Goal: Task Accomplishment & Management: Manage account settings

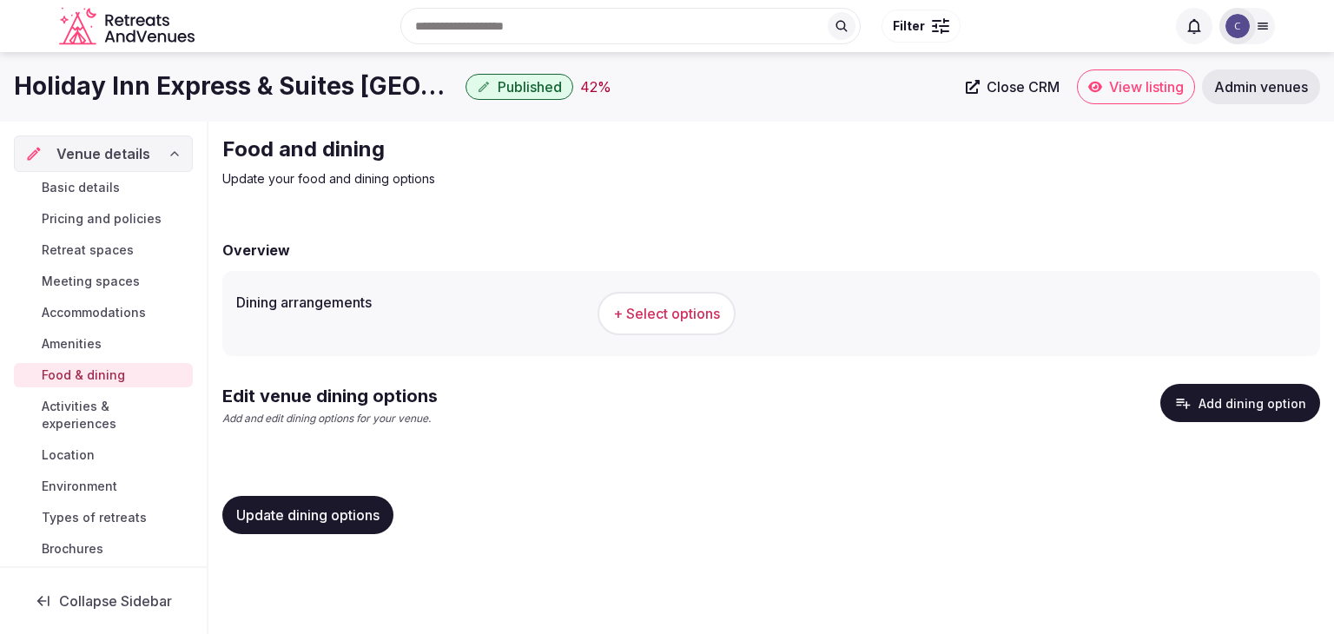
click at [671, 320] on span "+ Select options" at bounding box center [666, 313] width 107 height 19
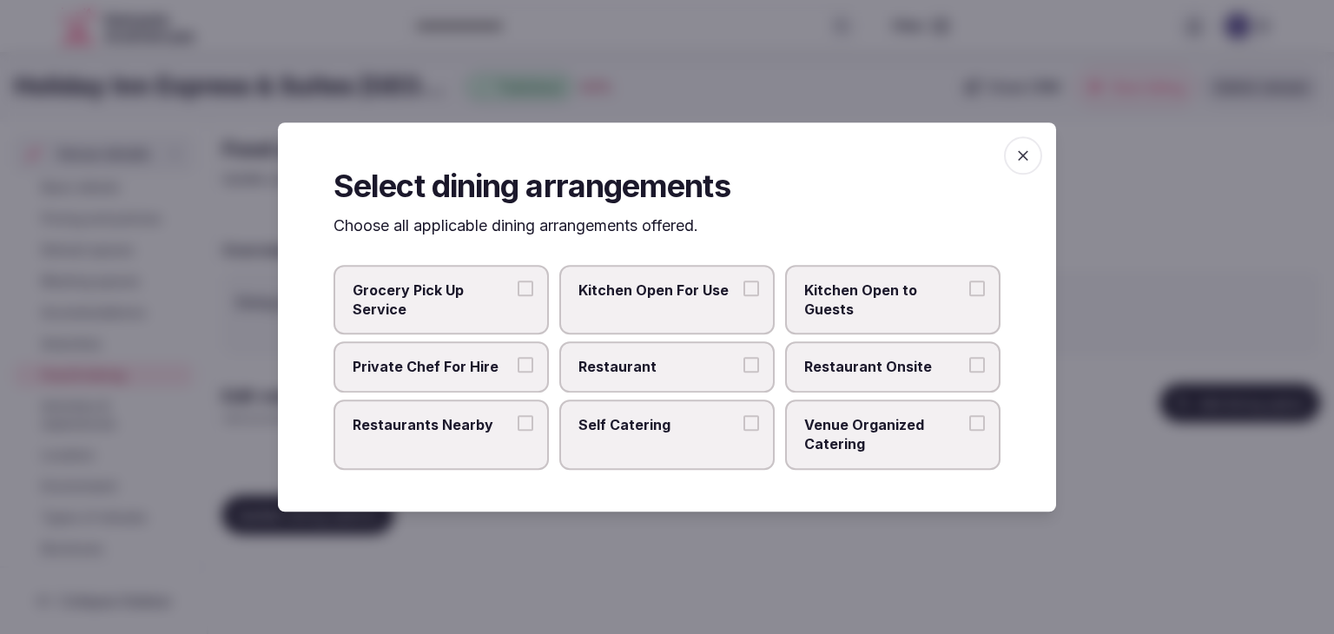
click at [1008, 156] on span "button" at bounding box center [1023, 155] width 38 height 38
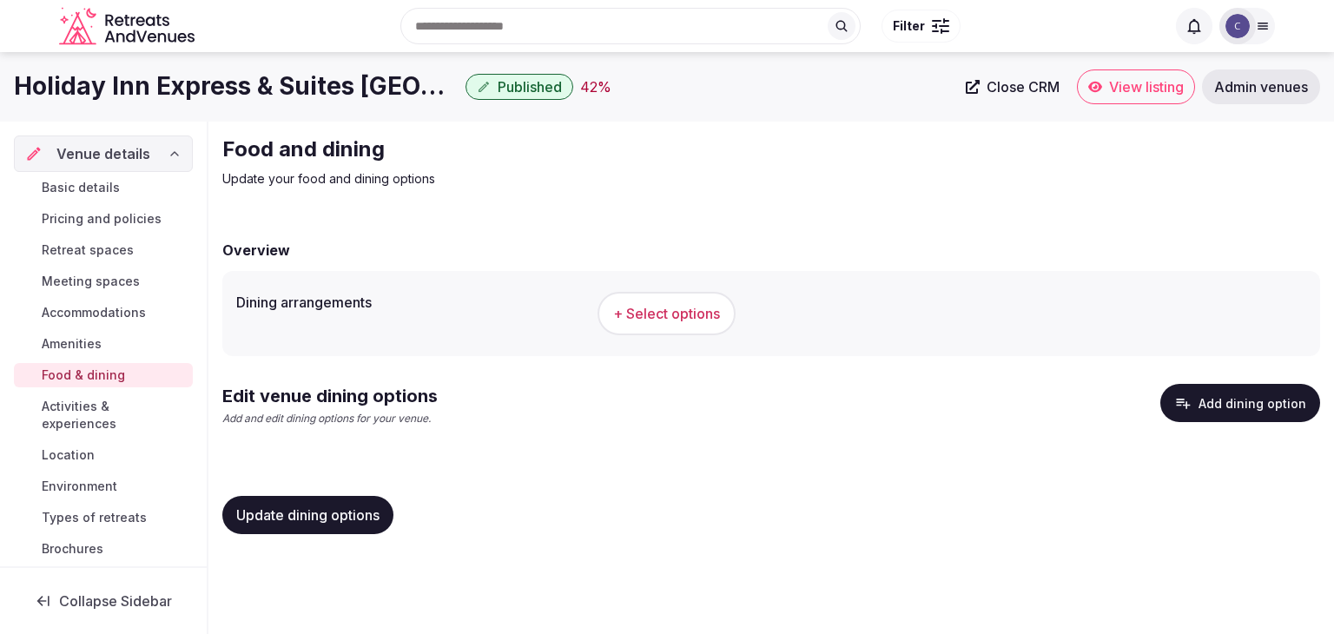
click at [294, 85] on h1 "Holiday Inn Express & Suites [GEOGRAPHIC_DATA], an [GEOGRAPHIC_DATA]" at bounding box center [236, 86] width 445 height 34
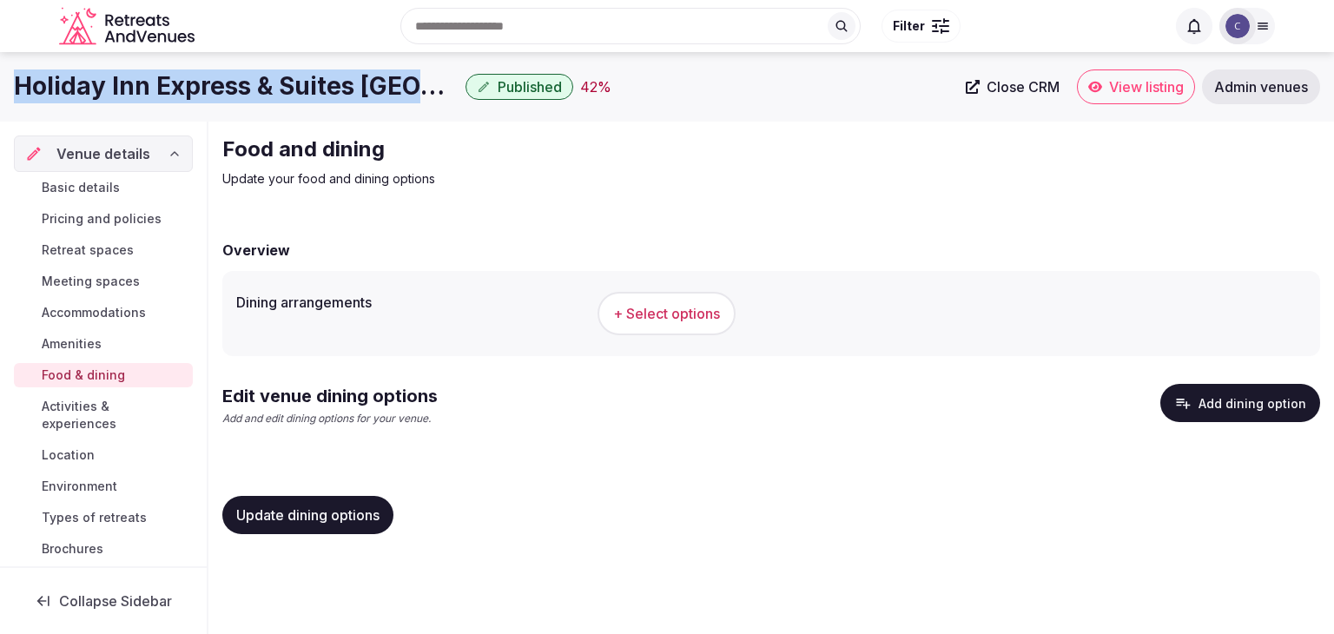
click at [294, 85] on h1 "Holiday Inn Express & Suites [GEOGRAPHIC_DATA], an [GEOGRAPHIC_DATA]" at bounding box center [236, 86] width 445 height 34
copy div "Holiday Inn Express & Suites [GEOGRAPHIC_DATA], an [GEOGRAPHIC_DATA]"
click at [695, 310] on span "+ Select options" at bounding box center [666, 313] width 107 height 19
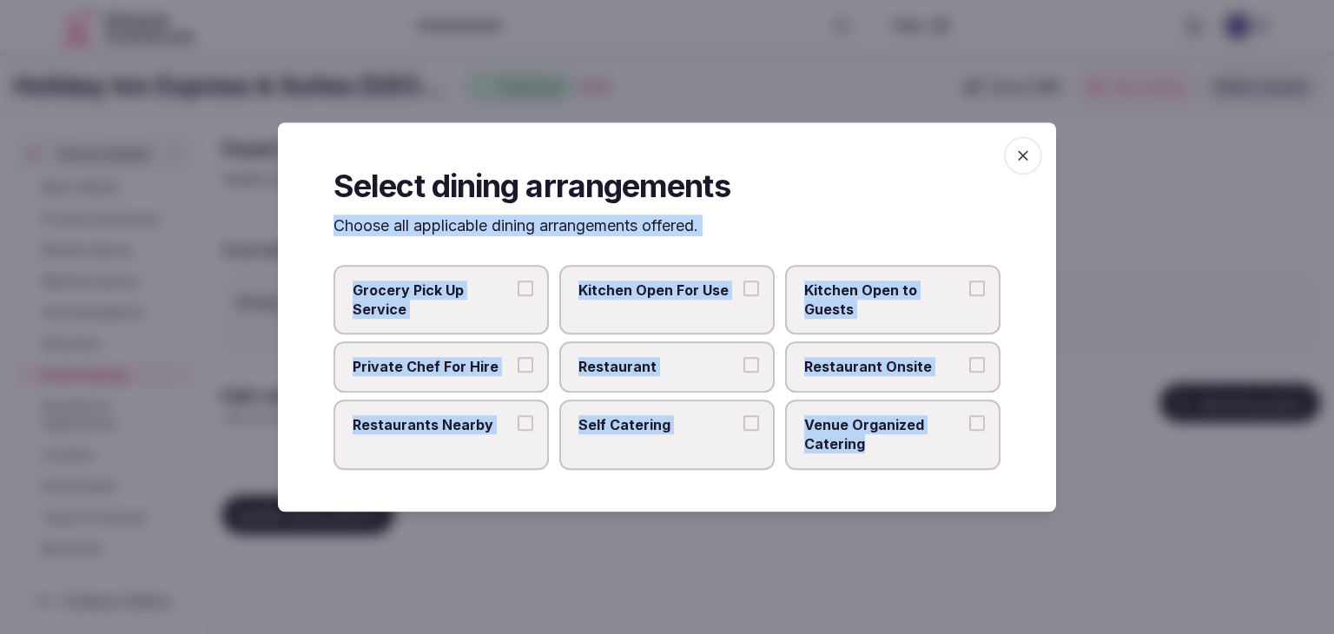
drag, startPoint x: 326, startPoint y: 223, endPoint x: 1043, endPoint y: 502, distance: 769.7
click at [1043, 502] on div "Select dining arrangements Choose all applicable dining arrangements offered. G…" at bounding box center [667, 316] width 778 height 389
copy div "Choose all applicable dining arrangements offered. Grocery Pick Up Service Kitc…"
click at [484, 417] on span "Restaurants Nearby" at bounding box center [433, 424] width 160 height 19
click at [518, 417] on button "Restaurants Nearby" at bounding box center [526, 423] width 16 height 16
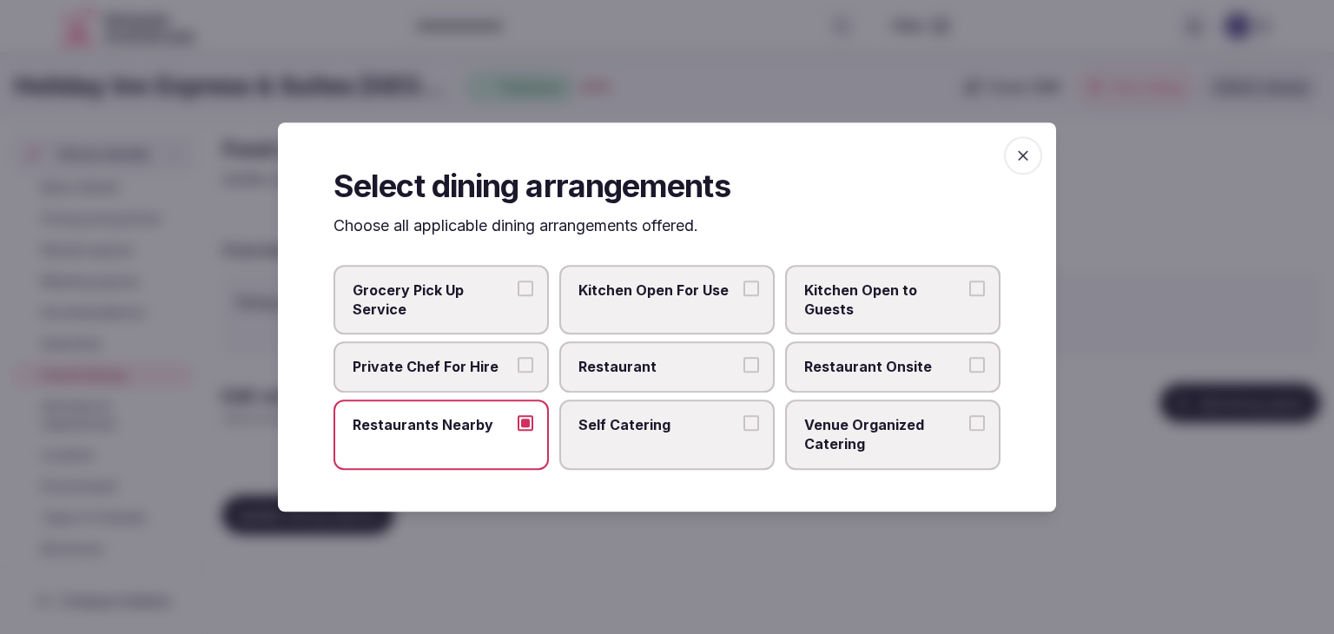
click at [659, 445] on label "Self Catering" at bounding box center [666, 435] width 215 height 70
click at [743, 431] on button "Self Catering" at bounding box center [751, 423] width 16 height 16
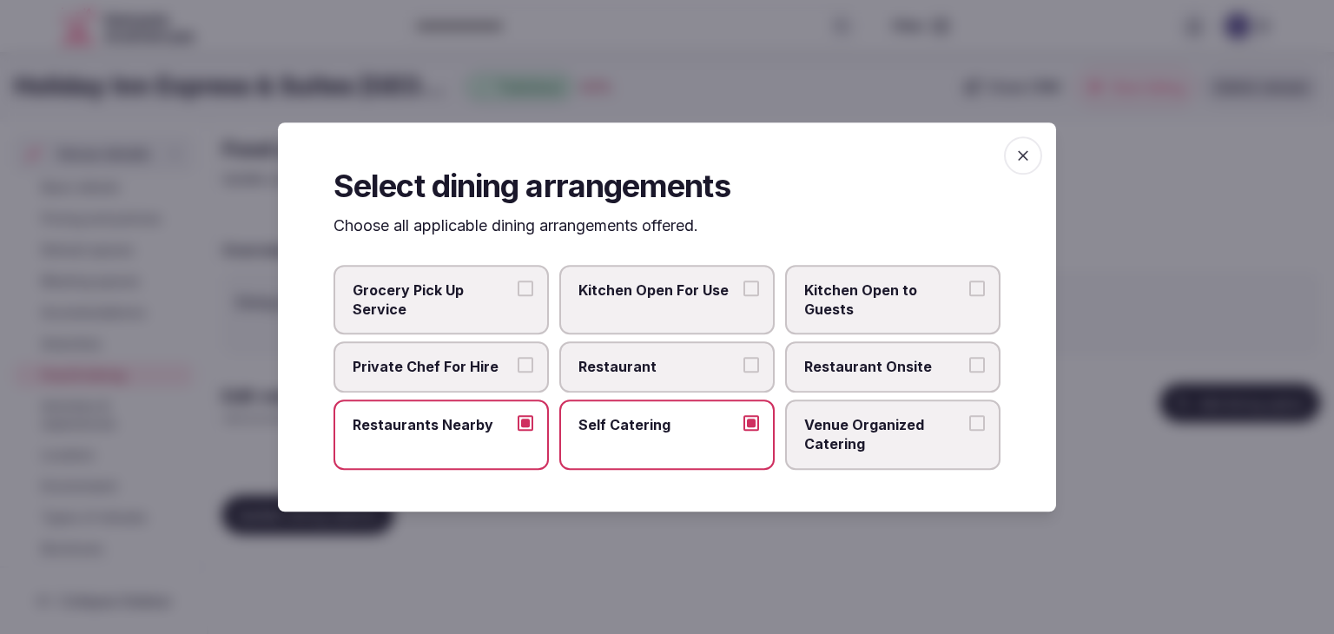
click at [1028, 153] on icon "button" at bounding box center [1022, 155] width 17 height 17
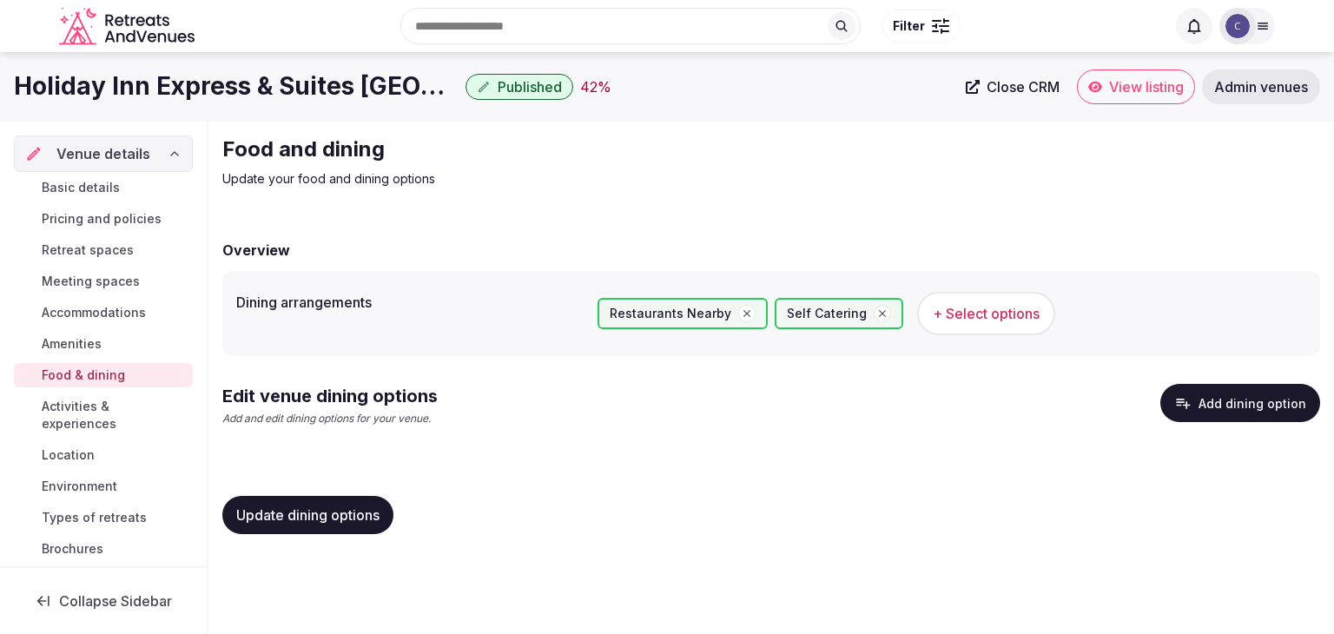
click at [375, 519] on span "Update dining options" at bounding box center [307, 514] width 143 height 17
click at [1275, 407] on button "Add dining option" at bounding box center [1240, 403] width 160 height 38
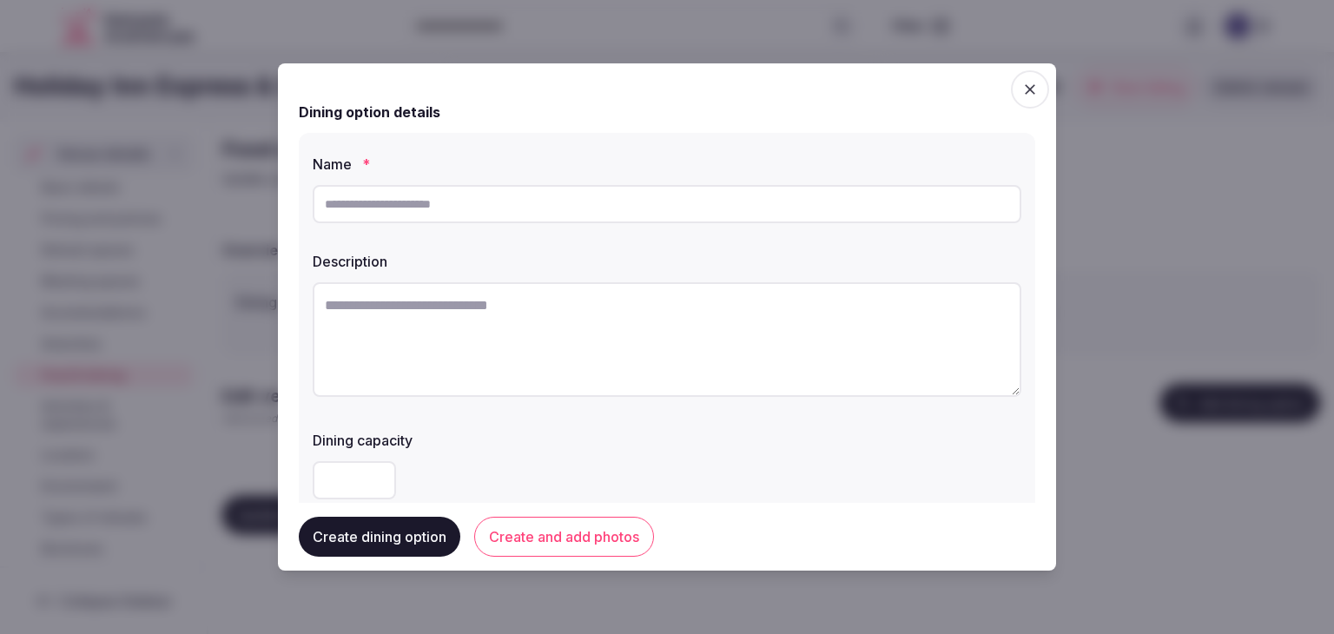
click at [441, 339] on textarea at bounding box center [667, 339] width 709 height 115
paste textarea "**********"
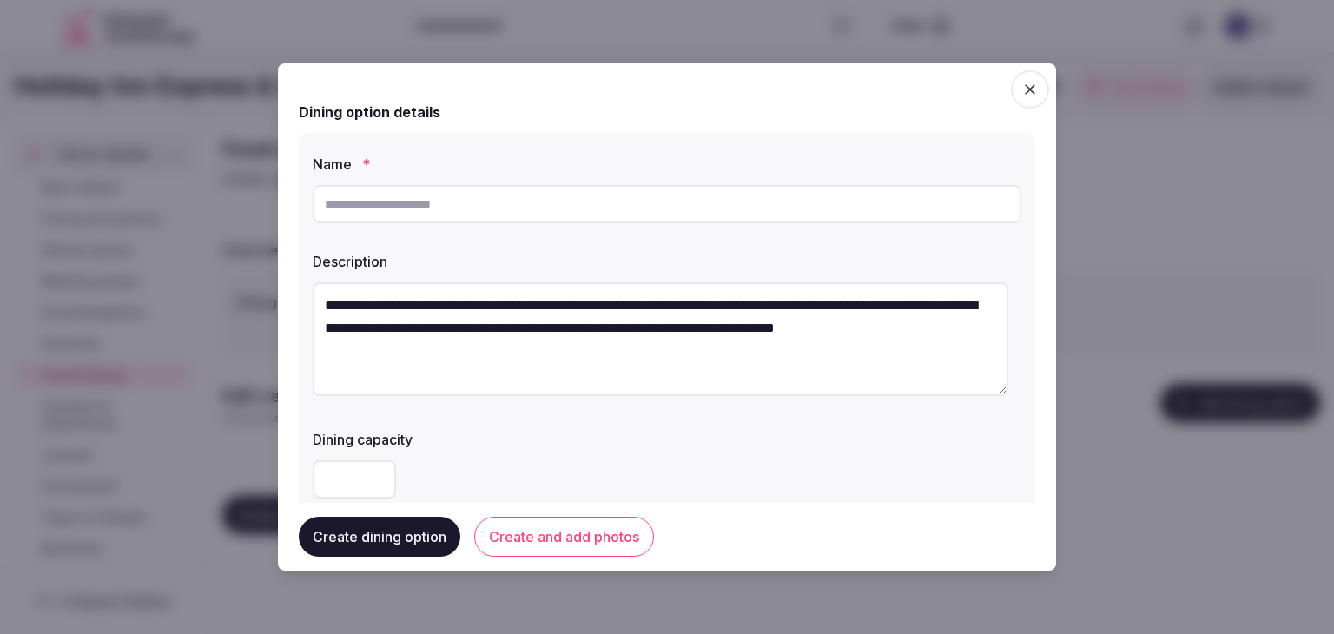
drag, startPoint x: 542, startPoint y: 293, endPoint x: 694, endPoint y: 293, distance: 152.0
click at [694, 293] on textarea "**********" at bounding box center [661, 339] width 696 height 114
type textarea "**********"
click at [492, 202] on input "text" at bounding box center [667, 204] width 709 height 38
paste input "**********"
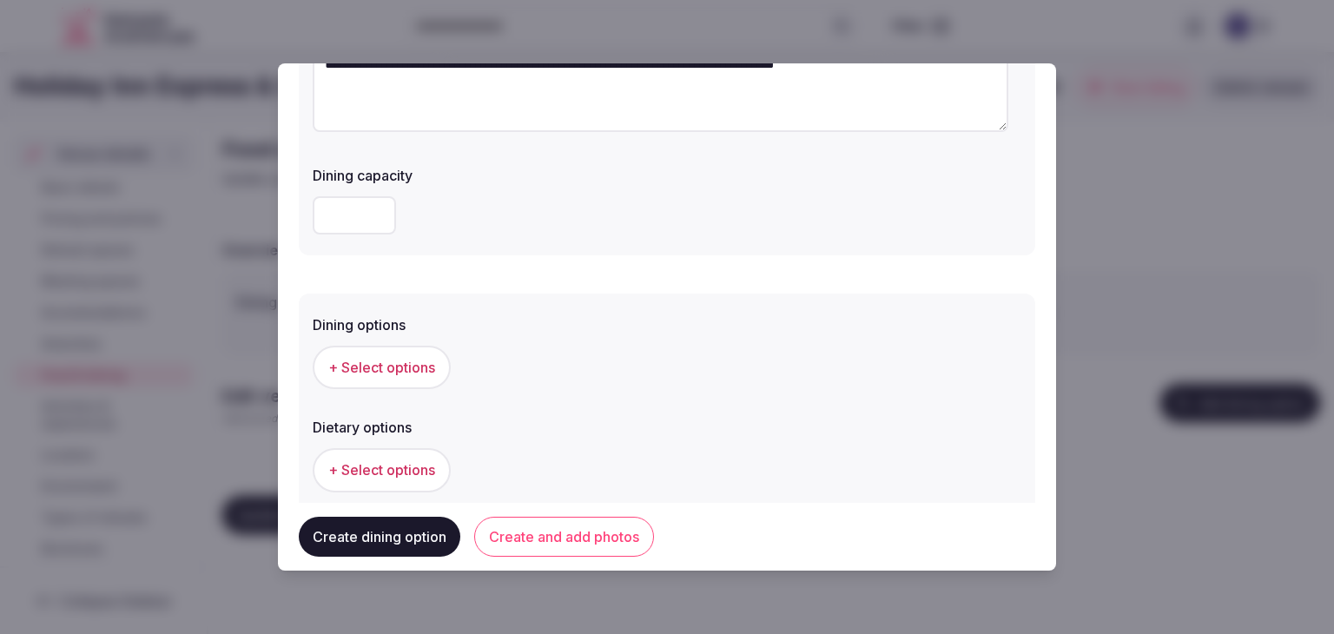
scroll to position [347, 0]
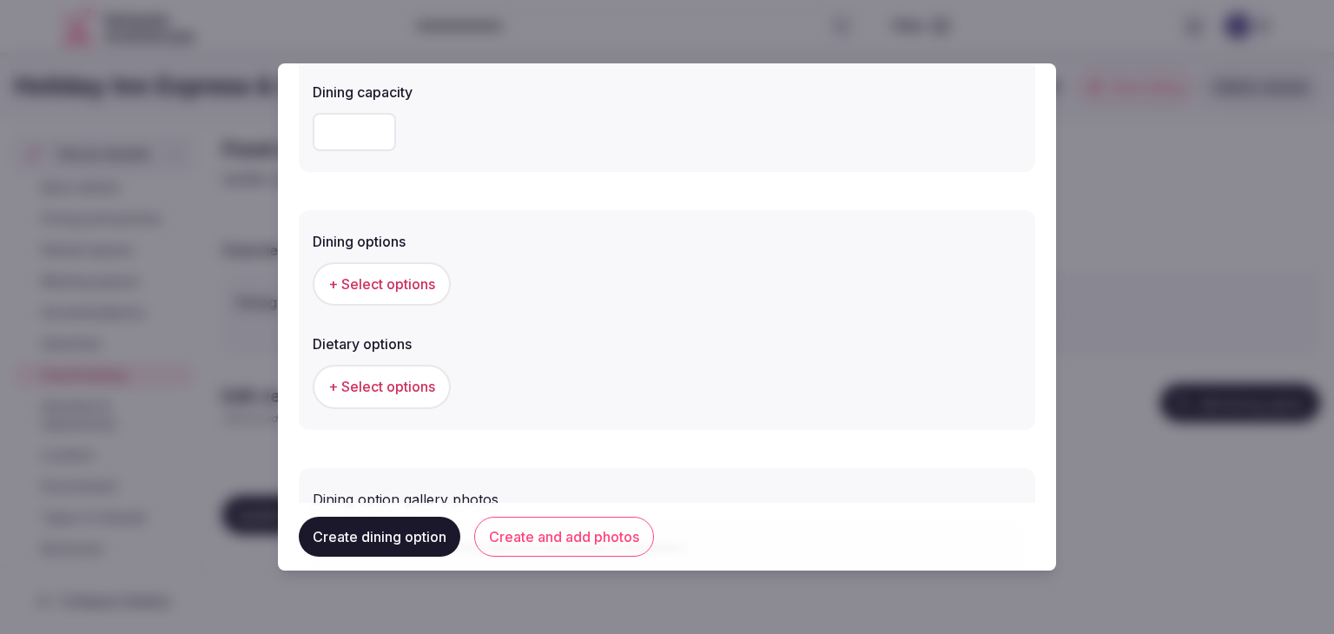
type input "**********"
click at [386, 240] on label "Dining options" at bounding box center [667, 242] width 709 height 14
click at [426, 267] on button "+ Select options" at bounding box center [382, 283] width 138 height 43
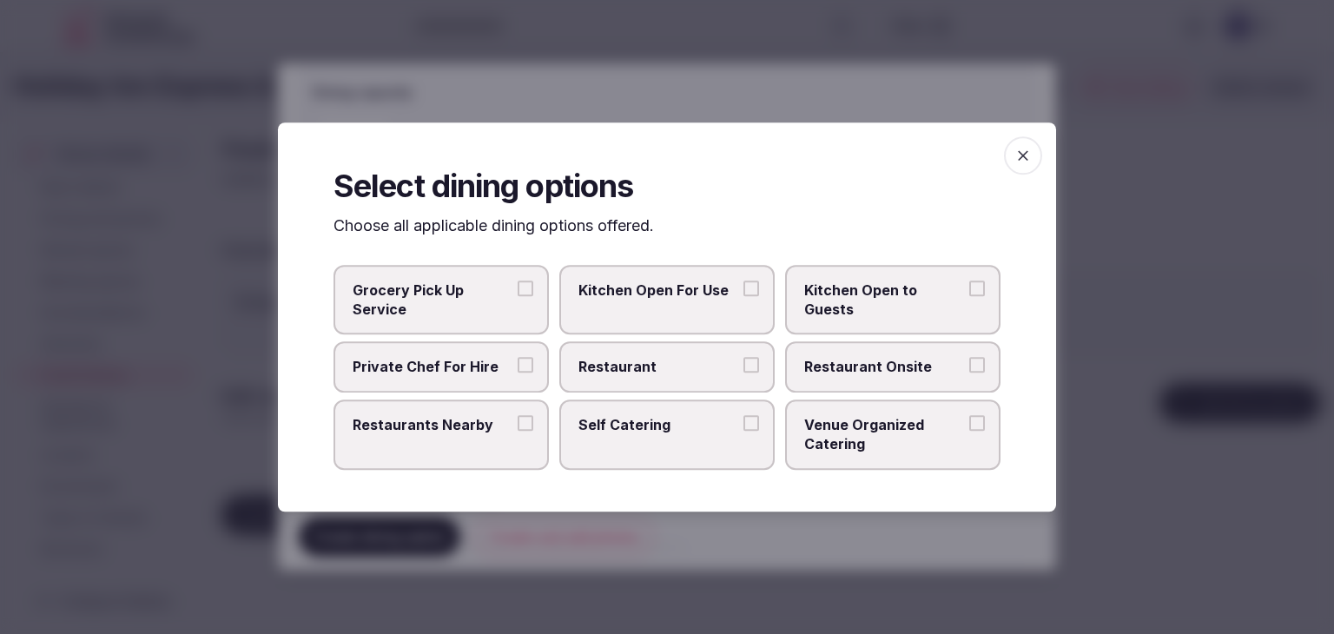
click at [633, 440] on label "Self Catering" at bounding box center [666, 435] width 215 height 70
click at [743, 431] on button "Self Catering" at bounding box center [751, 423] width 16 height 16
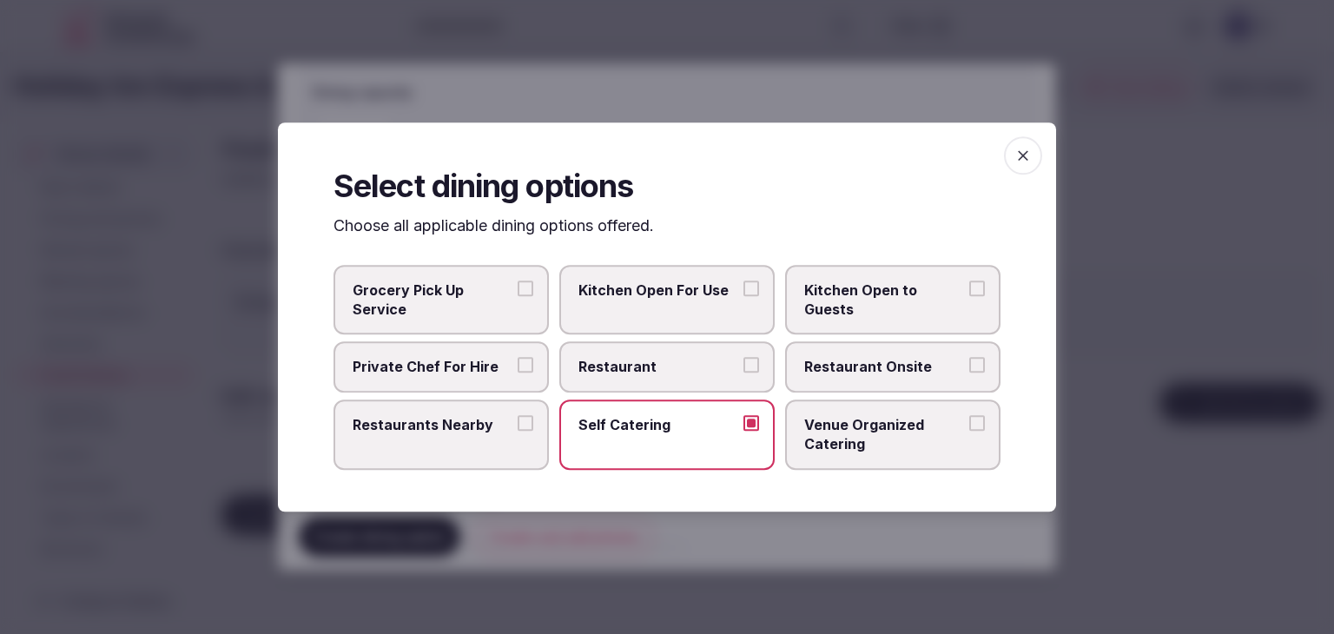
click at [1025, 147] on span "button" at bounding box center [1023, 155] width 38 height 38
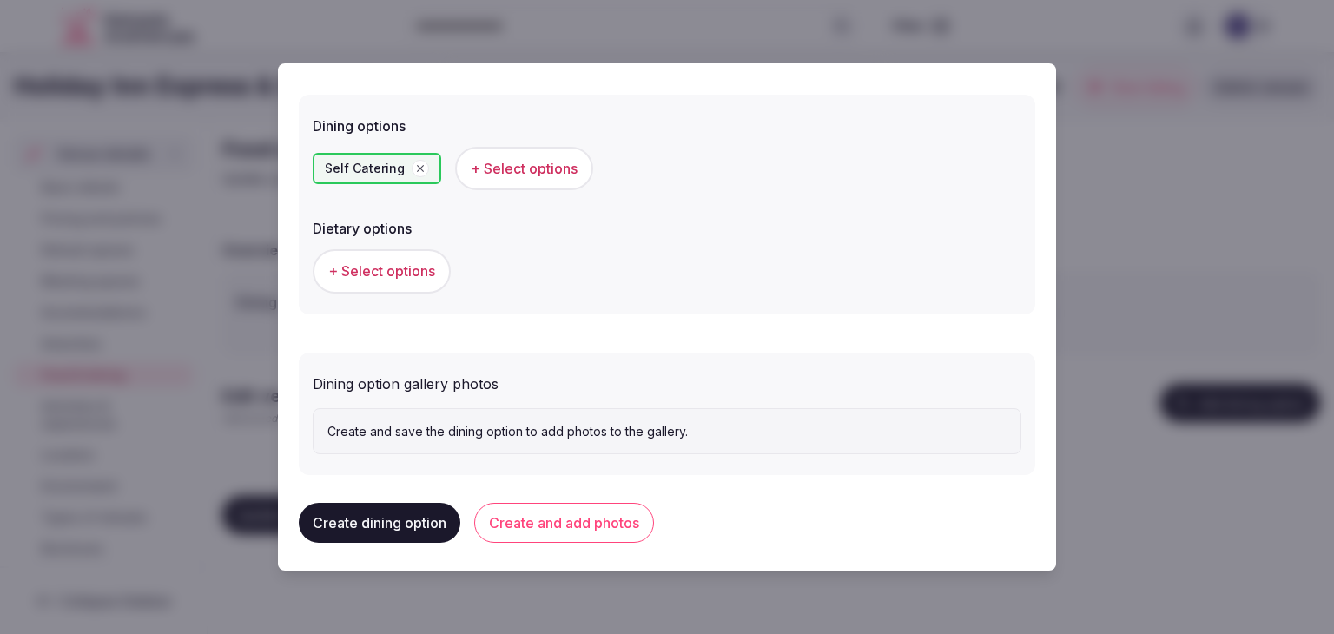
scroll to position [469, 0]
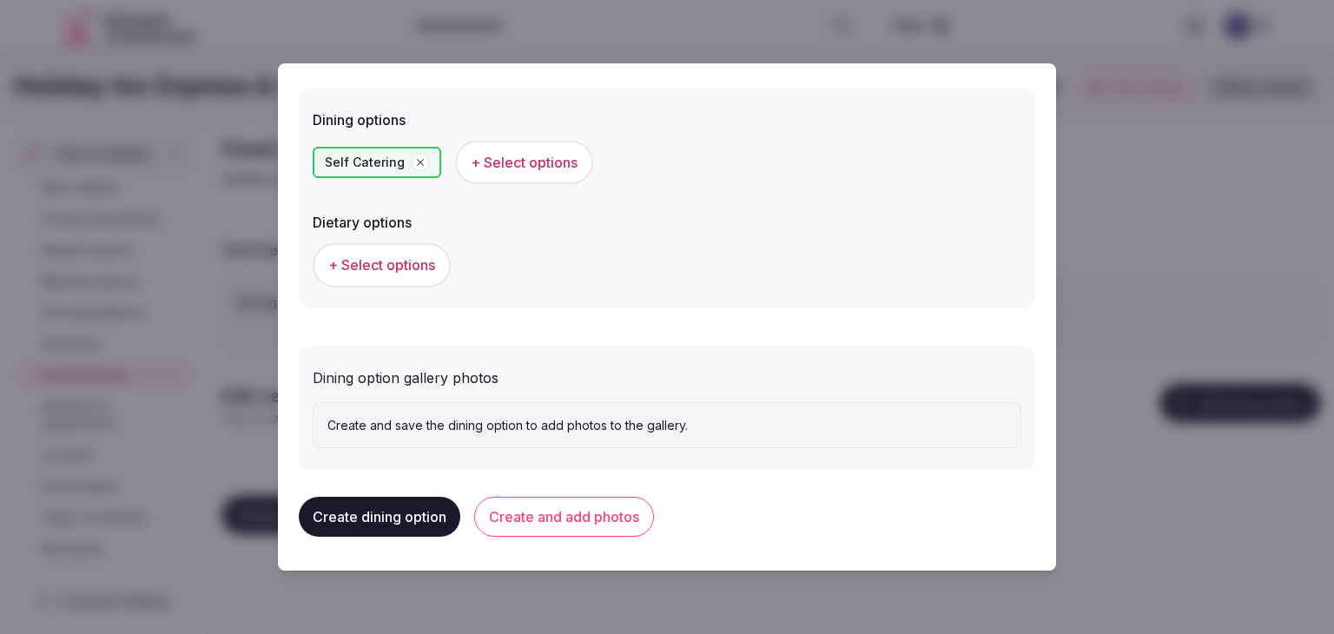
drag, startPoint x: 560, startPoint y: 526, endPoint x: 610, endPoint y: 554, distance: 56.8
click at [561, 525] on button "Create and add photos" at bounding box center [564, 517] width 180 height 40
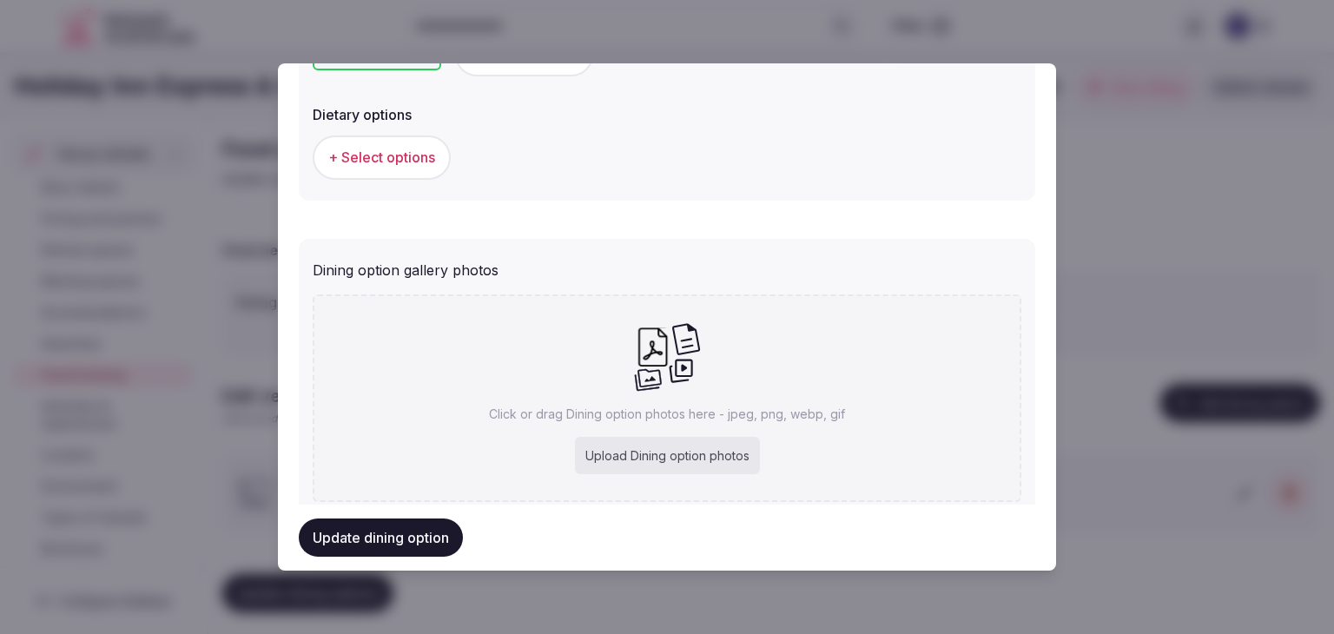
scroll to position [629, 0]
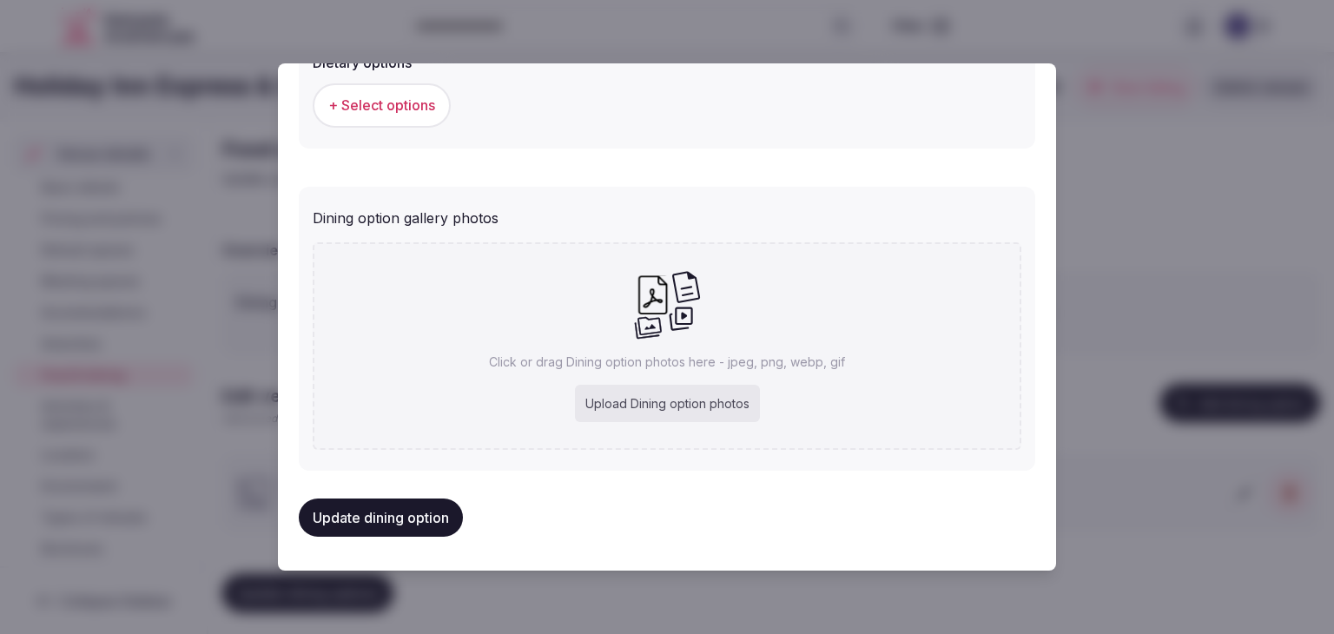
click at [685, 398] on div "Upload Dining option photos" at bounding box center [667, 404] width 185 height 38
type input "**********"
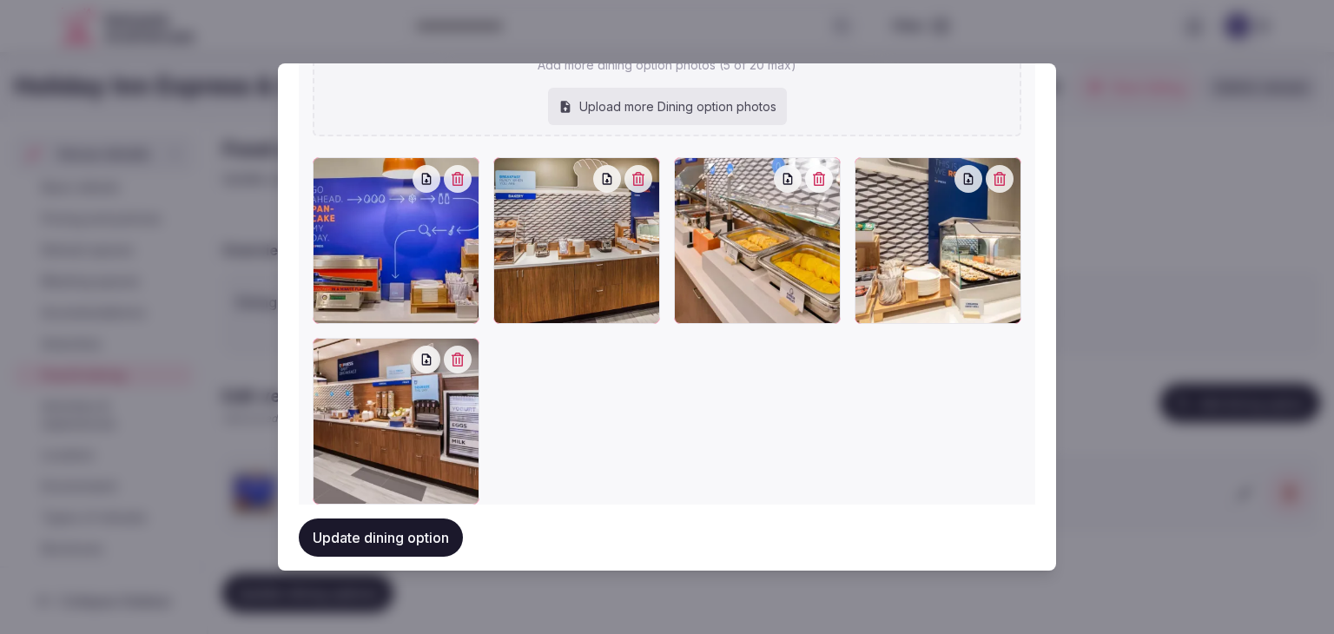
scroll to position [889, 0]
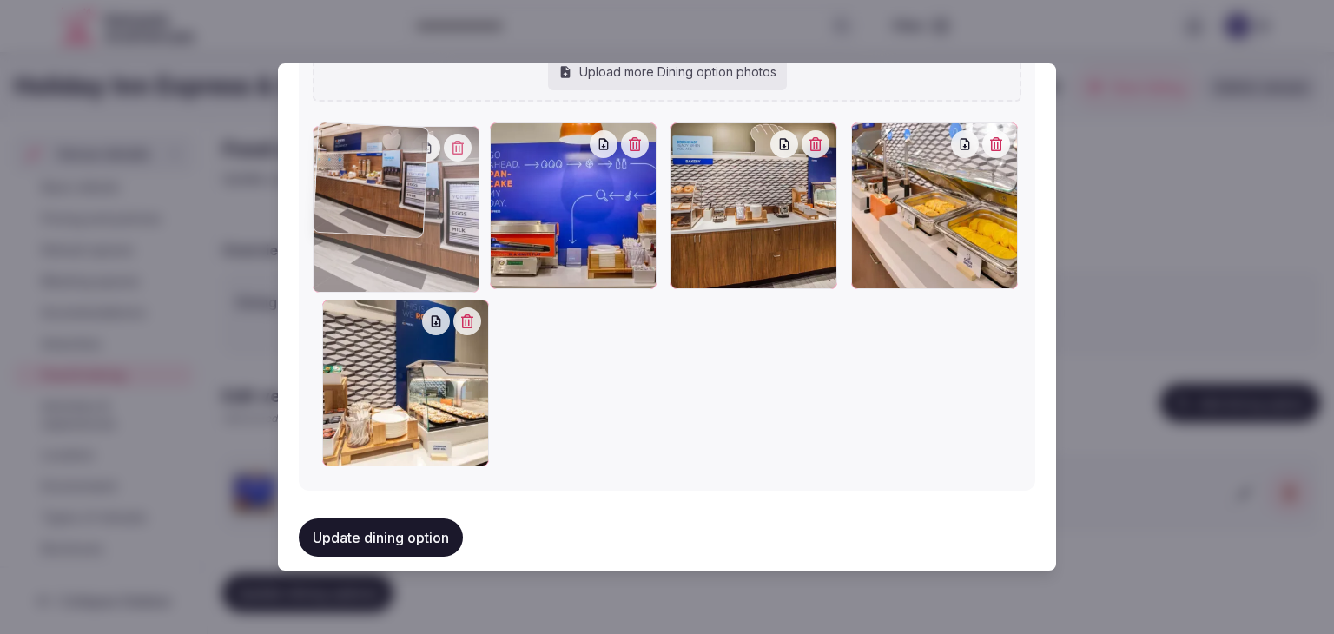
drag, startPoint x: 322, startPoint y: 308, endPoint x: 336, endPoint y: 217, distance: 92.2
click at [336, 217] on div at bounding box center [396, 209] width 167 height 167
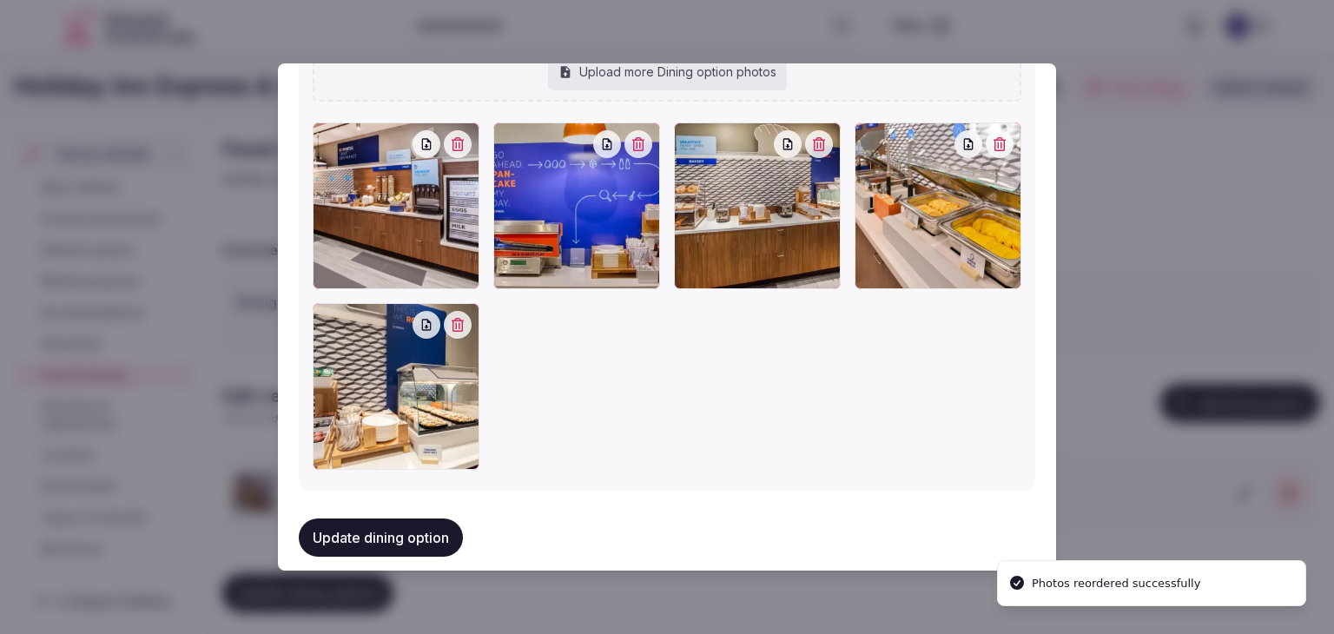
click at [406, 543] on button "Update dining option" at bounding box center [381, 538] width 164 height 38
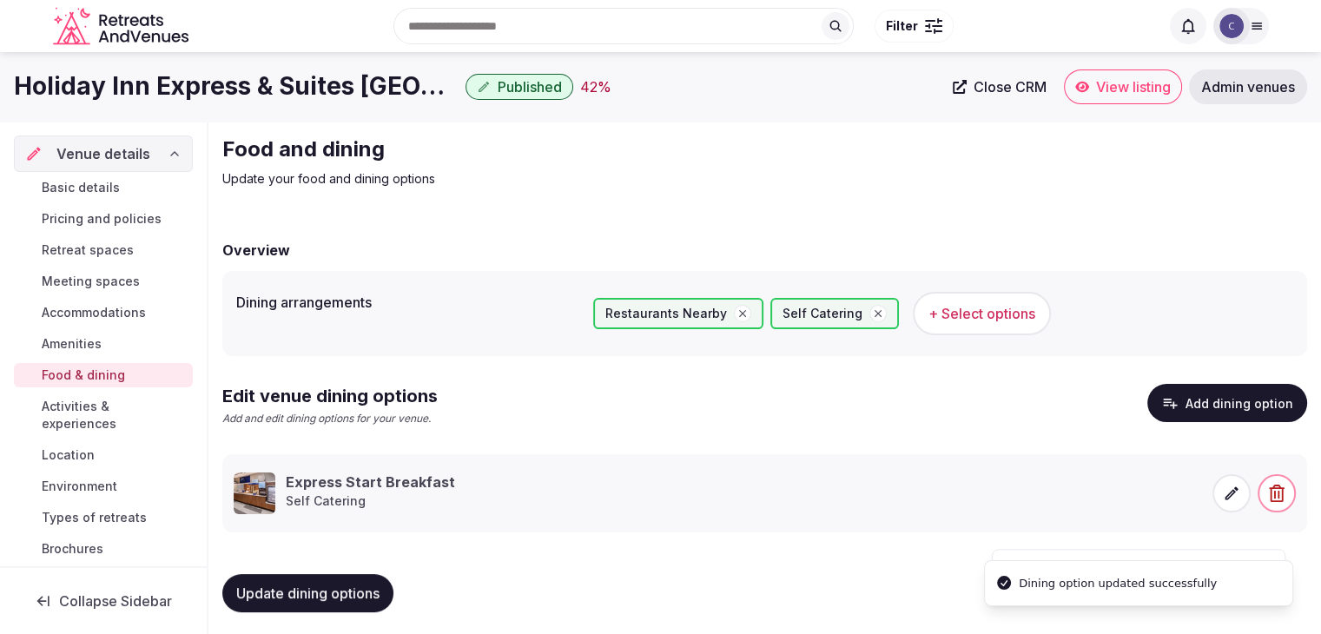
click at [357, 597] on span "Update dining options" at bounding box center [307, 593] width 143 height 17
click at [112, 273] on span "Meeting spaces" at bounding box center [91, 281] width 98 height 17
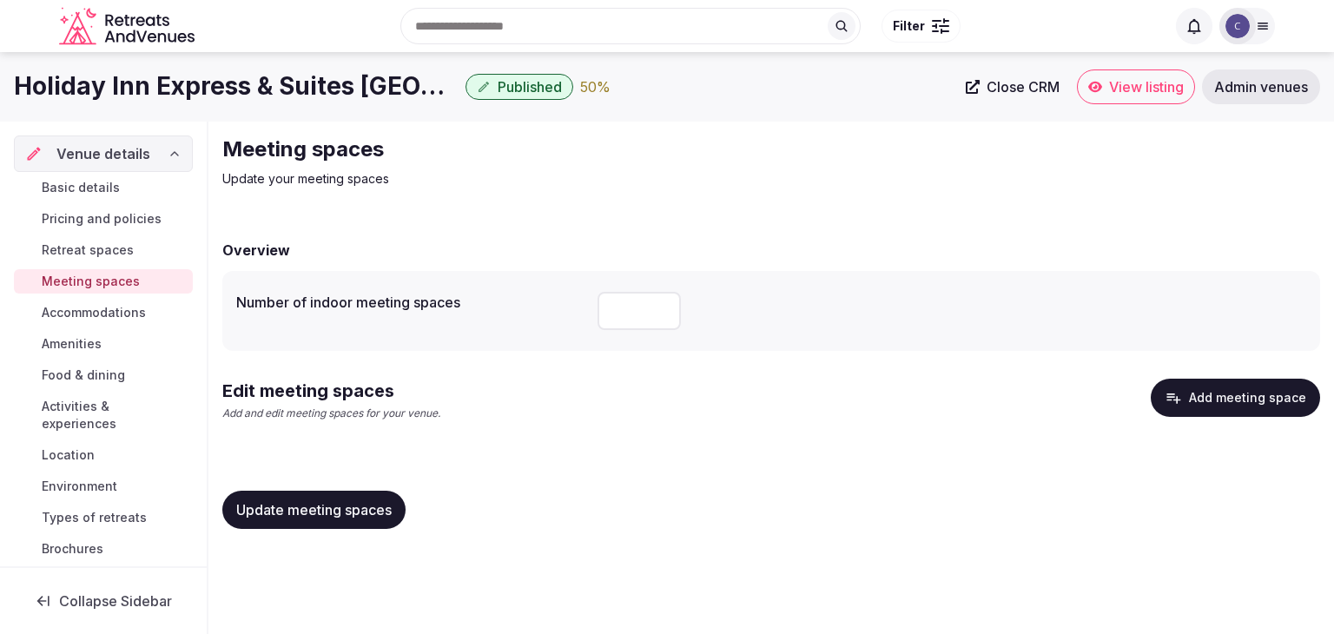
click at [1244, 397] on button "Add meeting space" at bounding box center [1235, 398] width 169 height 38
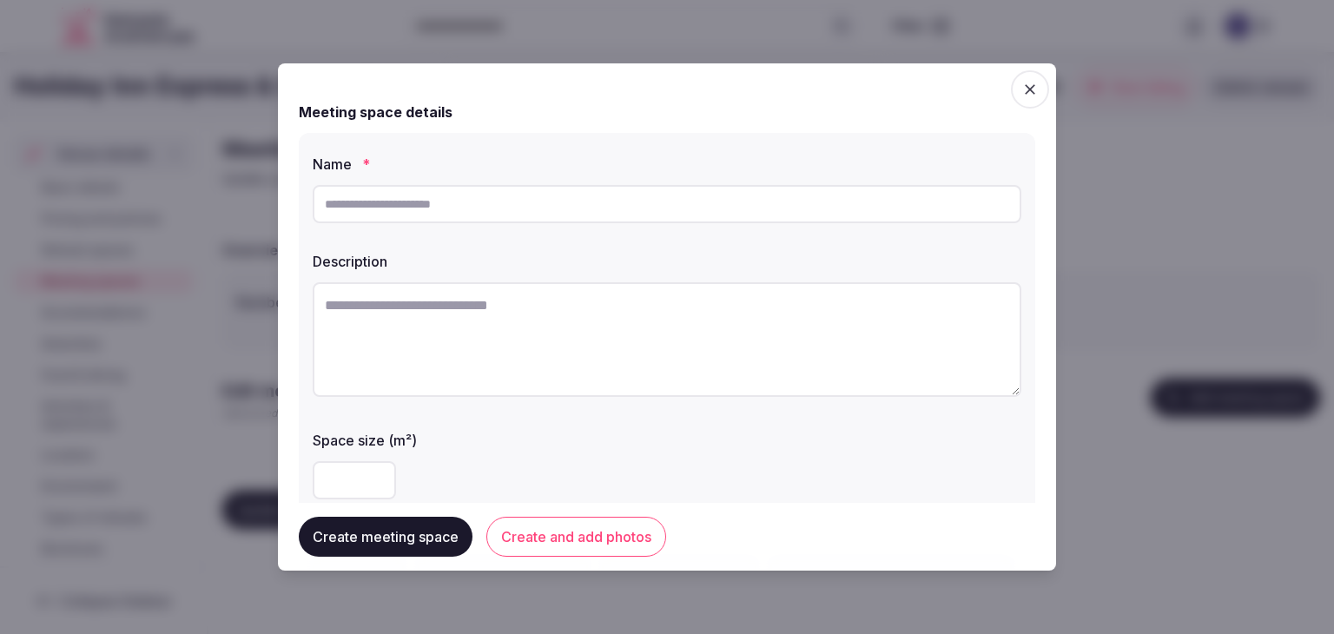
click at [538, 208] on input "text" at bounding box center [667, 204] width 709 height 38
paste input "**********"
click at [563, 406] on div at bounding box center [667, 342] width 709 height 134
click at [559, 329] on textarea at bounding box center [667, 339] width 709 height 115
click at [522, 202] on input "**********" at bounding box center [667, 204] width 709 height 38
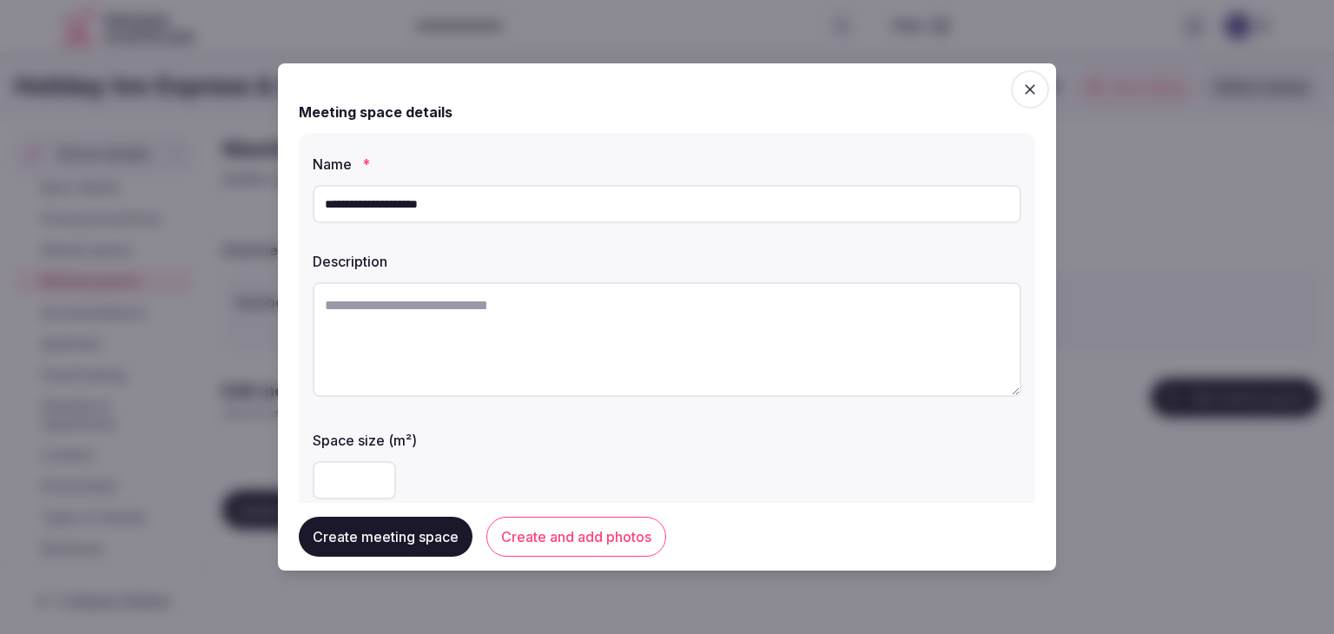
click at [522, 202] on input "**********" at bounding box center [667, 204] width 709 height 38
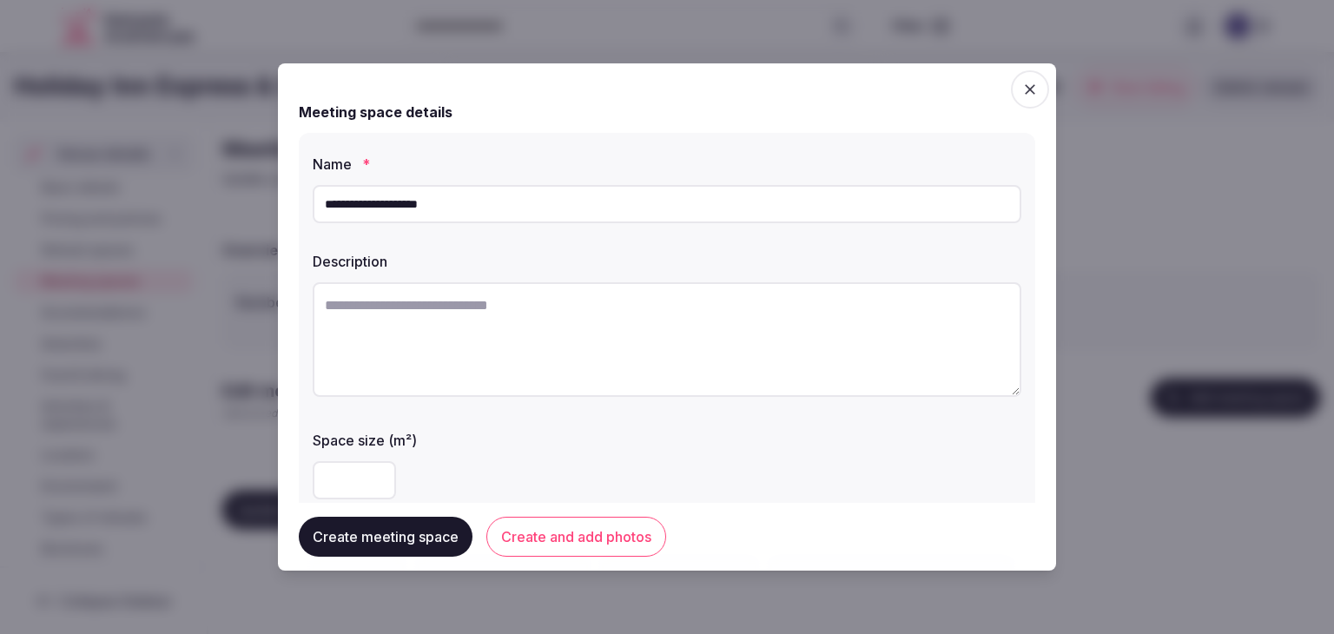
paste input "text"
drag, startPoint x: 327, startPoint y: 202, endPoint x: 347, endPoint y: 214, distance: 24.1
click at [330, 202] on input "**********" at bounding box center [667, 204] width 709 height 38
type input "**********"
click at [576, 326] on textarea at bounding box center [667, 339] width 709 height 115
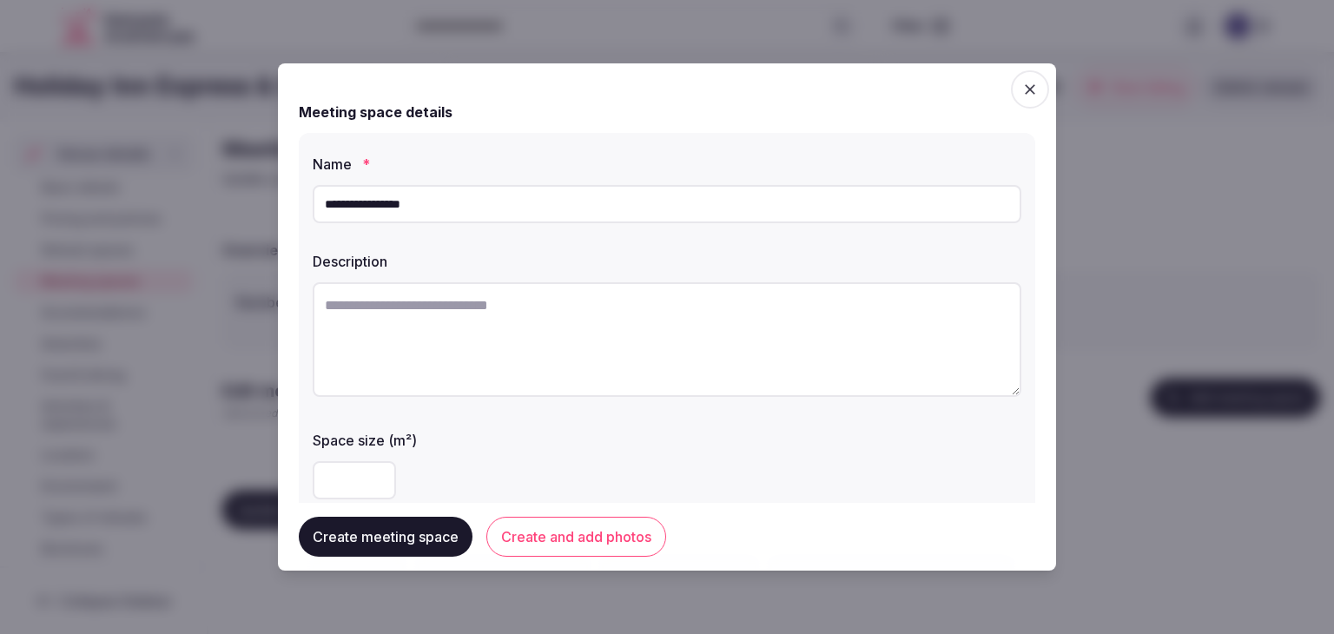
paste textarea "**********"
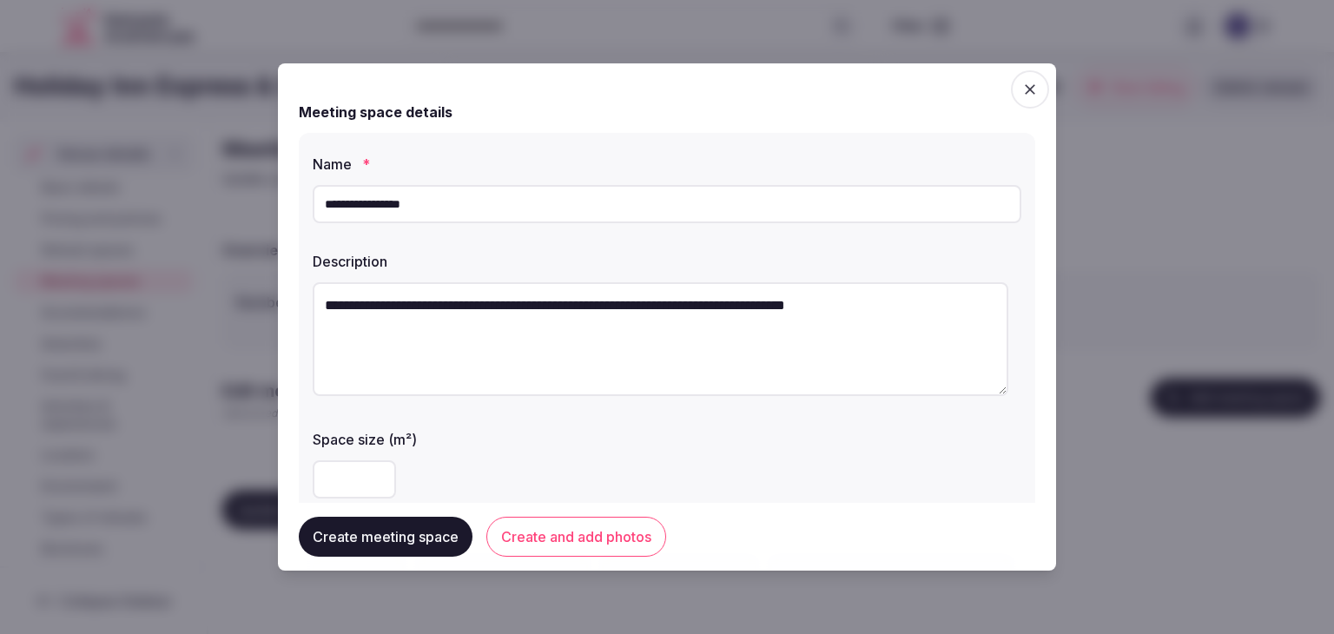
type textarea "**********"
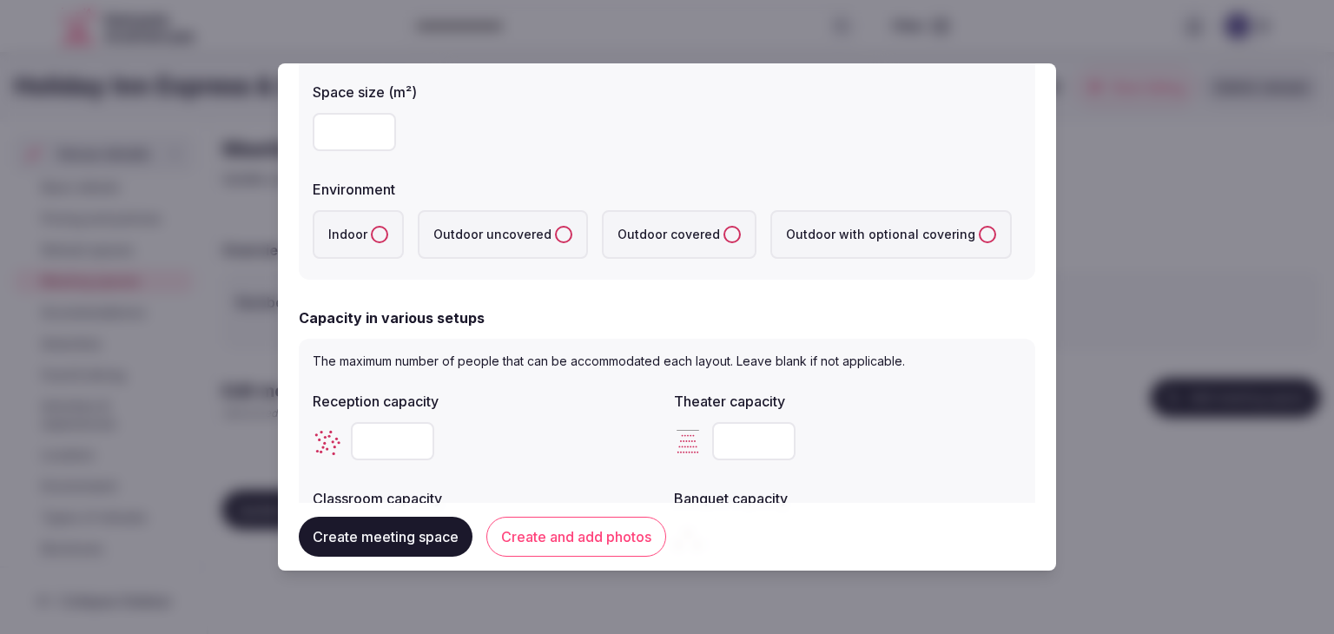
click at [375, 224] on label "Indoor" at bounding box center [358, 234] width 91 height 49
click at [375, 226] on button "Indoor" at bounding box center [379, 234] width 17 height 17
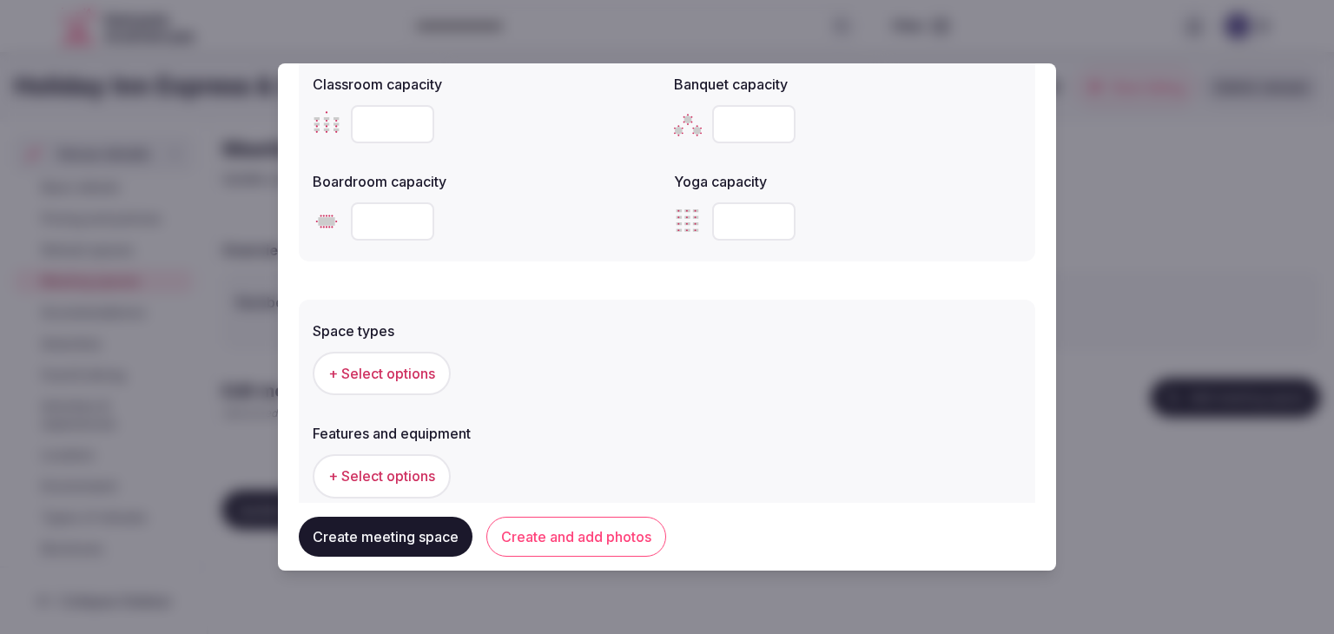
scroll to position [869, 0]
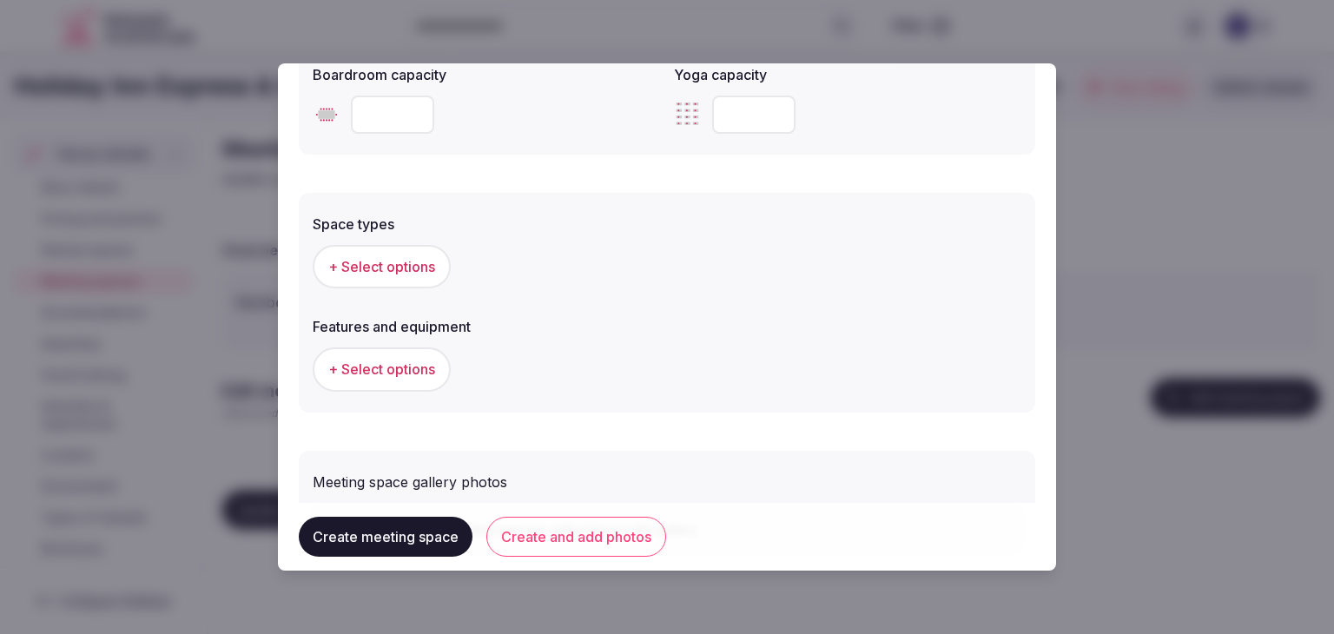
click at [435, 282] on button "+ Select options" at bounding box center [382, 266] width 138 height 43
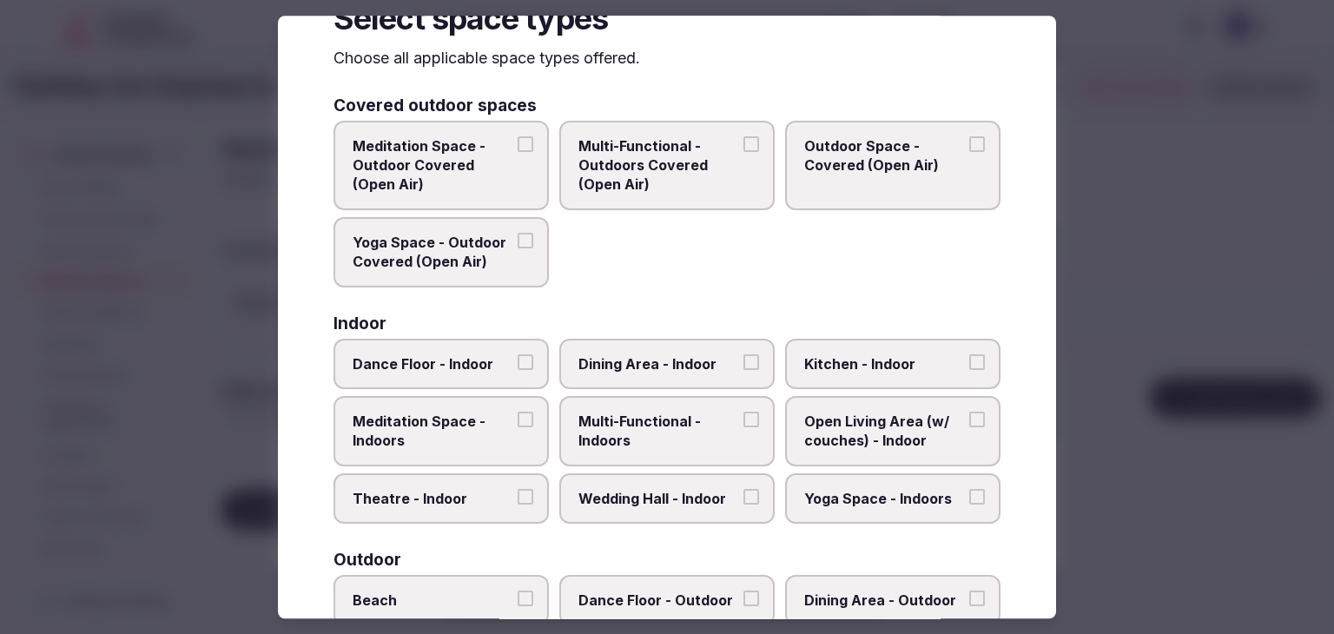
scroll to position [87, 0]
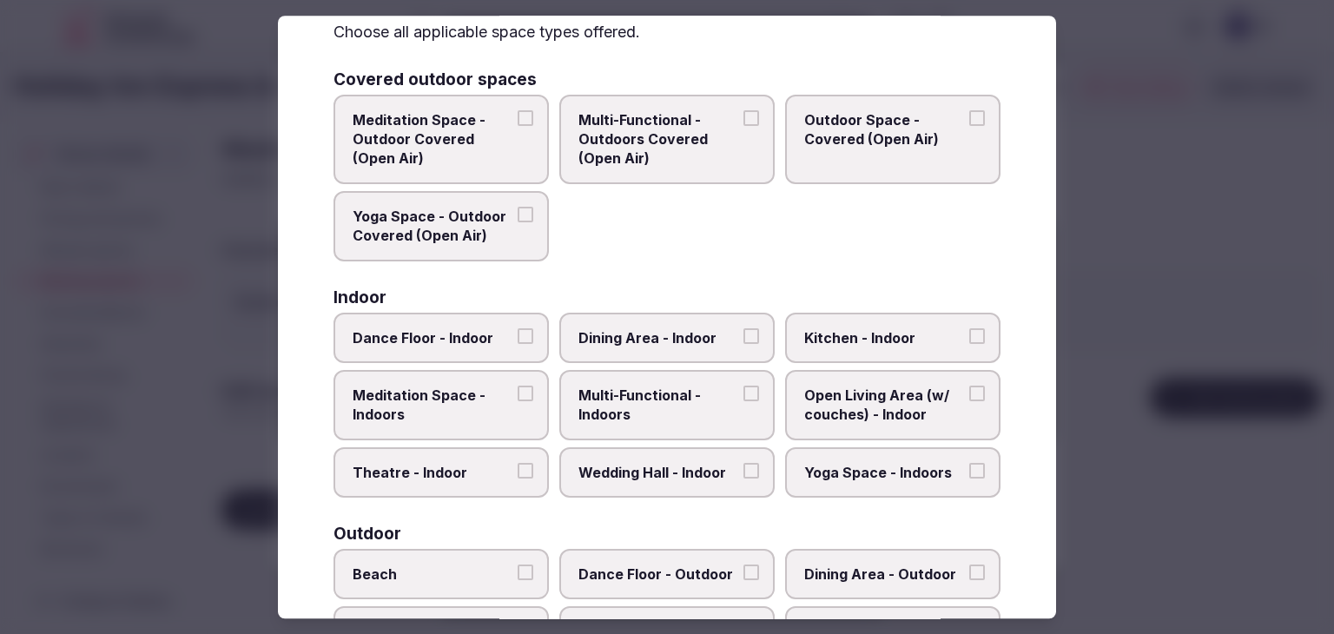
click at [639, 406] on span "Multi-Functional - Indoors" at bounding box center [658, 405] width 160 height 39
click at [743, 401] on button "Multi-Functional - Indoors" at bounding box center [751, 394] width 16 height 16
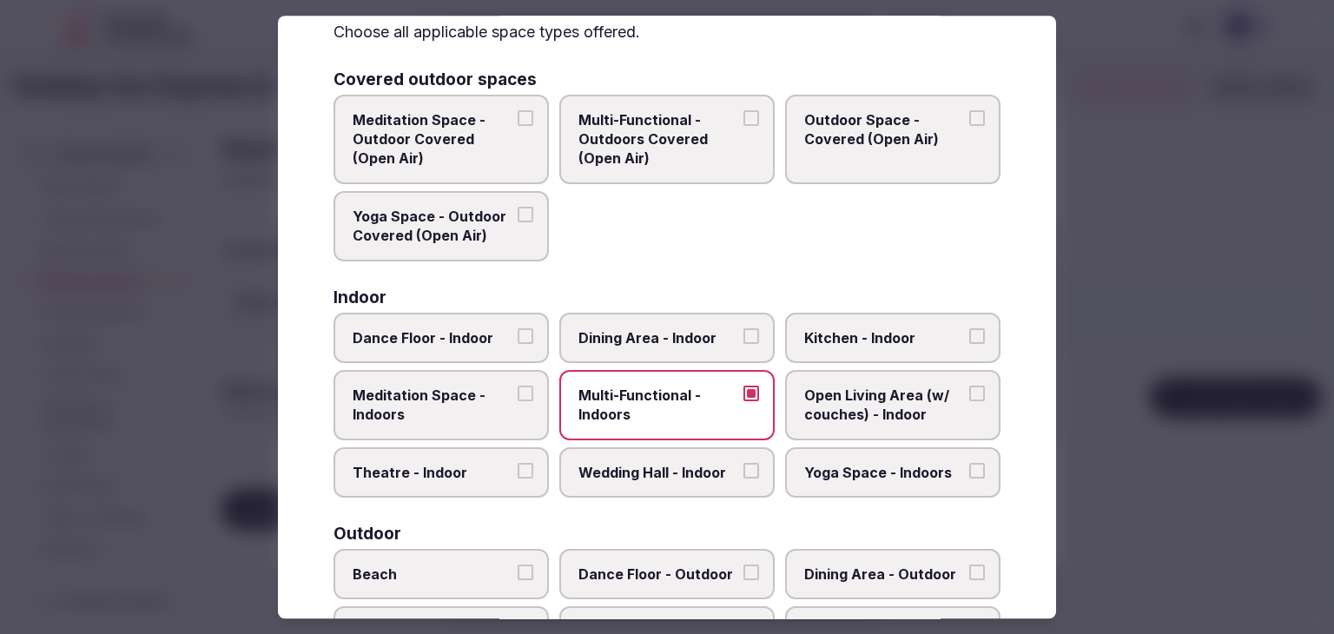
click at [656, 348] on label "Dining Area - Indoor" at bounding box center [666, 338] width 215 height 50
click at [743, 344] on button "Dining Area - Indoor" at bounding box center [751, 336] width 16 height 16
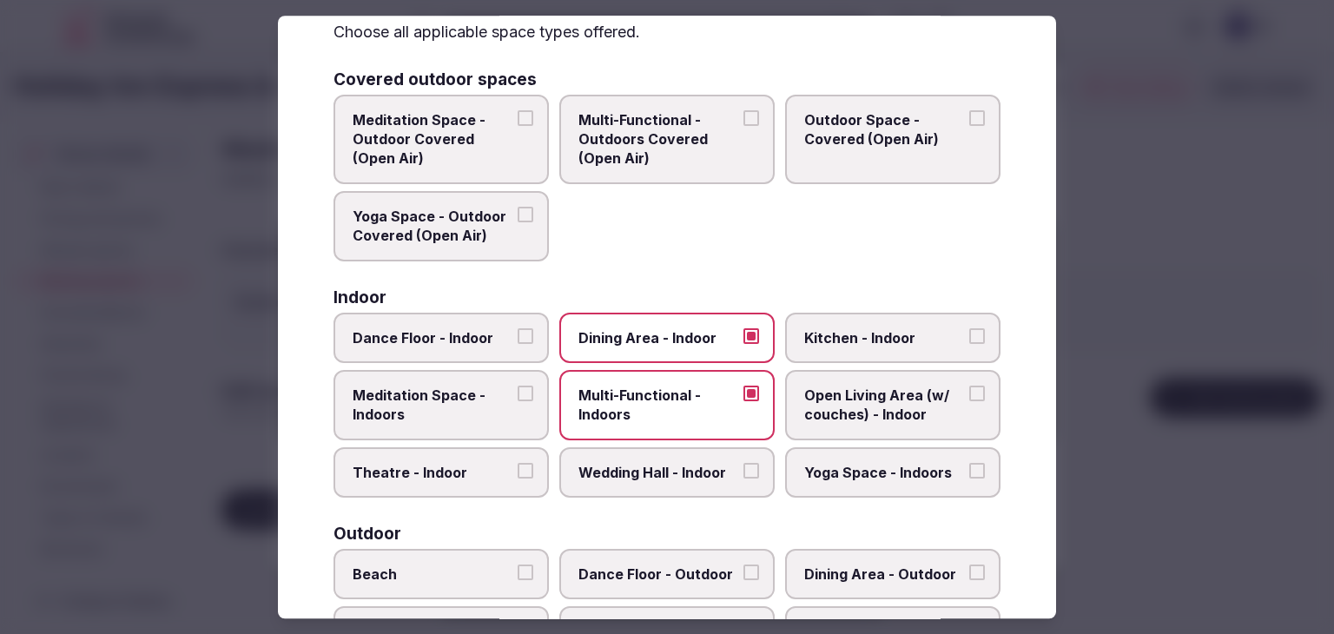
click at [659, 463] on span "Wedding Hall - Indoor" at bounding box center [658, 472] width 160 height 19
click at [743, 463] on button "Wedding Hall - Indoor" at bounding box center [751, 471] width 16 height 16
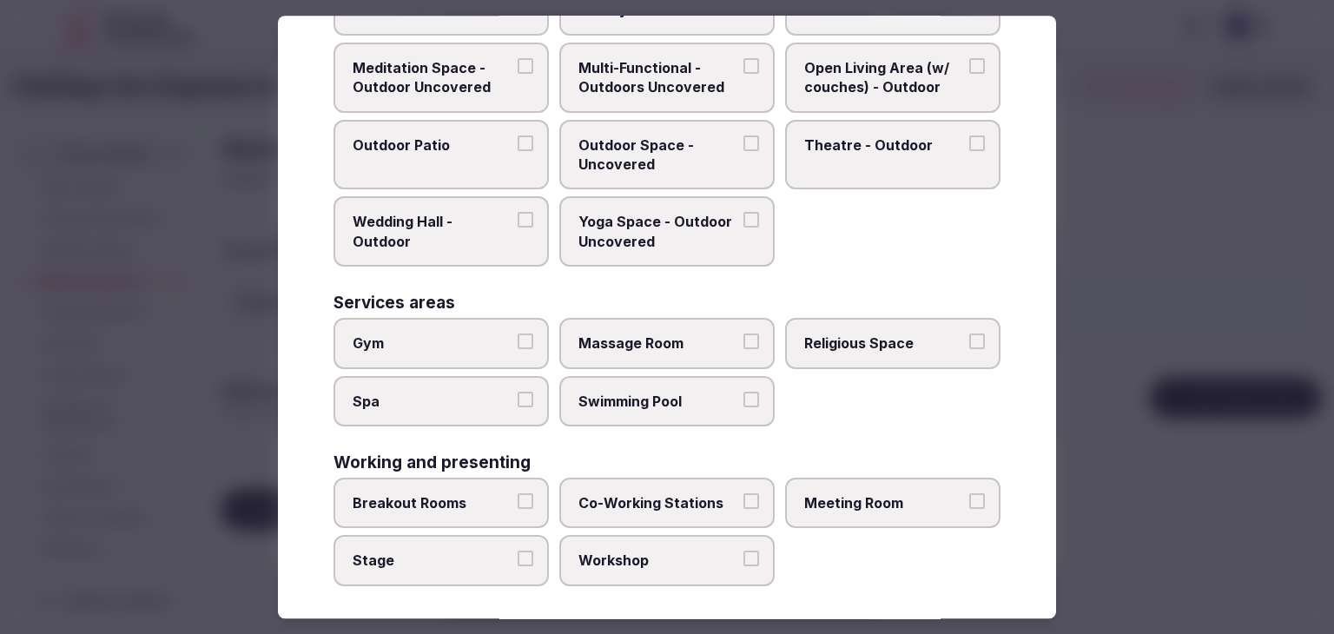
click at [862, 499] on span "Meeting Room" at bounding box center [884, 502] width 160 height 19
click at [969, 499] on button "Meeting Room" at bounding box center [977, 501] width 16 height 16
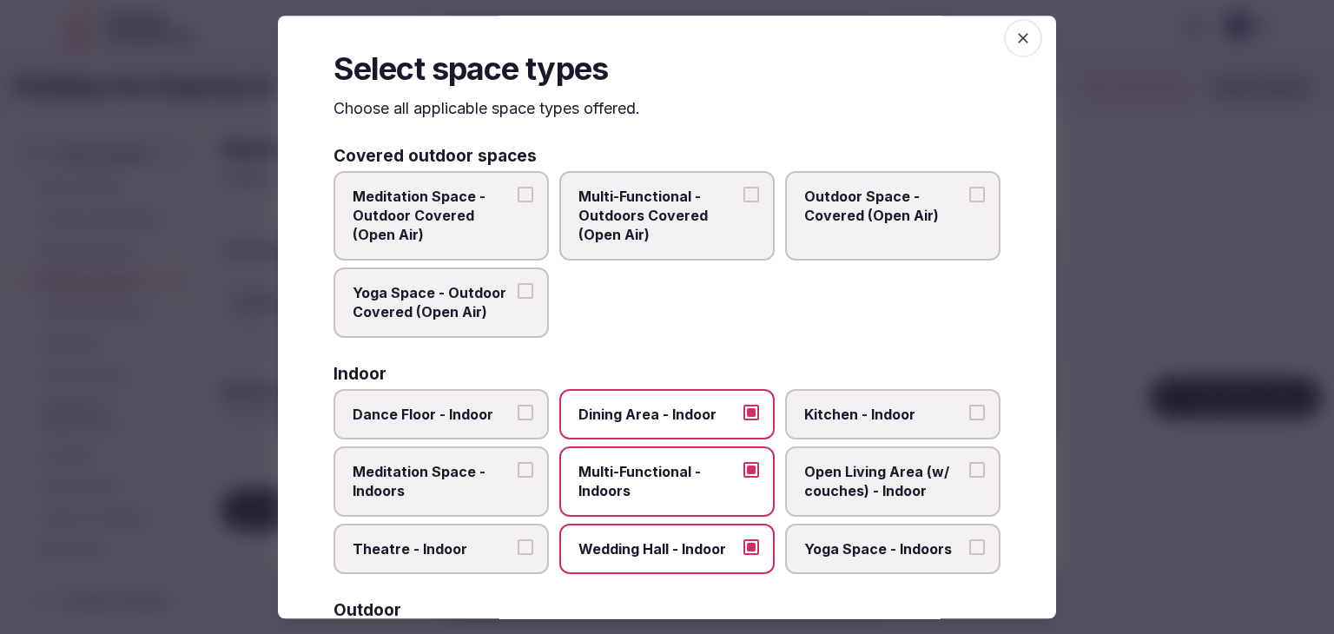
scroll to position [0, 0]
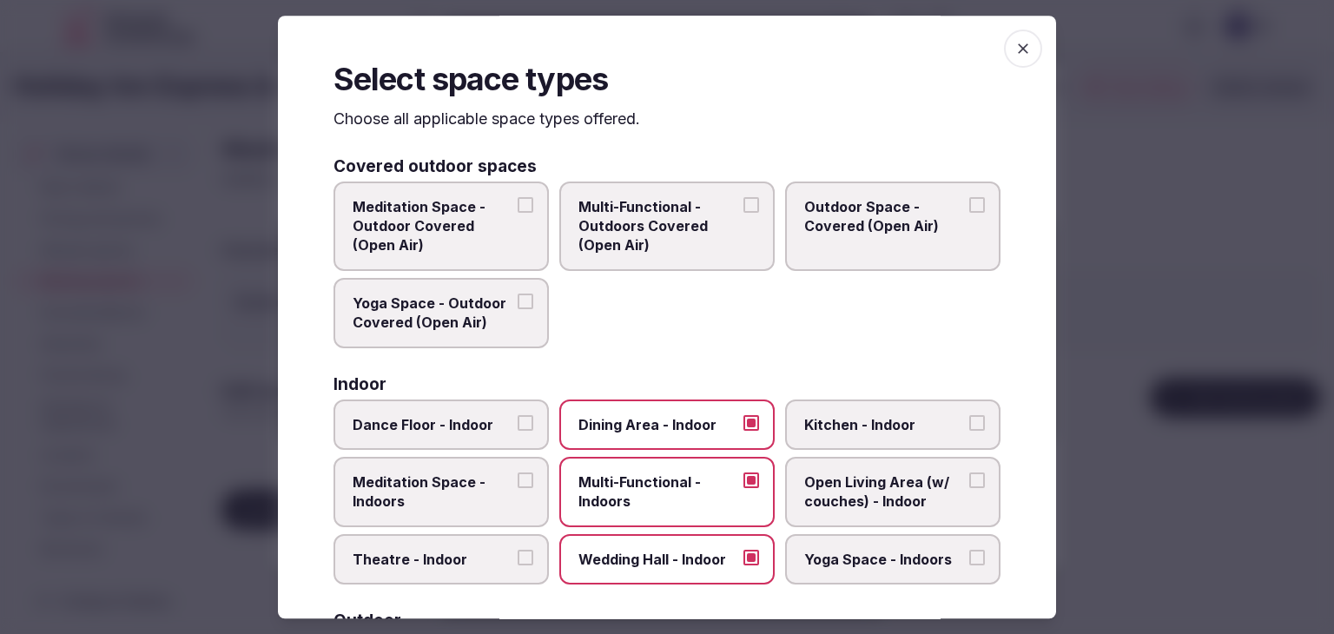
click at [1009, 37] on span "button" at bounding box center [1023, 49] width 38 height 38
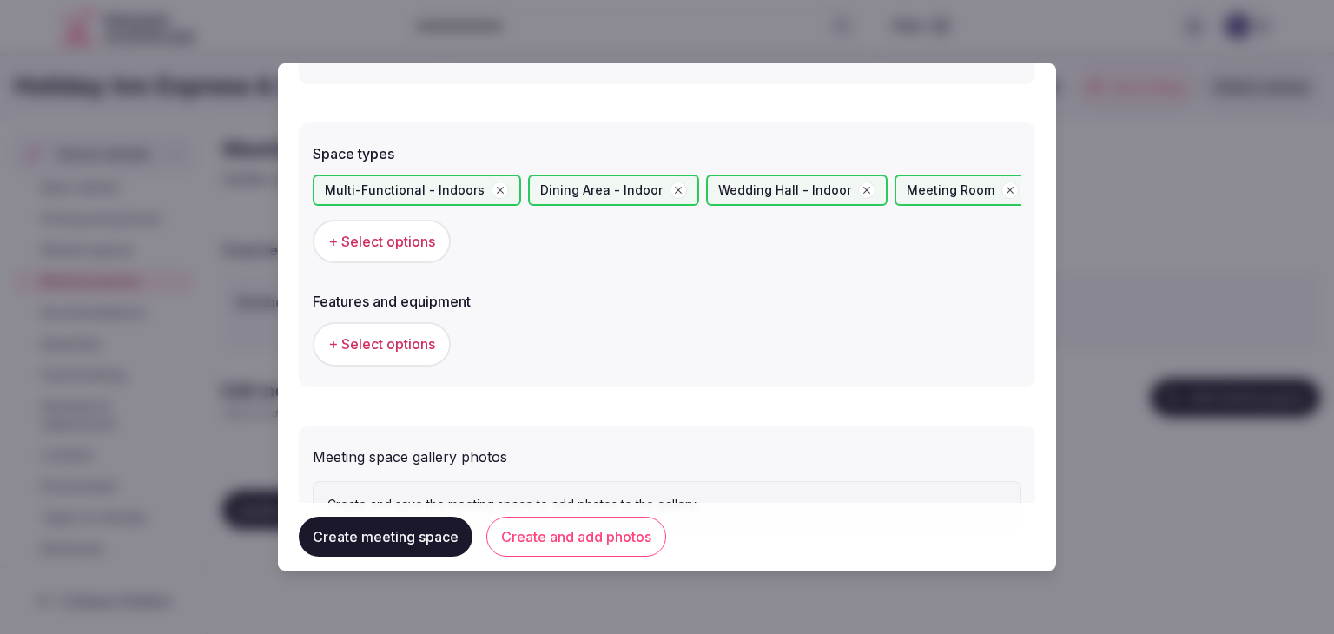
scroll to position [1016, 0]
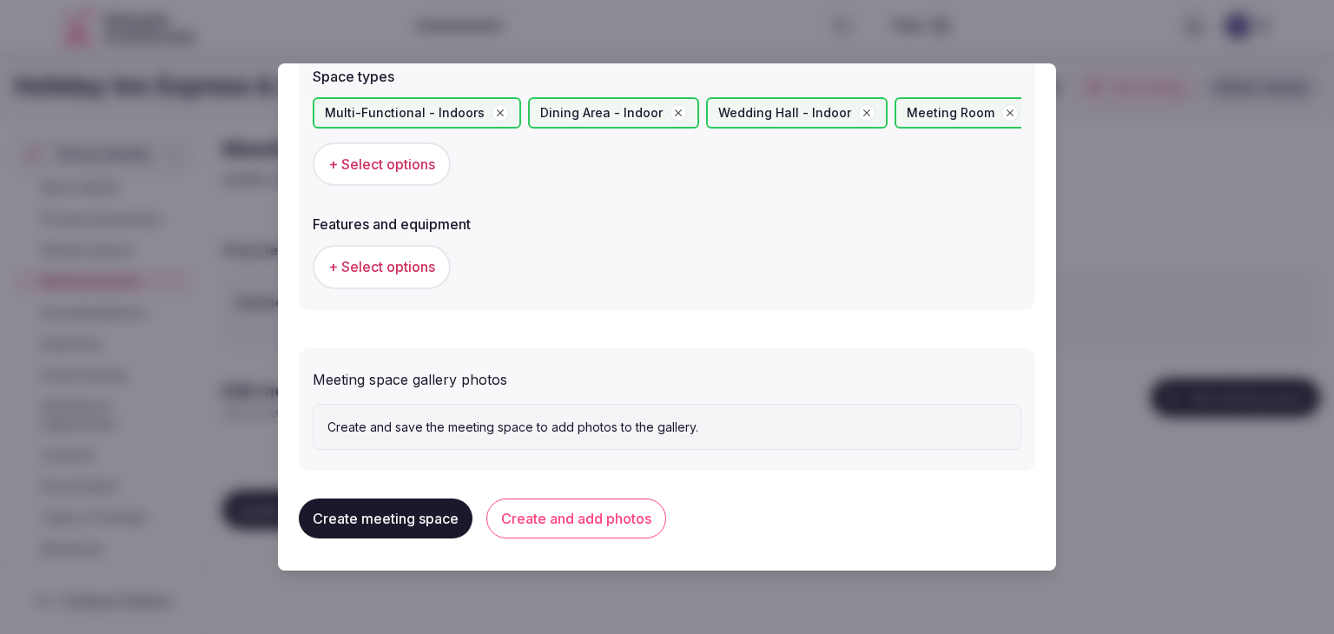
click at [420, 258] on span "+ Select options" at bounding box center [381, 266] width 107 height 19
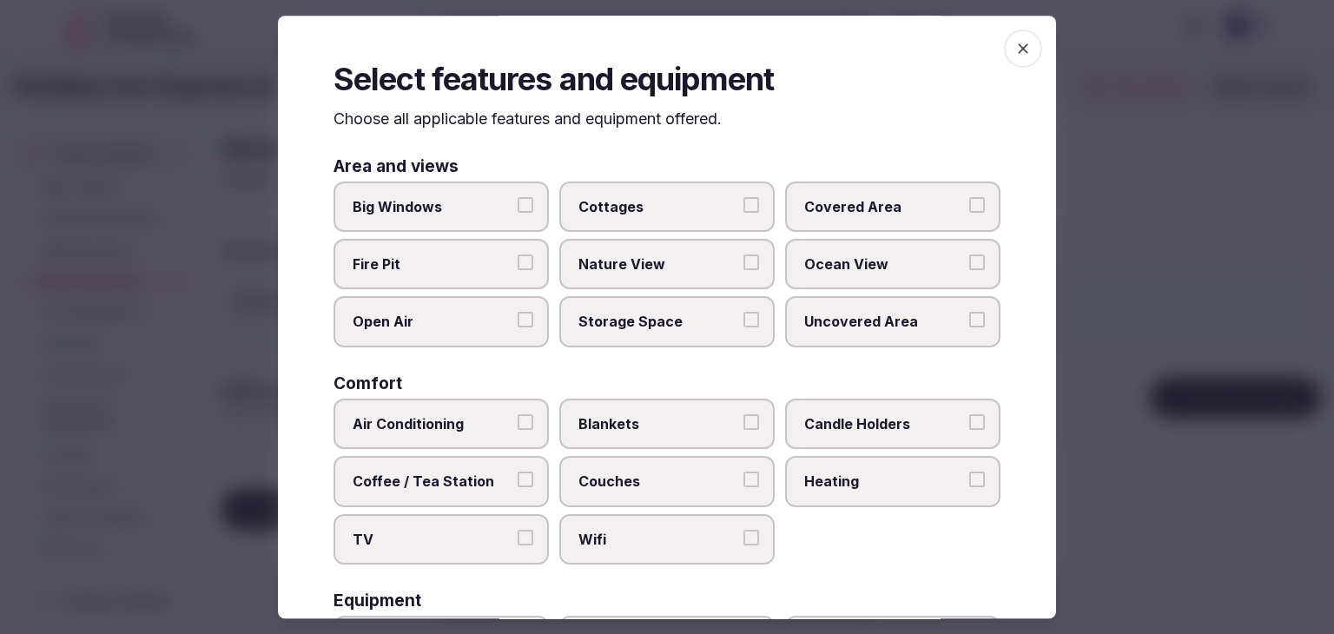
click at [643, 530] on span "Wifi" at bounding box center [658, 539] width 160 height 19
click at [743, 530] on button "Wifi" at bounding box center [751, 538] width 16 height 16
click at [463, 472] on span "Coffee / Tea Station" at bounding box center [433, 481] width 160 height 19
click at [518, 472] on button "Coffee / Tea Station" at bounding box center [526, 480] width 16 height 16
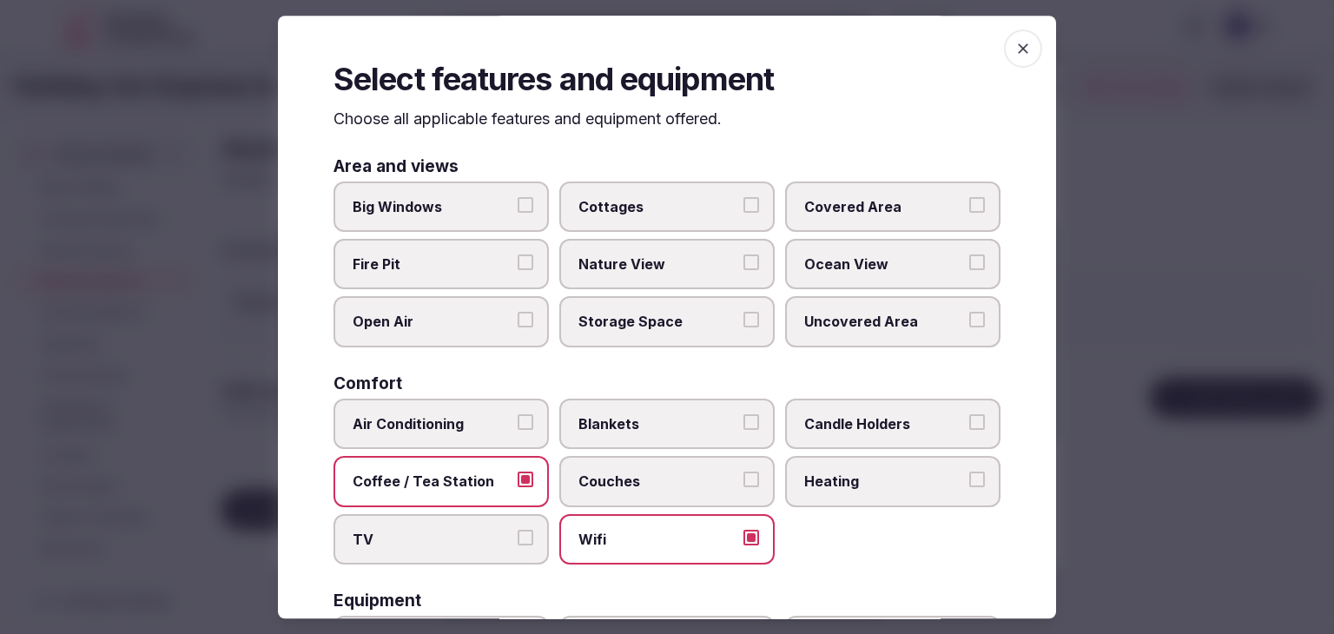
click at [460, 417] on span "Air Conditioning" at bounding box center [433, 423] width 160 height 19
click at [518, 417] on button "Air Conditioning" at bounding box center [526, 422] width 16 height 16
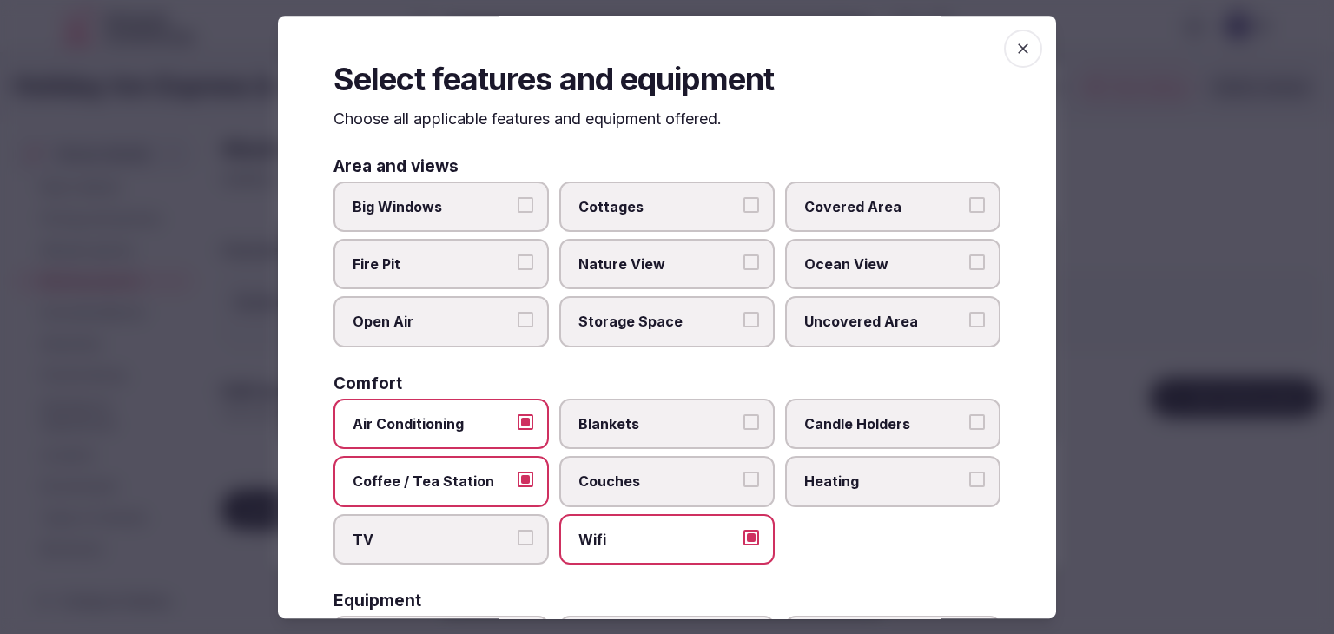
click at [456, 515] on label "TV" at bounding box center [441, 539] width 215 height 50
click at [518, 530] on button "TV" at bounding box center [526, 538] width 16 height 16
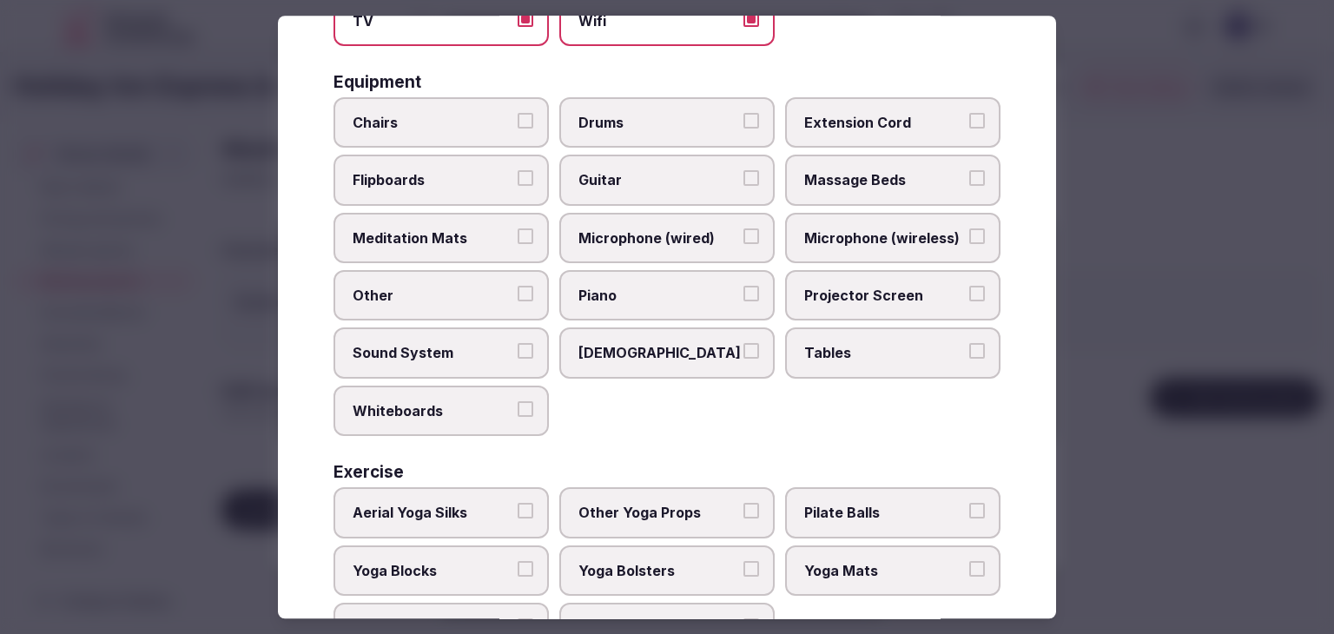
scroll to position [521, 0]
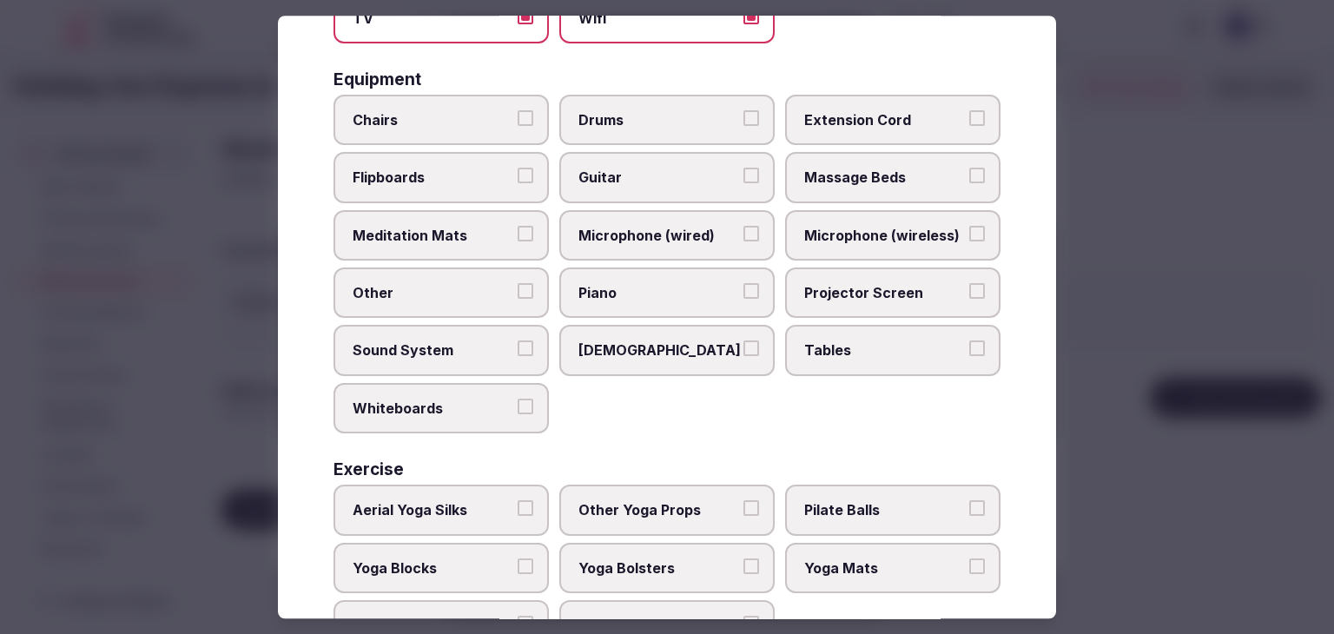
click at [895, 326] on label "Tables" at bounding box center [892, 351] width 215 height 50
click at [969, 341] on button "Tables" at bounding box center [977, 349] width 16 height 16
click at [895, 274] on label "Projector Screen" at bounding box center [892, 293] width 215 height 50
click at [969, 283] on button "Projector Screen" at bounding box center [977, 291] width 16 height 16
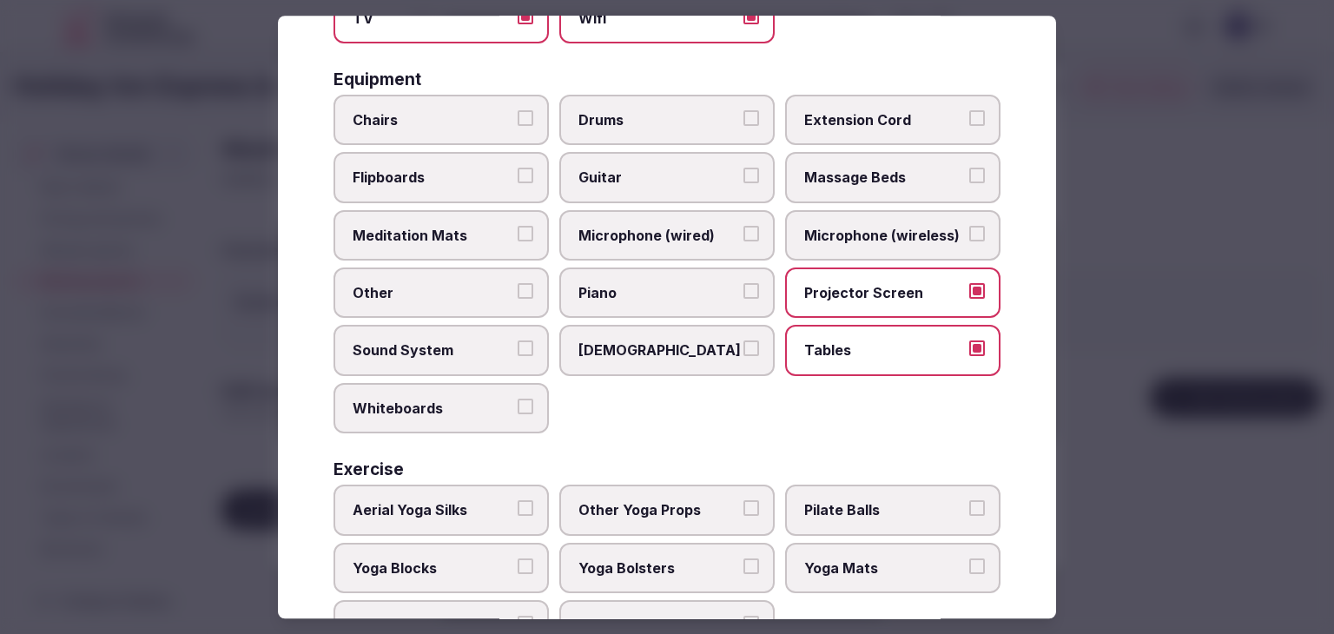
click at [899, 232] on span "Microphone (wireless)" at bounding box center [884, 235] width 160 height 19
click at [969, 232] on button "Microphone (wireless)" at bounding box center [977, 234] width 16 height 16
click at [472, 110] on span "Chairs" at bounding box center [433, 119] width 160 height 19
click at [518, 110] on button "Chairs" at bounding box center [526, 118] width 16 height 16
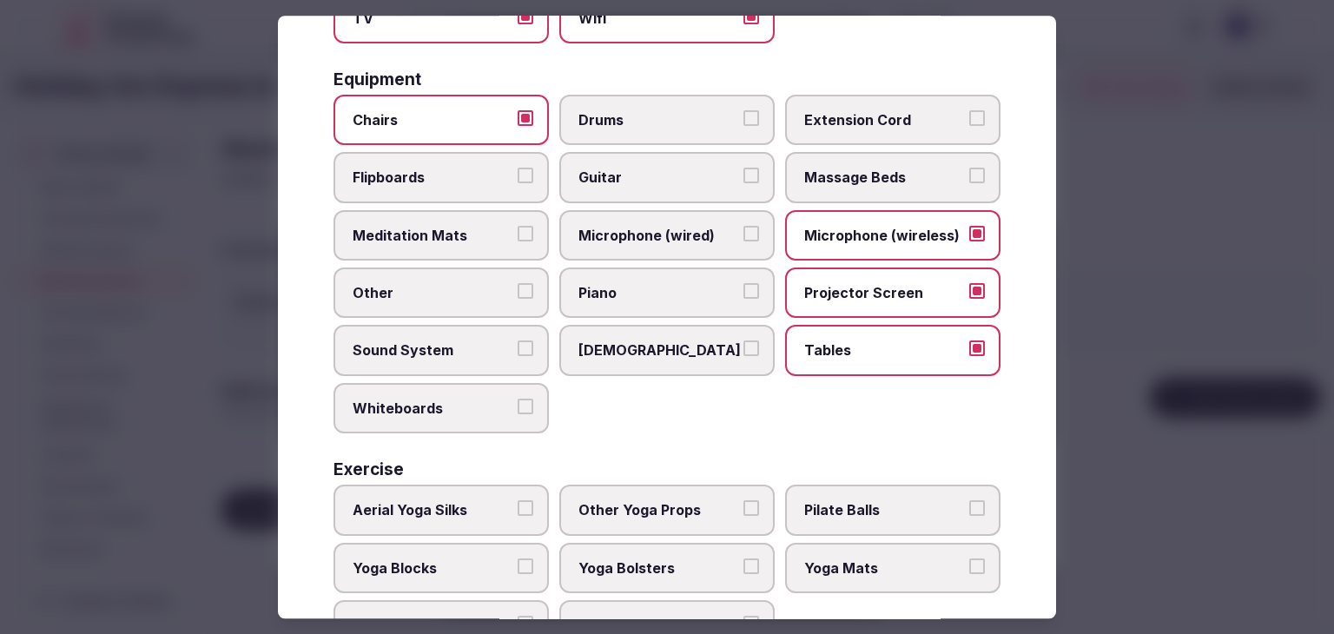
click at [459, 168] on span "Flipboards" at bounding box center [433, 177] width 160 height 19
click at [518, 168] on button "Flipboards" at bounding box center [526, 176] width 16 height 16
click at [456, 327] on label "Sound System" at bounding box center [441, 351] width 215 height 50
click at [518, 341] on button "Sound System" at bounding box center [526, 349] width 16 height 16
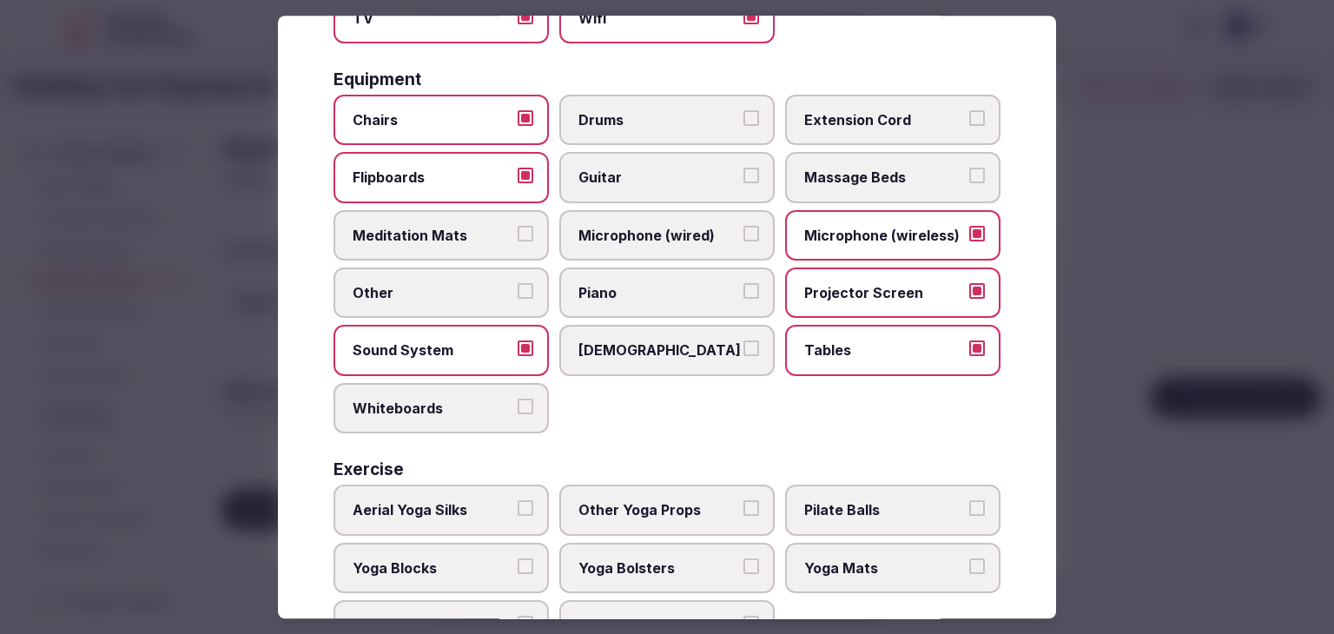
click at [450, 407] on span "Whiteboards" at bounding box center [433, 408] width 160 height 19
click at [518, 407] on button "Whiteboards" at bounding box center [526, 407] width 16 height 16
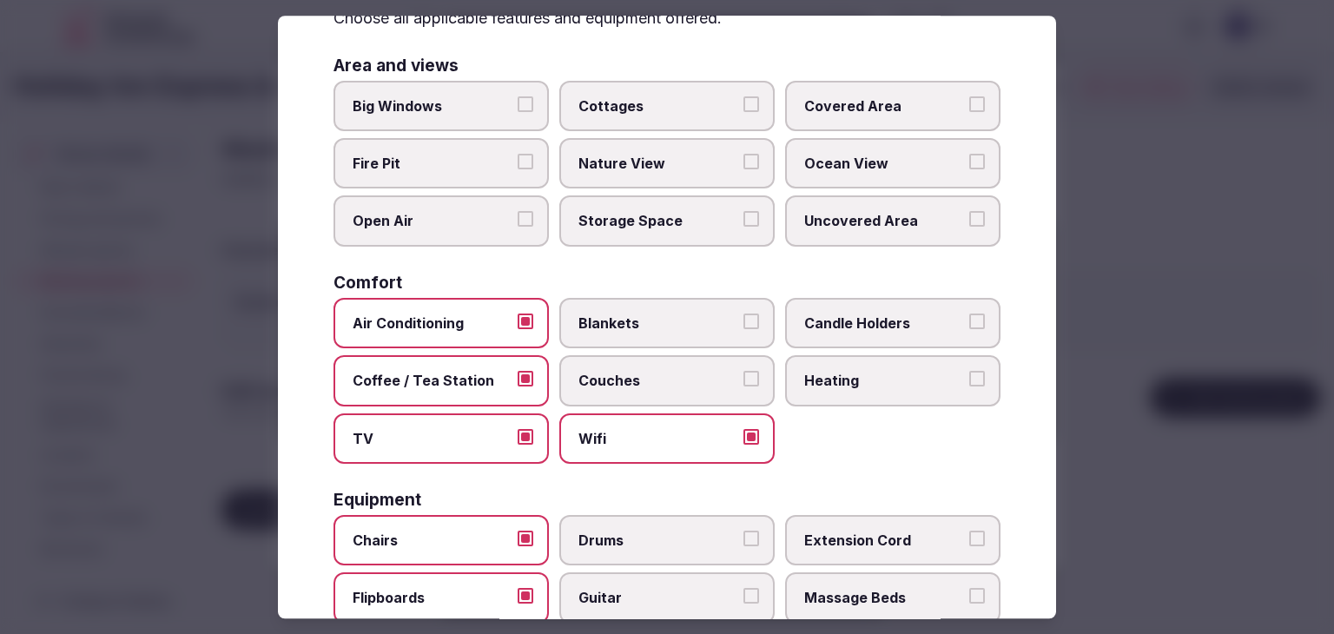
scroll to position [0, 0]
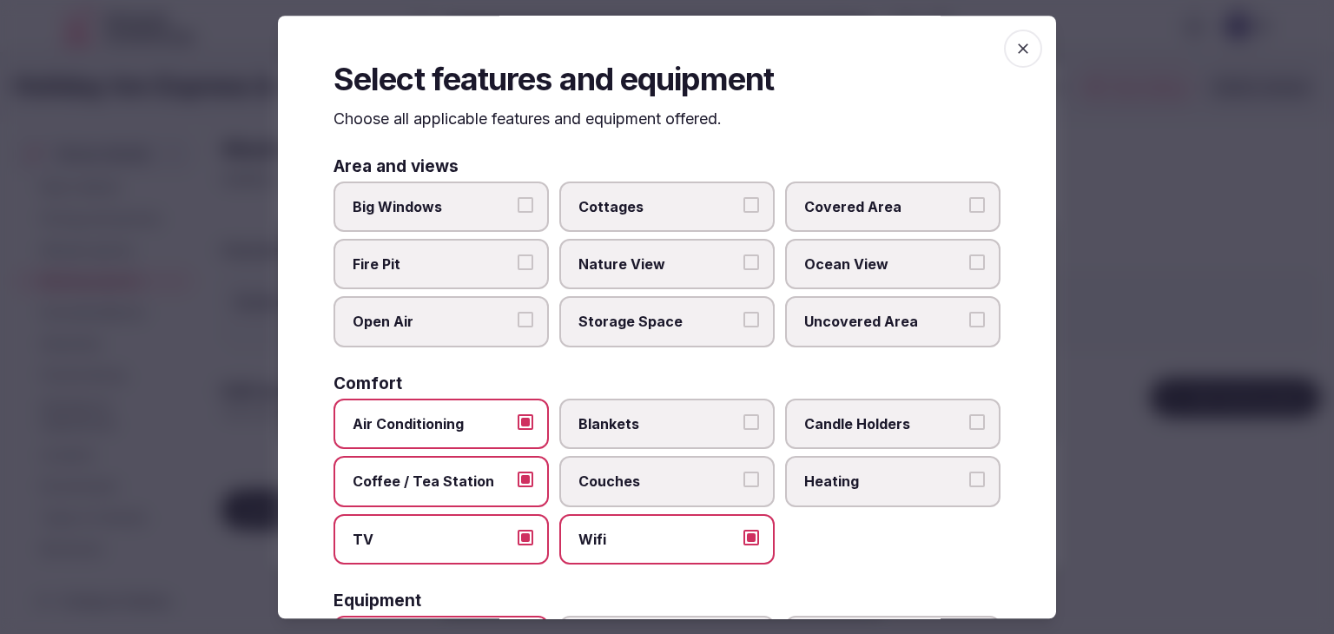
click at [1014, 42] on icon "button" at bounding box center [1022, 48] width 17 height 17
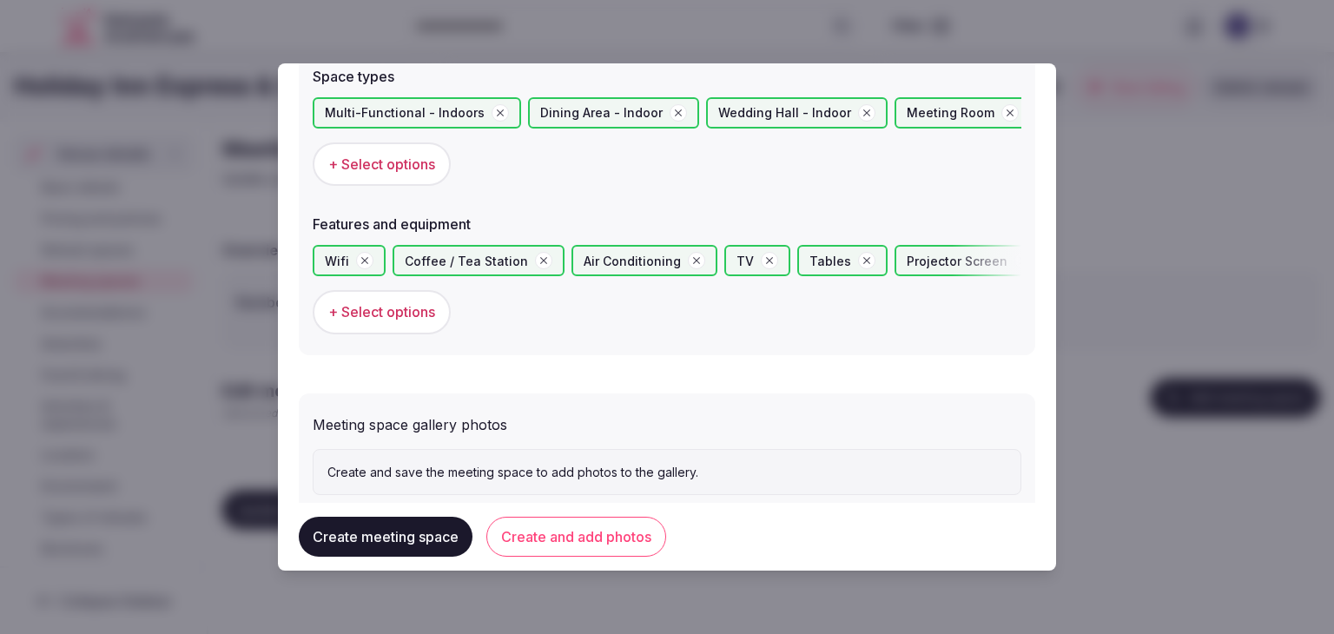
click at [601, 543] on button "Create and add photos" at bounding box center [576, 537] width 180 height 40
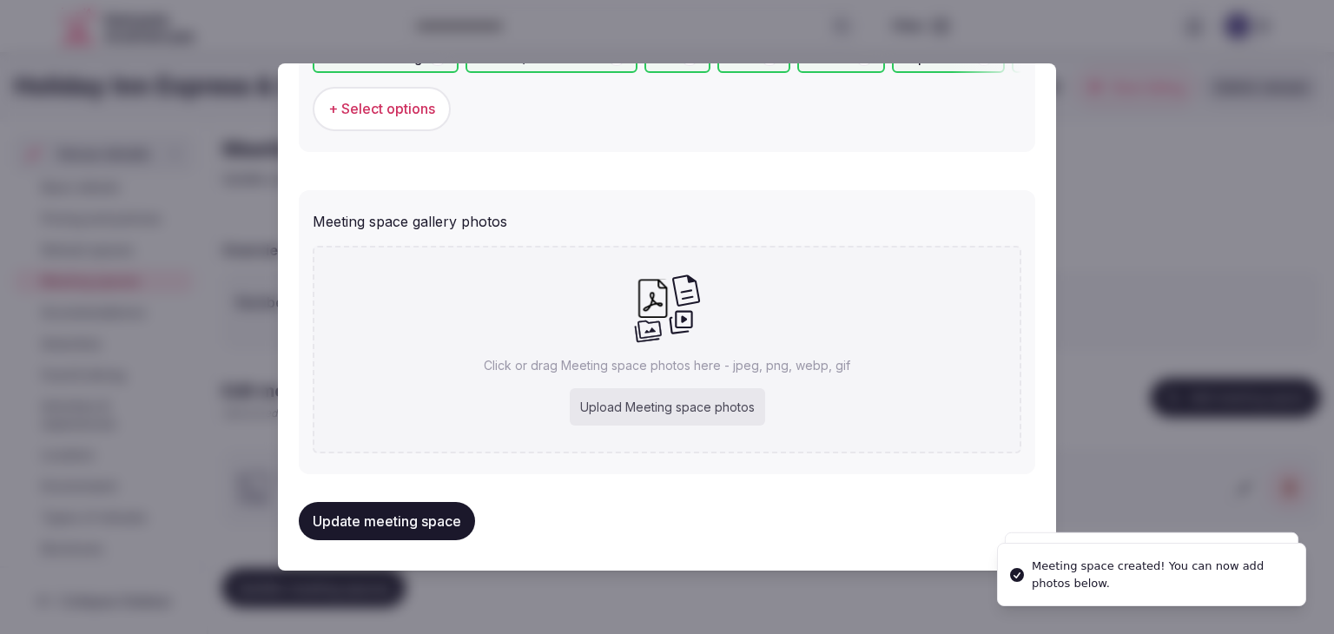
scroll to position [1220, 0]
click at [698, 401] on div "Upload Meeting space photos" at bounding box center [667, 406] width 195 height 38
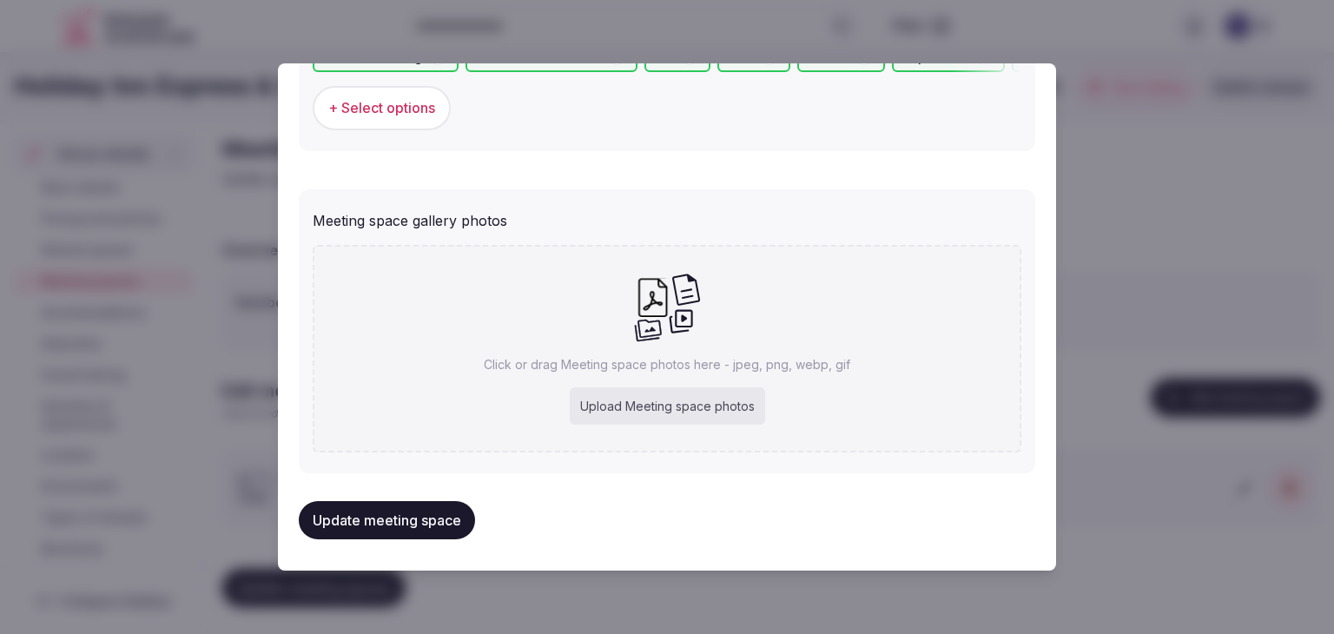
type input "**********"
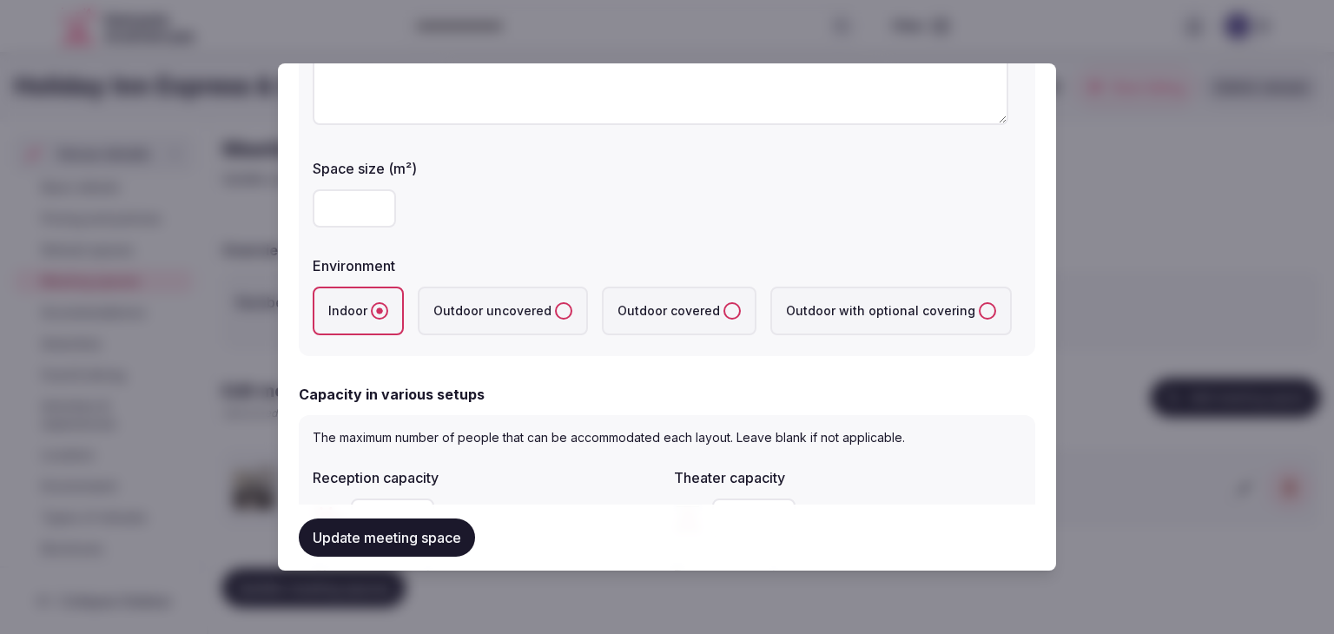
scroll to position [265, 0]
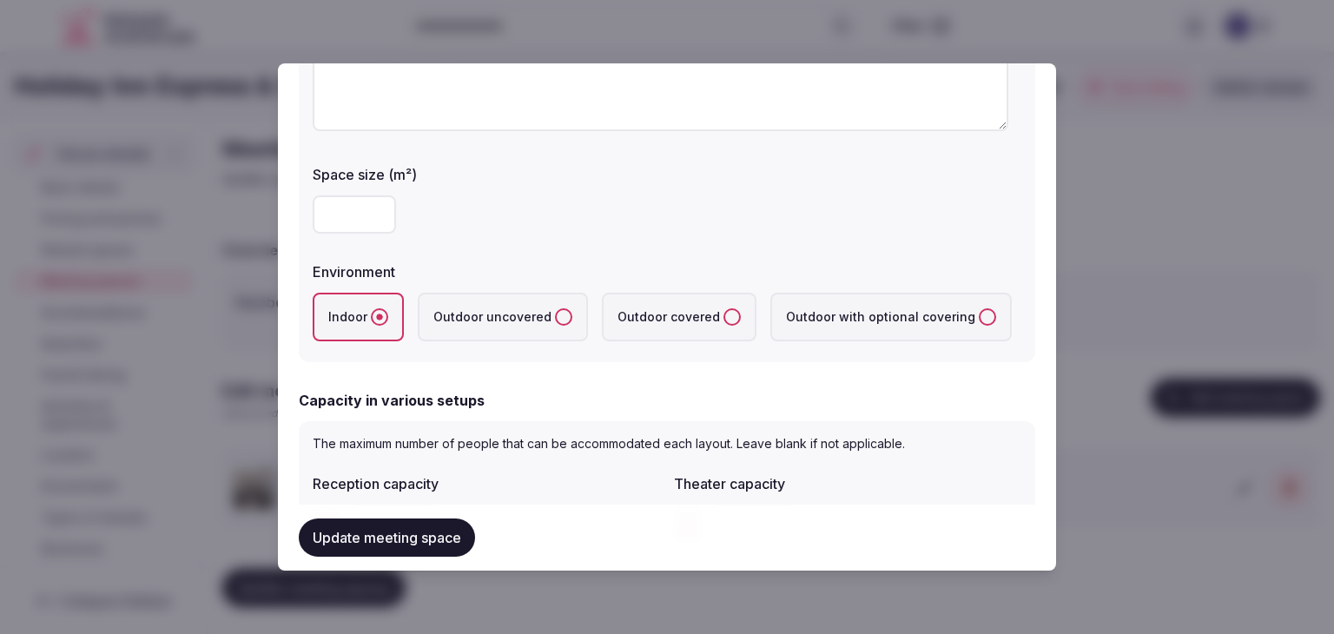
click at [350, 221] on input "number" at bounding box center [354, 214] width 83 height 38
type input "***"
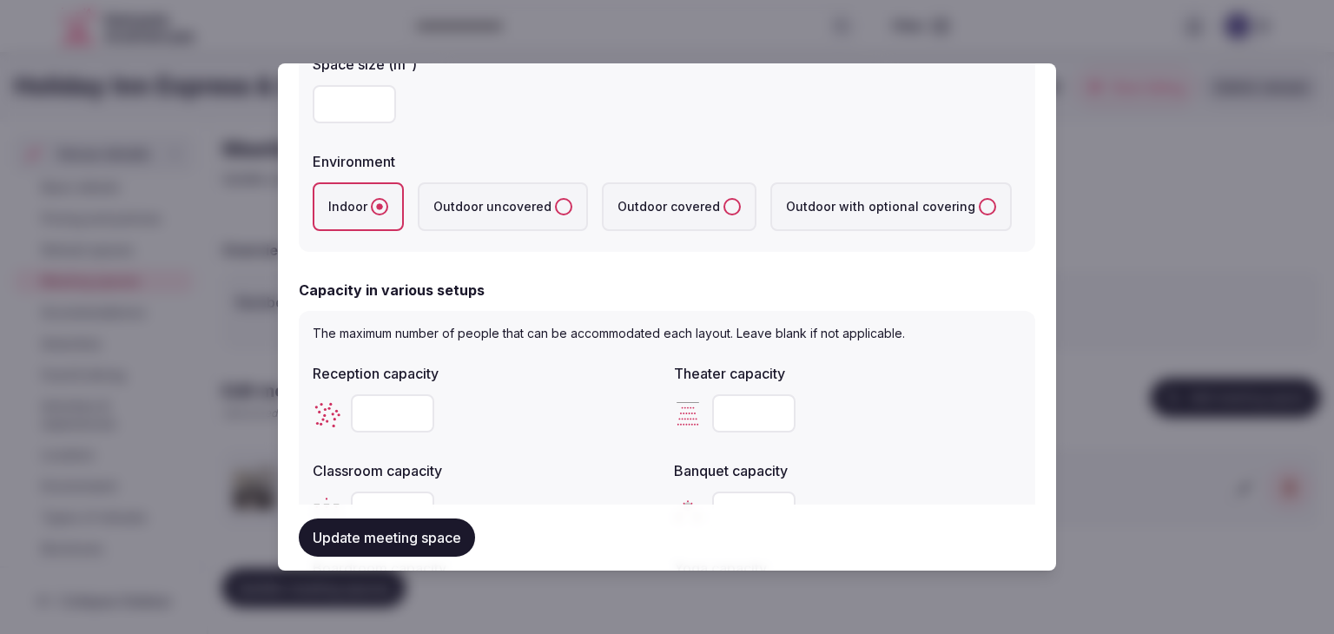
scroll to position [439, 0]
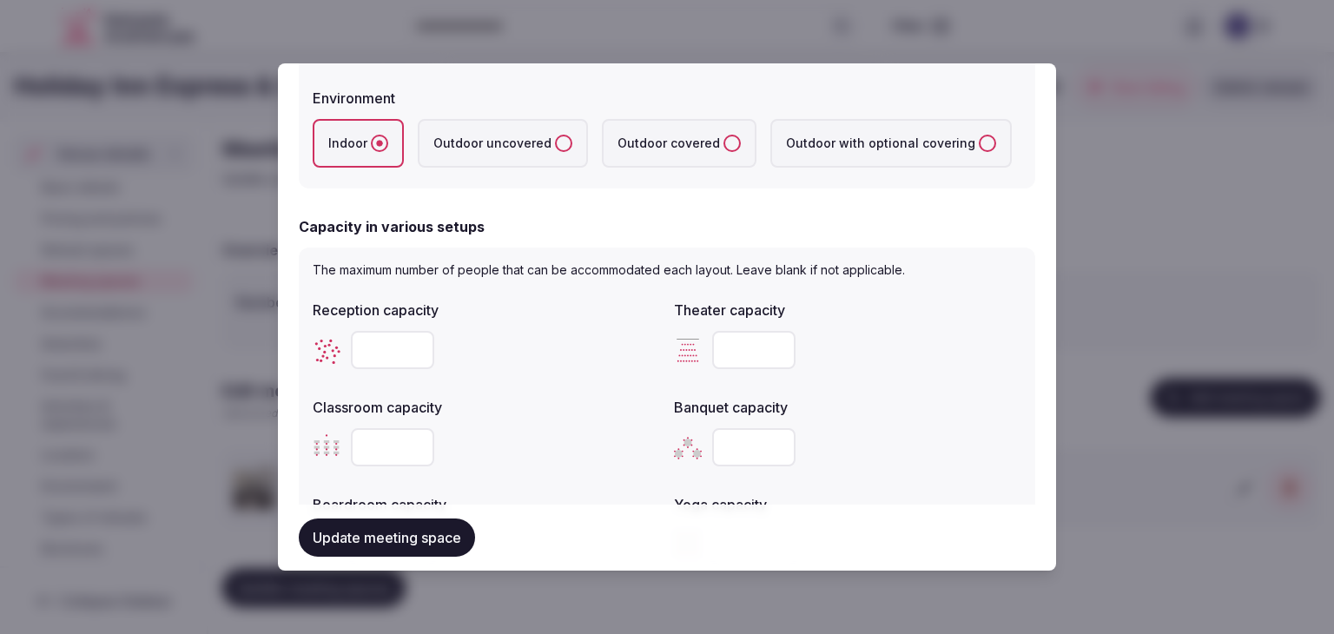
click at [403, 347] on input "number" at bounding box center [392, 350] width 83 height 38
type input "**"
click at [736, 449] on input "number" at bounding box center [753, 447] width 83 height 38
click at [737, 449] on input "number" at bounding box center [753, 447] width 83 height 38
type input "**"
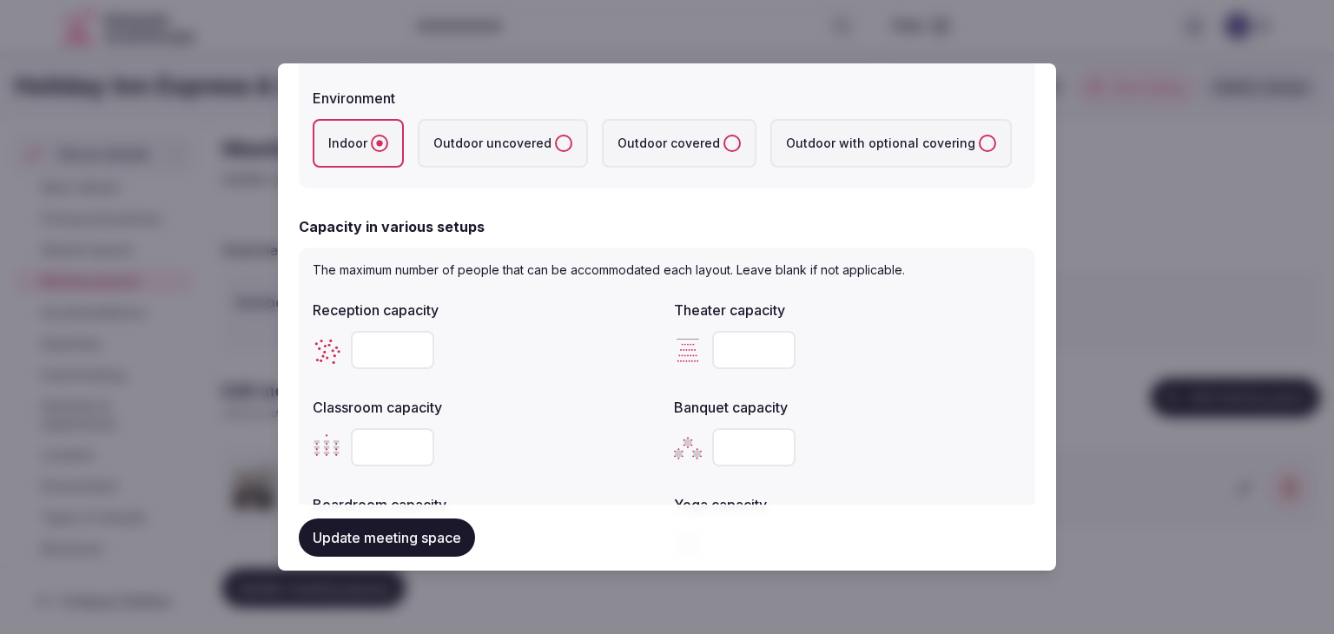
click at [737, 356] on input "number" at bounding box center [753, 350] width 83 height 38
type input "**"
click at [609, 393] on div "Classroom capacity" at bounding box center [486, 402] width 347 height 24
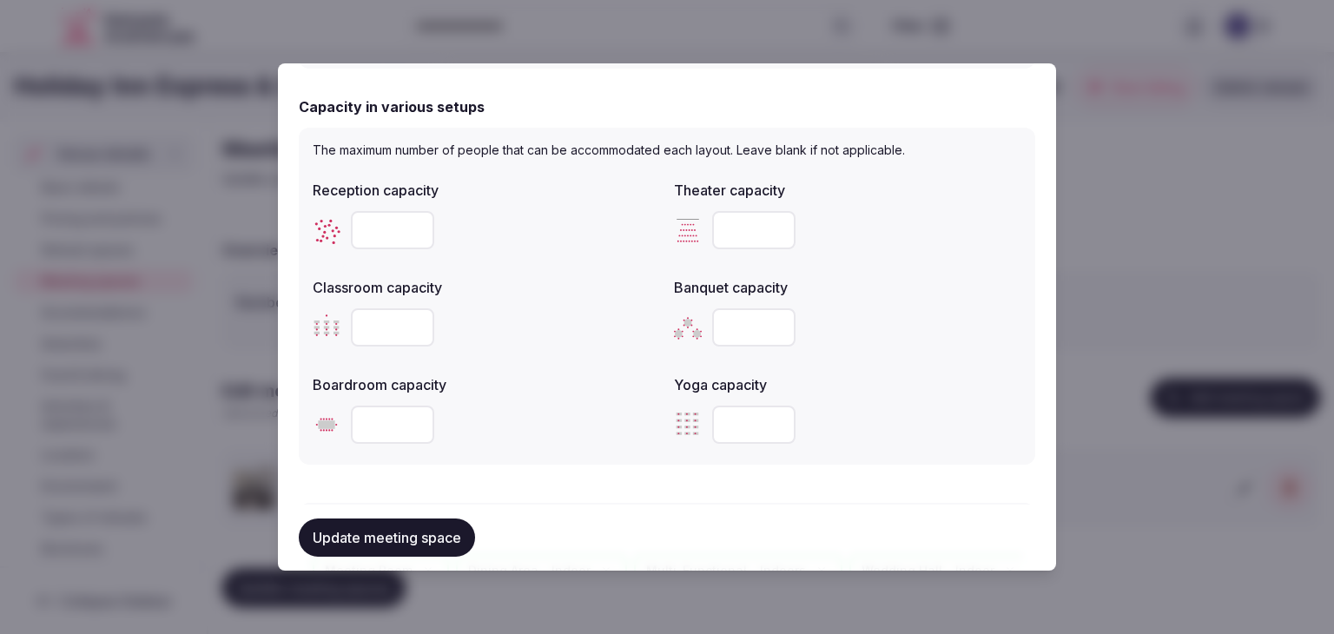
scroll to position [612, 0]
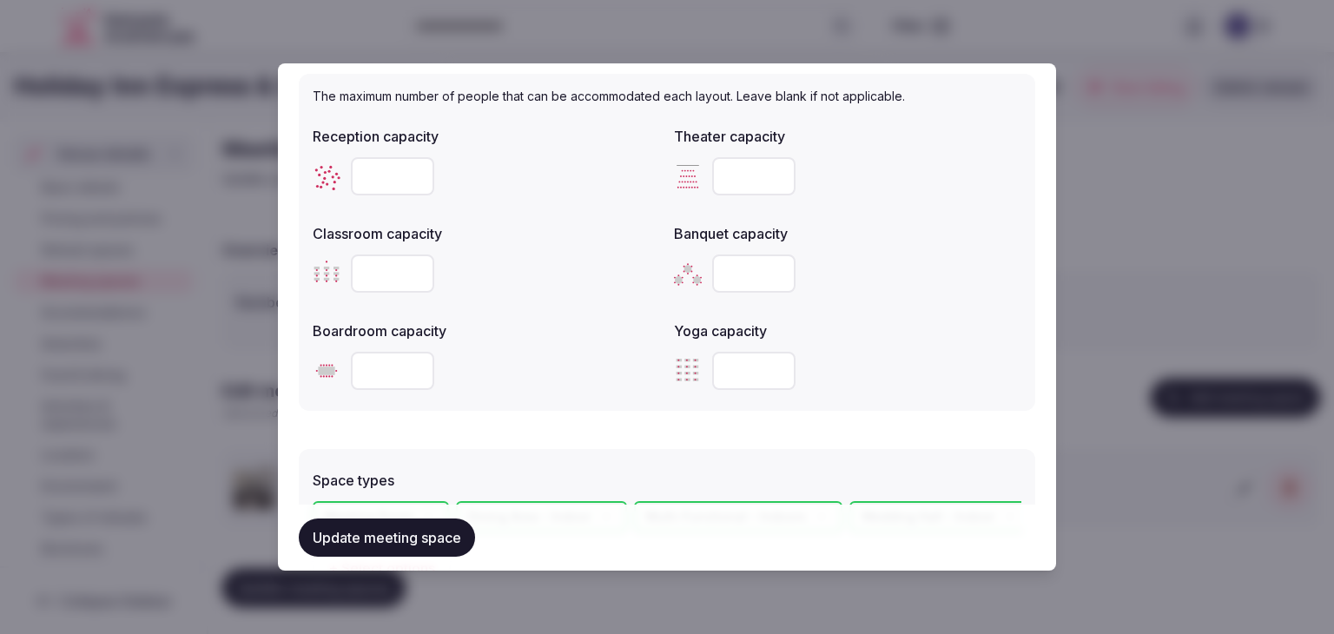
click at [390, 266] on input "number" at bounding box center [392, 273] width 83 height 38
type input "***"
click at [394, 376] on input "number" at bounding box center [392, 371] width 83 height 38
type input "**"
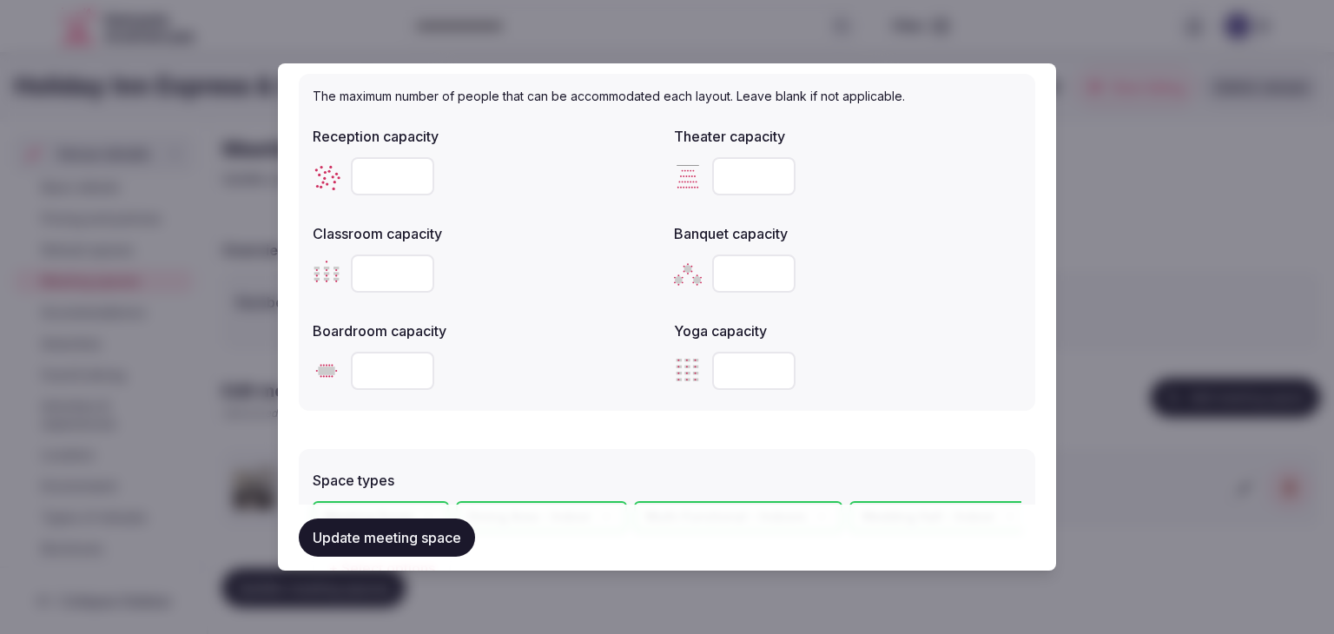
click at [400, 528] on button "Update meeting space" at bounding box center [387, 538] width 176 height 38
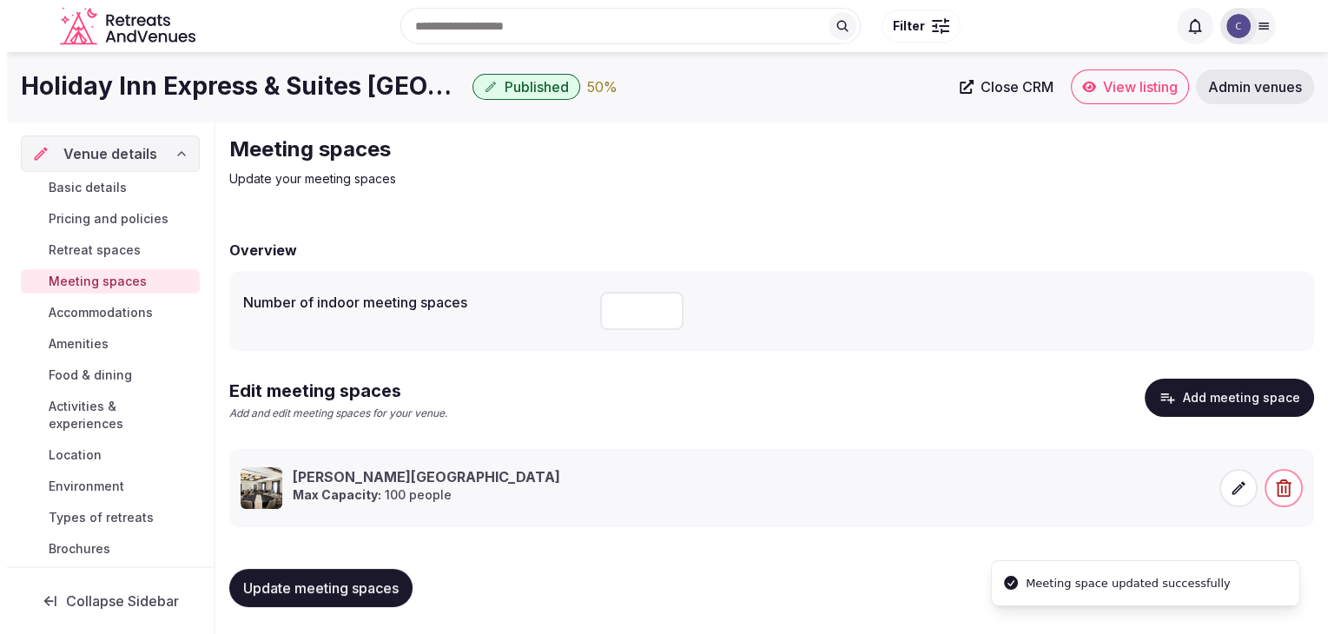
scroll to position [0, 0]
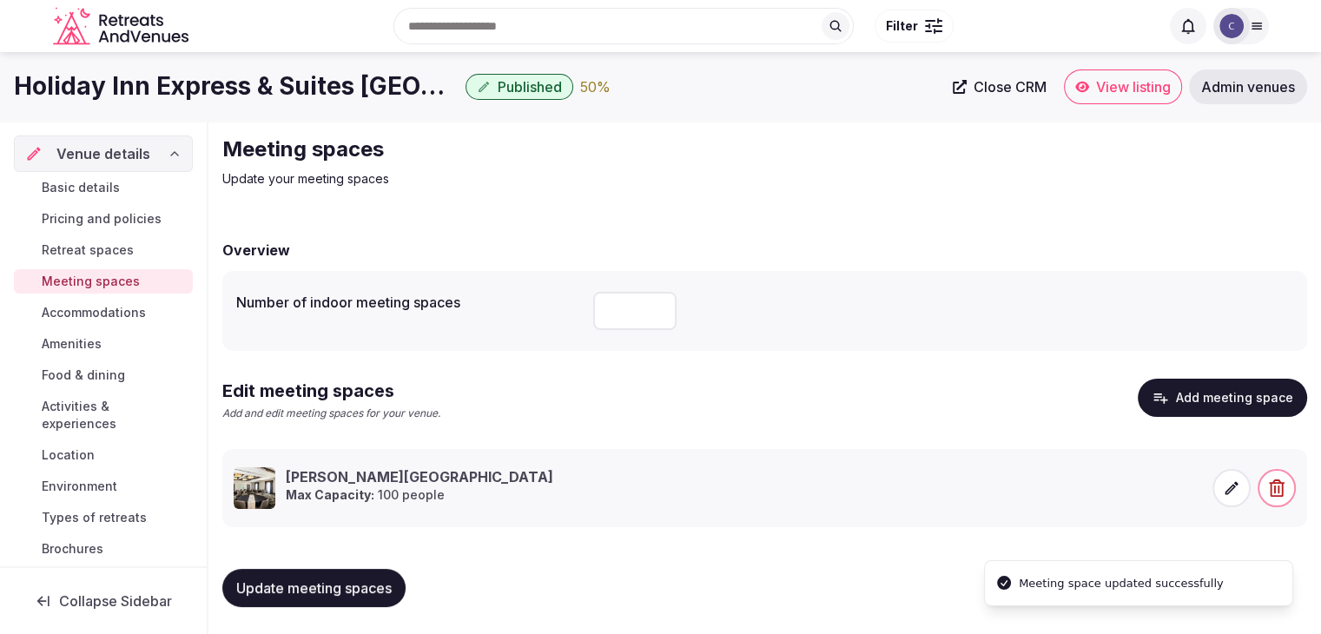
click at [351, 603] on button "Update meeting spaces" at bounding box center [313, 588] width 183 height 38
click at [1237, 487] on icon at bounding box center [1231, 487] width 17 height 17
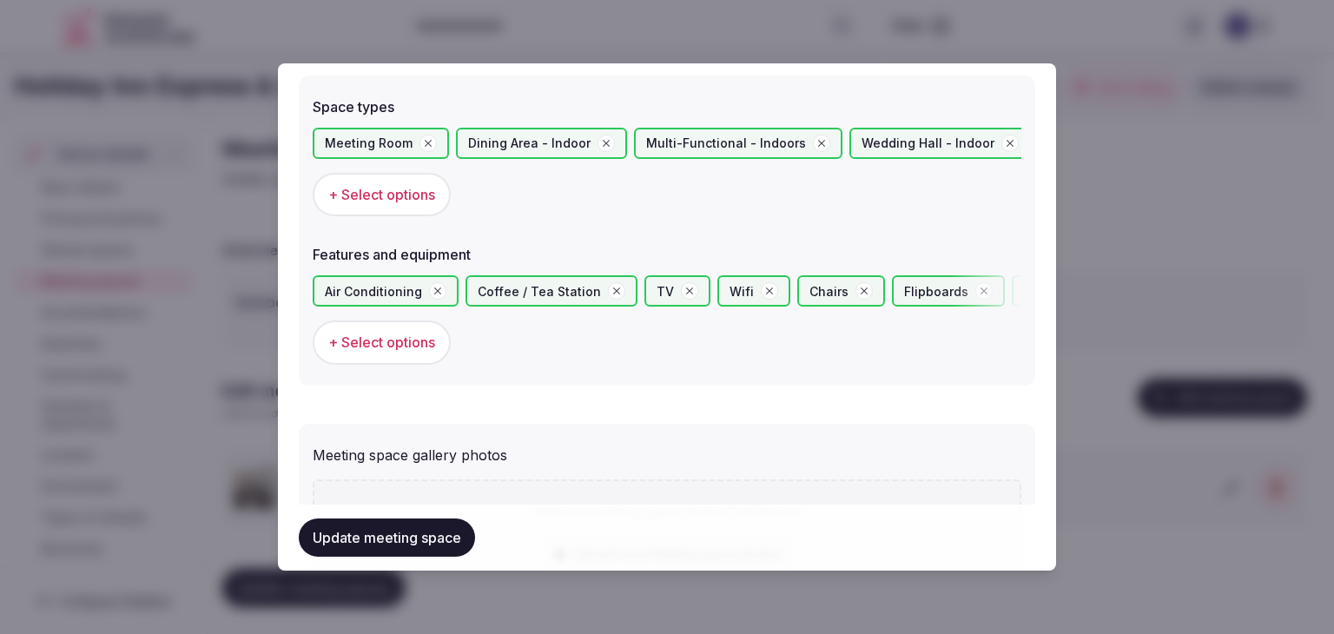
scroll to position [955, 0]
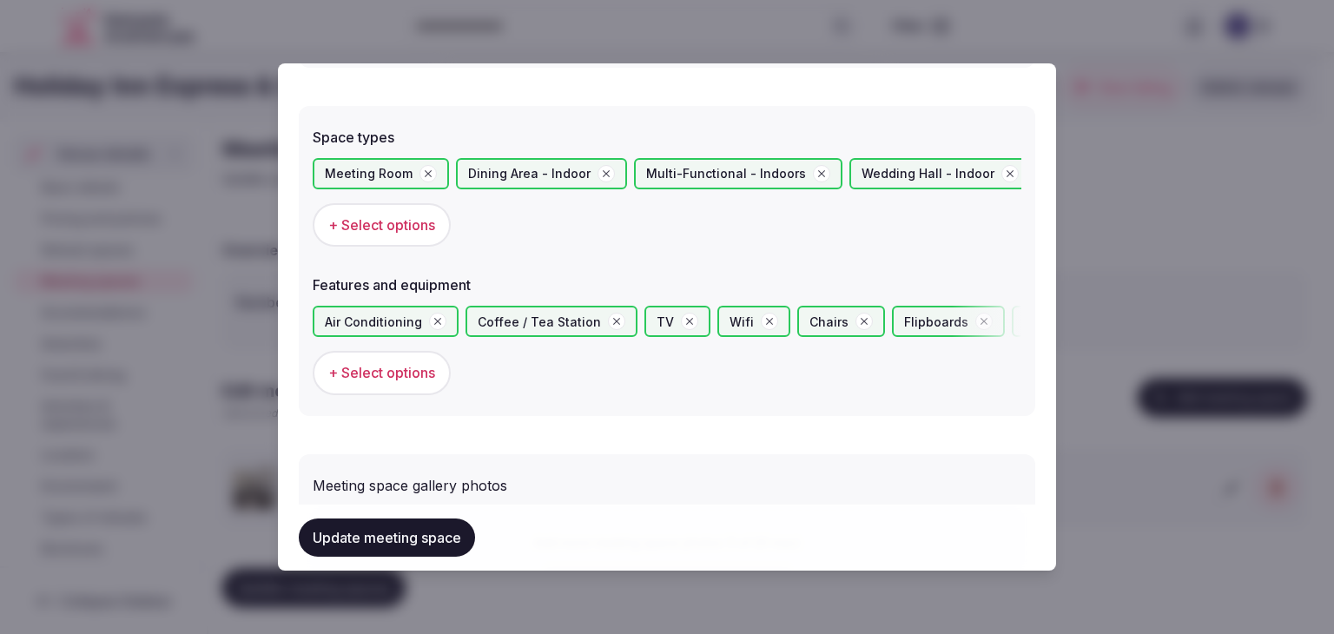
click at [420, 227] on span "+ Select options" at bounding box center [381, 224] width 107 height 19
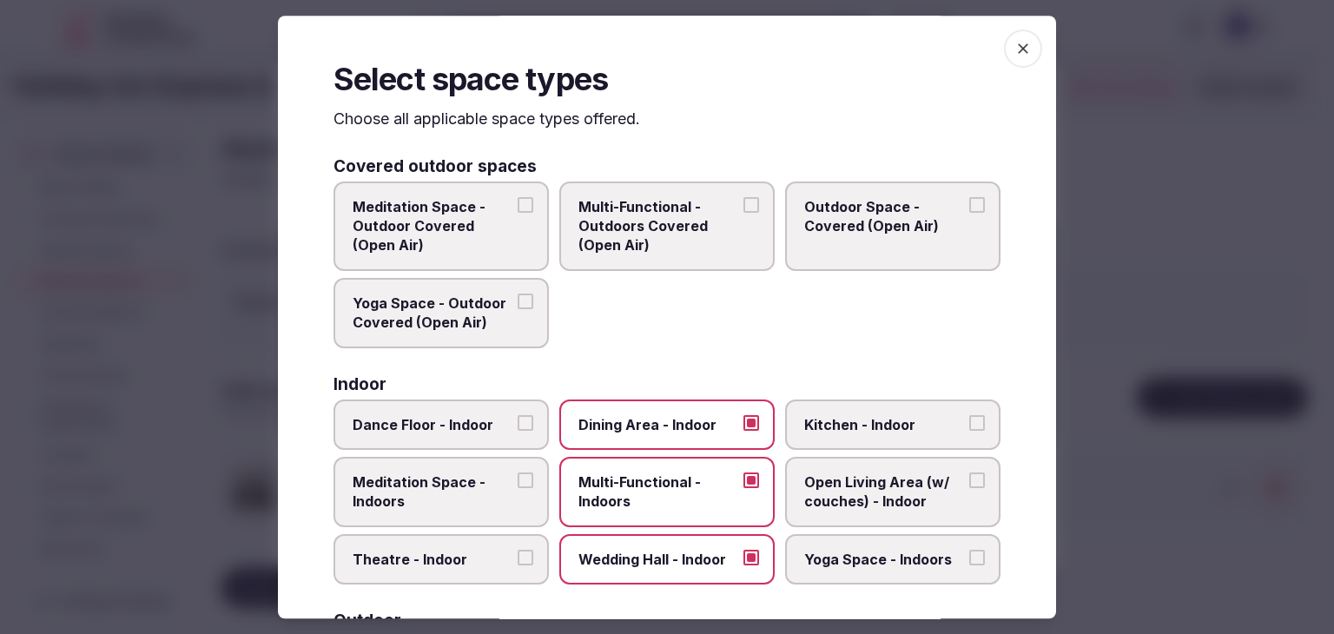
click at [695, 566] on label "Wedding Hall - Indoor" at bounding box center [666, 559] width 215 height 50
click at [743, 565] on button "Wedding Hall - Indoor" at bounding box center [751, 558] width 16 height 16
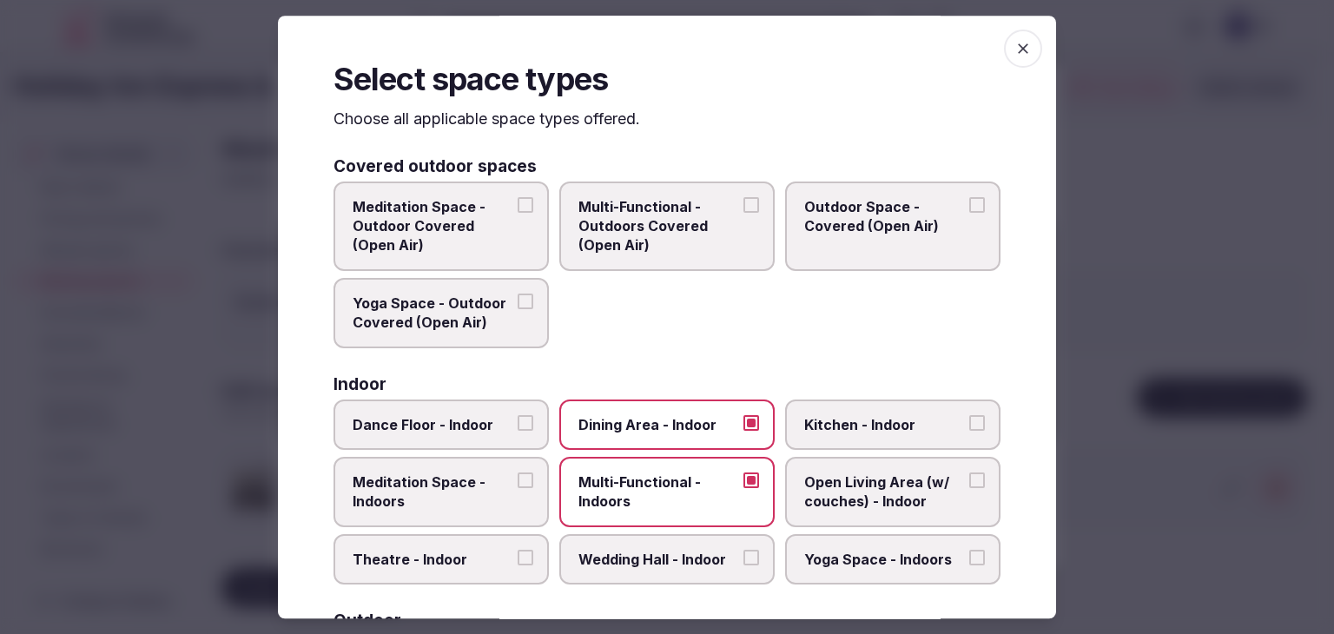
click at [1014, 40] on icon "button" at bounding box center [1022, 48] width 17 height 17
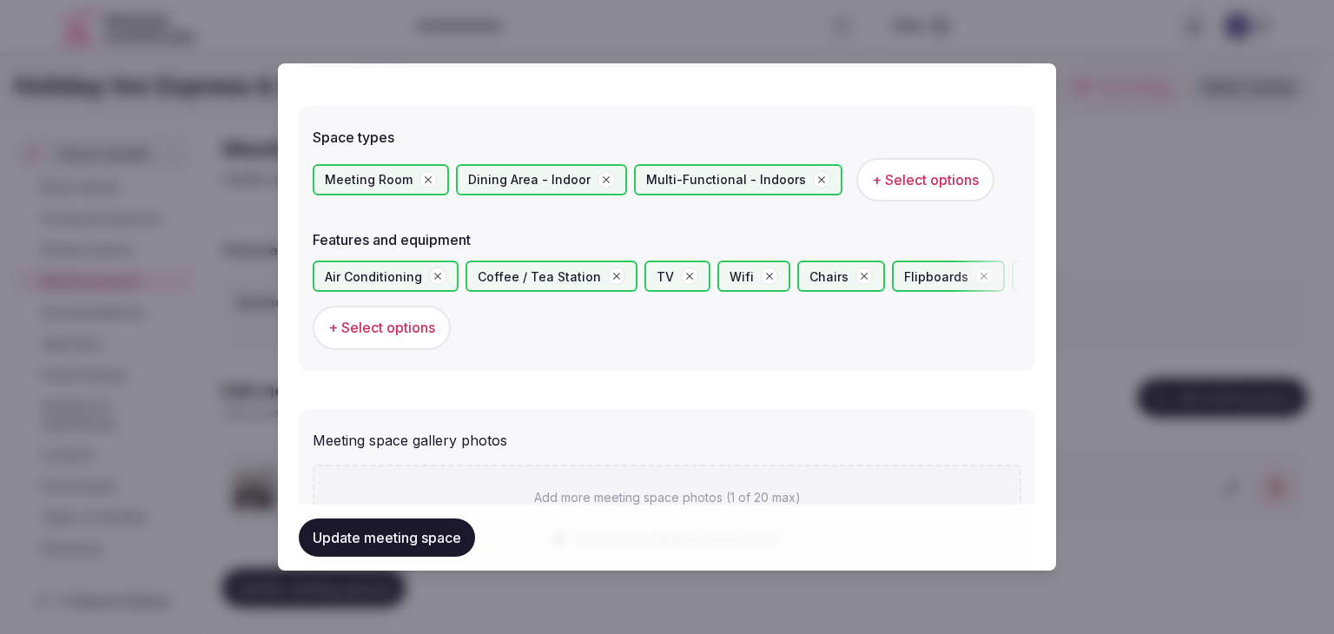
click at [406, 538] on button "Update meeting space" at bounding box center [387, 538] width 176 height 38
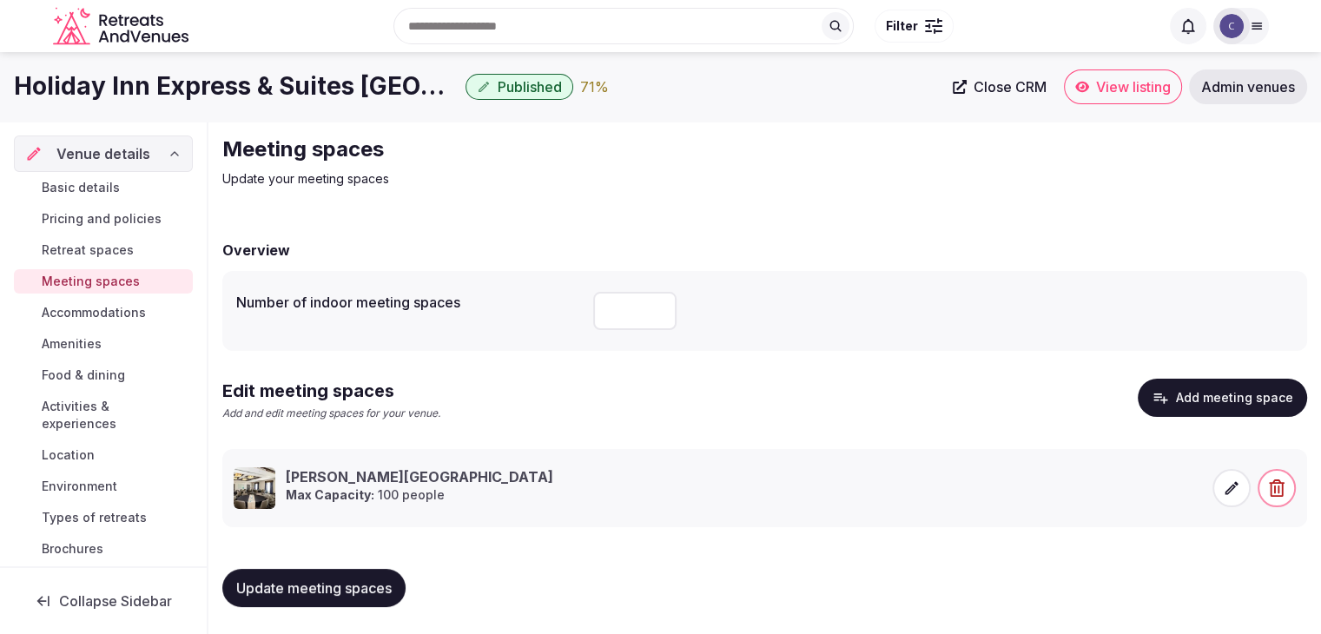
click at [394, 75] on h1 "Holiday Inn Express & Suites Austin NW - Arboretum Area, an IHG Hotel" at bounding box center [236, 86] width 445 height 34
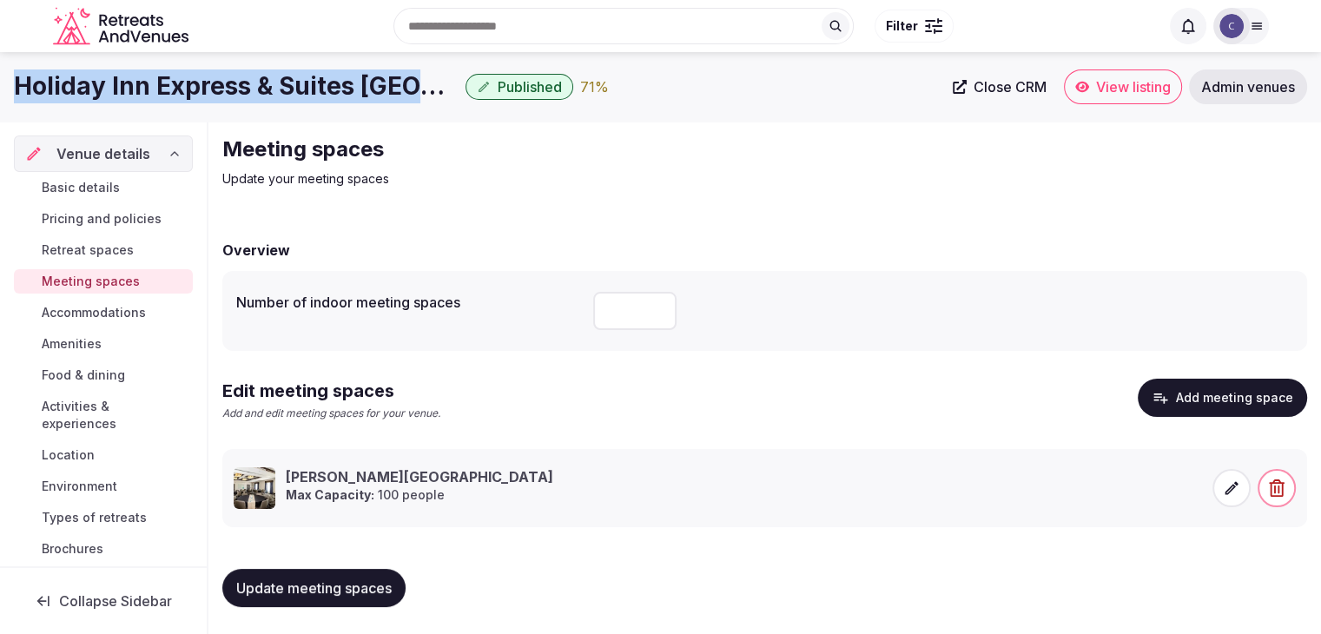
click at [394, 75] on h1 "Holiday Inn Express & Suites Austin NW - Arboretum Area, an IHG Hotel" at bounding box center [236, 86] width 445 height 34
copy div "Holiday Inn Express & Suites Austin NW - Arboretum Area, an IHG Hotel"
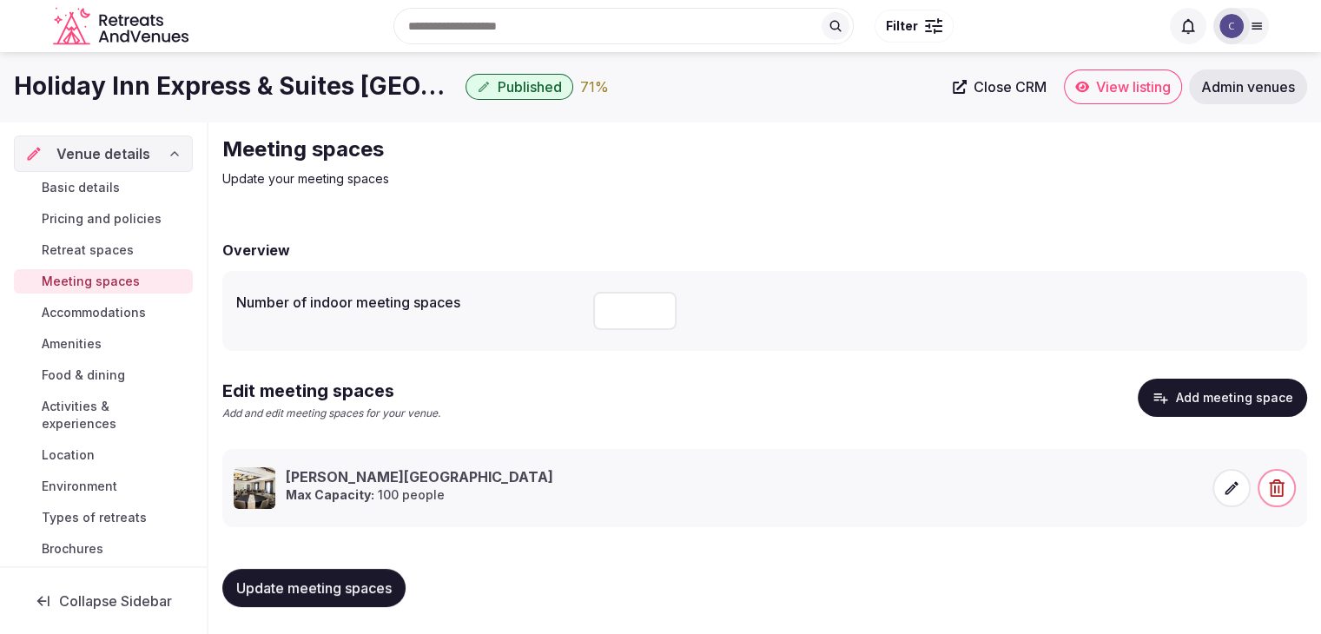
click at [590, 321] on div "Number of indoor meeting spaces" at bounding box center [764, 311] width 1057 height 52
click at [621, 310] on input "number" at bounding box center [634, 311] width 83 height 38
drag, startPoint x: 639, startPoint y: 314, endPoint x: 549, endPoint y: 317, distance: 90.4
click at [549, 317] on div "Number of indoor meeting spaces *" at bounding box center [764, 311] width 1057 height 52
type input "*"
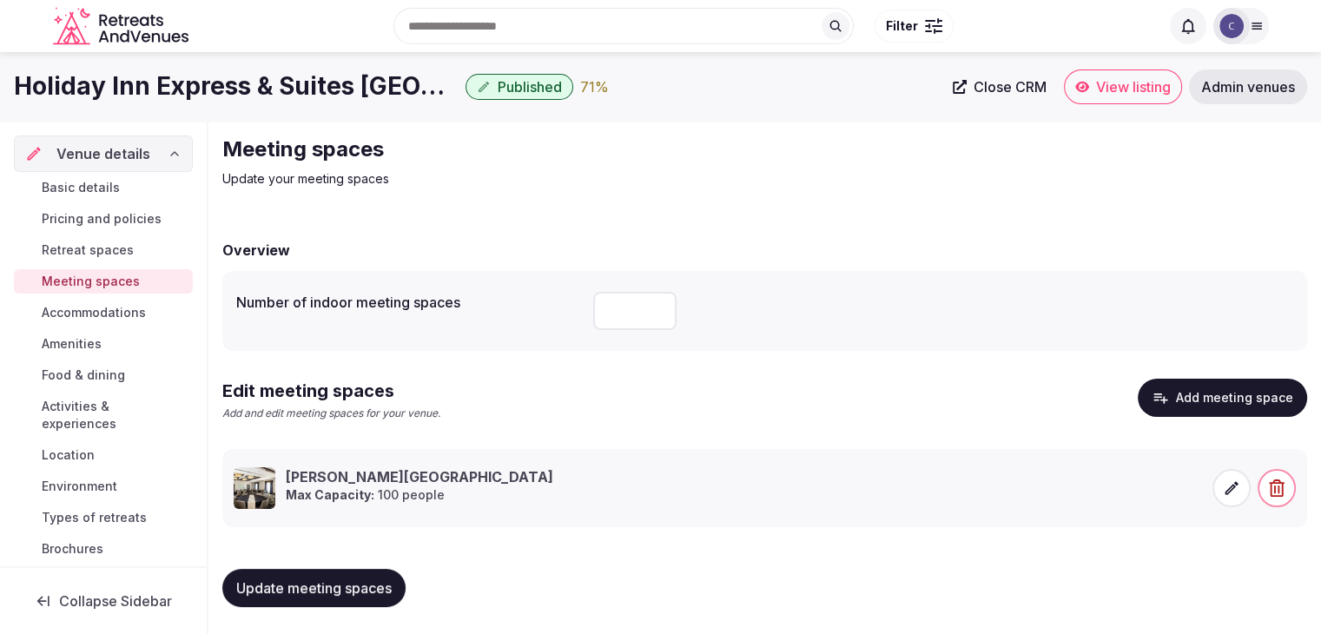
click at [332, 574] on button "Update meeting spaces" at bounding box center [313, 588] width 183 height 38
click at [1225, 483] on icon at bounding box center [1231, 487] width 17 height 17
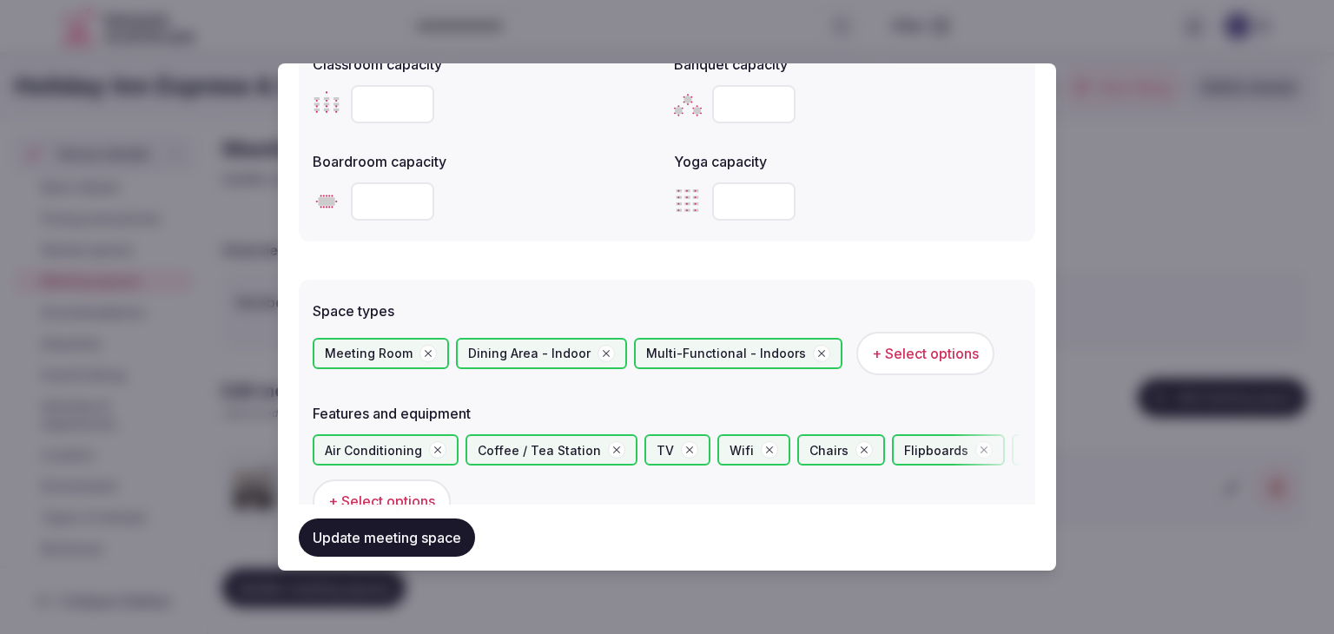
scroll to position [1042, 0]
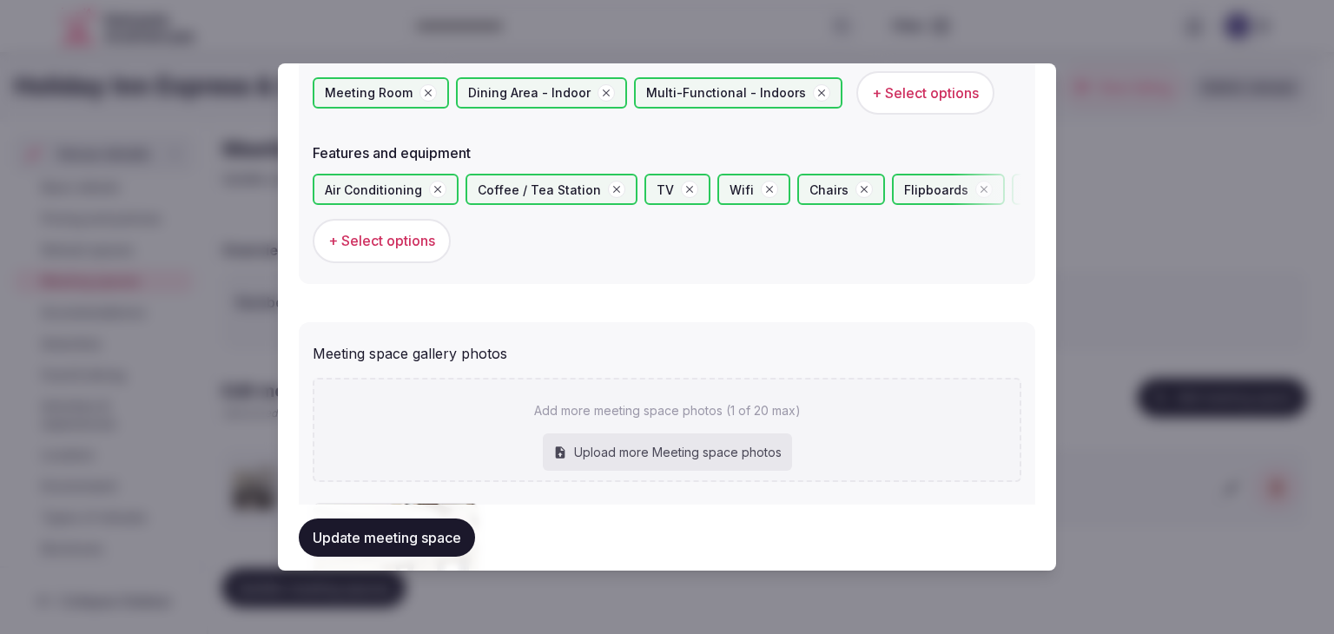
click at [703, 456] on div "Upload more Meeting space photos" at bounding box center [667, 452] width 249 height 38
type input "**********"
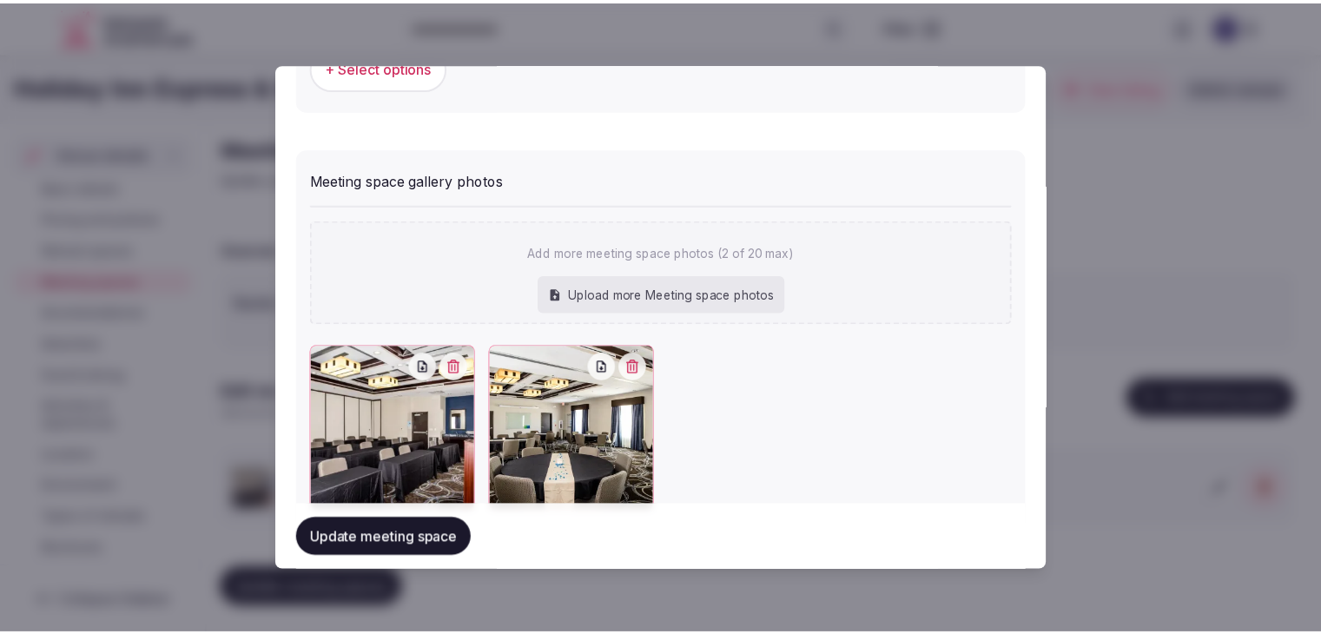
scroll to position [1272, 0]
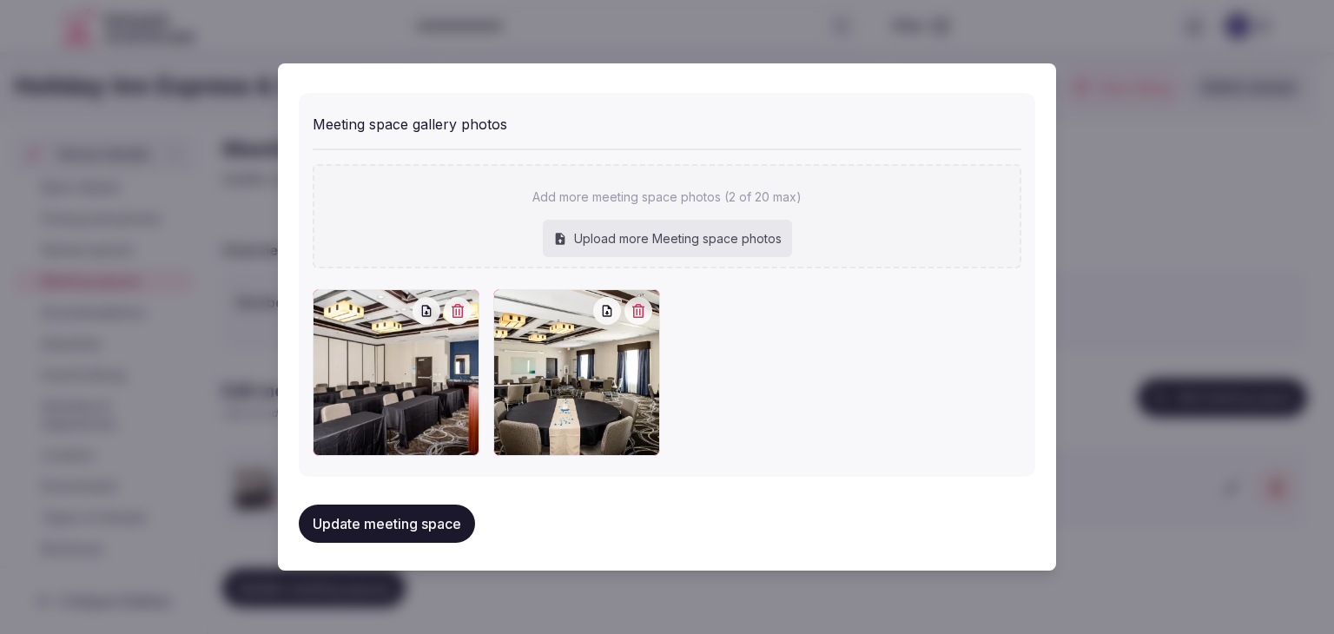
drag, startPoint x: 448, startPoint y: 506, endPoint x: 500, endPoint y: 512, distance: 52.4
click at [451, 505] on button "Update meeting space" at bounding box center [387, 524] width 176 height 38
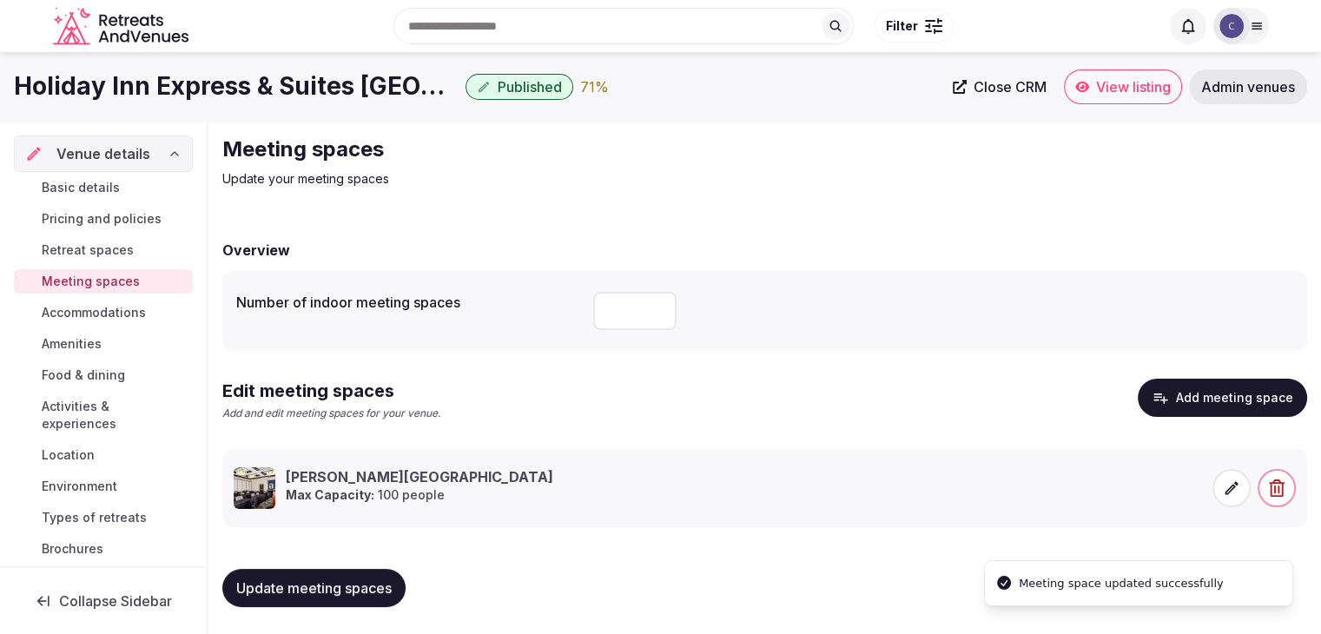
click at [394, 598] on button "Update meeting spaces" at bounding box center [313, 588] width 183 height 38
drag, startPoint x: 122, startPoint y: 187, endPoint x: 145, endPoint y: 200, distance: 26.8
click at [122, 186] on link "Basic details" at bounding box center [103, 187] width 179 height 24
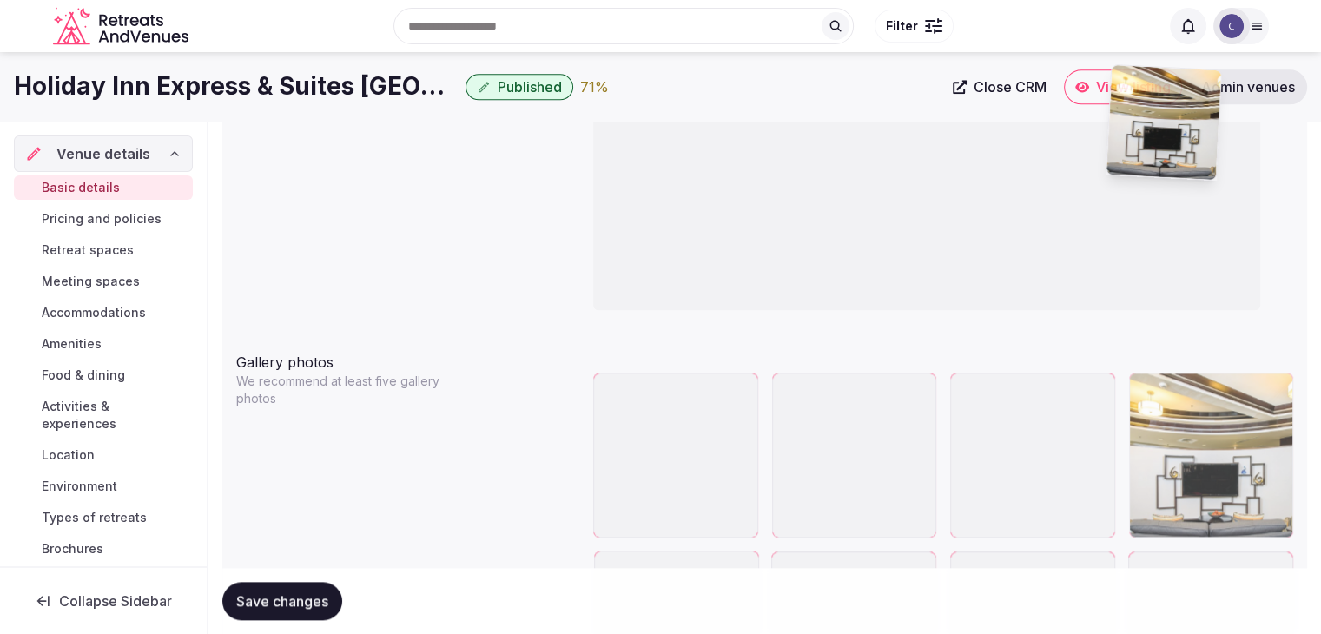
scroll to position [1805, 0]
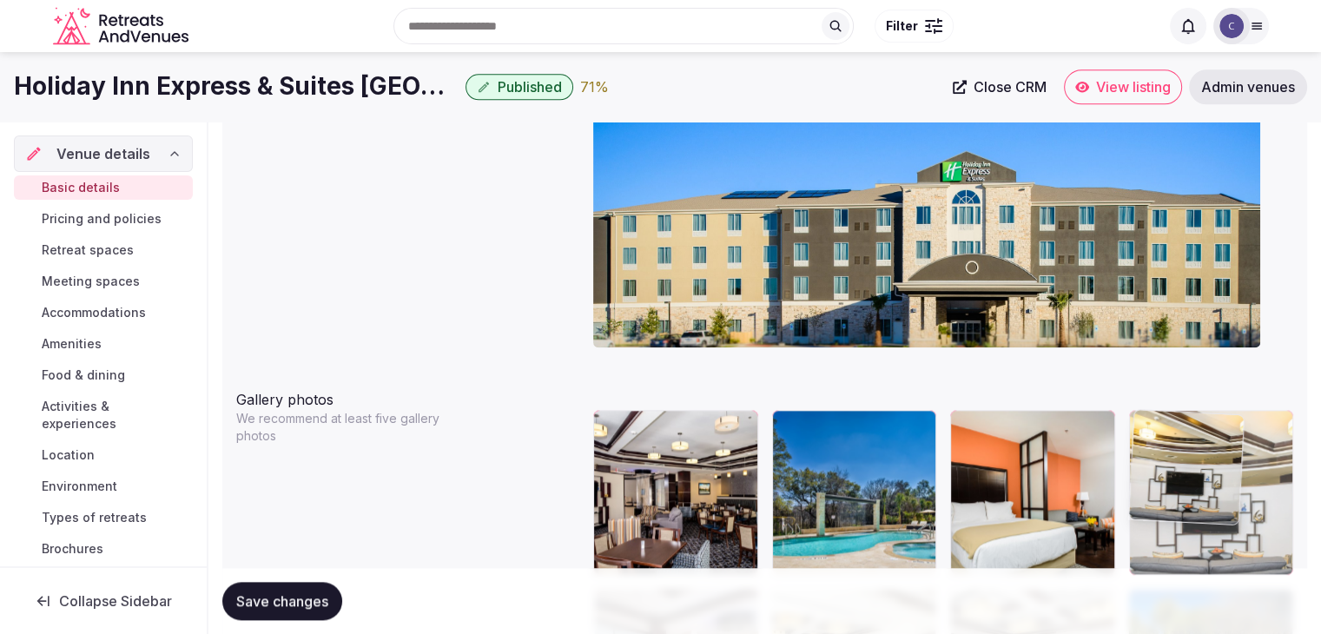
drag, startPoint x: 1143, startPoint y: 345, endPoint x: 1205, endPoint y: 442, distance: 115.2
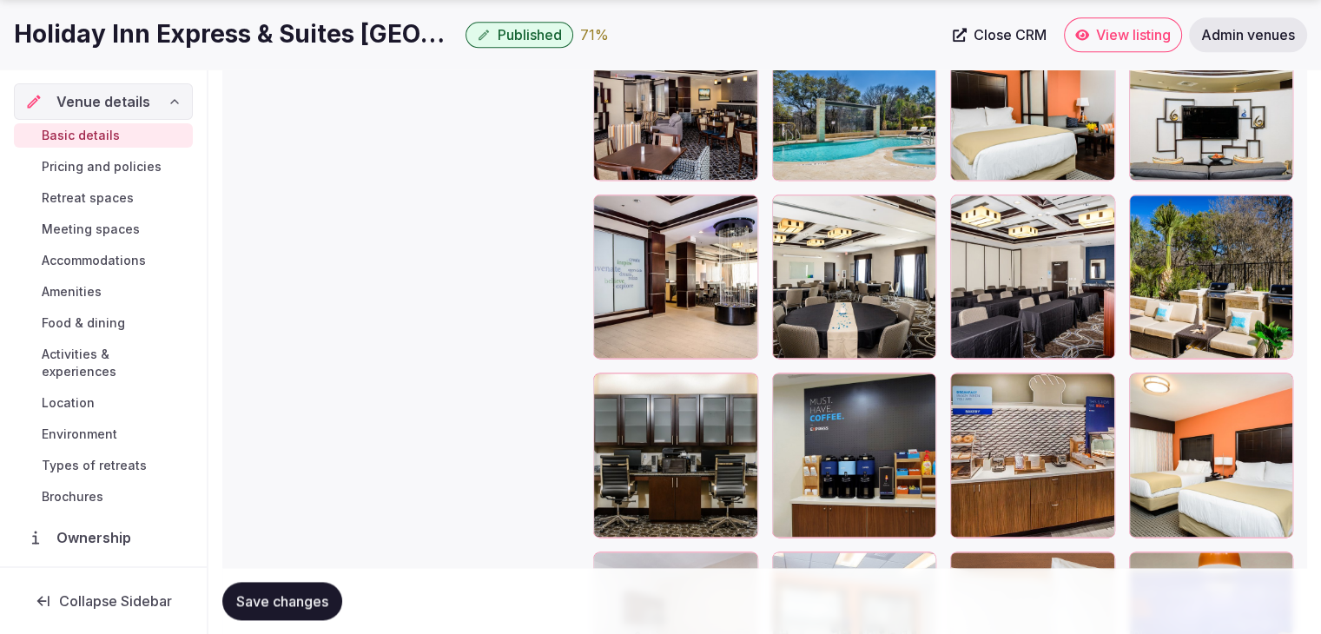
scroll to position [2239, 0]
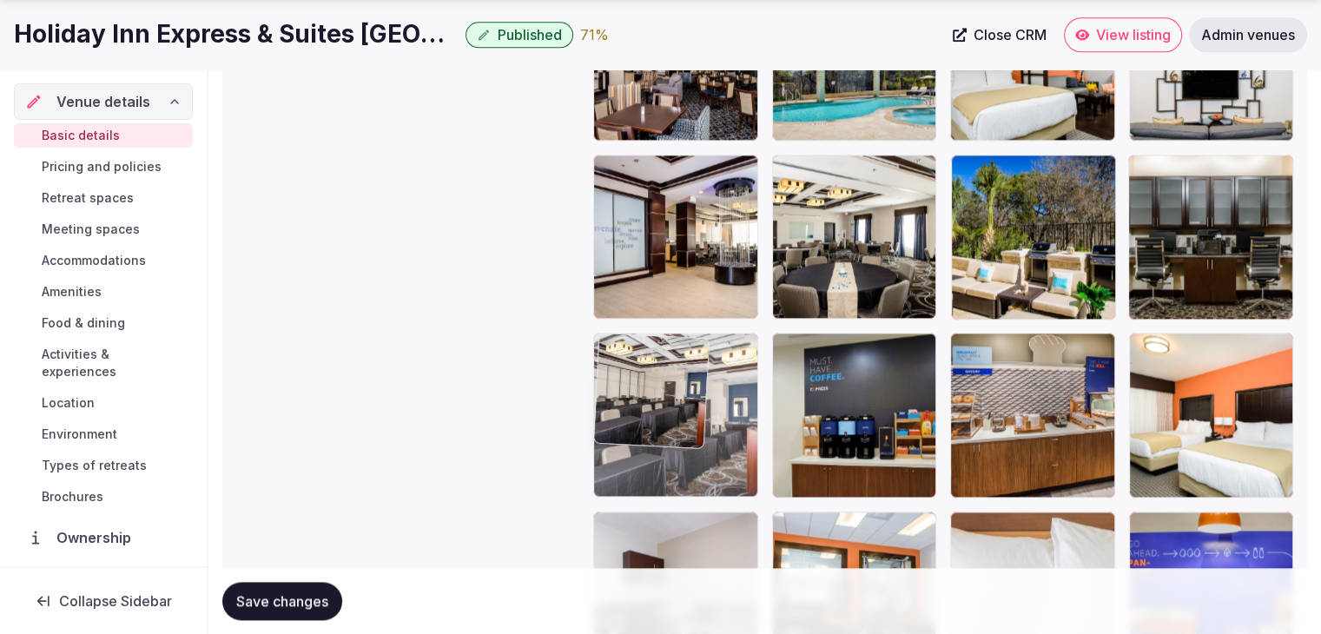
drag, startPoint x: 962, startPoint y: 167, endPoint x: 622, endPoint y: 350, distance: 386.7
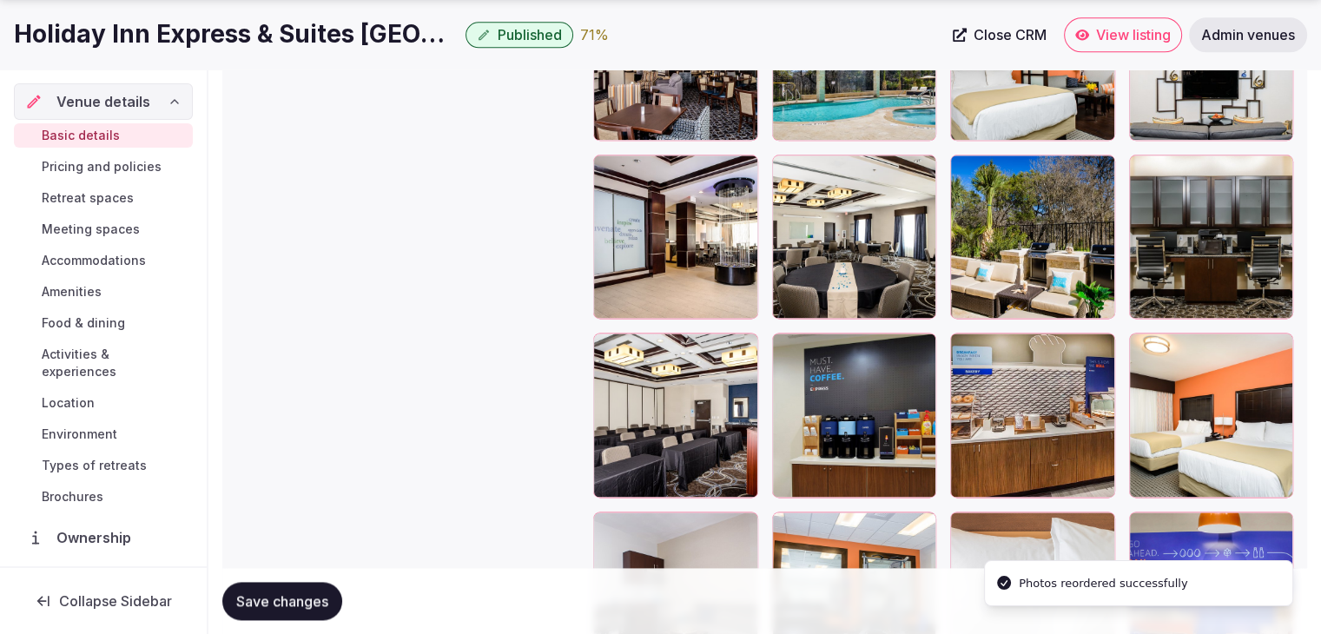
click at [313, 605] on span "Save changes" at bounding box center [282, 600] width 92 height 17
click at [126, 166] on span "Pricing and policies" at bounding box center [102, 166] width 120 height 17
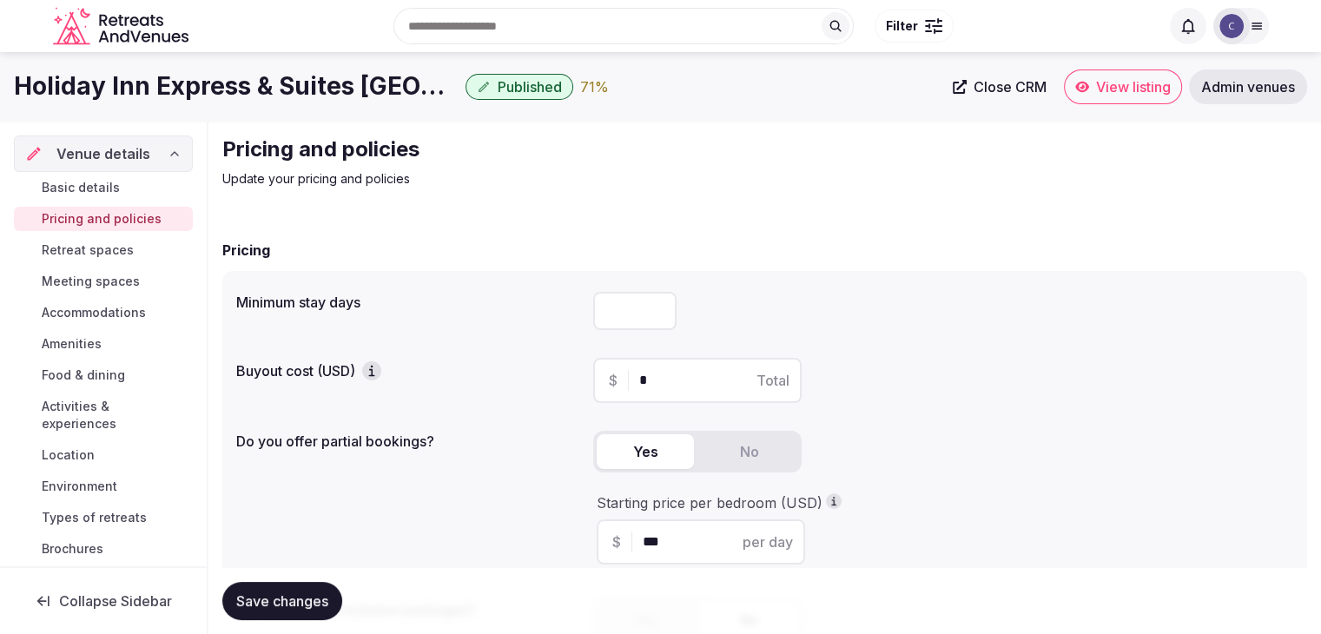
click at [625, 321] on input "number" at bounding box center [634, 311] width 83 height 38
type input "*"
click at [296, 594] on span "Save changes" at bounding box center [282, 600] width 92 height 17
click at [72, 249] on span "Retreat spaces" at bounding box center [88, 249] width 92 height 17
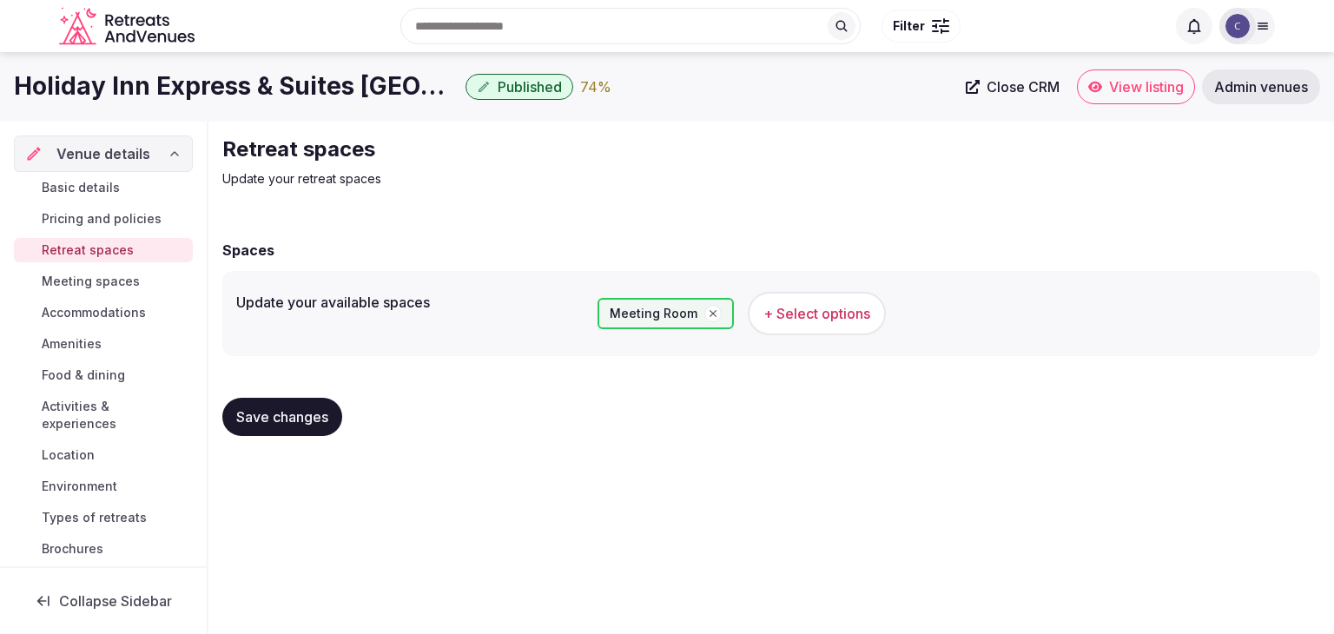
click at [334, 96] on h1 "Holiday Inn Express & Suites Austin NW - Arboretum Area, an IHG Hotel" at bounding box center [236, 86] width 445 height 34
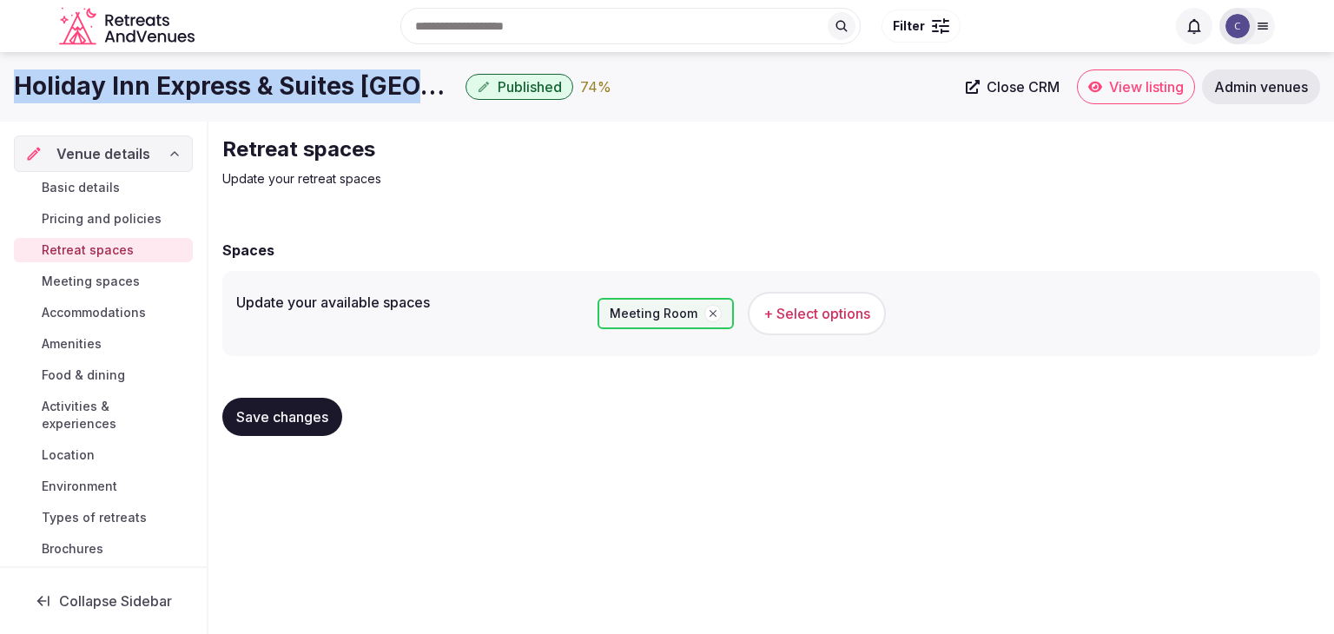
click at [334, 96] on h1 "Holiday Inn Express & Suites Austin NW - Arboretum Area, an IHG Hotel" at bounding box center [236, 86] width 445 height 34
copy div "Holiday Inn Express & Suites Austin NW - Arboretum Area, an IHG Hotel"
click at [807, 326] on button "+ Select options" at bounding box center [817, 313] width 138 height 43
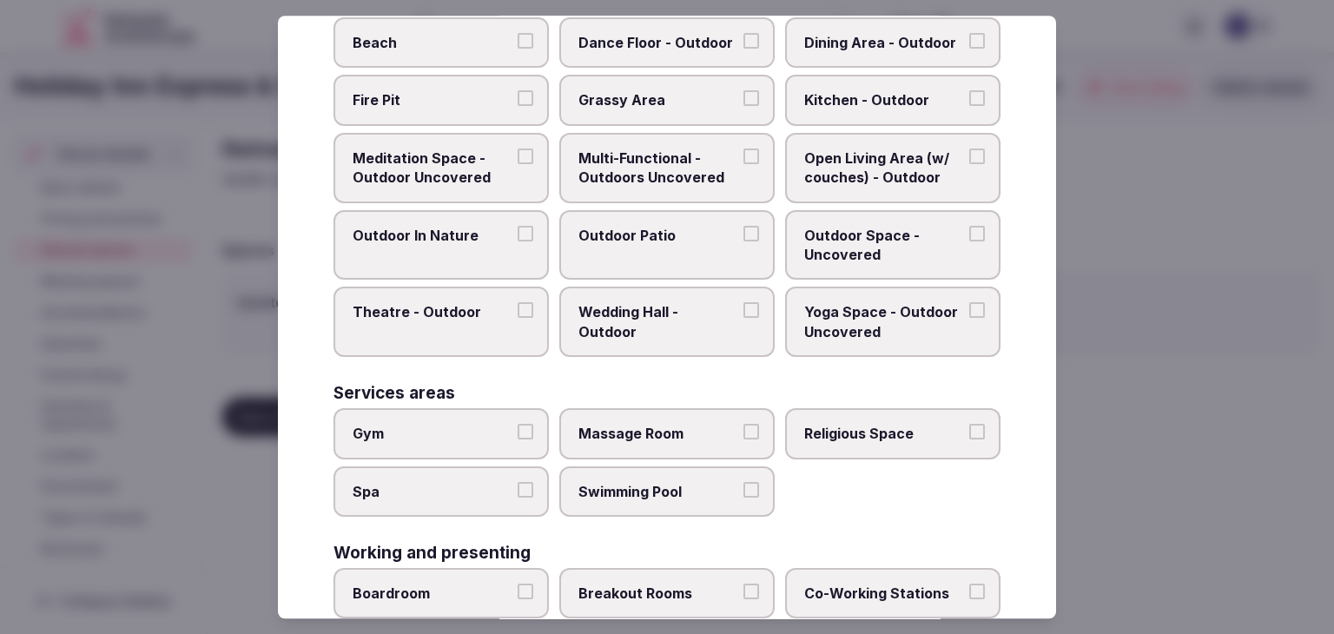
scroll to position [785, 0]
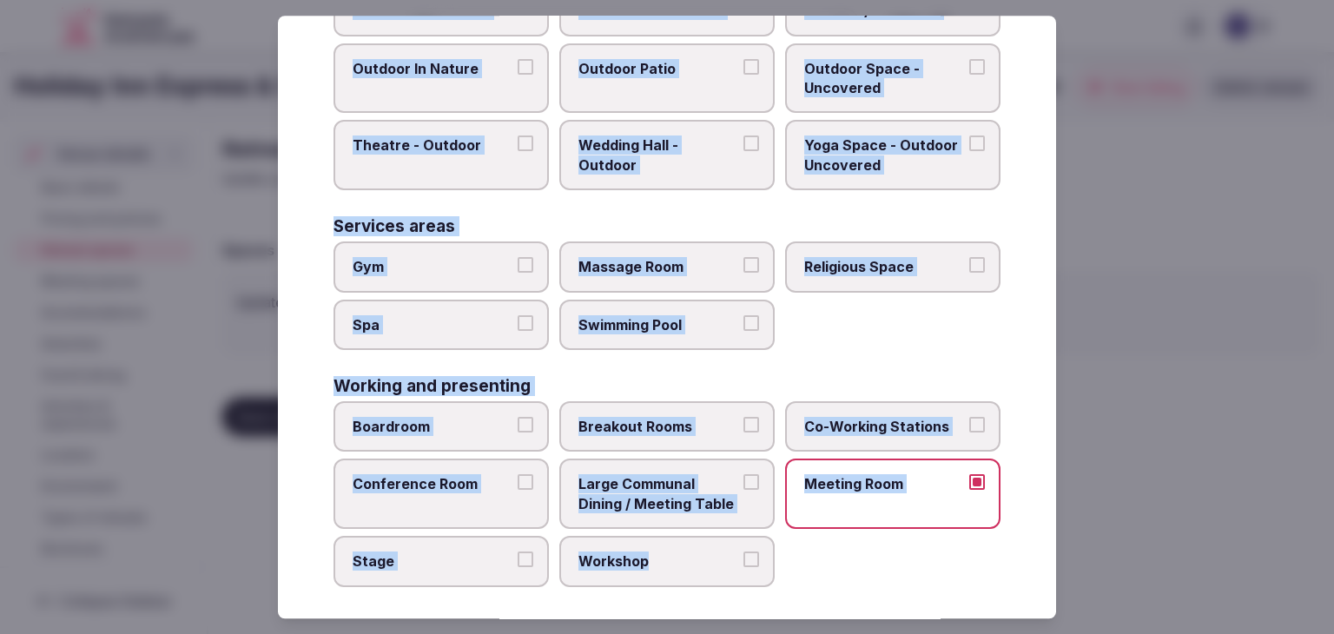
drag, startPoint x: 334, startPoint y: 117, endPoint x: 750, endPoint y: 587, distance: 627.6
click at [750, 587] on div "Select your retreat spaces Choose all applicable retreat spaces offered. Covere…" at bounding box center [667, 317] width 778 height 603
copy div "Choose all applicable retreat spaces offered. Covered outdoor spaces Meditation…"
click at [472, 434] on label "Boardroom" at bounding box center [441, 426] width 215 height 50
click at [518, 433] on button "Boardroom" at bounding box center [526, 425] width 16 height 16
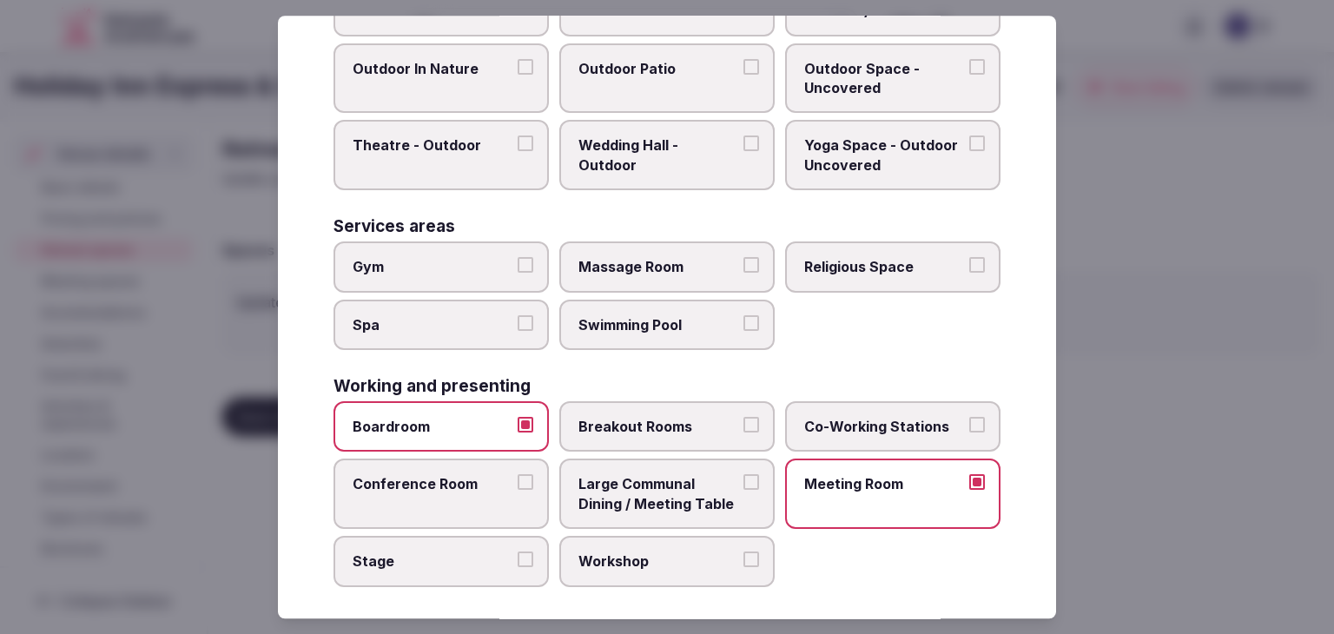
click at [643, 436] on label "Breakout Rooms" at bounding box center [666, 426] width 215 height 50
click at [743, 433] on button "Breakout Rooms" at bounding box center [751, 425] width 16 height 16
click at [623, 417] on span "Breakout Rooms" at bounding box center [658, 426] width 160 height 19
click at [743, 417] on button "Breakout Rooms" at bounding box center [751, 425] width 16 height 16
click at [468, 479] on span "Conference Room" at bounding box center [433, 484] width 160 height 19
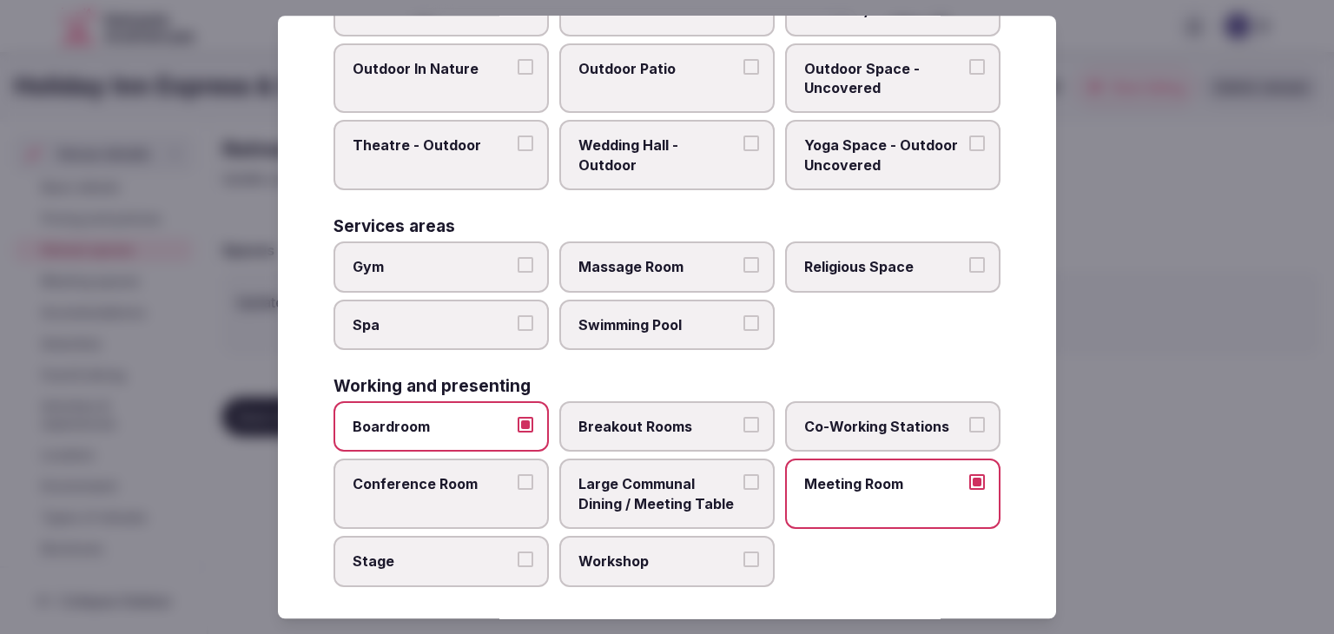
click at [518, 479] on button "Conference Room" at bounding box center [526, 483] width 16 height 16
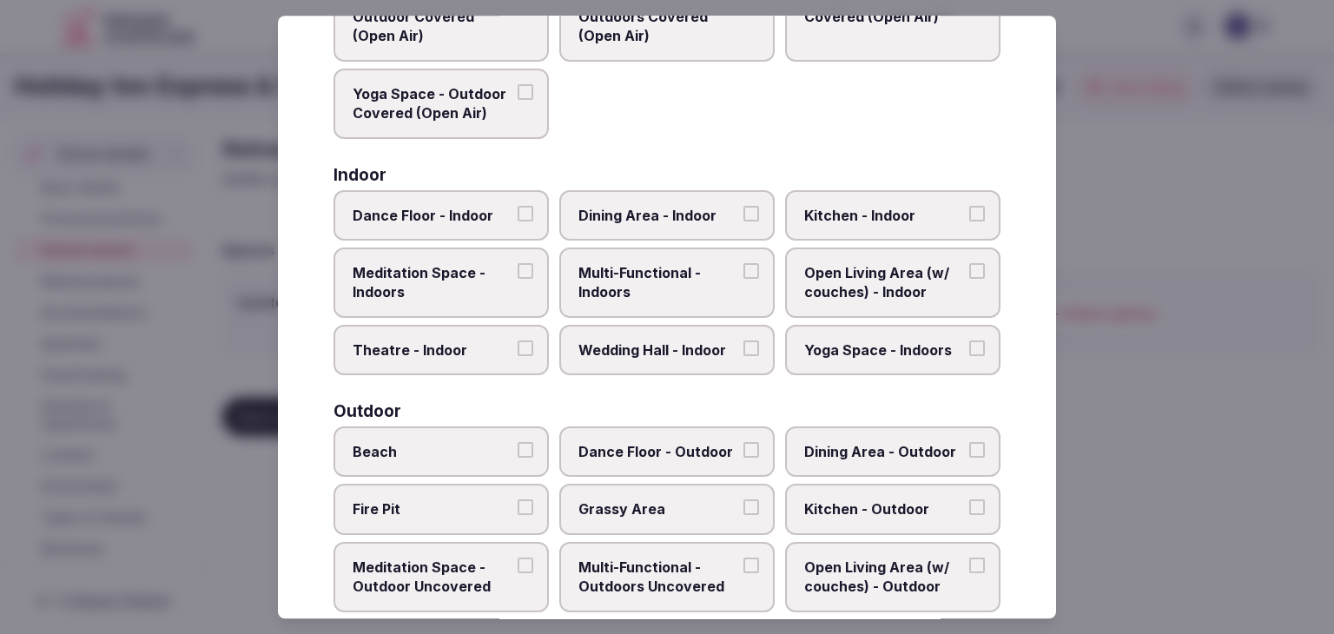
scroll to position [177, 0]
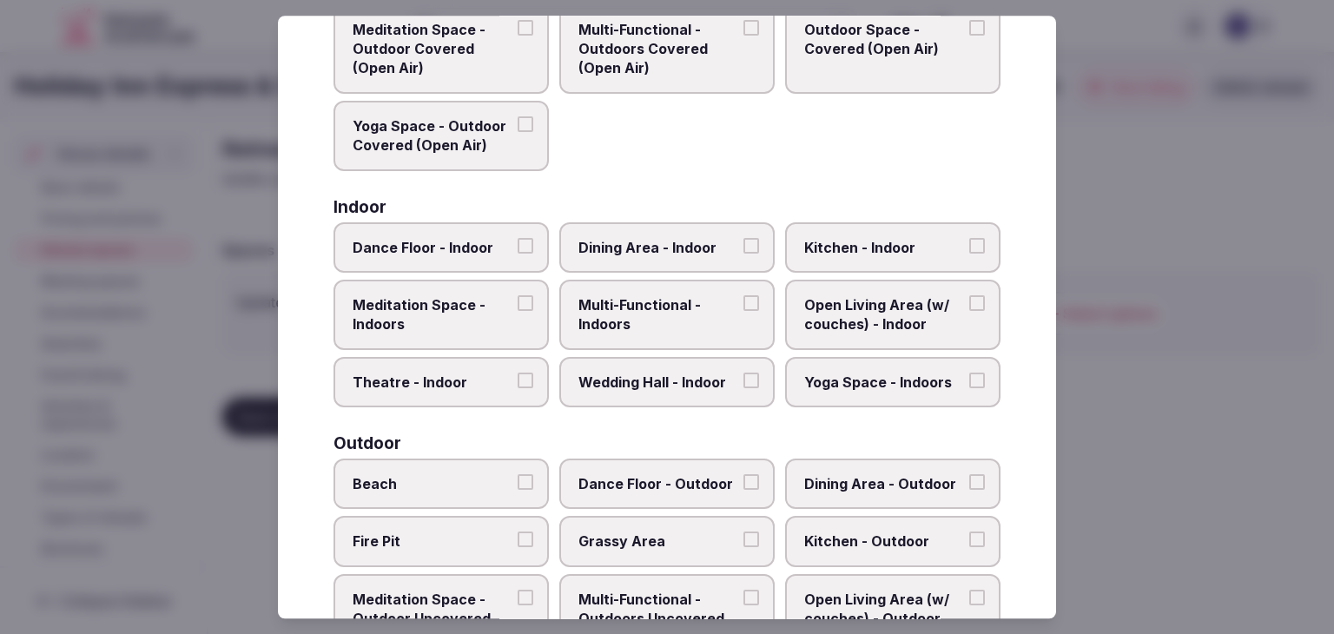
click at [657, 328] on span "Multi-Functional - Indoors" at bounding box center [658, 314] width 160 height 39
click at [743, 311] on button "Multi-Functional - Indoors" at bounding box center [751, 303] width 16 height 16
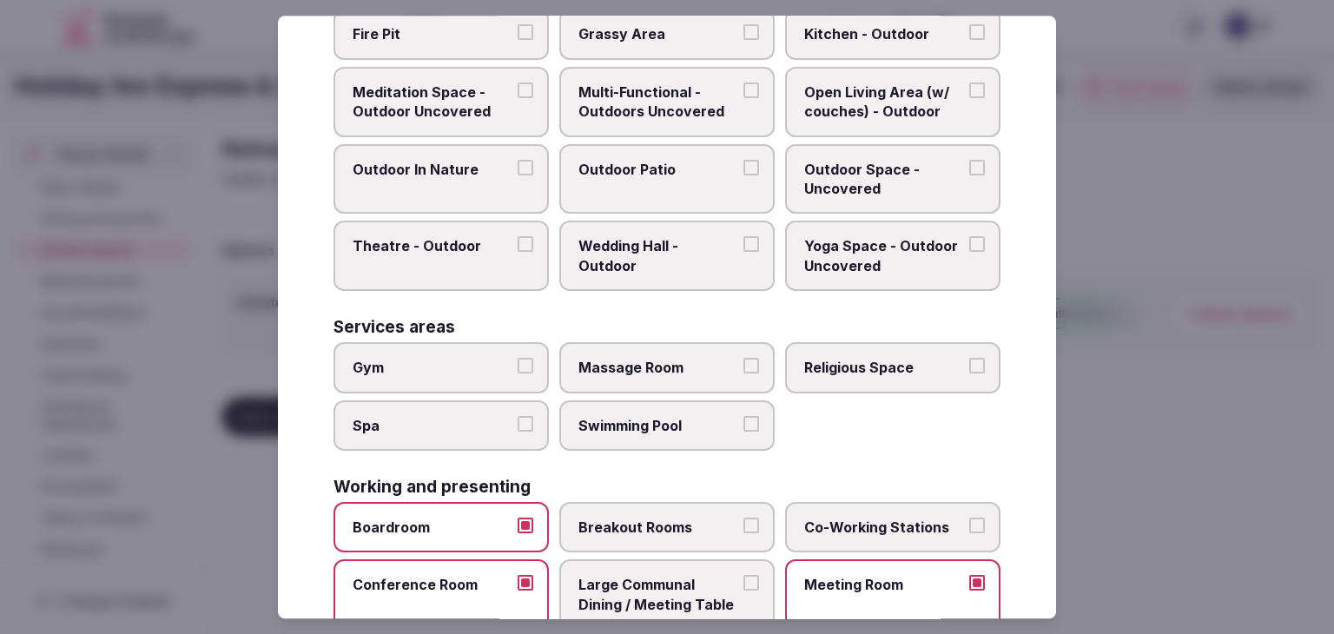
scroll to position [785, 0]
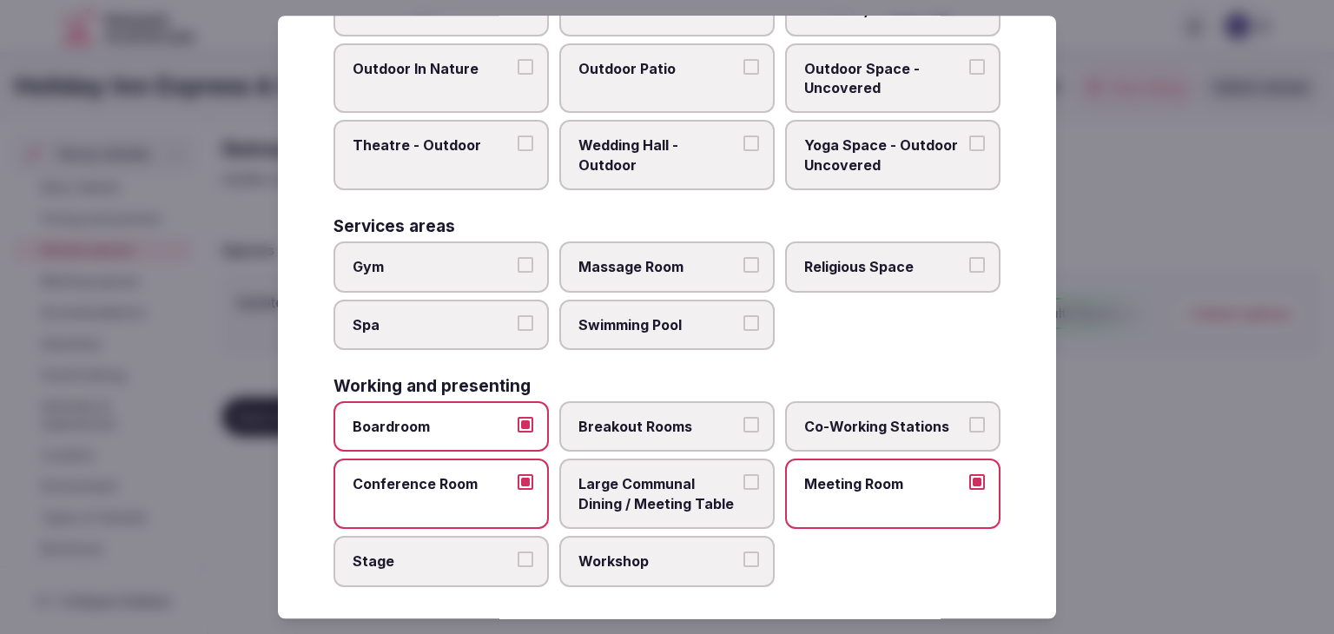
click at [453, 274] on label "Gym" at bounding box center [441, 266] width 215 height 50
click at [518, 273] on button "Gym" at bounding box center [526, 265] width 16 height 16
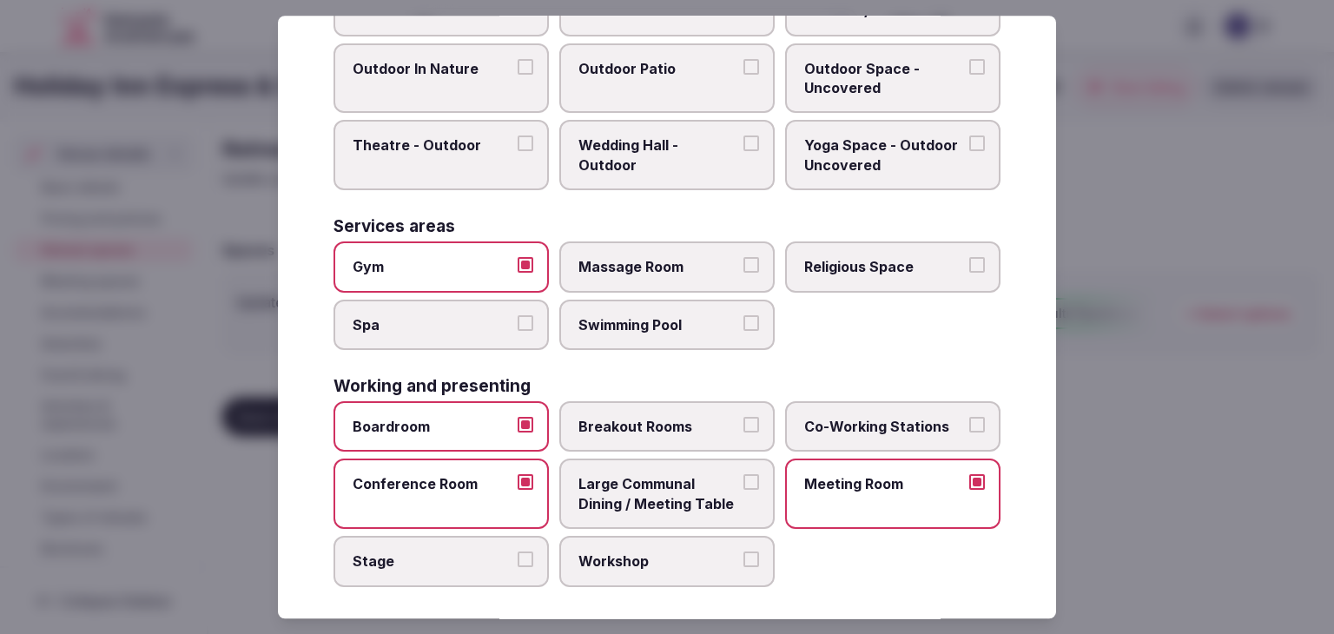
click at [637, 334] on label "Swimming Pool" at bounding box center [666, 325] width 215 height 50
click at [743, 331] on button "Swimming Pool" at bounding box center [751, 323] width 16 height 16
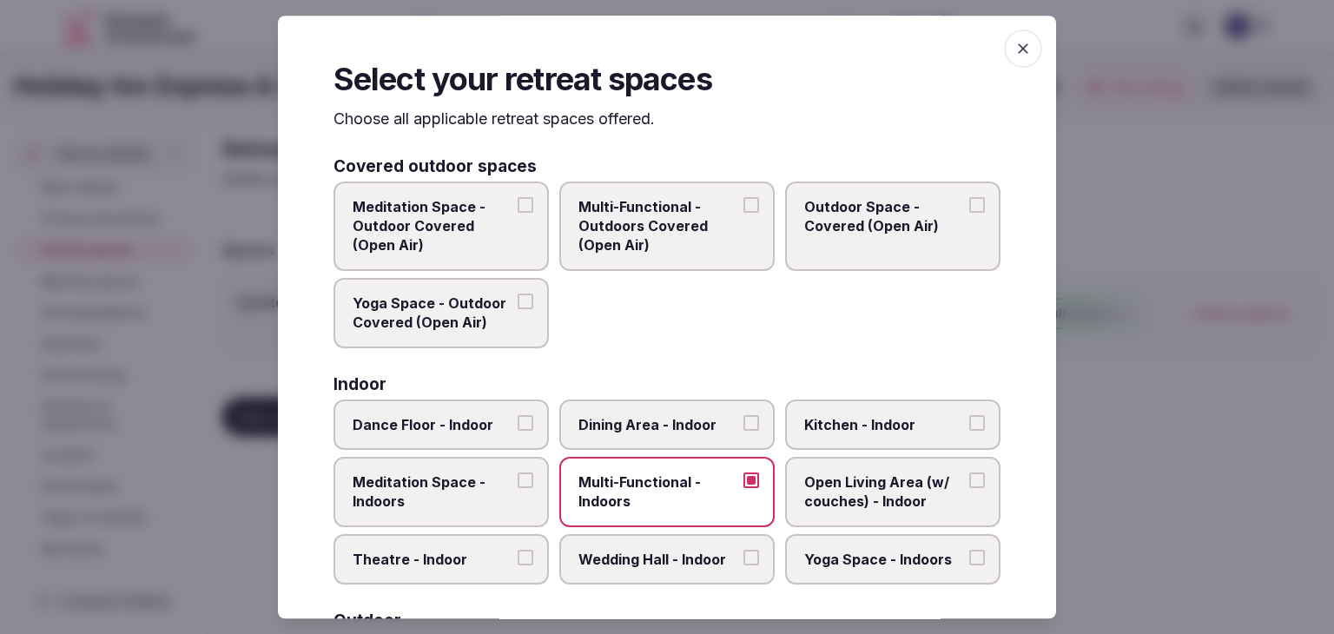
scroll to position [0, 0]
drag, startPoint x: 1018, startPoint y: 50, endPoint x: 1014, endPoint y: 69, distance: 20.4
click at [1018, 47] on icon "button" at bounding box center [1022, 48] width 17 height 17
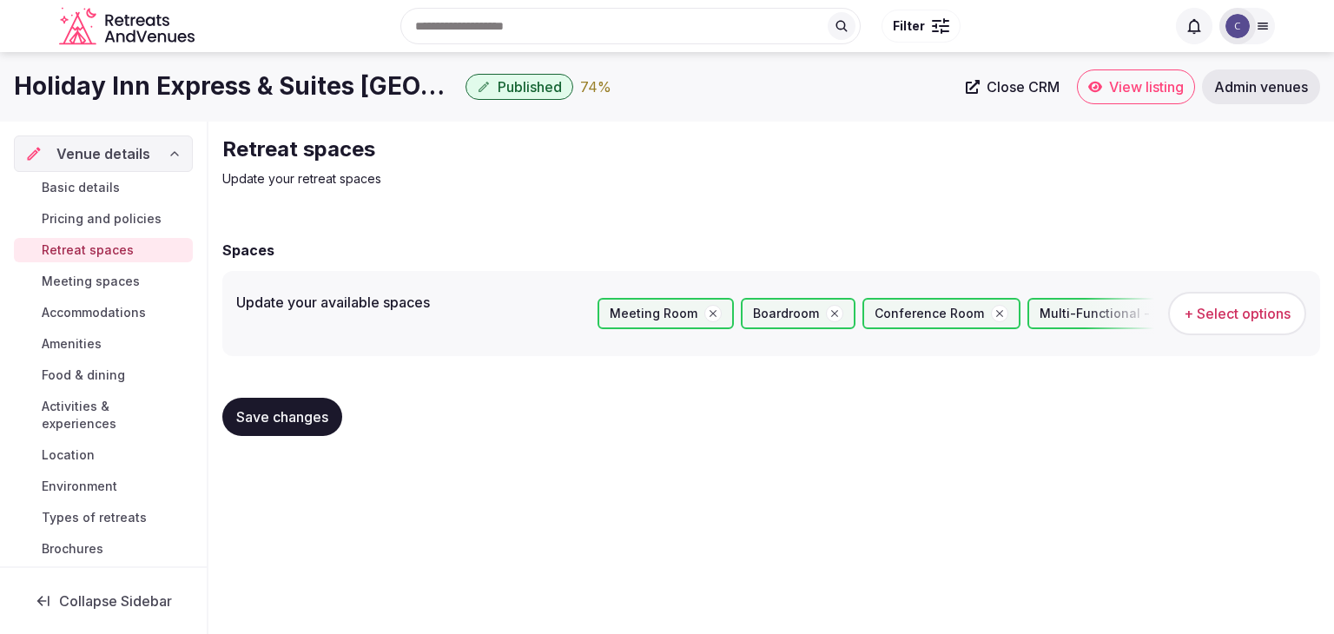
click at [294, 420] on span "Save changes" at bounding box center [282, 416] width 92 height 17
click at [113, 282] on span "Meeting spaces" at bounding box center [91, 281] width 98 height 17
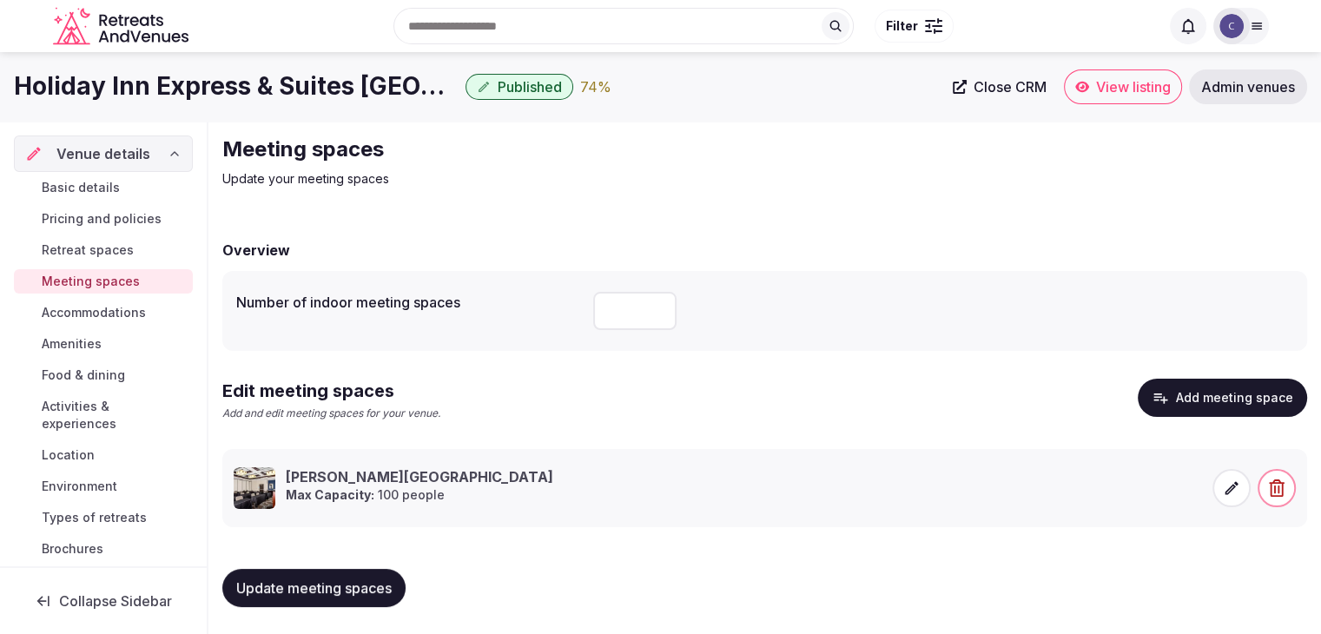
click at [113, 314] on span "Accommodations" at bounding box center [94, 312] width 104 height 17
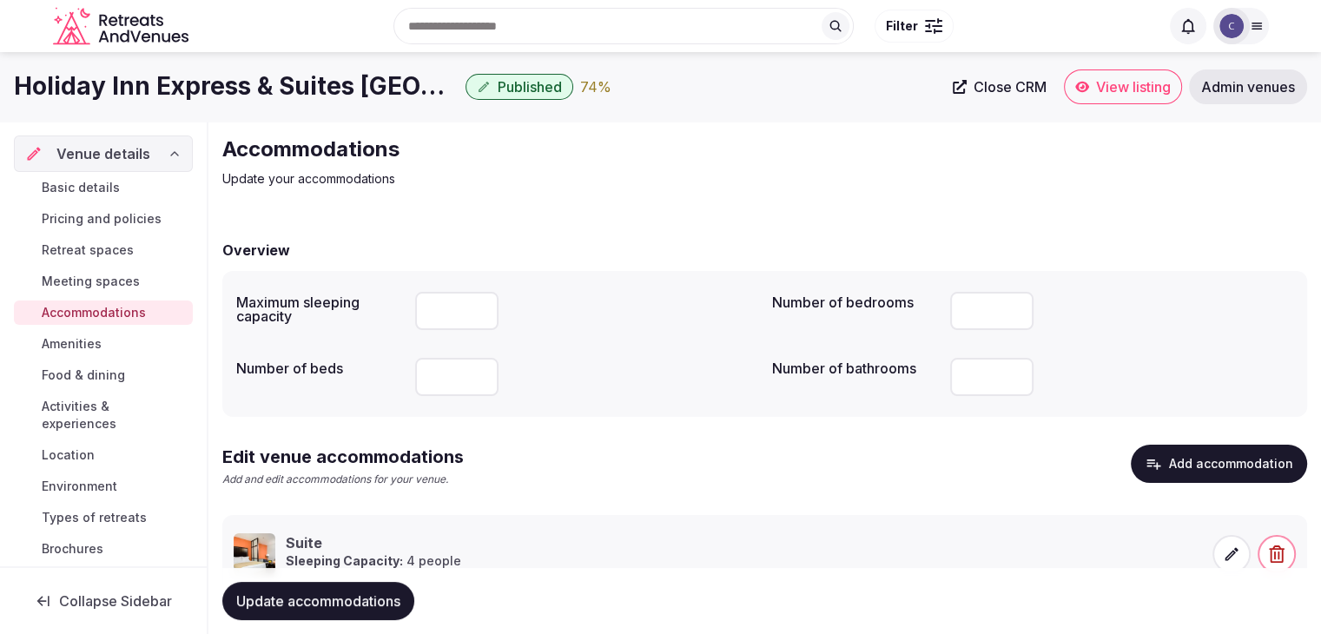
click at [96, 340] on span "Amenities" at bounding box center [72, 343] width 60 height 17
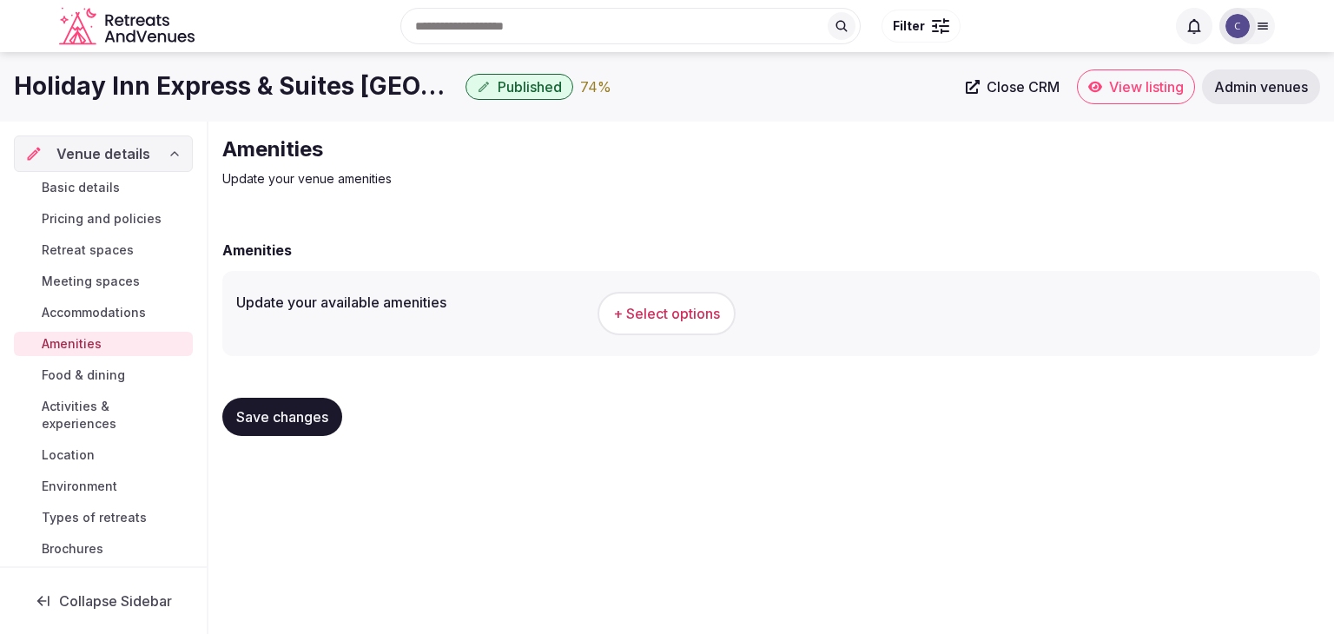
click at [674, 338] on div "+ Select options" at bounding box center [952, 313] width 709 height 57
click at [674, 309] on span "+ Select options" at bounding box center [666, 313] width 107 height 19
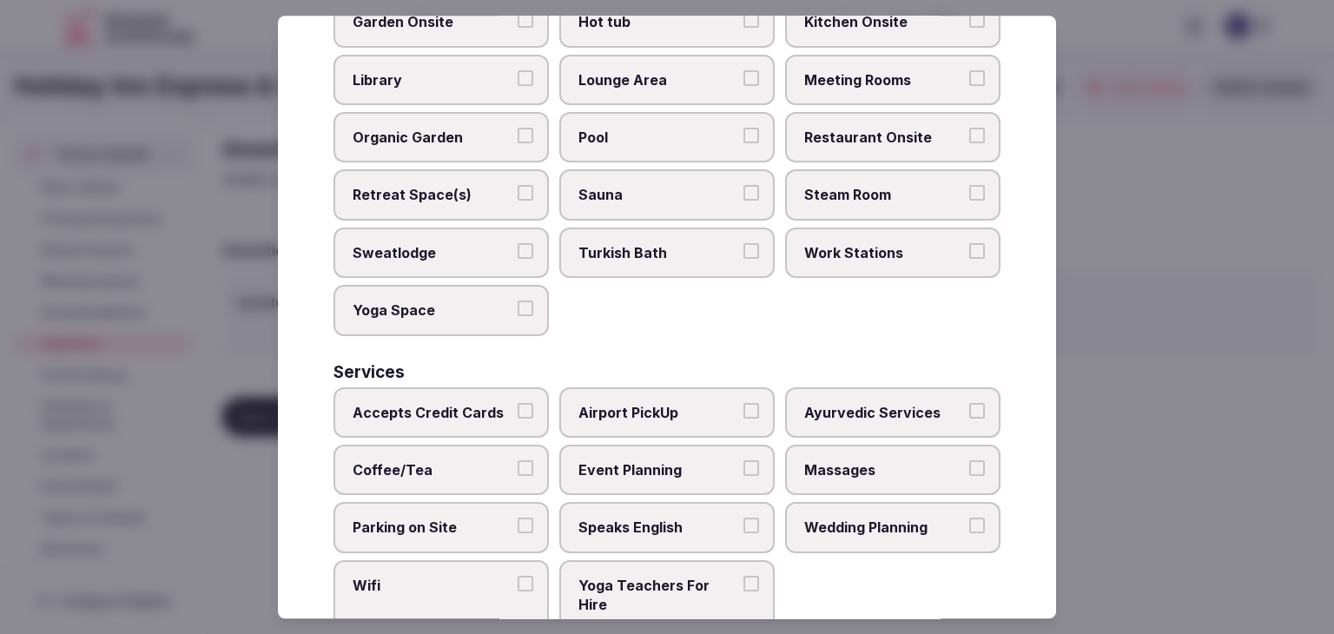
scroll to position [935, 0]
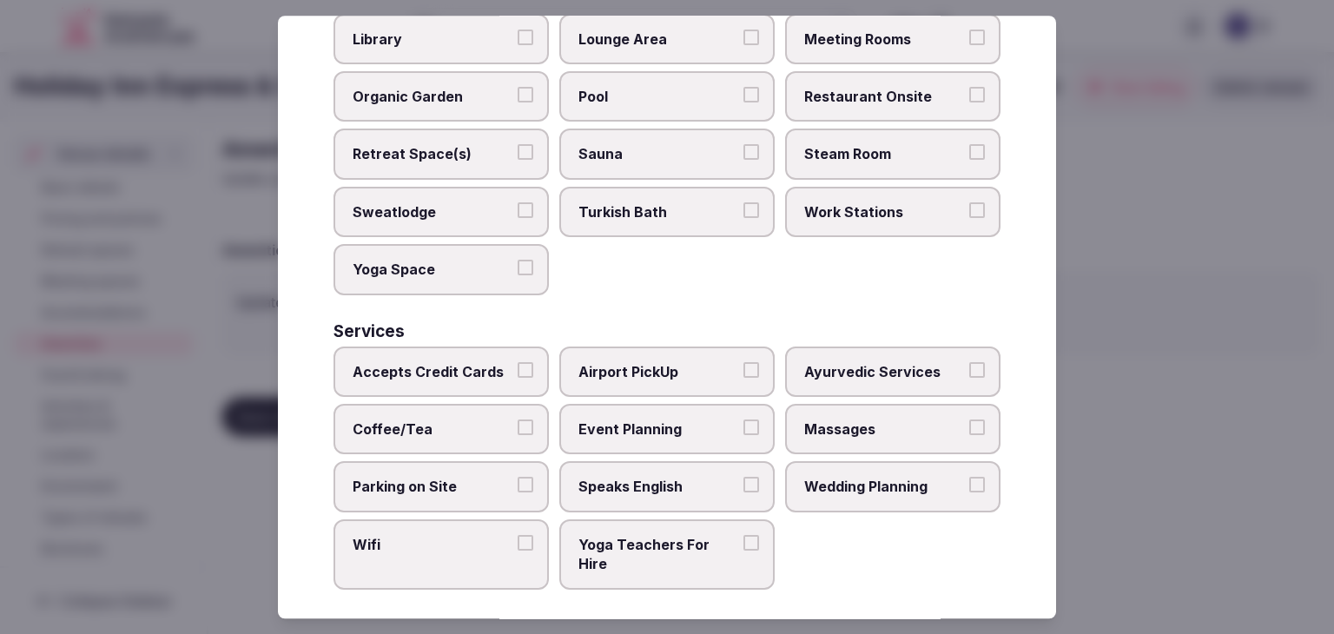
drag, startPoint x: 316, startPoint y: 116, endPoint x: 702, endPoint y: 612, distance: 628.2
click at [702, 612] on div "Select your venue amenities Choose all applicable amenities offered. Activities…" at bounding box center [667, 317] width 778 height 603
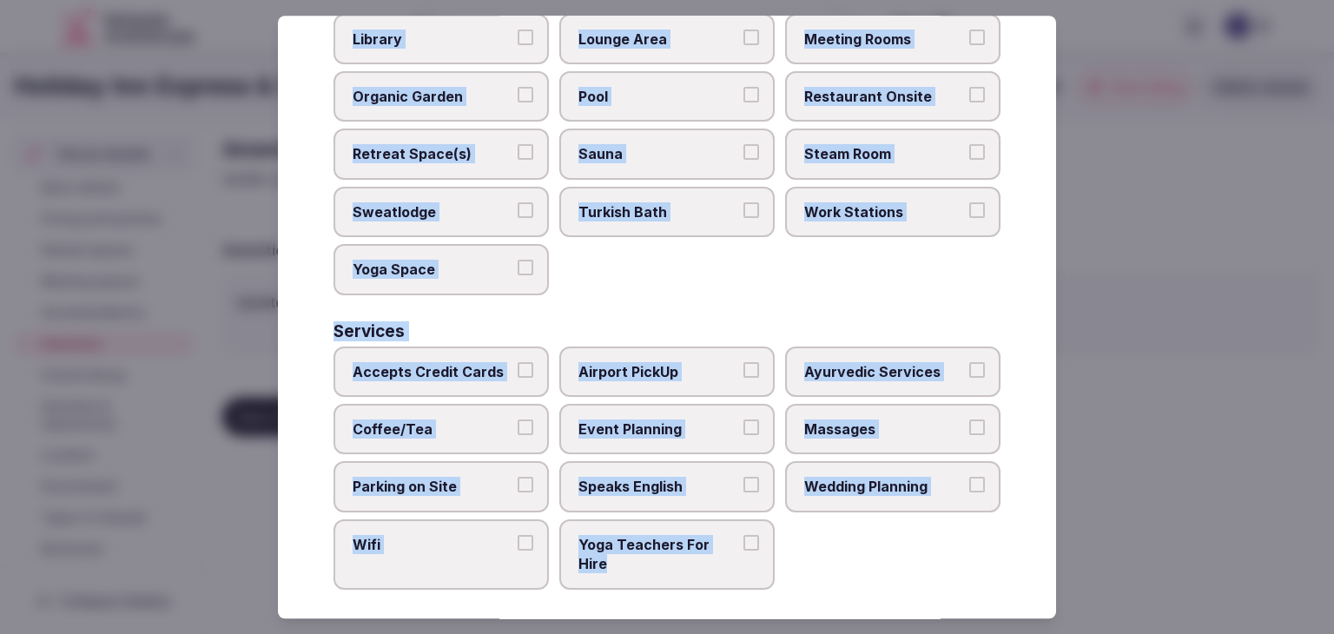
copy div "Choose all applicable amenities offered. Activities Bicycles Camping Allowed On…"
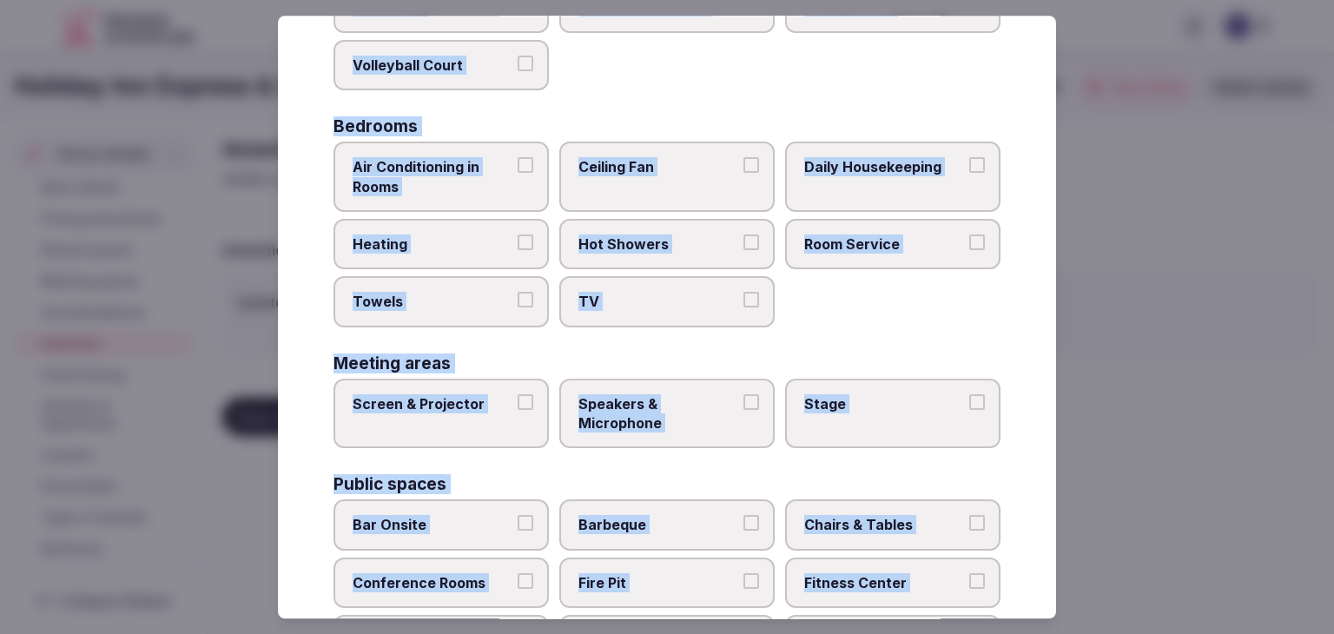
scroll to position [154, 0]
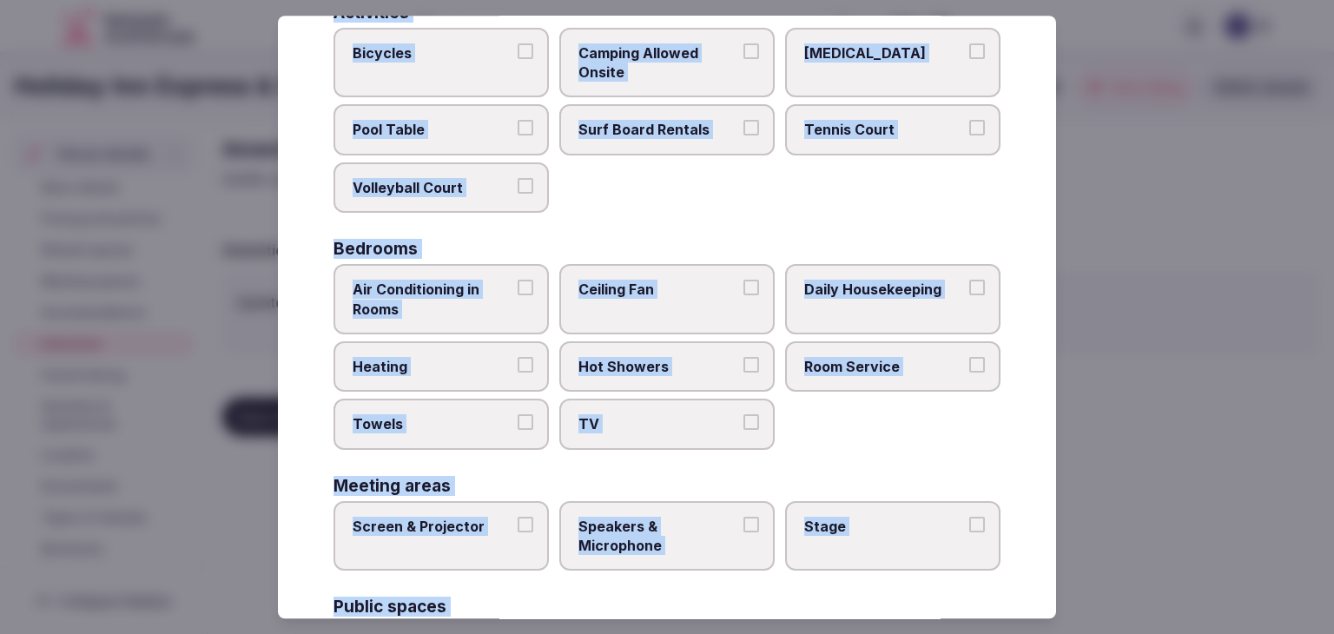
click at [507, 301] on span "Air Conditioning in Rooms" at bounding box center [433, 299] width 160 height 39
click at [518, 295] on button "Air Conditioning in Rooms" at bounding box center [526, 288] width 16 height 16
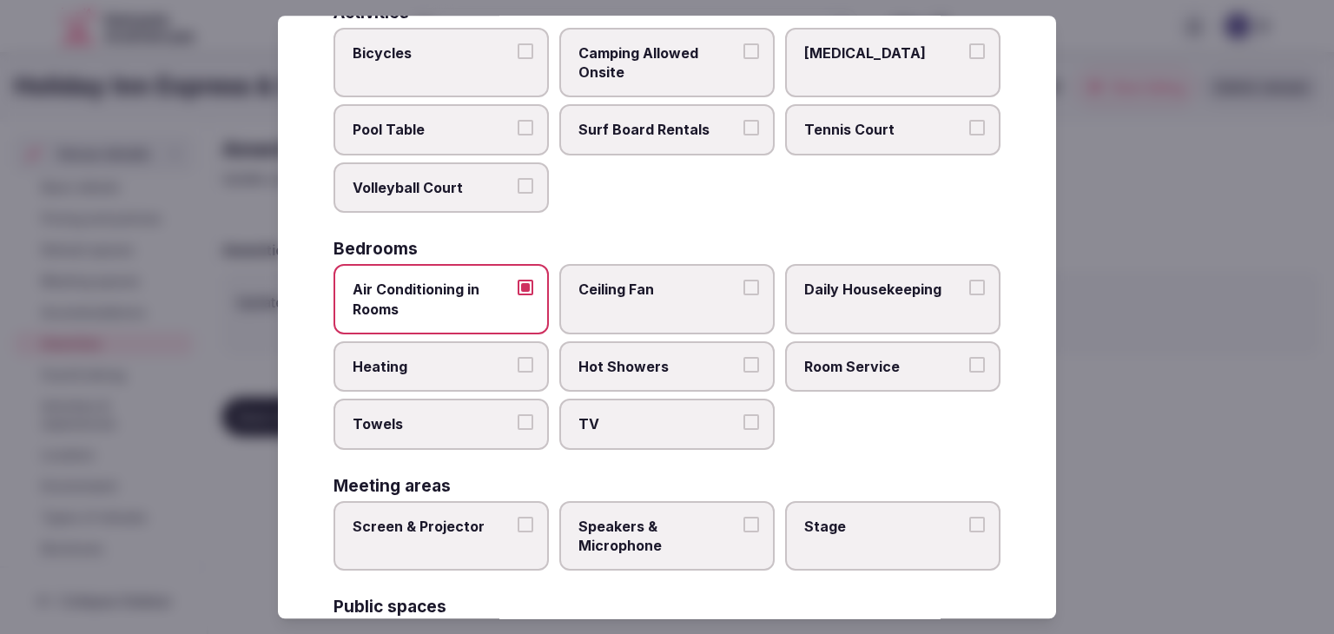
click at [490, 371] on span "Heating" at bounding box center [433, 366] width 160 height 19
click at [518, 371] on button "Heating" at bounding box center [526, 365] width 16 height 16
click at [488, 415] on span "Towels" at bounding box center [433, 424] width 160 height 19
click at [518, 415] on button "Towels" at bounding box center [526, 423] width 16 height 16
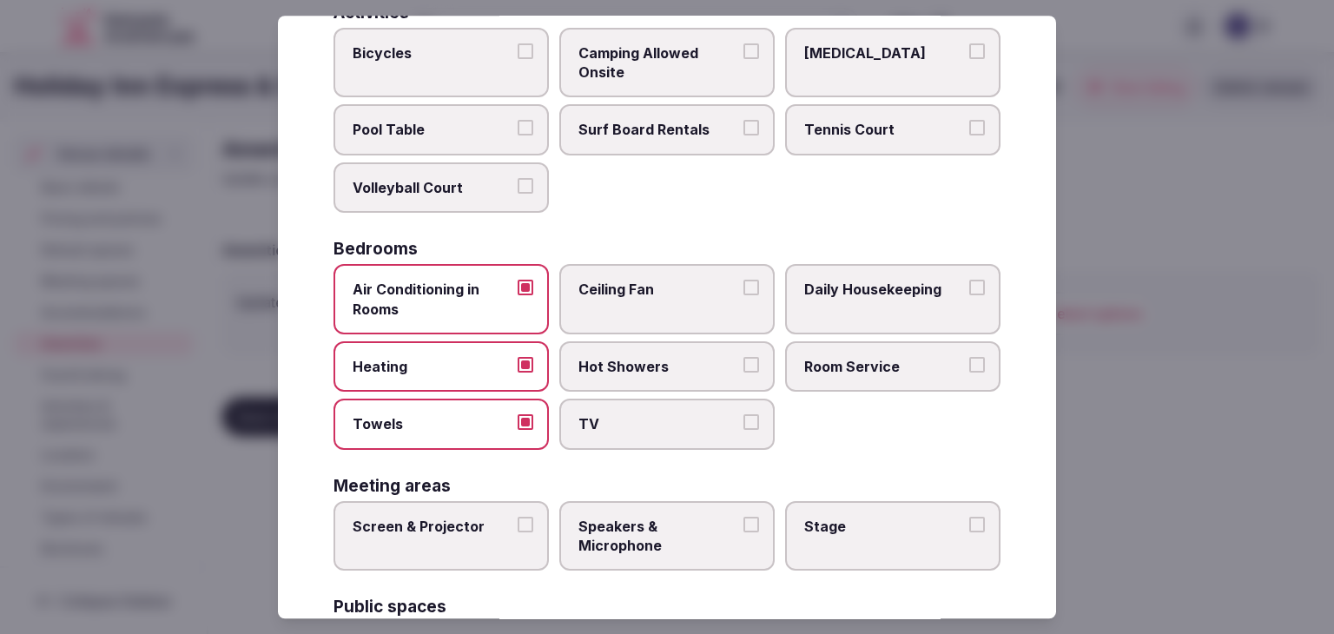
click at [699, 426] on span "TV" at bounding box center [658, 424] width 160 height 19
click at [743, 426] on button "TV" at bounding box center [751, 423] width 16 height 16
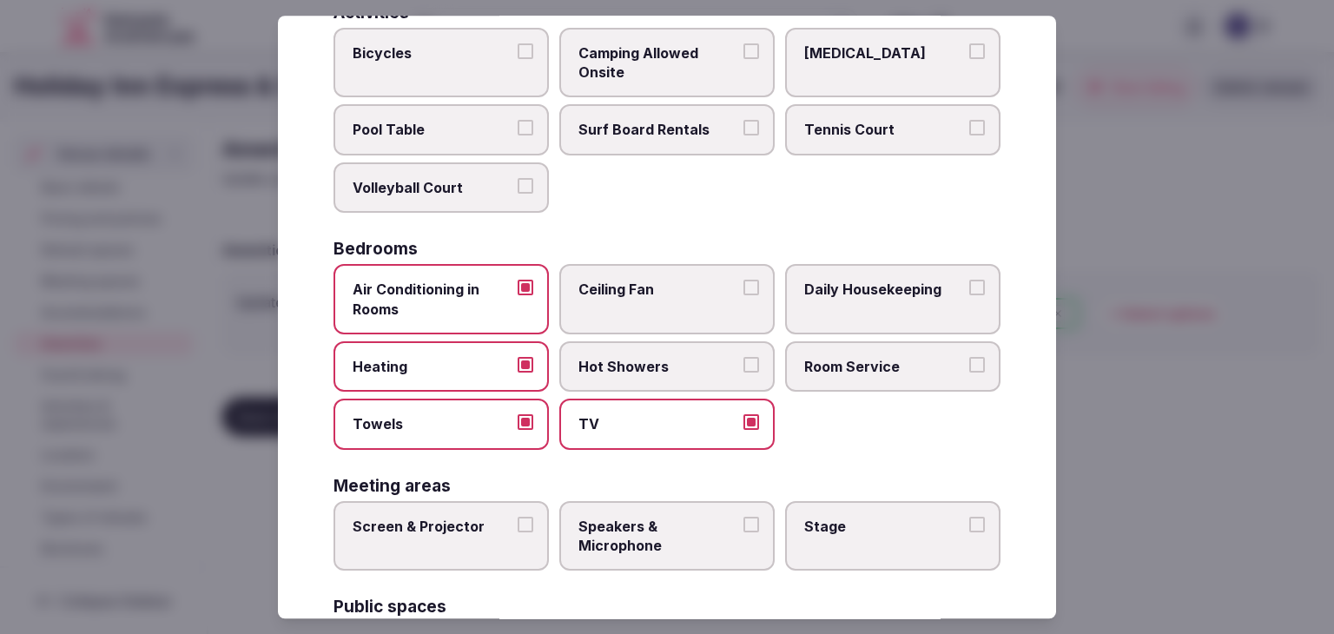
drag, startPoint x: 803, startPoint y: 365, endPoint x: 813, endPoint y: 357, distance: 13.0
click at [808, 361] on span "Room Service" at bounding box center [884, 366] width 160 height 19
click at [969, 361] on button "Room Service" at bounding box center [977, 365] width 16 height 16
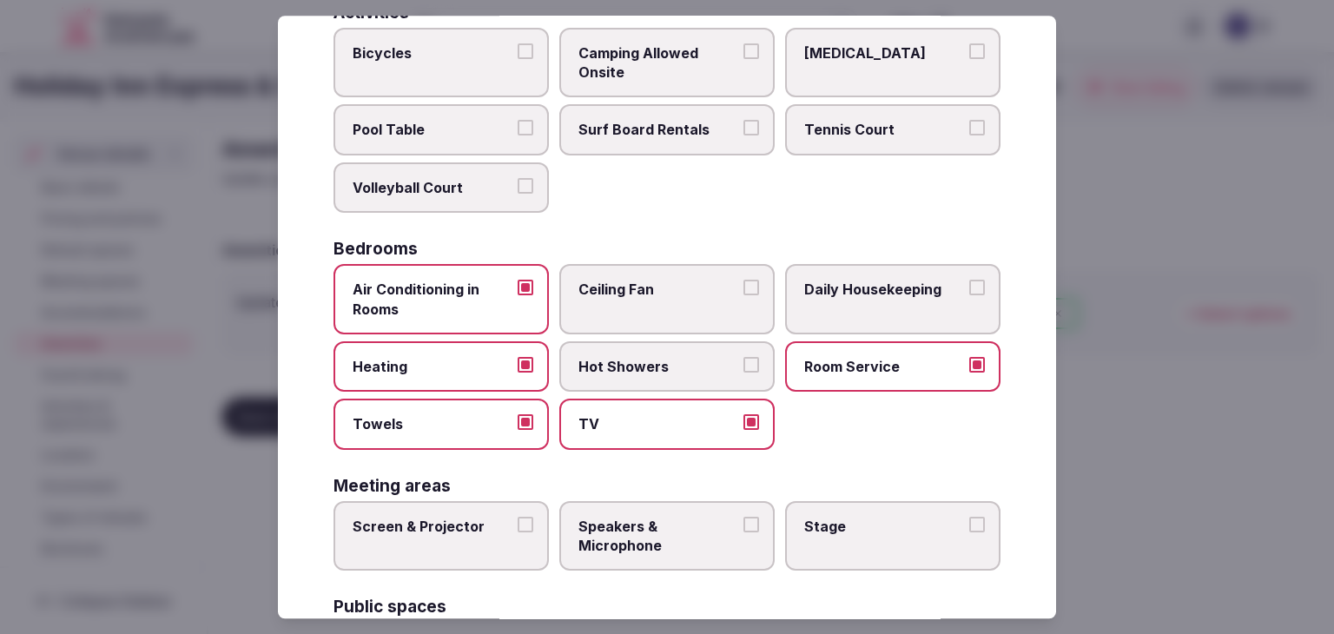
click at [852, 280] on span "Daily Housekeeping" at bounding box center [884, 289] width 160 height 19
click at [969, 280] on button "Daily Housekeeping" at bounding box center [977, 288] width 16 height 16
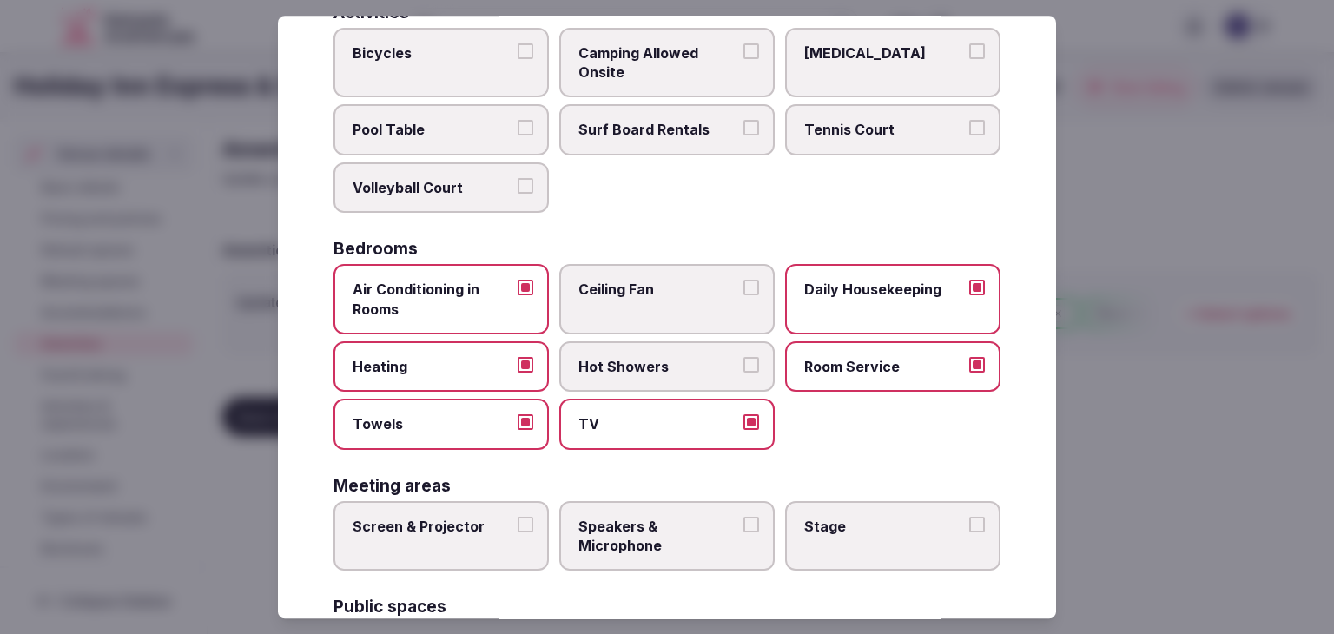
click at [682, 359] on span "Hot Showers" at bounding box center [658, 366] width 160 height 19
click at [743, 359] on button "Hot Showers" at bounding box center [751, 365] width 16 height 16
click at [881, 393] on div "Air Conditioning in Rooms Ceiling Fan Daily Housekeeping Heating Hot Showers Ro…" at bounding box center [667, 357] width 667 height 186
click at [886, 380] on label "Room Service" at bounding box center [892, 366] width 215 height 50
click at [969, 373] on button "Room Service" at bounding box center [977, 365] width 16 height 16
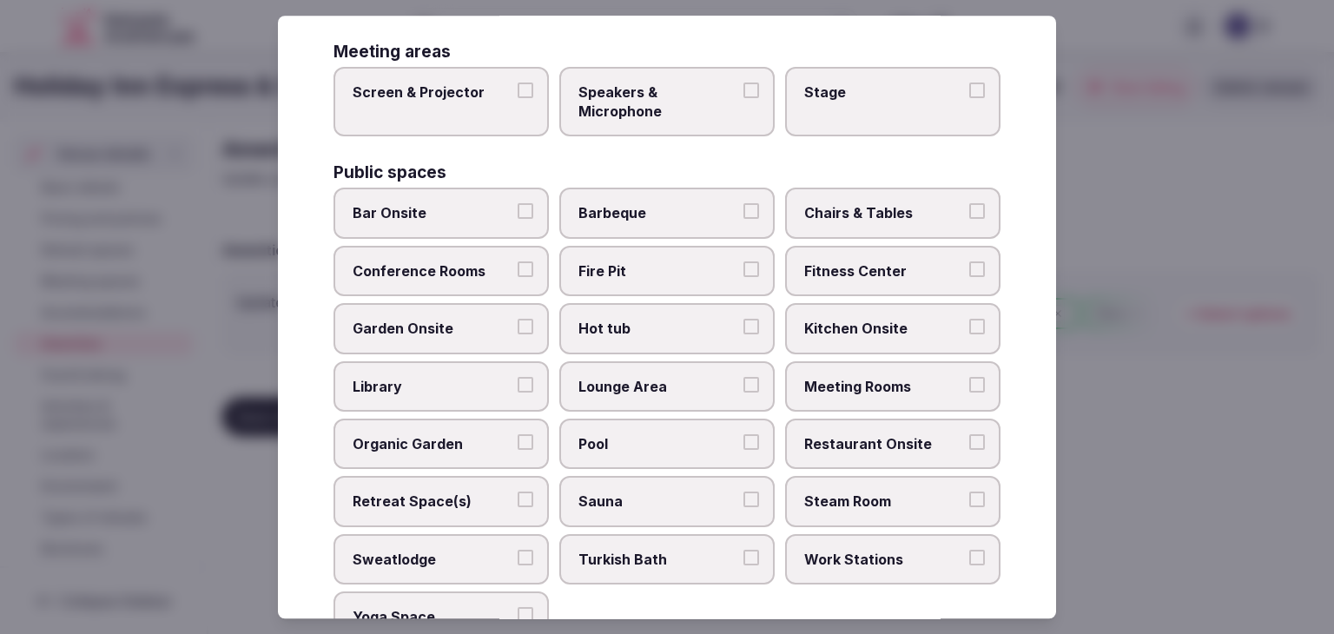
scroll to position [675, 0]
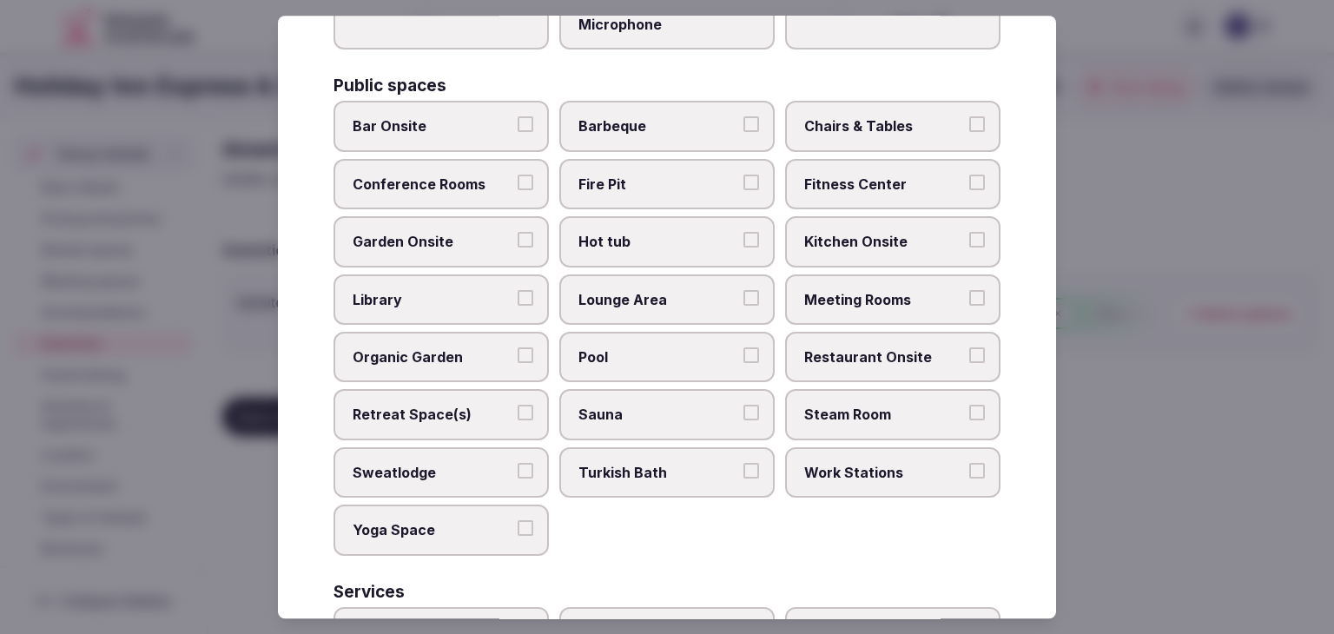
click at [832, 305] on label "Meeting Rooms" at bounding box center [892, 299] width 215 height 50
click at [969, 305] on button "Meeting Rooms" at bounding box center [977, 298] width 16 height 16
click at [428, 159] on label "Conference Rooms" at bounding box center [441, 184] width 215 height 50
click at [518, 175] on button "Conference Rooms" at bounding box center [526, 183] width 16 height 16
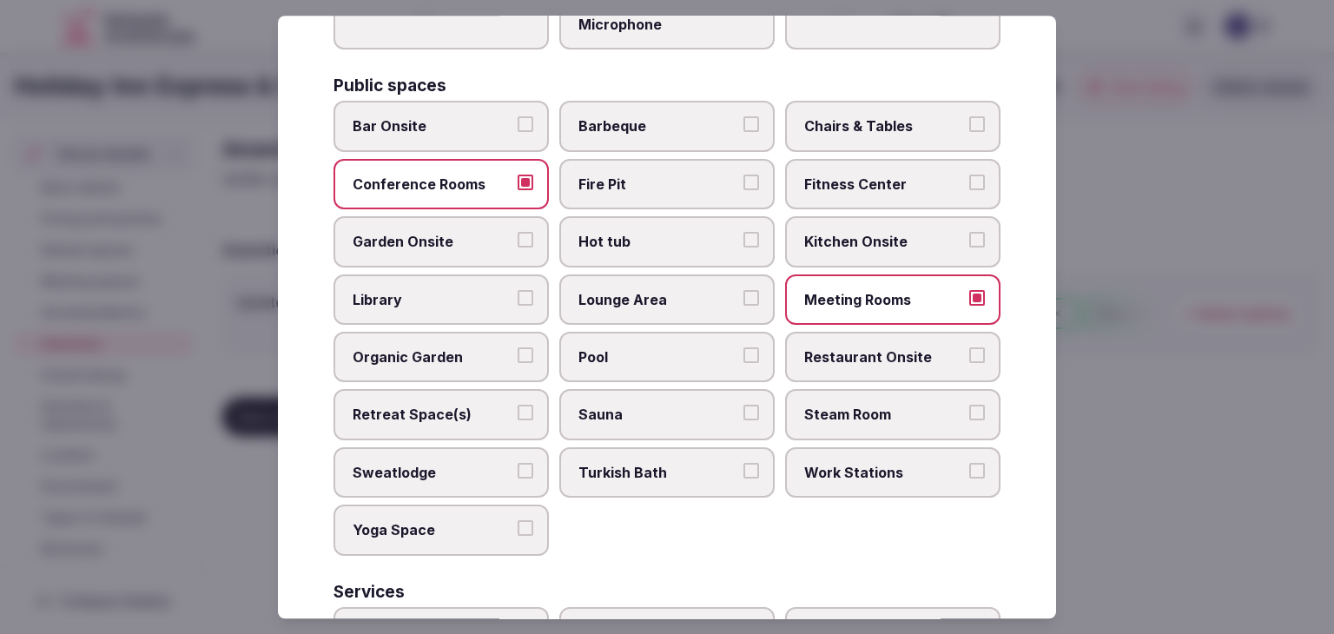
click at [817, 117] on span "Chairs & Tables" at bounding box center [884, 126] width 160 height 19
click at [969, 117] on button "Chairs & Tables" at bounding box center [977, 125] width 16 height 16
click at [843, 182] on span "Fitness Center" at bounding box center [884, 184] width 160 height 19
click at [969, 182] on button "Fitness Center" at bounding box center [977, 183] width 16 height 16
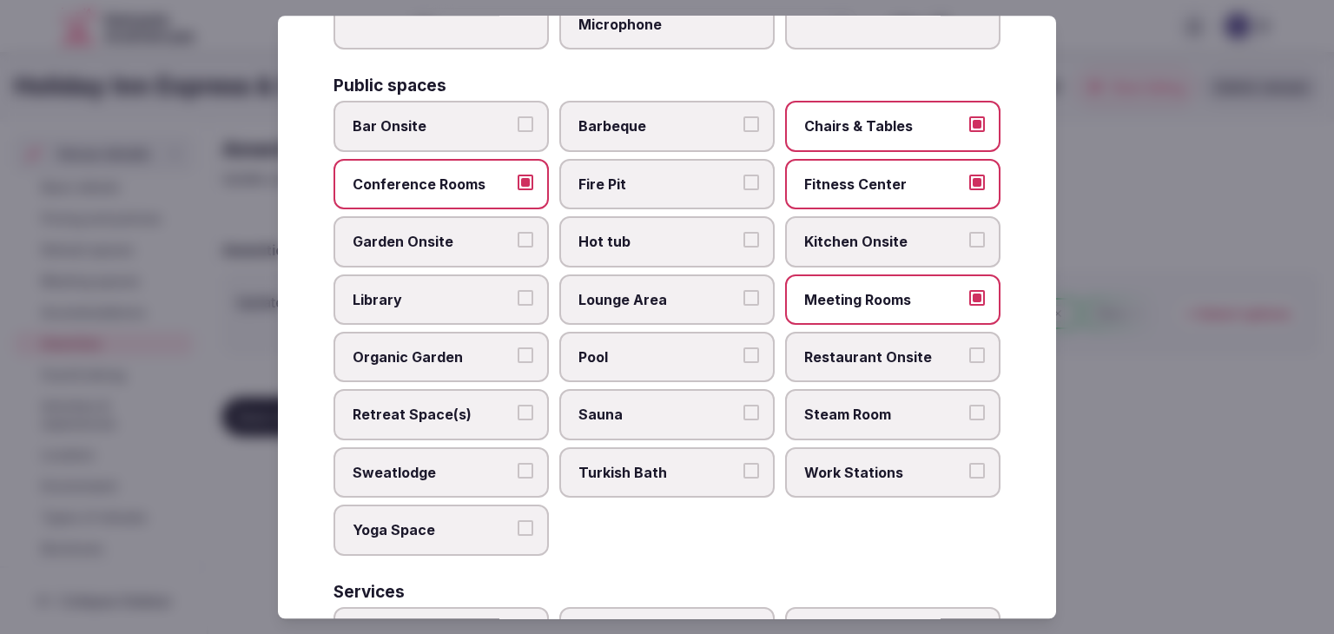
click at [666, 274] on label "Lounge Area" at bounding box center [666, 299] width 215 height 50
click at [743, 290] on button "Lounge Area" at bounding box center [751, 298] width 16 height 16
click at [666, 332] on label "Pool" at bounding box center [666, 357] width 215 height 50
click at [743, 347] on button "Pool" at bounding box center [751, 355] width 16 height 16
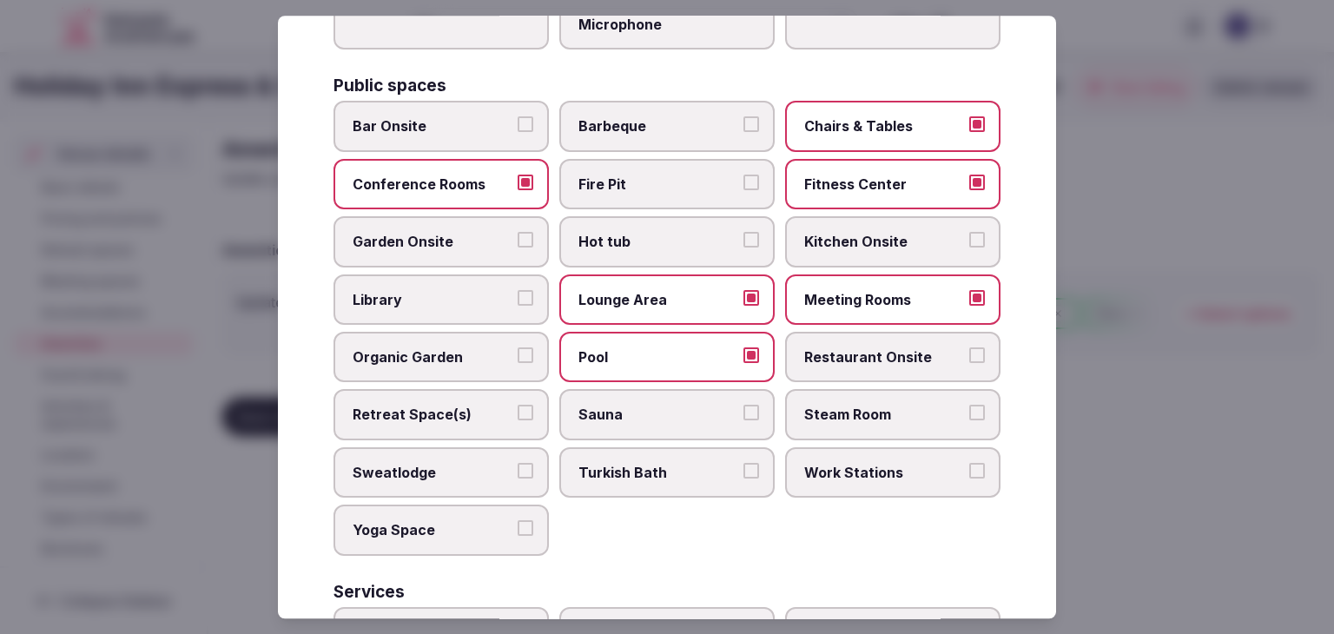
click at [877, 477] on label "Work Stations" at bounding box center [892, 472] width 215 height 50
click at [969, 477] on button "Work Stations" at bounding box center [977, 471] width 16 height 16
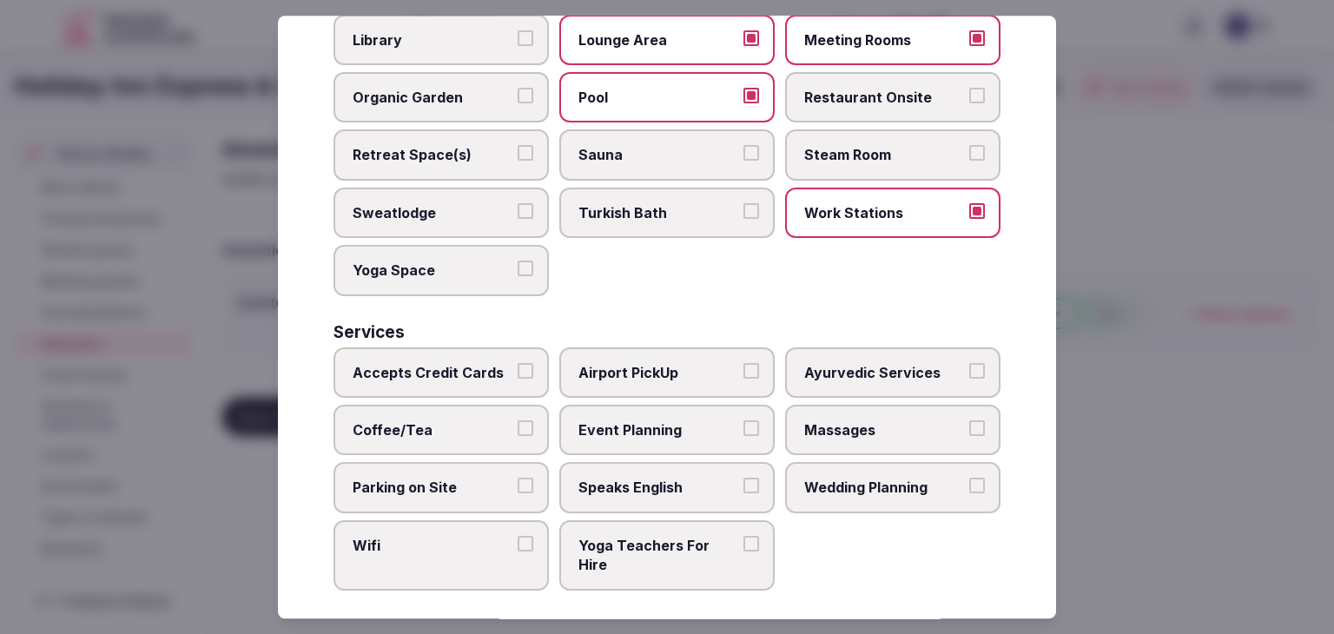
scroll to position [935, 0]
click at [485, 364] on span "Accepts Credit Cards" at bounding box center [433, 371] width 160 height 19
click at [518, 364] on button "Accepts Credit Cards" at bounding box center [526, 370] width 16 height 16
click at [486, 433] on label "Coffee/Tea" at bounding box center [441, 429] width 215 height 50
click at [518, 433] on button "Coffee/Tea" at bounding box center [526, 428] width 16 height 16
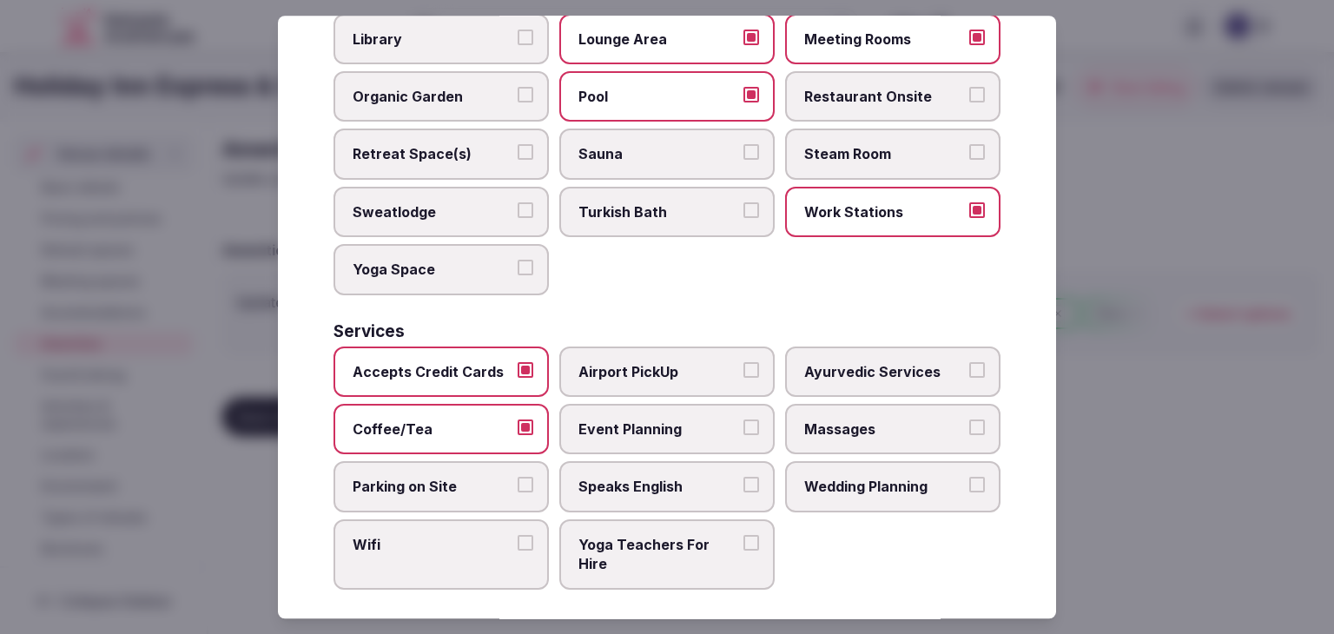
click at [458, 550] on label "Wifi" at bounding box center [441, 554] width 215 height 70
click at [518, 550] on button "Wifi" at bounding box center [526, 543] width 16 height 16
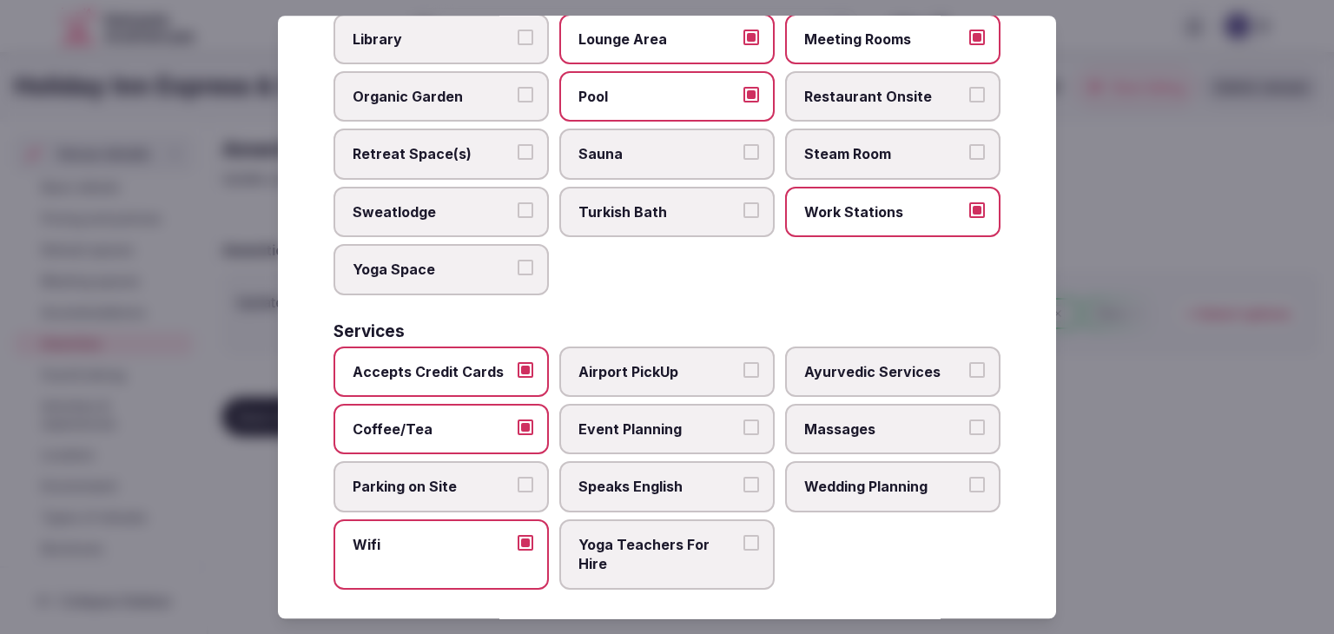
drag, startPoint x: 699, startPoint y: 432, endPoint x: 691, endPoint y: 478, distance: 46.7
click at [699, 432] on label "Event Planning" at bounding box center [666, 429] width 215 height 50
click at [743, 432] on button "Event Planning" at bounding box center [751, 428] width 16 height 16
click at [691, 486] on label "Speaks English" at bounding box center [666, 487] width 215 height 50
click at [743, 486] on button "Speaks English" at bounding box center [751, 486] width 16 height 16
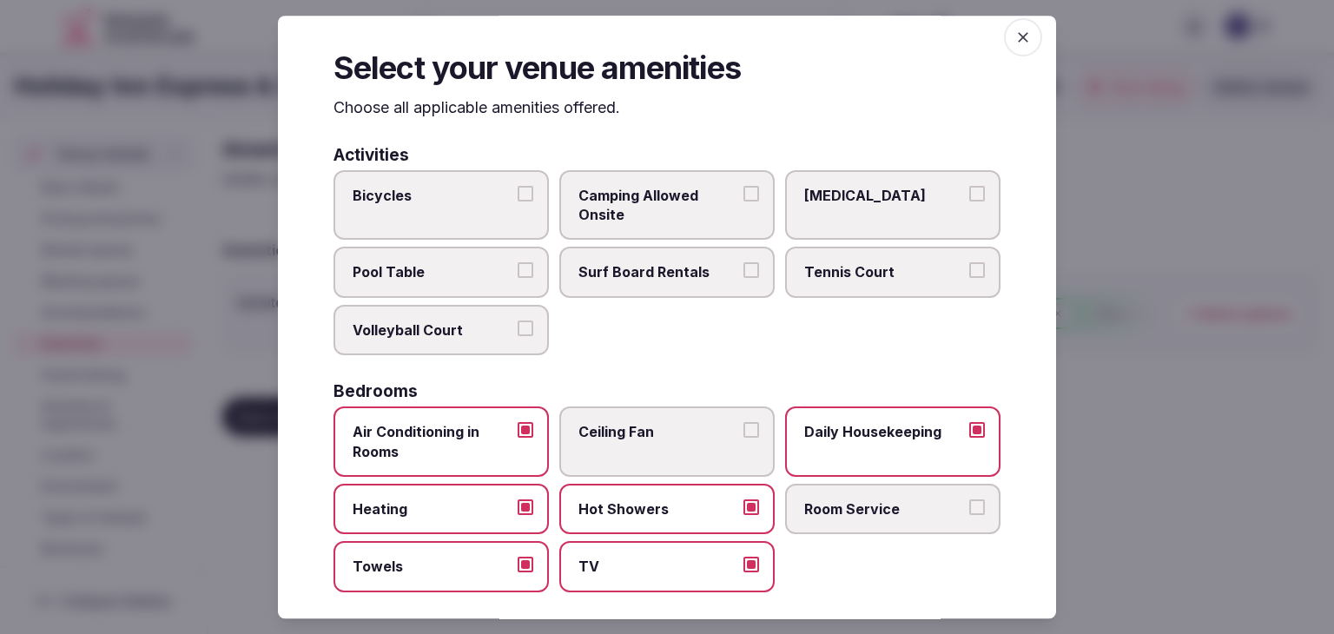
scroll to position [0, 0]
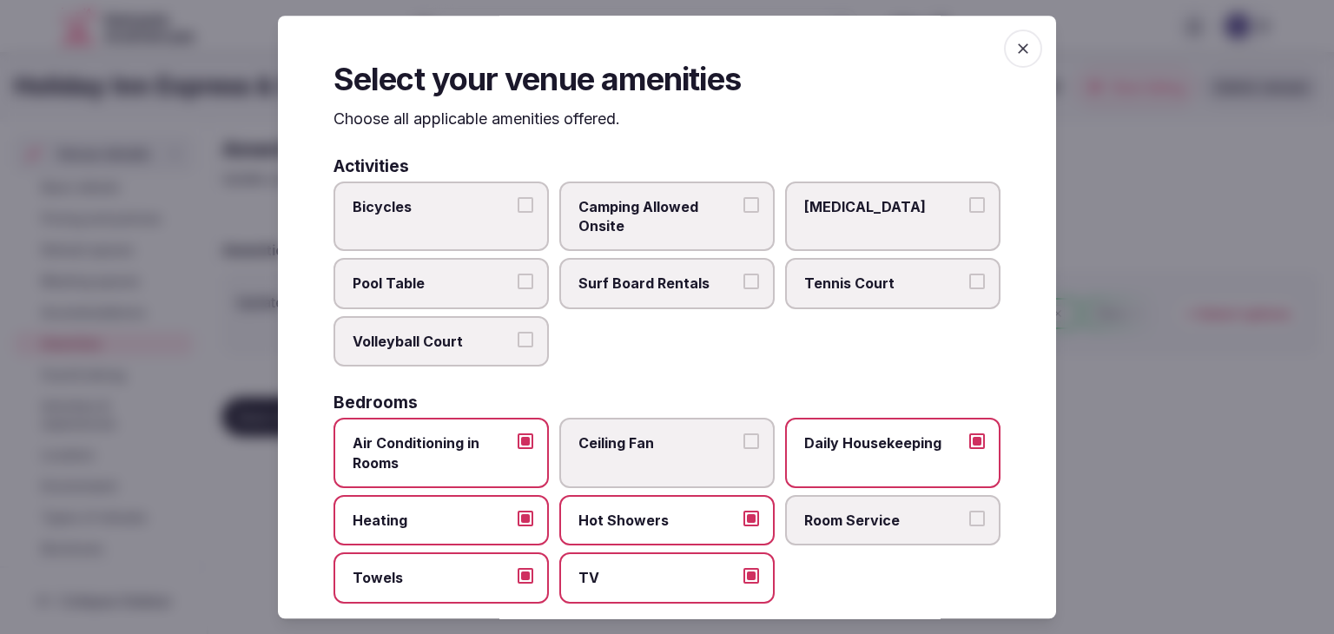
click at [1014, 56] on icon "button" at bounding box center [1022, 48] width 17 height 17
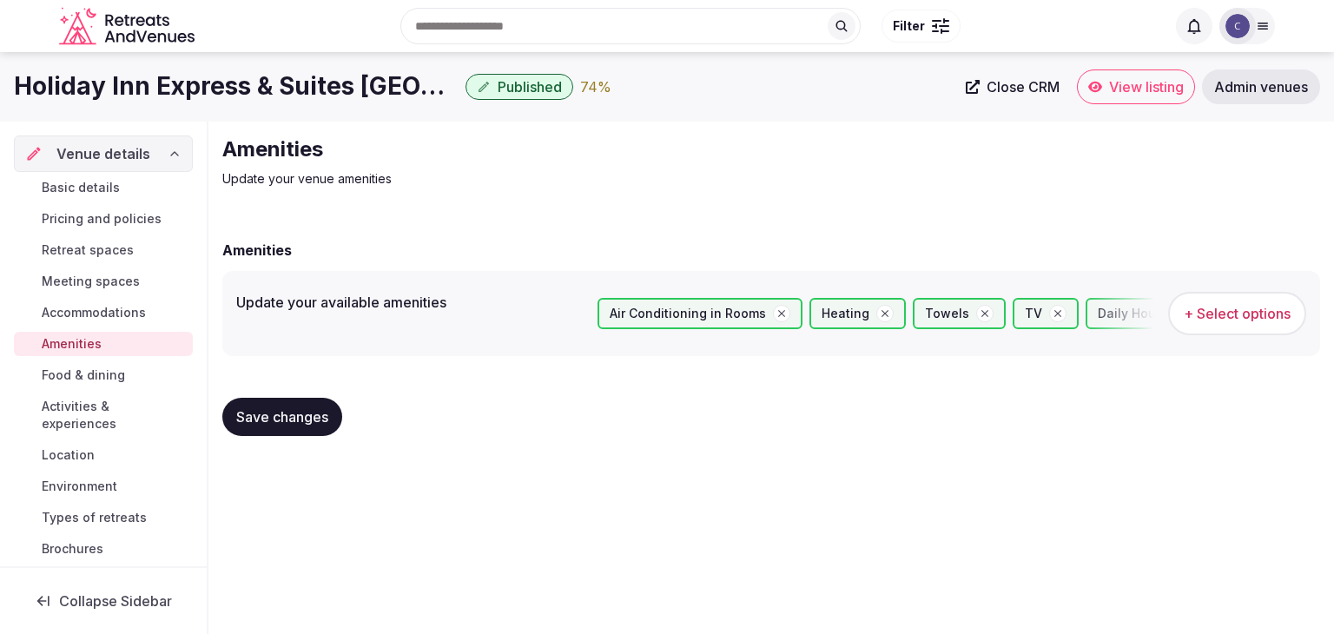
click at [314, 421] on span "Save changes" at bounding box center [282, 416] width 92 height 17
click at [92, 425] on span "Activities & experiences" at bounding box center [114, 415] width 144 height 35
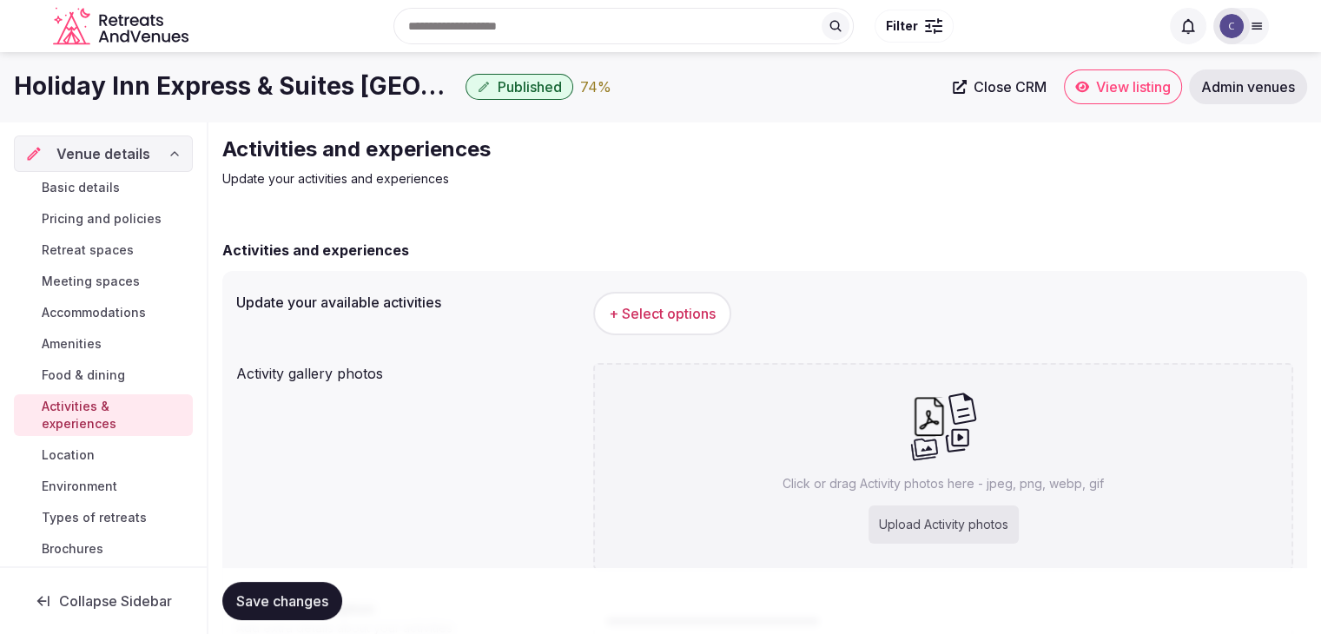
click at [686, 314] on span "+ Select options" at bounding box center [662, 313] width 107 height 19
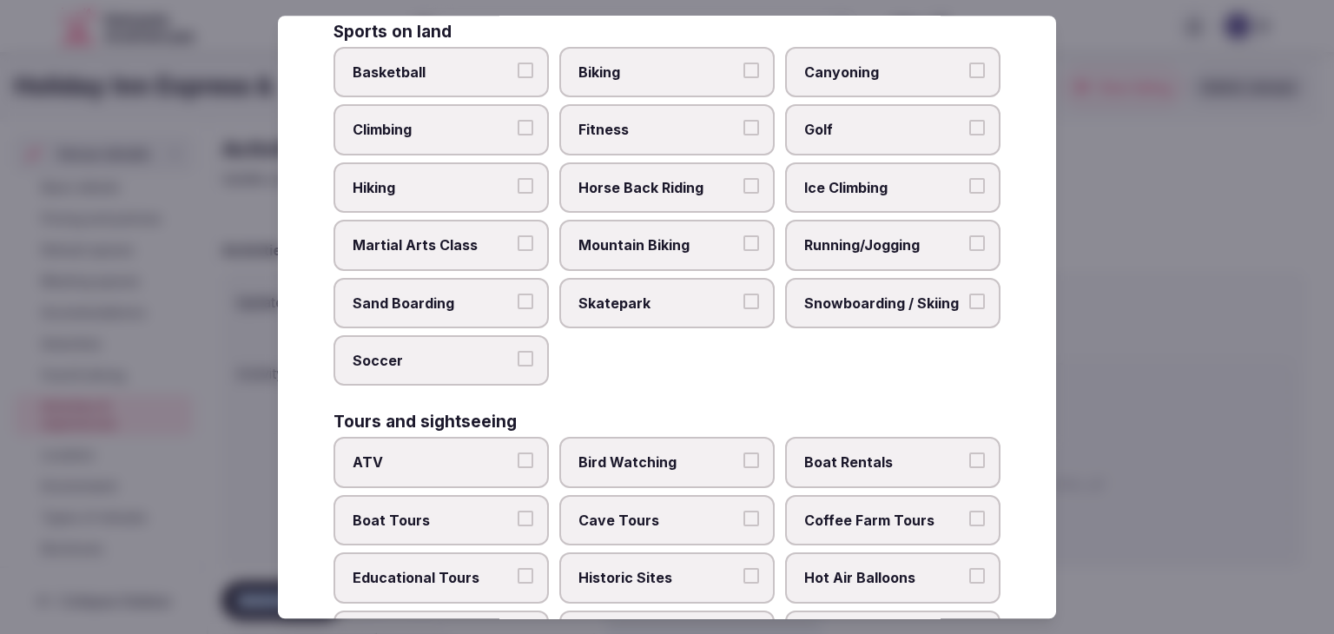
scroll to position [1341, 0]
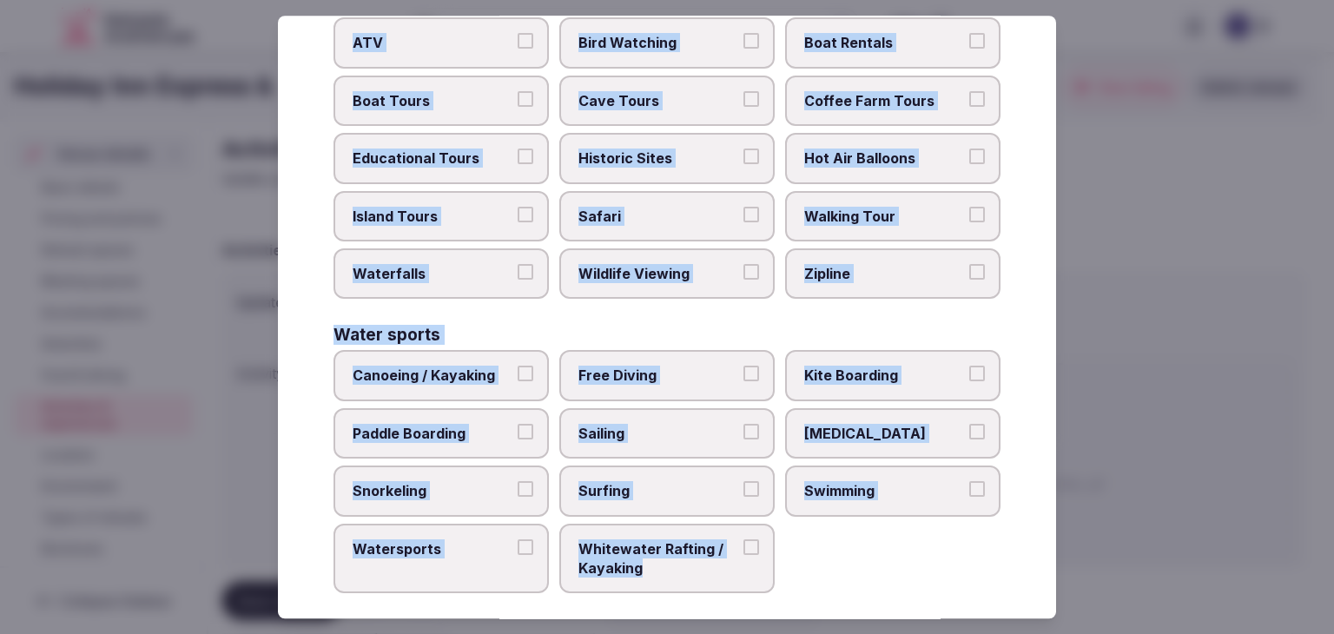
drag, startPoint x: 334, startPoint y: 122, endPoint x: 775, endPoint y: 568, distance: 627.1
click at [775, 568] on div "Select your activities Choose all applicable activities offered. Culture Dancin…" at bounding box center [667, 317] width 778 height 603
copy div "Choose all applicable activities offered. Culture Dancing Food and Culinary Cla…"
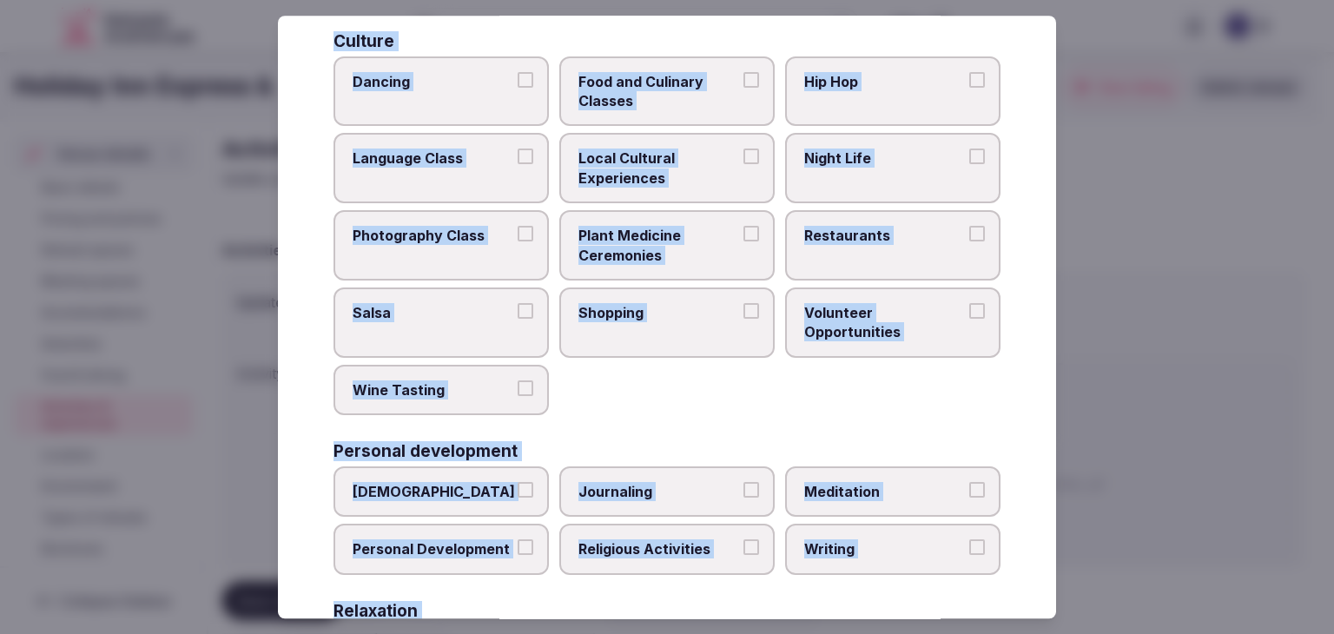
scroll to position [0, 0]
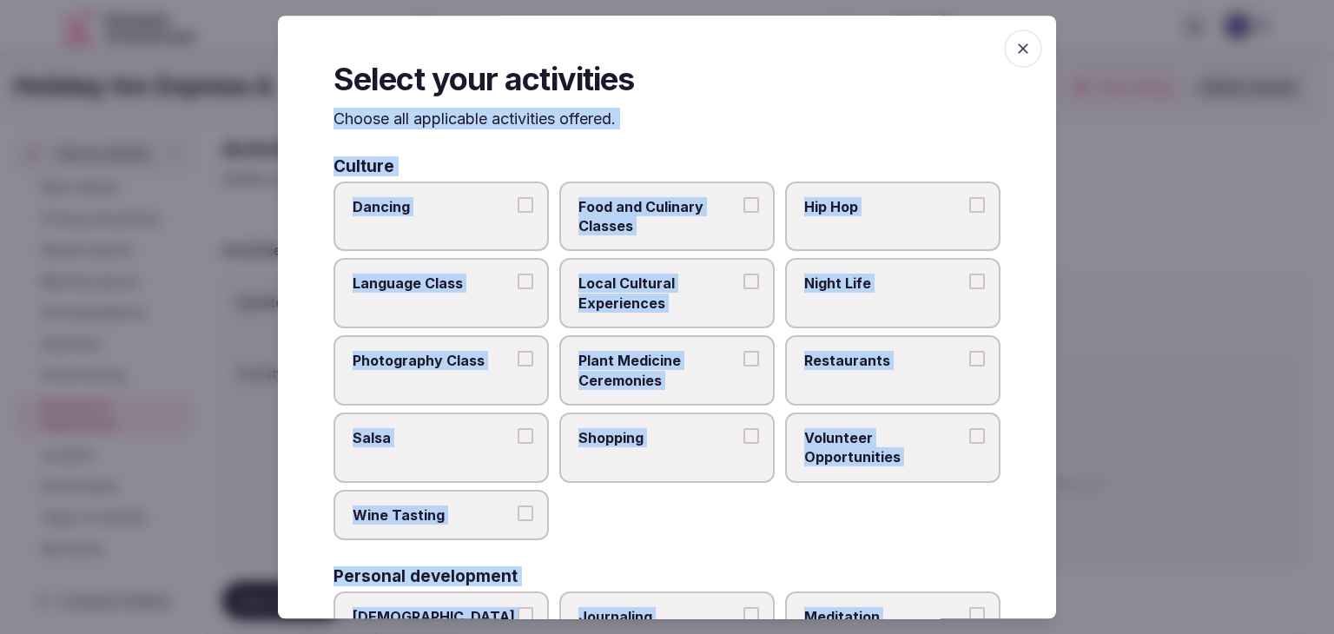
click at [889, 380] on label "Restaurants" at bounding box center [892, 370] width 215 height 70
click at [969, 367] on button "Restaurants" at bounding box center [977, 359] width 16 height 16
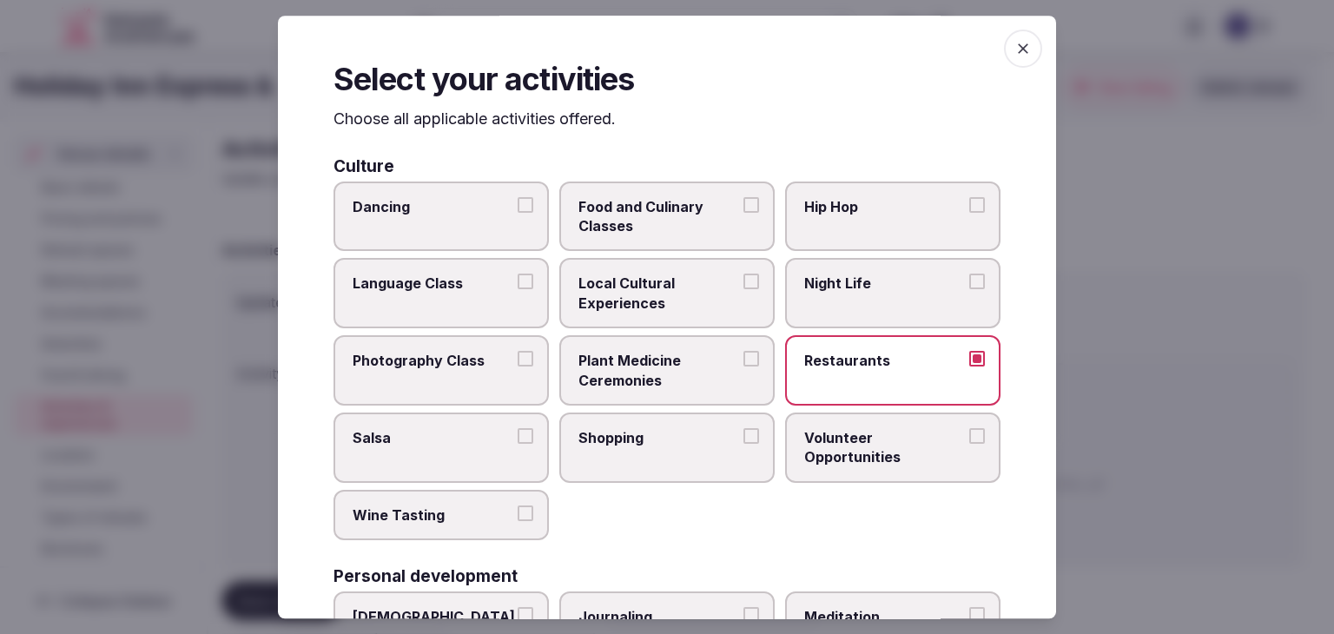
click at [722, 475] on label "Shopping" at bounding box center [666, 448] width 215 height 70
click at [743, 444] on button "Shopping" at bounding box center [751, 436] width 16 height 16
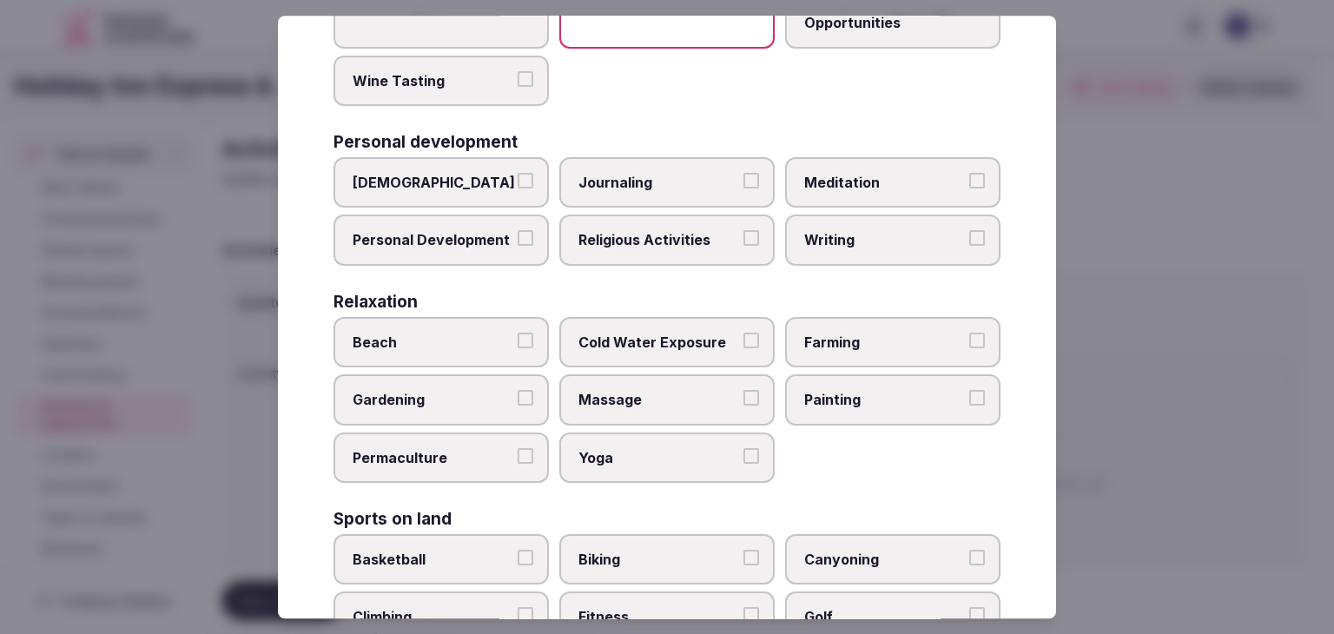
scroll to position [695, 0]
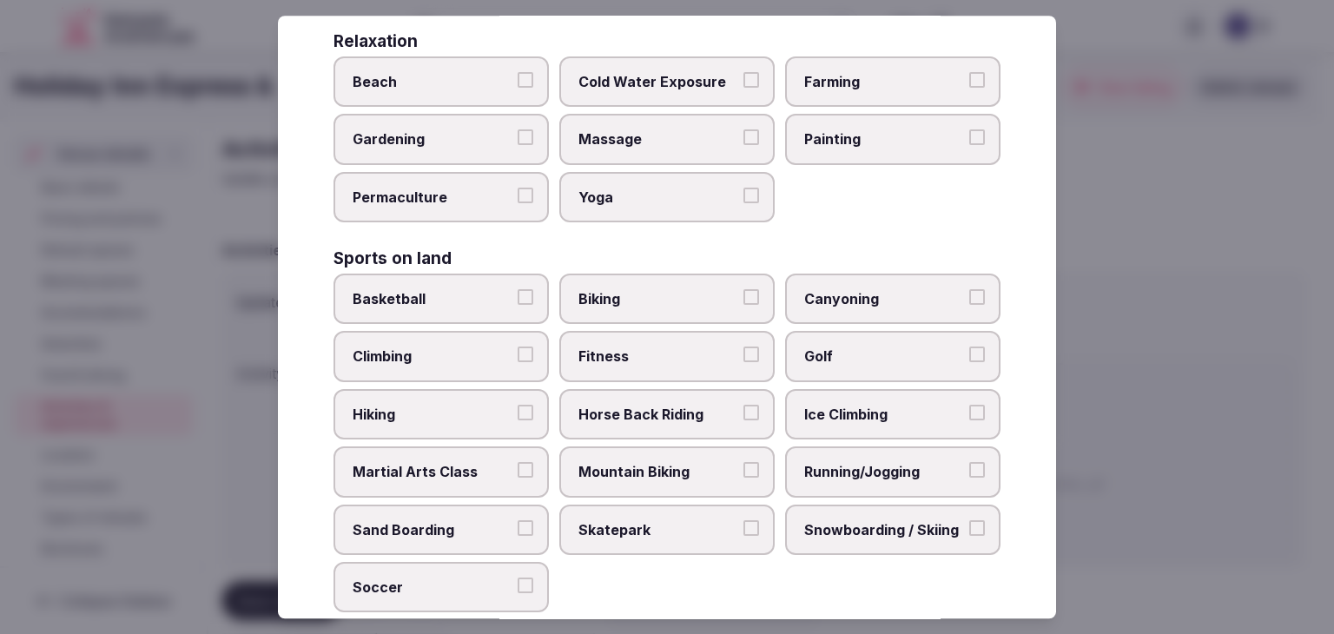
click at [695, 348] on span "Fitness" at bounding box center [658, 356] width 160 height 19
click at [743, 348] on button "Fitness" at bounding box center [751, 355] width 16 height 16
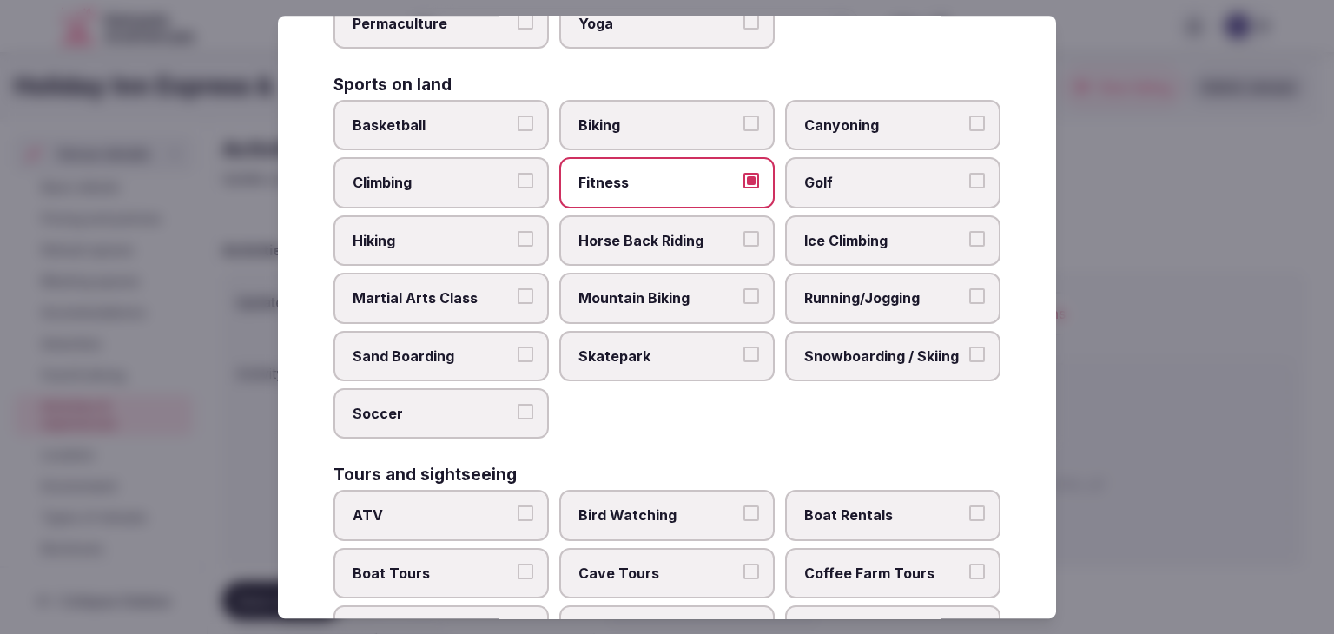
click at [856, 288] on span "Running/Jogging" at bounding box center [884, 297] width 160 height 19
click at [969, 288] on button "Running/Jogging" at bounding box center [977, 296] width 16 height 16
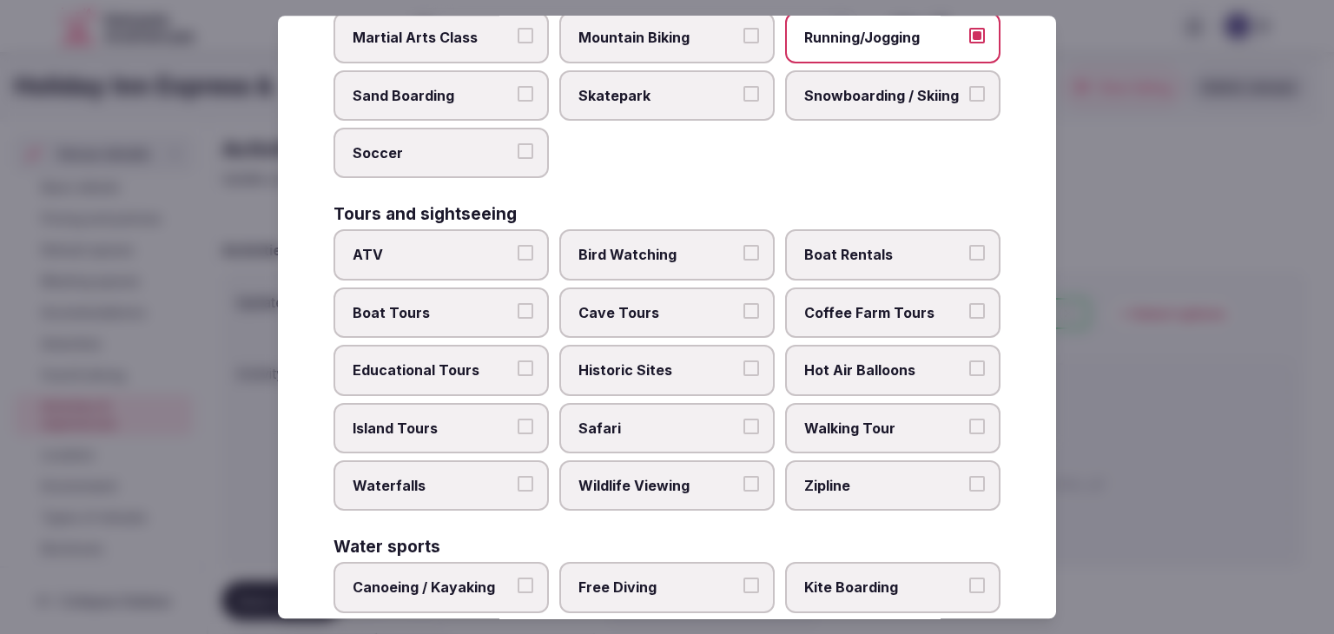
scroll to position [1341, 0]
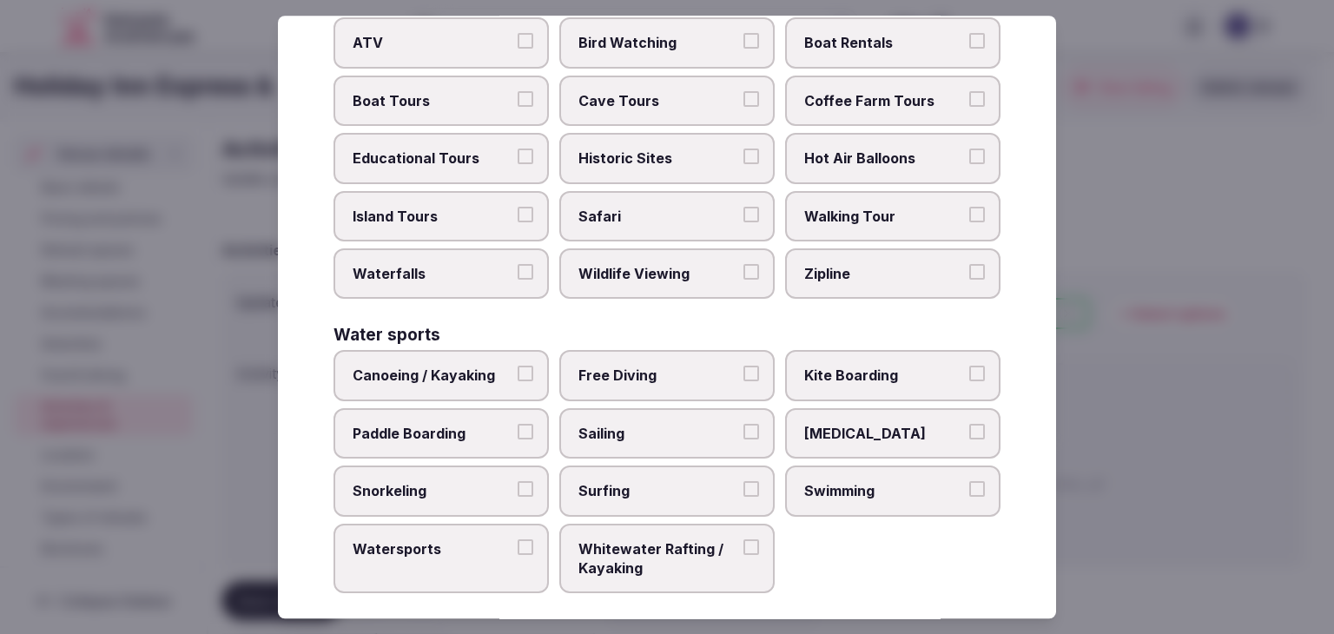
click at [889, 191] on label "Walking Tour" at bounding box center [892, 216] width 215 height 50
click at [969, 207] on button "Walking Tour" at bounding box center [977, 215] width 16 height 16
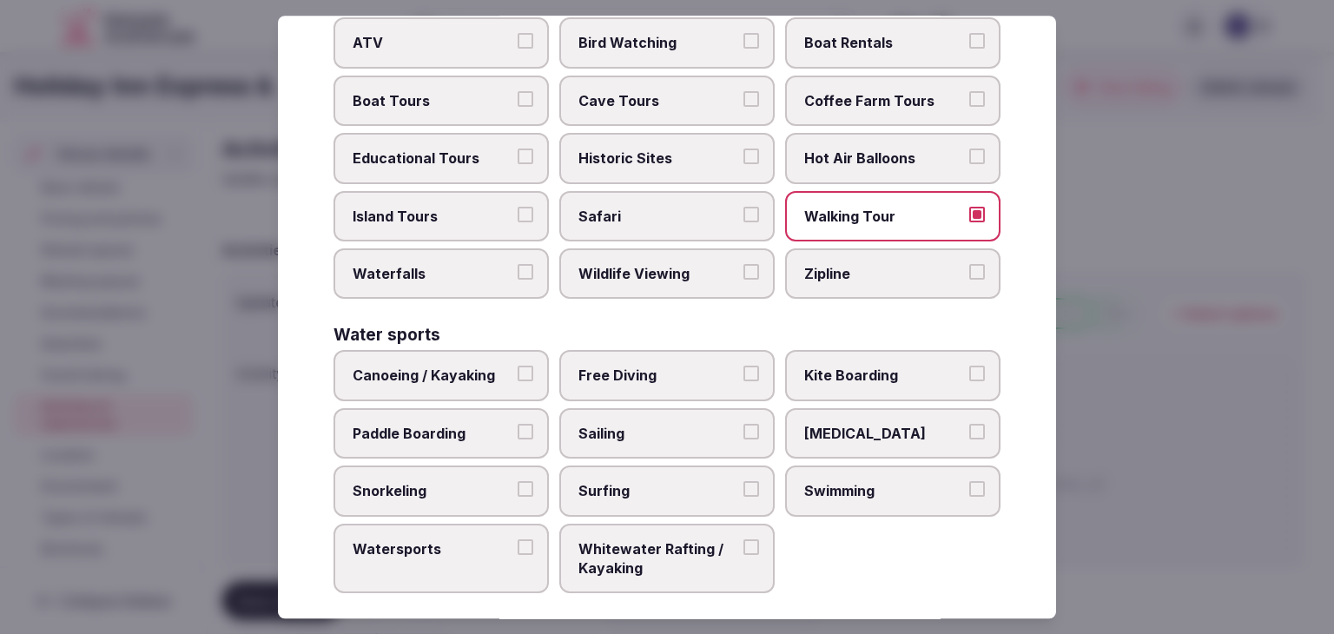
click at [875, 502] on div "Canoeing / Kayaking Free Diving Kite Boarding Paddle Boarding Sailing Scuba Div…" at bounding box center [667, 472] width 667 height 243
click at [879, 485] on label "Swimming" at bounding box center [892, 491] width 215 height 50
click at [969, 485] on button "Swimming" at bounding box center [977, 489] width 16 height 16
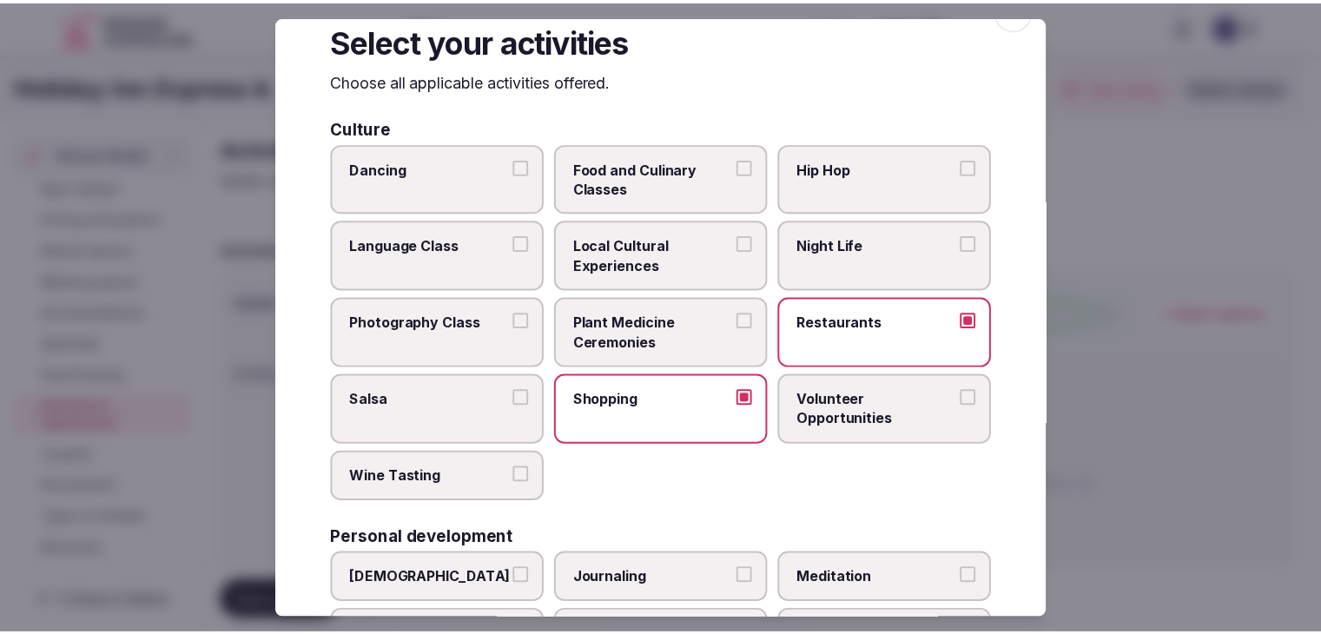
scroll to position [0, 0]
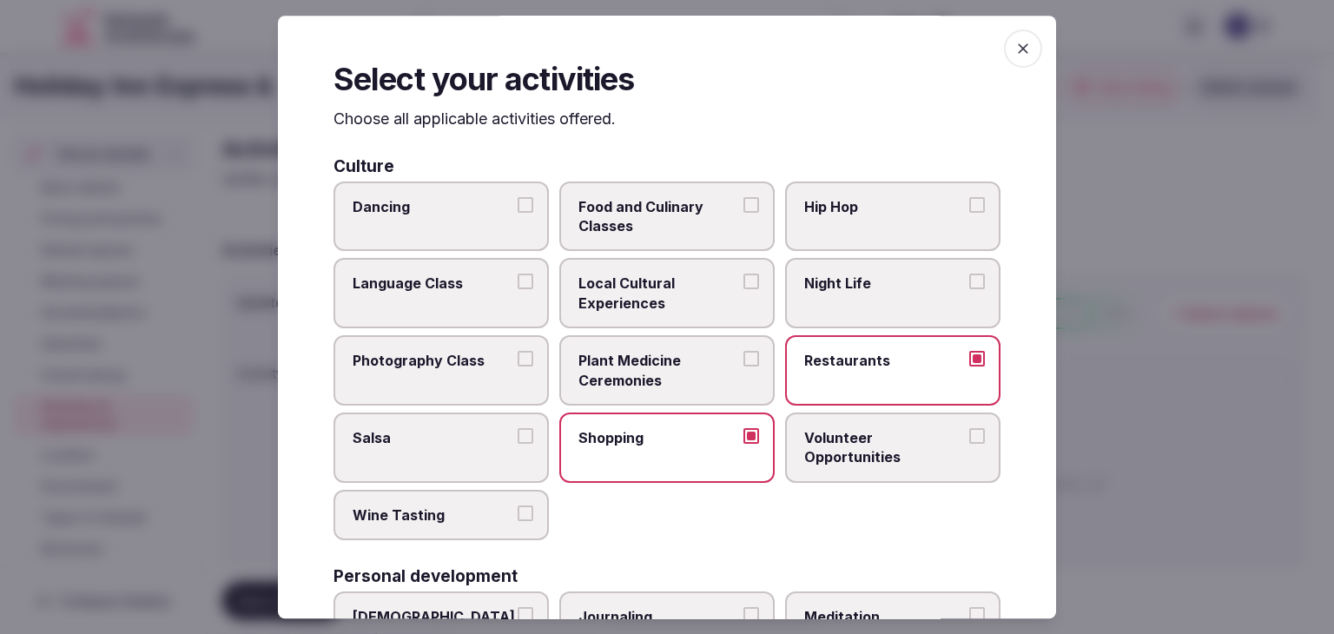
drag, startPoint x: 1004, startPoint y: 62, endPoint x: 997, endPoint y: 81, distance: 20.3
click at [1005, 61] on span "button" at bounding box center [1023, 49] width 38 height 38
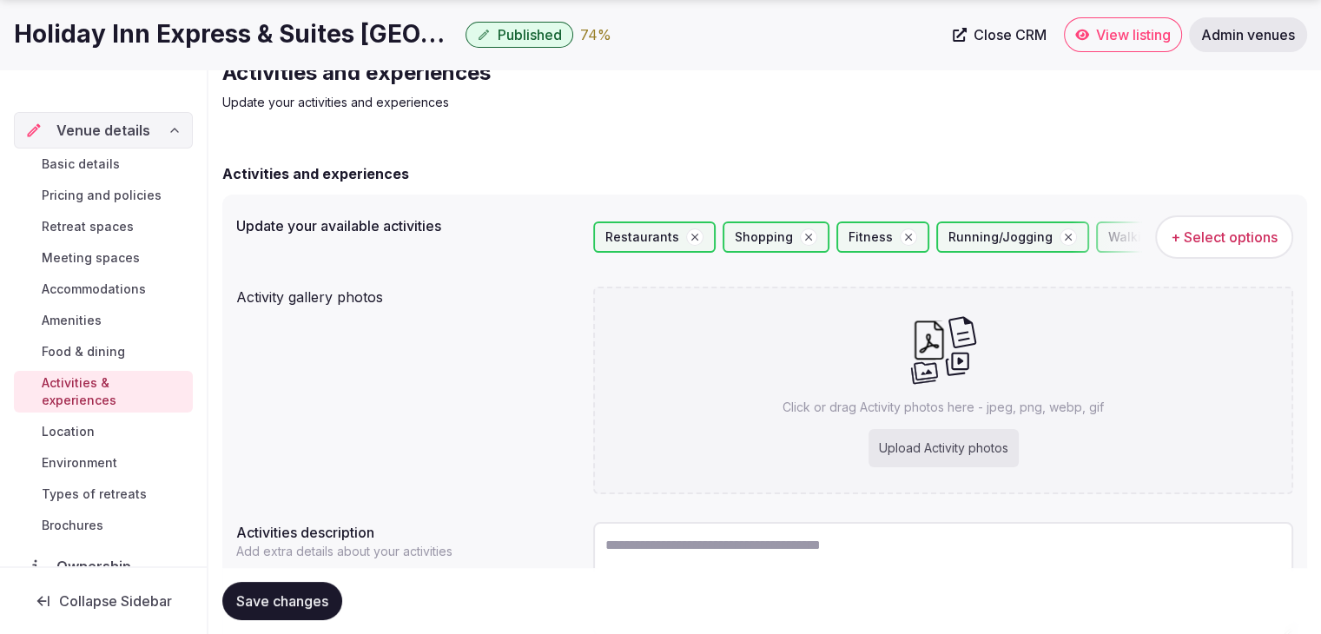
scroll to position [212, 0]
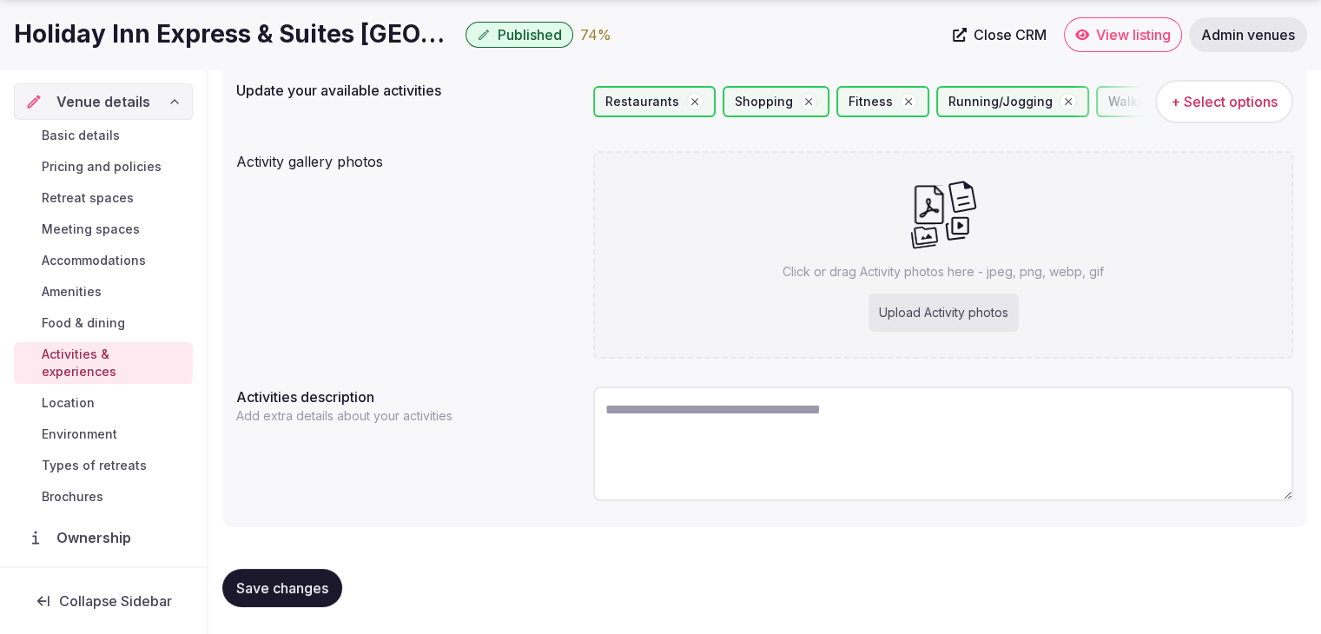
click at [284, 602] on button "Save changes" at bounding box center [282, 588] width 120 height 38
click at [281, 40] on h1 "Holiday Inn Express & Suites Austin NW - Arboretum Area, an IHG Hotel" at bounding box center [236, 34] width 445 height 34
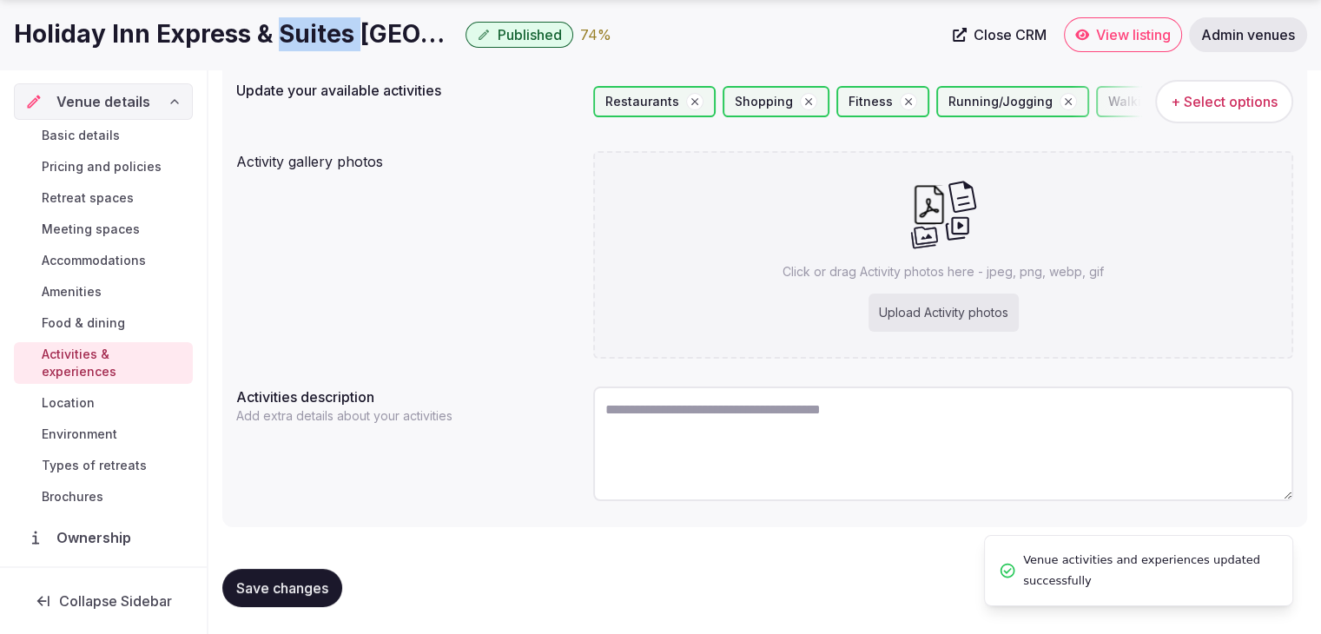
click at [281, 40] on h1 "Holiday Inn Express & Suites Austin NW - Arboretum Area, an IHG Hotel" at bounding box center [236, 34] width 445 height 34
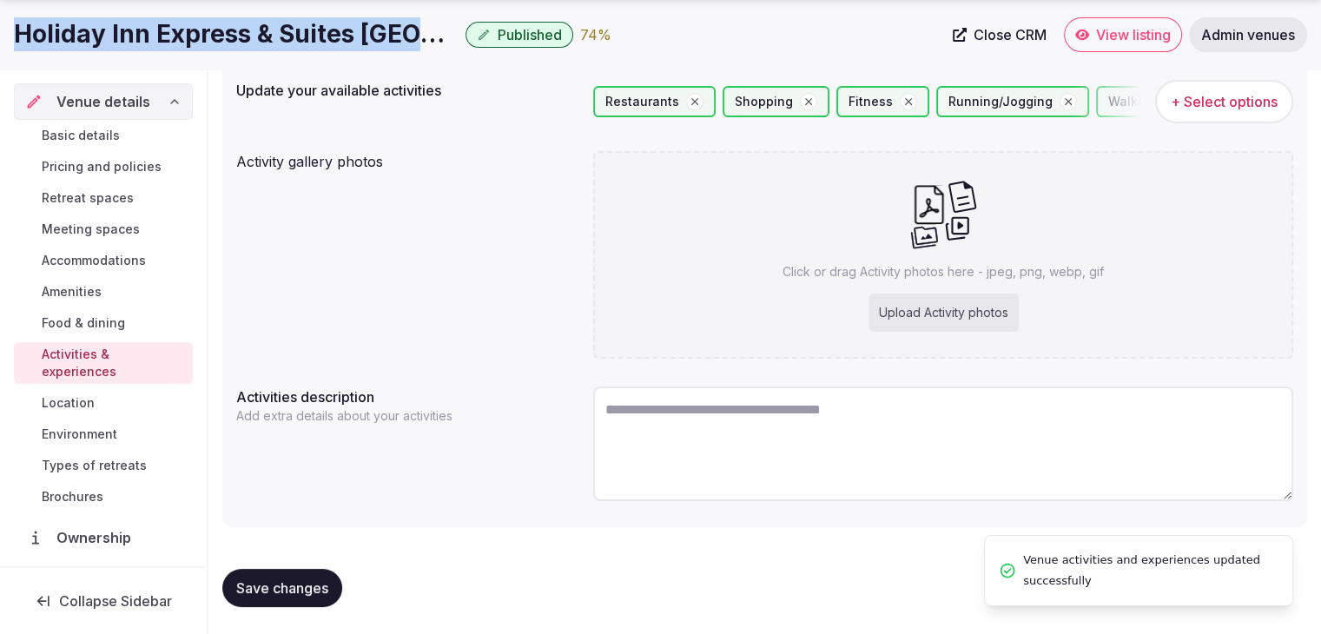
click at [281, 40] on h1 "Holiday Inn Express & Suites Austin NW - Arboretum Area, an IHG Hotel" at bounding box center [236, 34] width 445 height 34
copy div "Holiday Inn Express & Suites Austin NW - Arboretum Area, an IHG Hotel"
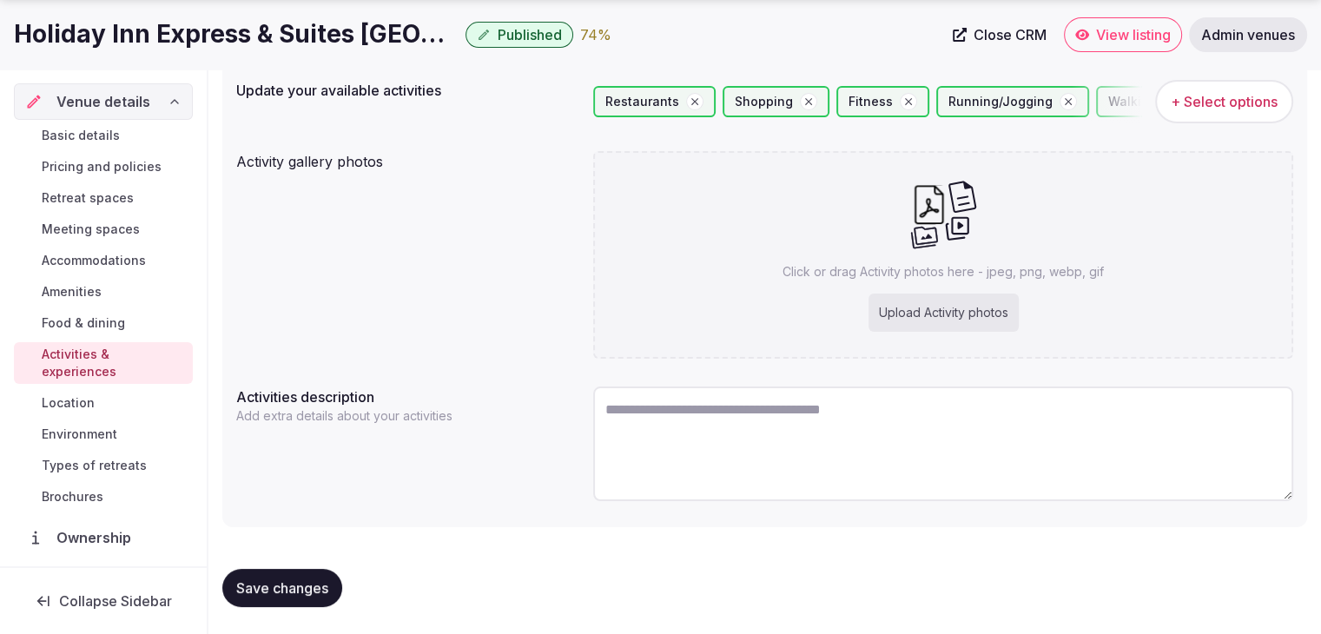
click at [949, 300] on div "Upload Activity photos" at bounding box center [944, 313] width 150 height 38
type input "**********"
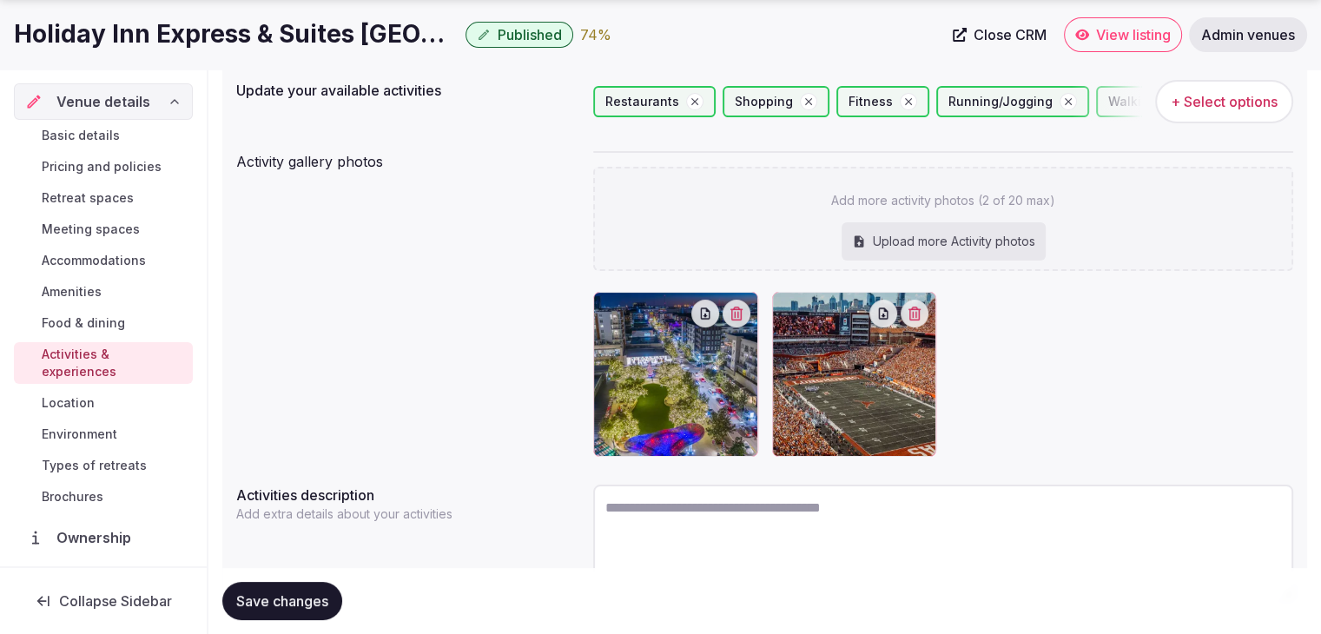
drag, startPoint x: 275, startPoint y: 598, endPoint x: 287, endPoint y: 598, distance: 11.3
click at [275, 598] on span "Save changes" at bounding box center [282, 600] width 92 height 17
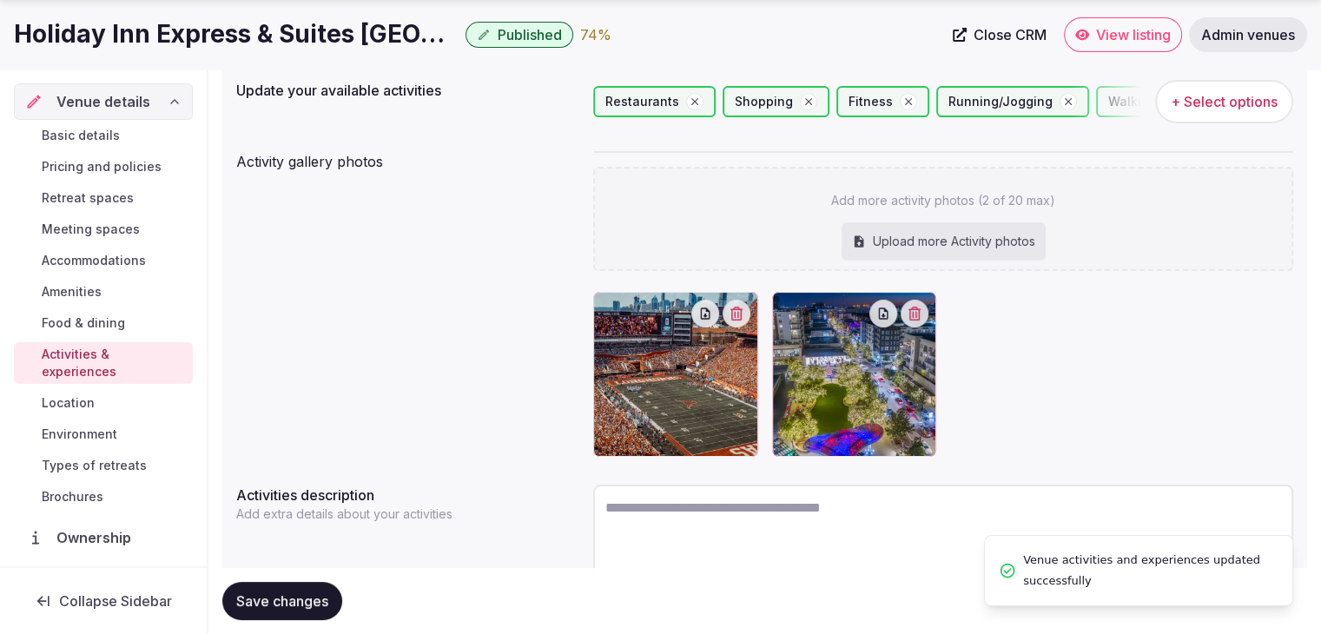
click at [320, 589] on button "Save changes" at bounding box center [282, 601] width 120 height 38
click at [99, 433] on span "Environment" at bounding box center [80, 434] width 76 height 17
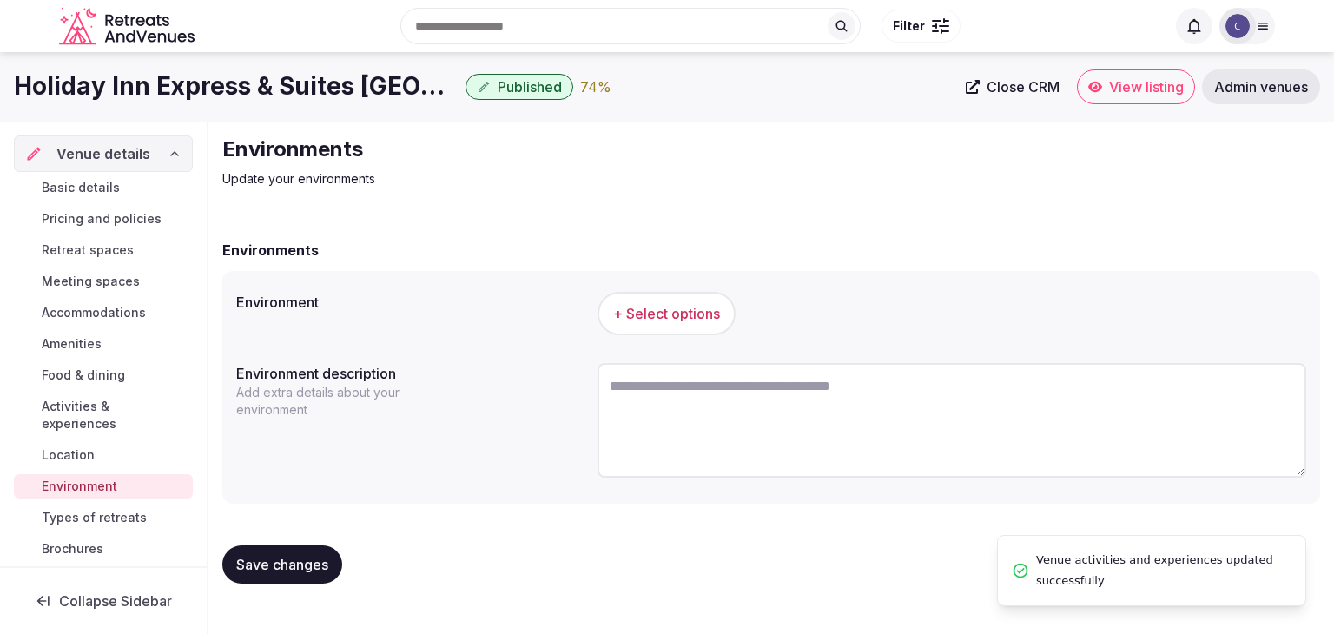
click at [695, 330] on button "+ Select options" at bounding box center [667, 313] width 138 height 43
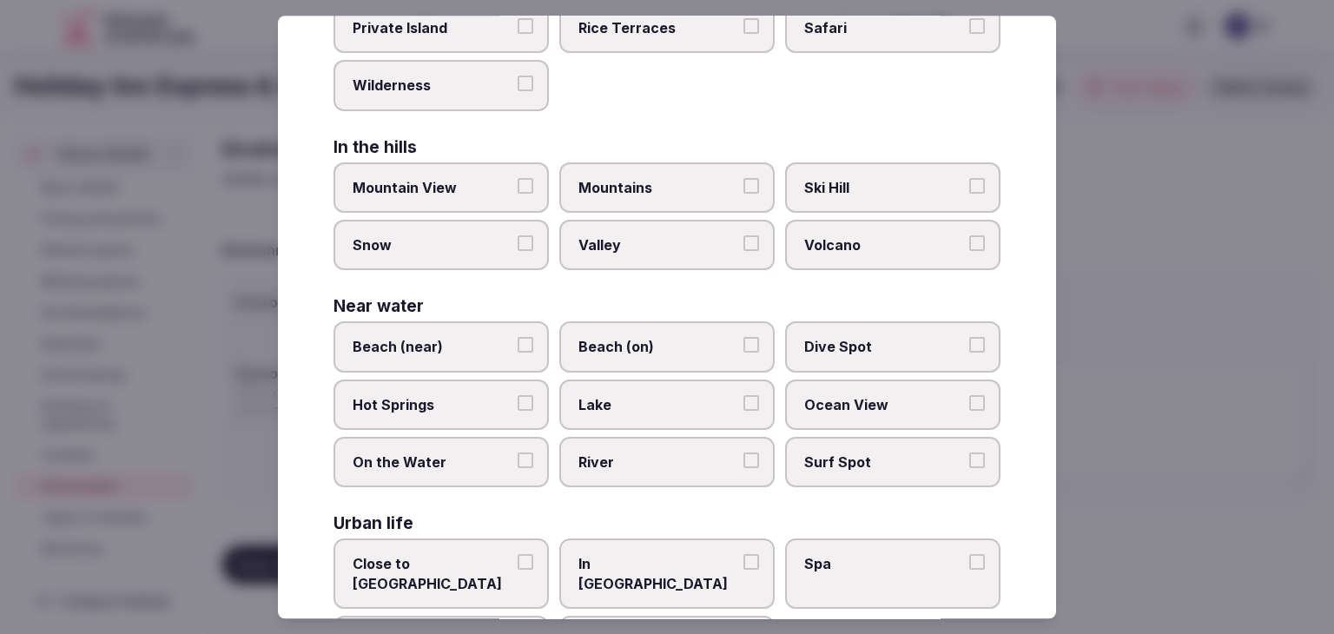
scroll to position [415, 0]
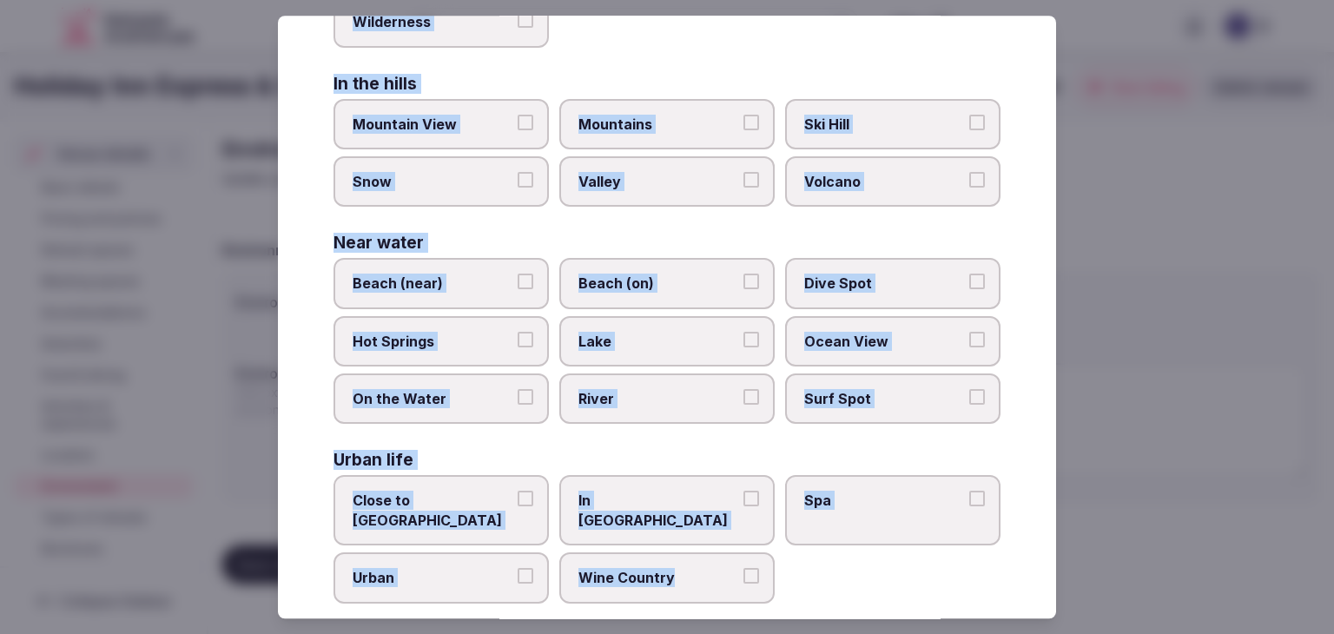
drag, startPoint x: 331, startPoint y: 106, endPoint x: 772, endPoint y: 574, distance: 643.3
click at [772, 574] on div "Select your environment Choose all applicable environments offered. In nature C…" at bounding box center [667, 317] width 778 height 603
copy div "Choose all applicable environments offered. In nature Close to Nature Countrysi…"
click at [438, 492] on span "Close to City Center" at bounding box center [433, 511] width 160 height 39
click at [518, 492] on button "Close to City Center" at bounding box center [526, 500] width 16 height 16
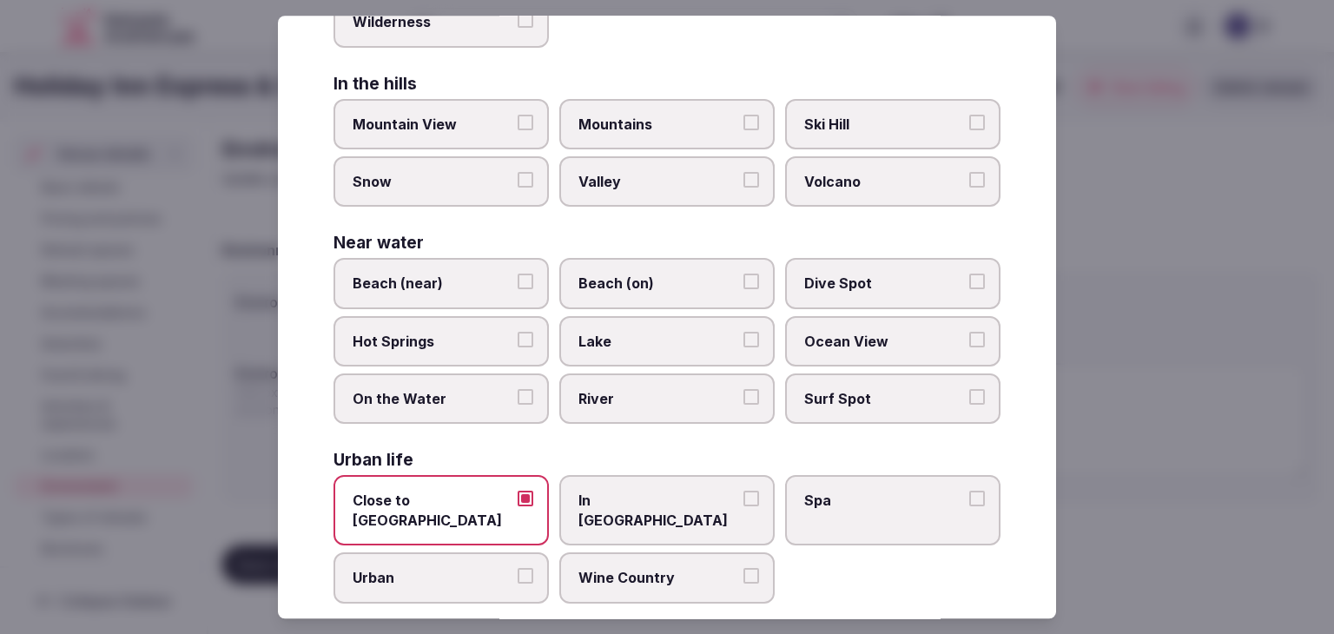
click at [434, 569] on span "Urban" at bounding box center [433, 578] width 160 height 19
click at [518, 569] on button "Urban" at bounding box center [526, 577] width 16 height 16
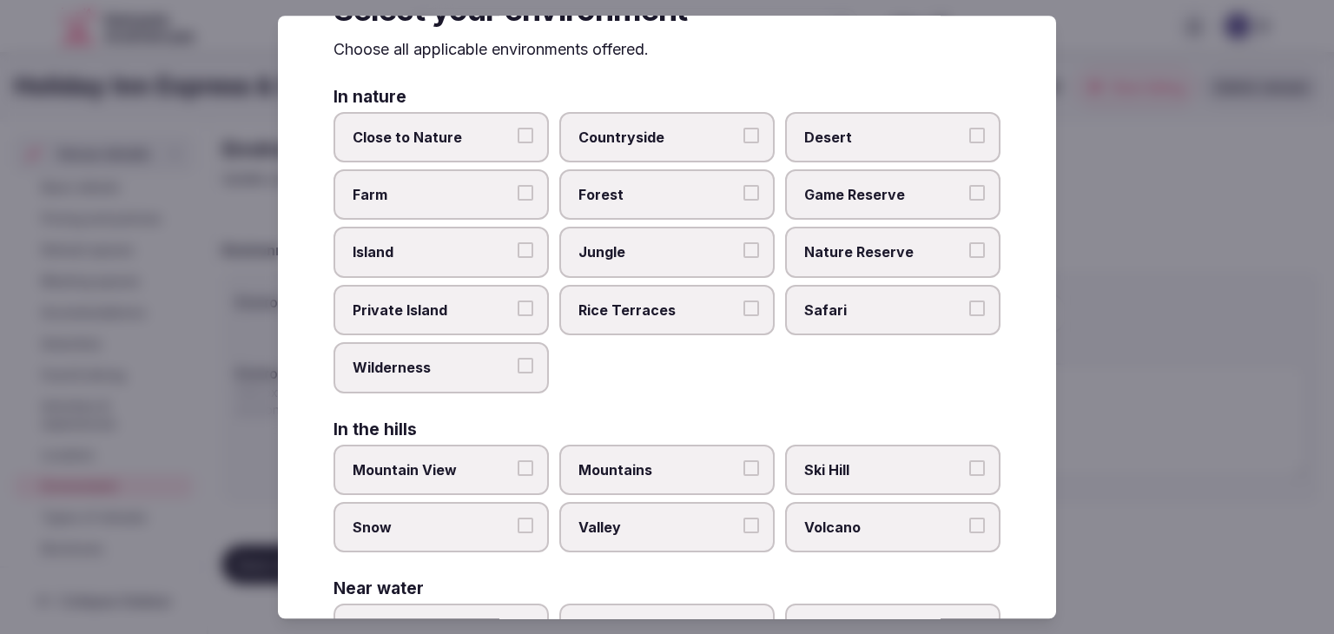
scroll to position [0, 0]
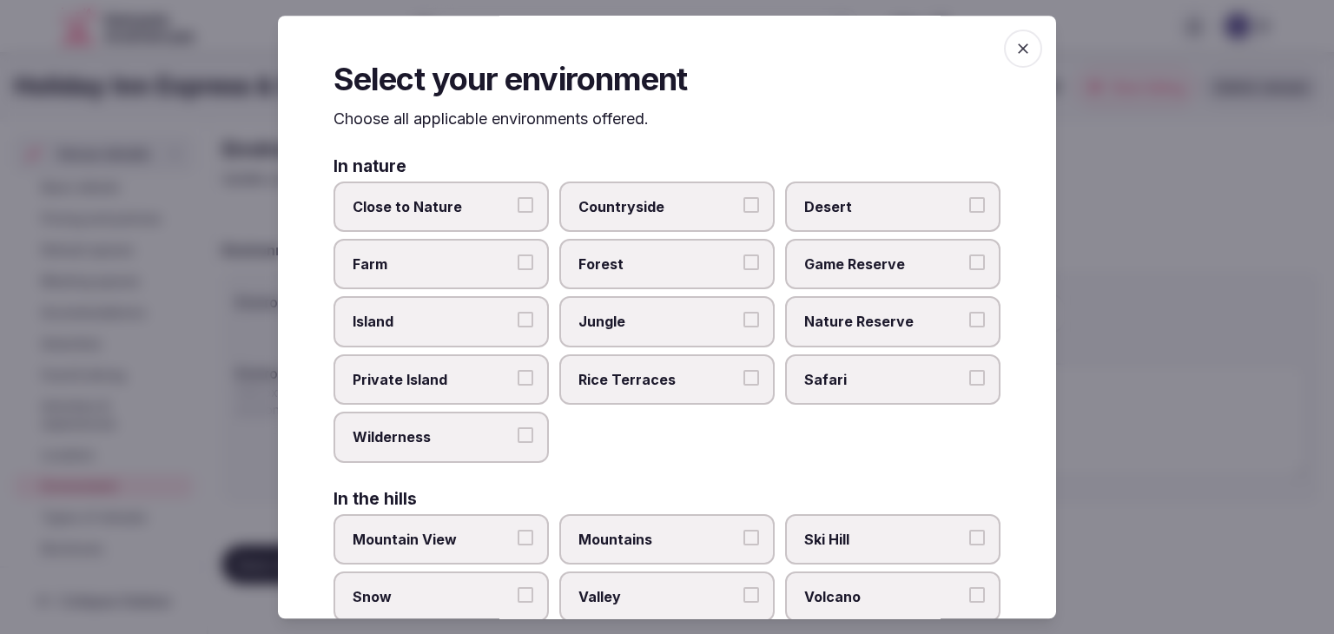
click at [1014, 43] on icon "button" at bounding box center [1022, 48] width 17 height 17
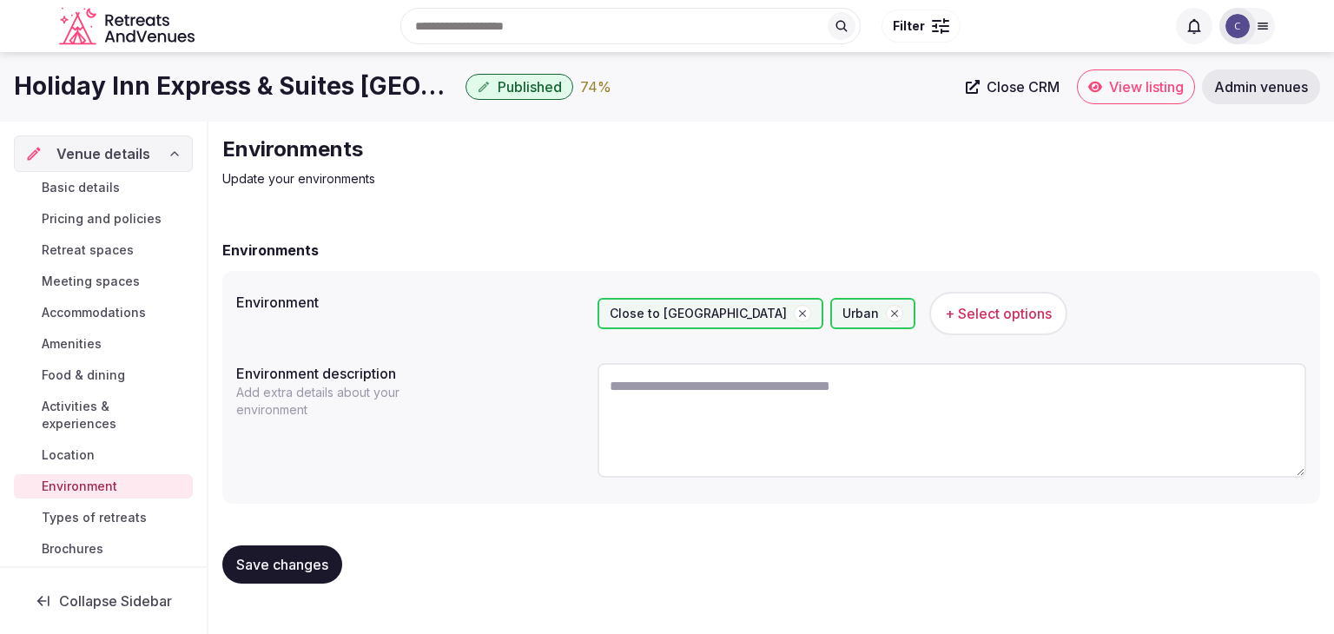
click at [690, 418] on textarea at bounding box center [952, 420] width 709 height 115
paste textarea "**********"
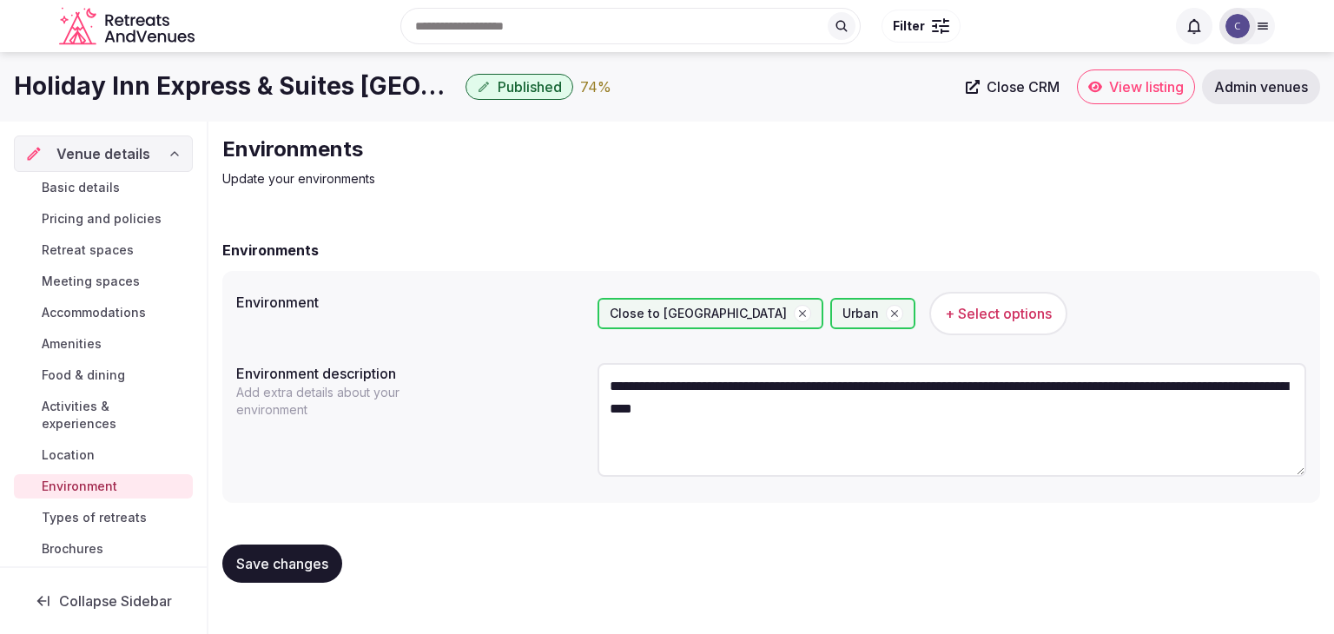
type textarea "**********"
click at [756, 378] on textarea "**********" at bounding box center [952, 420] width 709 height 114
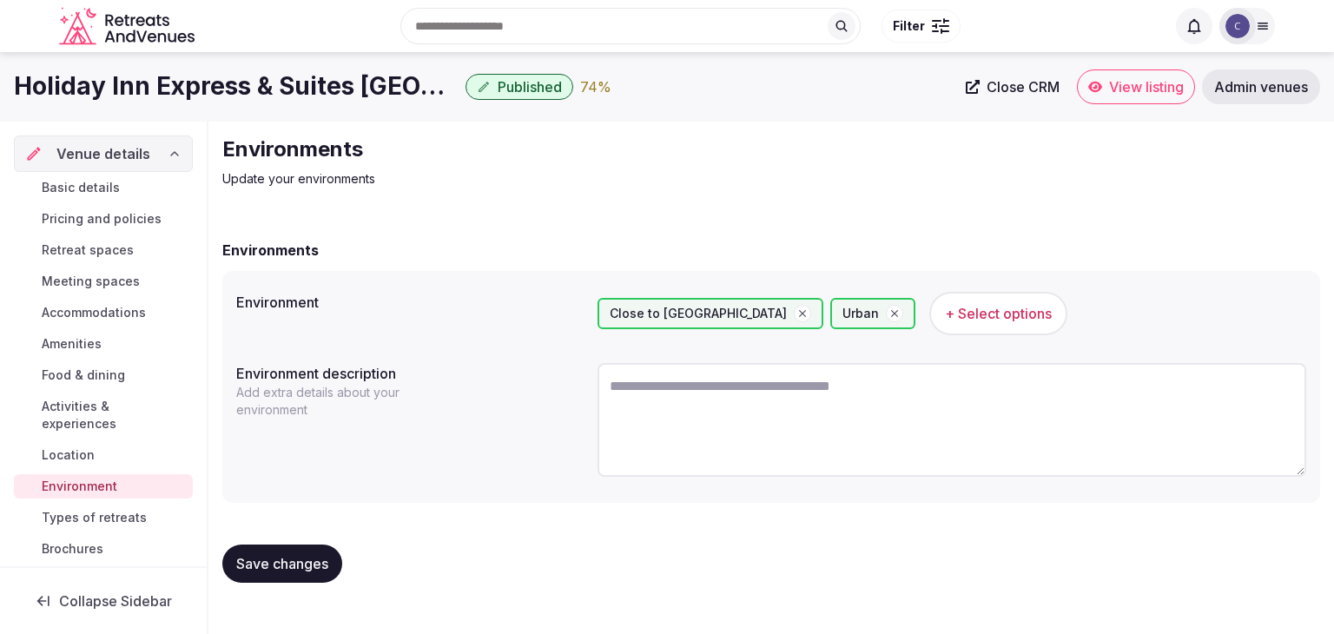
paste textarea "**********"
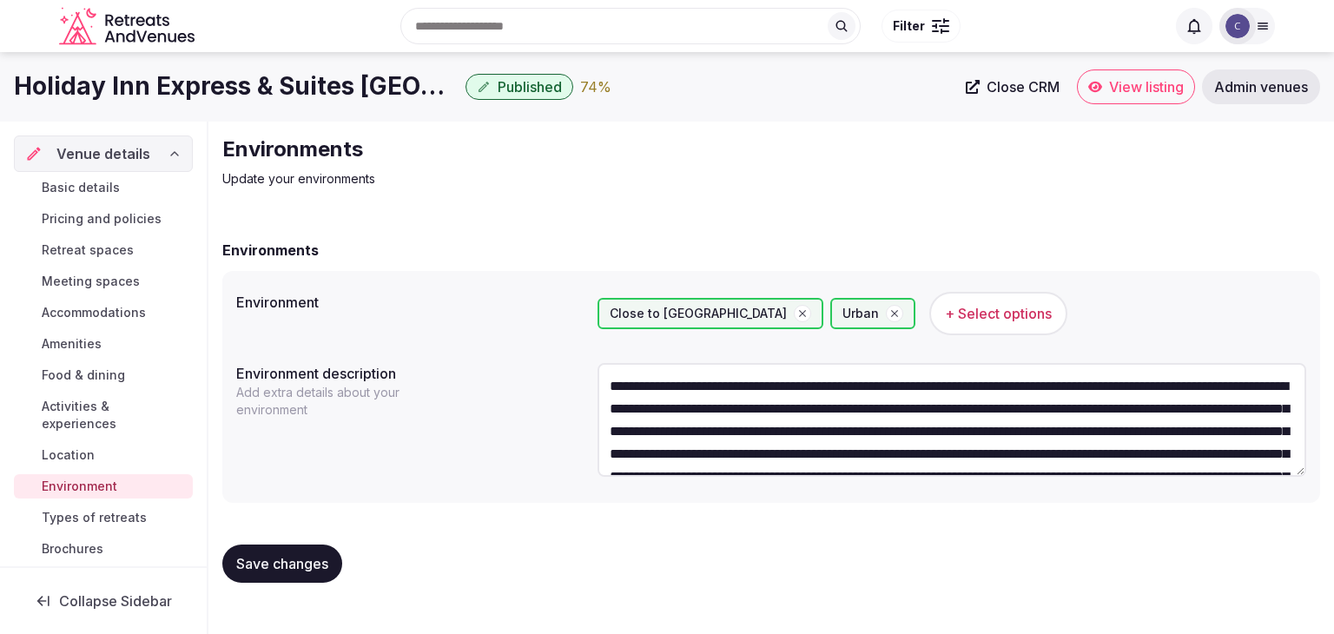
scroll to position [99, 0]
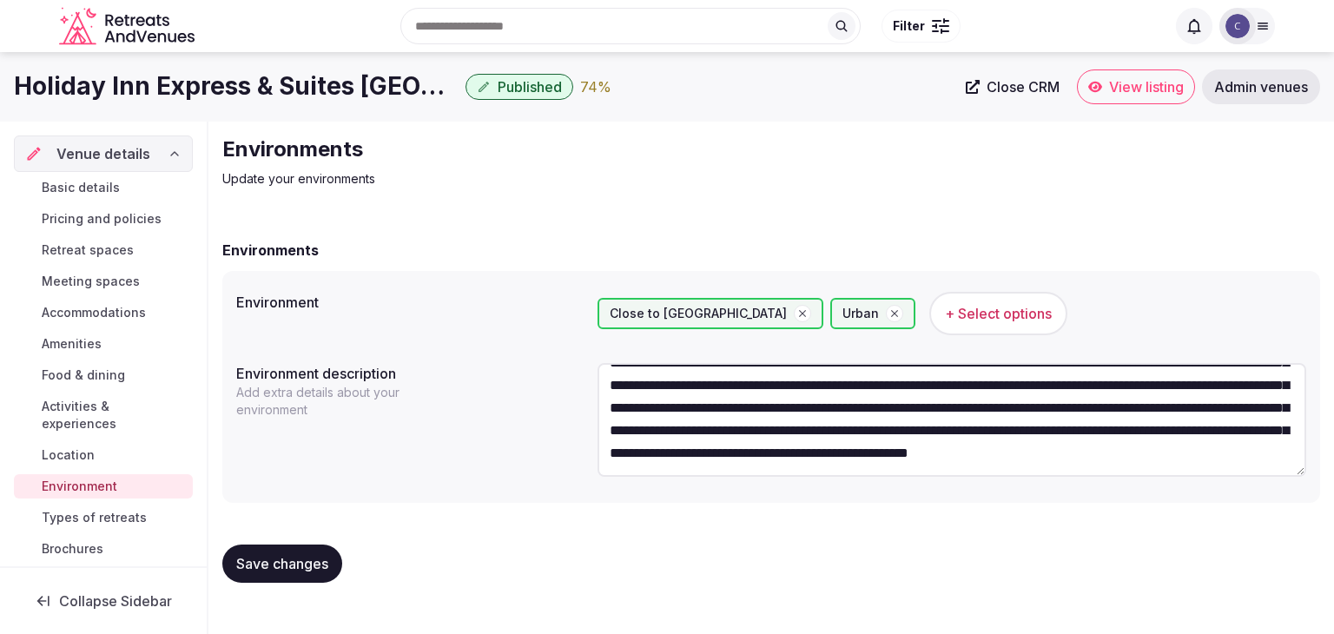
type textarea "**********"
click at [309, 559] on span "Save changes" at bounding box center [282, 563] width 92 height 17
click at [122, 509] on span "Types of retreats" at bounding box center [94, 517] width 105 height 17
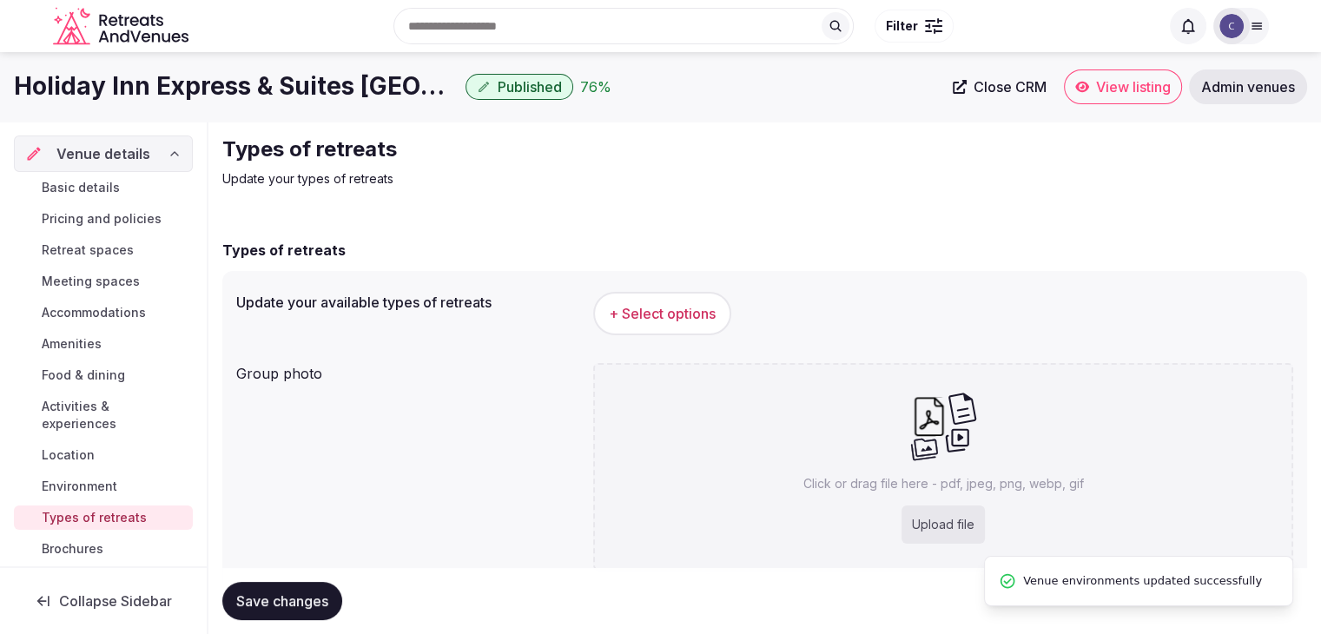
click at [655, 320] on span "+ Select options" at bounding box center [662, 313] width 107 height 19
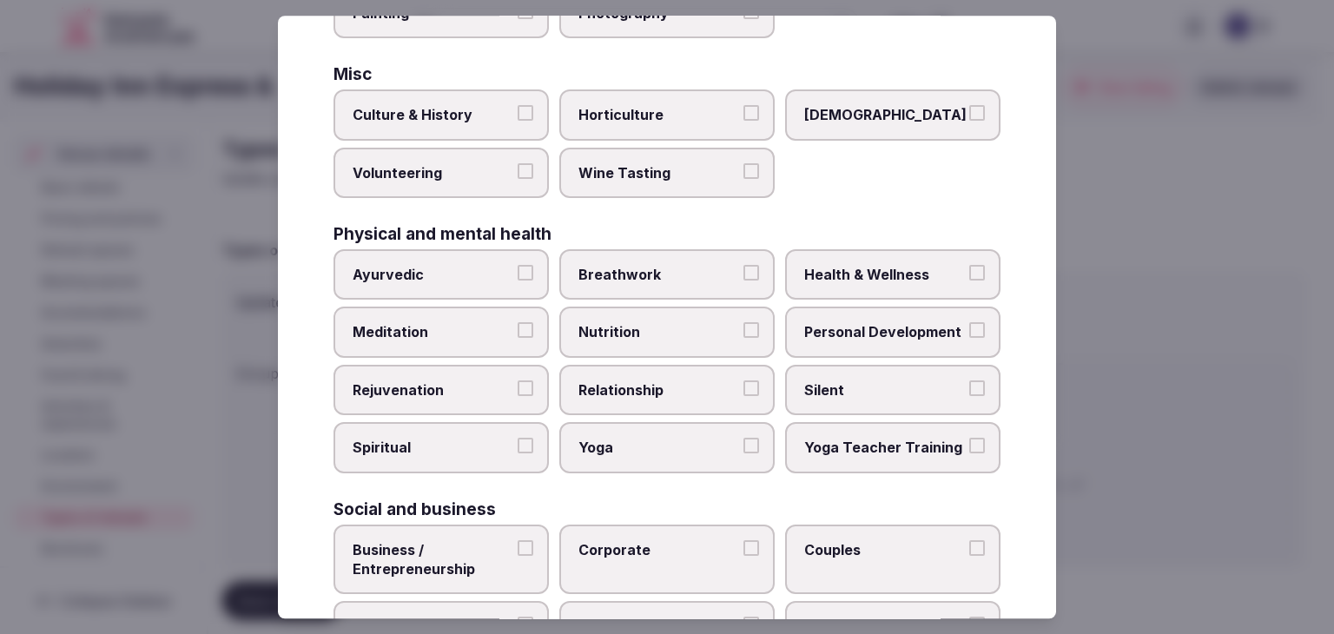
scroll to position [706, 0]
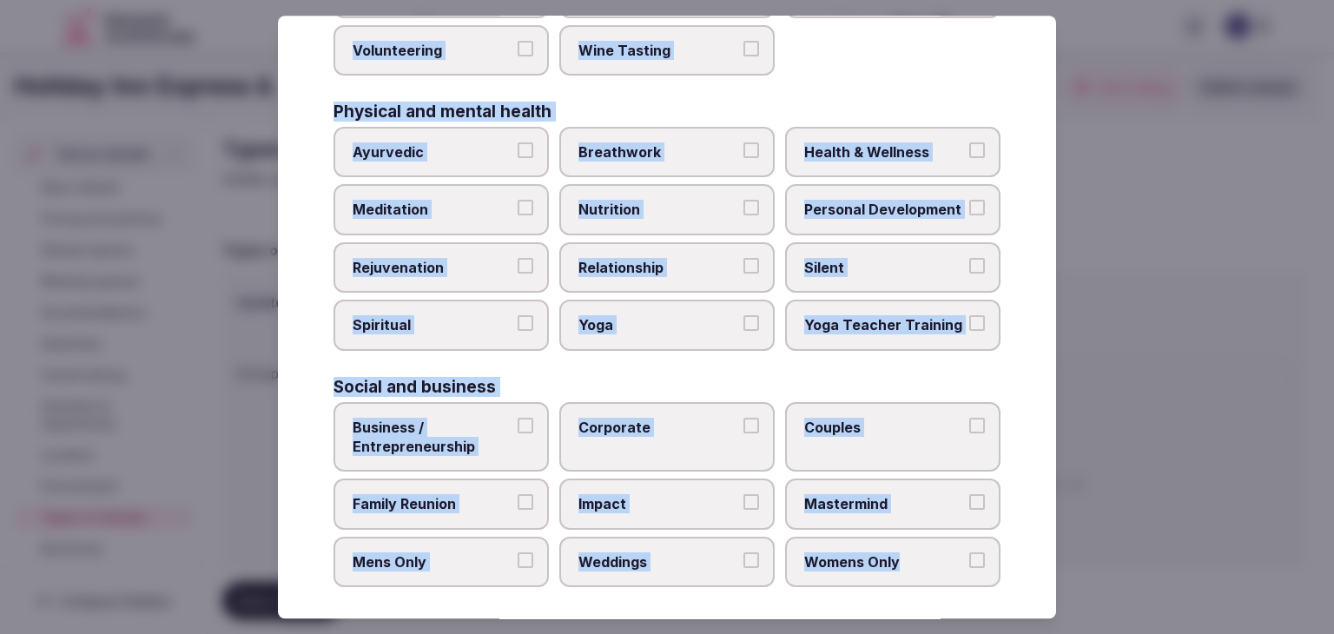
drag, startPoint x: 337, startPoint y: 115, endPoint x: 961, endPoint y: 567, distance: 770.5
click at [961, 567] on div "Select your types of retreats Choose all applicable types of retreats offered. …" at bounding box center [667, 317] width 778 height 603
copy div "Choose all applicable types of retreats offered. Active Adventure Cold Water Ex…"
click at [458, 433] on span "Business / Entrepreneurship" at bounding box center [433, 437] width 160 height 39
click at [518, 433] on button "Business / Entrepreneurship" at bounding box center [526, 426] width 16 height 16
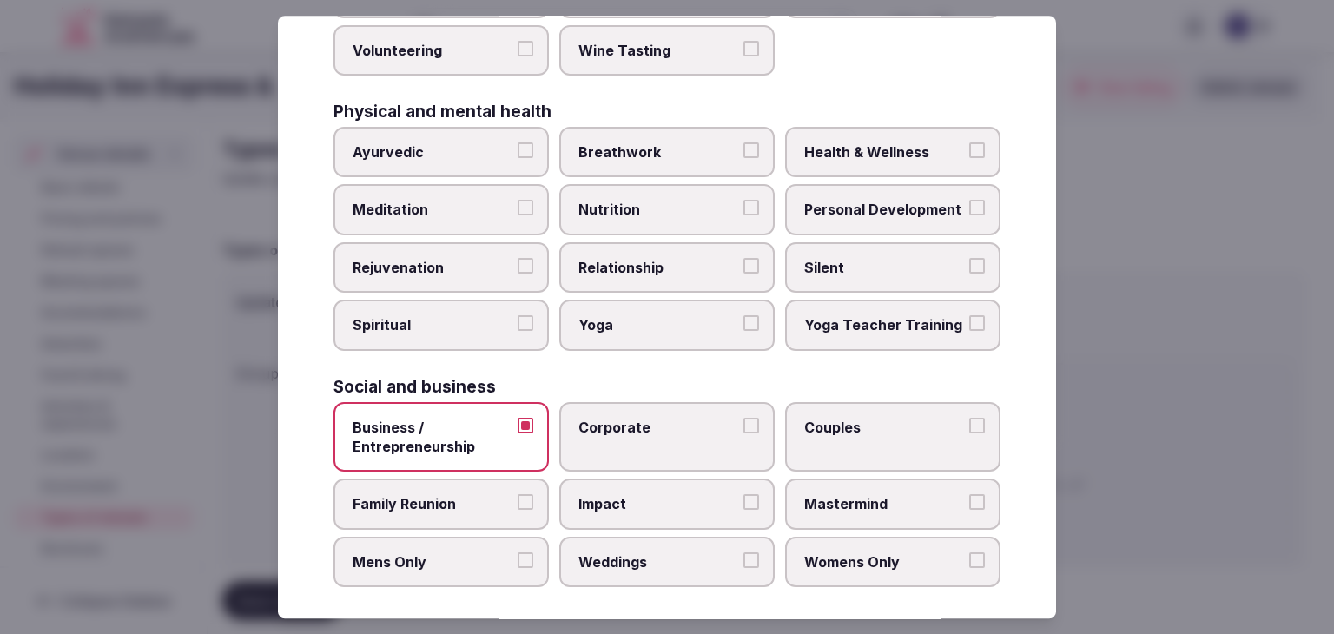
click at [609, 428] on label "Corporate" at bounding box center [666, 437] width 215 height 70
click at [743, 428] on button "Corporate" at bounding box center [751, 426] width 16 height 16
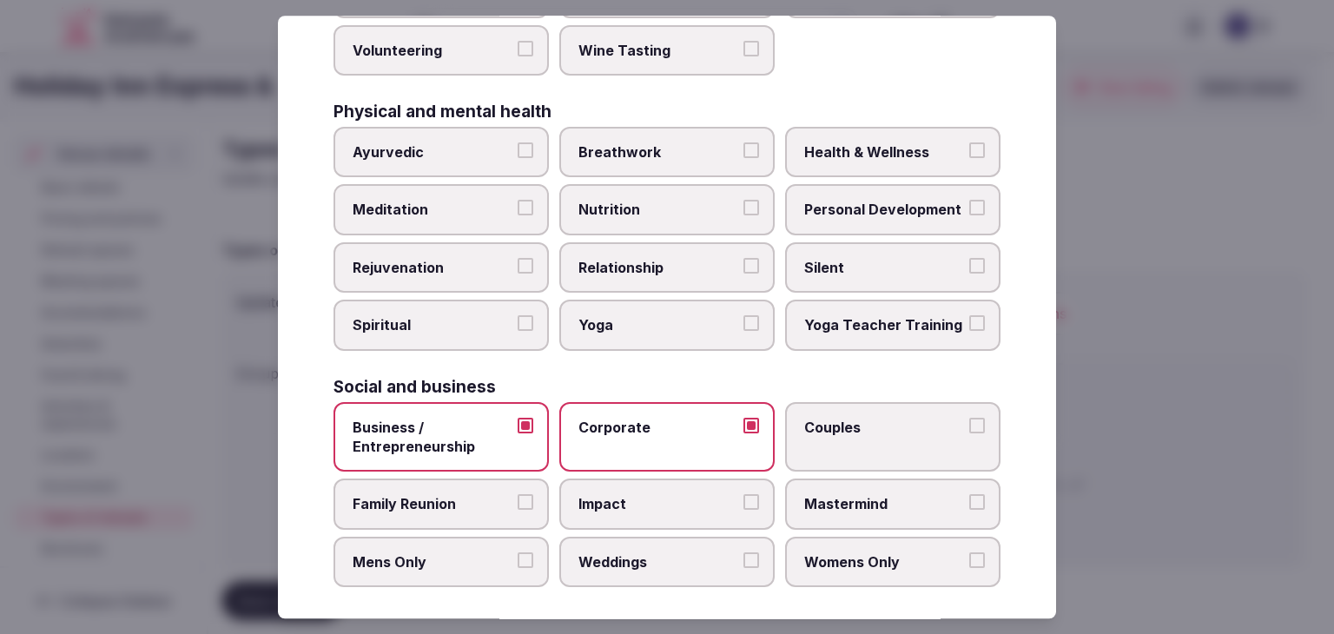
drag, startPoint x: 441, startPoint y: 482, endPoint x: 525, endPoint y: 524, distance: 94.0
click at [444, 483] on label "Family Reunion" at bounding box center [441, 504] width 215 height 50
drag, startPoint x: 653, startPoint y: 563, endPoint x: 469, endPoint y: 522, distance: 188.6
click at [652, 562] on label "Weddings" at bounding box center [666, 562] width 215 height 50
click at [743, 562] on button "Weddings" at bounding box center [751, 560] width 16 height 16
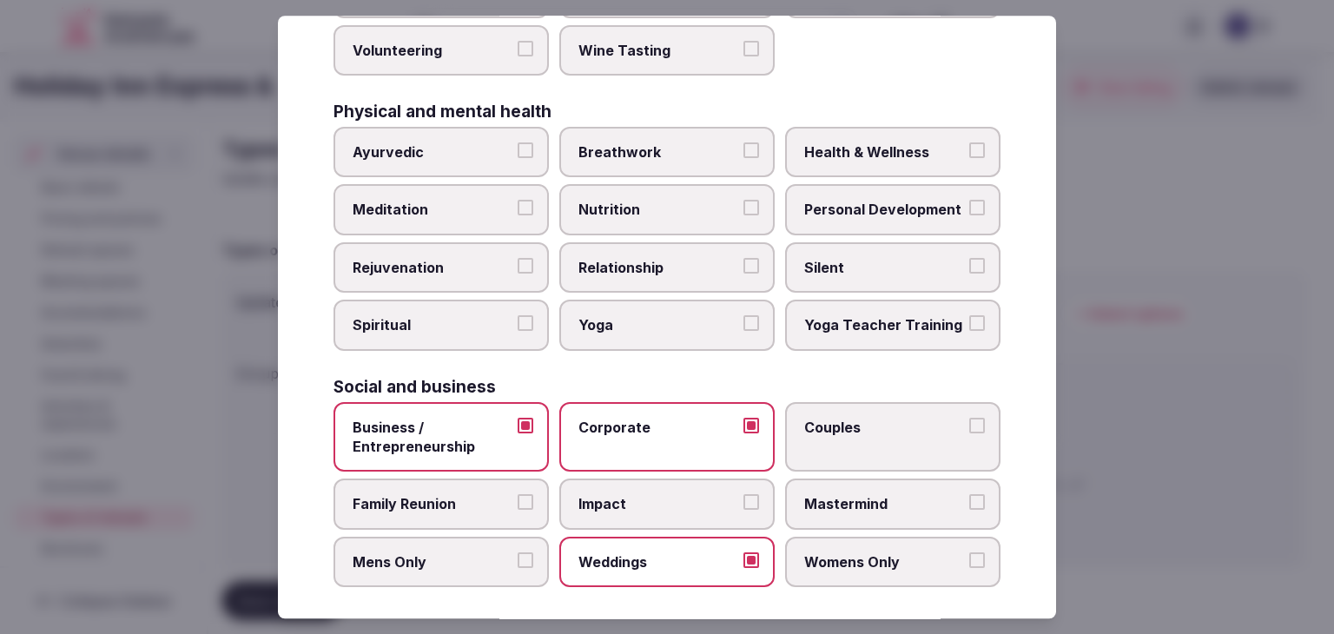
click at [453, 515] on label "Family Reunion" at bounding box center [441, 504] width 215 height 50
click at [518, 511] on button "Family Reunion" at bounding box center [526, 503] width 16 height 16
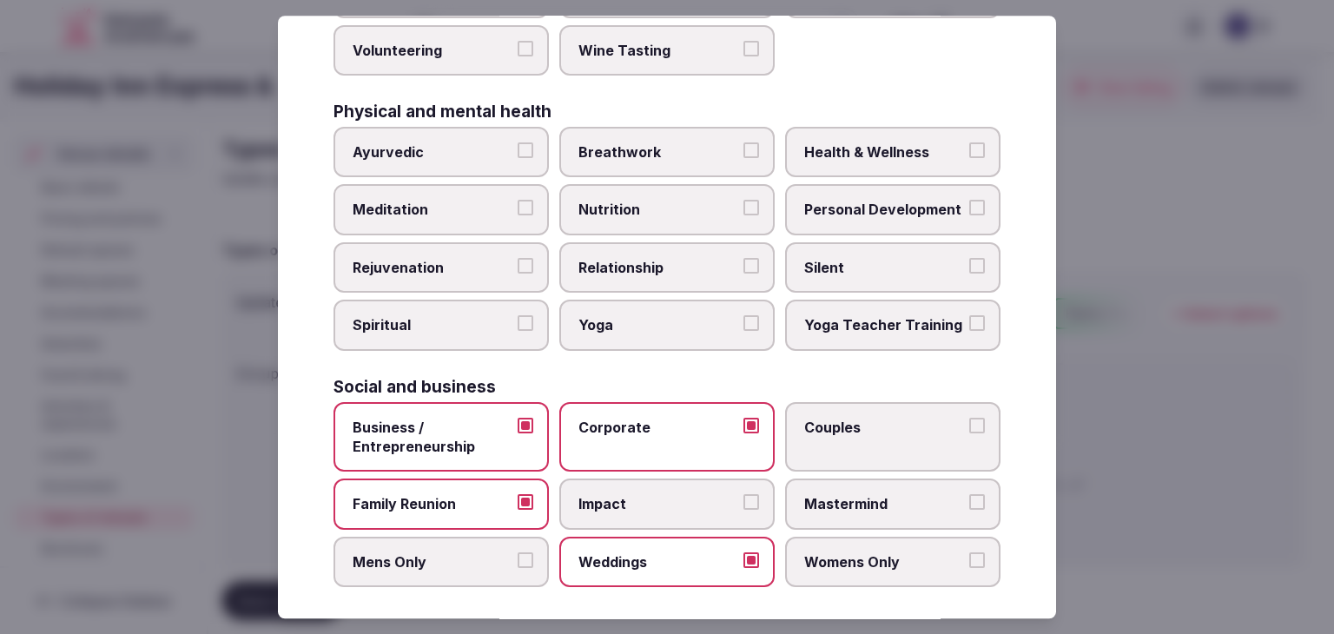
click at [677, 567] on label "Weddings" at bounding box center [666, 562] width 215 height 50
click at [743, 567] on button "Weddings" at bounding box center [751, 560] width 16 height 16
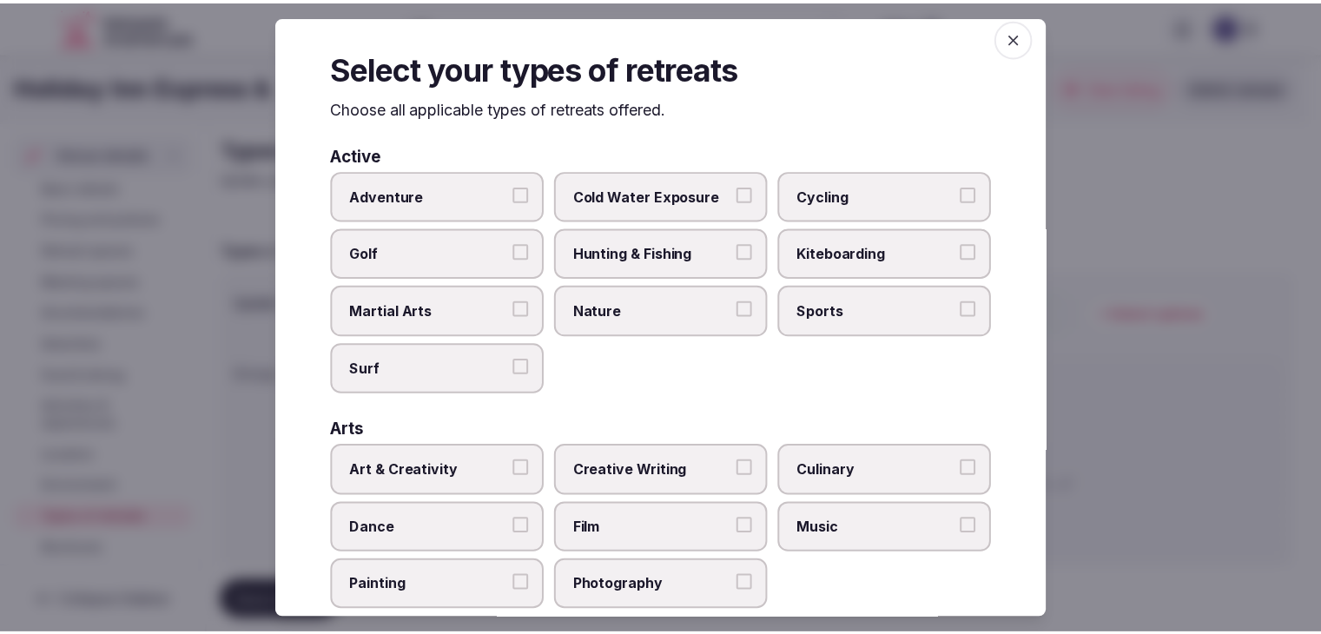
scroll to position [0, 0]
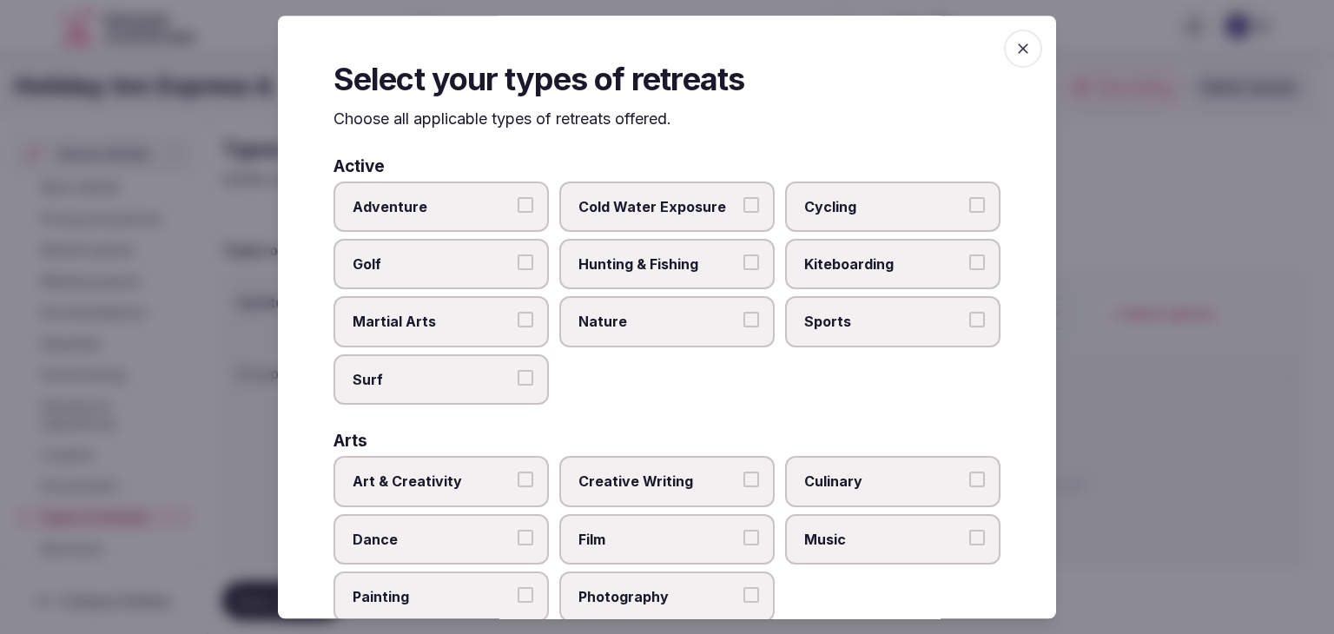
click at [1014, 49] on icon "button" at bounding box center [1022, 48] width 17 height 17
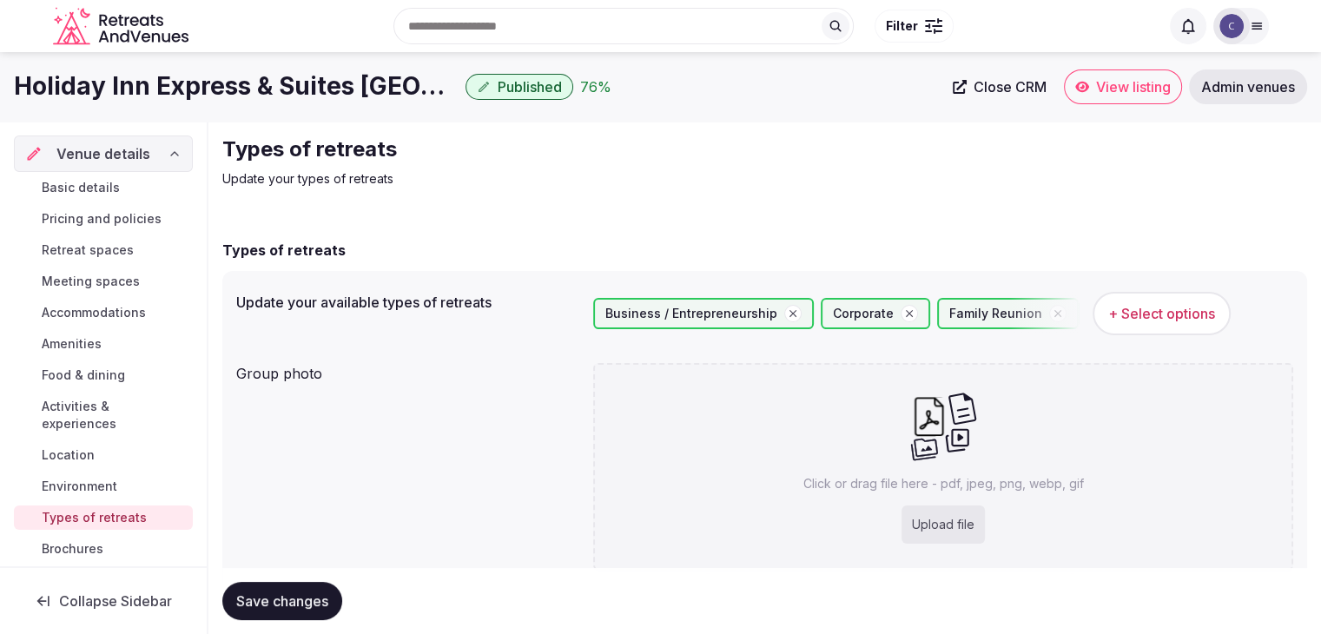
click at [983, 500] on div "Click or drag file here - pdf, jpeg, png, webp, gif Upload file" at bounding box center [943, 467] width 700 height 208
type input "**********"
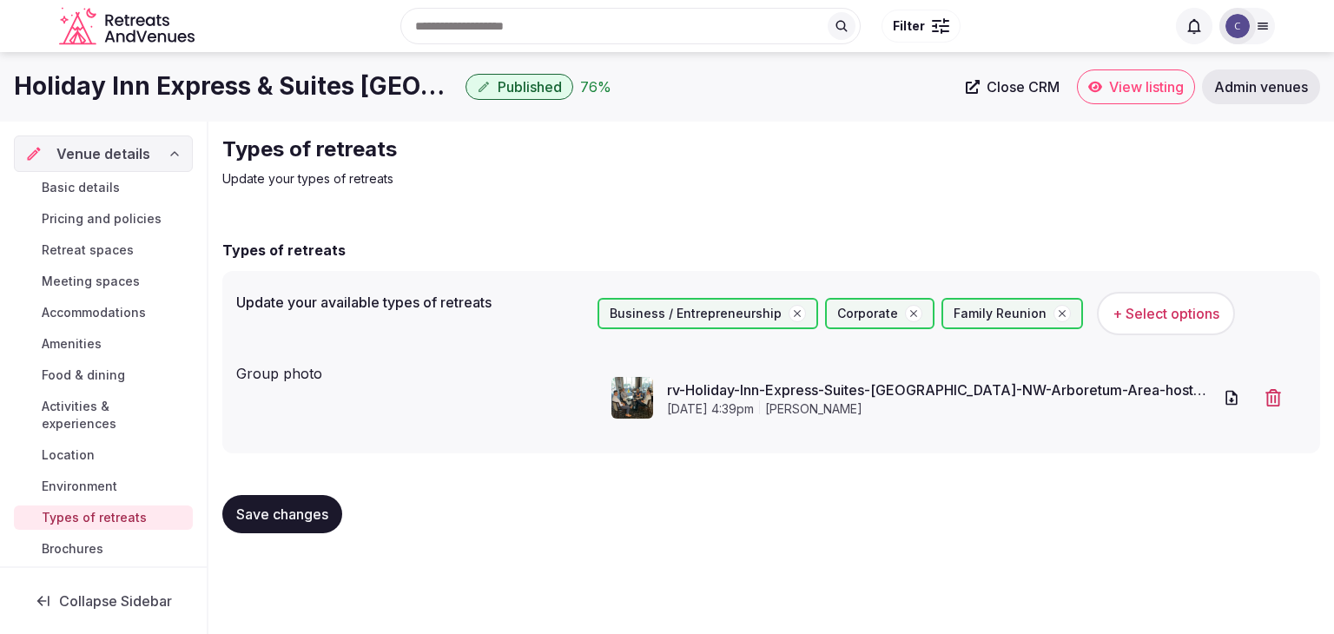
click at [275, 521] on span "Save changes" at bounding box center [282, 513] width 92 height 17
click at [89, 335] on span "Amenities" at bounding box center [72, 343] width 60 height 17
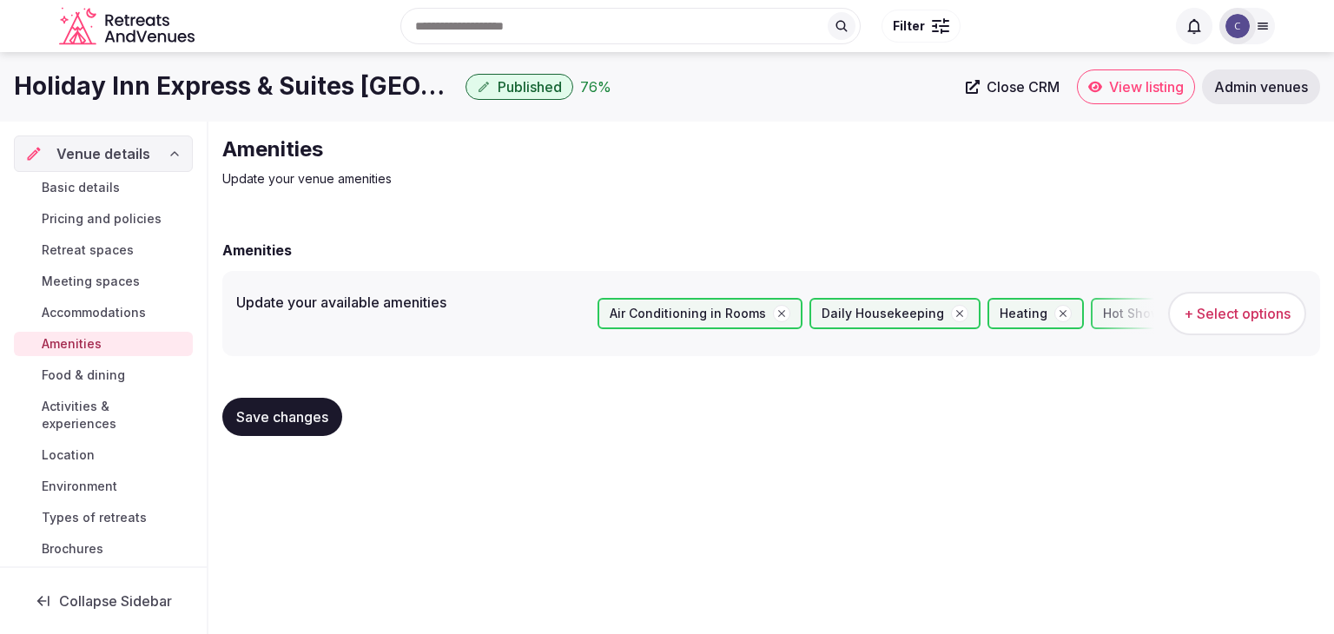
click at [108, 180] on span "Basic details" at bounding box center [81, 187] width 78 height 17
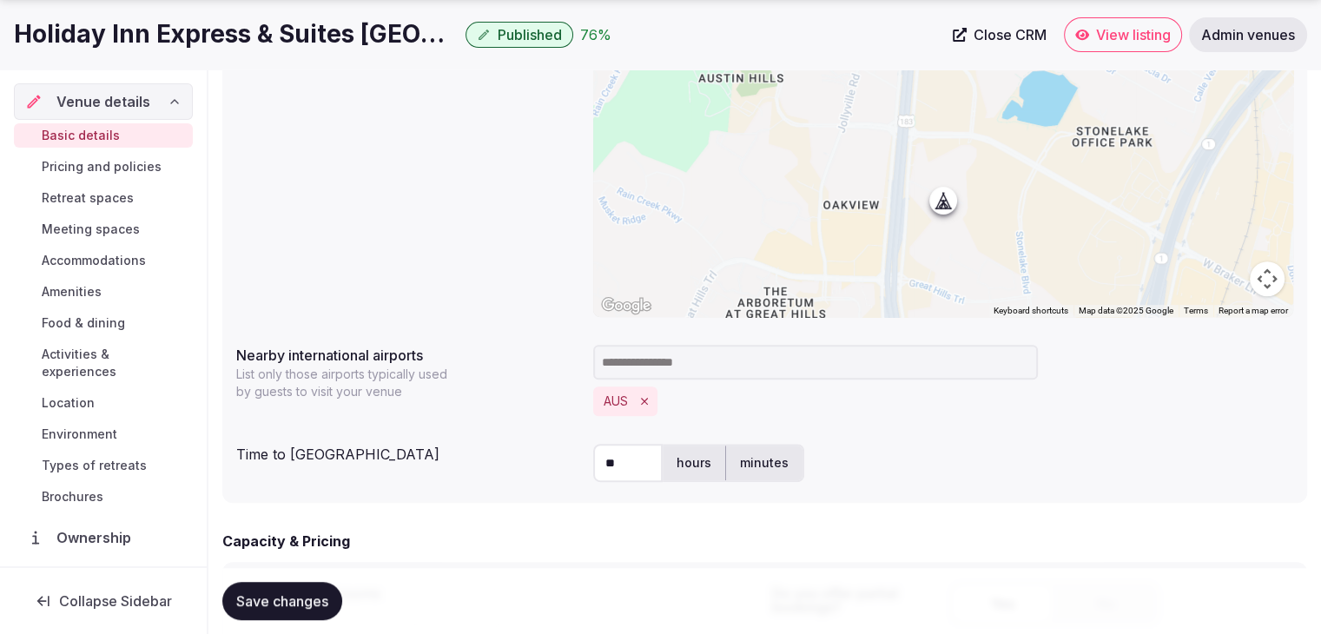
scroll to position [955, 0]
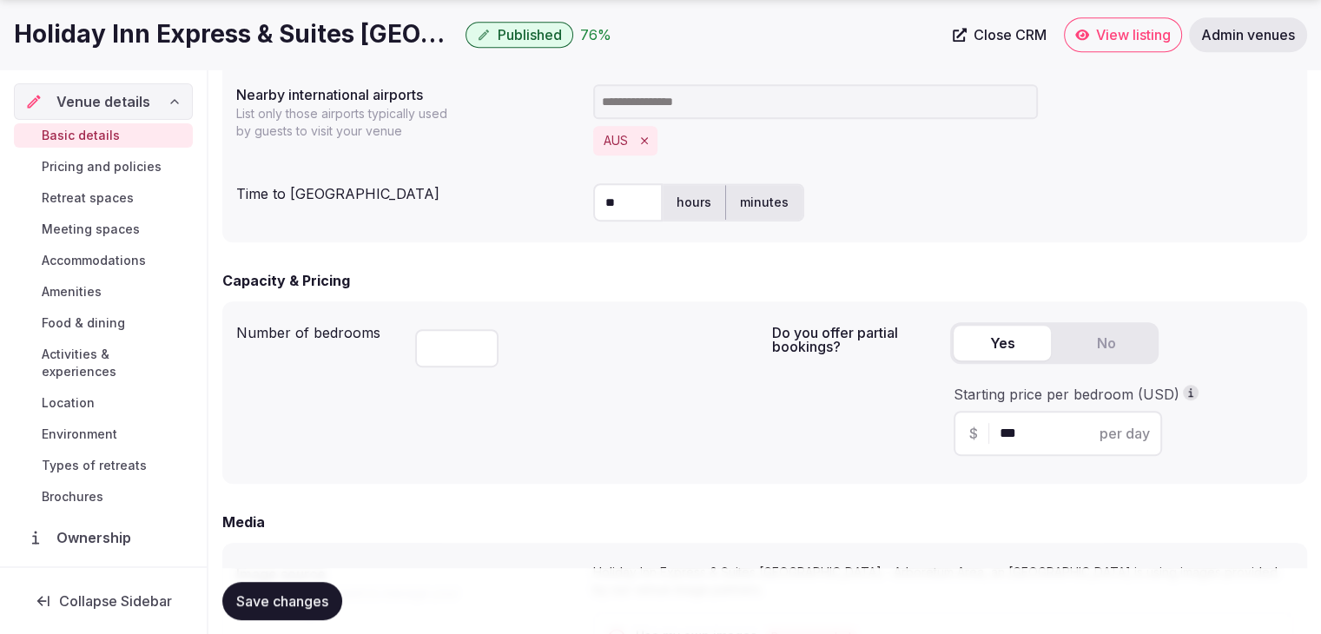
drag, startPoint x: 454, startPoint y: 354, endPoint x: 393, endPoint y: 347, distance: 62.1
click at [394, 348] on div "Number of bedrooms **" at bounding box center [497, 392] width 522 height 155
type input "***"
click at [605, 452] on div "Number of bedrooms ***" at bounding box center [497, 392] width 522 height 155
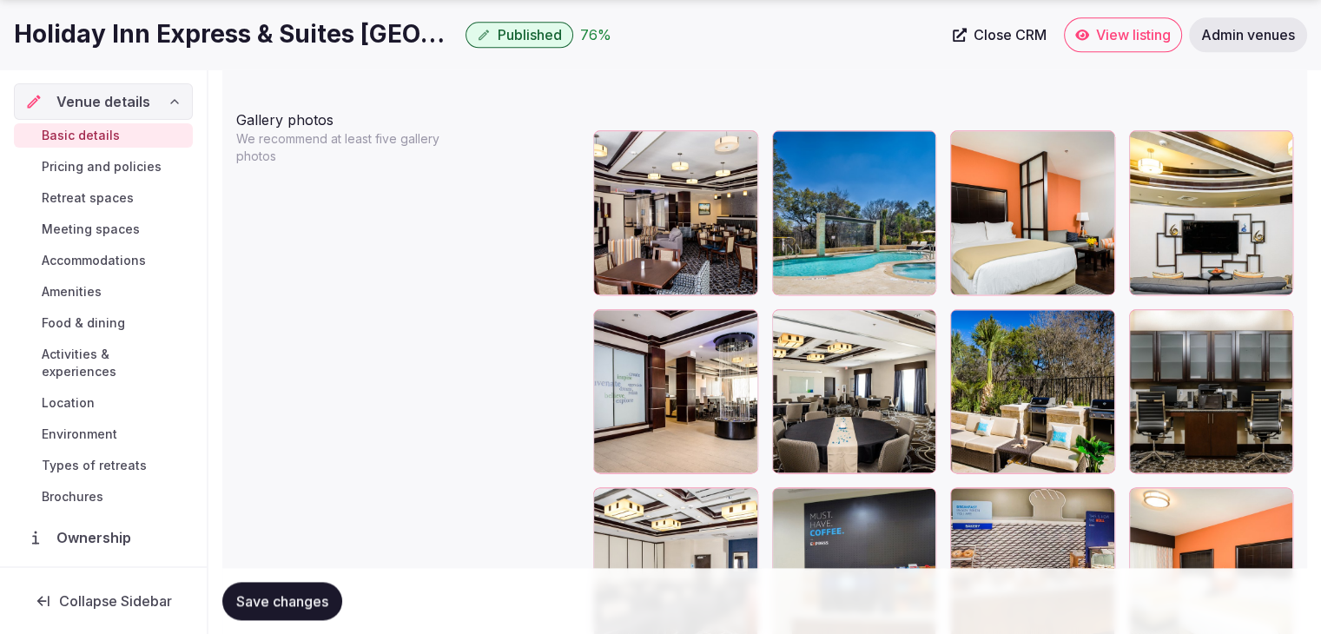
scroll to position [2345, 0]
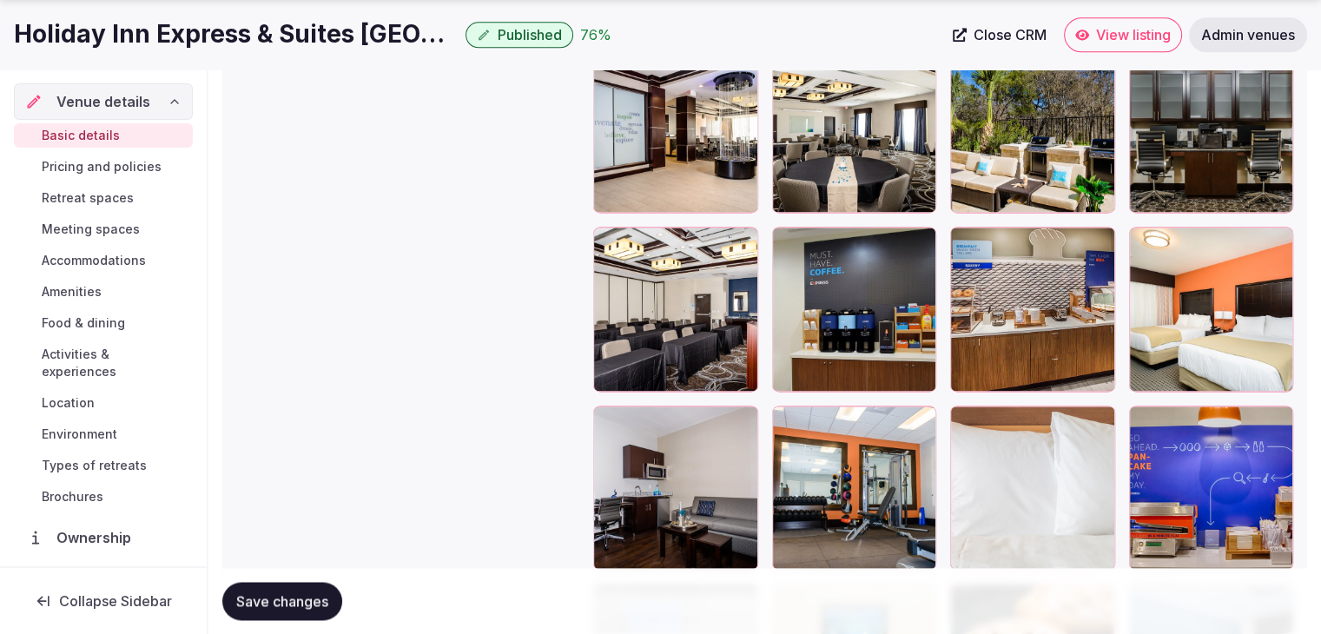
click at [294, 602] on span "Save changes" at bounding box center [282, 600] width 92 height 17
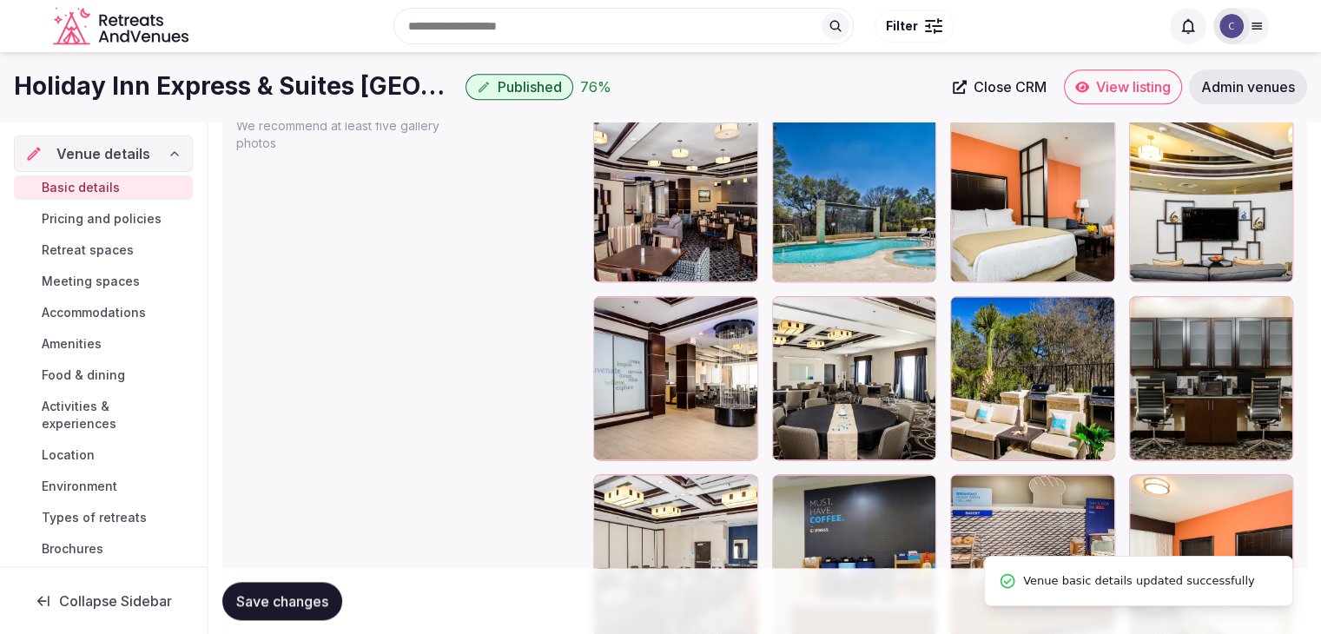
scroll to position [2084, 0]
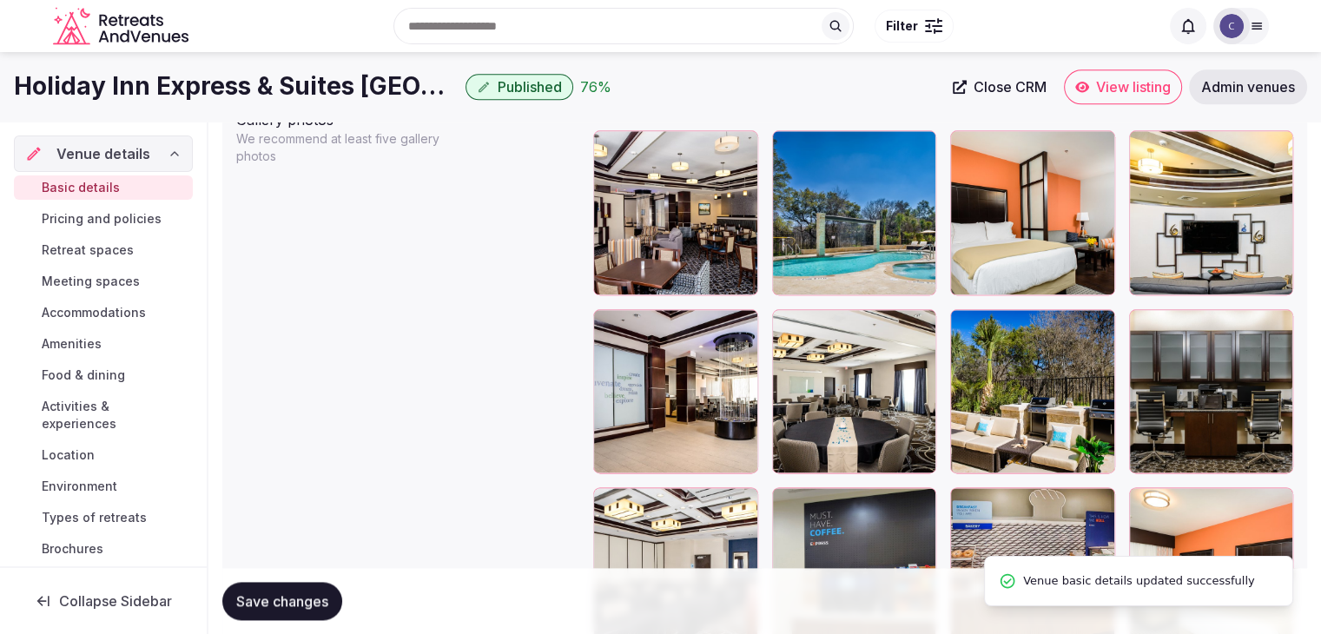
click at [384, 90] on h1 "Holiday Inn Express & Suites Austin NW - Arboretum Area, an IHG Hotel" at bounding box center [236, 86] width 445 height 34
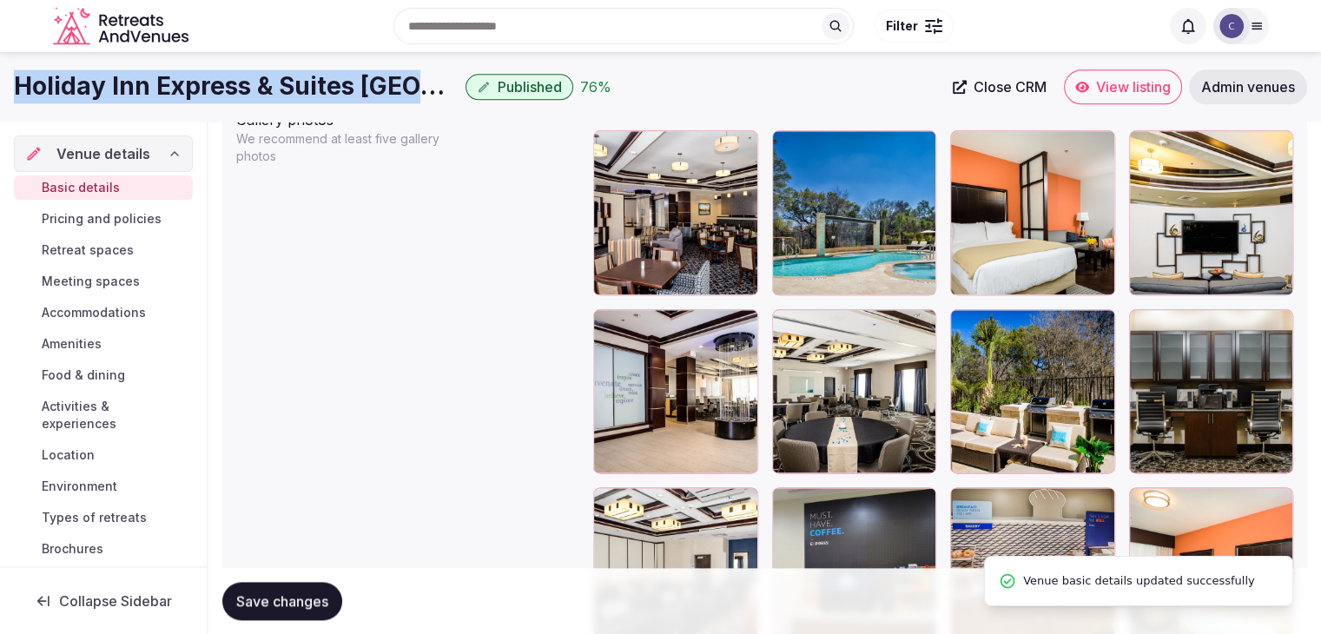
click at [384, 90] on h1 "Holiday Inn Express & Suites Austin NW - Arboretum Area, an IHG Hotel" at bounding box center [236, 86] width 445 height 34
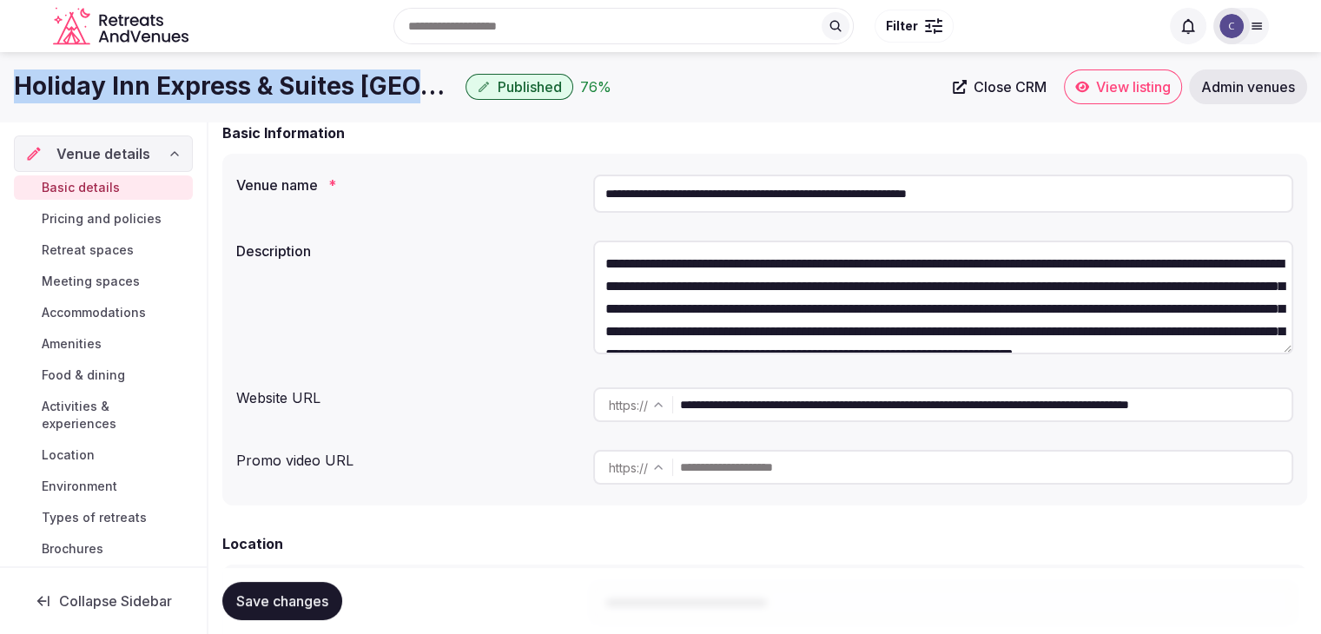
scroll to position [87, 0]
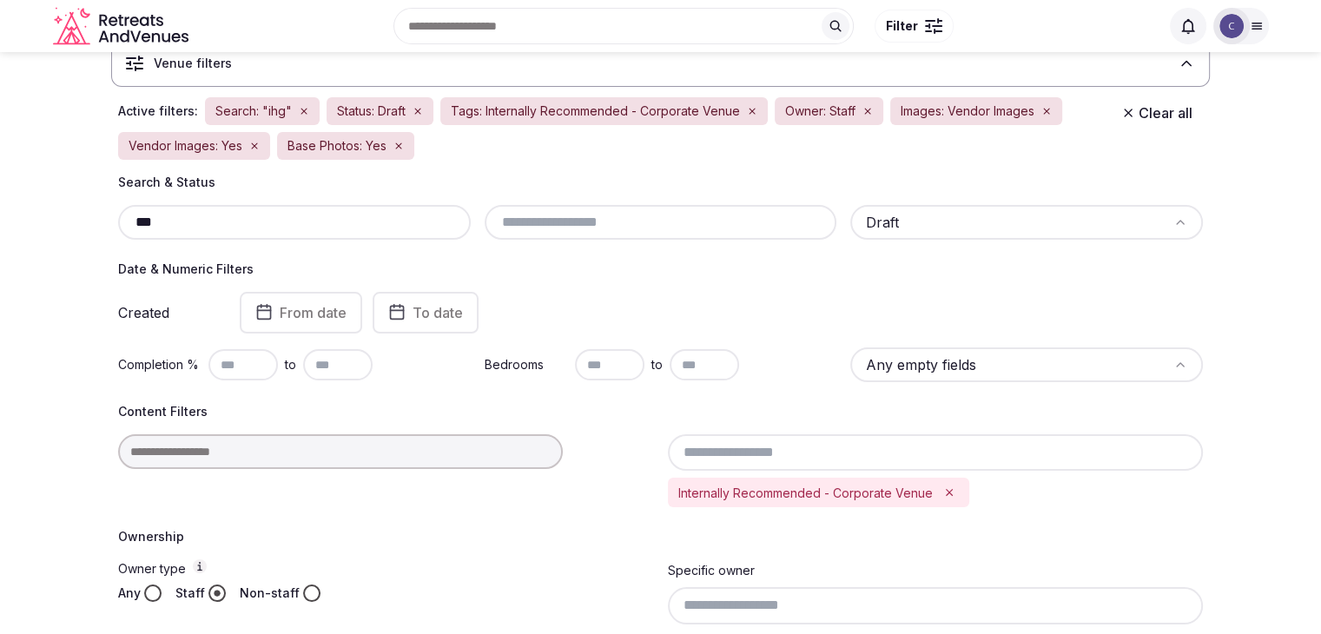
scroll to position [23, 0]
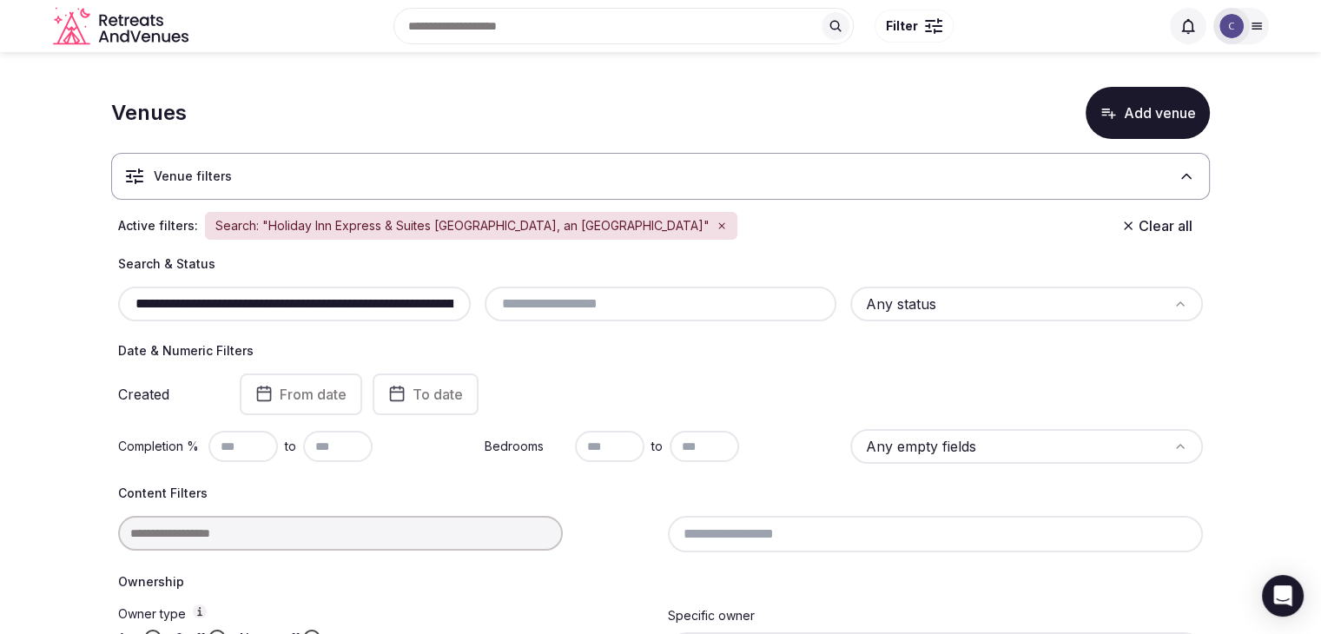
click at [393, 310] on input "**********" at bounding box center [294, 304] width 339 height 21
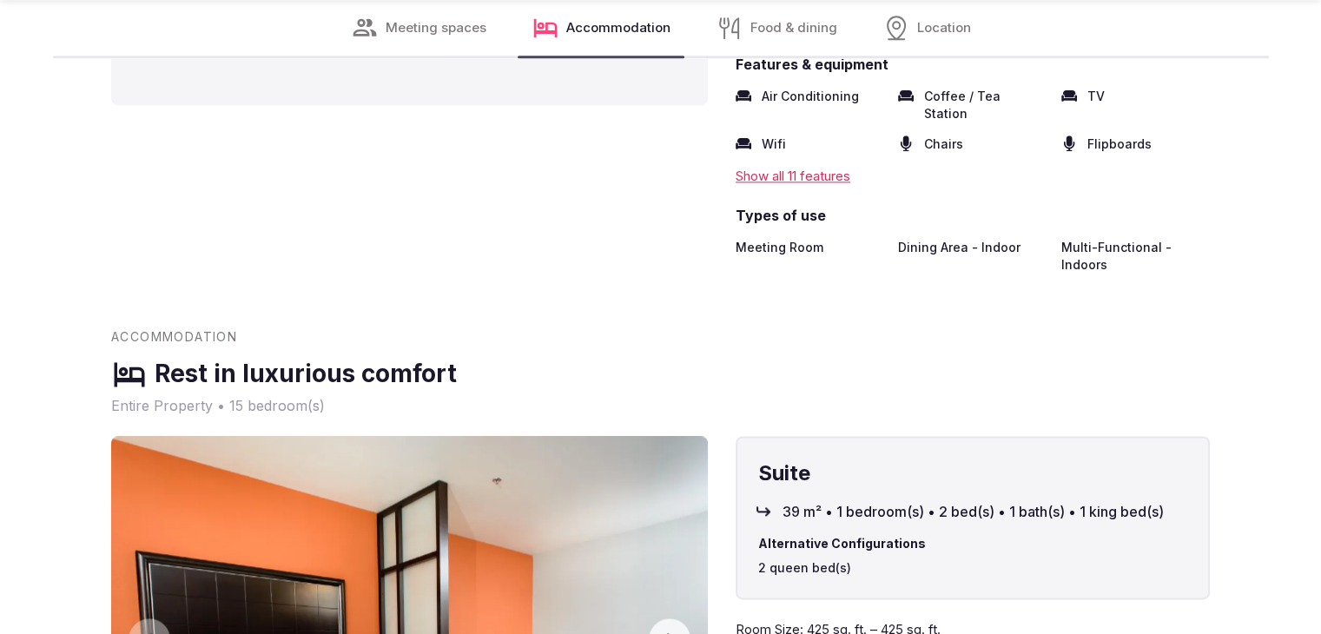
scroll to position [2345, 0]
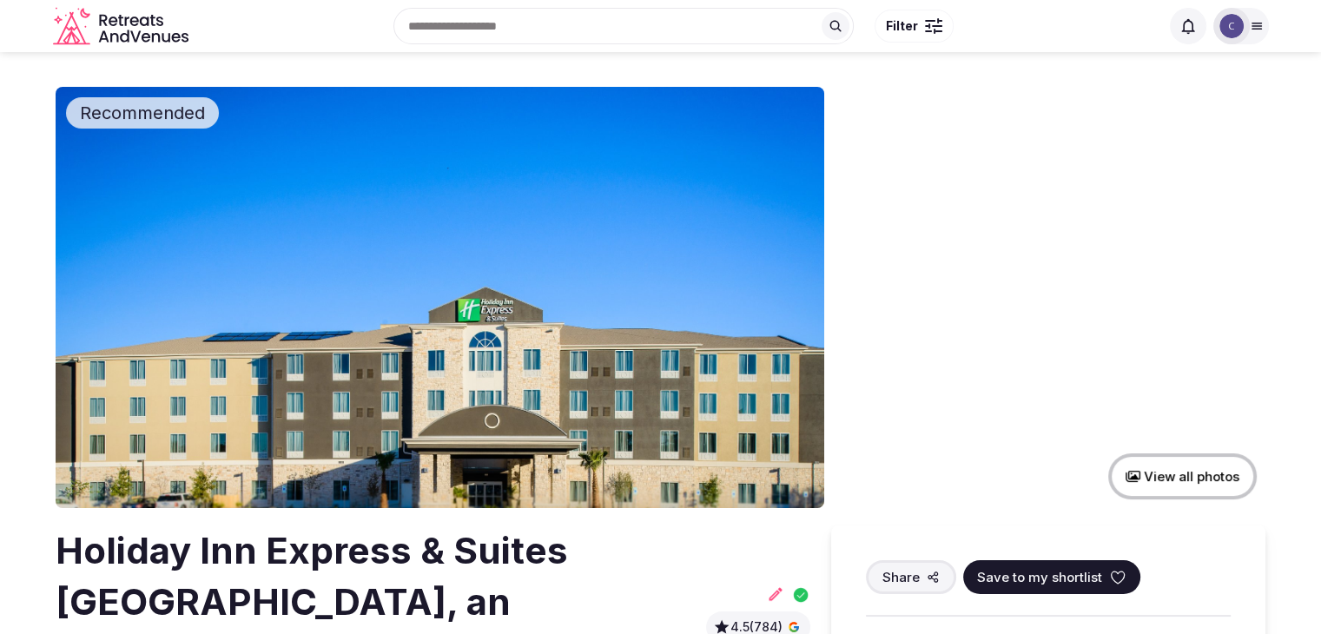
scroll to position [174, 0]
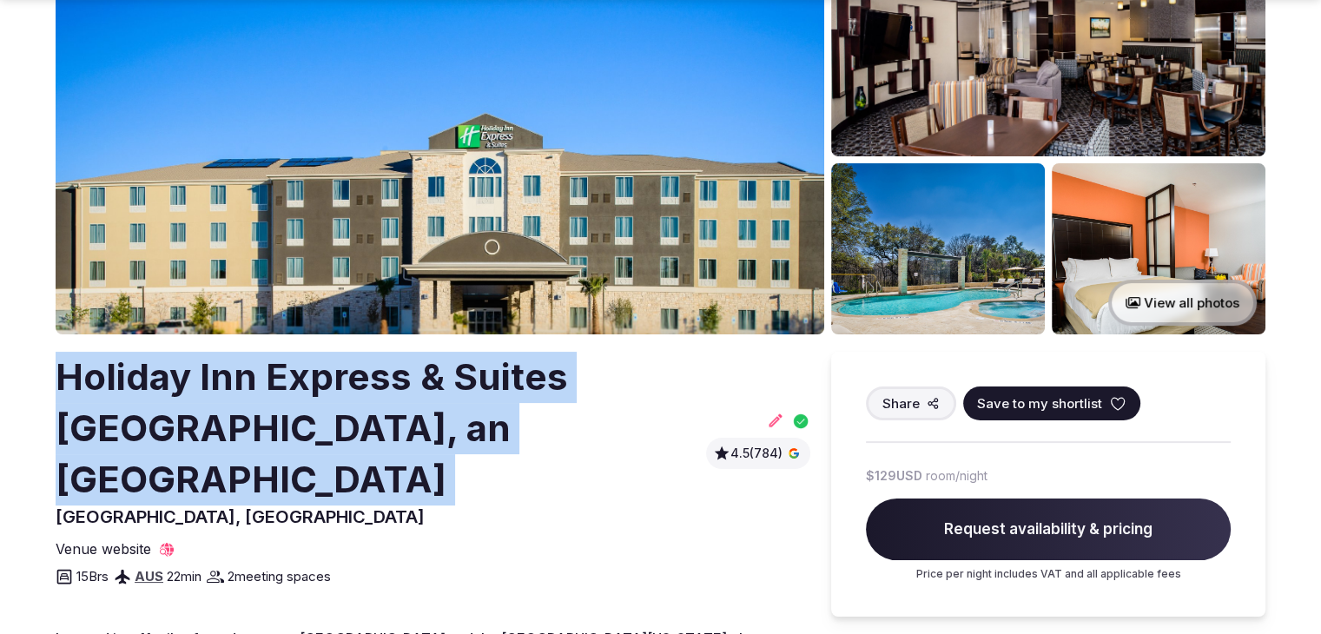
copy h2 "Holiday Inn Express & Suites Austin NW - Arboretum Area, an IHG Hotel"
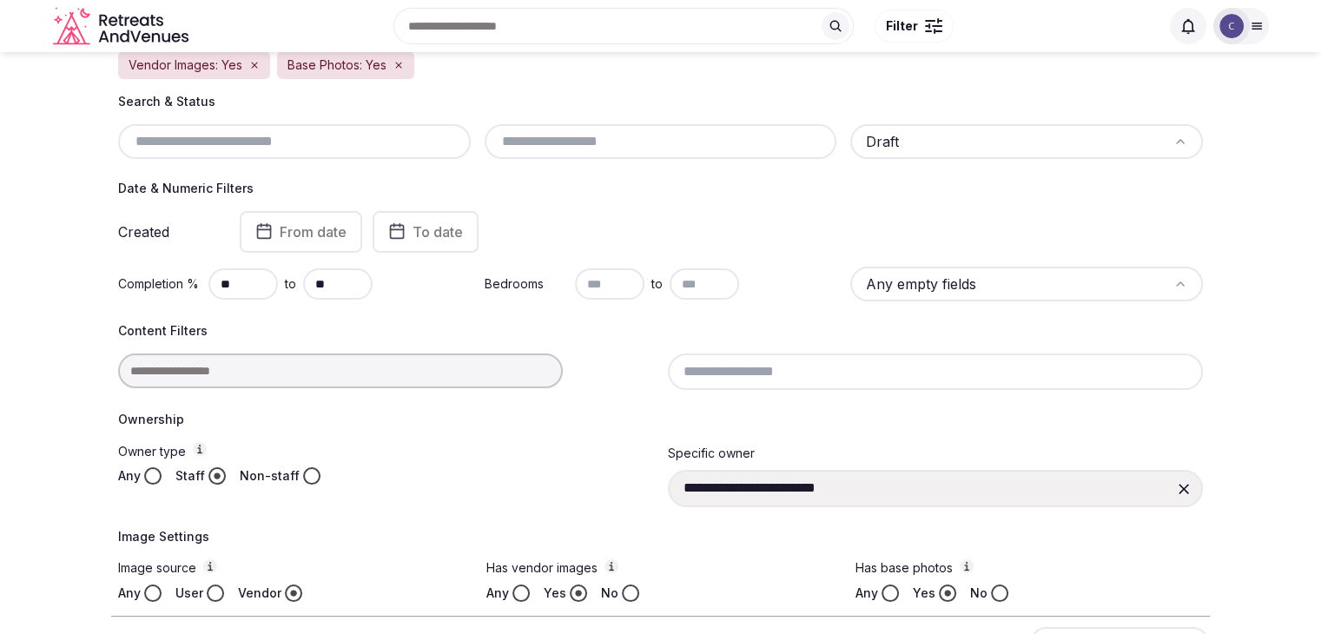
scroll to position [177, 0]
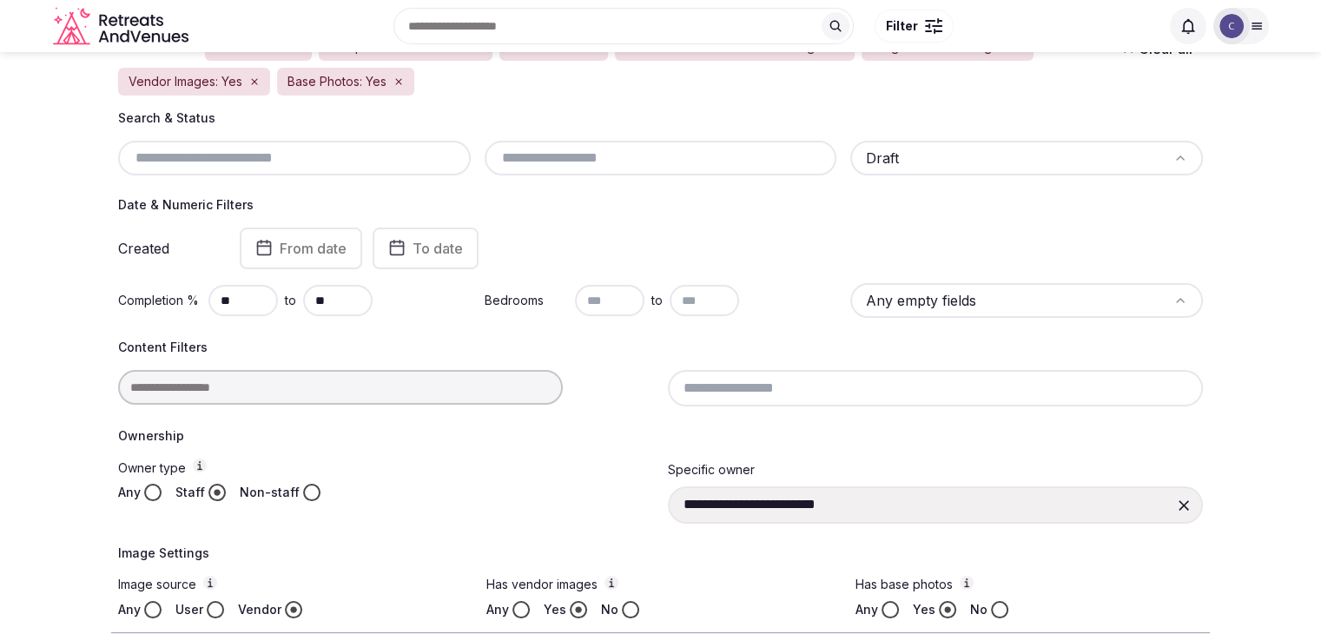
click at [640, 149] on input "text" at bounding box center [661, 158] width 339 height 21
type input "******"
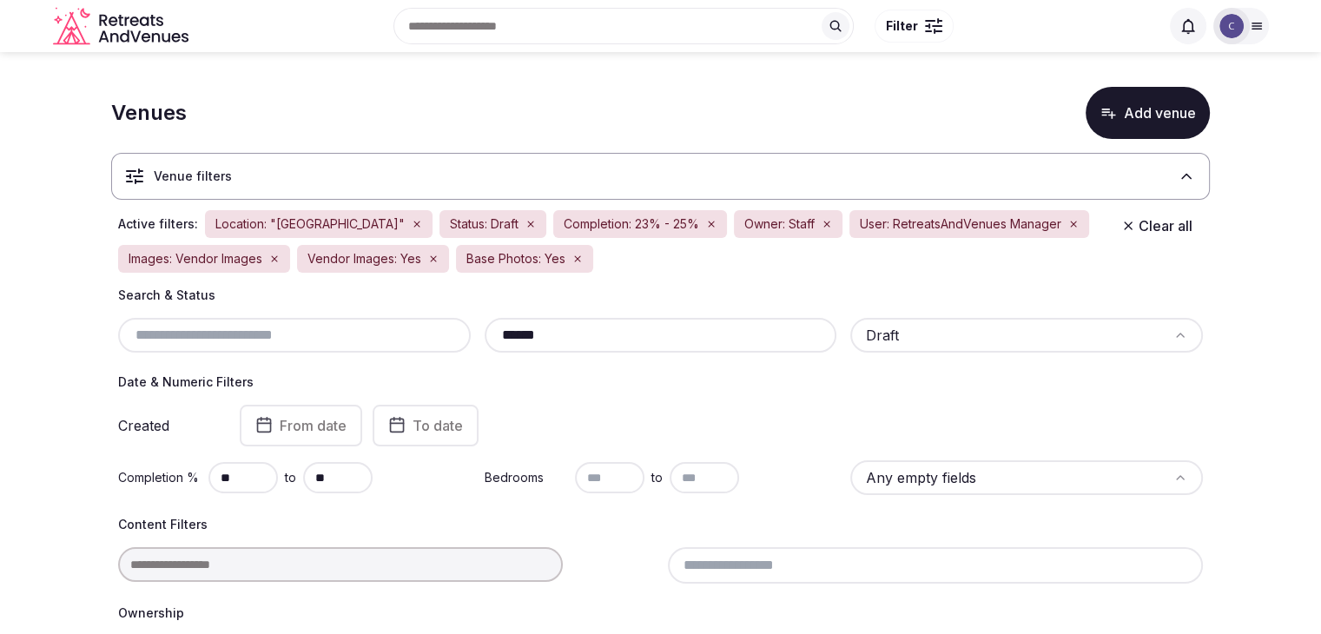
click at [636, 333] on input "******" at bounding box center [661, 335] width 339 height 21
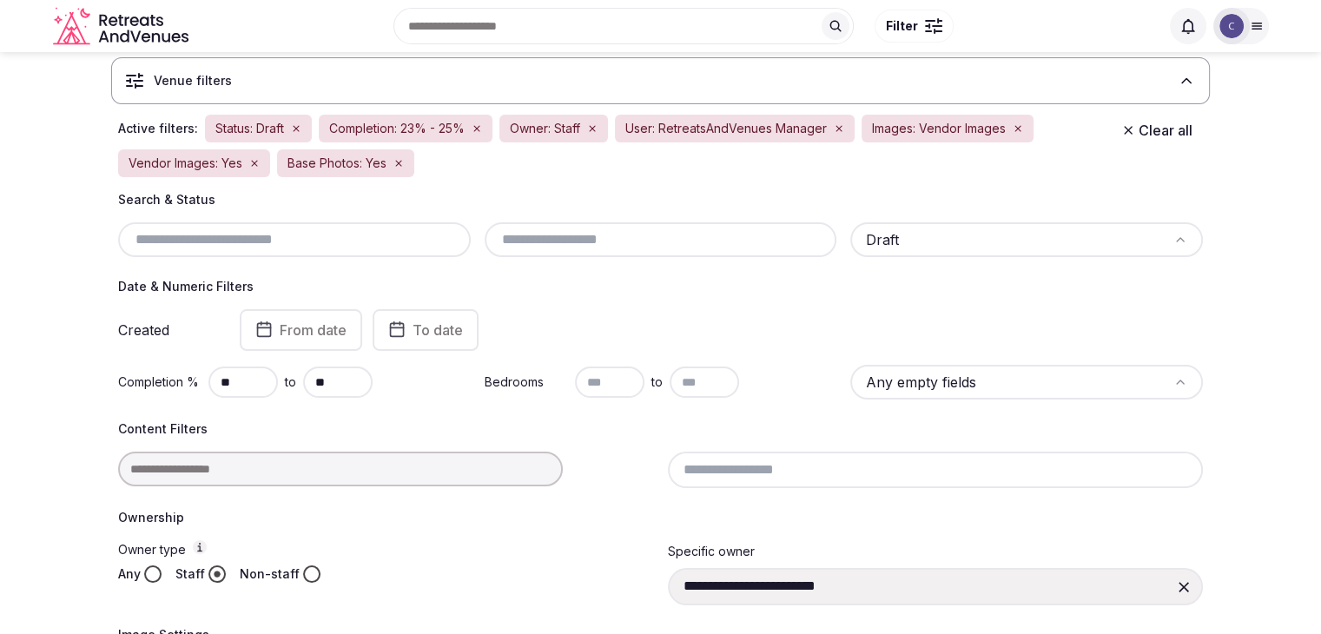
scroll to position [87, 0]
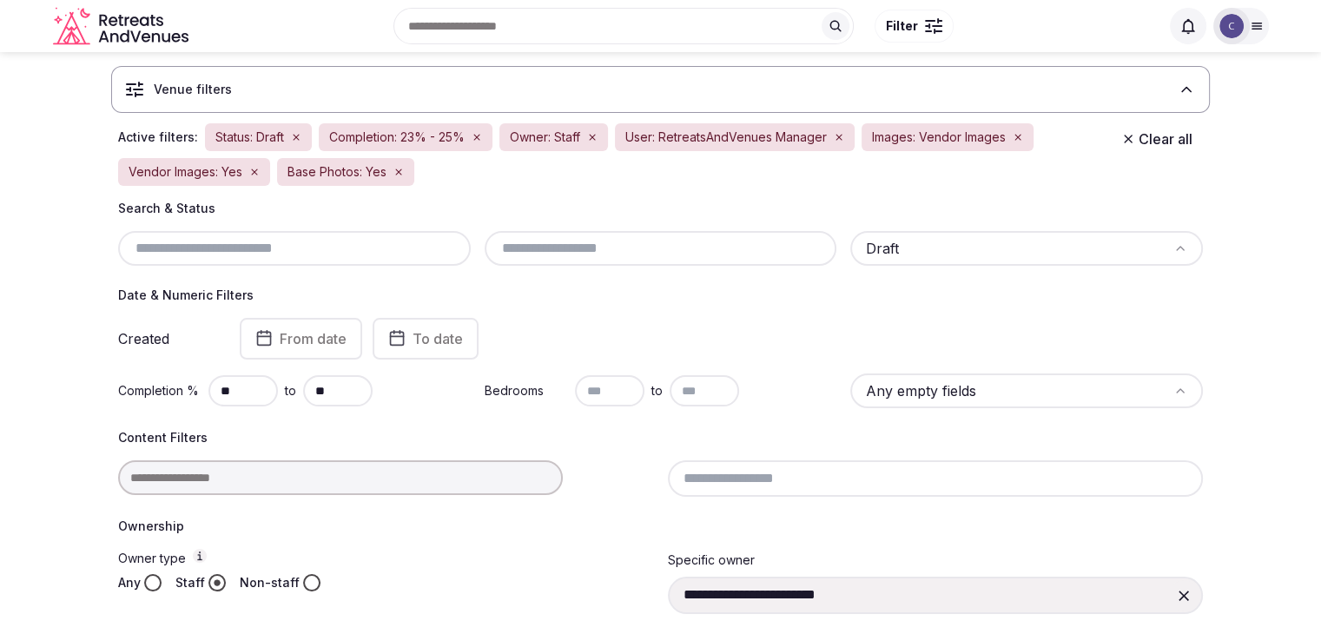
click at [601, 241] on input "text" at bounding box center [661, 248] width 339 height 21
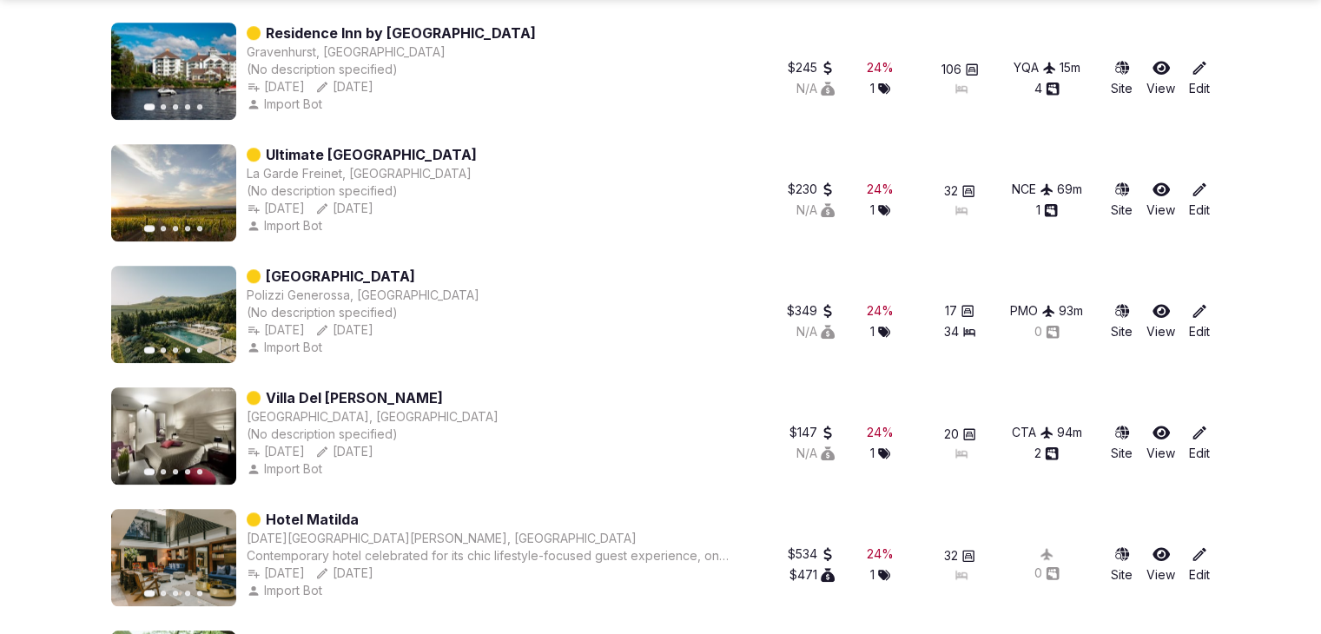
scroll to position [1477, 0]
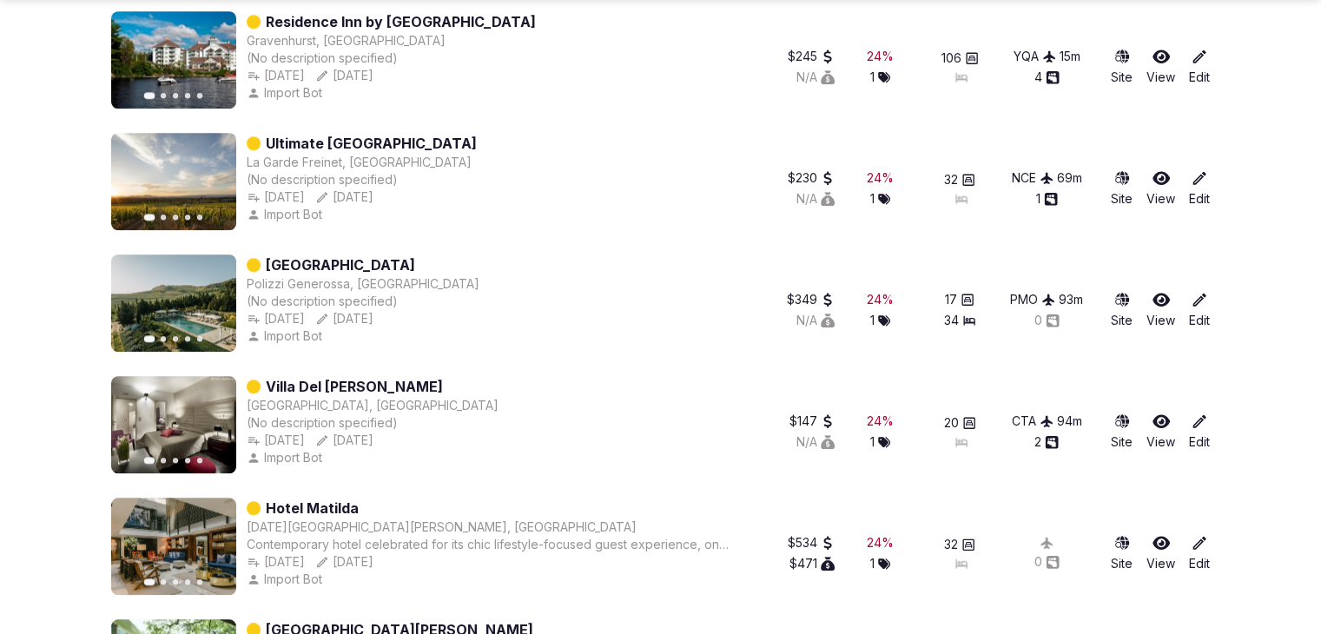
type input "**********"
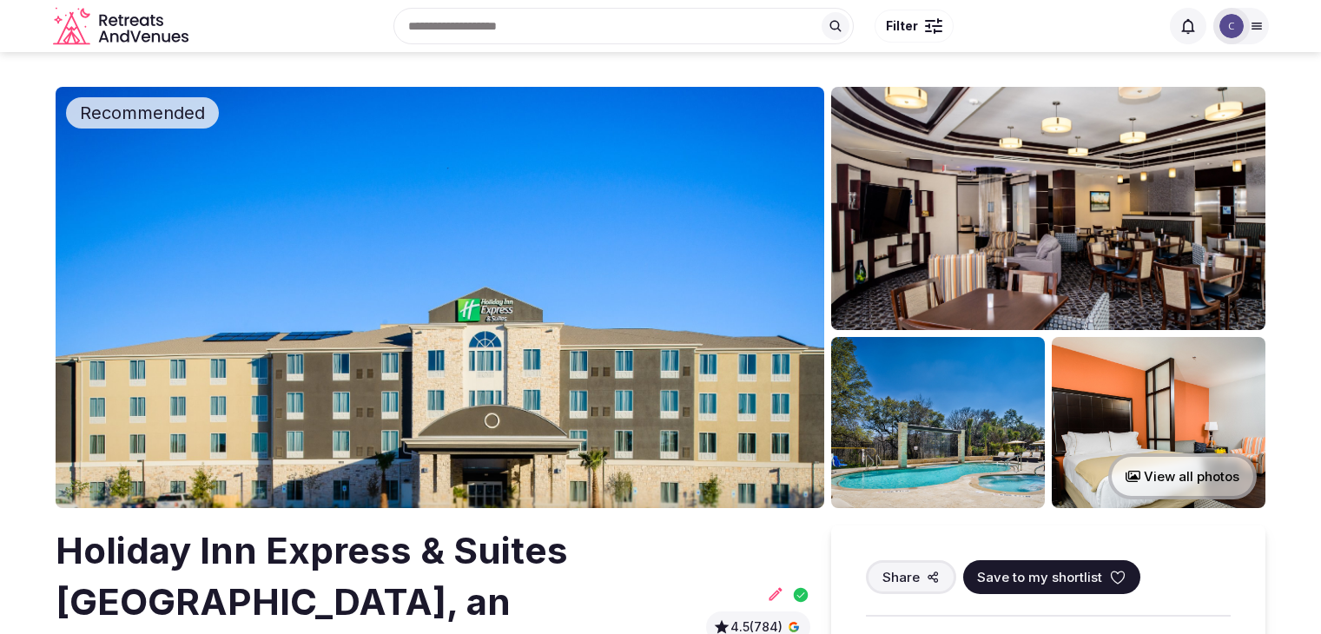
scroll to position [174, 0]
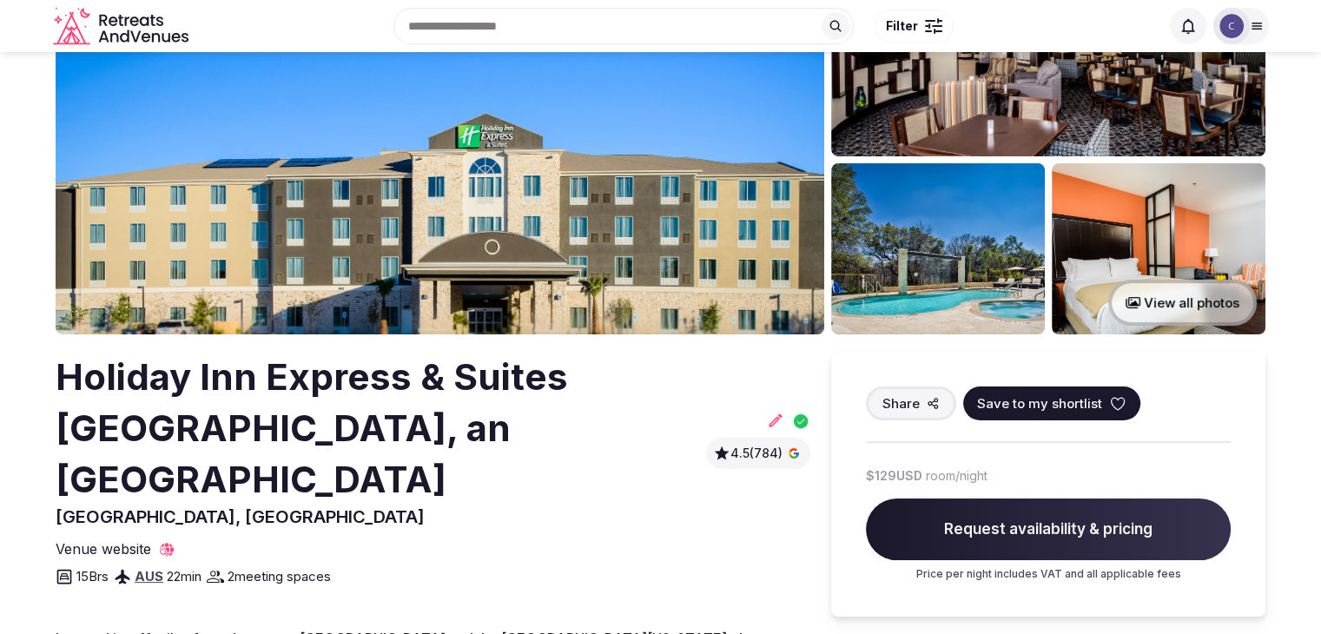
click at [507, 413] on h2 "Holiday Inn Express & Suites Austin NW - Arboretum Area, an IHG Hotel" at bounding box center [378, 428] width 644 height 153
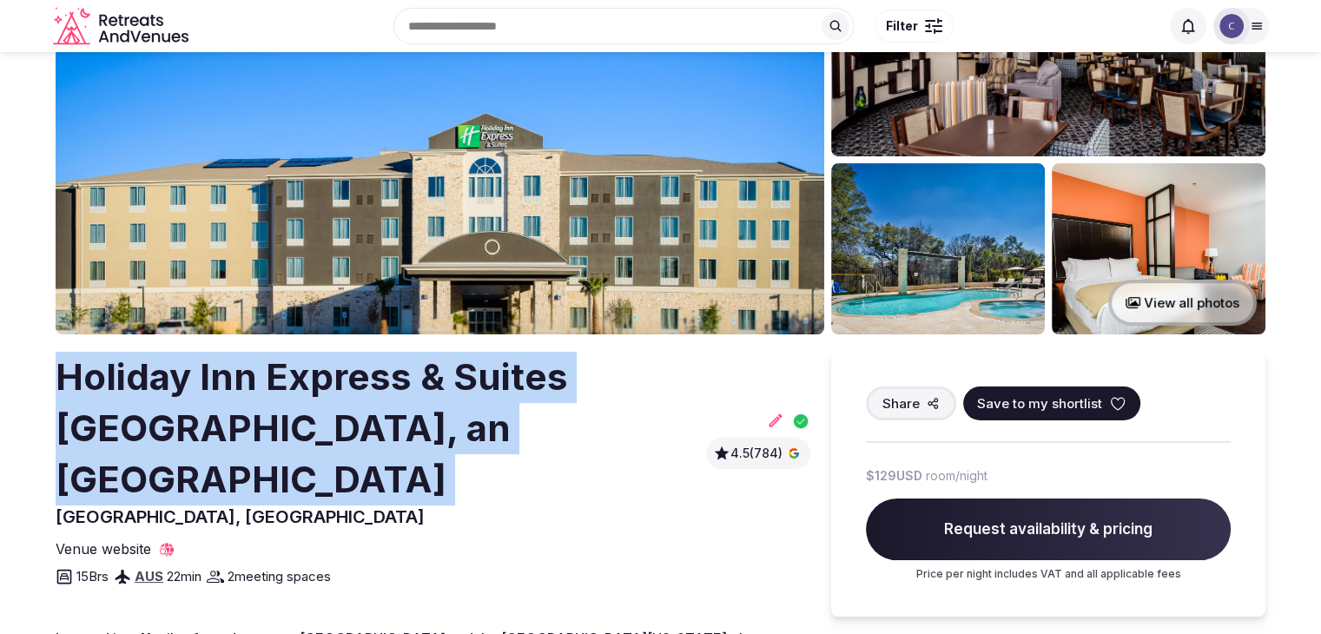
click at [507, 413] on h2 "Holiday Inn Express & Suites Austin NW - Arboretum Area, an IHG Hotel" at bounding box center [378, 428] width 644 height 153
copy h2 "Holiday Inn Express & Suites Austin NW - Arboretum Area, an IHG Hotel"
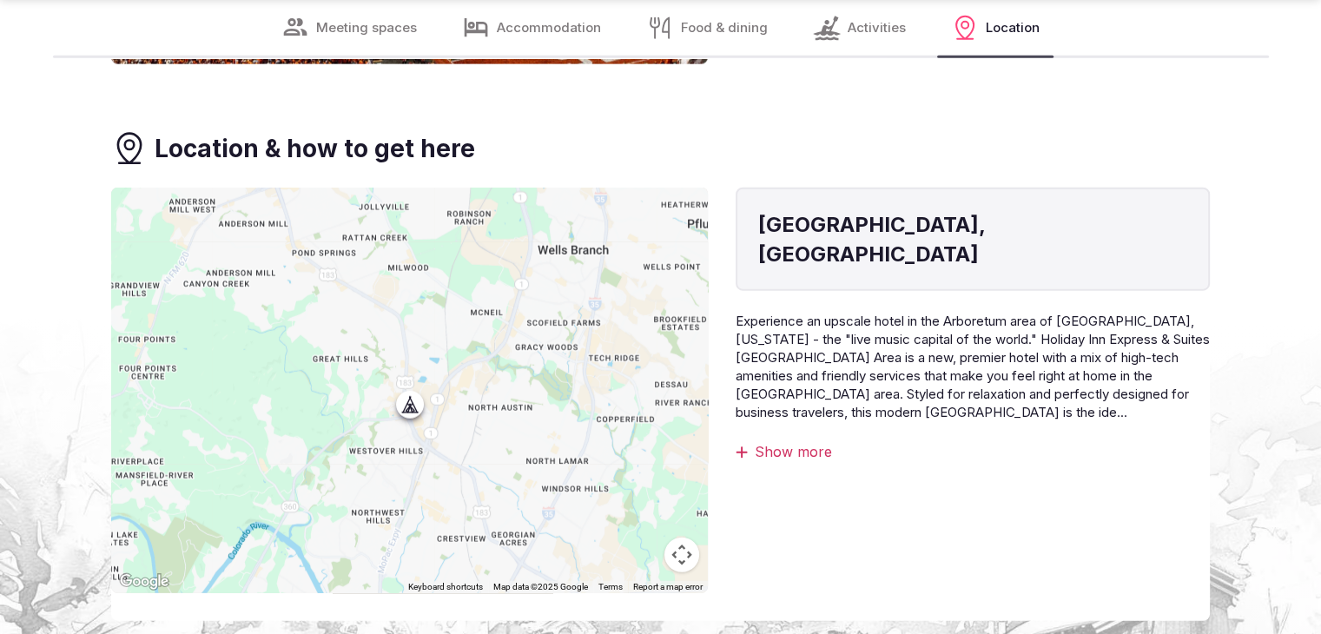
scroll to position [4603, 0]
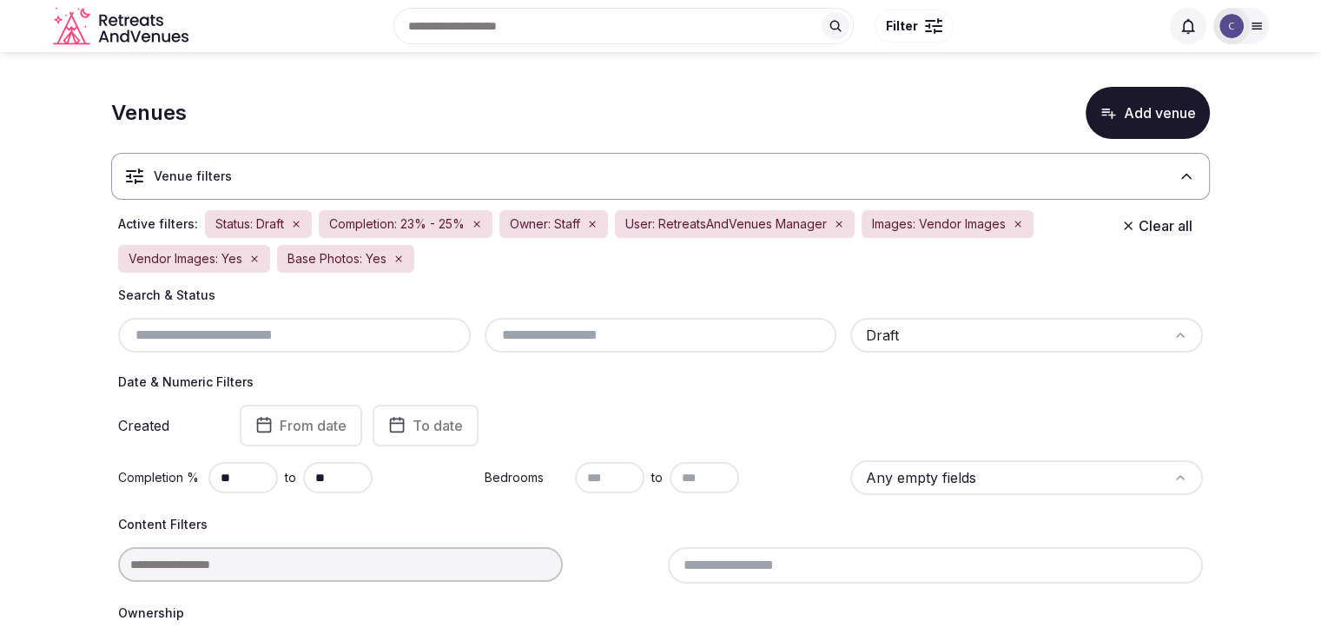
click at [543, 327] on input "text" at bounding box center [661, 335] width 339 height 21
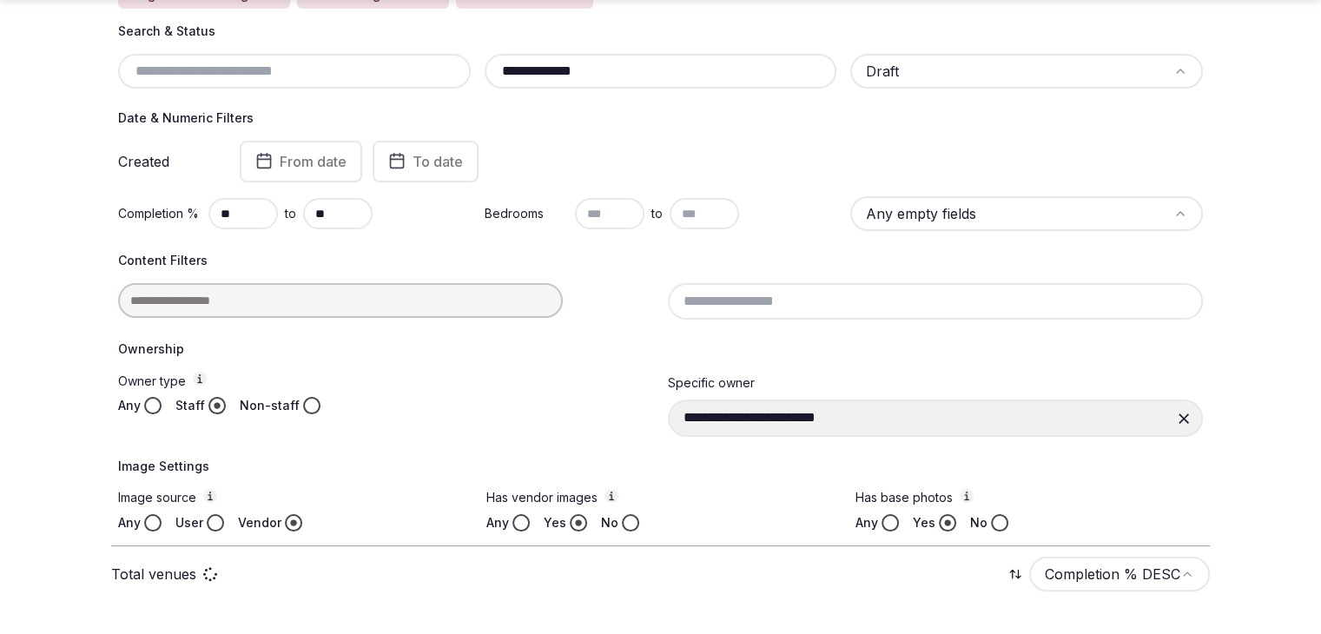
scroll to position [264, 0]
type input "**********"
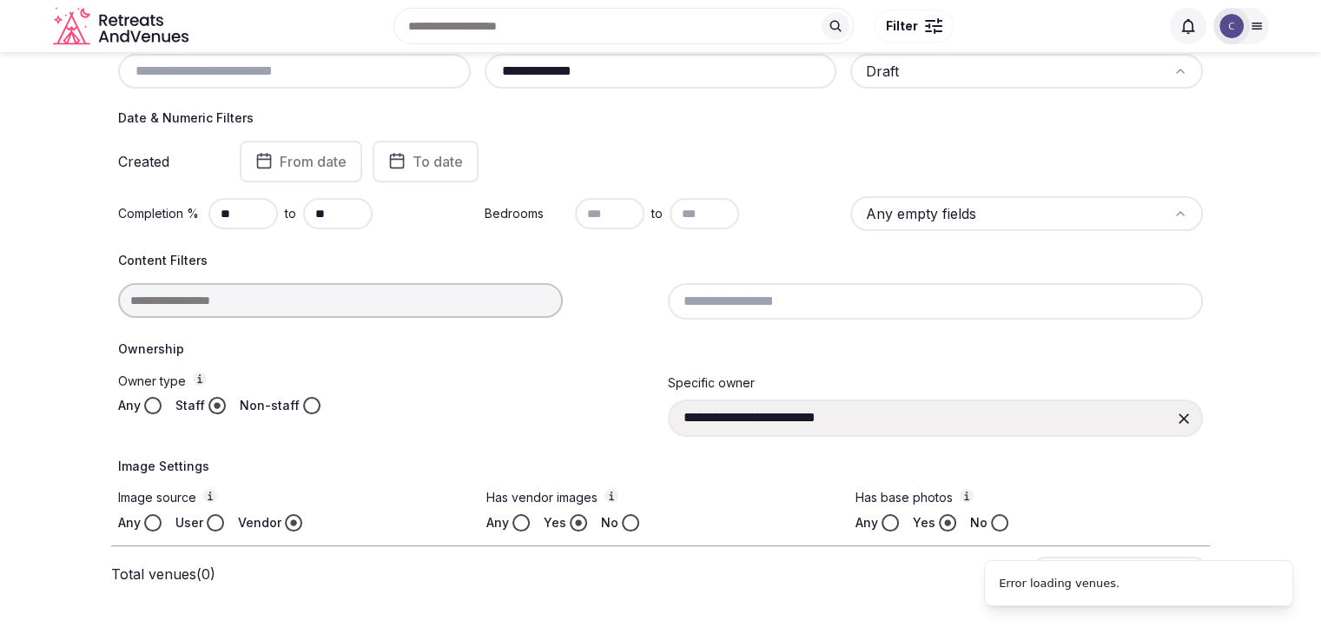
scroll to position [90, 0]
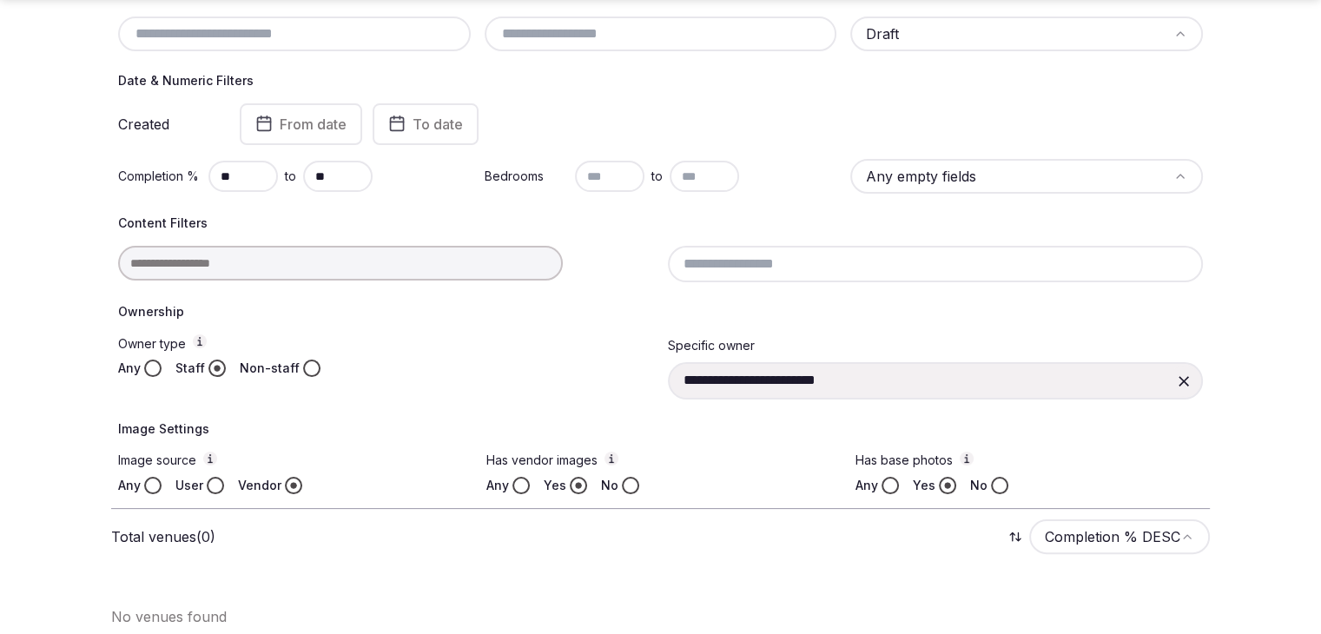
scroll to position [139, 0]
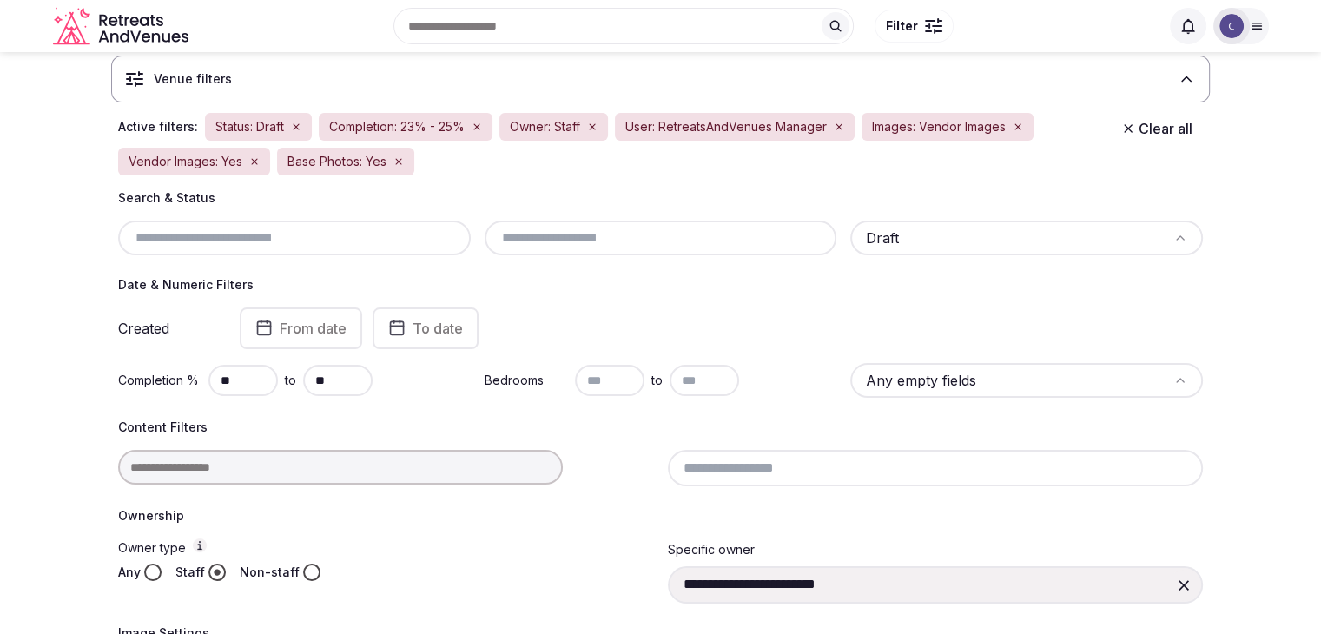
scroll to position [90, 0]
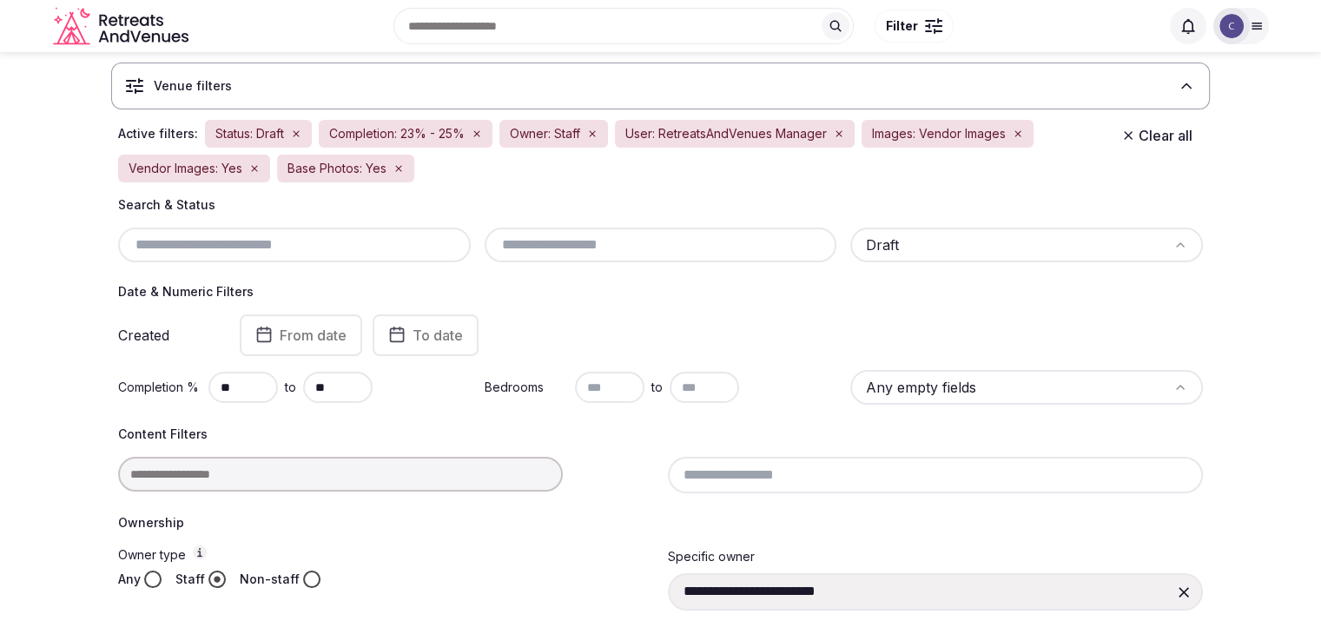
click at [671, 235] on input "text" at bounding box center [661, 245] width 339 height 21
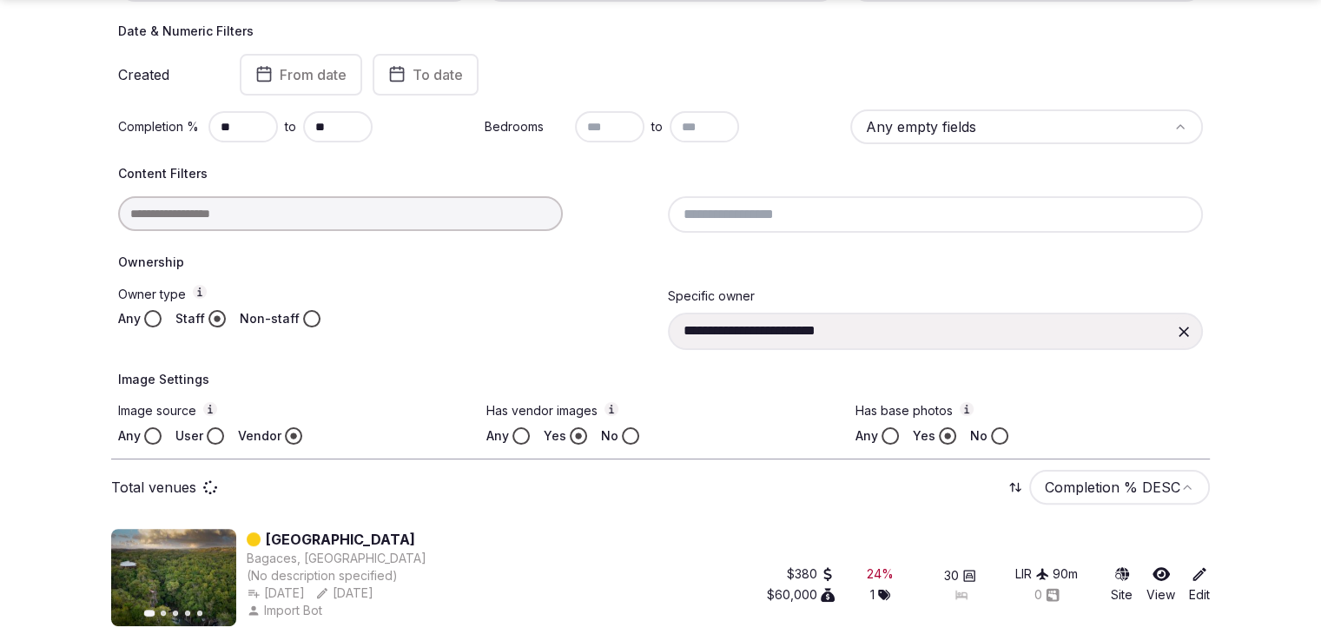
scroll to position [525, 0]
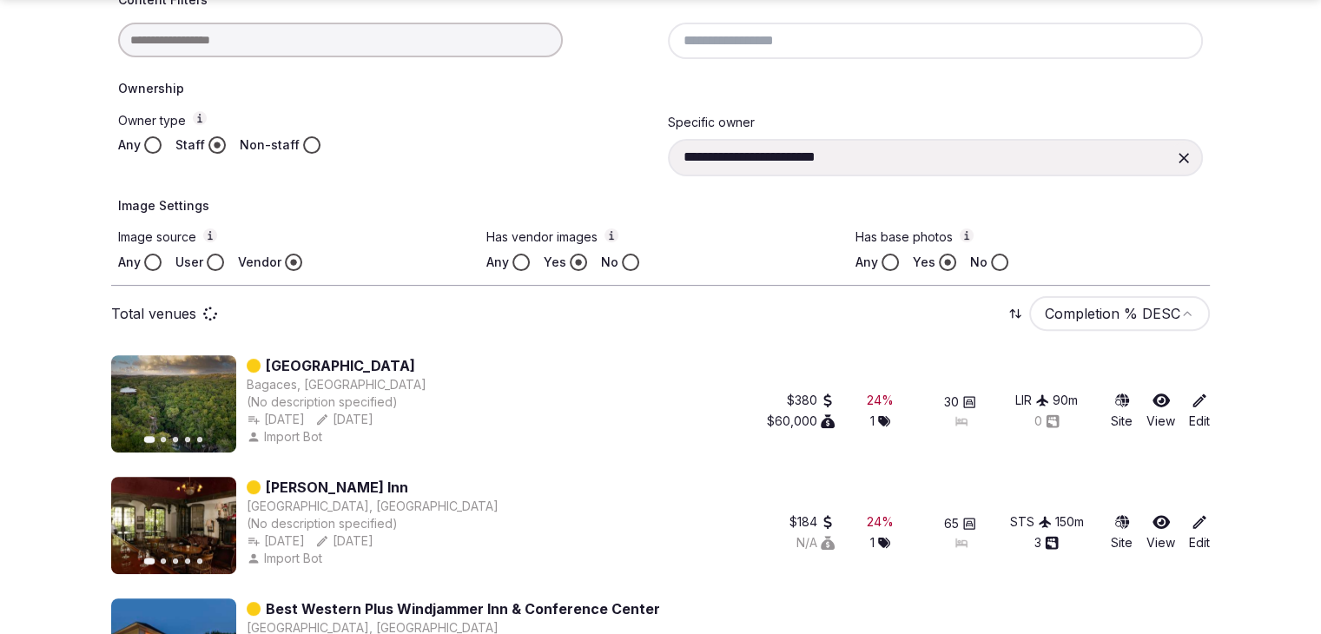
type input "**********"
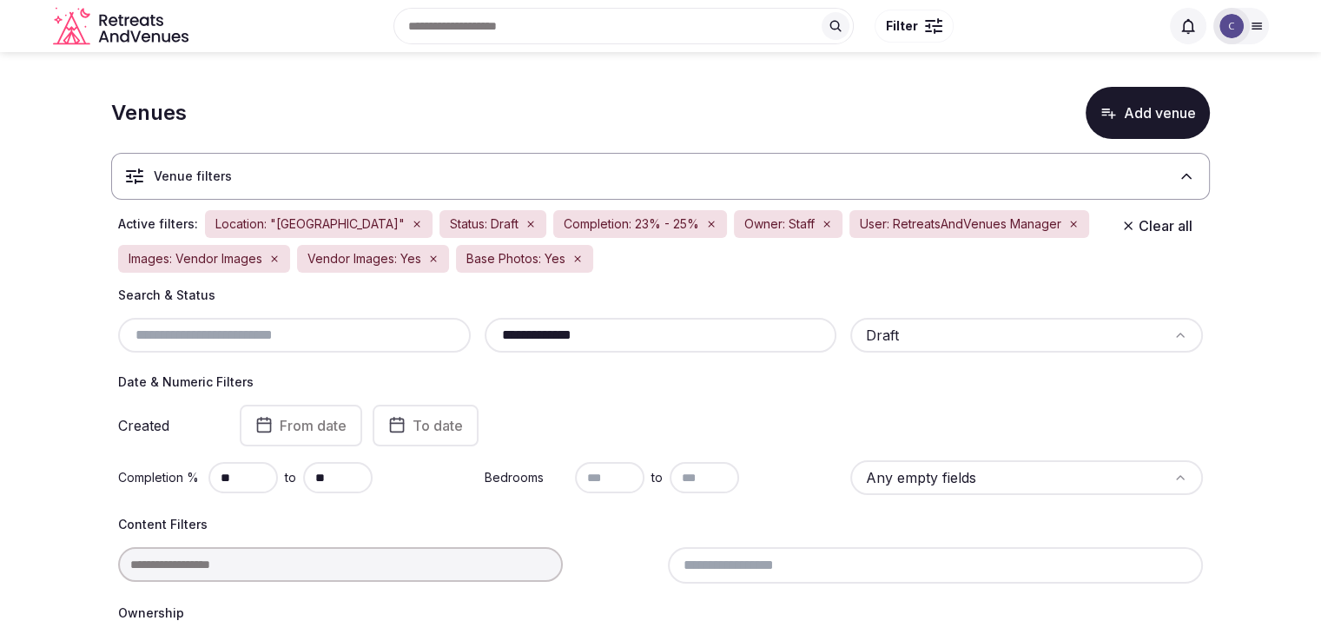
click at [629, 342] on input "**********" at bounding box center [661, 335] width 339 height 21
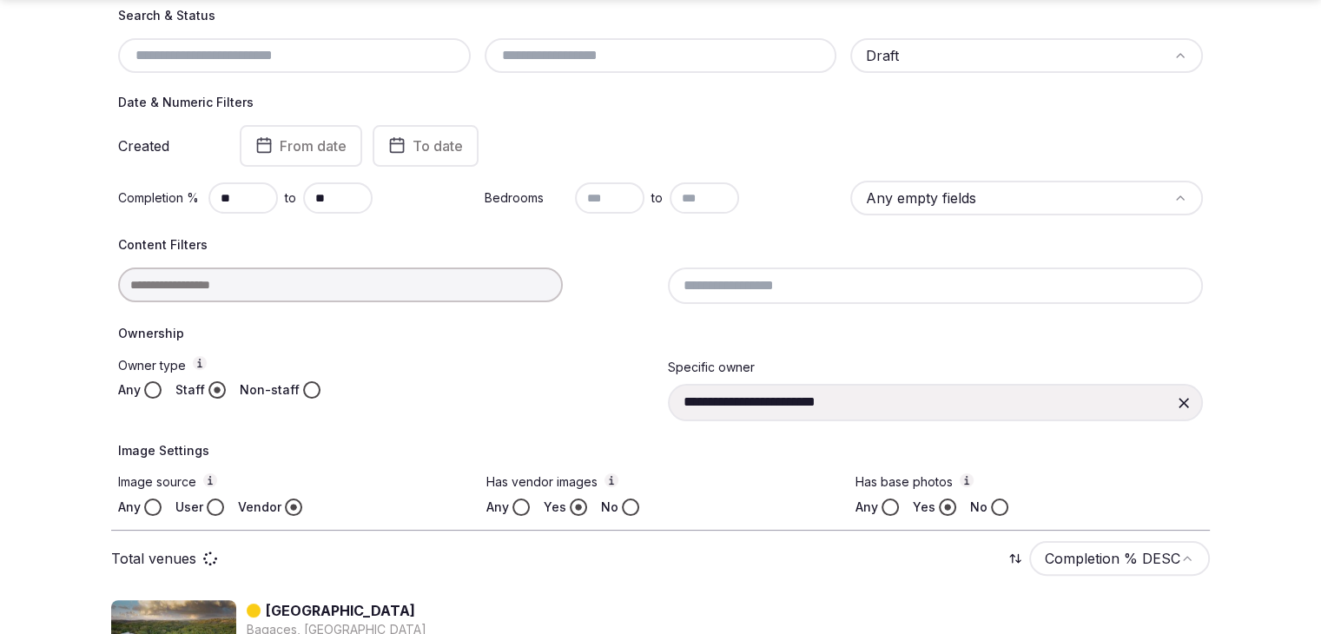
scroll to position [434, 0]
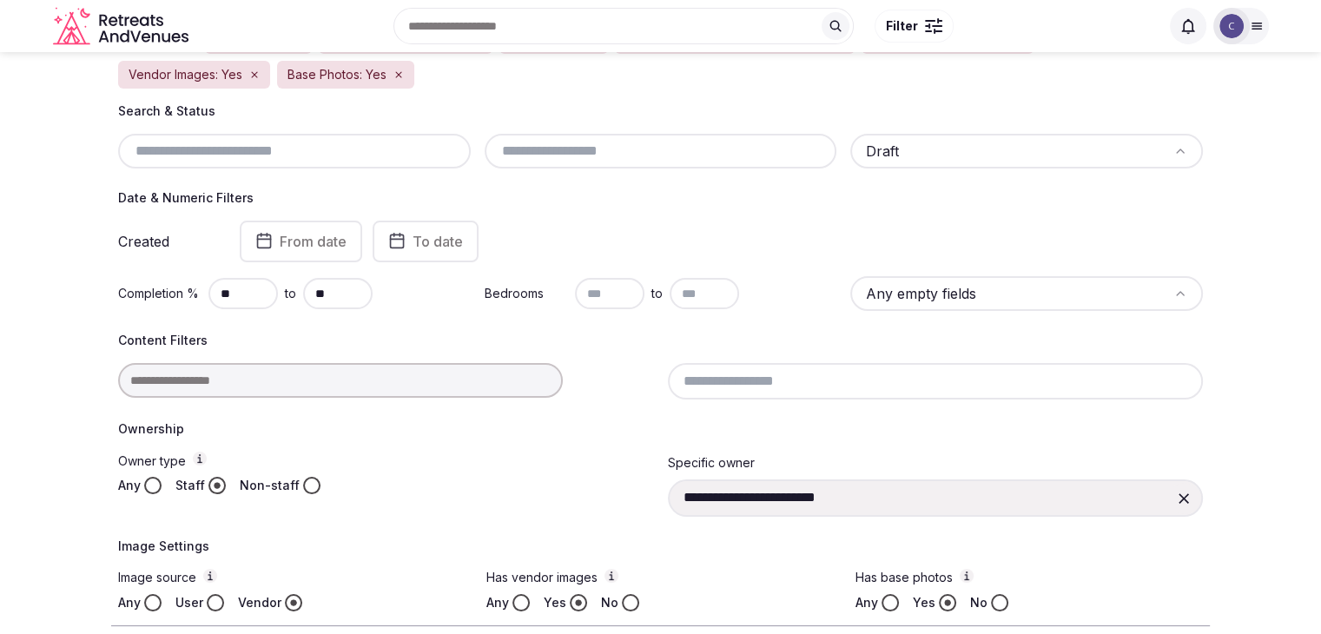
scroll to position [174, 0]
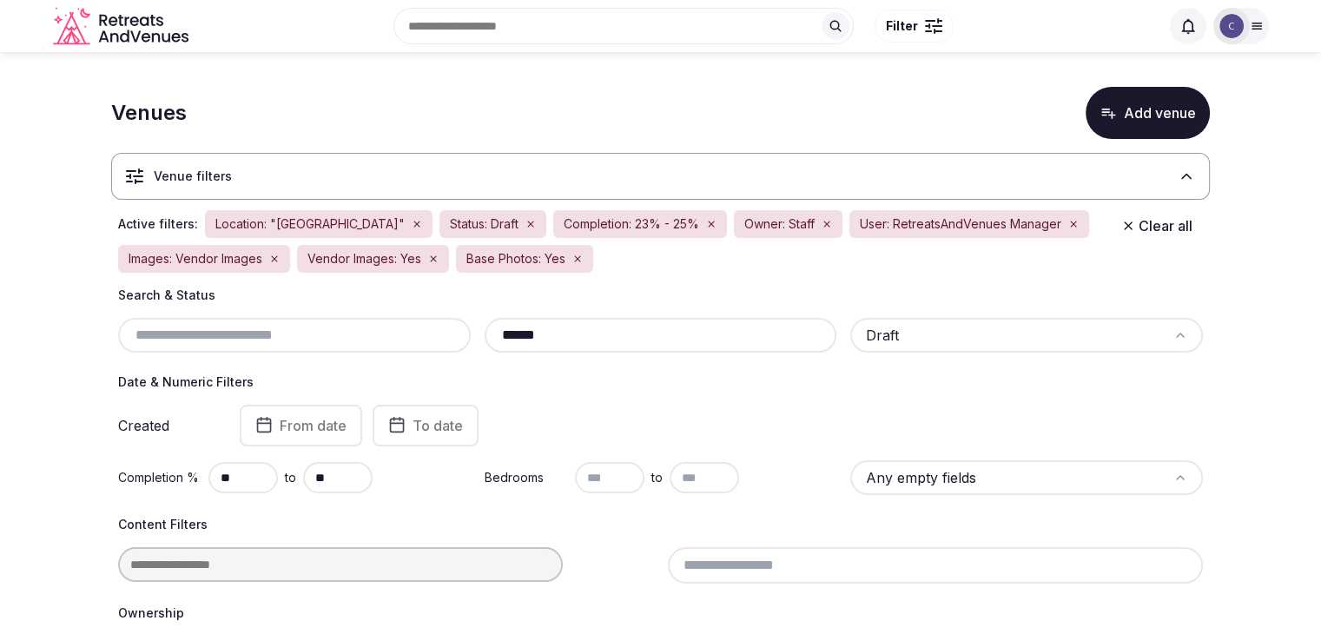
click at [608, 339] on input "******" at bounding box center [661, 335] width 339 height 21
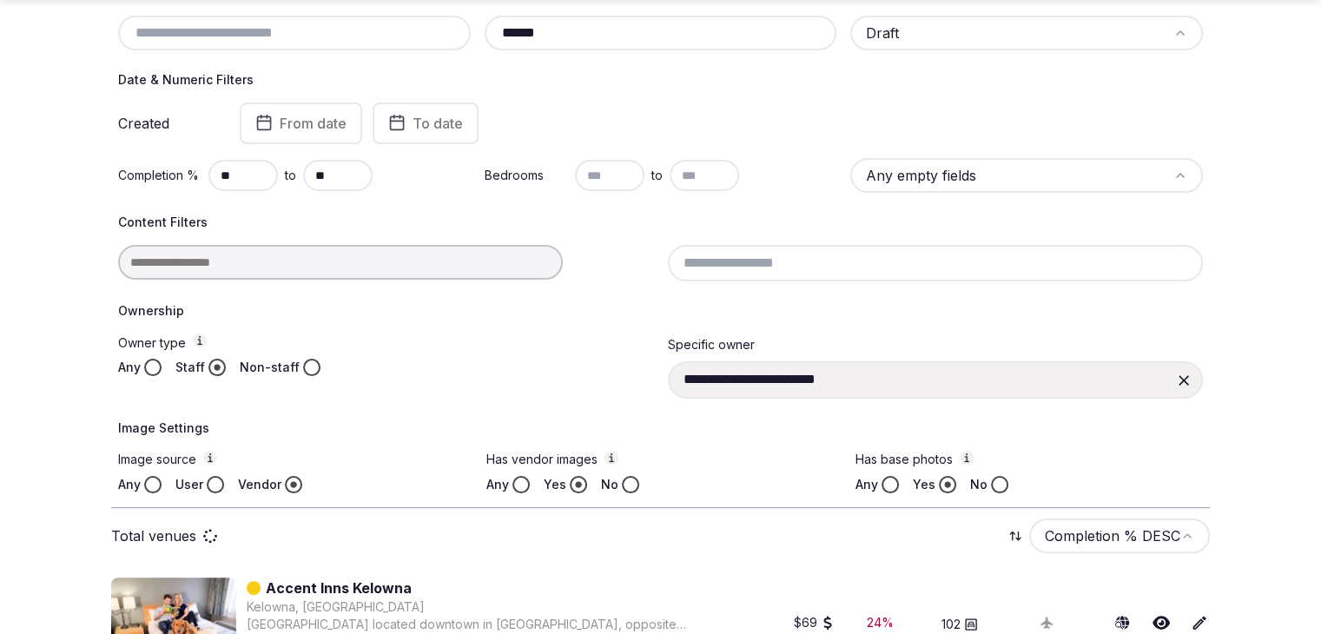
scroll to position [434, 0]
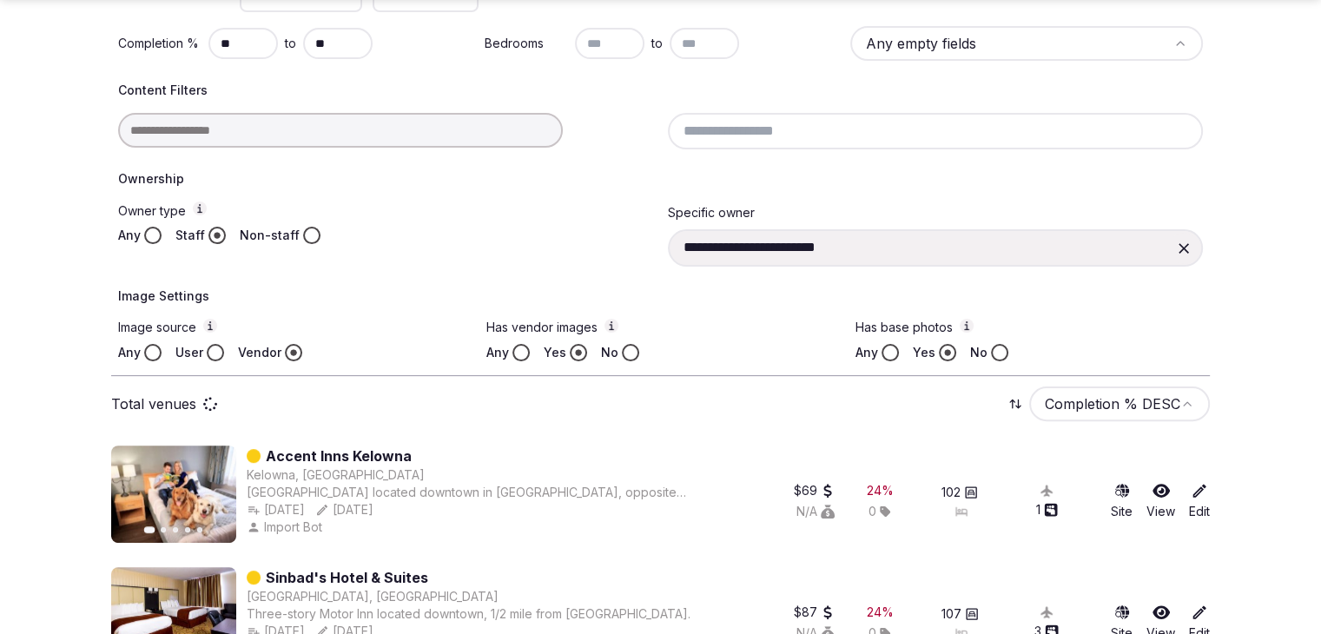
type input "******"
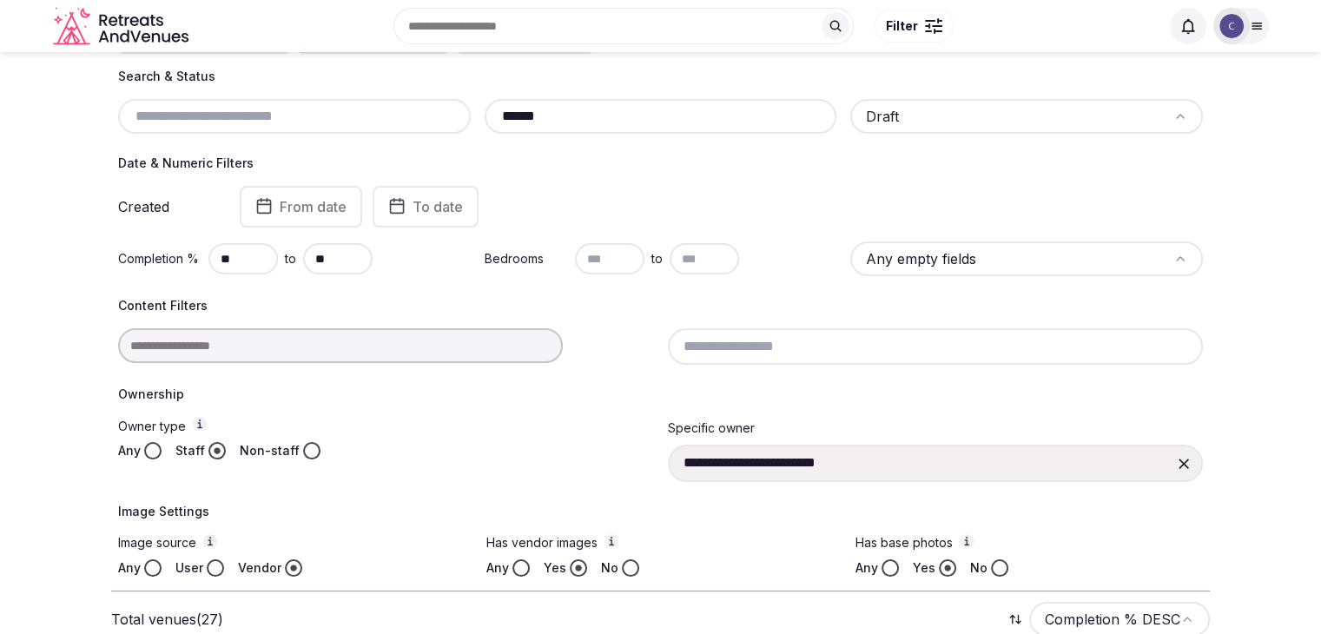
scroll to position [87, 0]
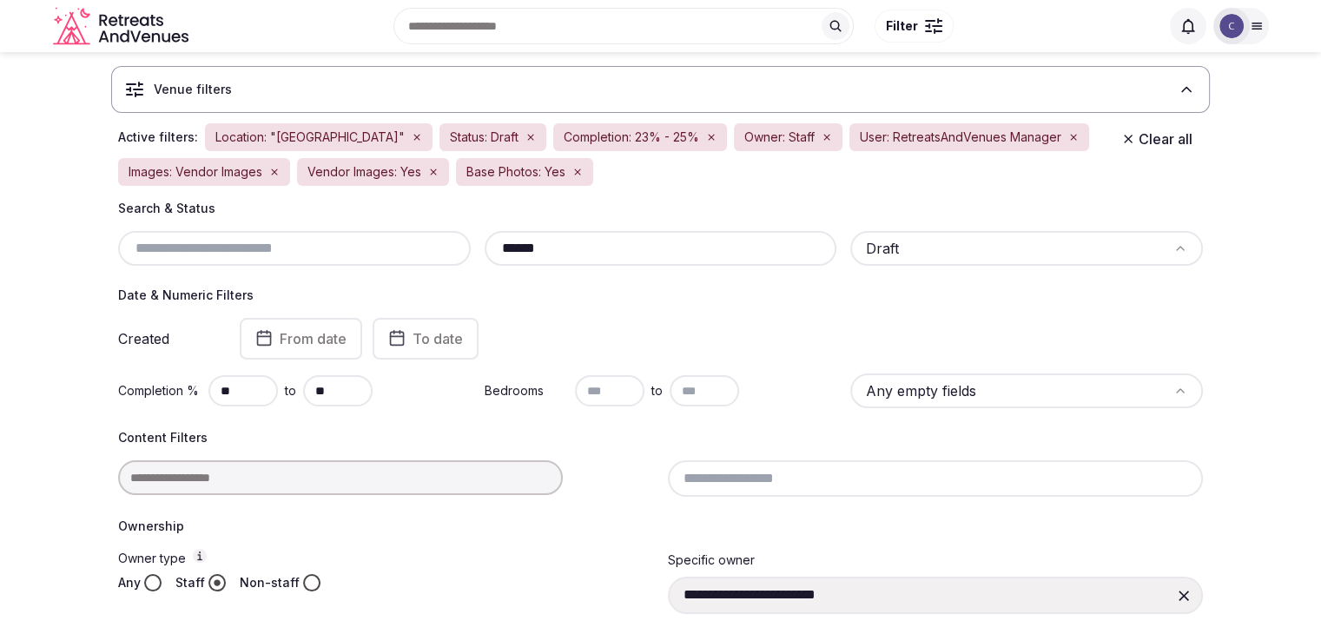
click at [641, 242] on input "******" at bounding box center [661, 248] width 339 height 21
type input "******"
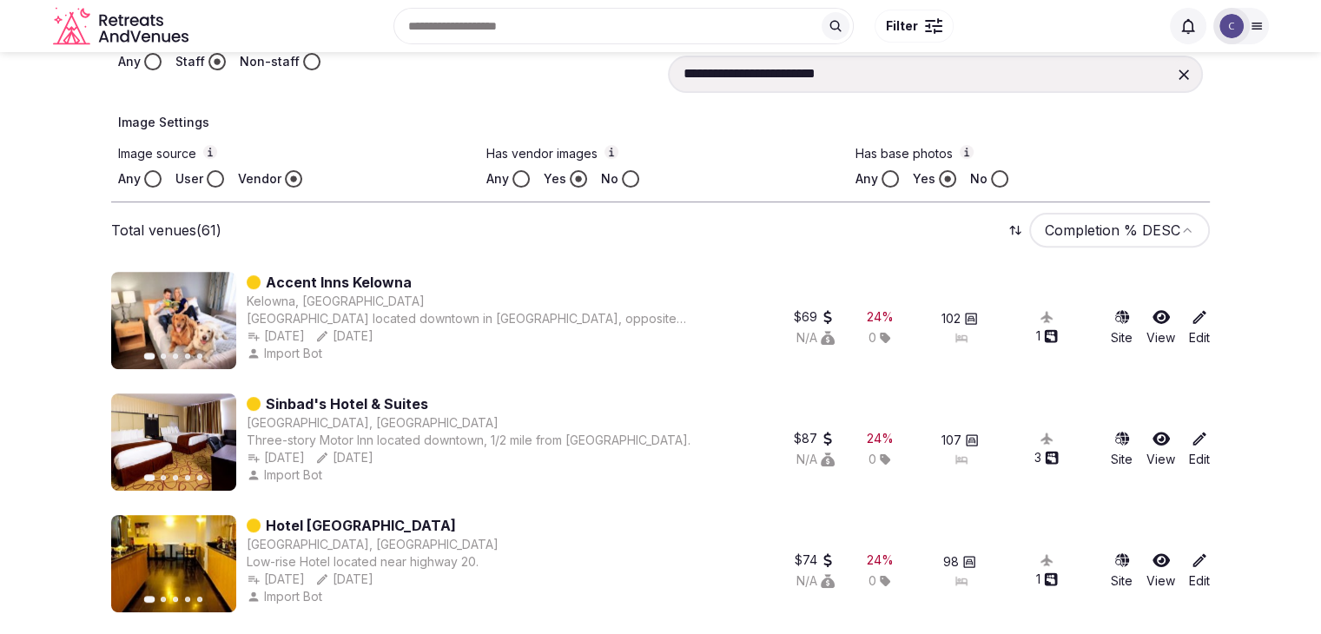
scroll to position [434, 0]
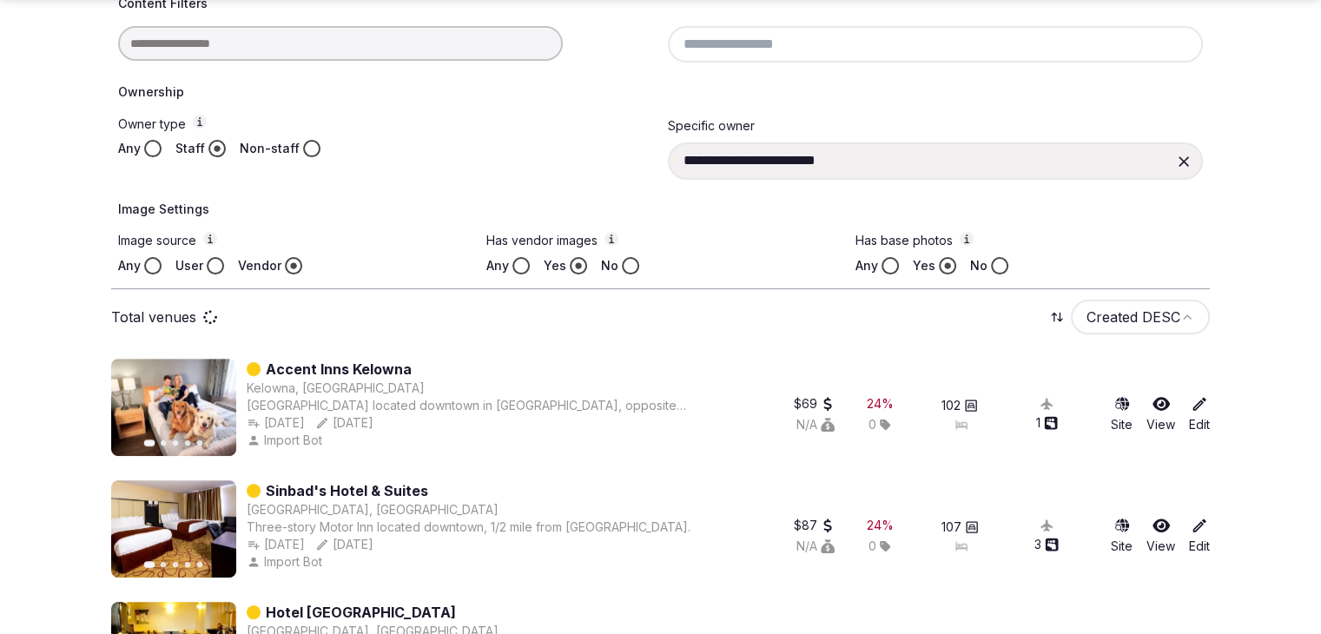
scroll to position [695, 0]
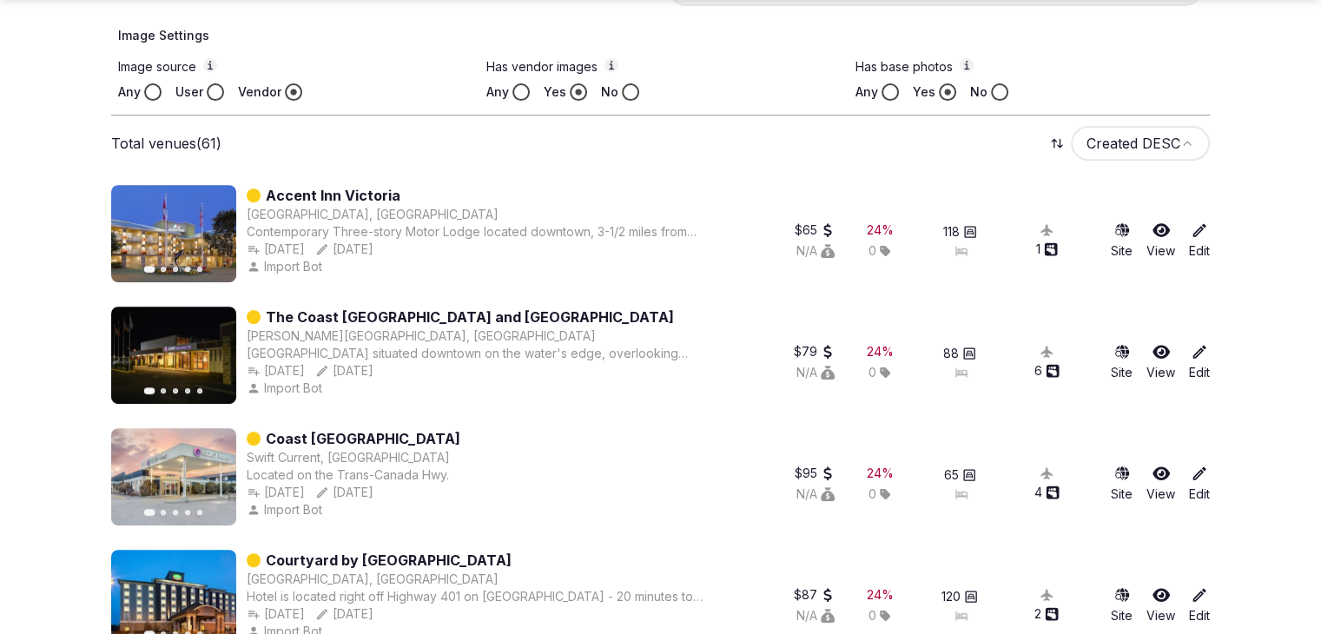
click at [400, 213] on div "Victoria, Canada" at bounding box center [490, 214] width 487 height 17
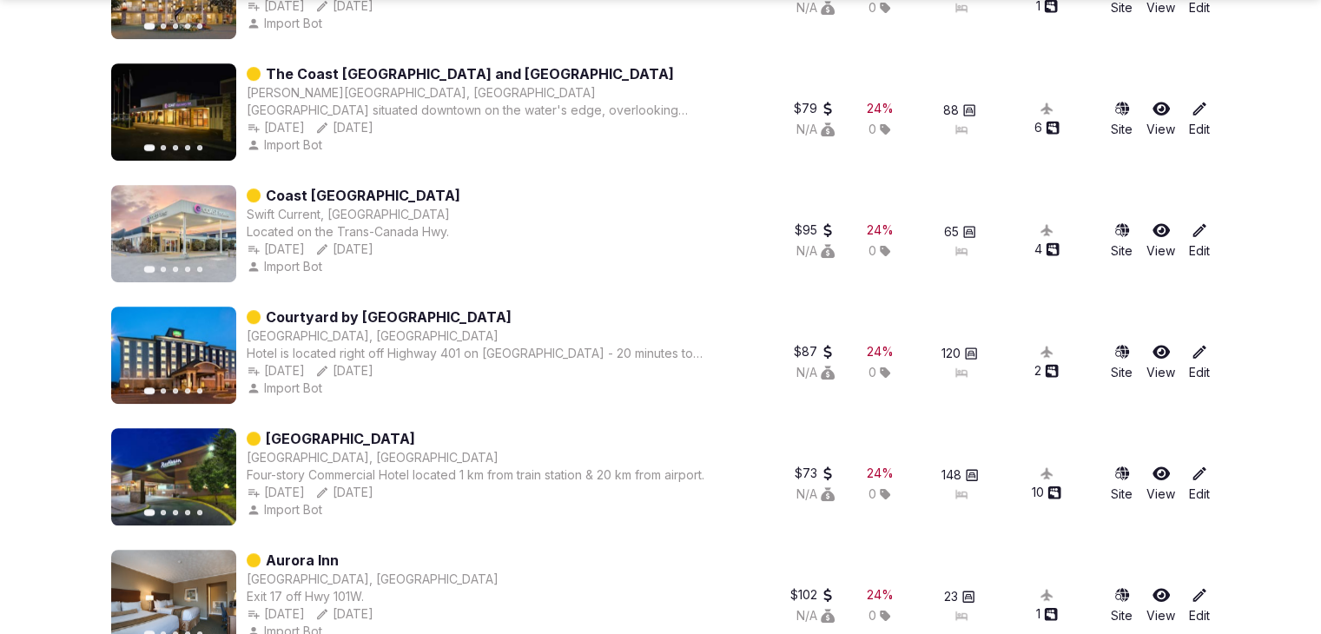
scroll to position [1042, 0]
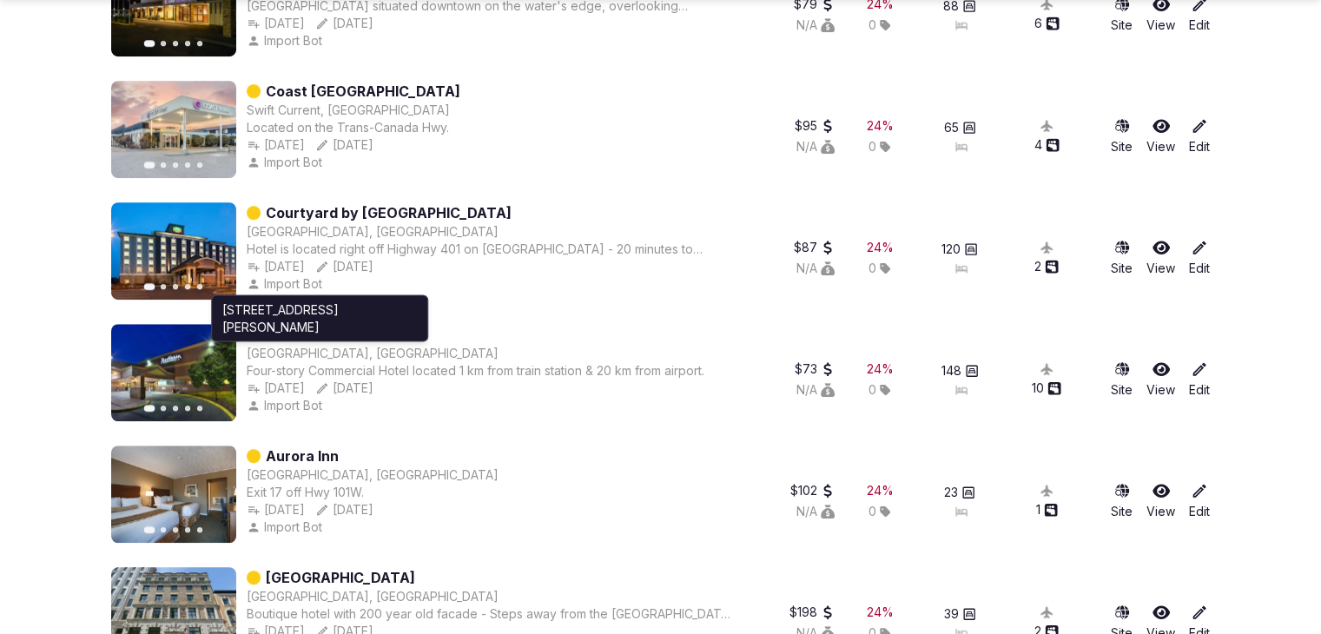
drag, startPoint x: 382, startPoint y: 327, endPoint x: 78, endPoint y: 355, distance: 305.3
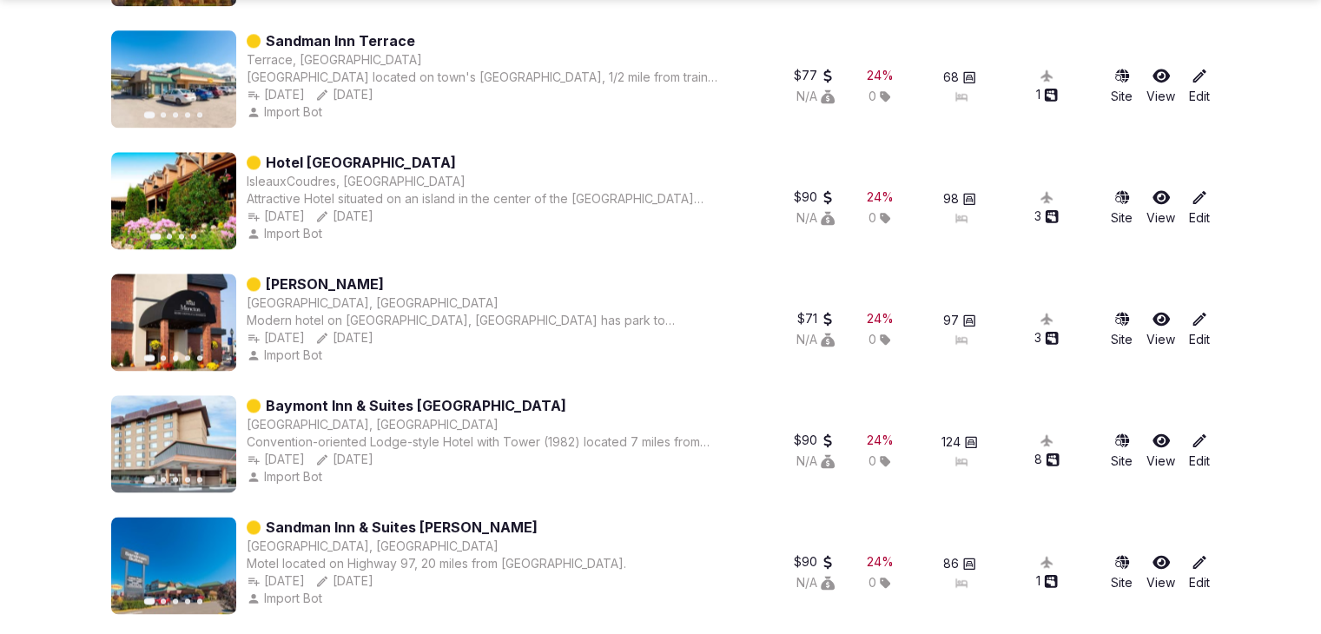
scroll to position [2519, 0]
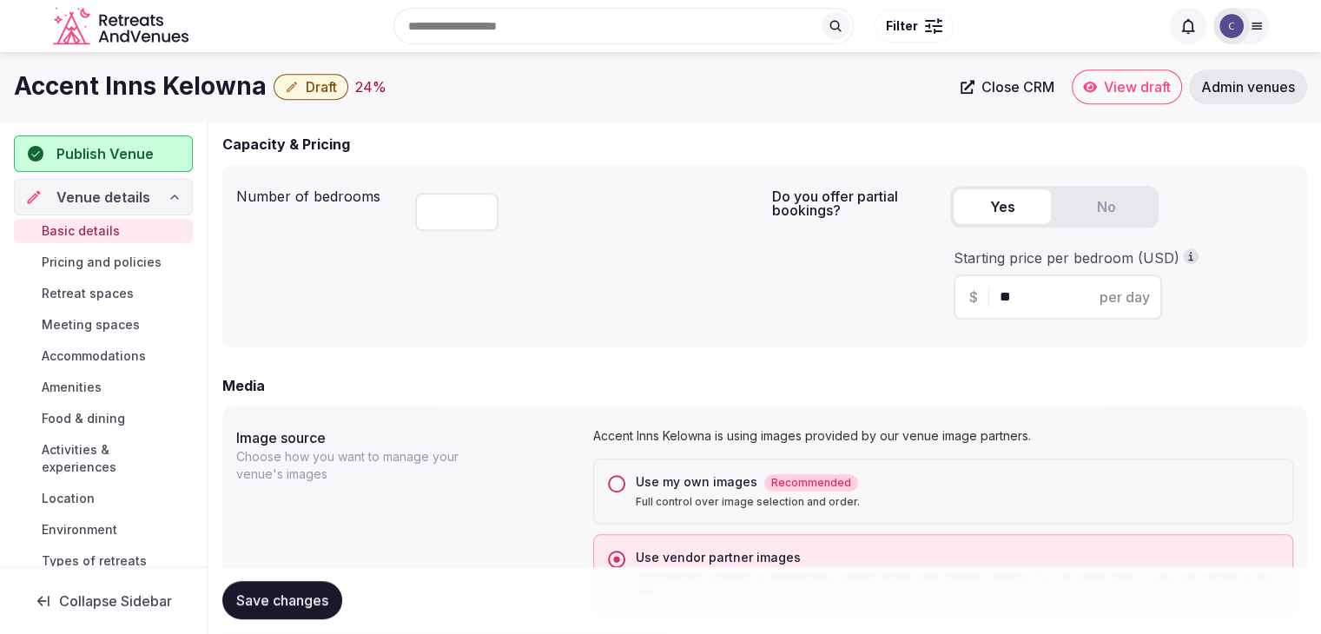
scroll to position [1067, 0]
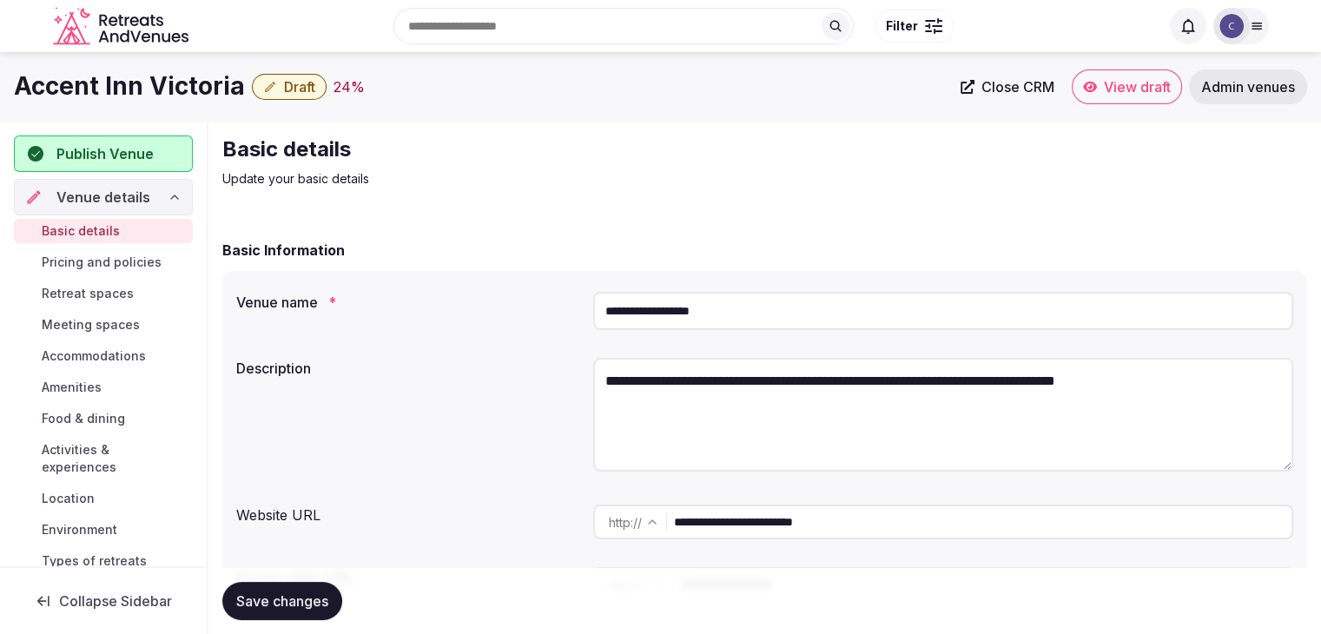
click at [733, 312] on input "**********" at bounding box center [943, 311] width 700 height 38
click at [733, 311] on input "**********" at bounding box center [943, 311] width 700 height 38
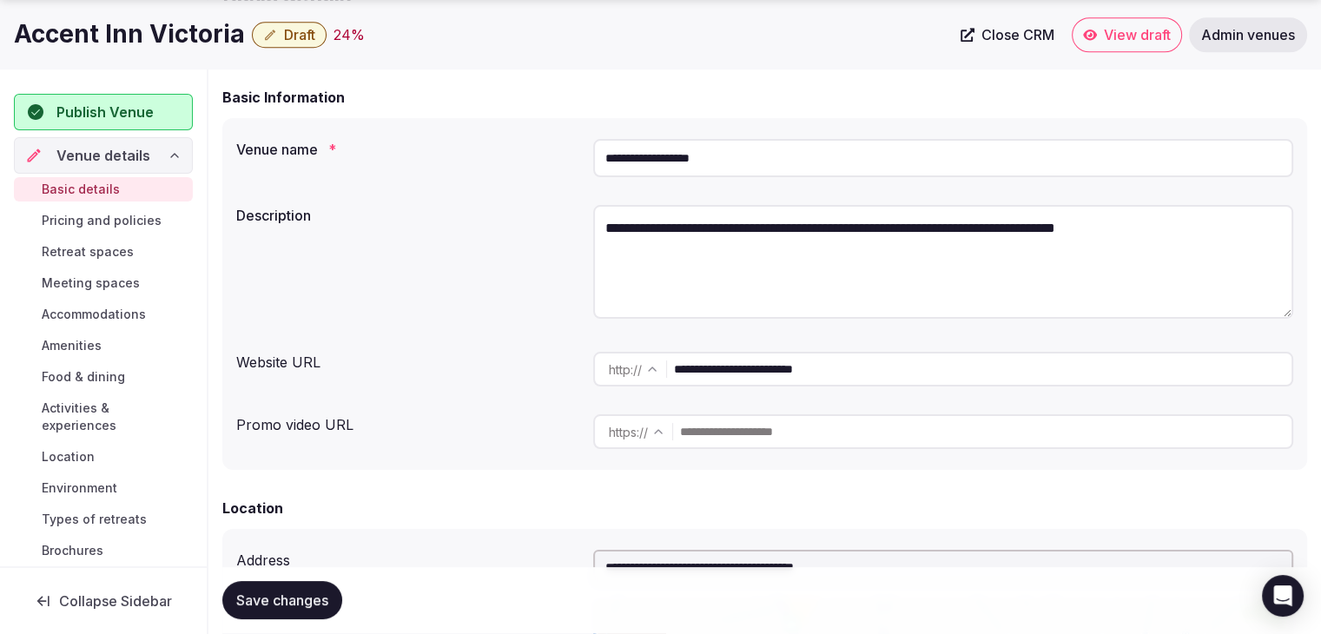
scroll to position [208, 0]
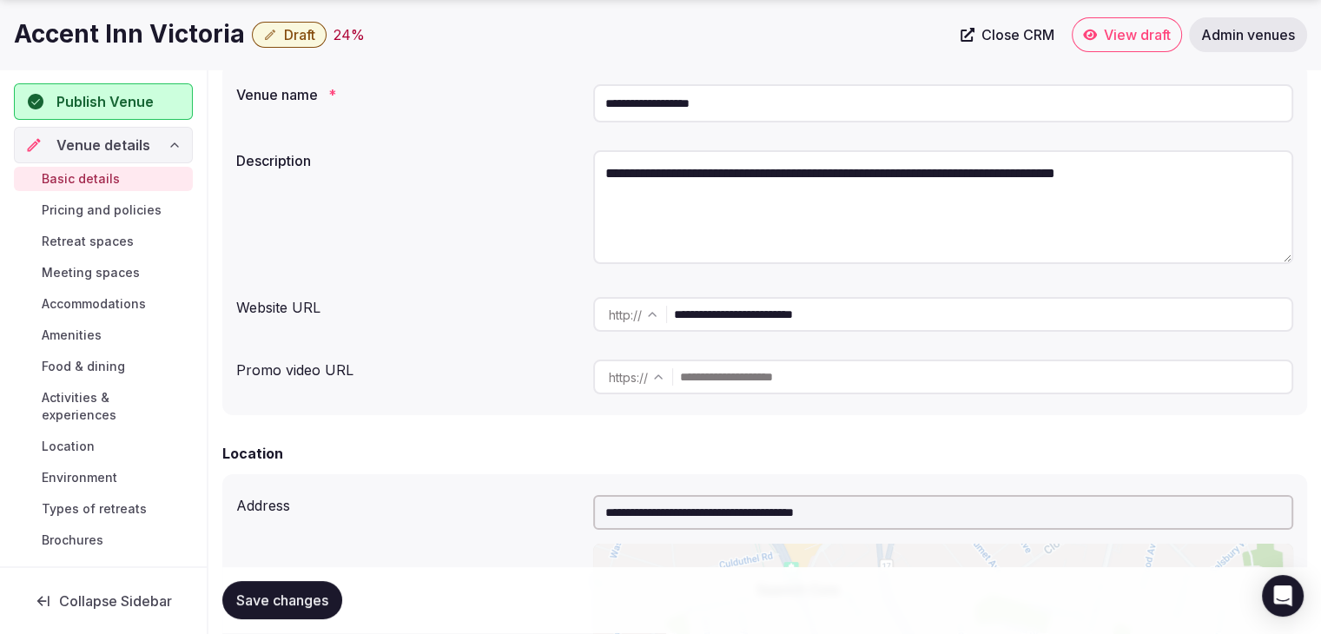
click at [756, 84] on input "**********" at bounding box center [943, 103] width 700 height 38
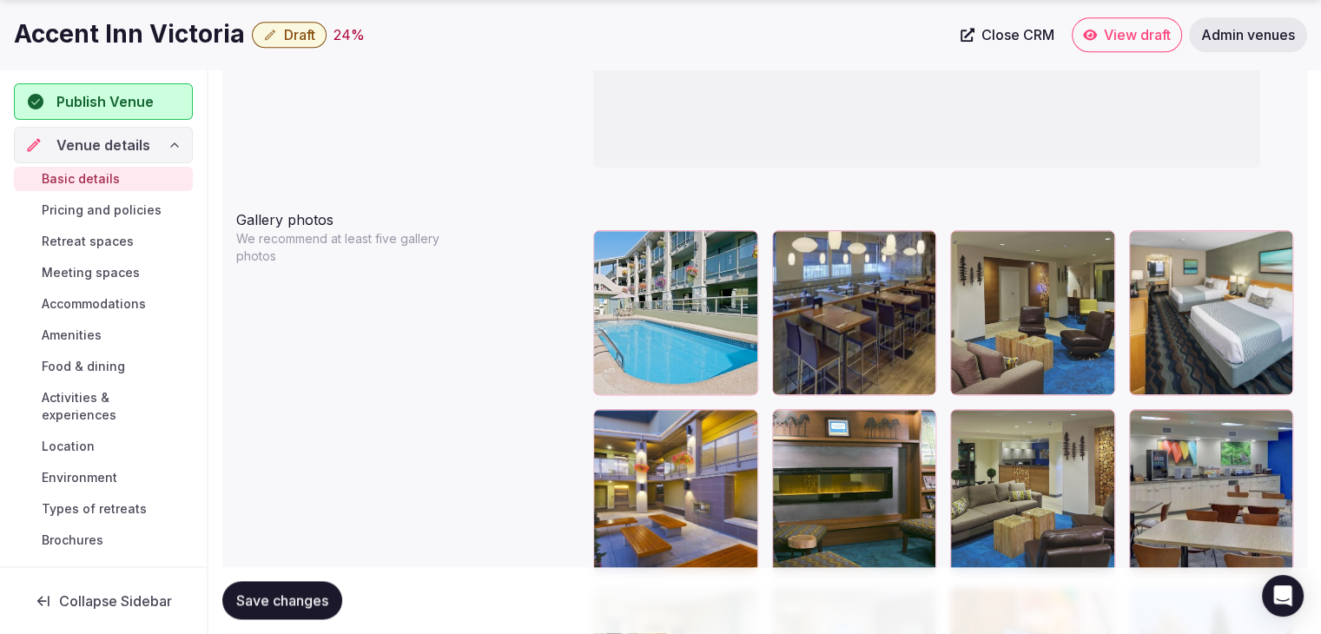
scroll to position [2292, 0]
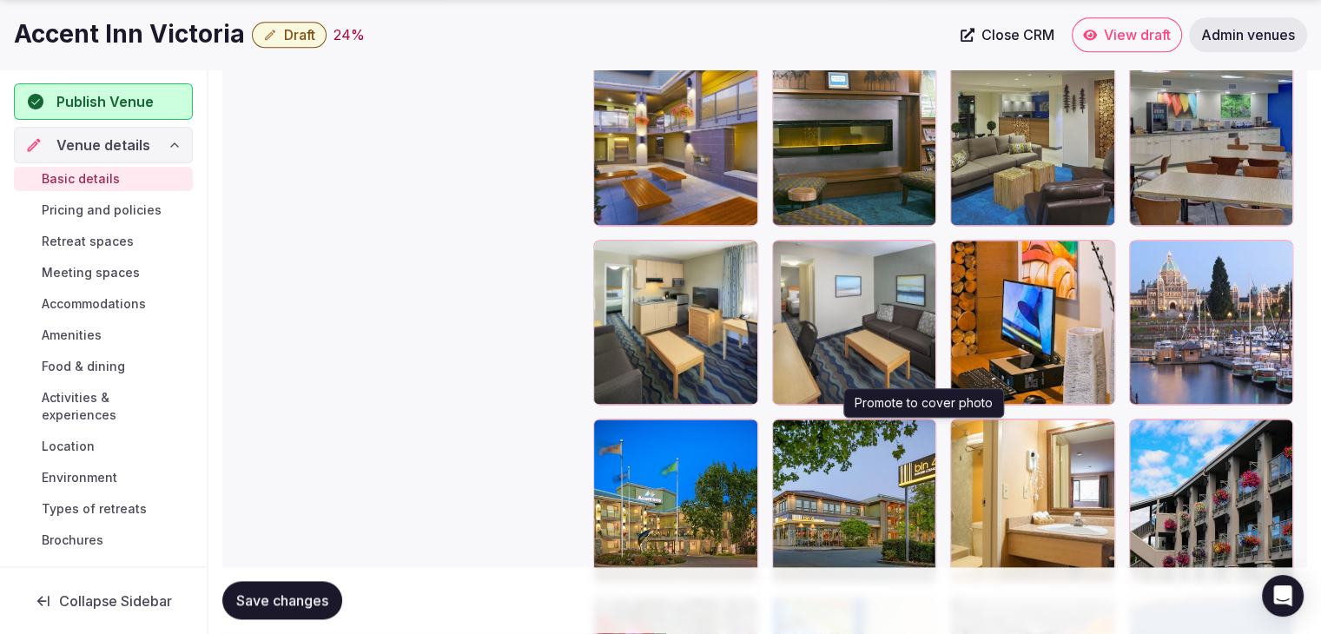
click at [918, 429] on icon "button" at bounding box center [919, 436] width 14 height 14
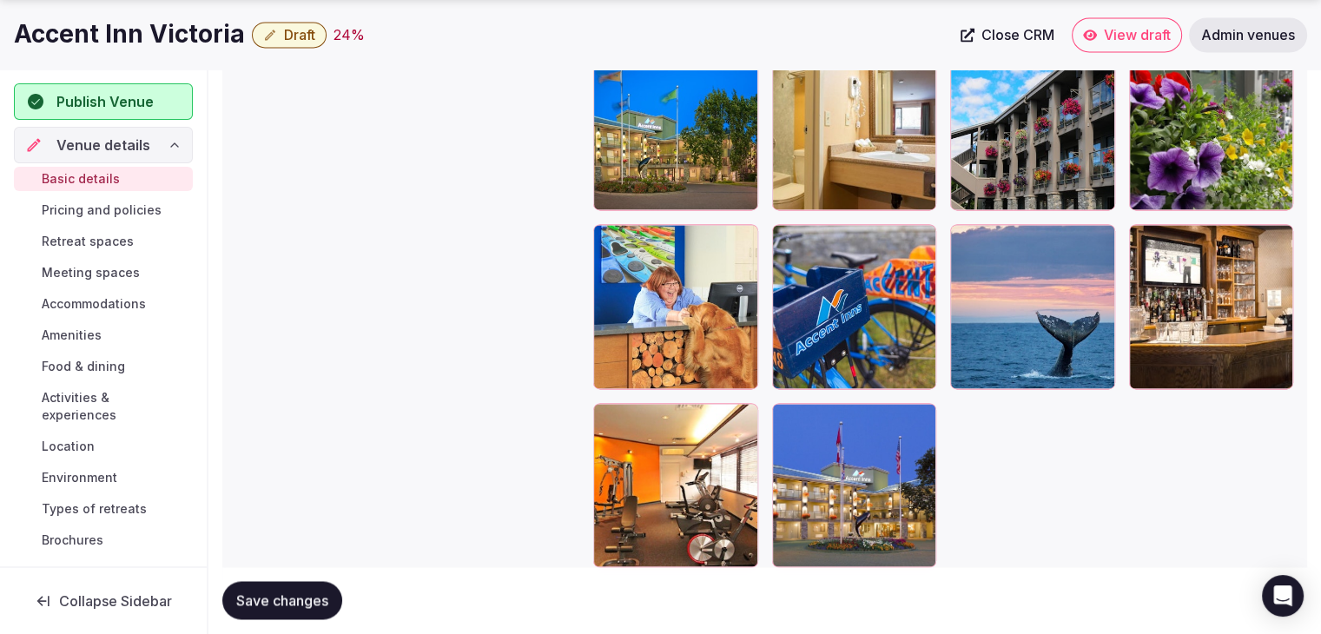
scroll to position [2726, 0]
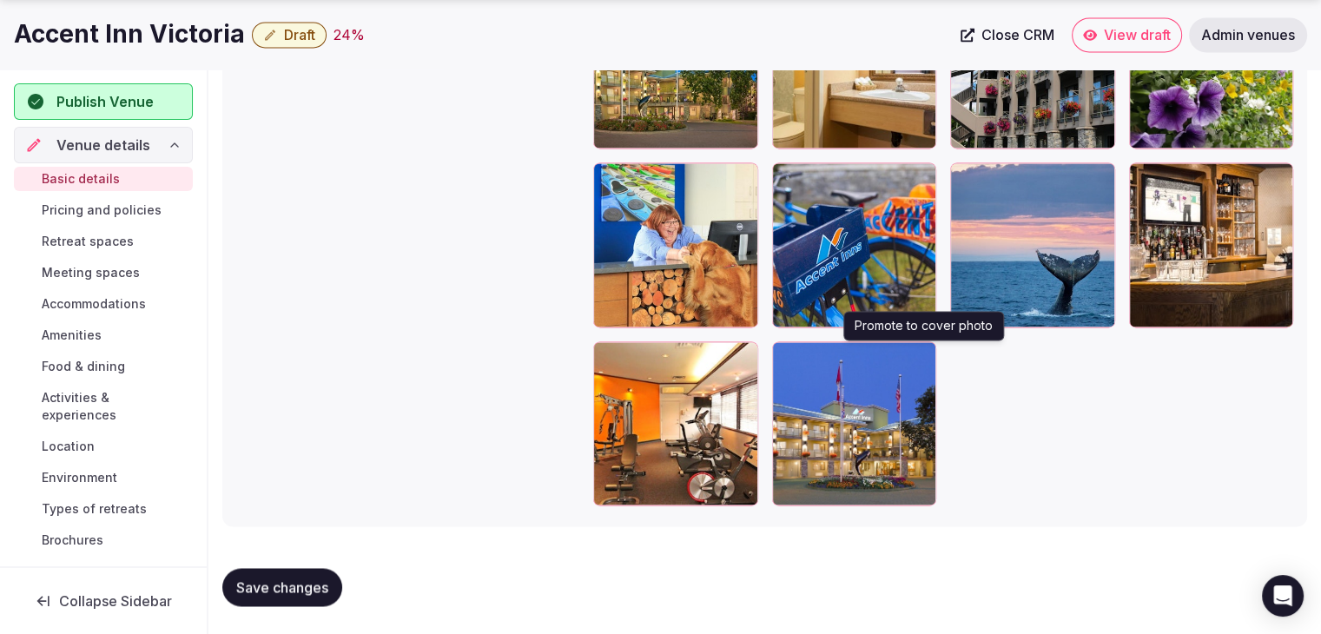
click at [921, 352] on icon "button" at bounding box center [919, 359] width 14 height 14
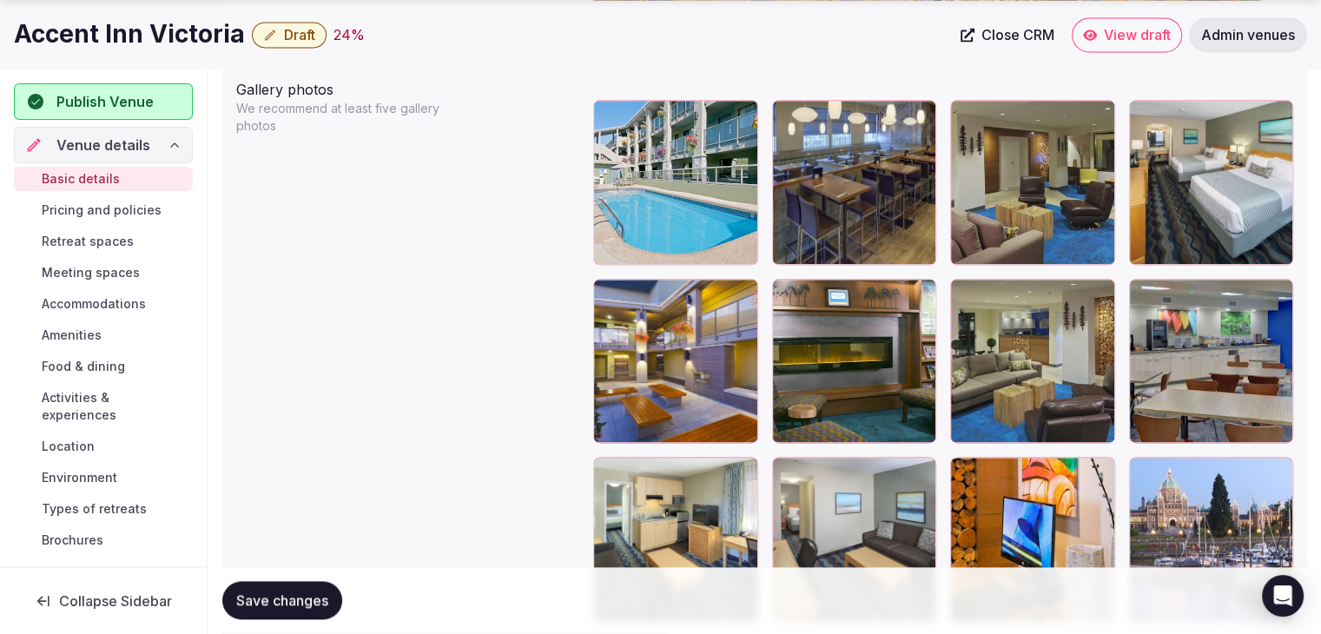
scroll to position [2118, 0]
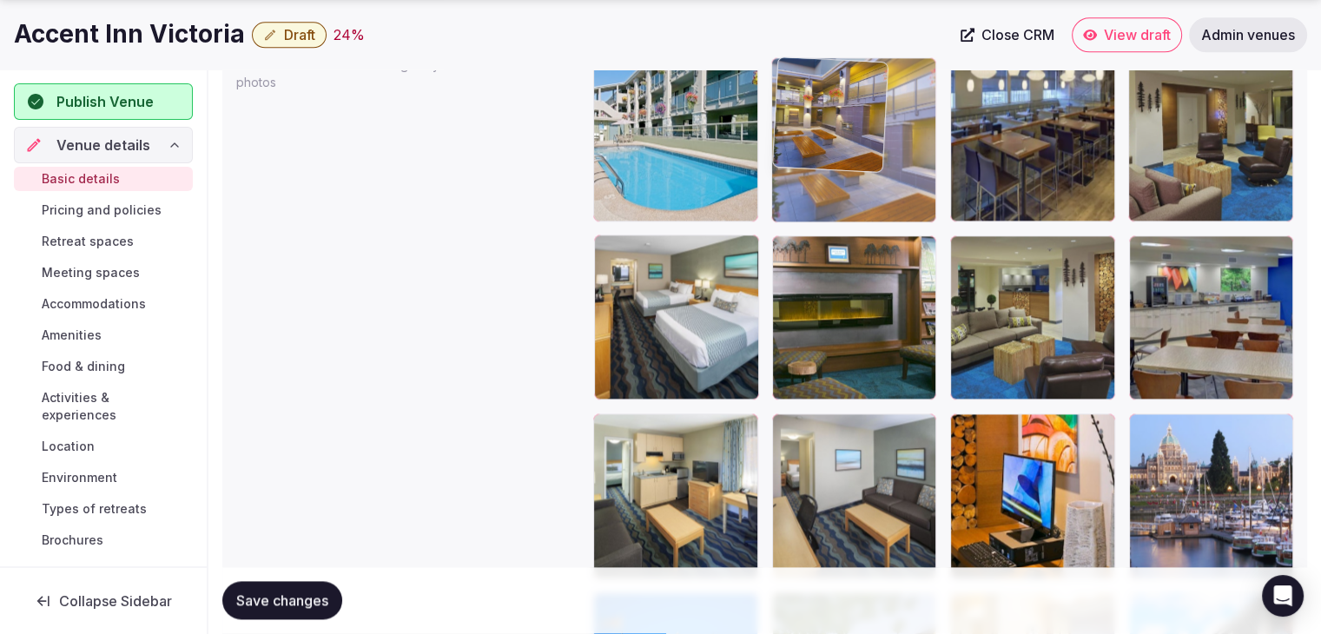
drag, startPoint x: 608, startPoint y: 256, endPoint x: 849, endPoint y: 317, distance: 248.1
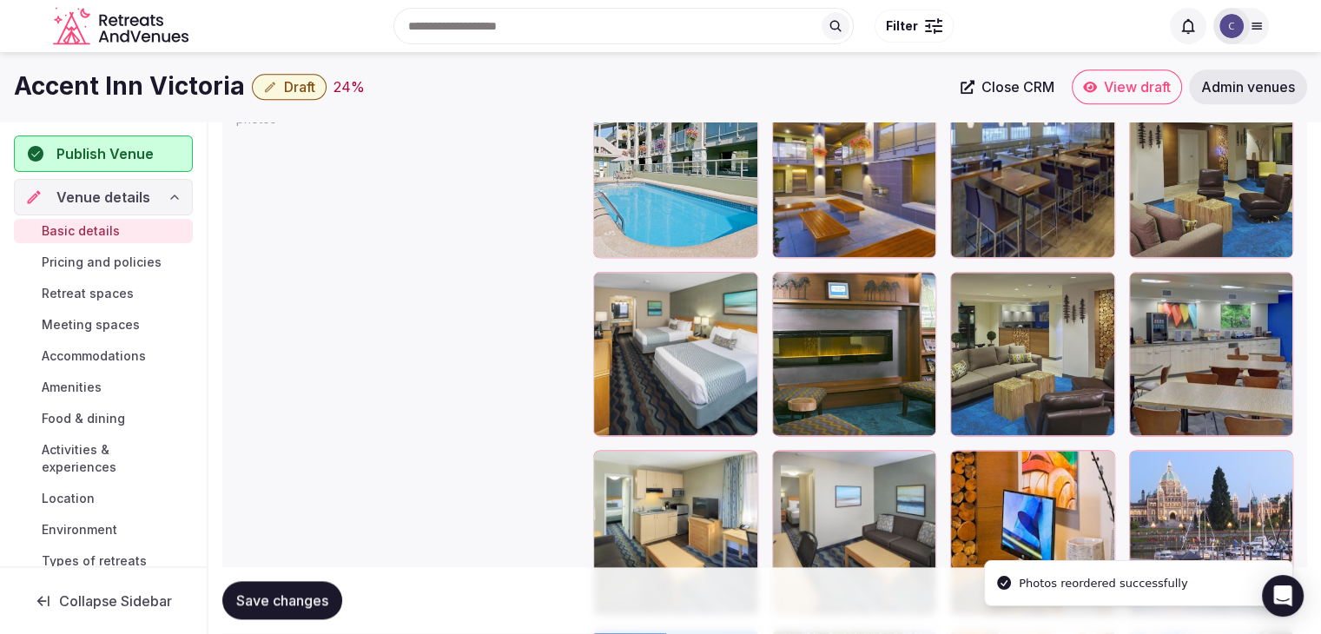
scroll to position [2032, 0]
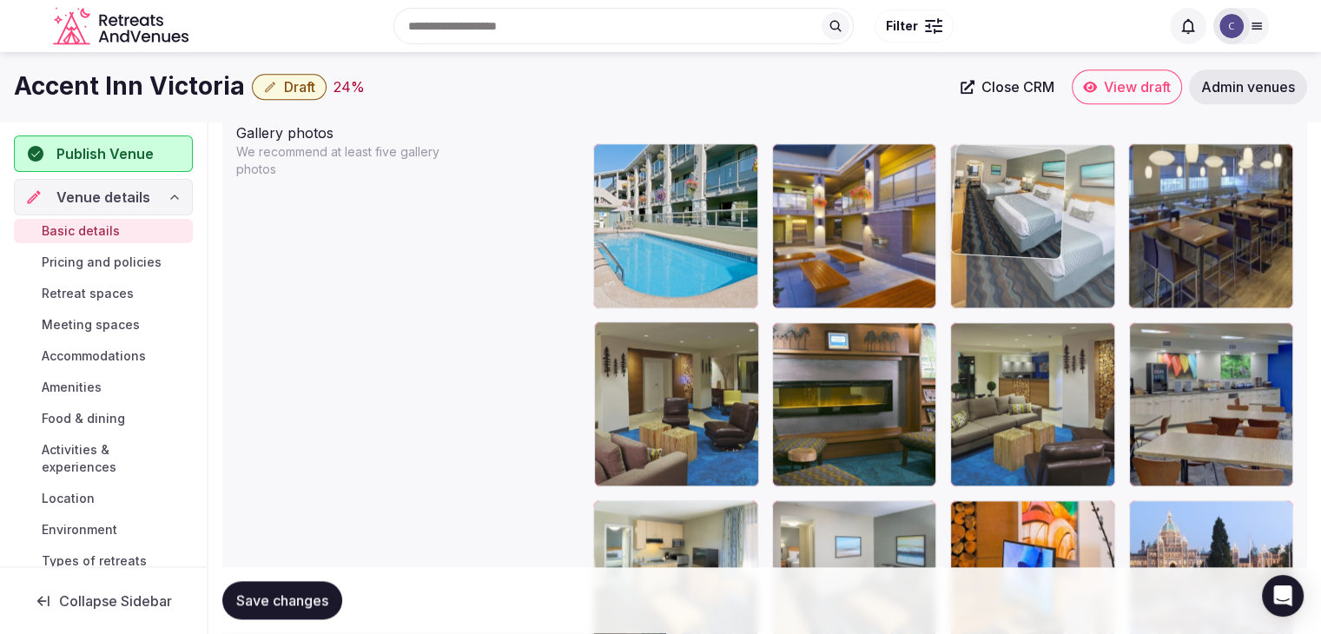
drag, startPoint x: 610, startPoint y: 331, endPoint x: 1005, endPoint y: 230, distance: 407.8
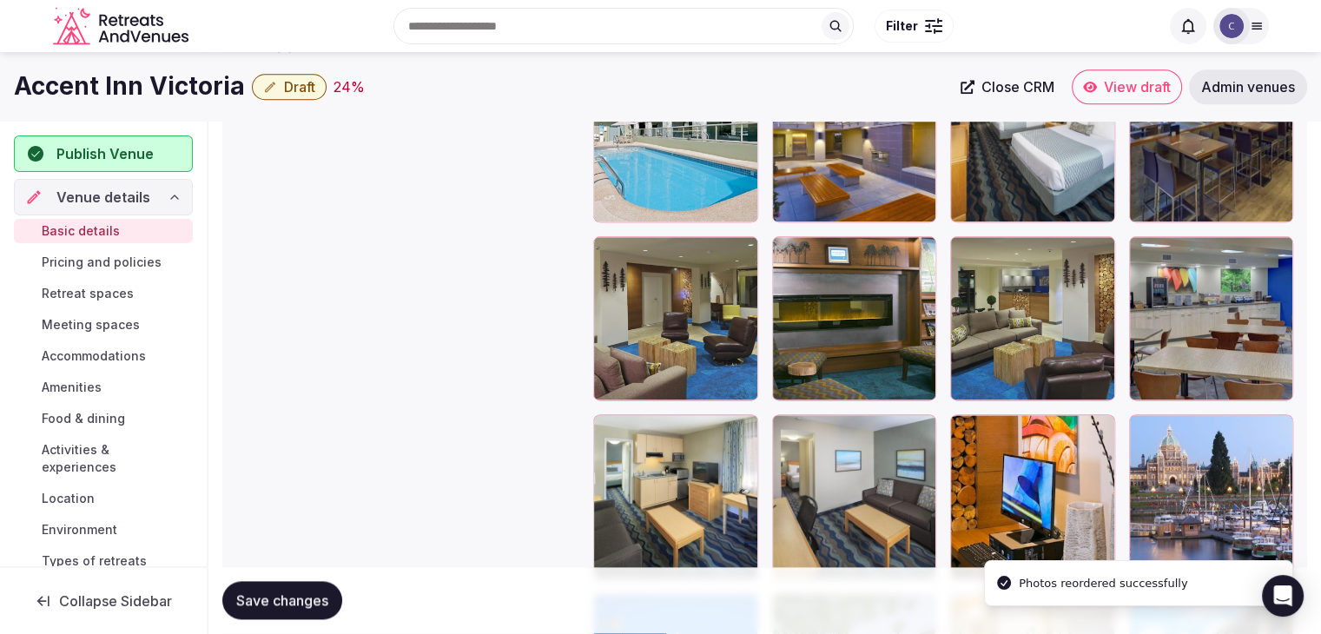
scroll to position [1945, 0]
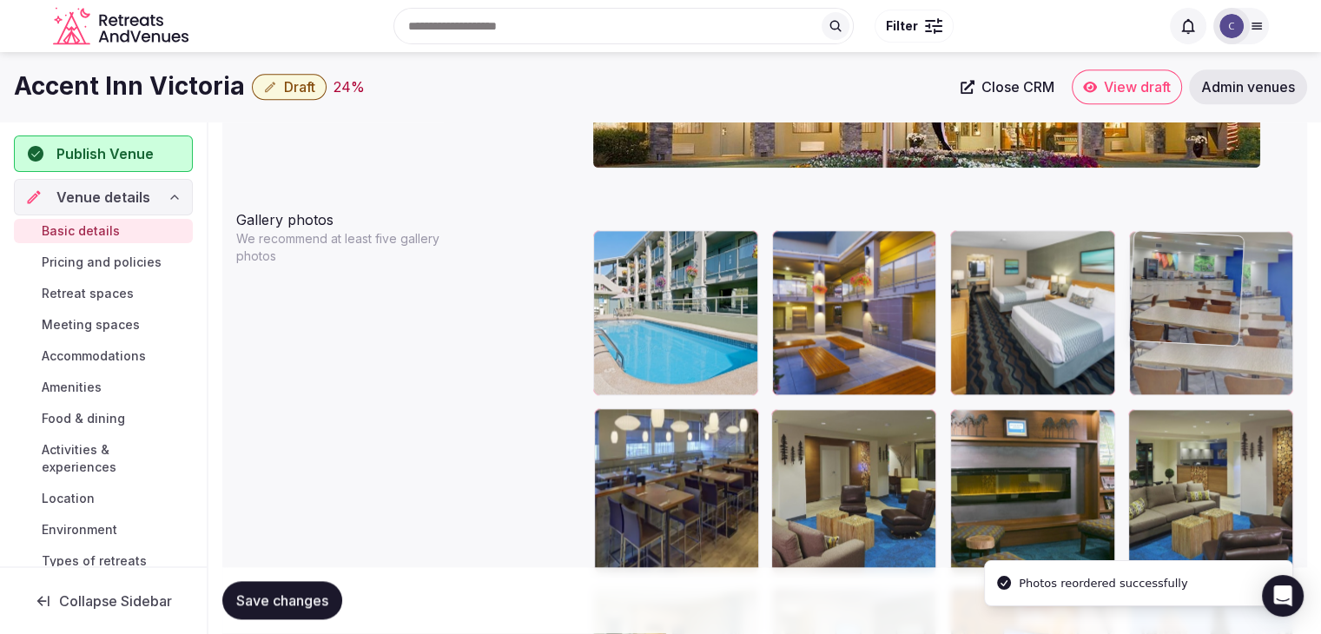
drag, startPoint x: 1157, startPoint y: 420, endPoint x: 1167, endPoint y: 318, distance: 102.2
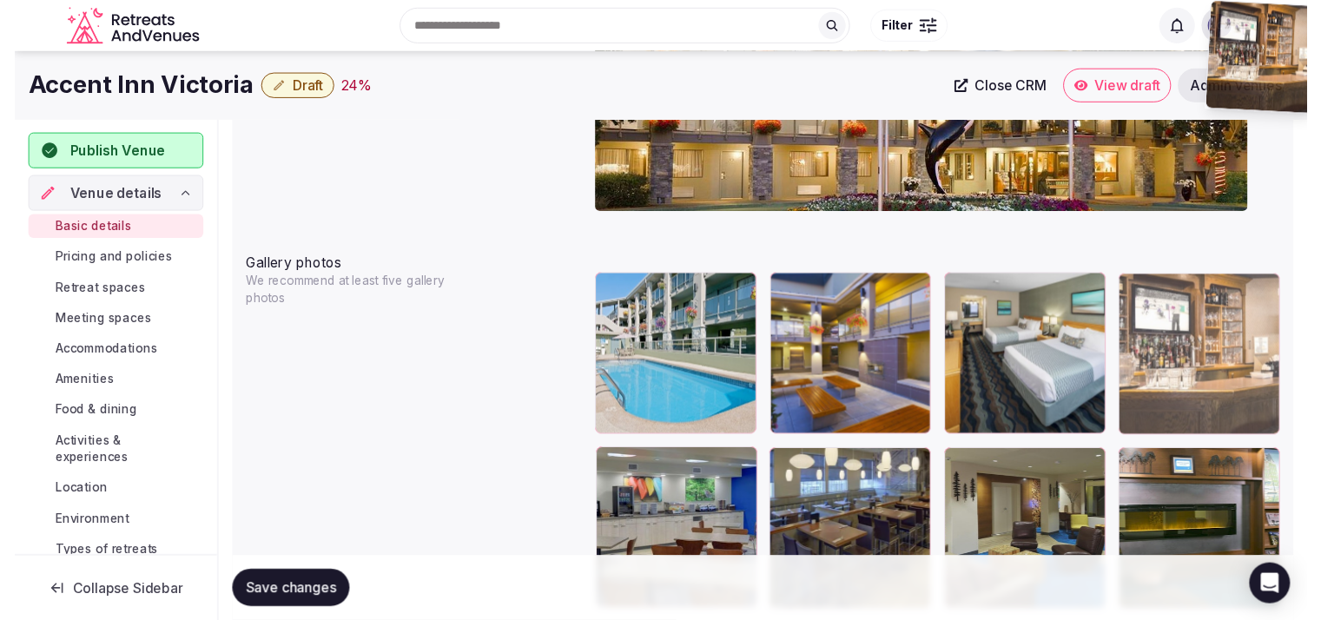
scroll to position [1820, 0]
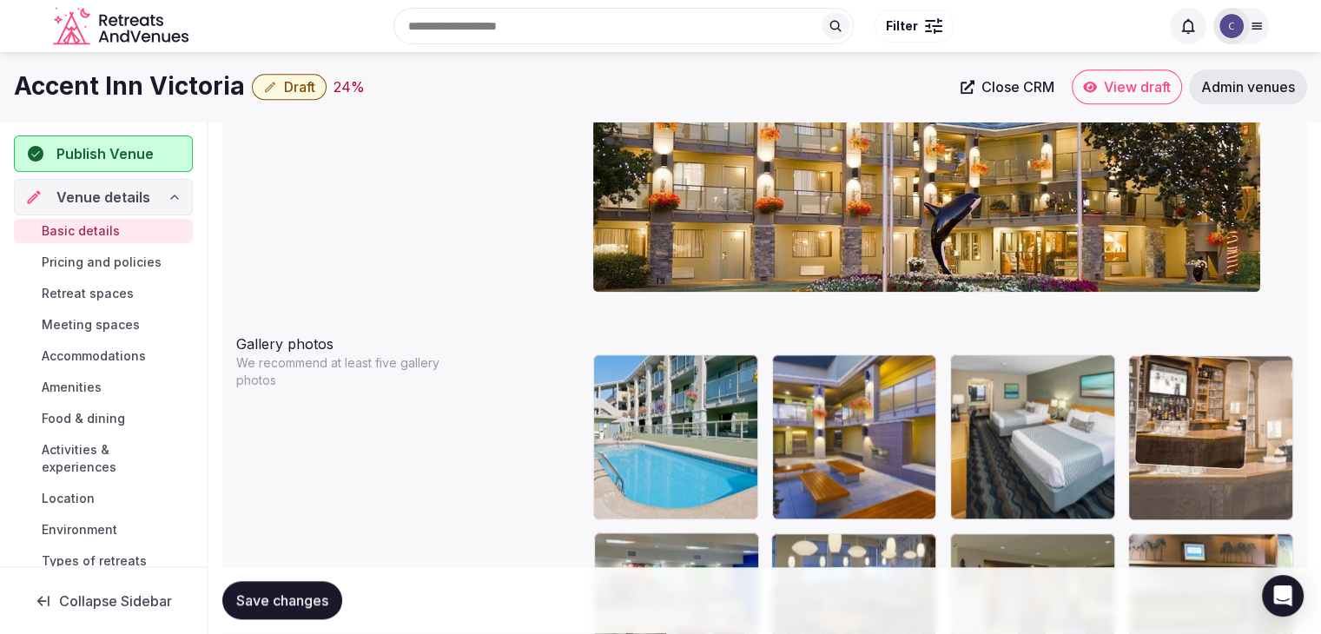
drag, startPoint x: 611, startPoint y: 439, endPoint x: 1178, endPoint y: 367, distance: 570.9
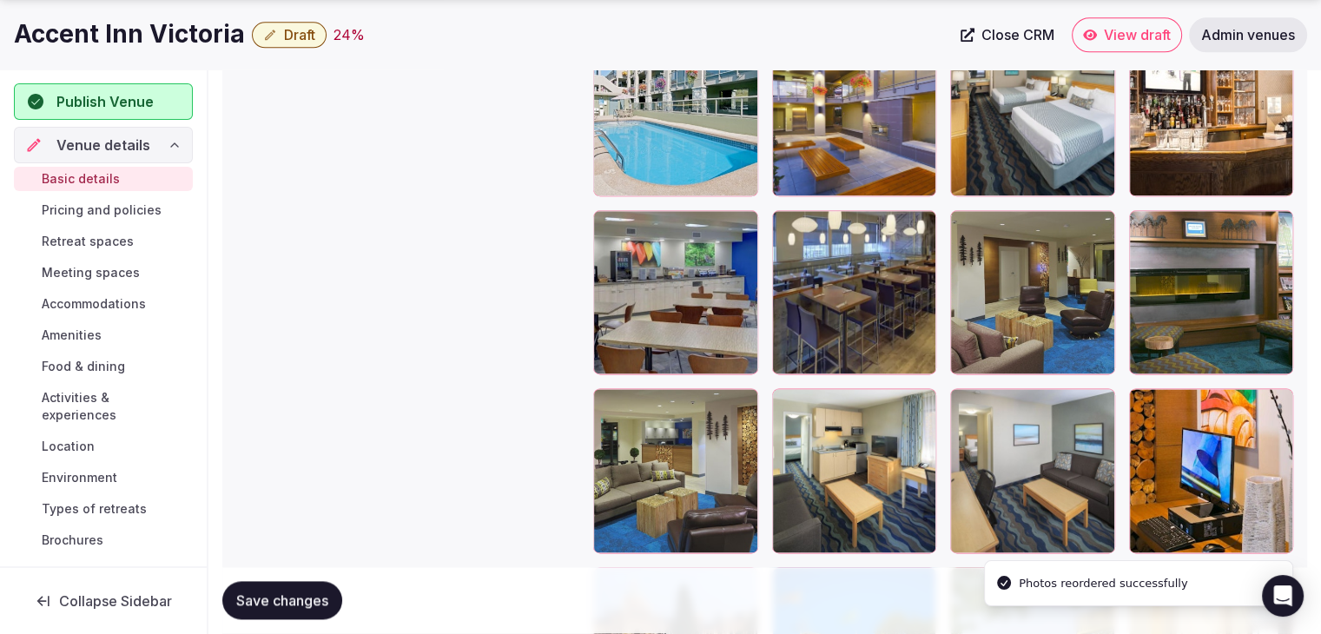
scroll to position [2168, 0]
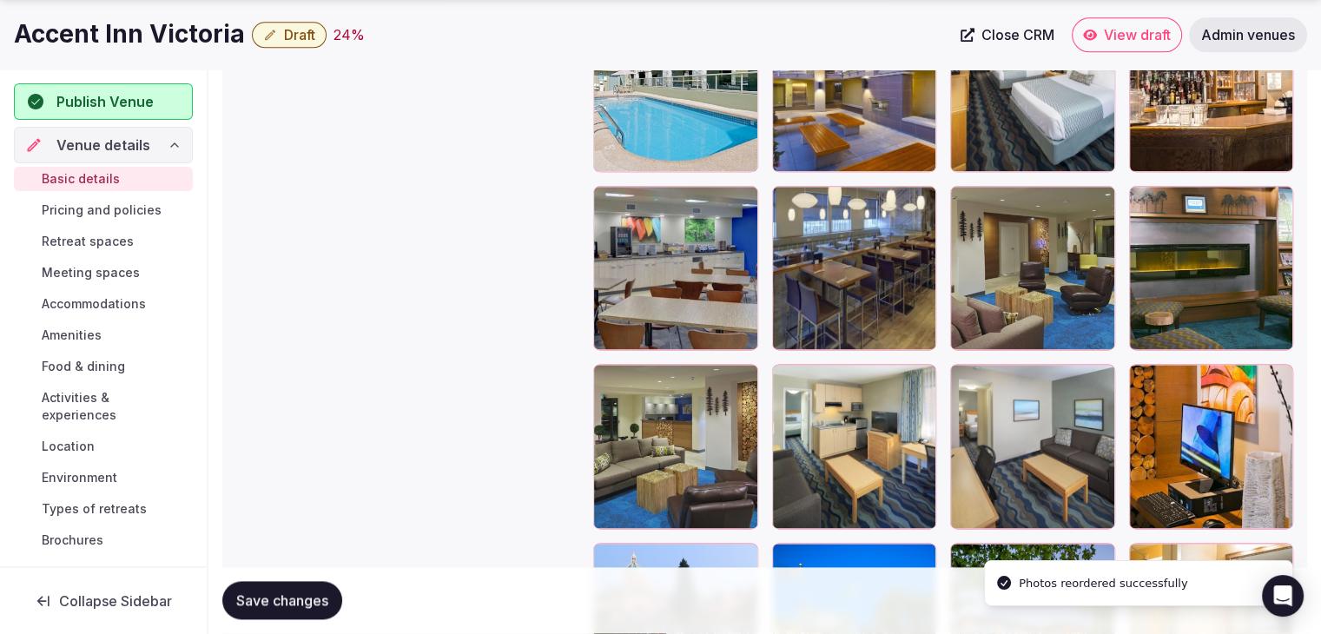
click at [789, 190] on icon at bounding box center [786, 199] width 21 height 21
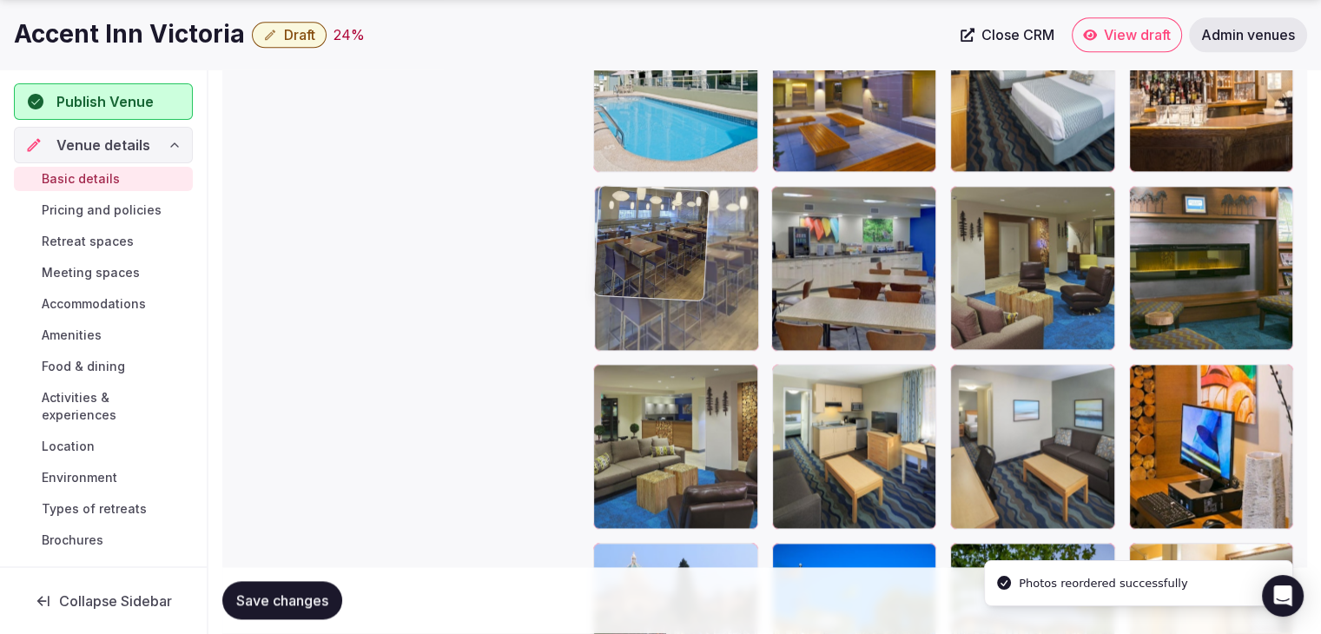
drag, startPoint x: 789, startPoint y: 190, endPoint x: 747, endPoint y: 318, distance: 134.3
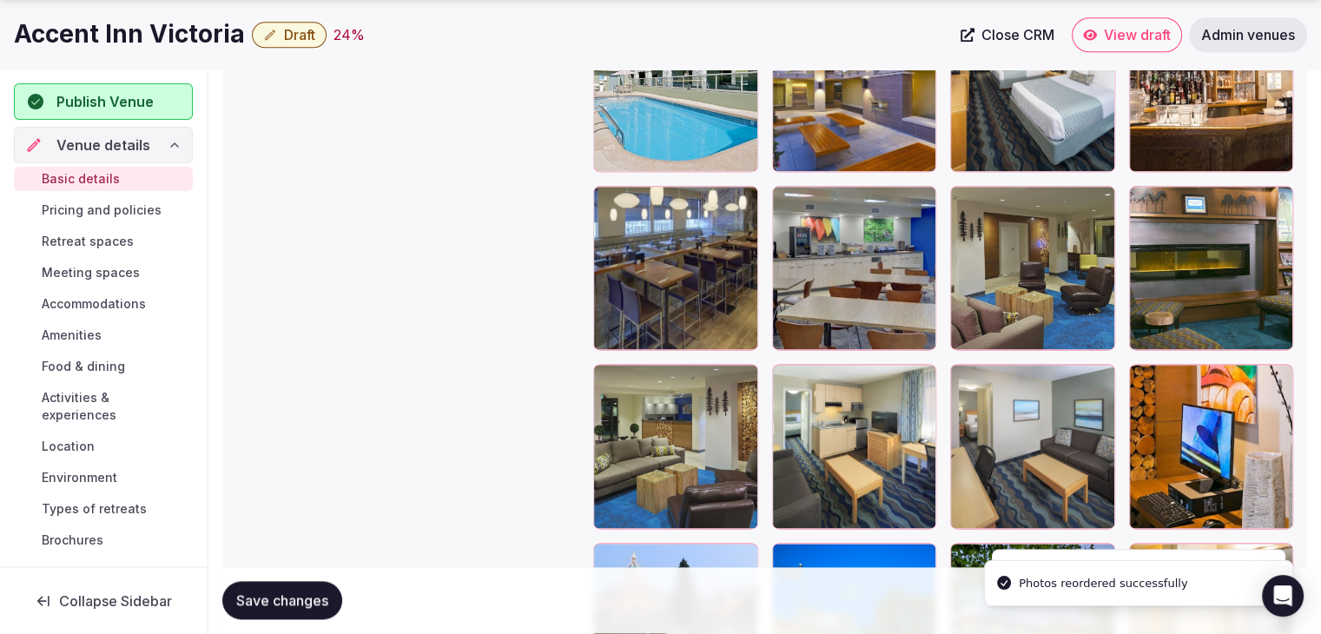
scroll to position [2342, 0]
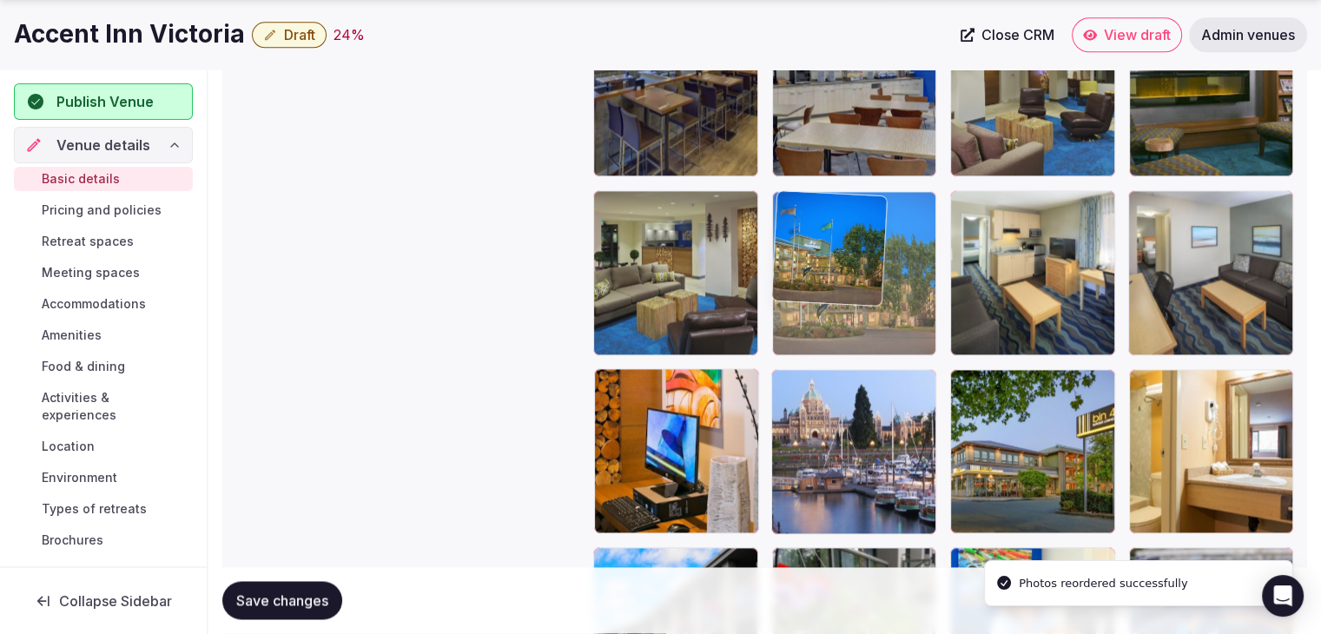
drag, startPoint x: 781, startPoint y: 385, endPoint x: 797, endPoint y: 202, distance: 184.0
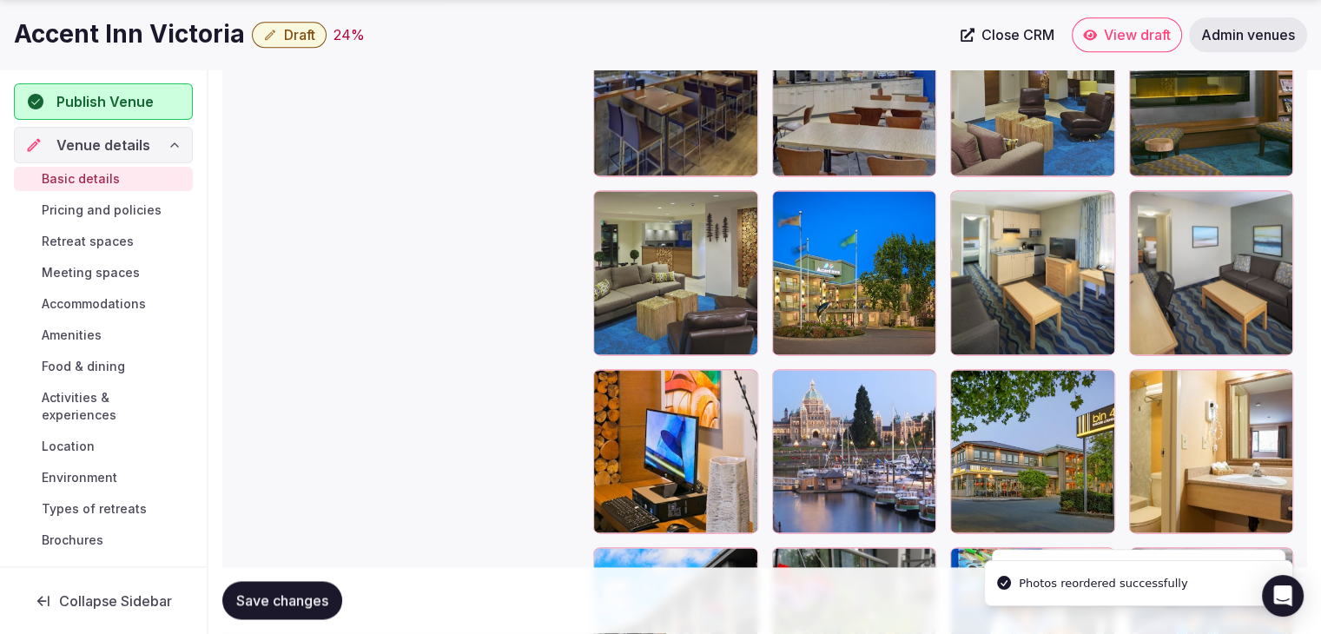
scroll to position [2168, 0]
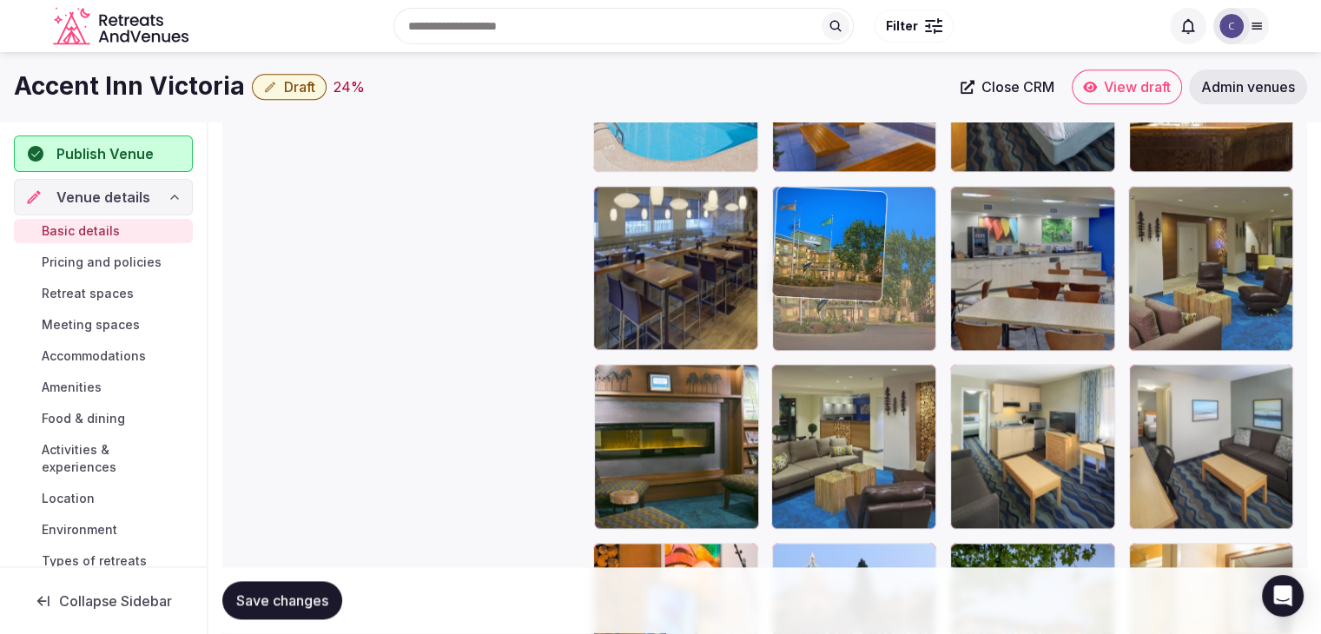
drag, startPoint x: 789, startPoint y: 327, endPoint x: 789, endPoint y: 286, distance: 40.8
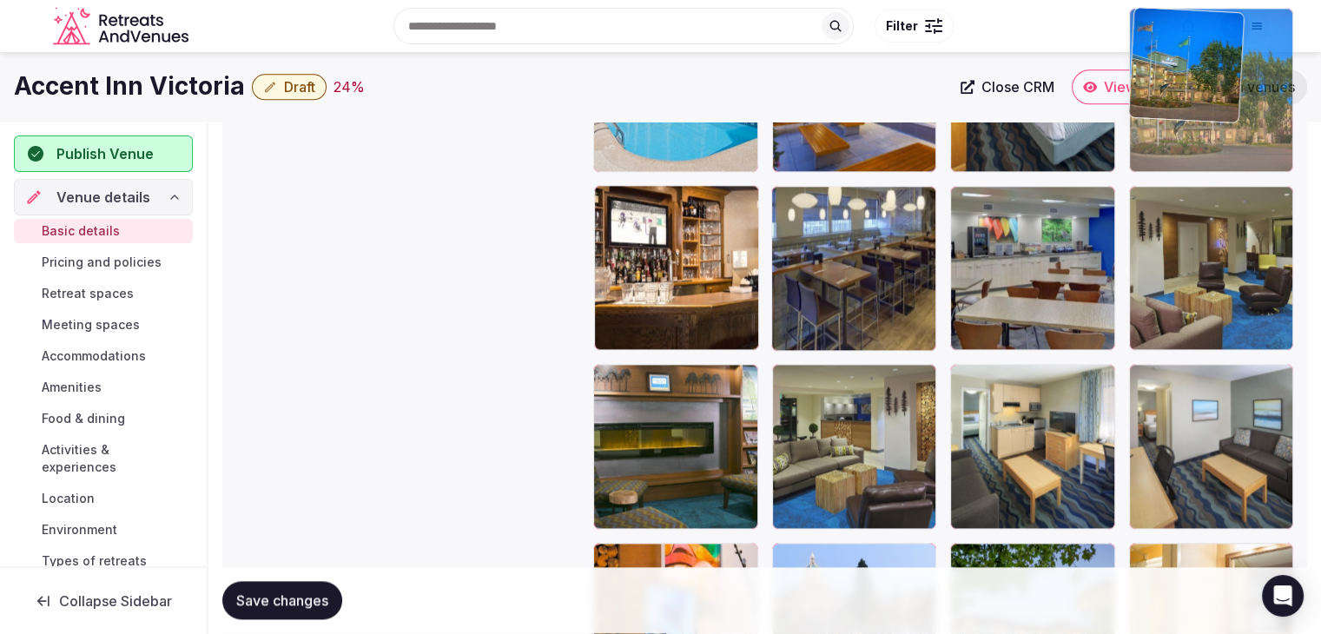
drag, startPoint x: 1096, startPoint y: 272, endPoint x: 1121, endPoint y: 265, distance: 26.1
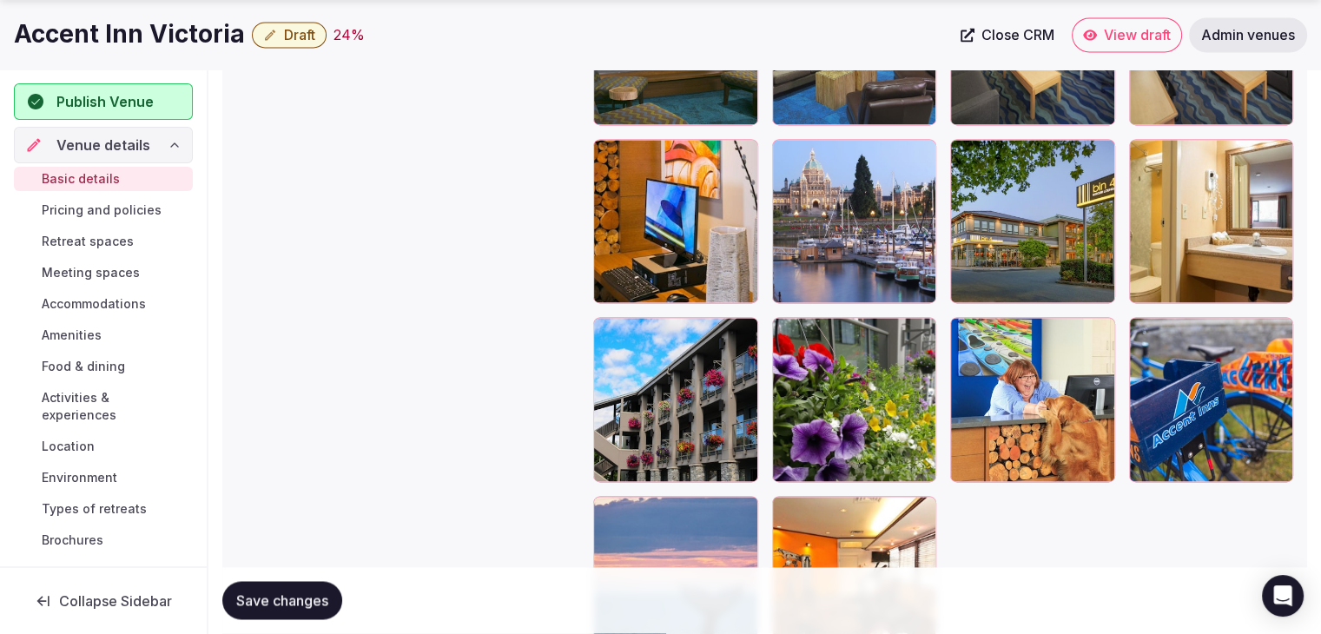
scroll to position [2689, 0]
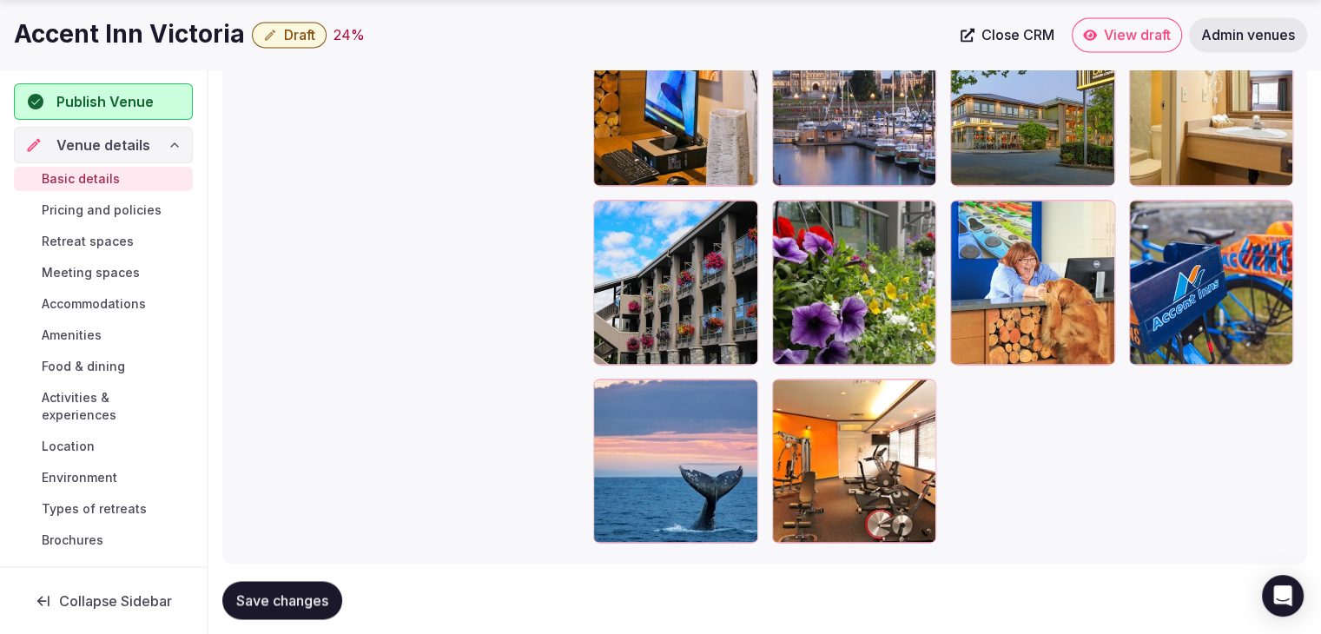
click at [294, 593] on span "Save changes" at bounding box center [282, 600] width 92 height 17
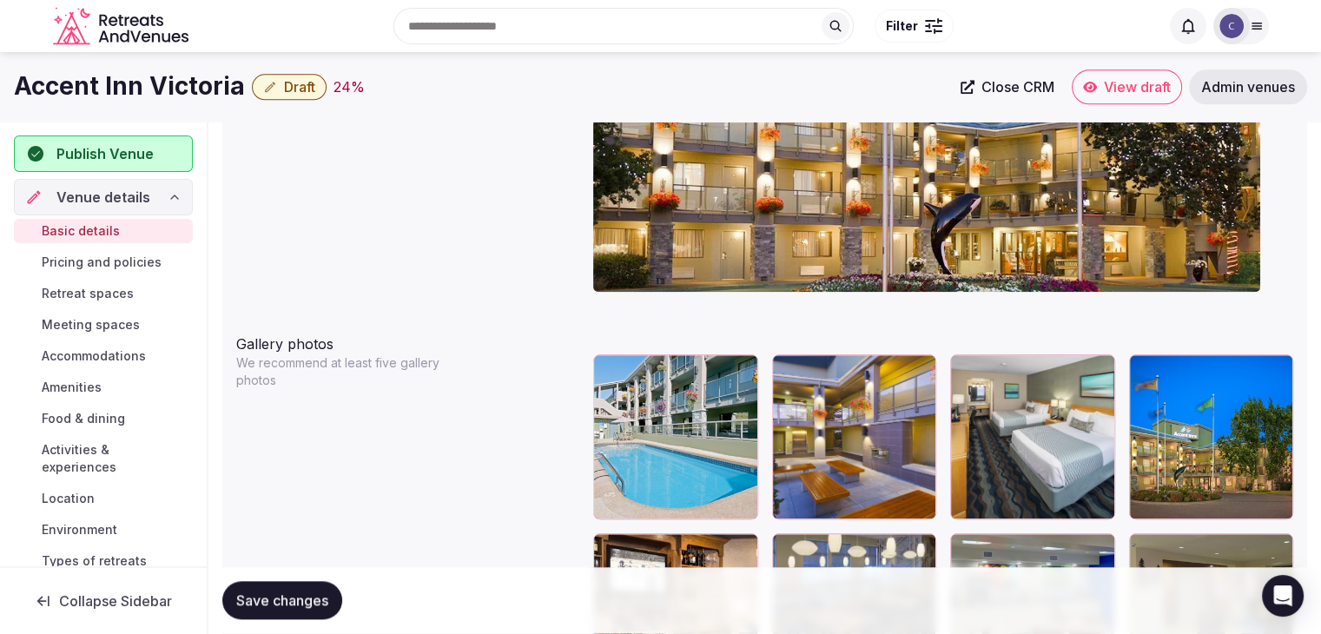
scroll to position [2081, 0]
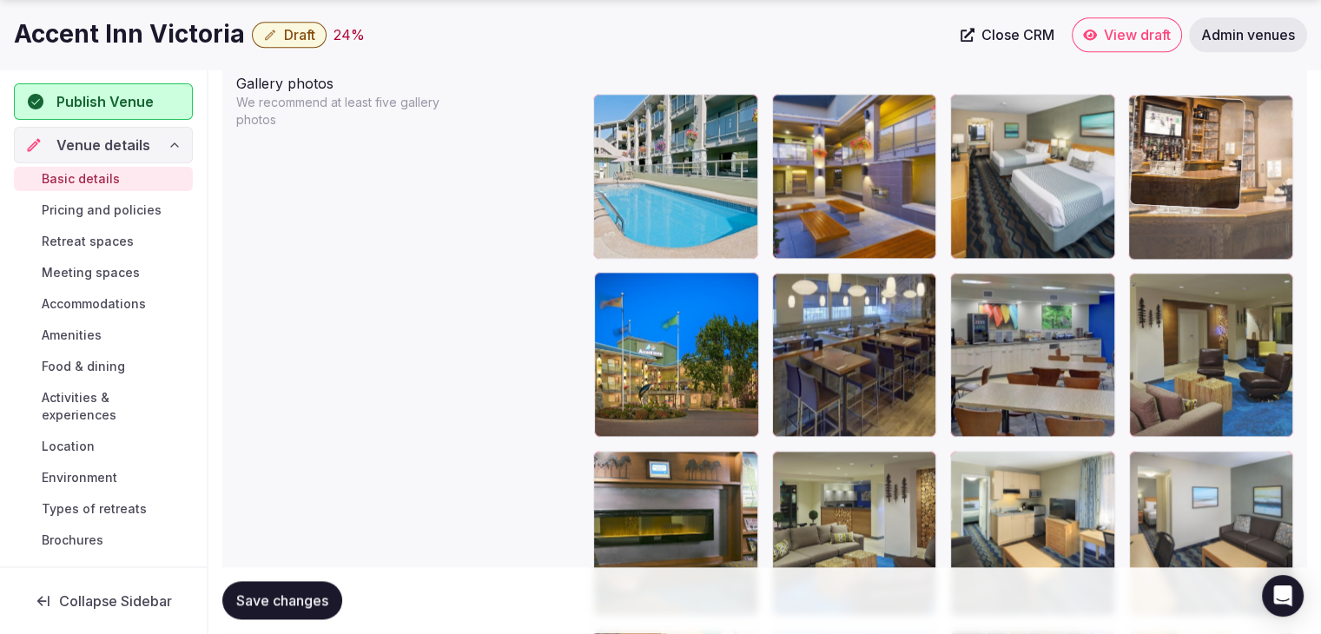
drag, startPoint x: 609, startPoint y: 281, endPoint x: 1125, endPoint y: 155, distance: 530.9
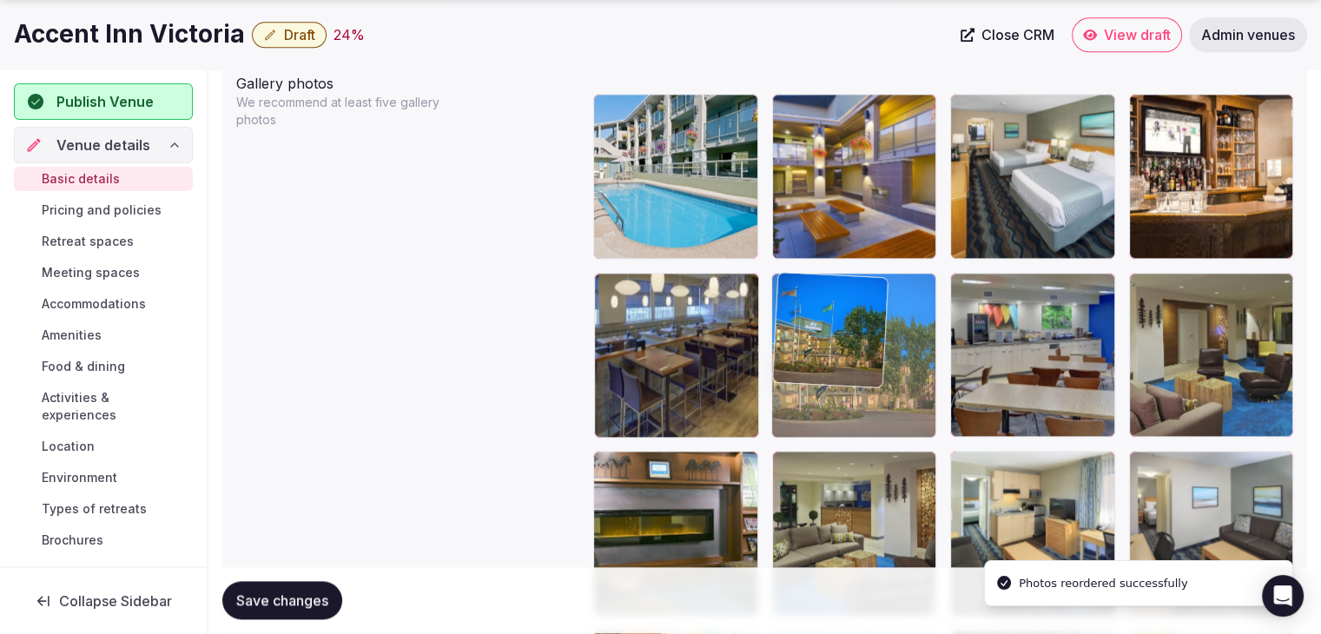
drag, startPoint x: 634, startPoint y: 290, endPoint x: 784, endPoint y: 356, distance: 164.1
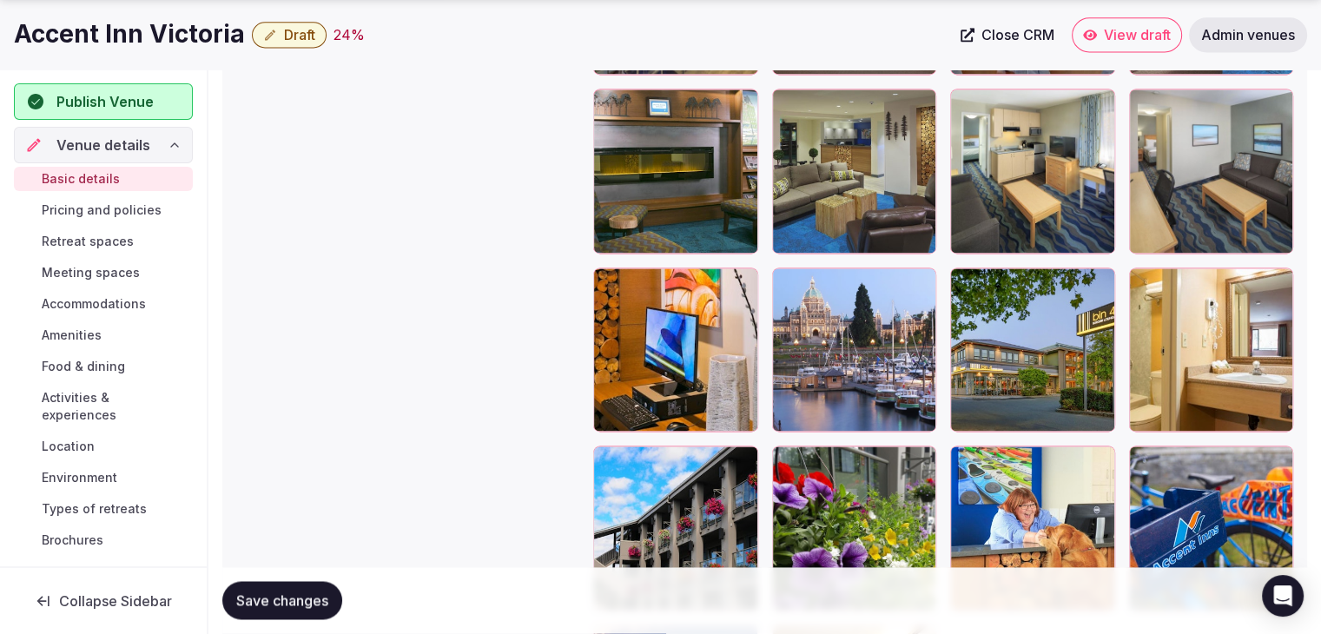
scroll to position [2602, 0]
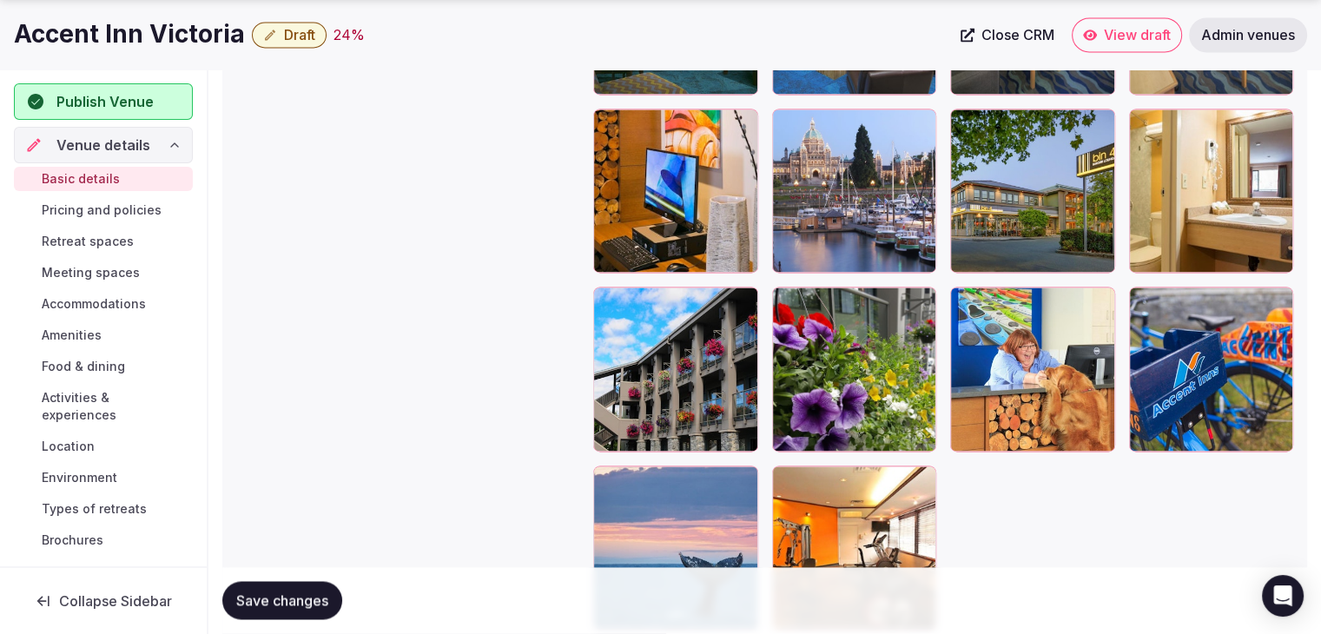
click at [306, 604] on span "Save changes" at bounding box center [282, 600] width 92 height 17
click at [178, 39] on h1 "Accent Inn Victoria" at bounding box center [129, 34] width 231 height 34
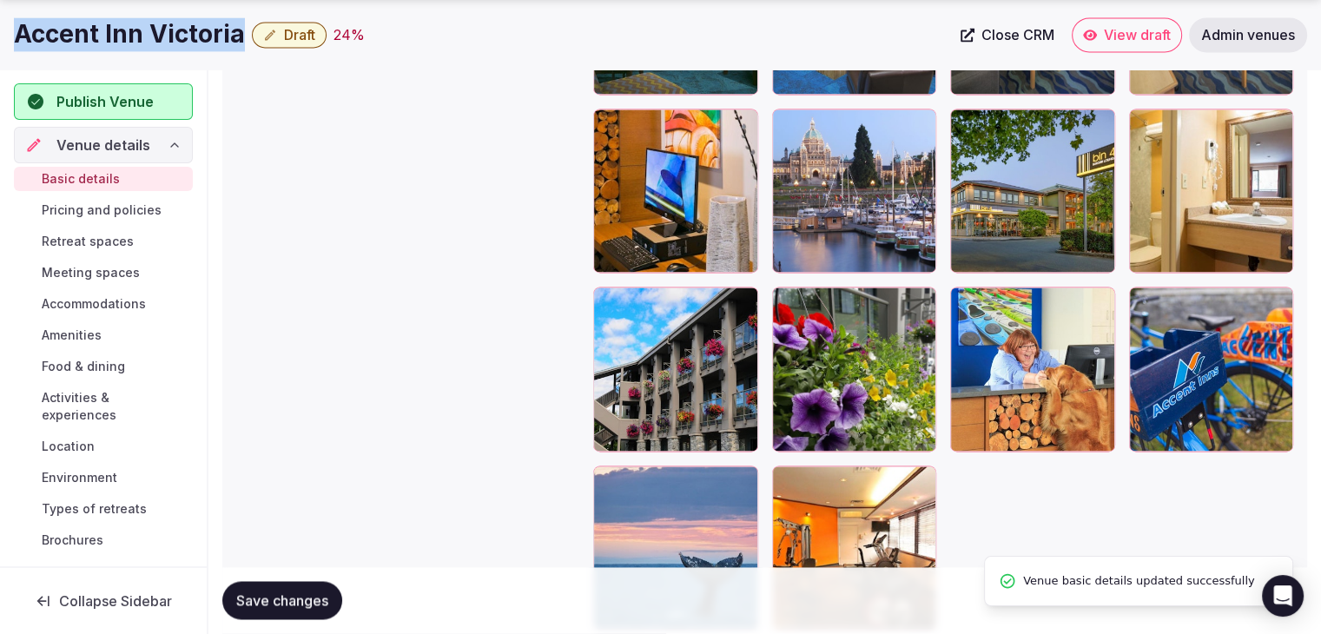
click at [178, 39] on h1 "Accent Inn Victoria" at bounding box center [129, 34] width 231 height 34
copy div "Accent Inn Victoria"
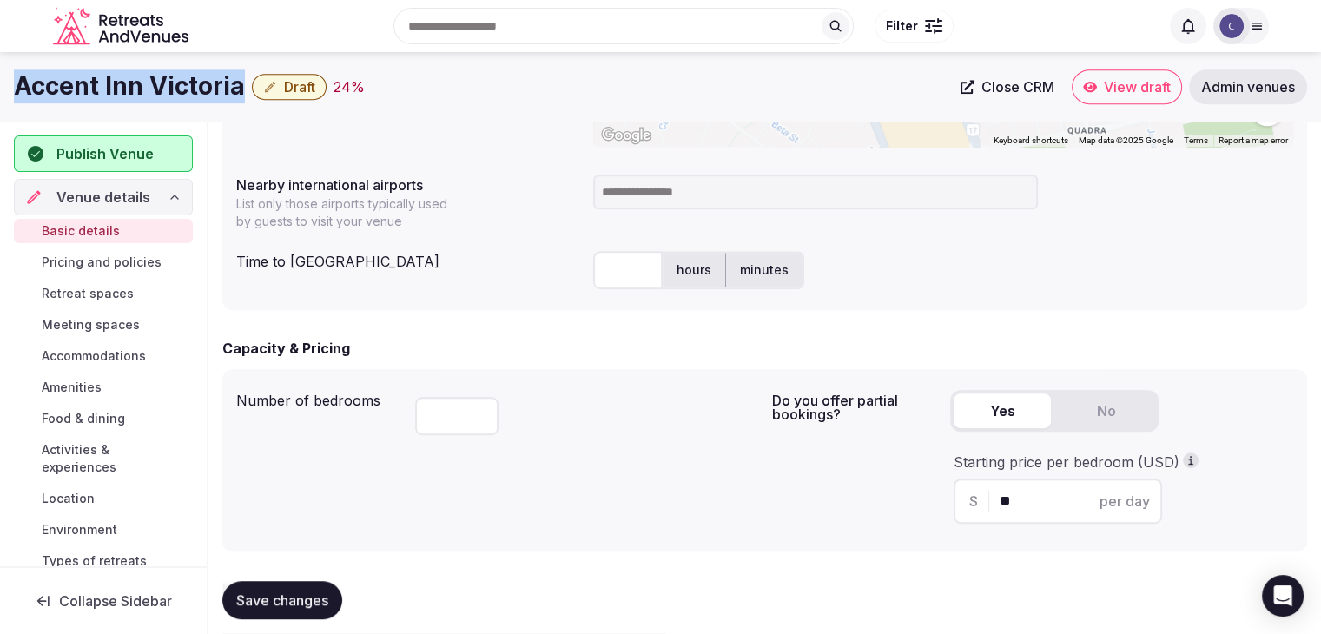
scroll to position [778, 0]
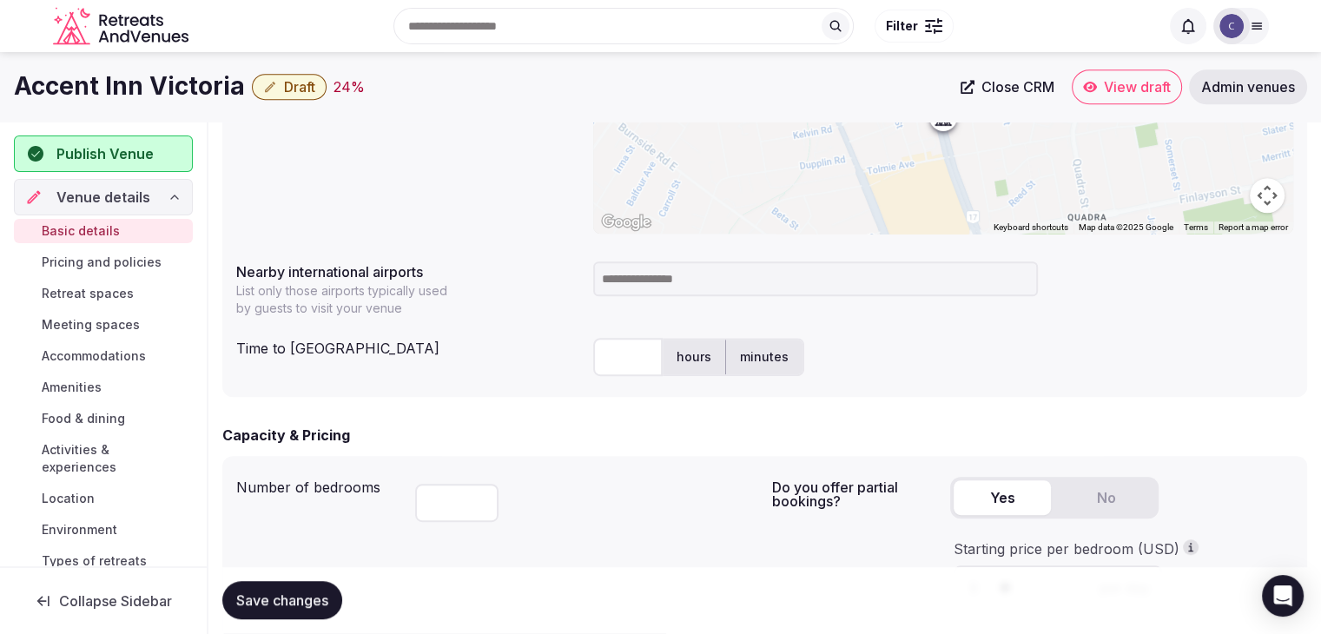
click at [645, 283] on input at bounding box center [815, 278] width 445 height 35
type input "***"
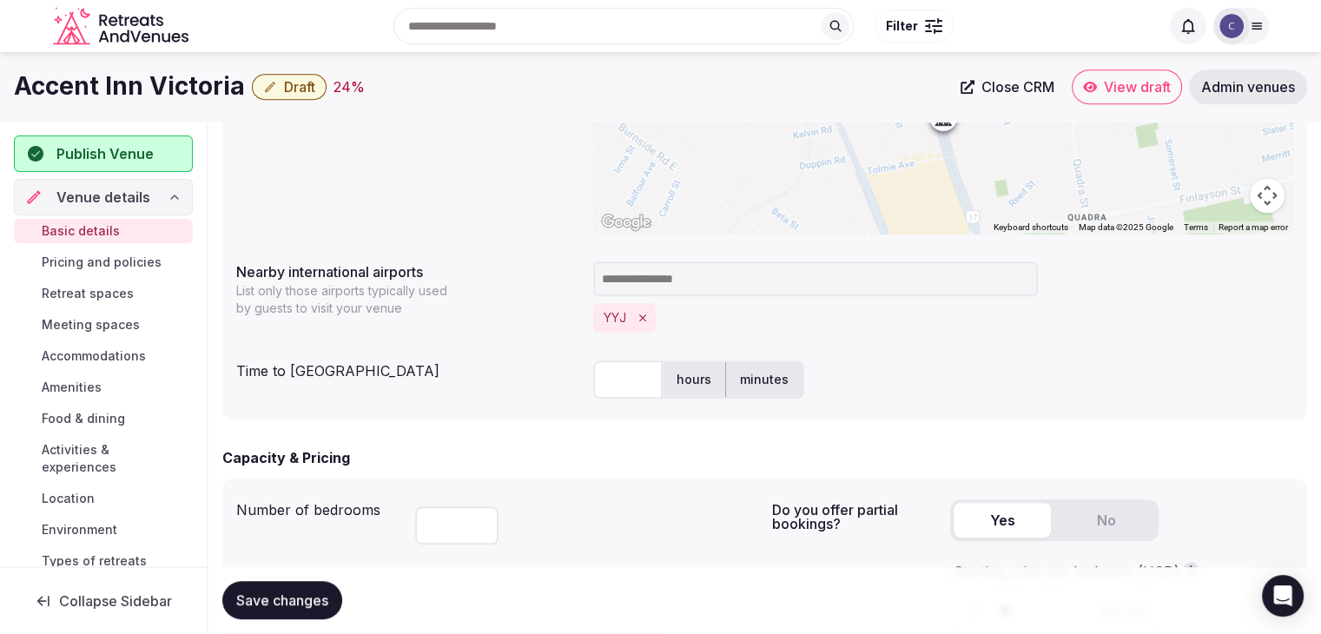
click at [644, 359] on div "hours minutes" at bounding box center [943, 379] width 700 height 52
click at [632, 388] on input "text" at bounding box center [627, 379] width 69 height 38
type input "**"
click at [479, 411] on div "**********" at bounding box center [764, 162] width 1085 height 516
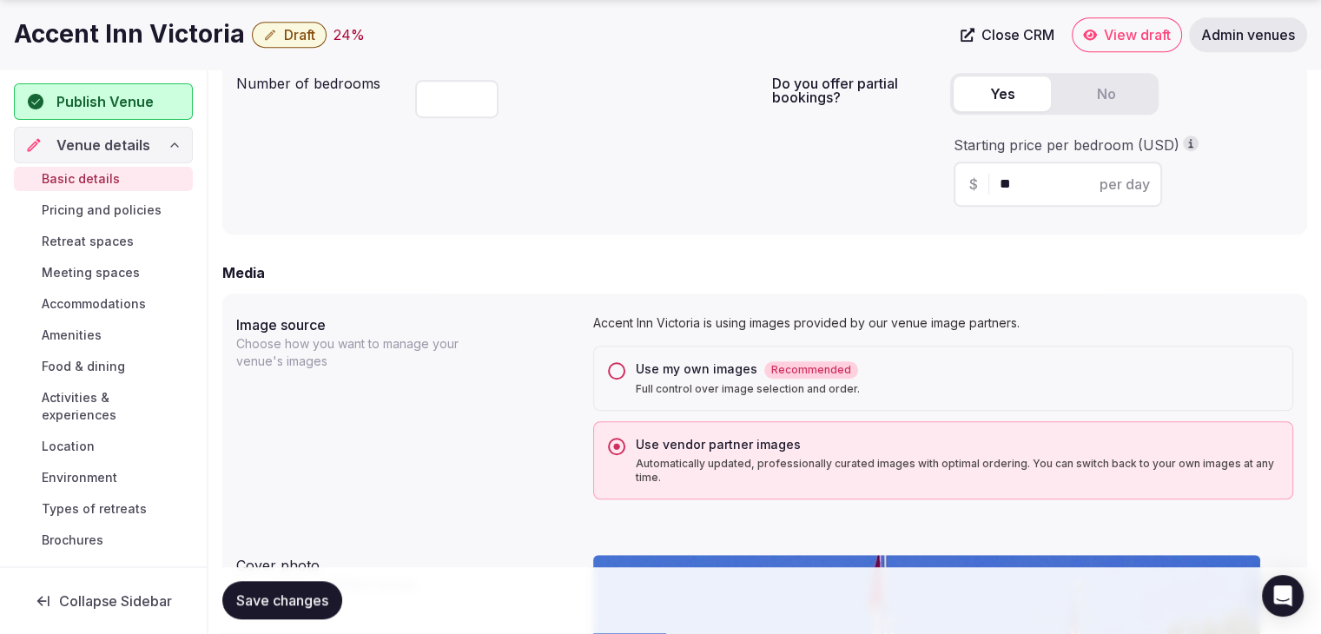
scroll to position [1212, 0]
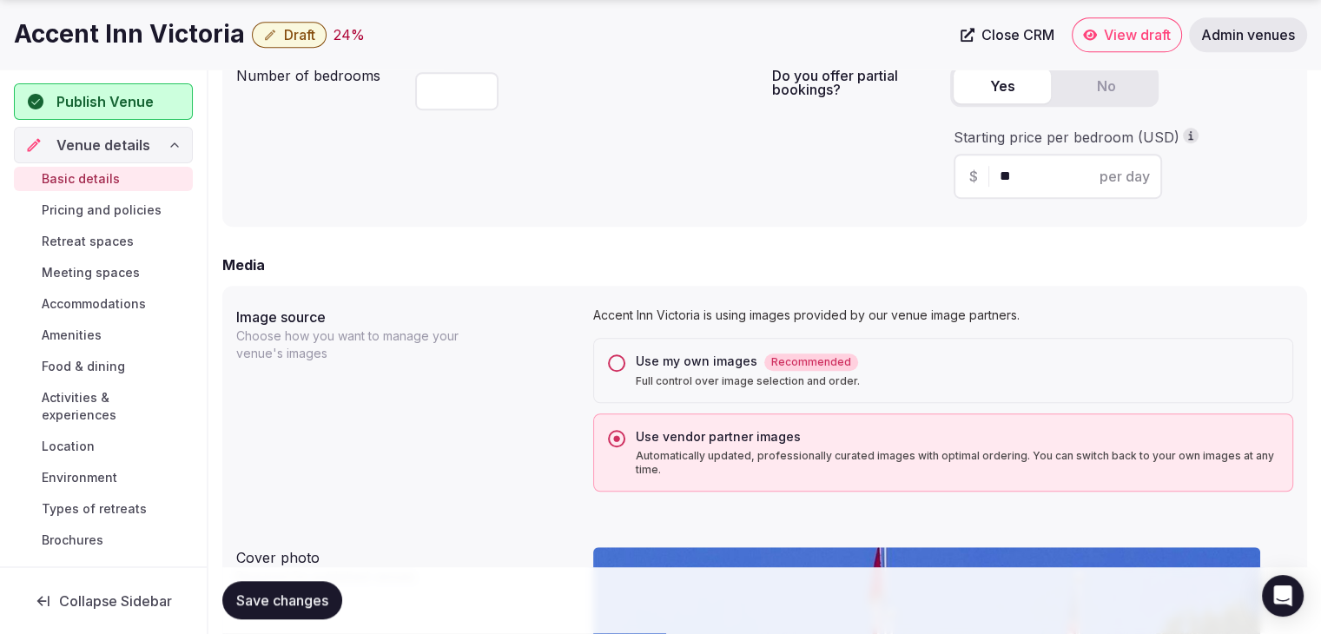
click at [294, 598] on span "Save changes" at bounding box center [282, 600] width 92 height 17
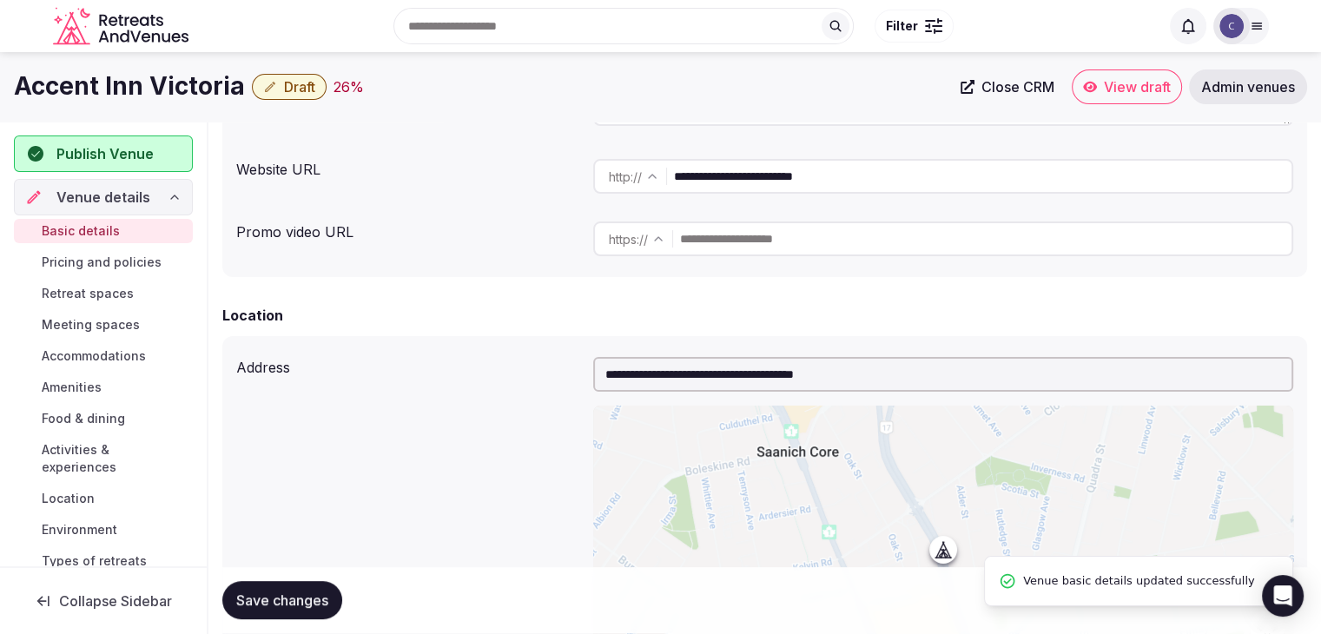
scroll to position [0, 0]
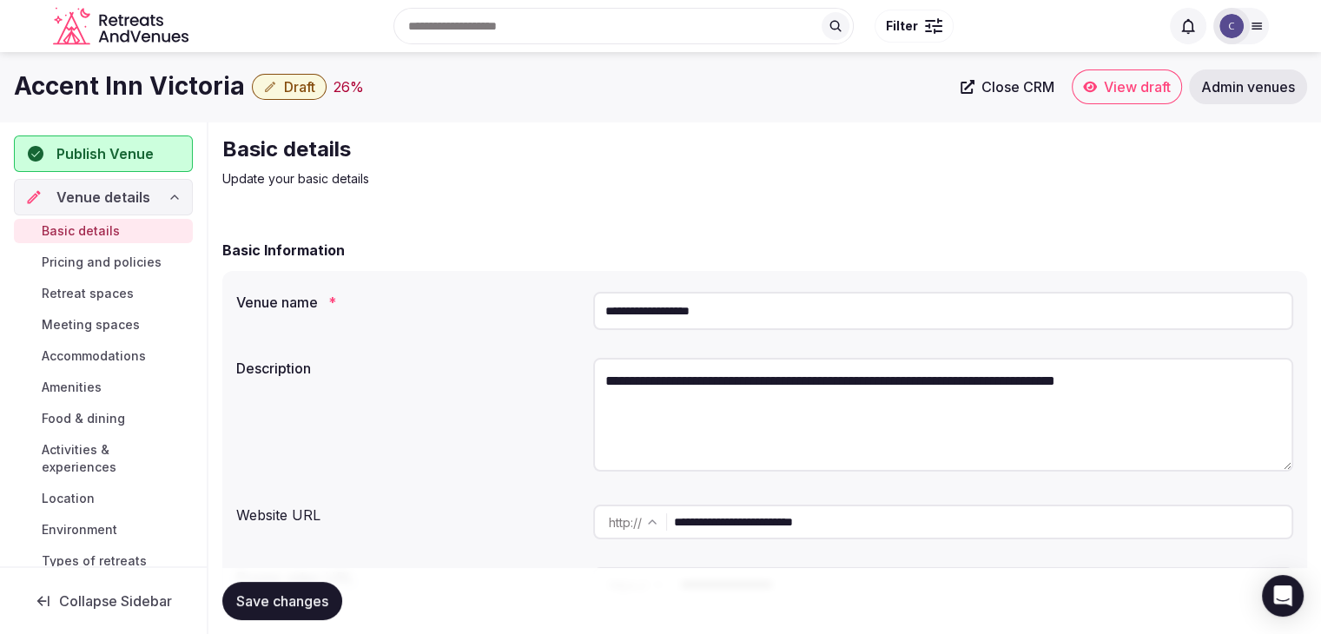
click at [733, 314] on input "**********" at bounding box center [943, 311] width 700 height 38
click at [898, 529] on input "**********" at bounding box center [983, 522] width 618 height 35
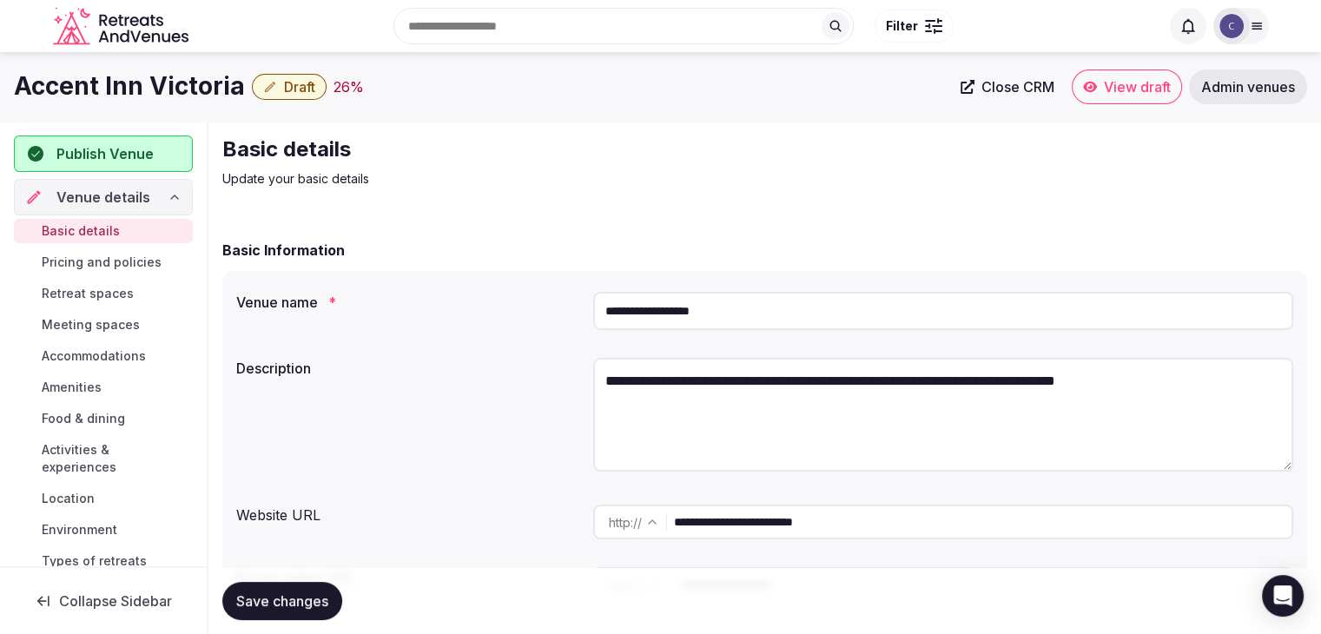
click at [898, 529] on input "**********" at bounding box center [983, 522] width 618 height 35
click at [773, 317] on input "**********" at bounding box center [943, 311] width 700 height 38
click at [667, 313] on input "**********" at bounding box center [943, 311] width 700 height 38
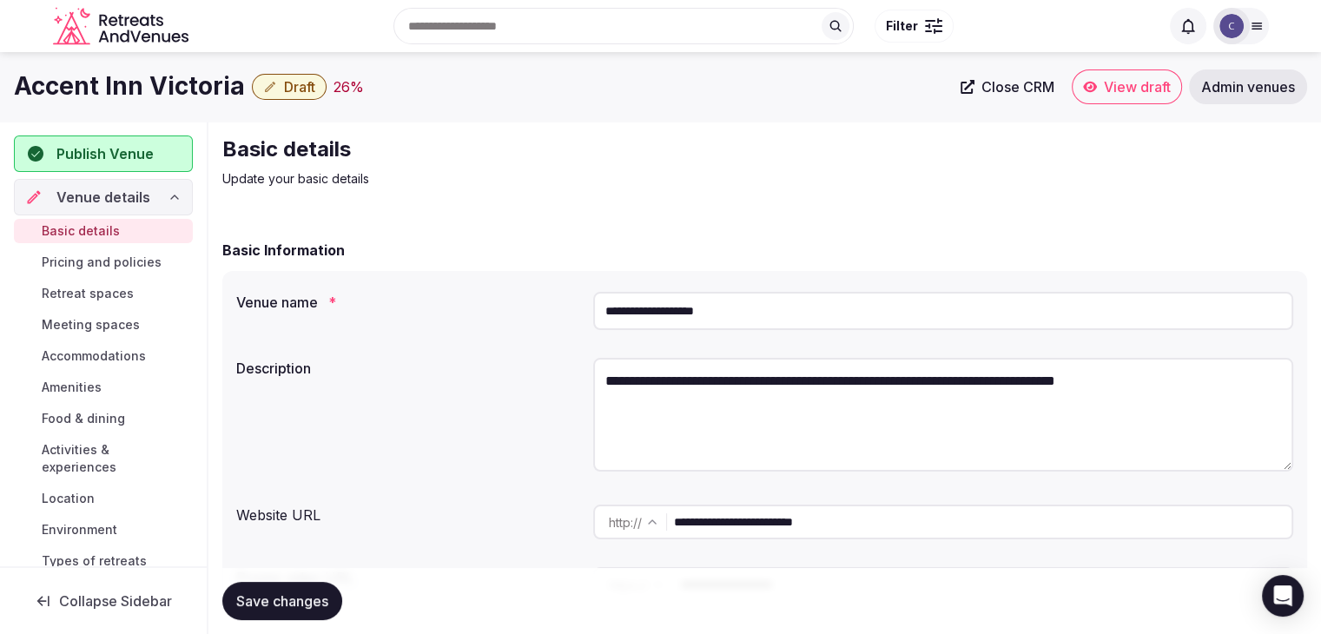
type input "**********"
click at [309, 606] on span "Save changes" at bounding box center [282, 600] width 92 height 17
click at [783, 382] on textarea "**********" at bounding box center [943, 415] width 700 height 114
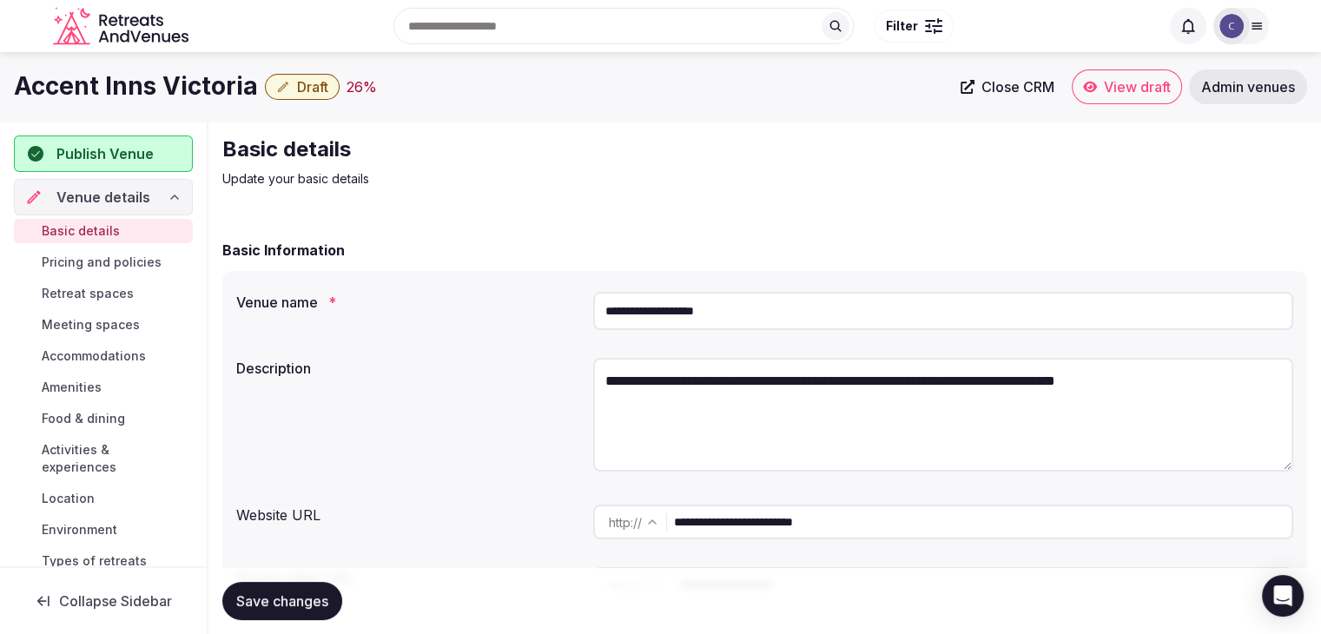
paste textarea "**********"
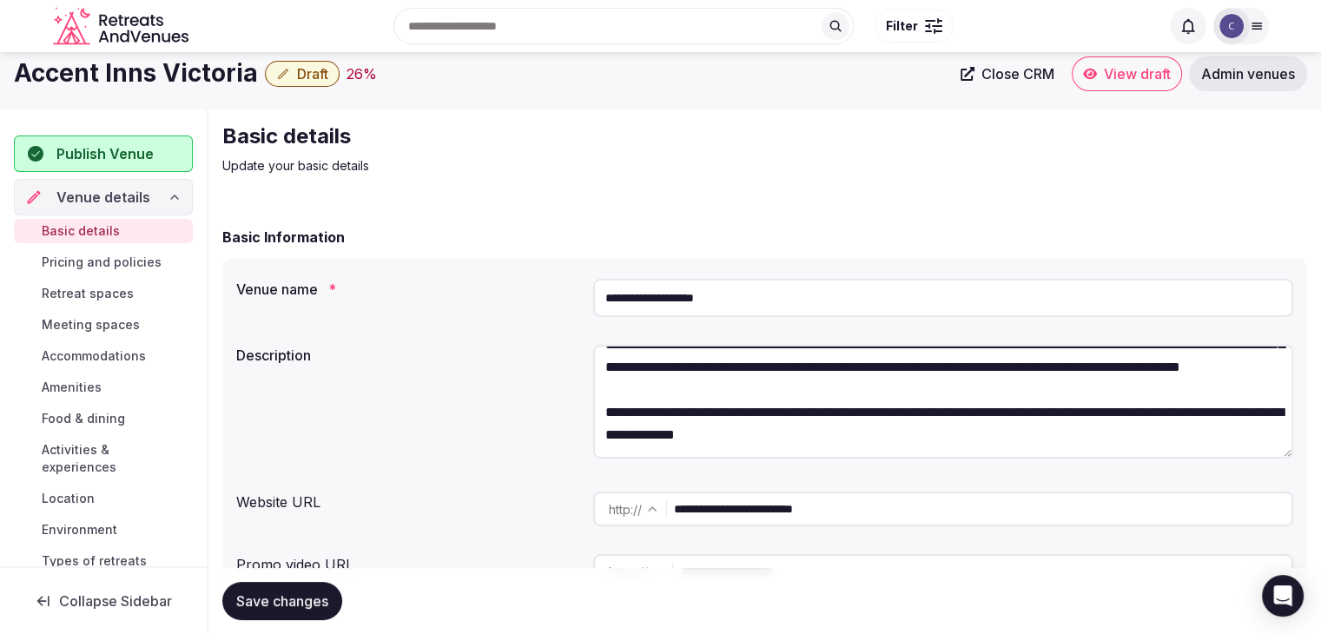
scroll to position [261, 0]
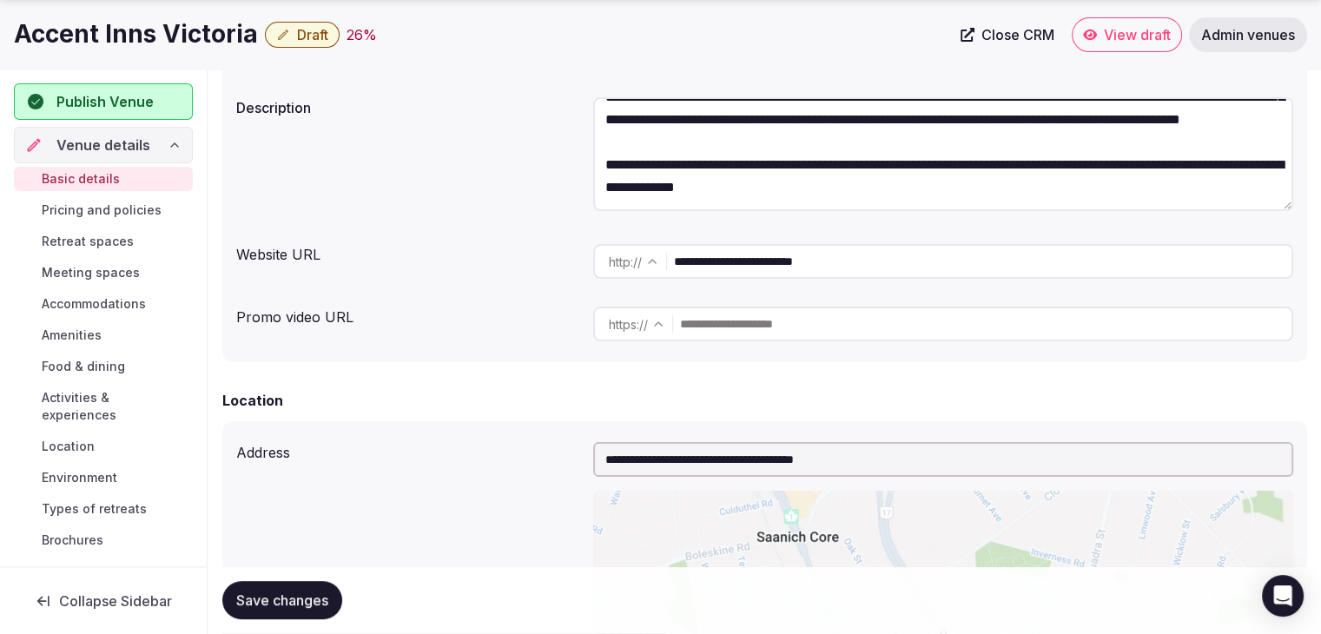
type textarea "**********"
click at [300, 588] on button "Save changes" at bounding box center [282, 601] width 120 height 38
click at [309, 39] on span "Draft" at bounding box center [312, 34] width 31 height 17
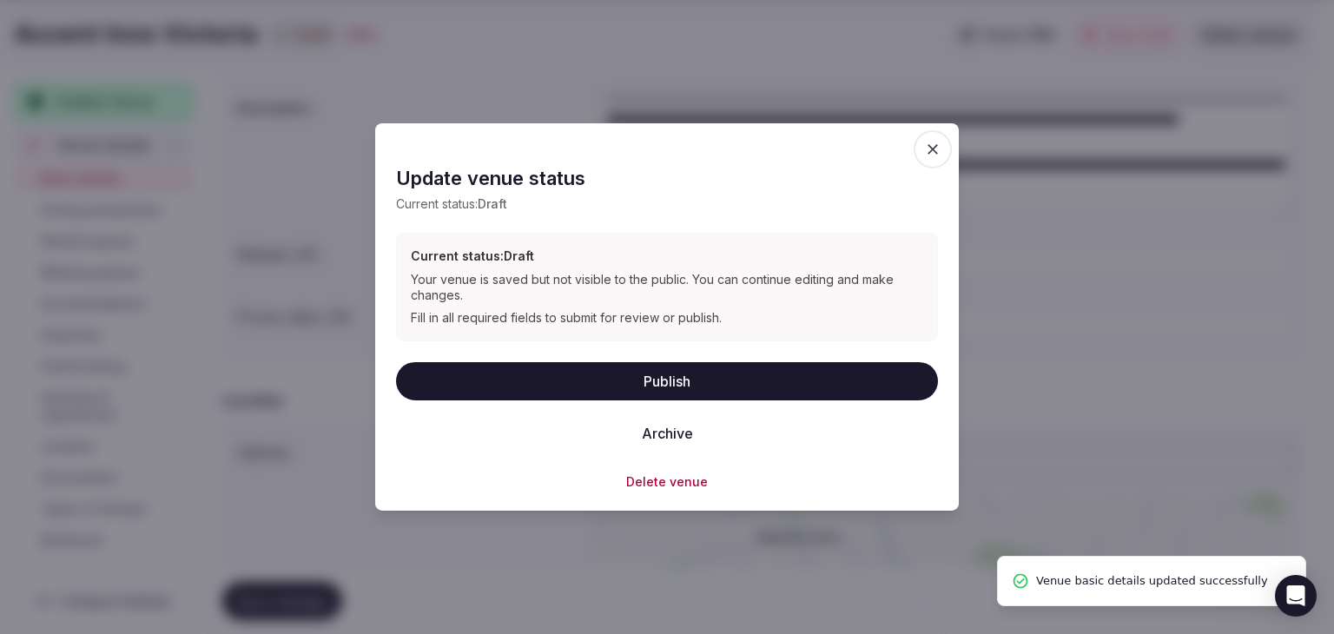
click at [671, 378] on button "Publish" at bounding box center [667, 380] width 542 height 38
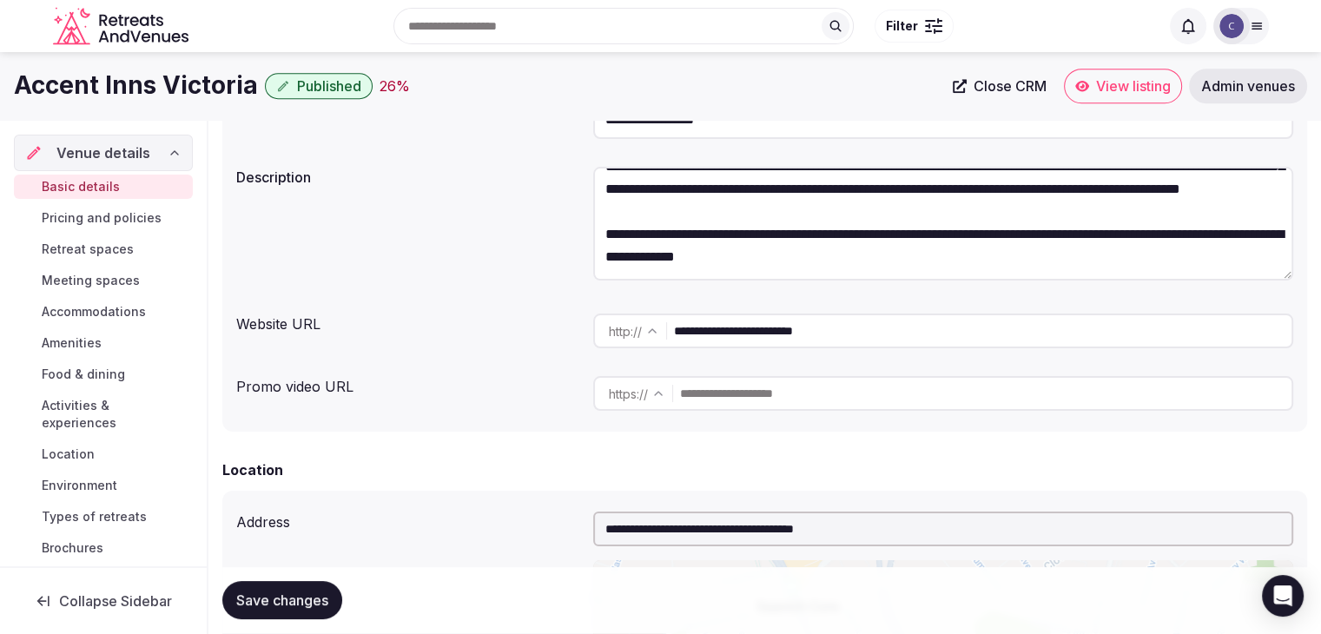
scroll to position [174, 0]
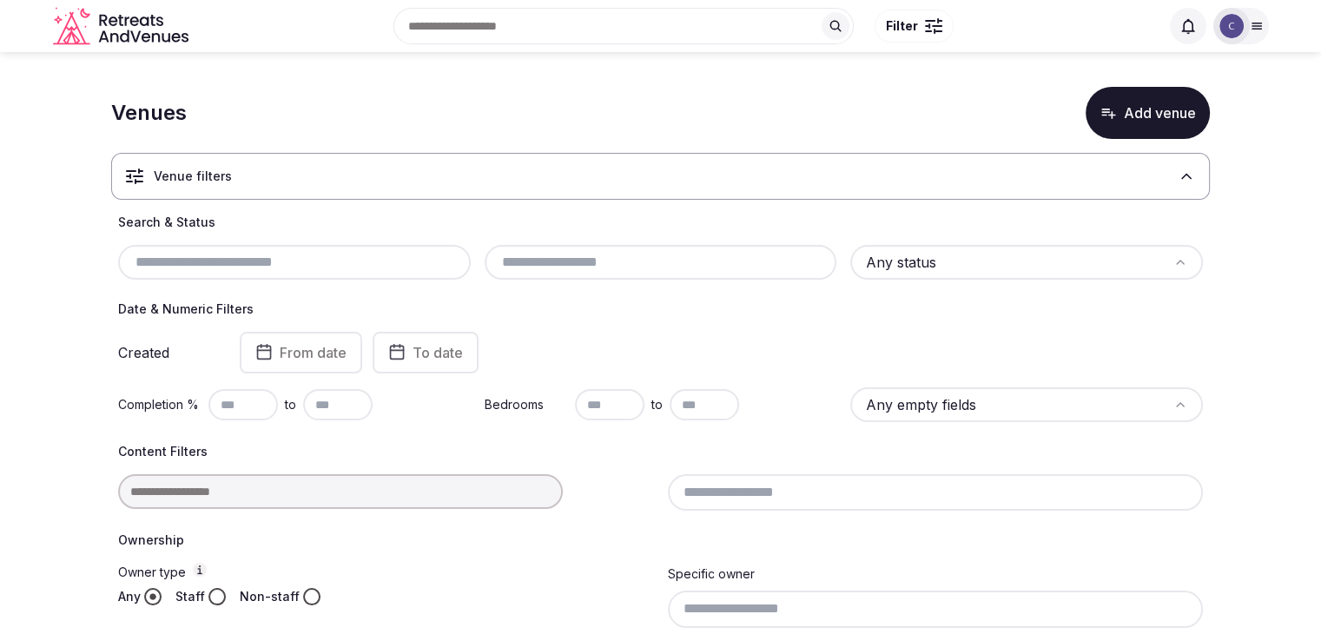
click at [375, 257] on input "text" at bounding box center [294, 262] width 339 height 21
paste input "**********"
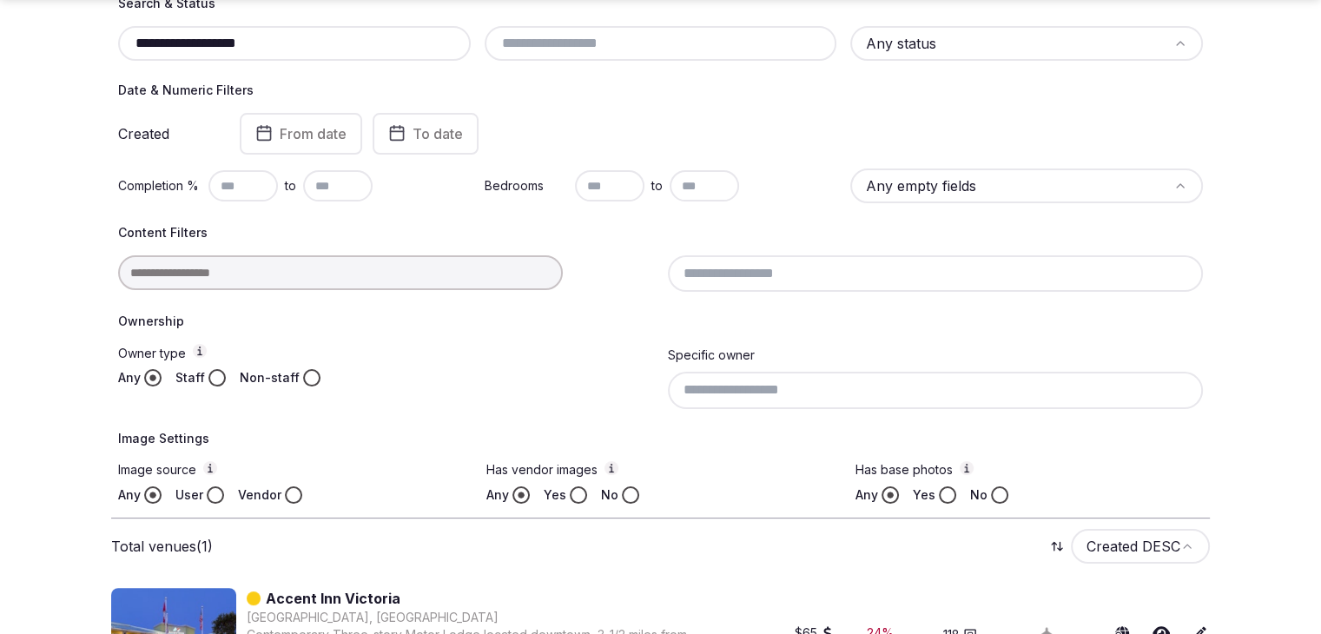
scroll to position [337, 0]
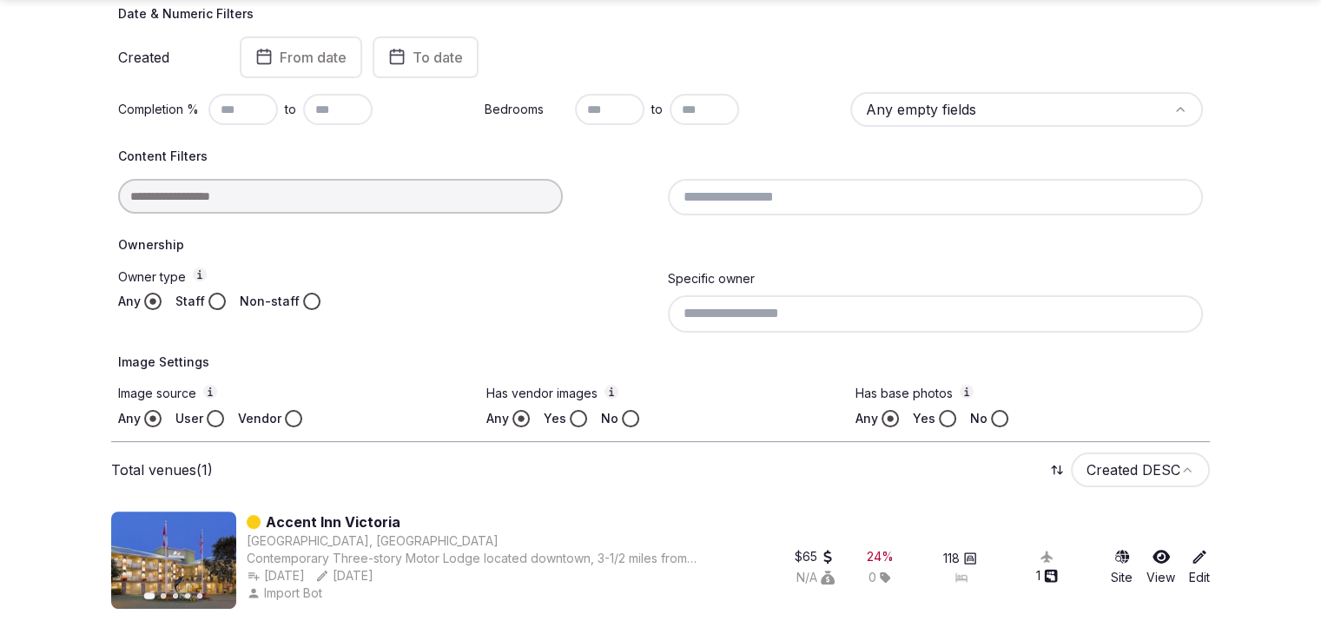
type input "**********"
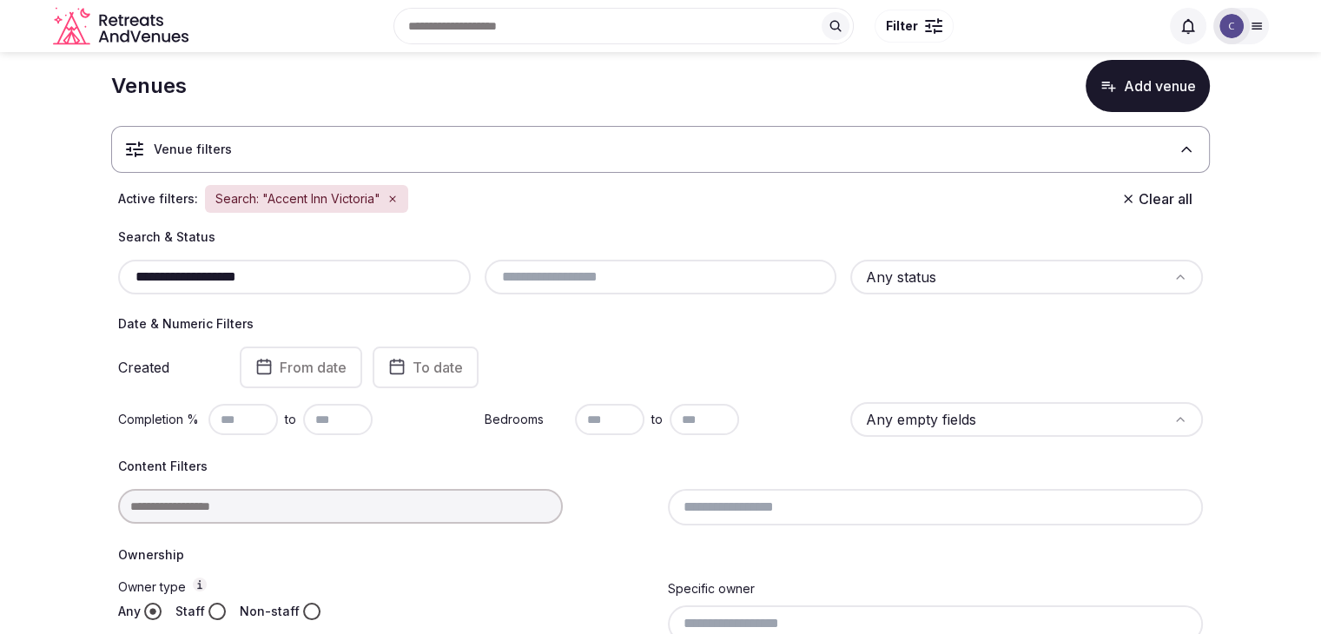
scroll to position [0, 0]
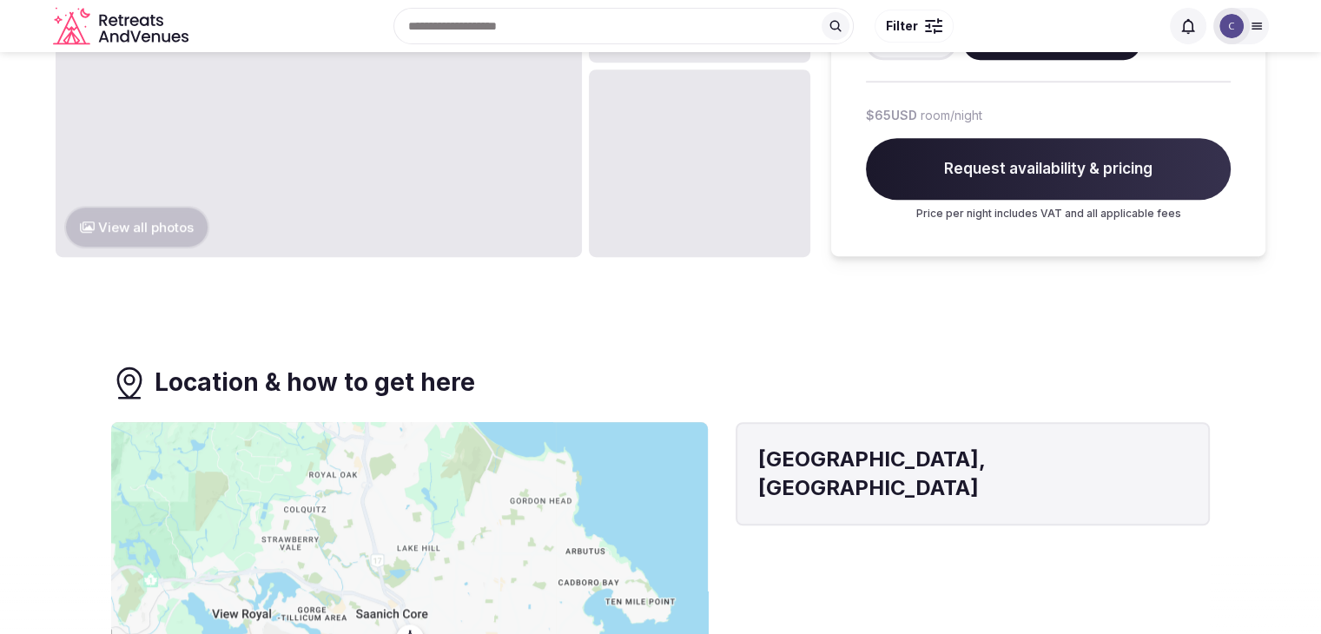
scroll to position [1042, 0]
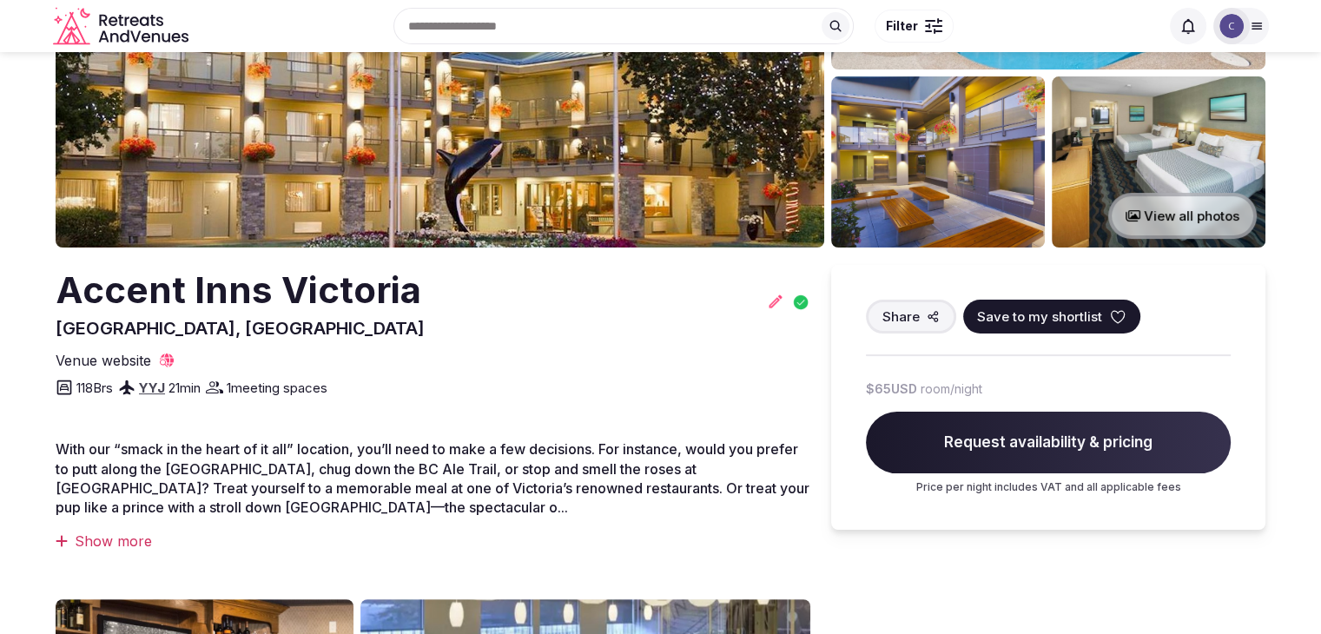
scroll to position [174, 0]
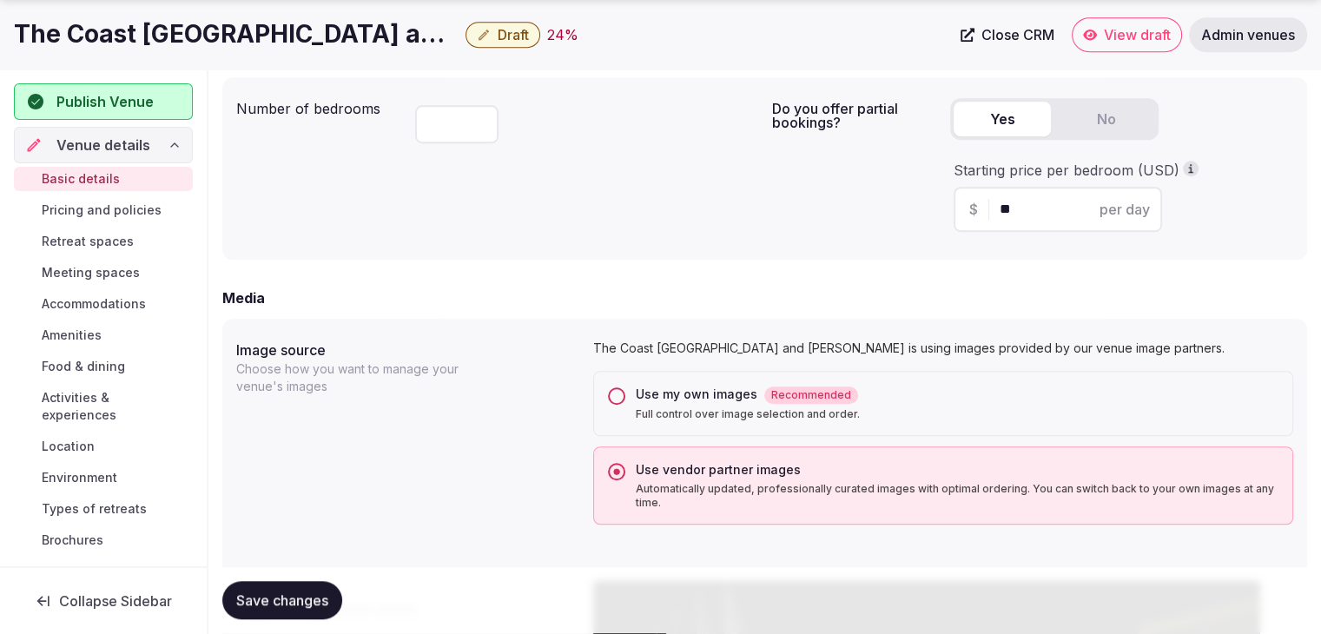
scroll to position [1240, 0]
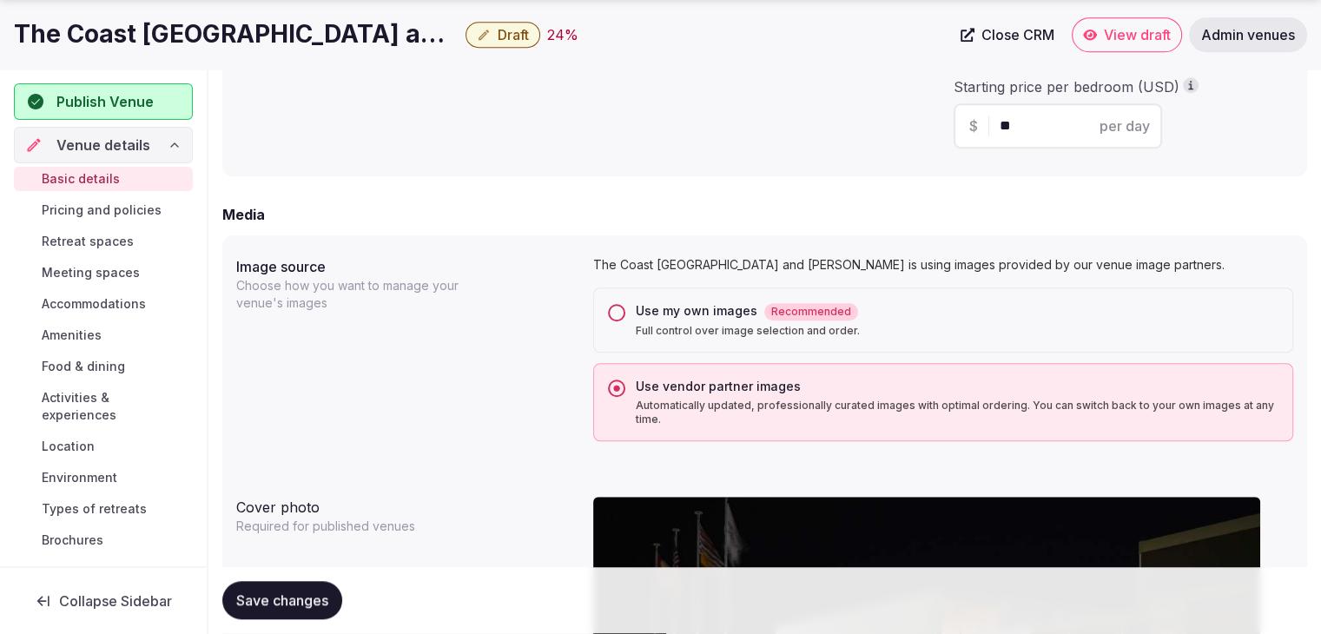
click at [616, 307] on button "Use my own images Recommended Full control over image selection and order." at bounding box center [616, 312] width 17 height 17
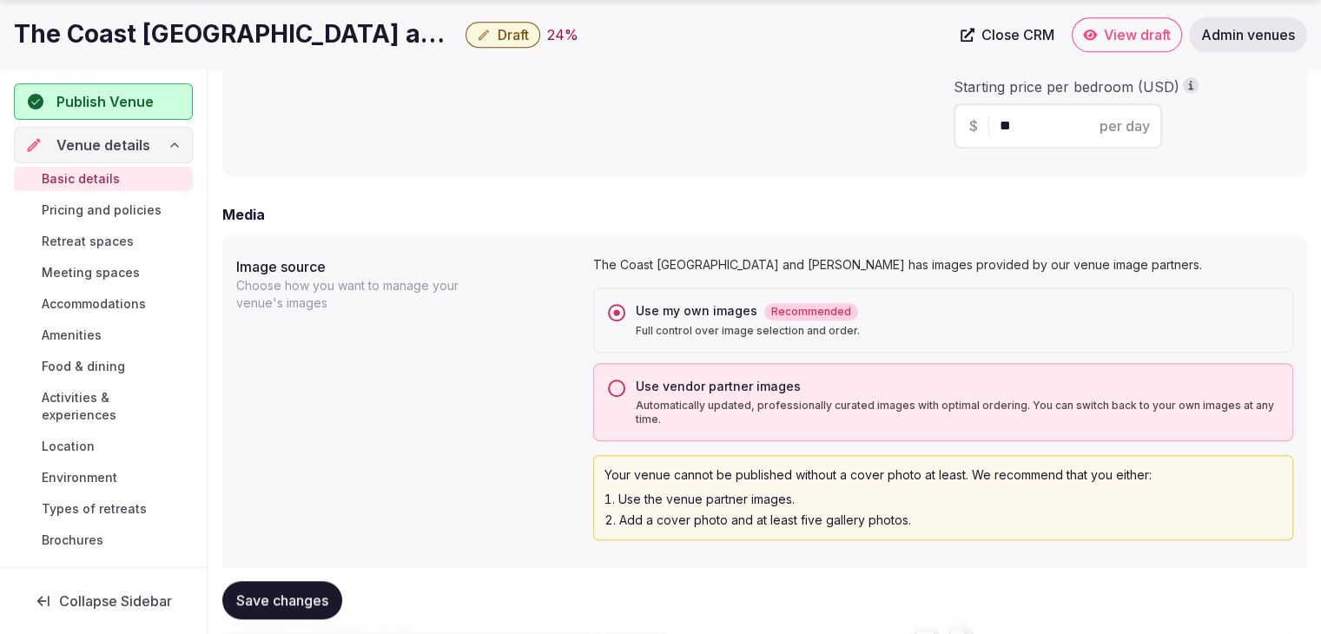
click at [326, 18] on h1 "The Coast [GEOGRAPHIC_DATA] and [GEOGRAPHIC_DATA]" at bounding box center [236, 34] width 445 height 34
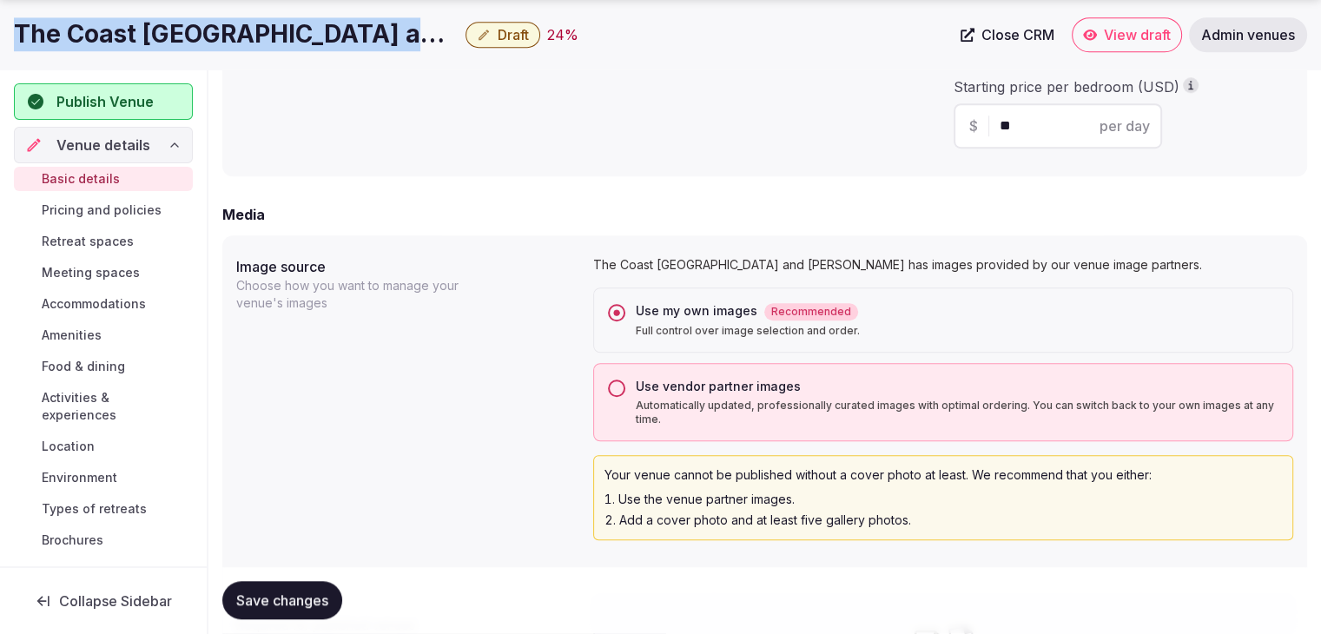
click at [326, 18] on h1 "The Coast [GEOGRAPHIC_DATA] and [GEOGRAPHIC_DATA]" at bounding box center [236, 34] width 445 height 34
copy div "The Coast [GEOGRAPHIC_DATA] and [GEOGRAPHIC_DATA]"
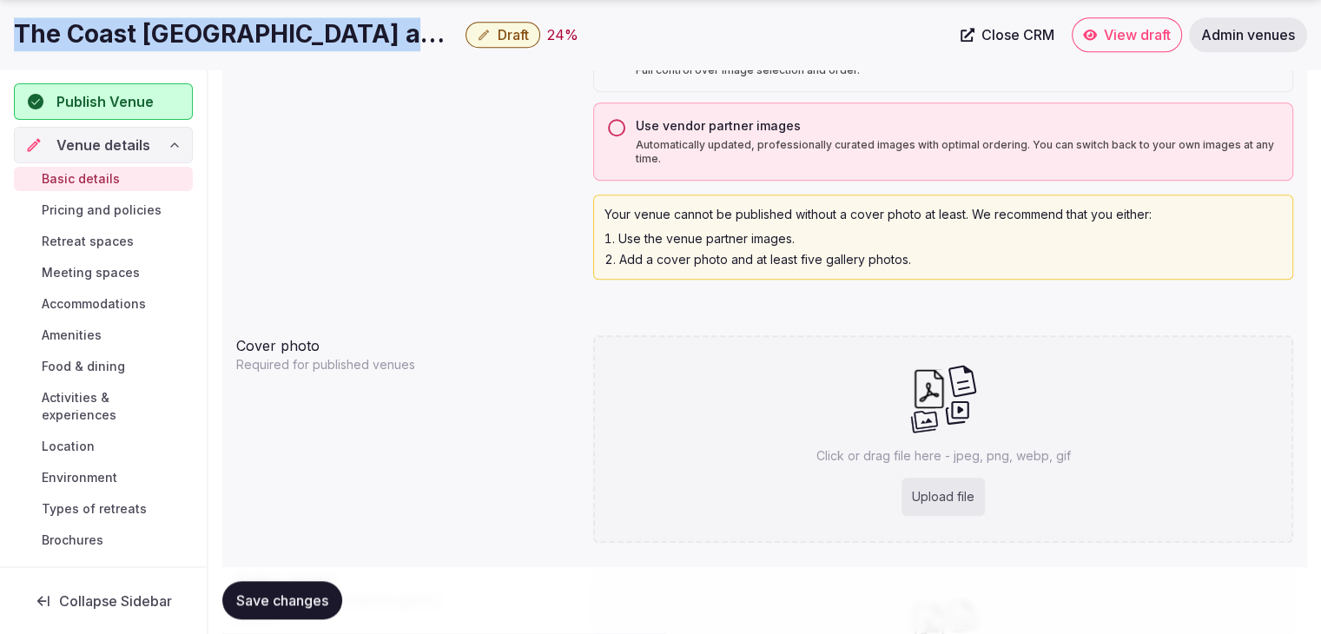
click at [305, 595] on span "Save changes" at bounding box center [282, 600] width 92 height 17
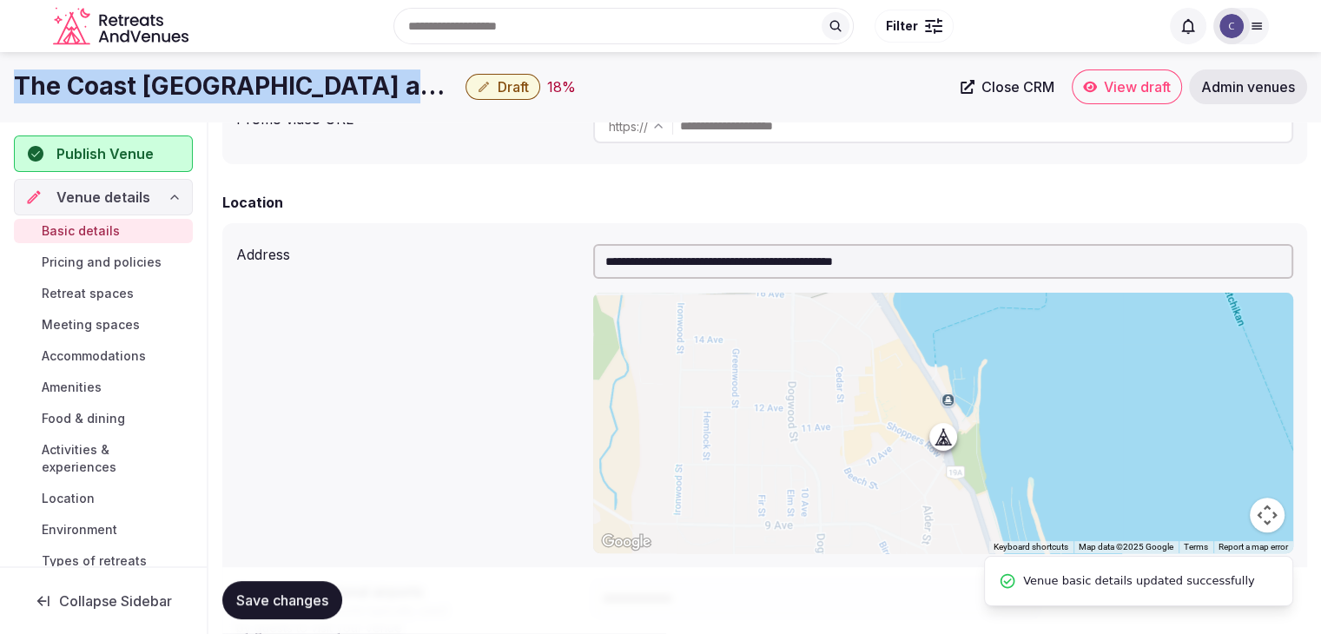
scroll to position [198, 0]
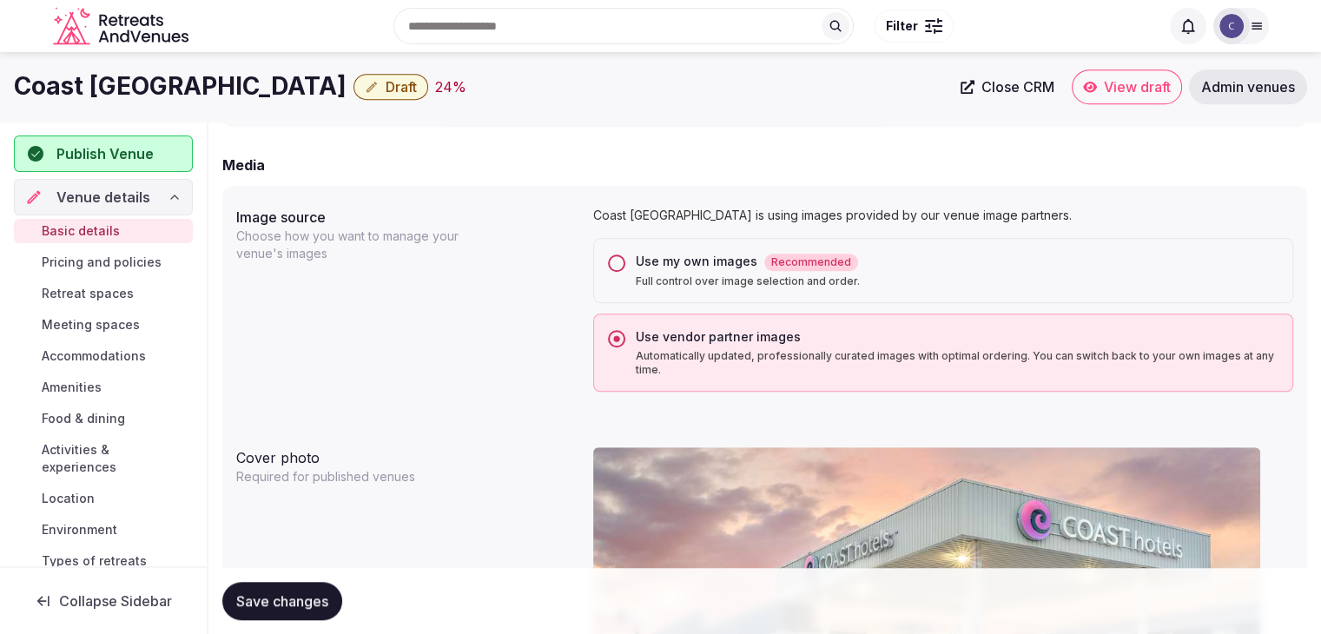
scroll to position [1090, 0]
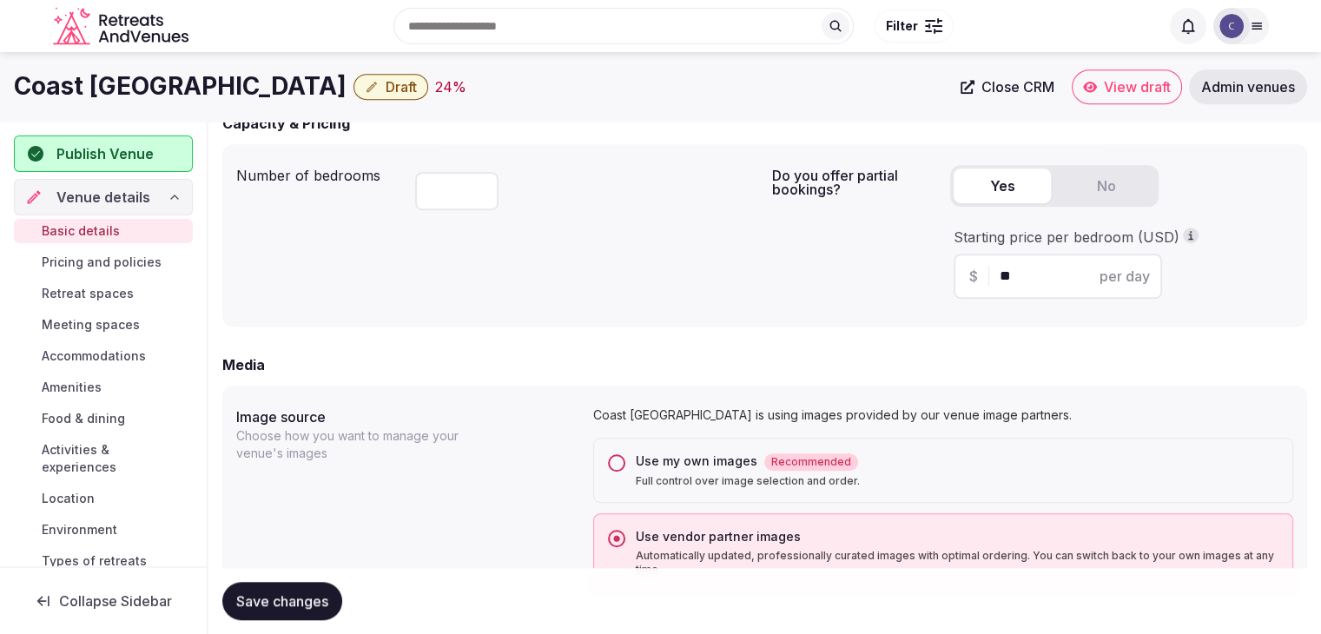
click at [631, 455] on div "Use my own images Recommended Full control over image selection and order." at bounding box center [943, 470] width 700 height 65
click at [619, 459] on button "Use my own images Recommended Full control over image selection and order." at bounding box center [616, 462] width 17 height 17
click at [320, 599] on span "Save changes" at bounding box center [282, 600] width 92 height 17
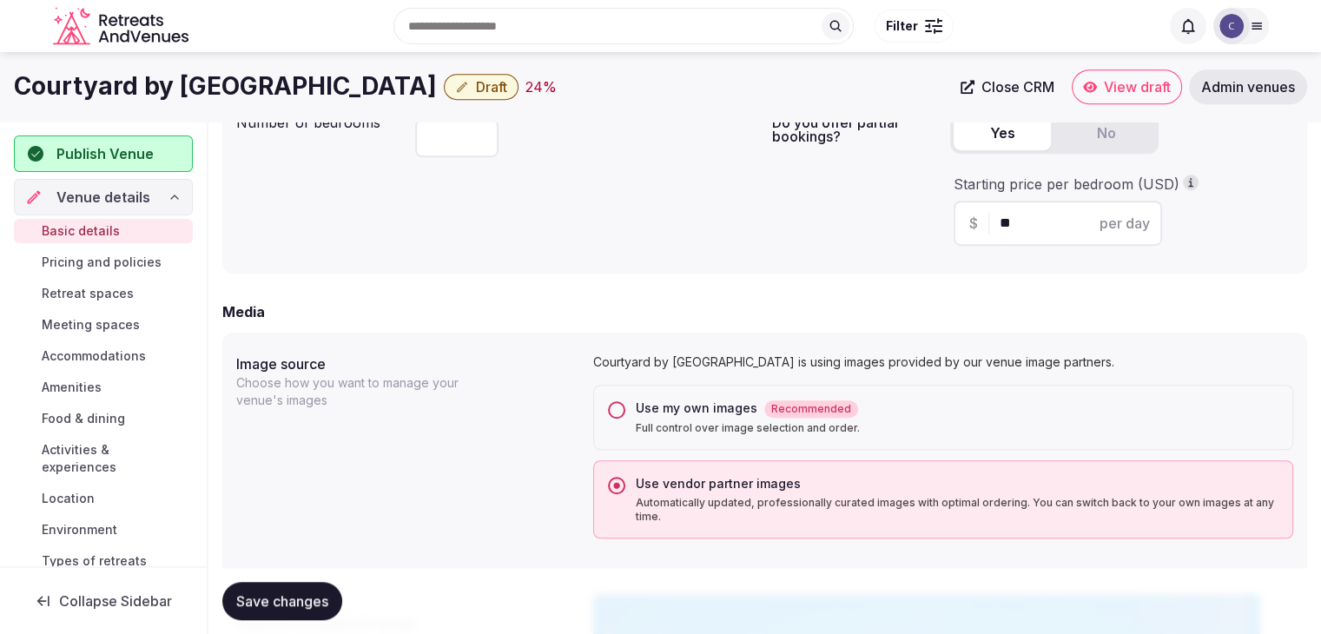
scroll to position [1226, 0]
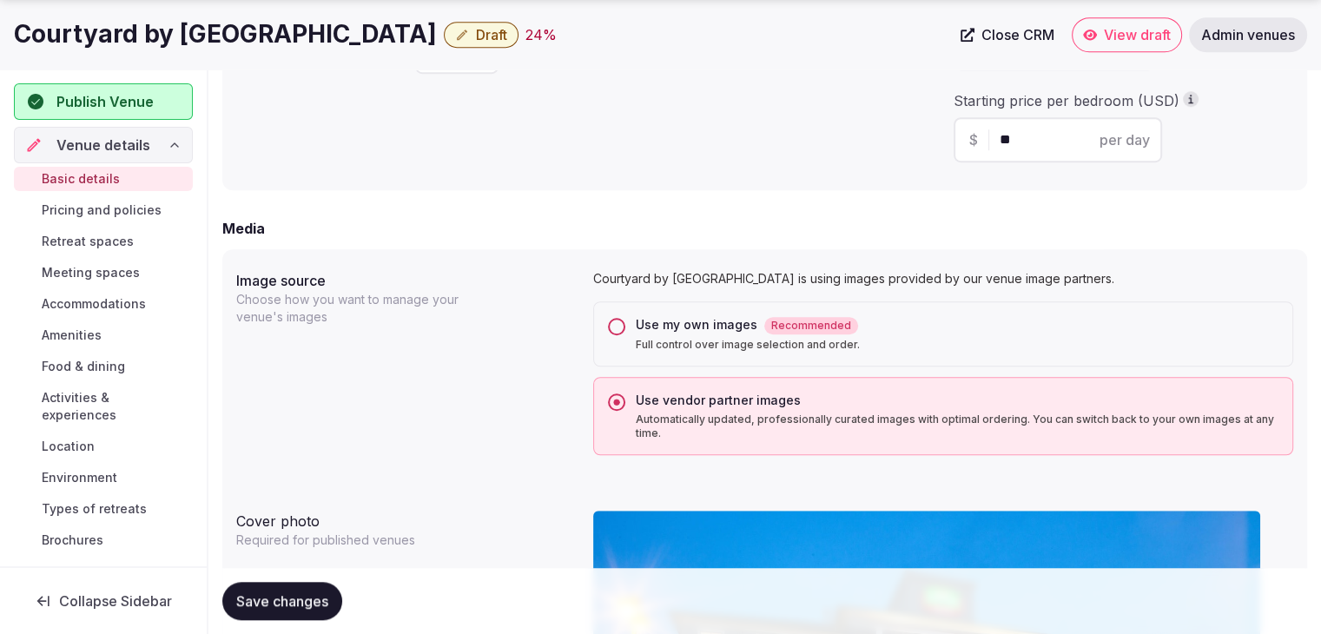
click at [613, 324] on button "Use my own images Recommended Full control over image selection and order." at bounding box center [616, 326] width 17 height 17
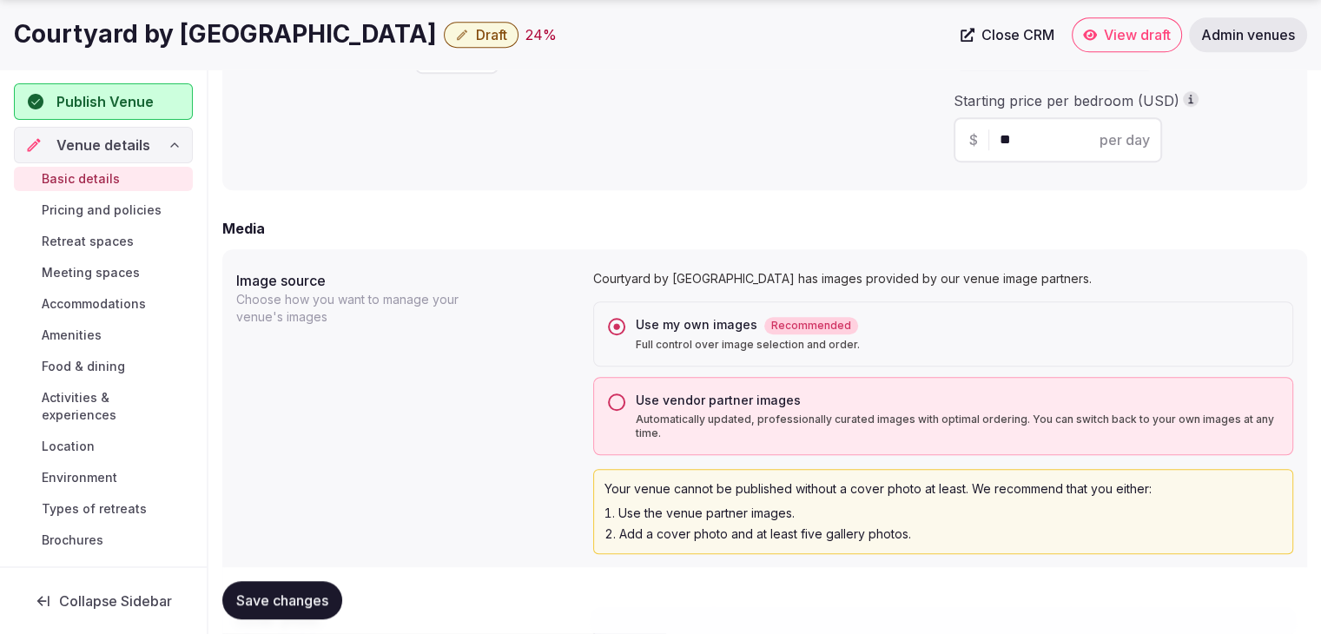
click at [250, 30] on h1 "Courtyard by [GEOGRAPHIC_DATA]" at bounding box center [225, 34] width 423 height 34
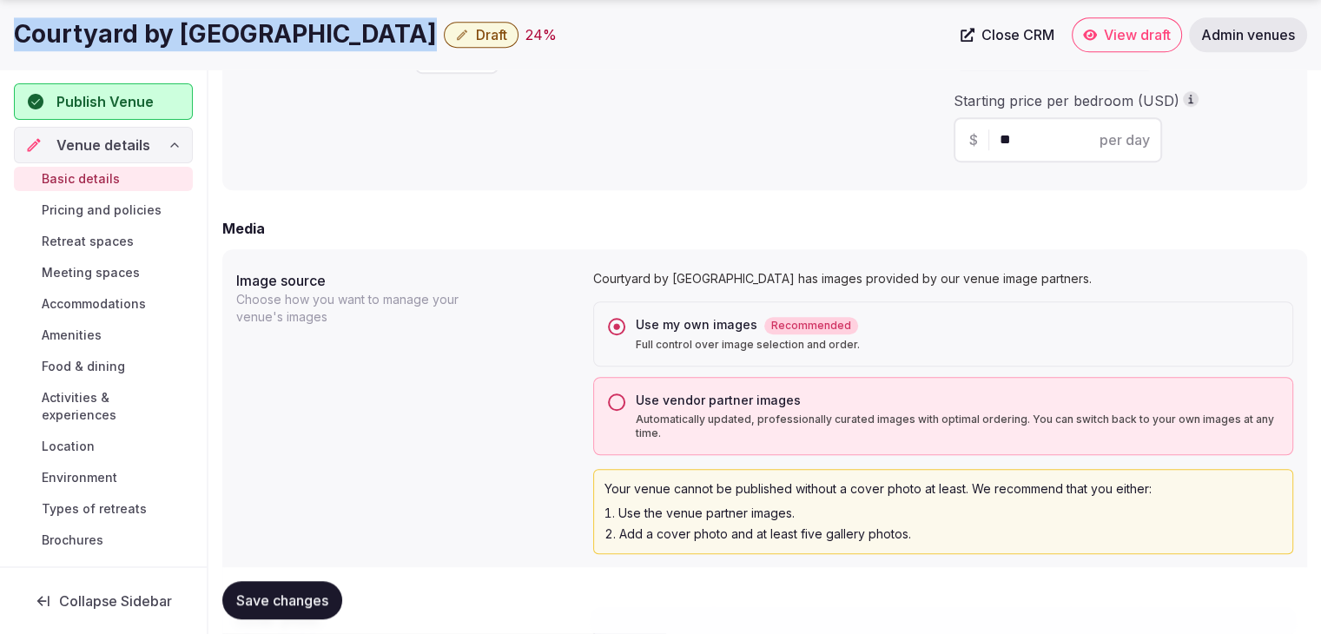
click at [250, 30] on h1 "Courtyard by [GEOGRAPHIC_DATA]" at bounding box center [225, 34] width 423 height 34
click at [299, 37] on h1 "Courtyard by [GEOGRAPHIC_DATA]" at bounding box center [225, 34] width 423 height 34
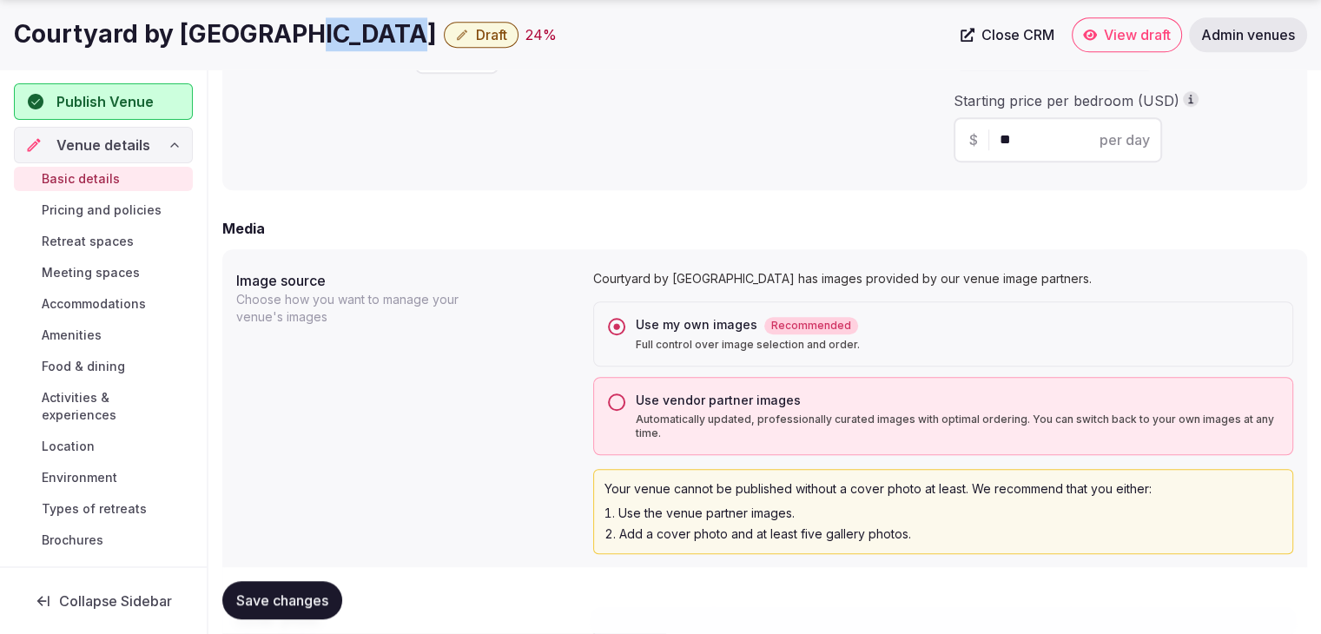
click at [299, 37] on h1 "Courtyard by [GEOGRAPHIC_DATA]" at bounding box center [225, 34] width 423 height 34
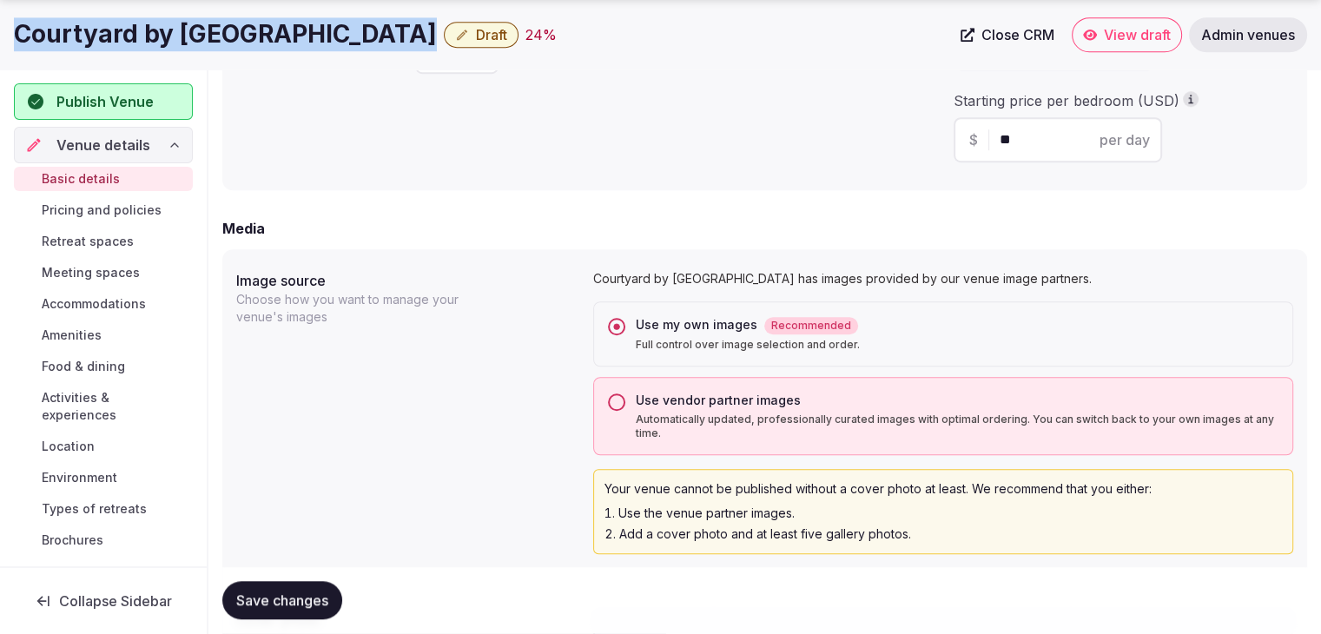
click at [299, 37] on h1 "Courtyard by [GEOGRAPHIC_DATA]" at bounding box center [225, 34] width 423 height 34
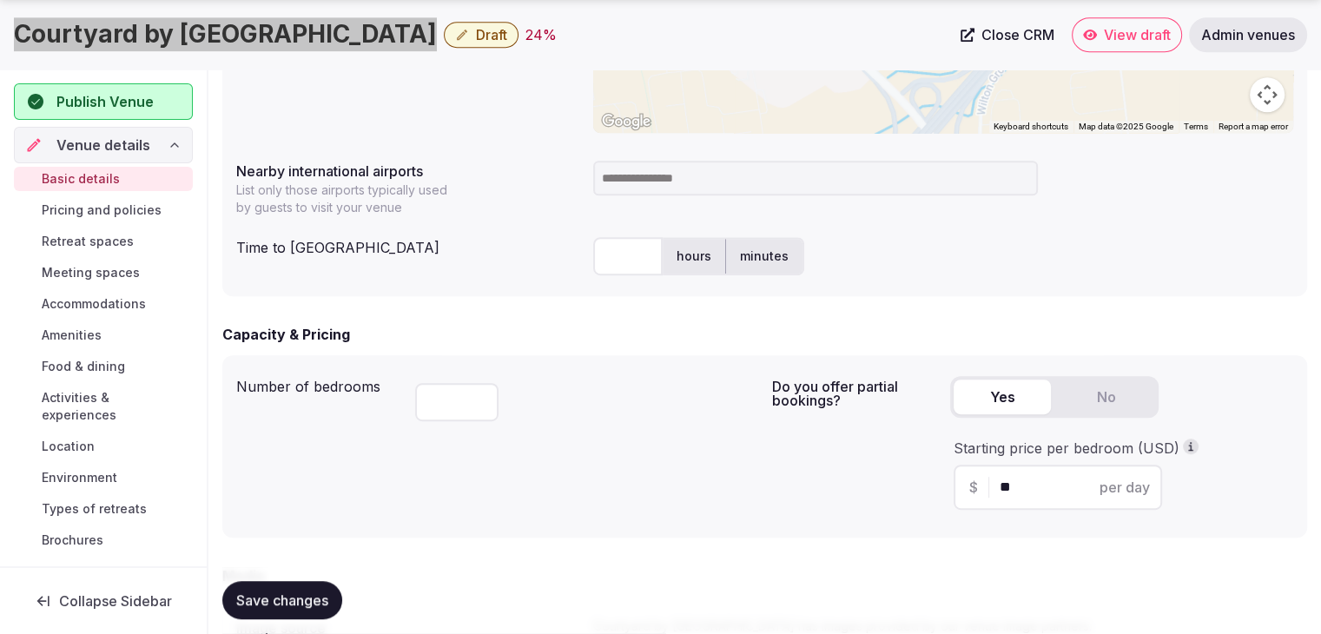
scroll to position [1140, 0]
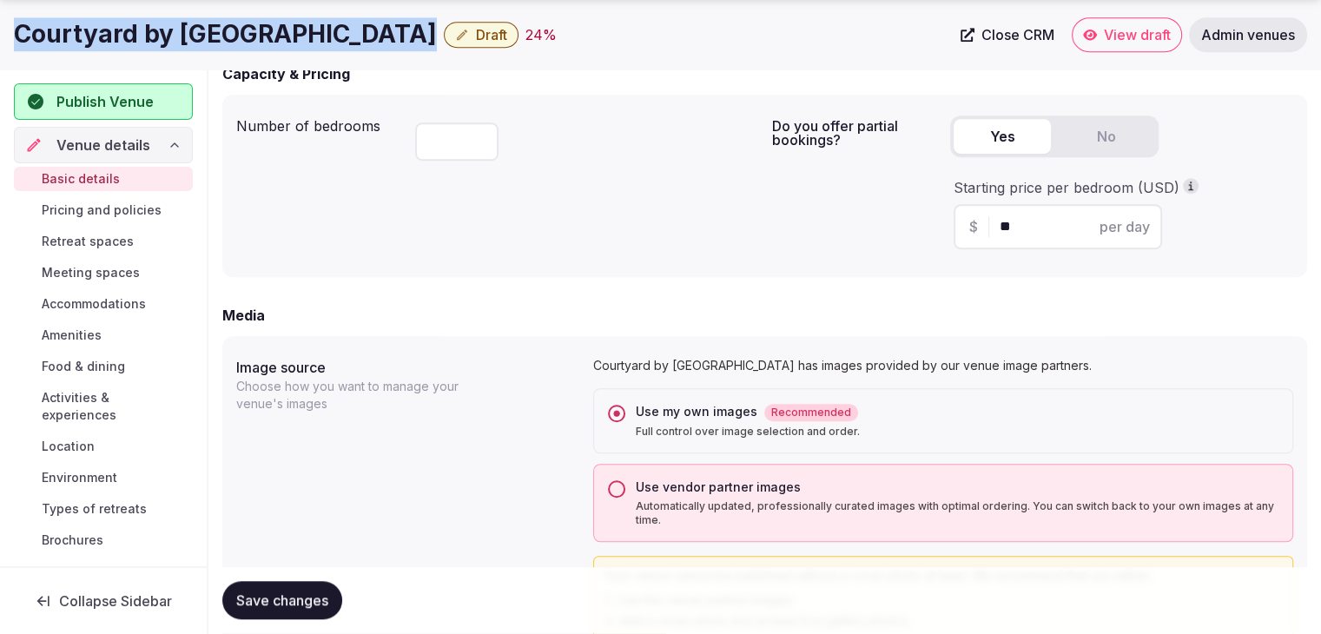
click at [278, 611] on button "Save changes" at bounding box center [282, 601] width 120 height 38
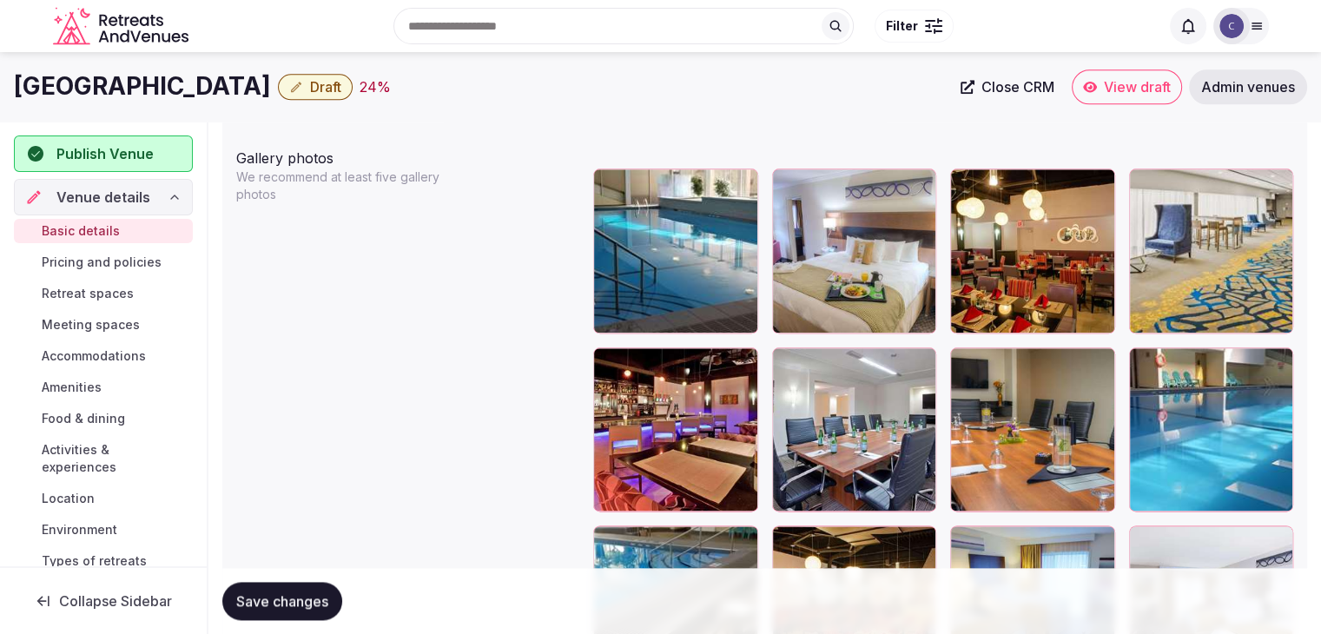
scroll to position [1911, 0]
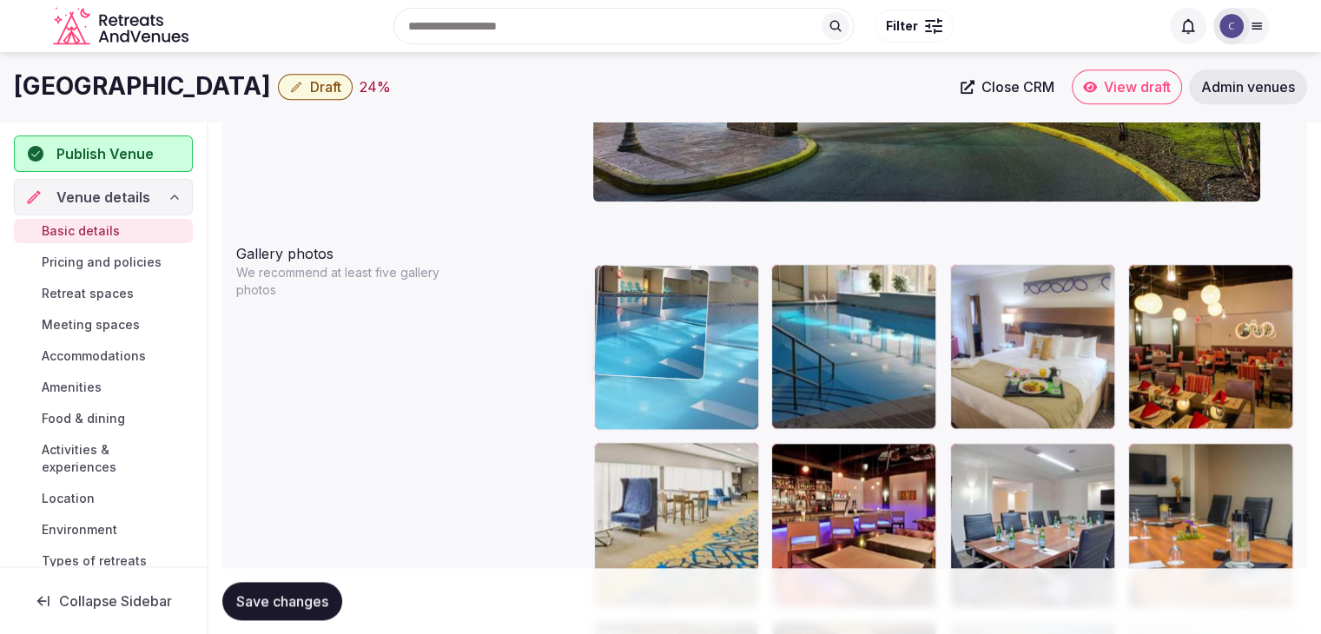
drag, startPoint x: 1155, startPoint y: 461, endPoint x: 695, endPoint y: 322, distance: 480.8
click at [692, 324] on body "**********" at bounding box center [660, 37] width 1321 height 3896
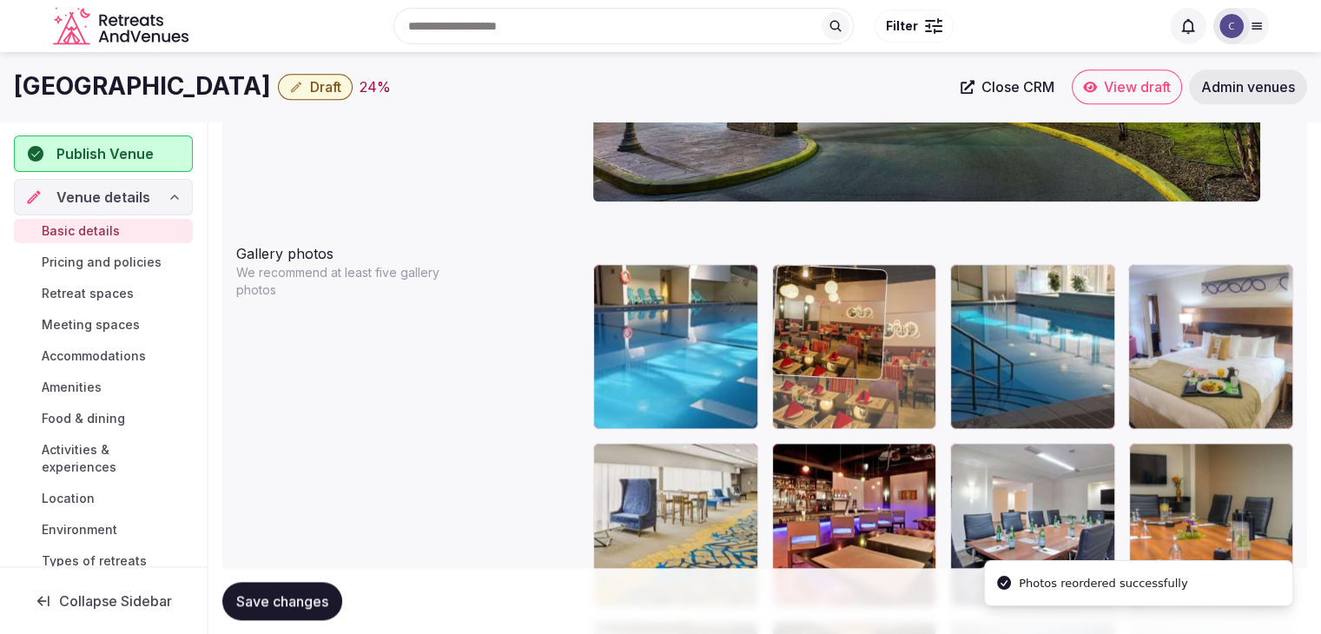
drag, startPoint x: 1146, startPoint y: 278, endPoint x: 856, endPoint y: 301, distance: 290.2
click at [856, 301] on body "**********" at bounding box center [660, 37] width 1321 height 3896
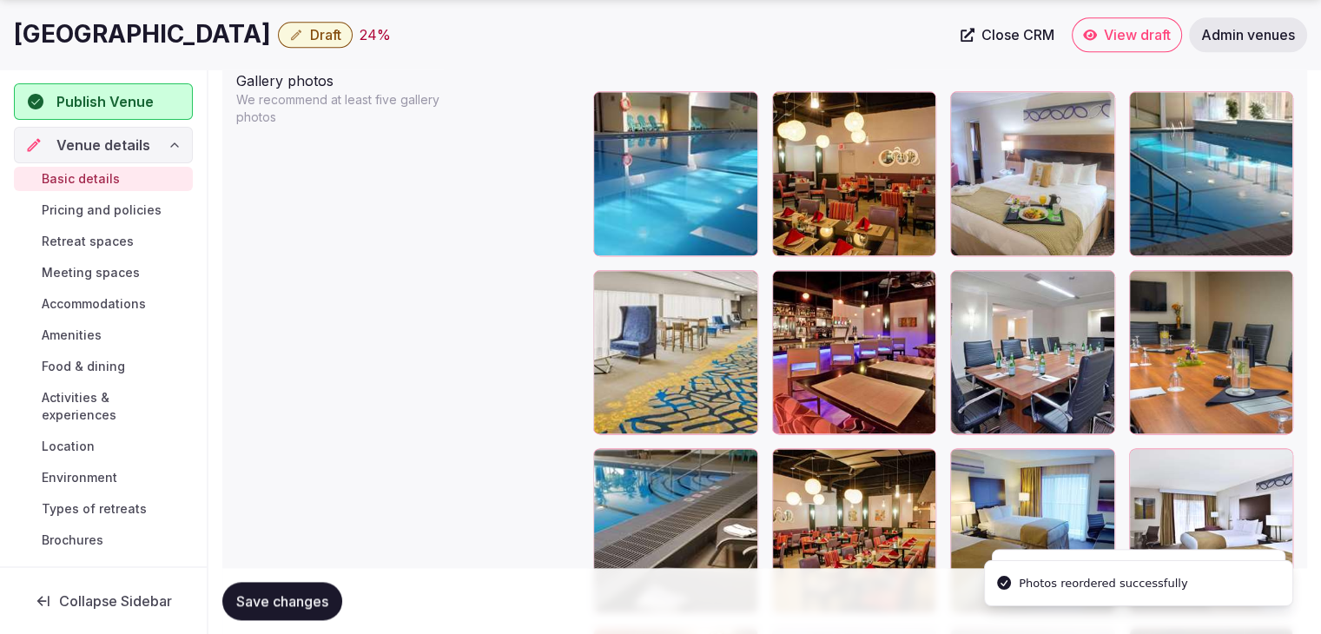
scroll to position [2084, 0]
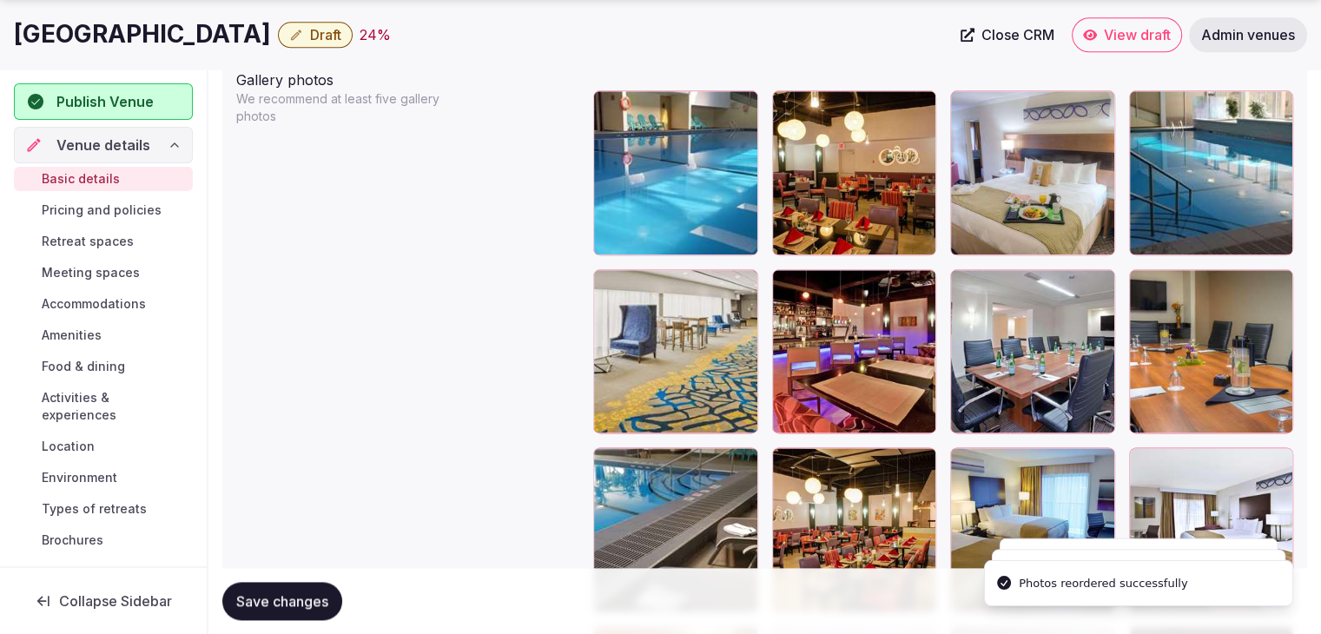
click at [789, 282] on icon at bounding box center [786, 283] width 21 height 21
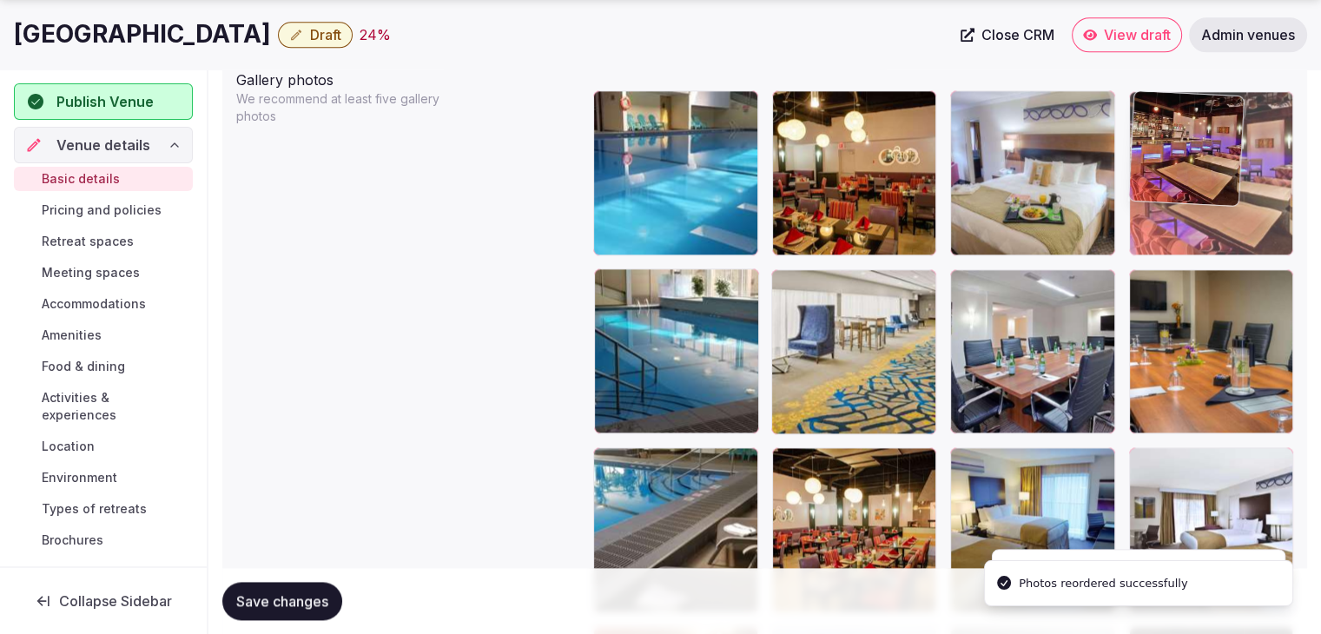
drag, startPoint x: 1166, startPoint y: 178, endPoint x: 1180, endPoint y: 164, distance: 20.3
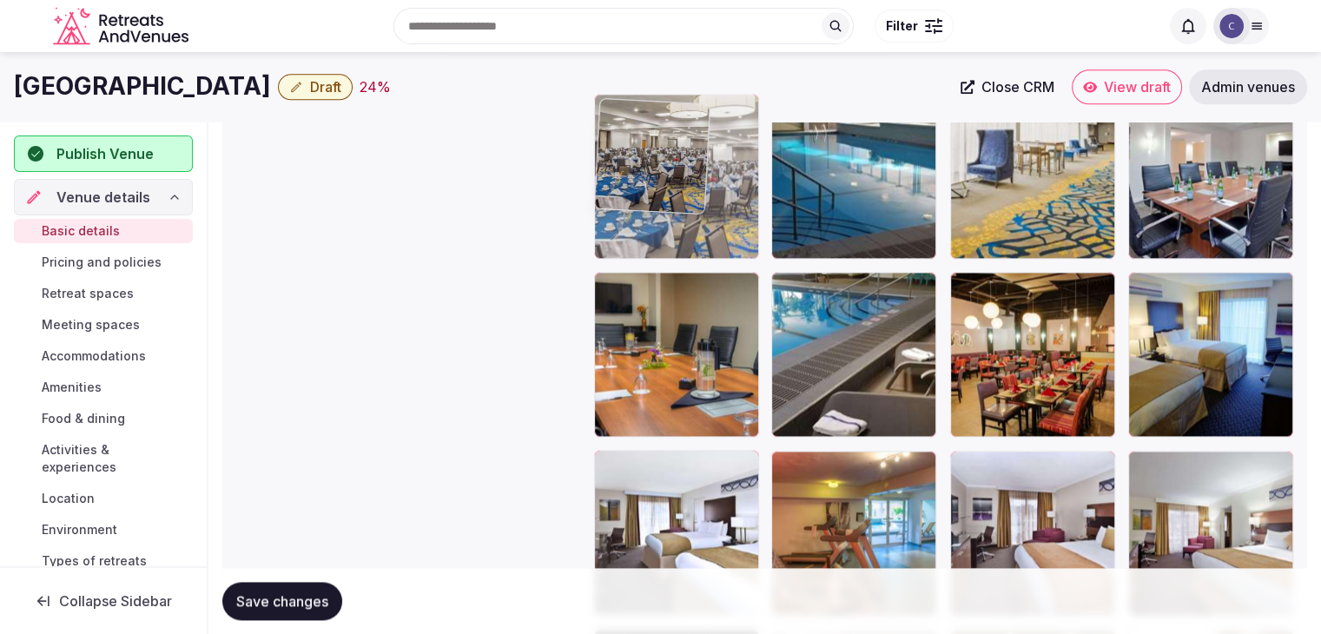
scroll to position [2256, 0]
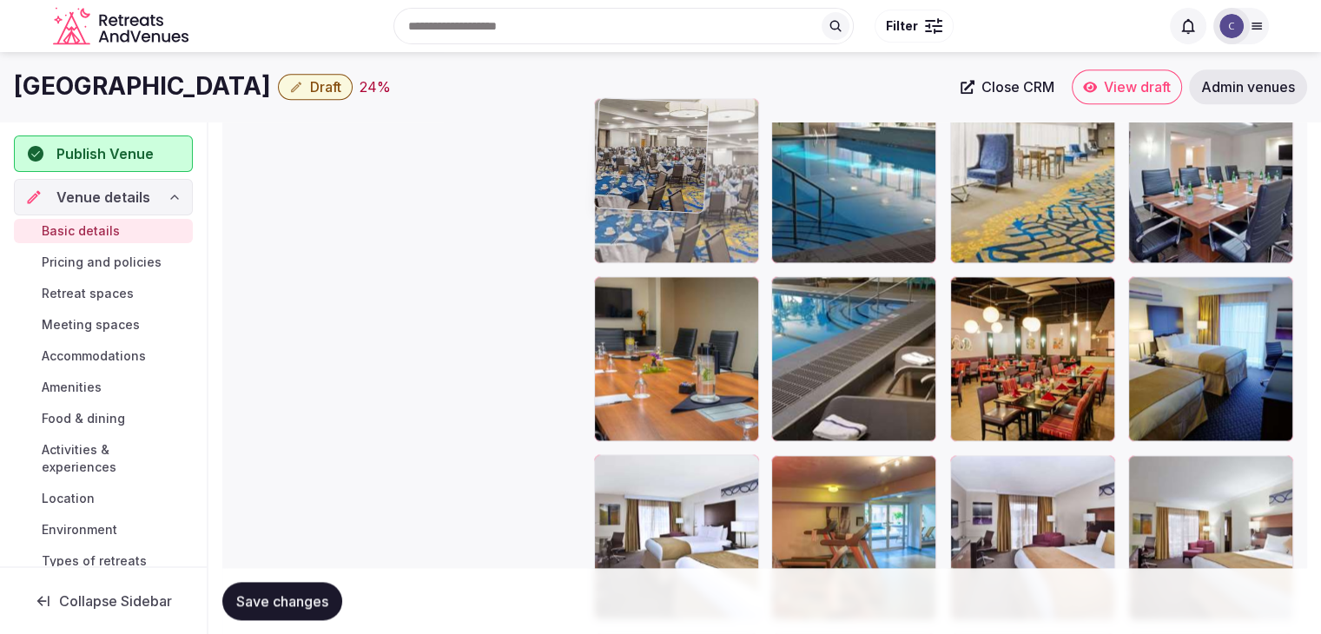
drag, startPoint x: 792, startPoint y: 302, endPoint x: 618, endPoint y: 215, distance: 194.6
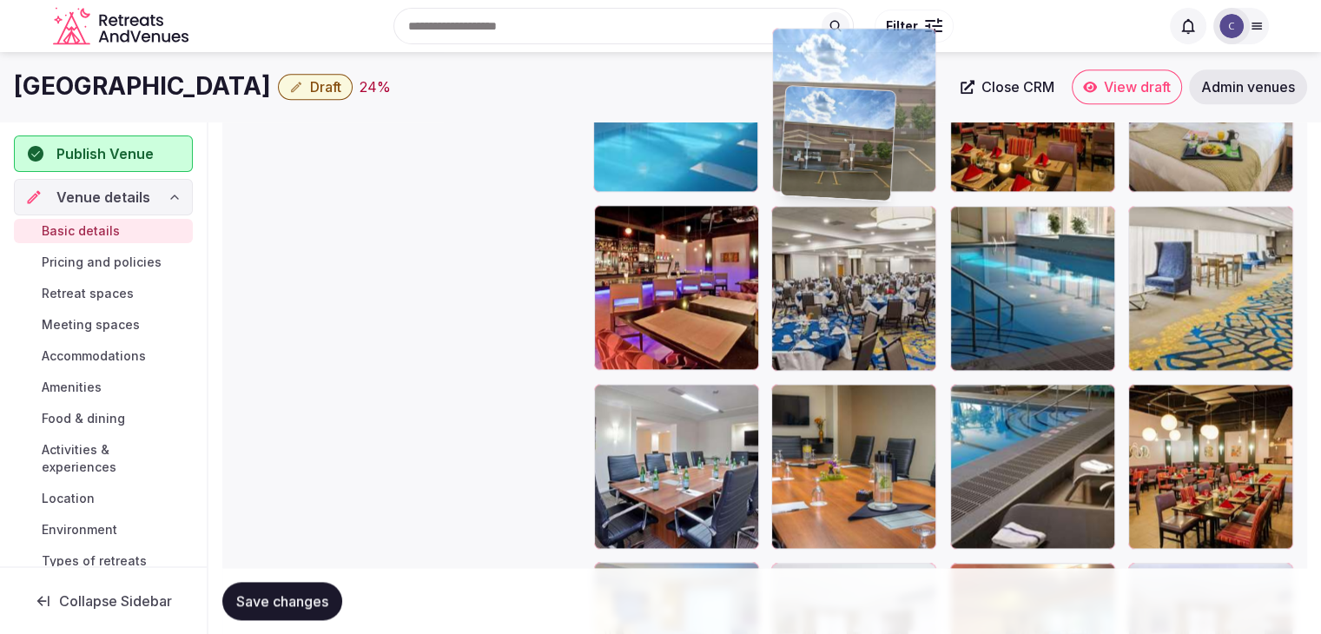
scroll to position [2144, 0]
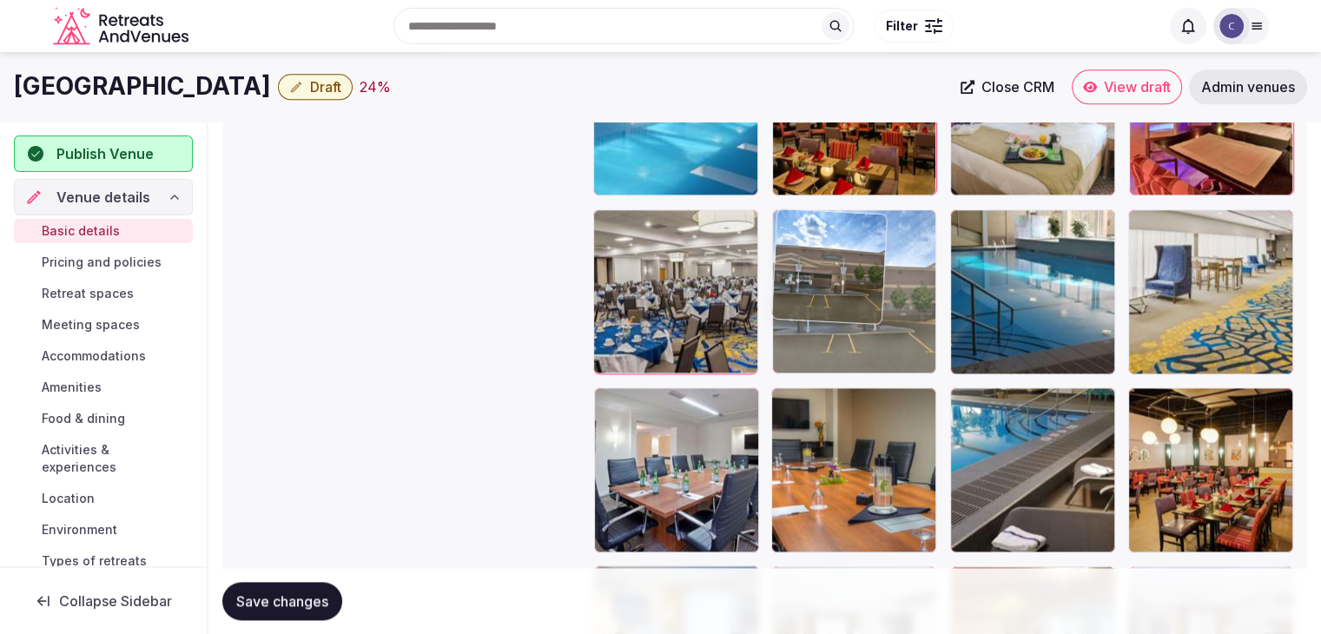
drag, startPoint x: 935, startPoint y: 56, endPoint x: 789, endPoint y: 272, distance: 260.2
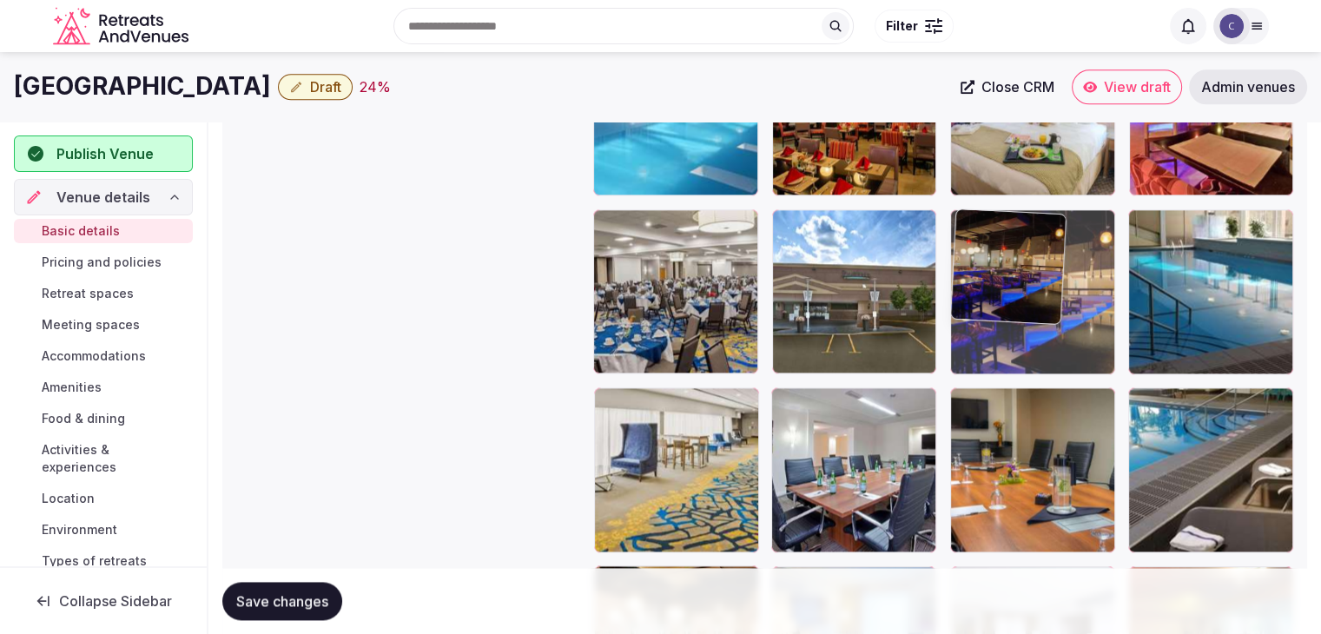
drag, startPoint x: 1046, startPoint y: 65, endPoint x: 1035, endPoint y: 264, distance: 199.2
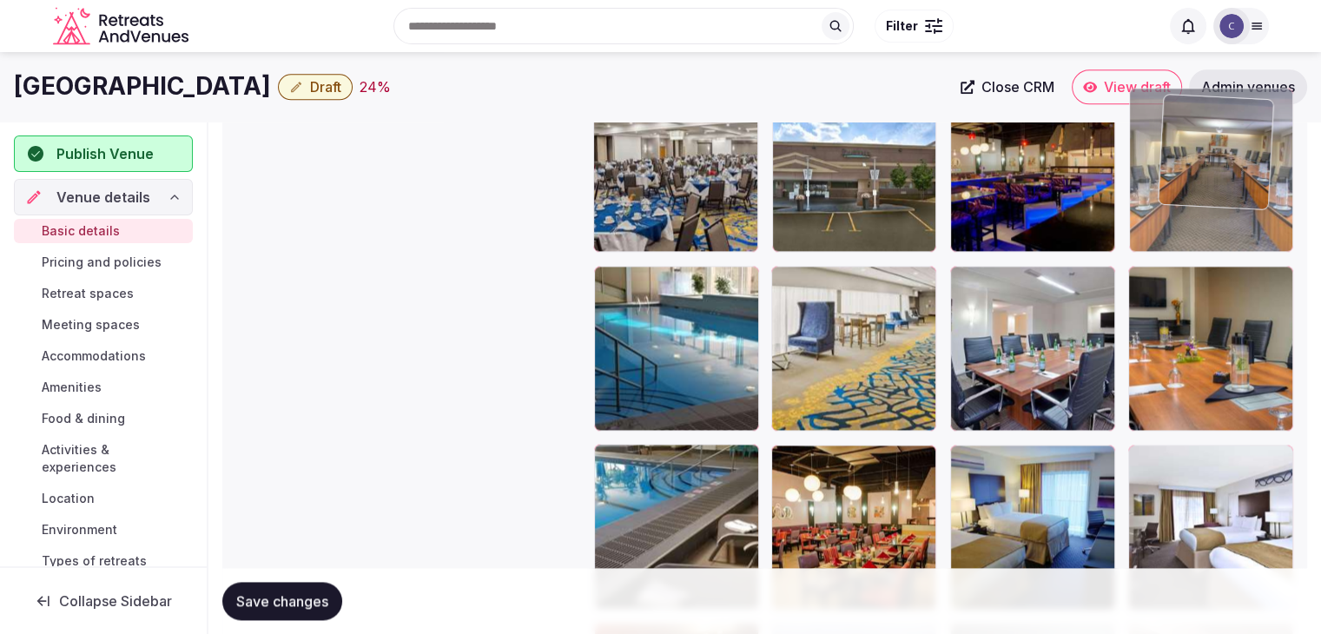
scroll to position [2250, 0]
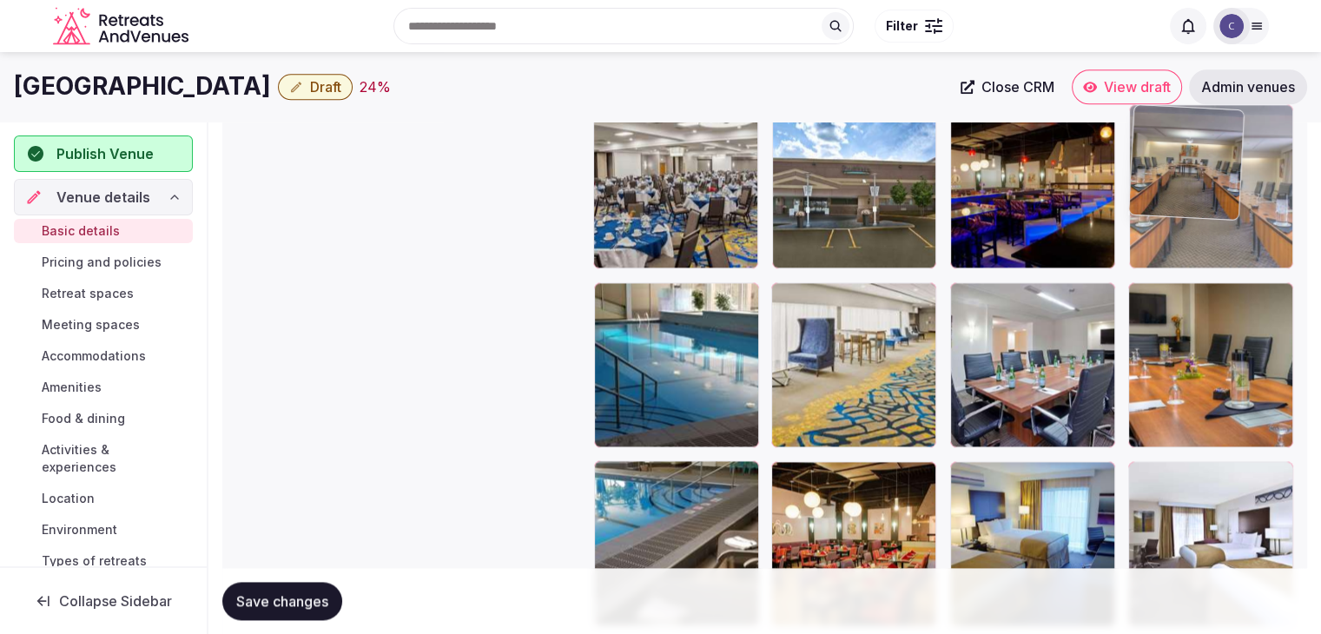
drag, startPoint x: 1110, startPoint y: 159, endPoint x: 1215, endPoint y: 188, distance: 108.9
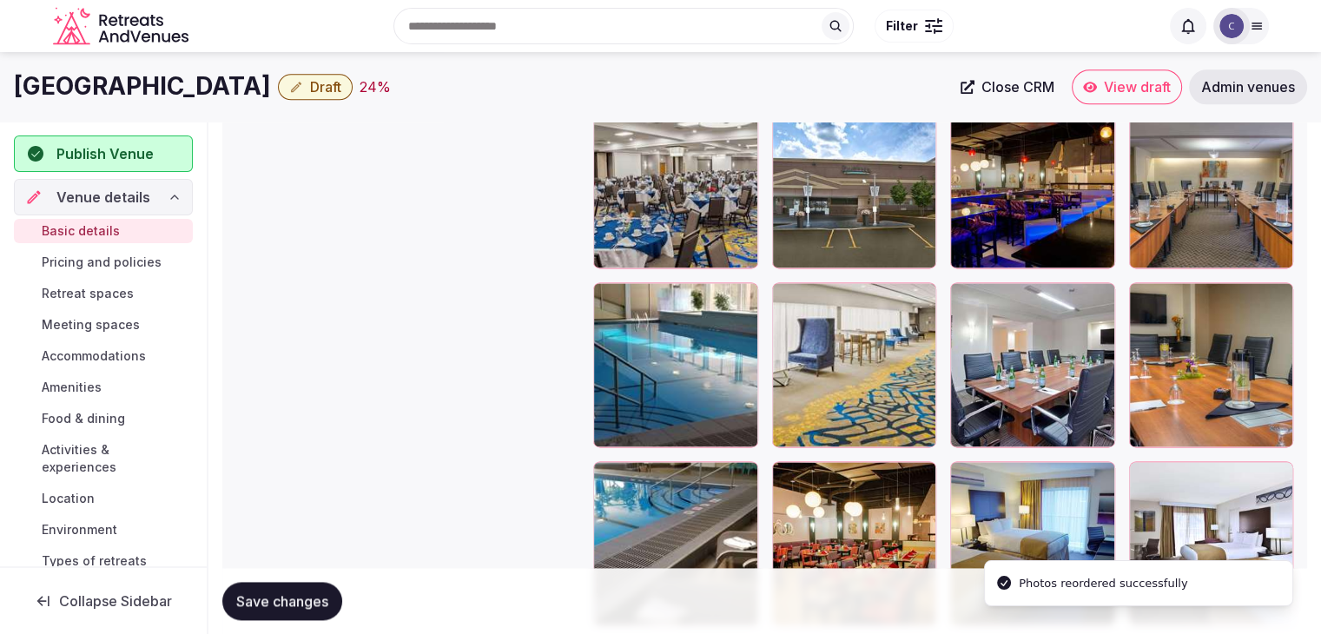
click at [305, 592] on span "Save changes" at bounding box center [282, 600] width 92 height 17
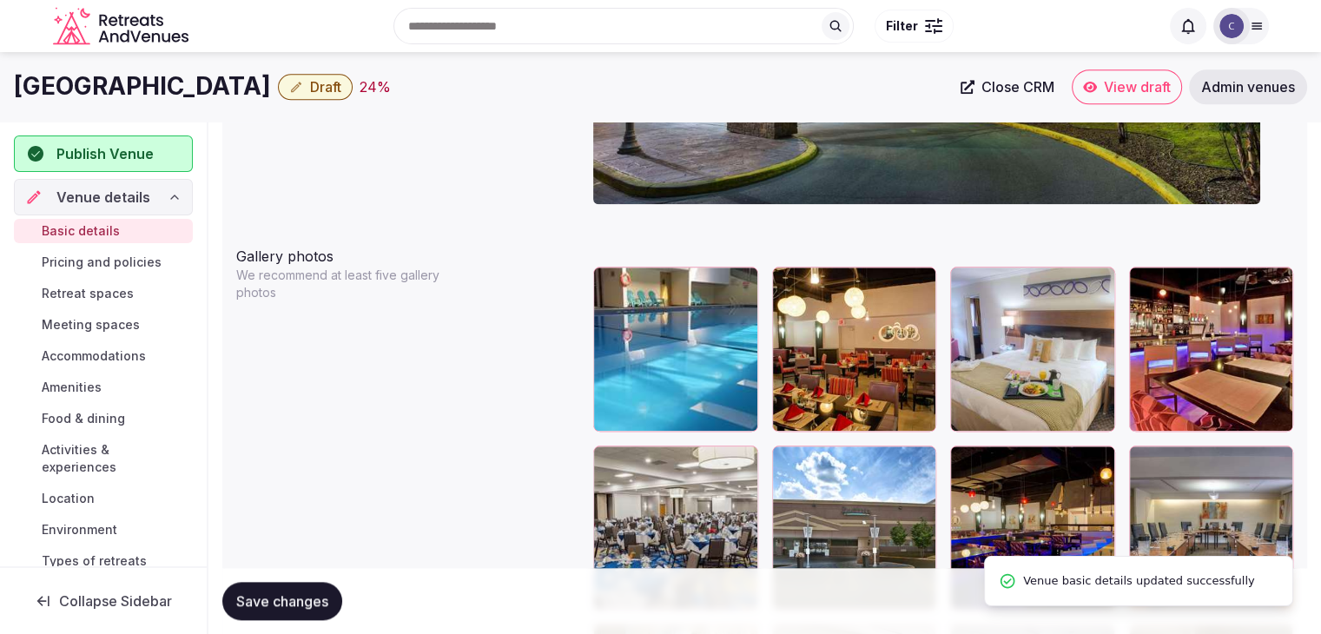
scroll to position [1728, 0]
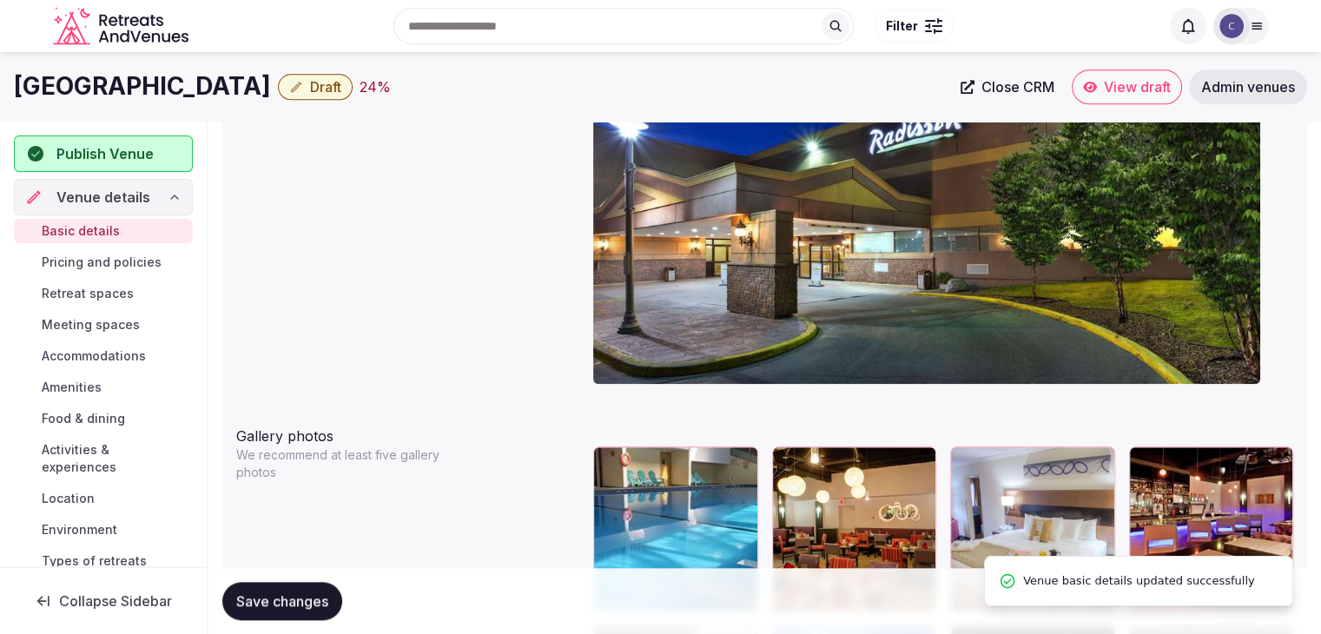
click at [196, 77] on h1 "[GEOGRAPHIC_DATA]" at bounding box center [142, 86] width 257 height 34
copy div "[GEOGRAPHIC_DATA]"
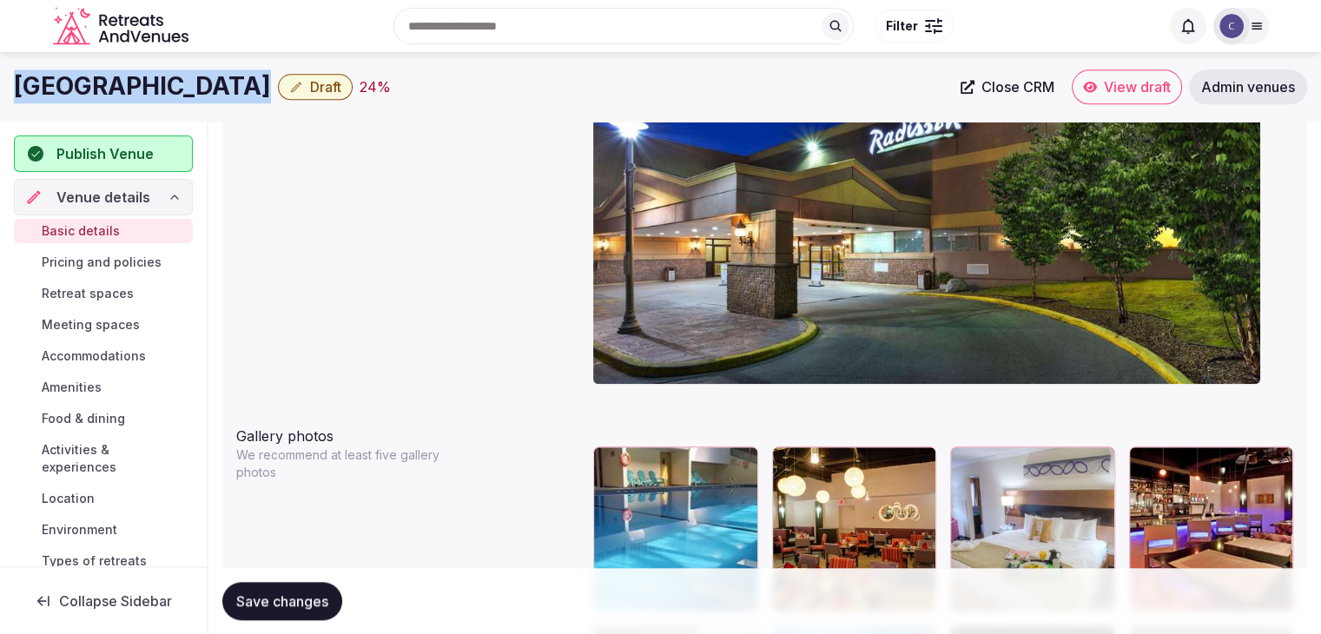
click at [296, 589] on button "Save changes" at bounding box center [282, 601] width 120 height 38
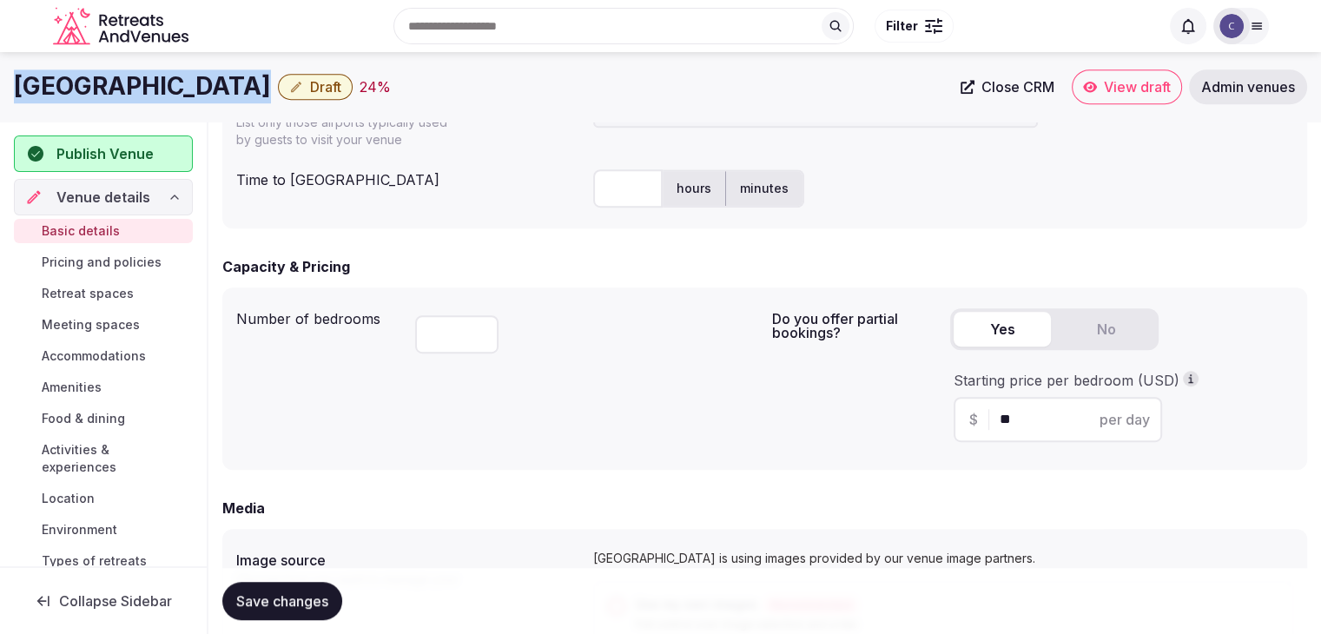
scroll to position [686, 0]
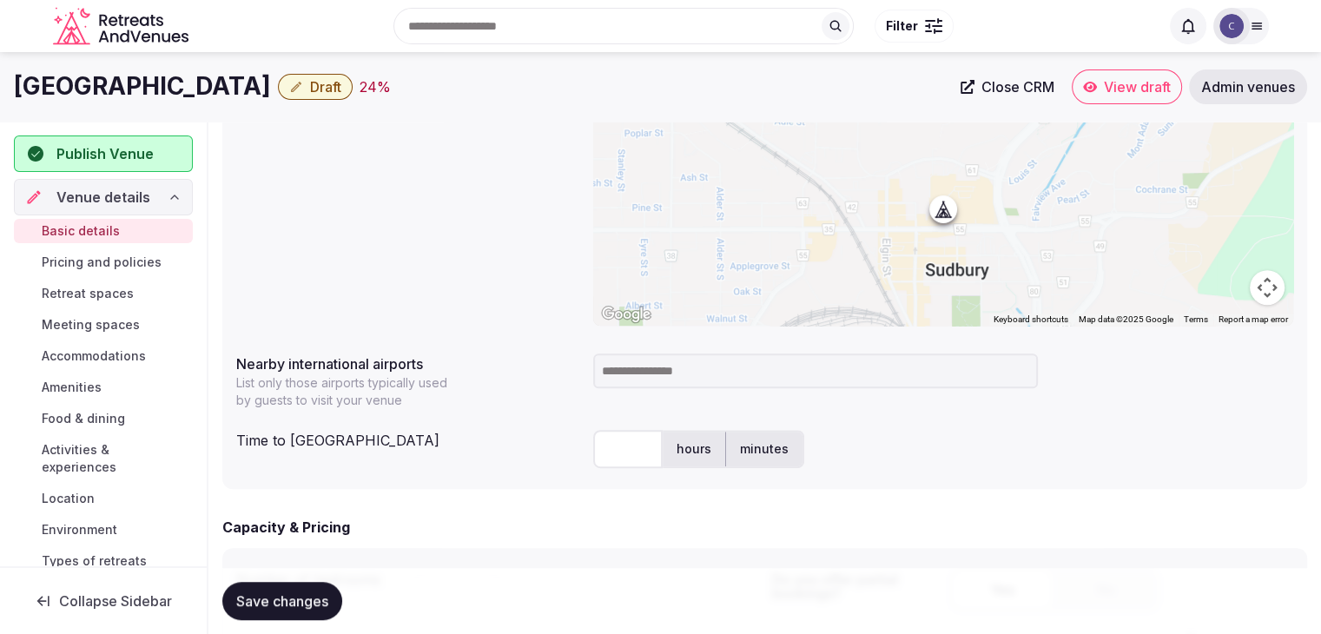
click at [650, 373] on input at bounding box center [815, 370] width 445 height 35
type input "***"
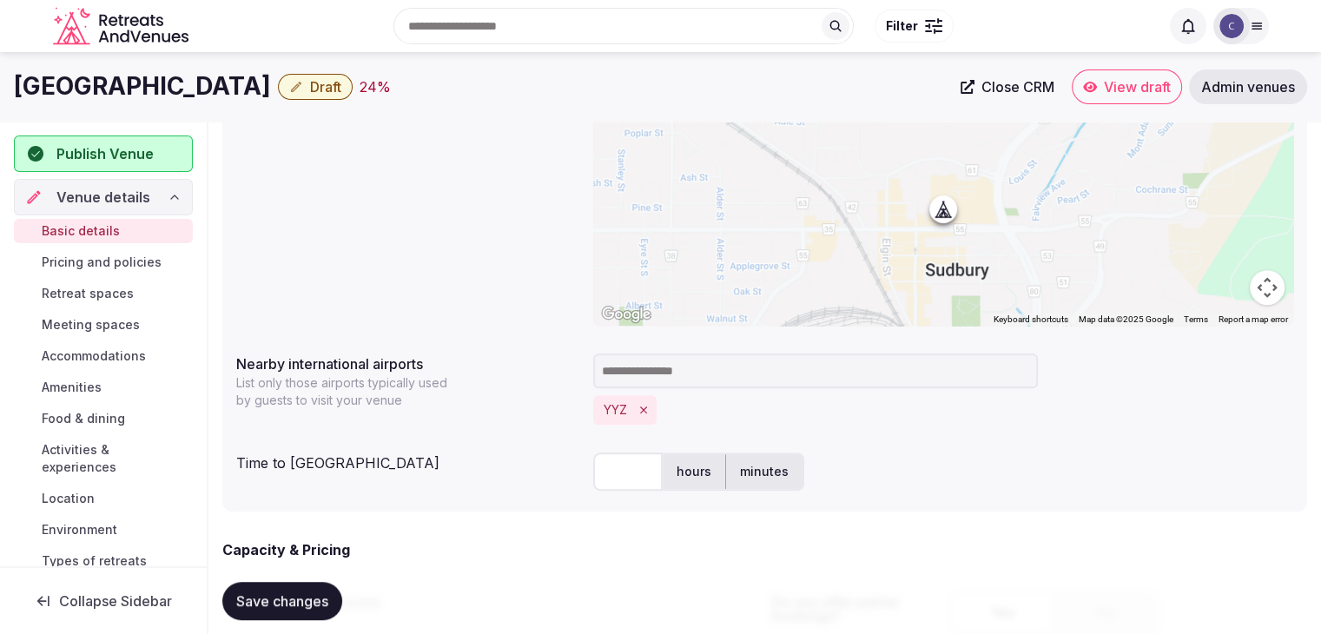
click at [625, 468] on input "text" at bounding box center [627, 472] width 69 height 38
drag, startPoint x: 684, startPoint y: 468, endPoint x: 667, endPoint y: 479, distance: 19.5
click at [684, 468] on label "hours" at bounding box center [694, 471] width 63 height 45
click at [629, 471] on input "text" at bounding box center [627, 472] width 69 height 38
type input "*"
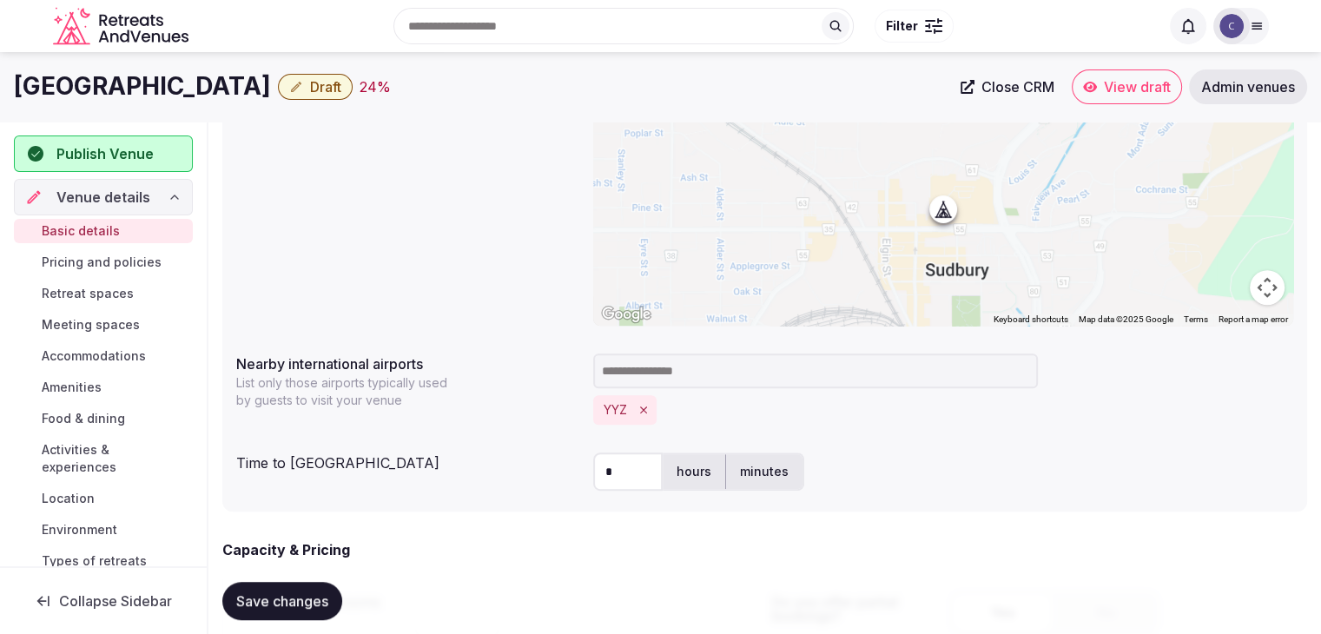
click at [552, 492] on div "Time to international airport * hours minutes" at bounding box center [764, 472] width 1057 height 52
drag, startPoint x: 301, startPoint y: 609, endPoint x: 395, endPoint y: 577, distance: 99.2
click at [301, 609] on button "Save changes" at bounding box center [282, 601] width 120 height 38
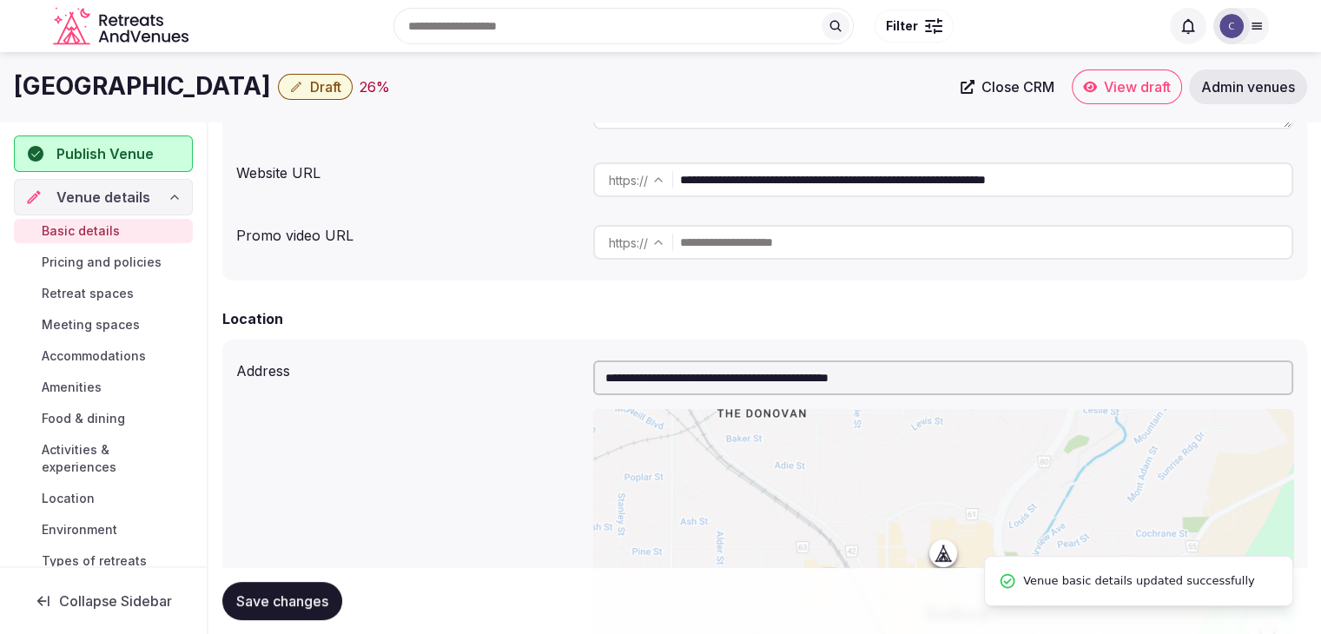
scroll to position [339, 0]
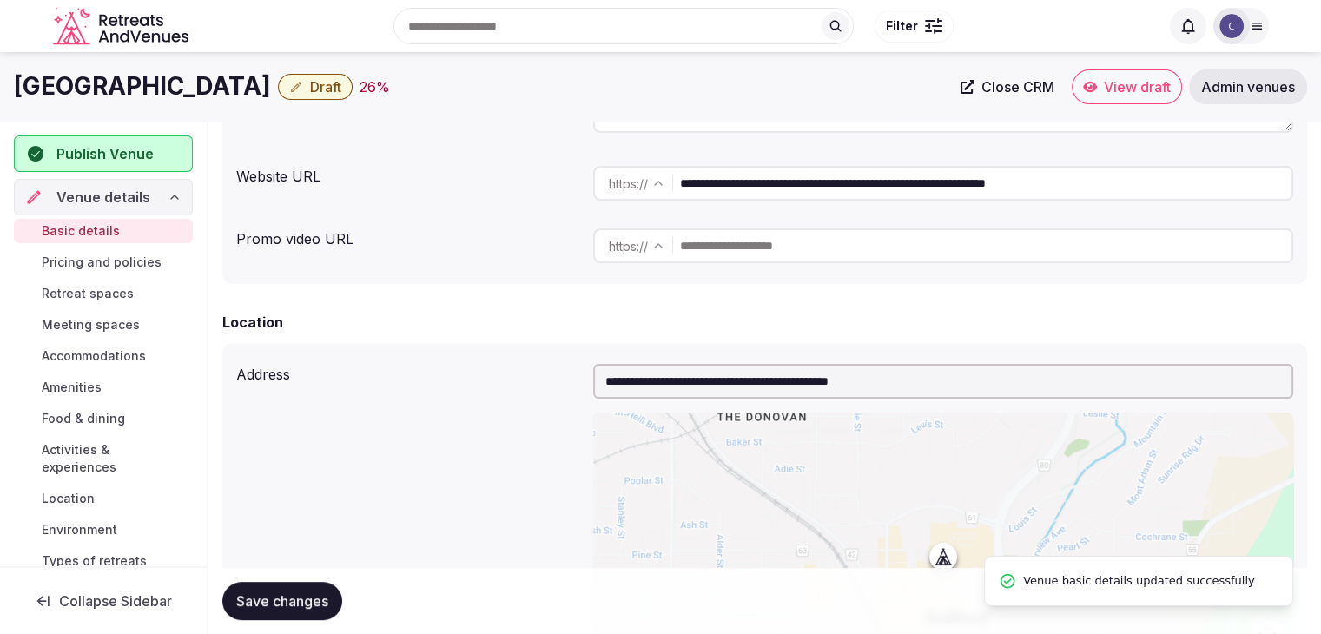
click at [341, 81] on span "Draft" at bounding box center [325, 86] width 31 height 17
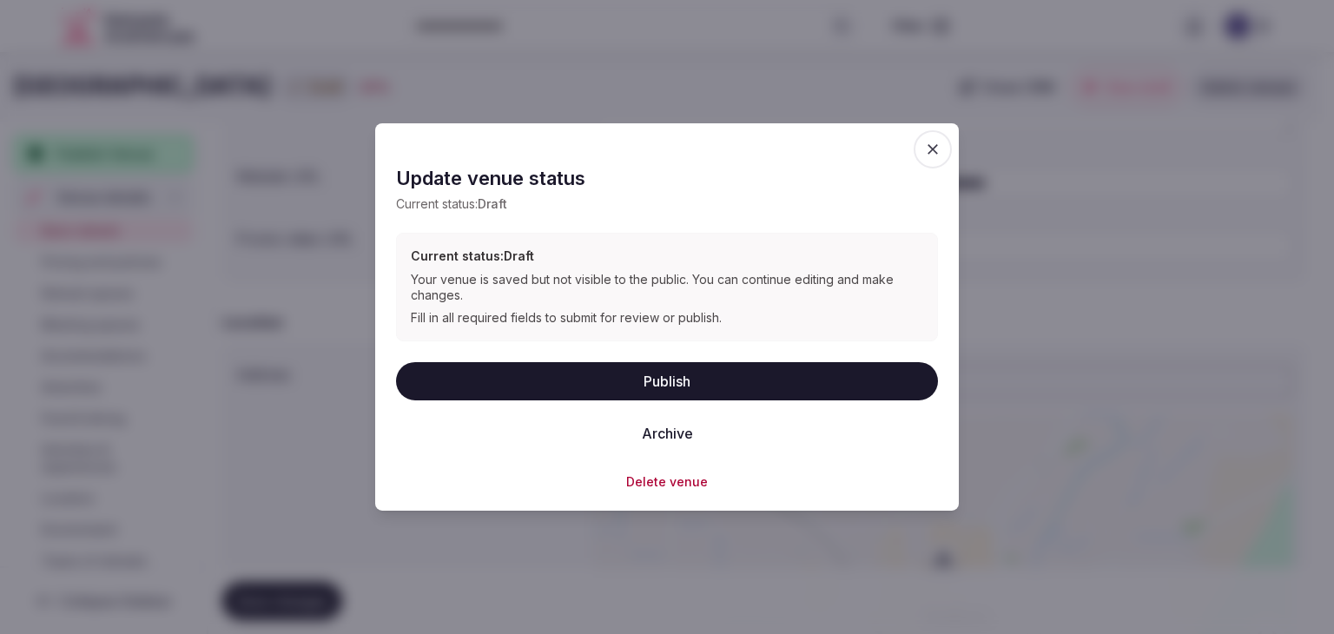
click at [616, 380] on button "Publish" at bounding box center [667, 380] width 542 height 38
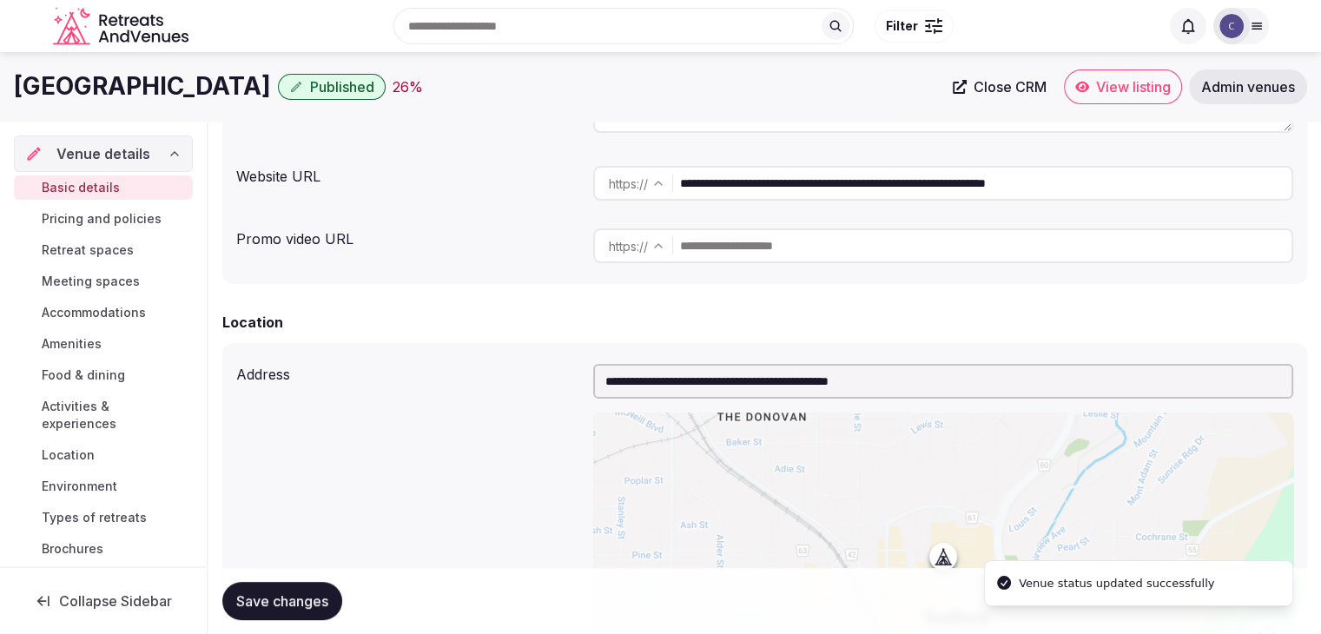
scroll to position [78, 0]
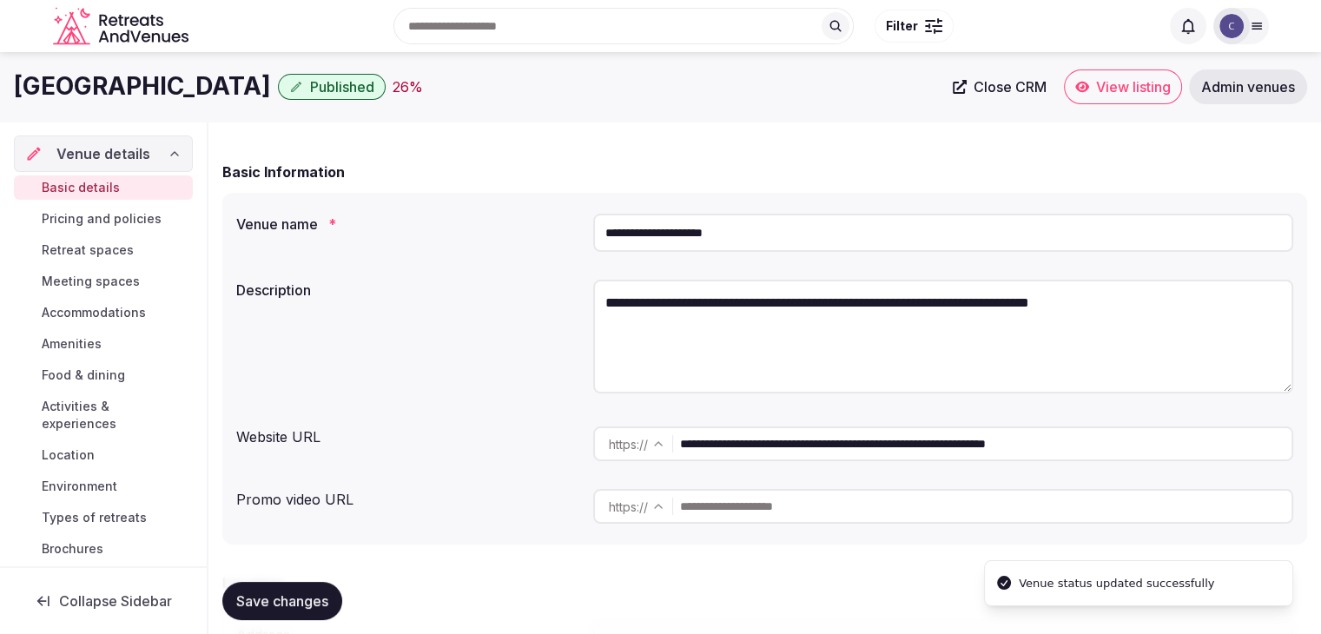
click at [803, 232] on input "**********" at bounding box center [943, 233] width 700 height 38
click at [176, 85] on h1 "Radisson Hotel Sudbury" at bounding box center [142, 86] width 257 height 34
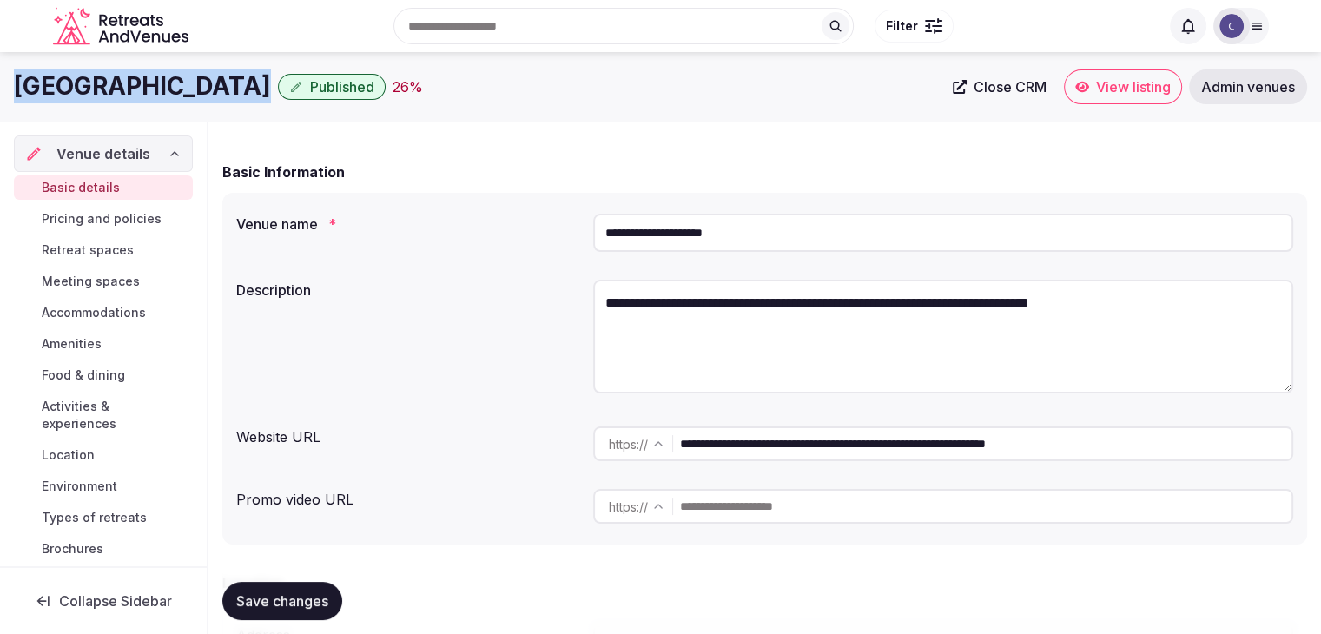
click at [176, 85] on h1 "Radisson Hotel Sudbury" at bounding box center [142, 86] width 257 height 34
copy div "Radisson Hotel Sudbury"
click at [819, 289] on textarea "**********" at bounding box center [943, 337] width 700 height 114
click at [817, 302] on textarea "**********" at bounding box center [943, 337] width 700 height 114
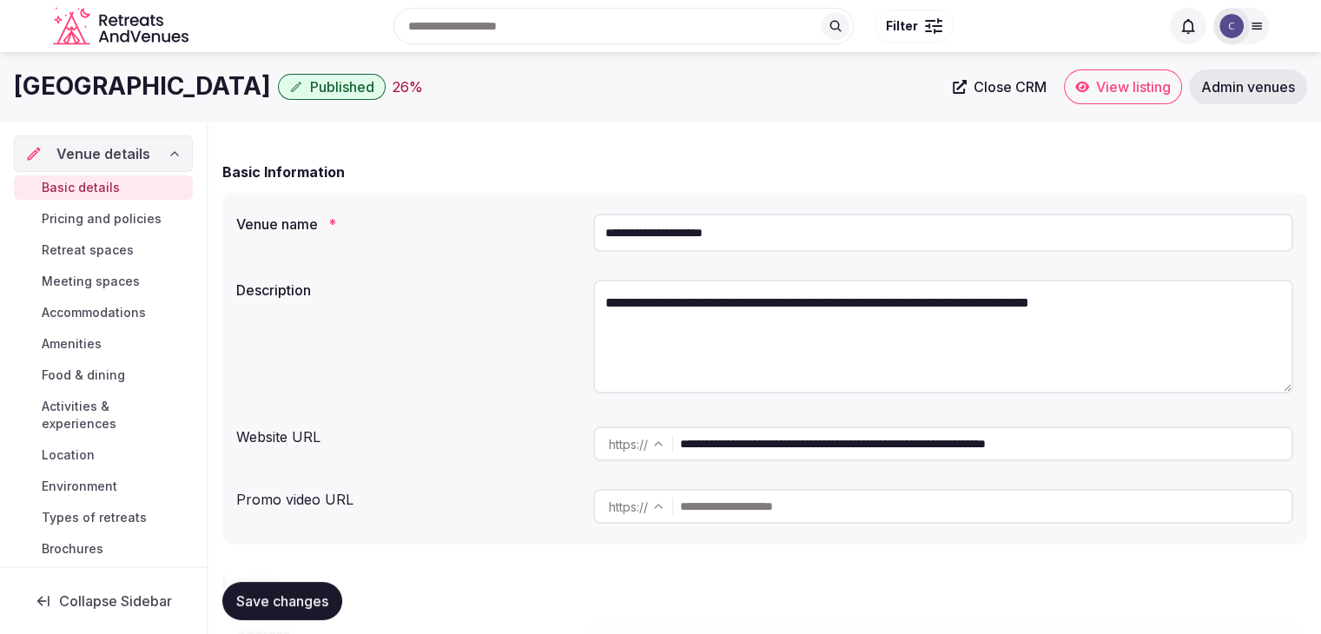
click at [817, 302] on textarea "**********" at bounding box center [943, 337] width 700 height 114
paste textarea "**********"
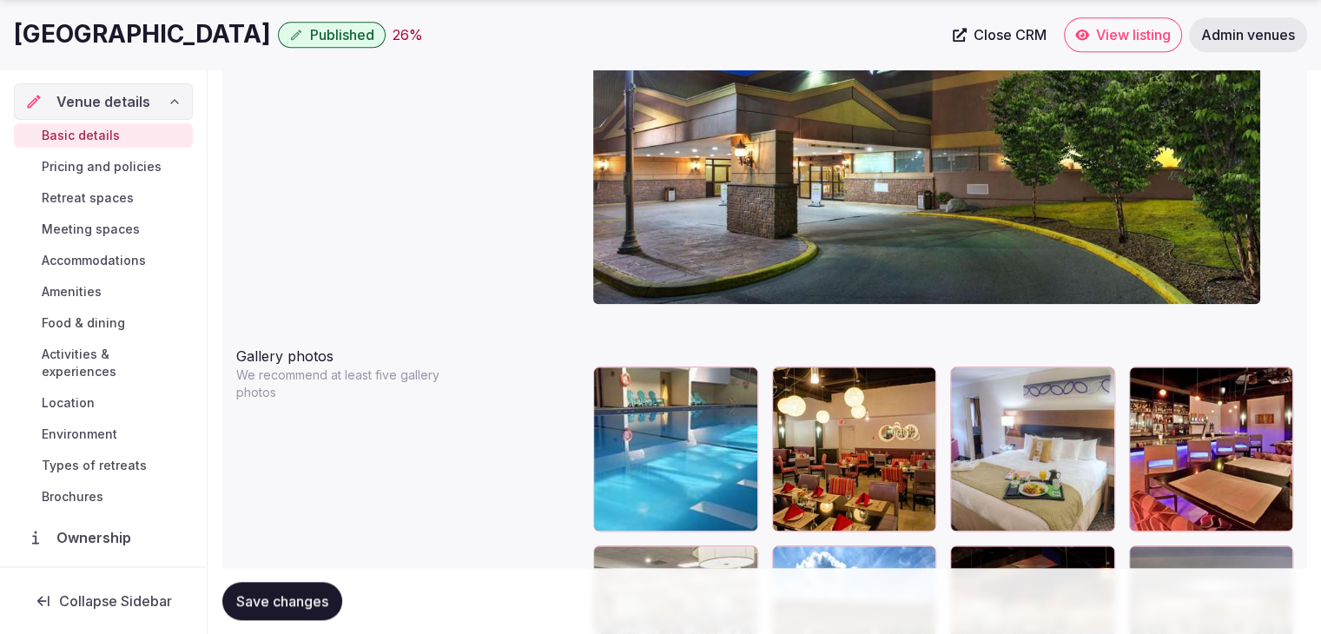
scroll to position [1902, 0]
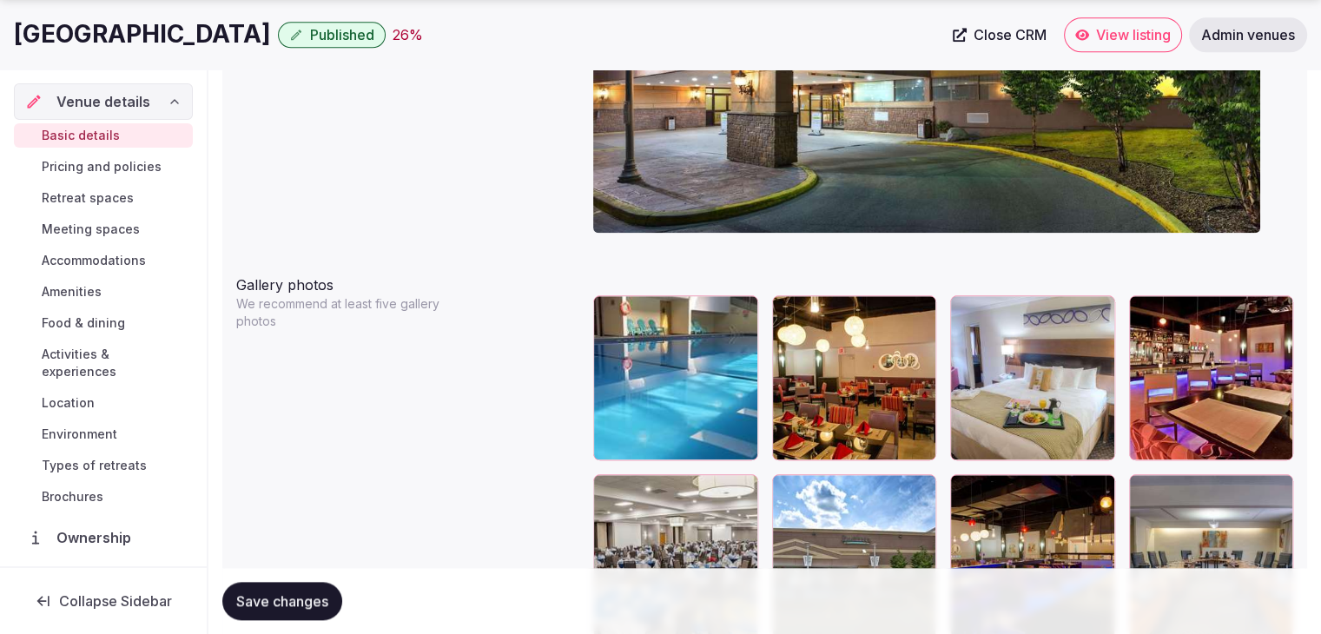
type textarea "**********"
click at [299, 605] on span "Save changes" at bounding box center [282, 600] width 92 height 17
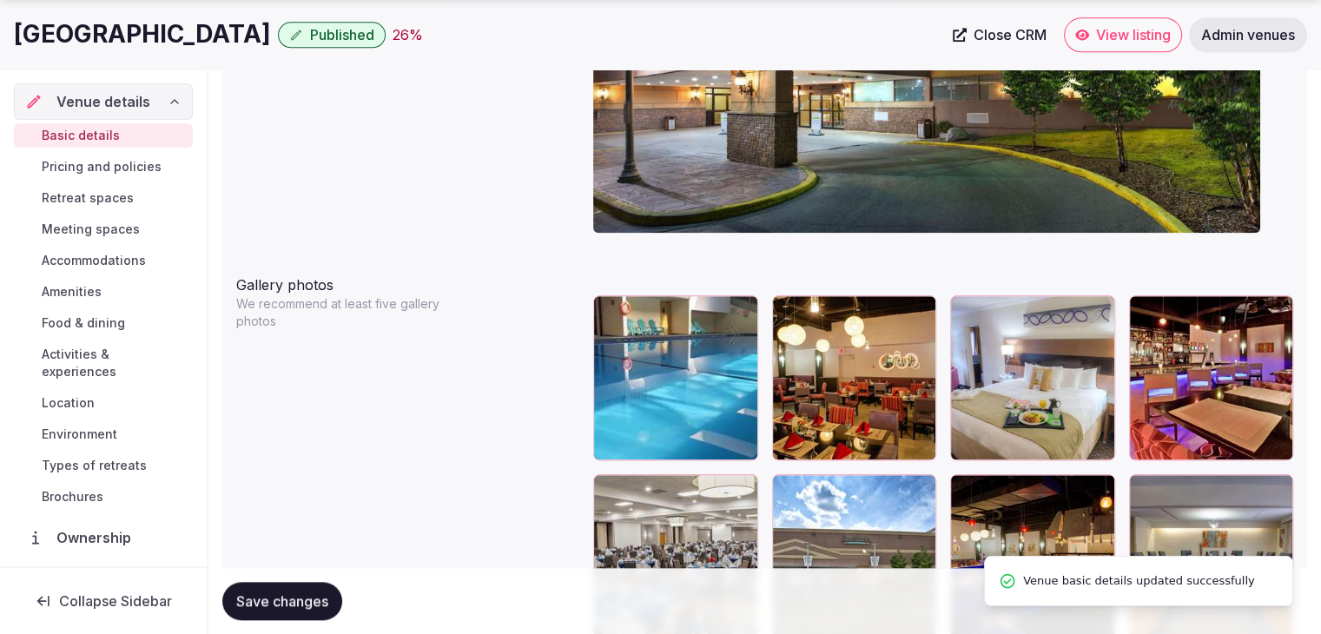
click at [215, 37] on h1 "Radisson Hotel Sudbury" at bounding box center [142, 34] width 257 height 34
copy div "Radisson Hotel Sudbury"
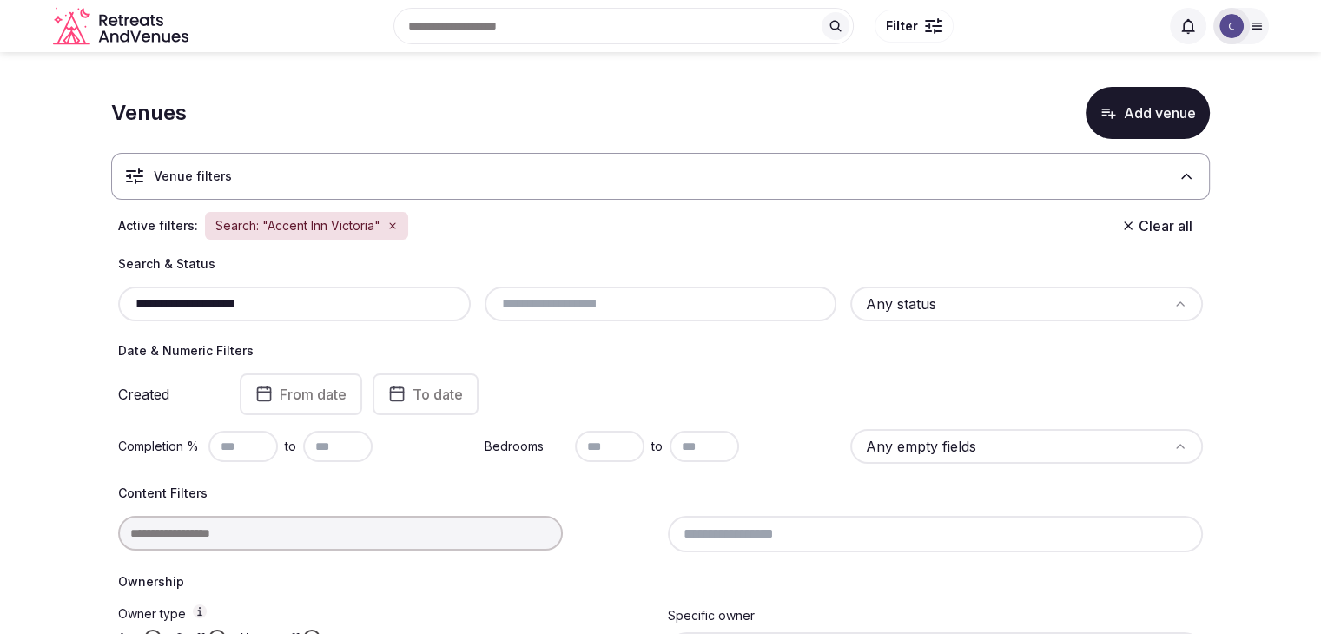
click at [346, 291] on div "**********" at bounding box center [294, 304] width 353 height 35
click at [346, 313] on input "**********" at bounding box center [294, 304] width 339 height 21
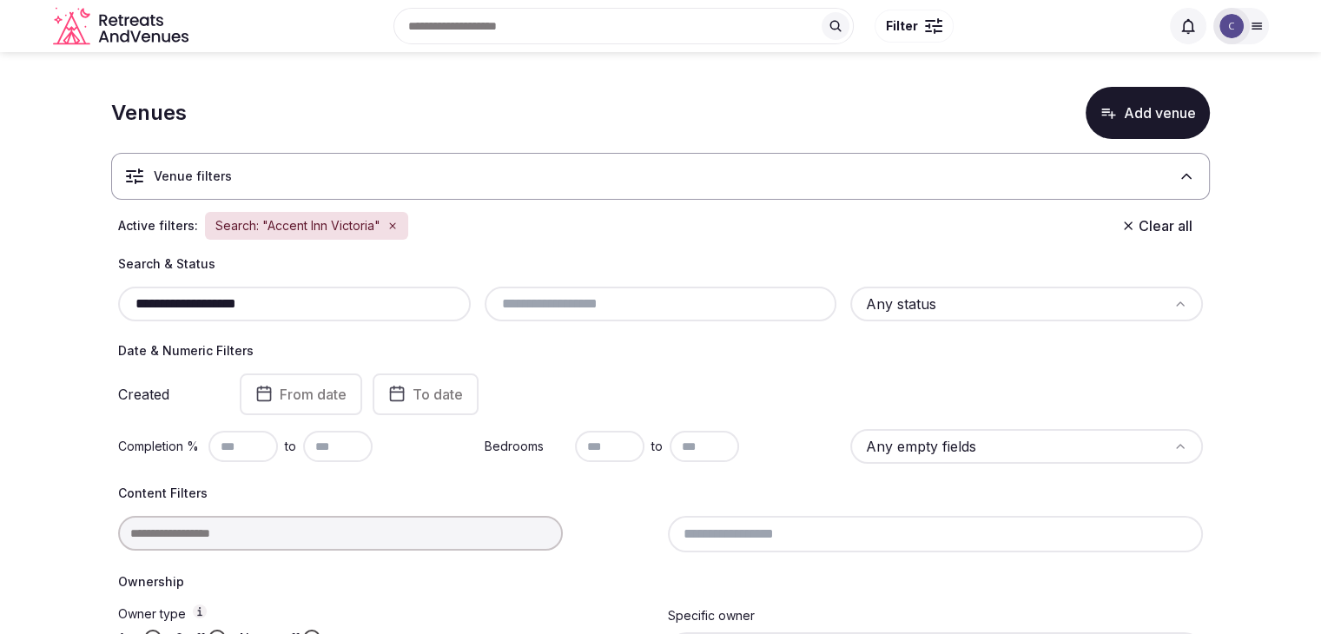
click at [346, 313] on input "**********" at bounding box center [294, 304] width 339 height 21
paste input "***"
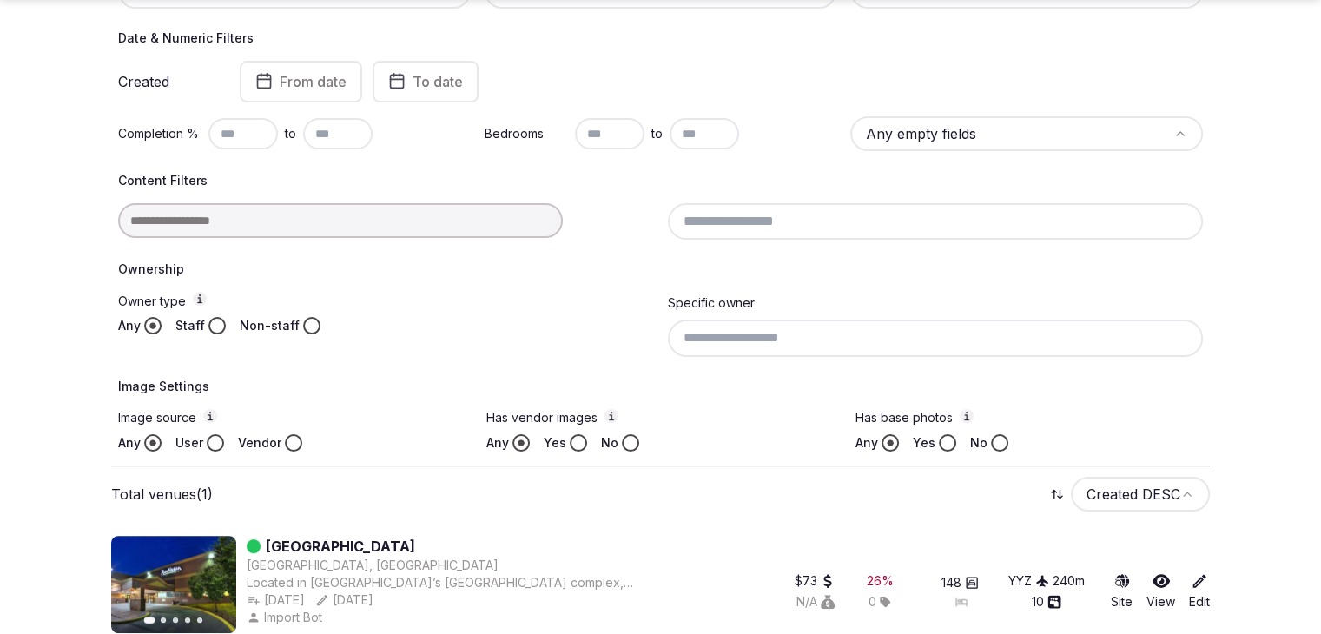
scroll to position [337, 0]
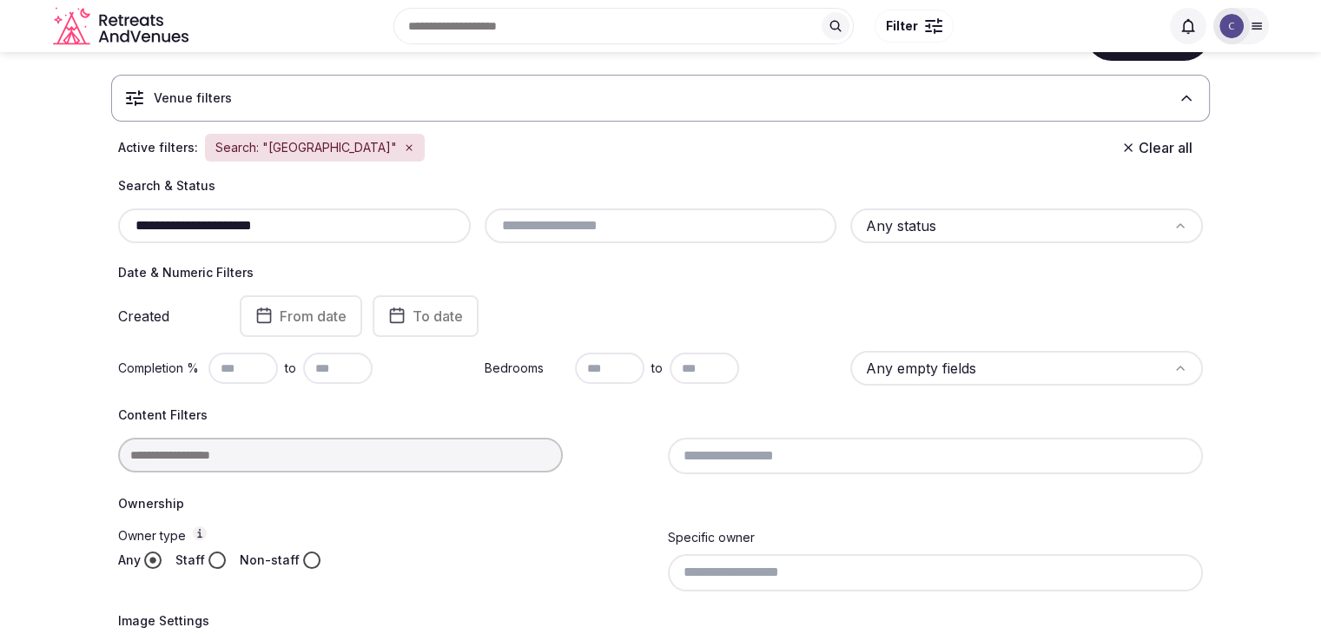
scroll to position [76, 0]
click at [345, 236] on input "**********" at bounding box center [294, 227] width 339 height 21
paste input "**********"
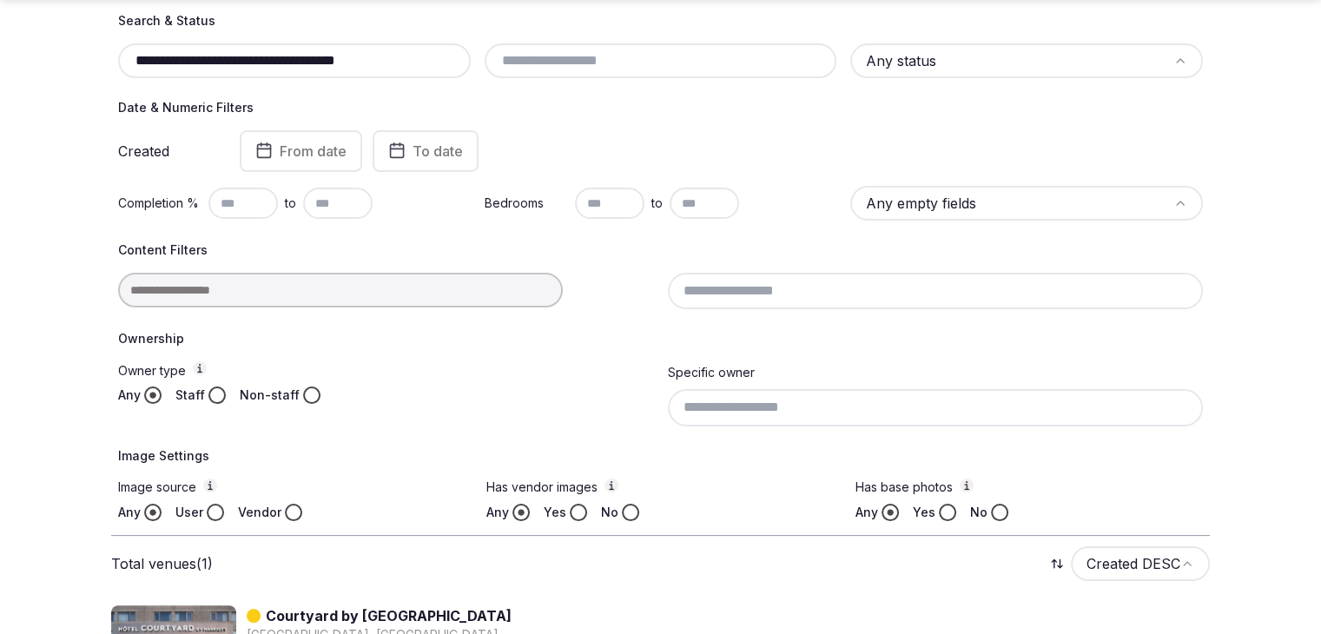
scroll to position [337, 0]
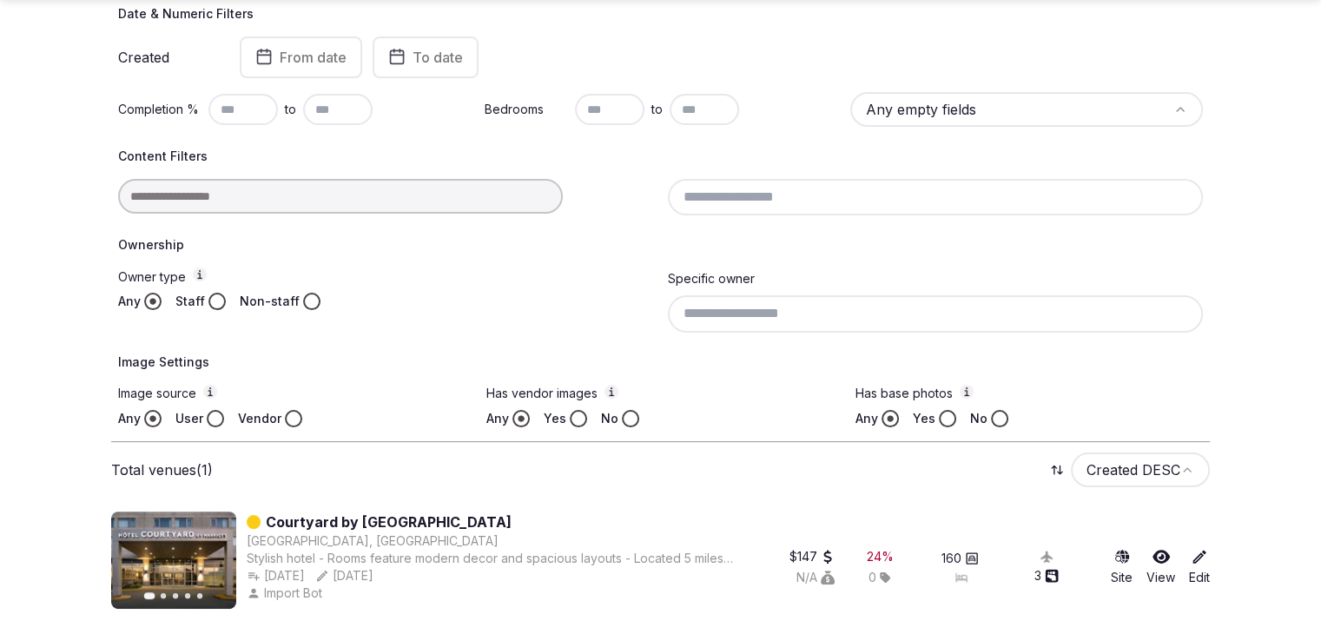
type input "**********"
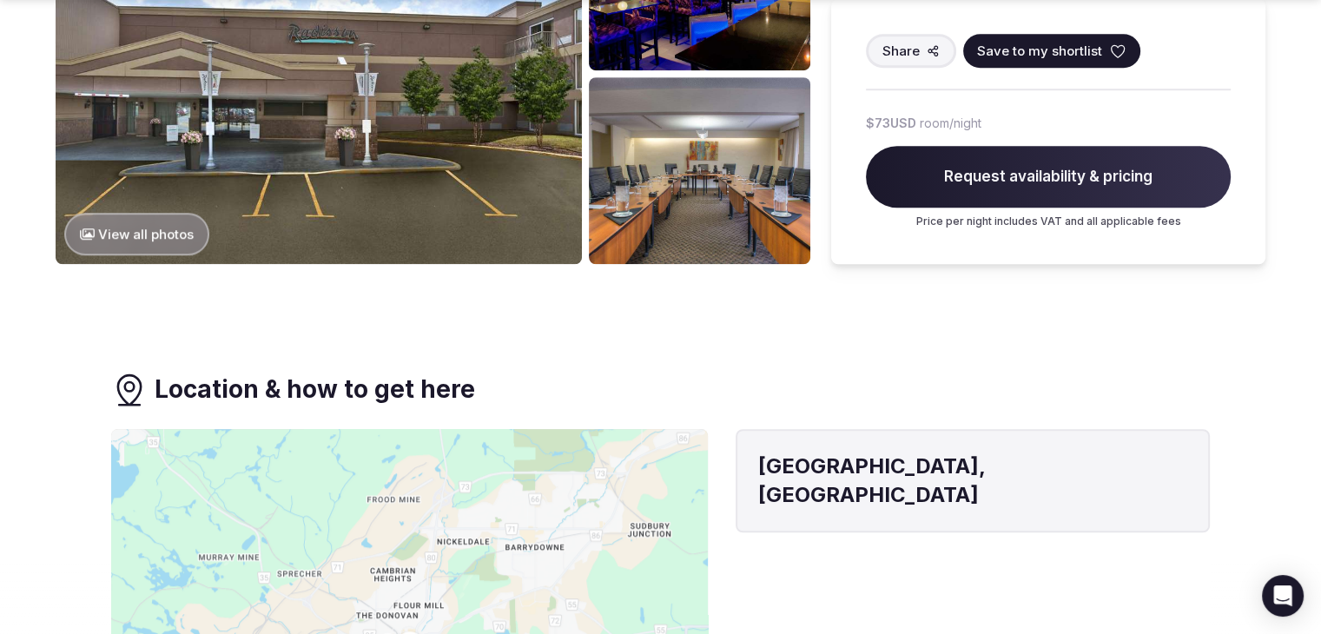
scroll to position [1563, 0]
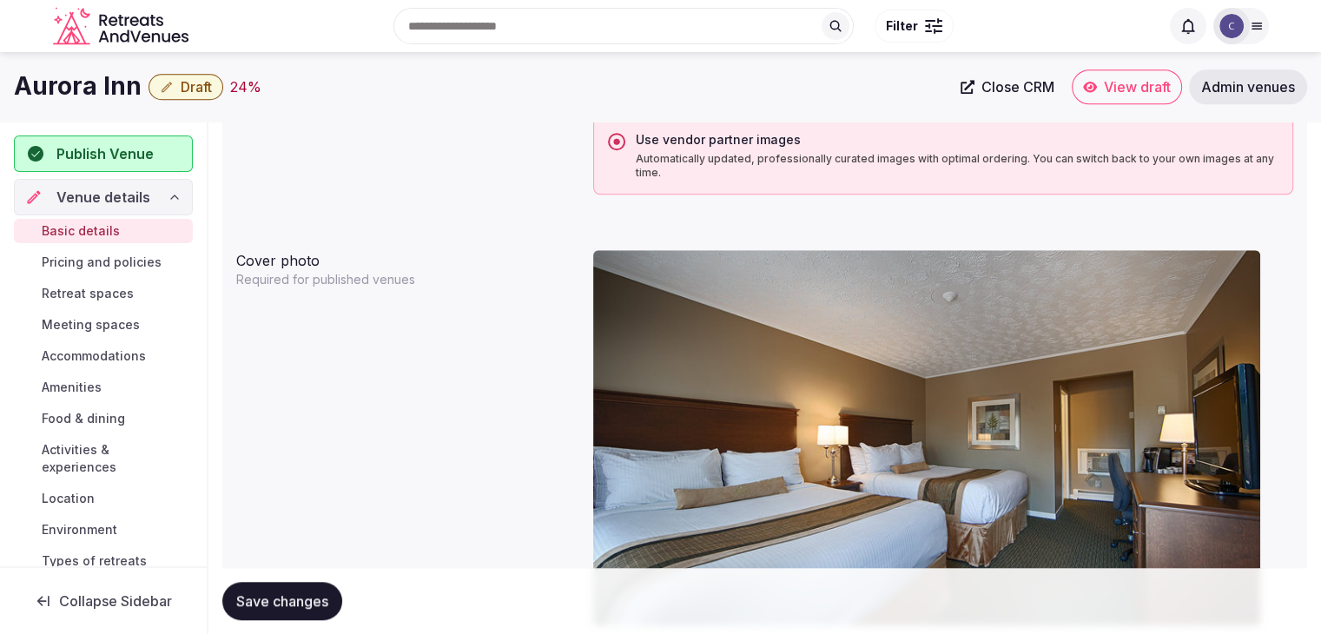
scroll to position [1140, 0]
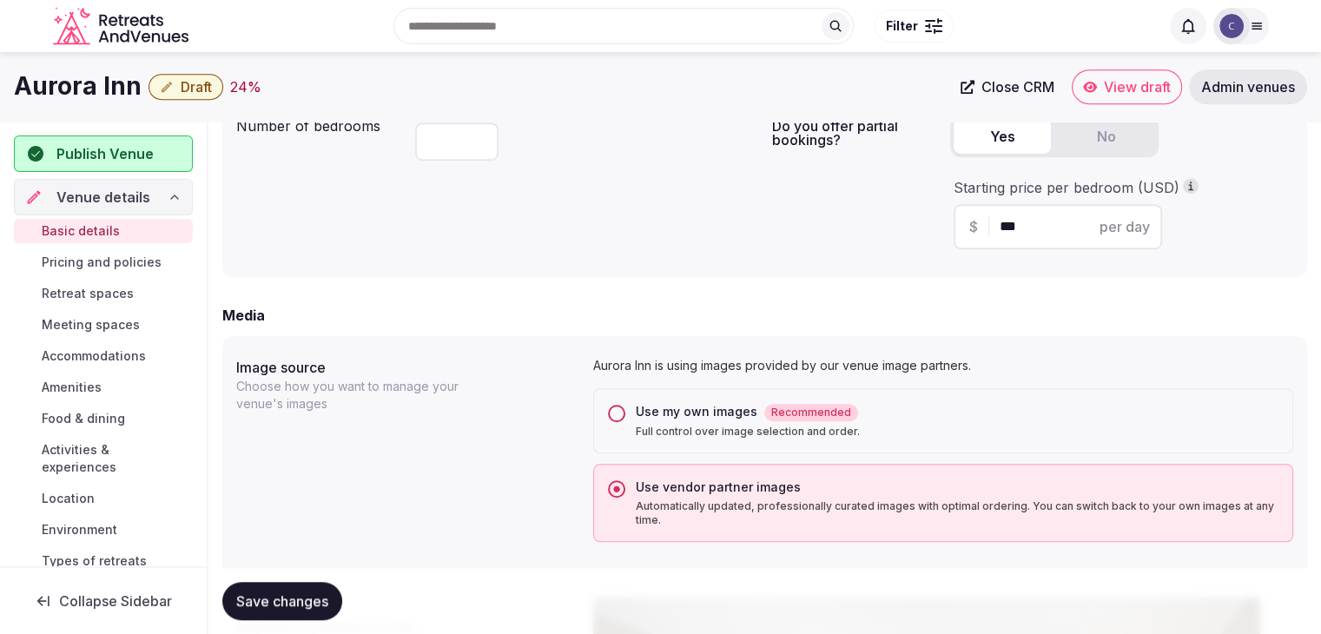
click at [614, 415] on button "Use my own images Recommended Full control over image selection and order." at bounding box center [616, 413] width 17 height 17
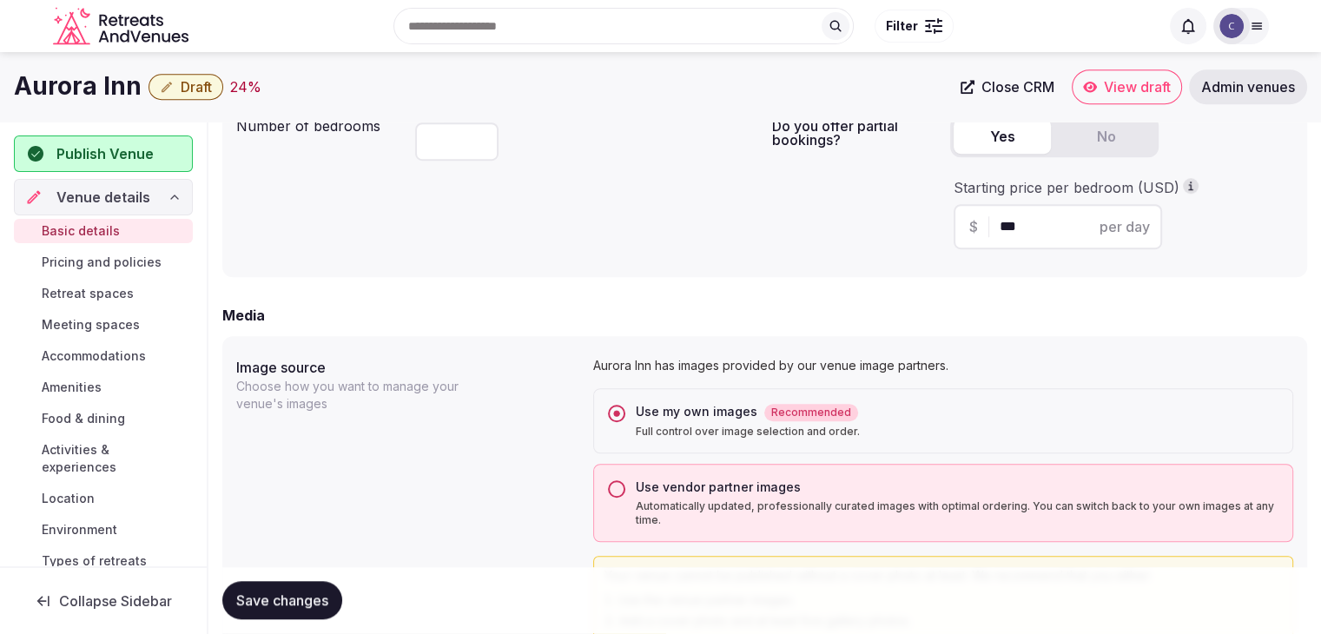
click at [306, 593] on span "Save changes" at bounding box center [282, 600] width 92 height 17
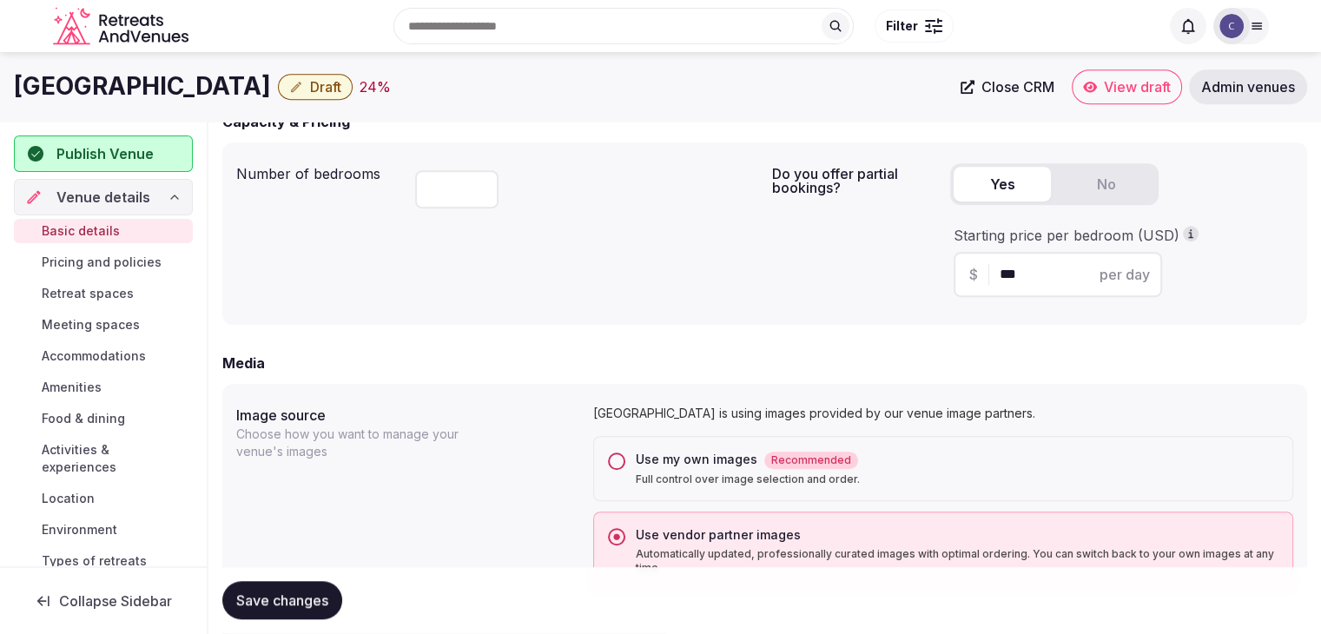
scroll to position [1056, 0]
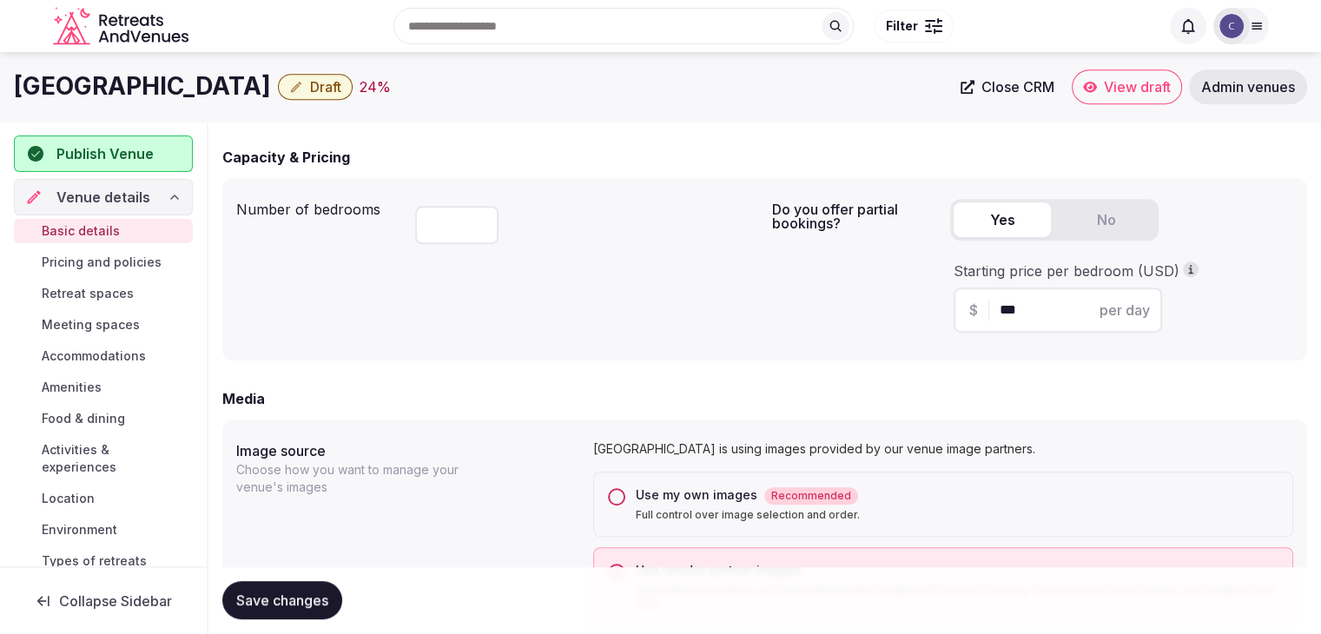
click at [608, 491] on div "Use my own images Recommended Full control over image selection and order." at bounding box center [943, 504] width 700 height 65
click at [619, 502] on button "Use my own images Recommended Full control over image selection and order." at bounding box center [616, 496] width 17 height 17
click at [181, 93] on h1 "[GEOGRAPHIC_DATA]" at bounding box center [142, 86] width 257 height 34
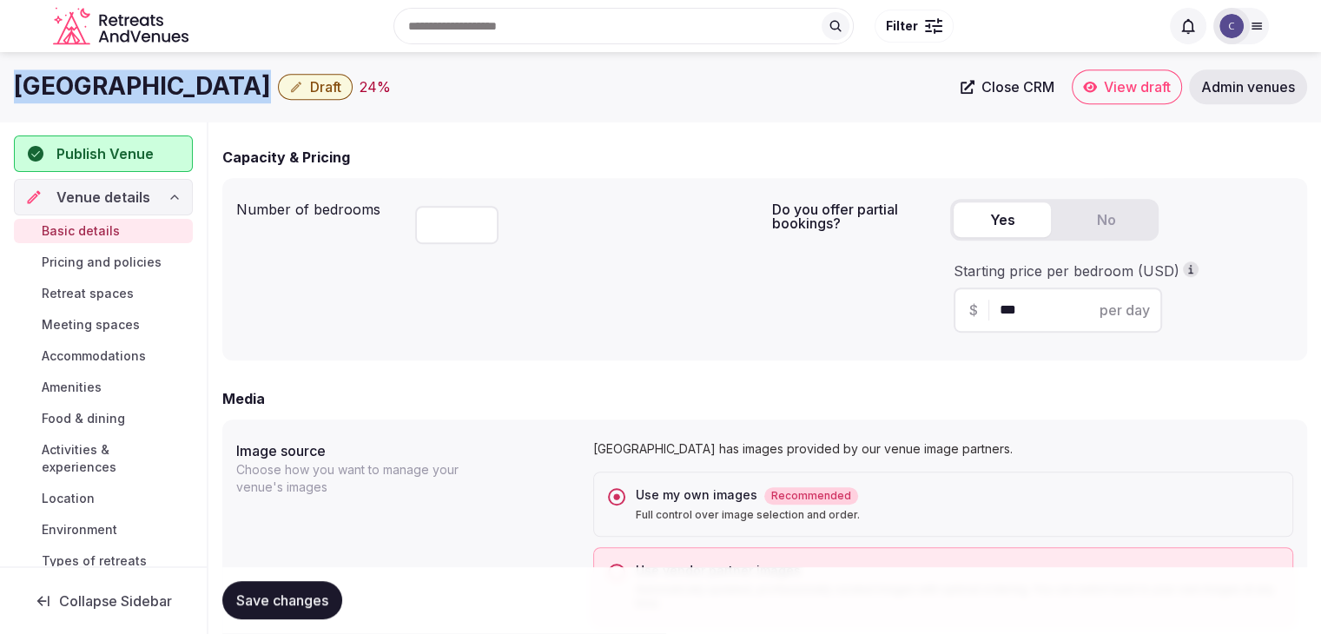
copy div "[GEOGRAPHIC_DATA]"
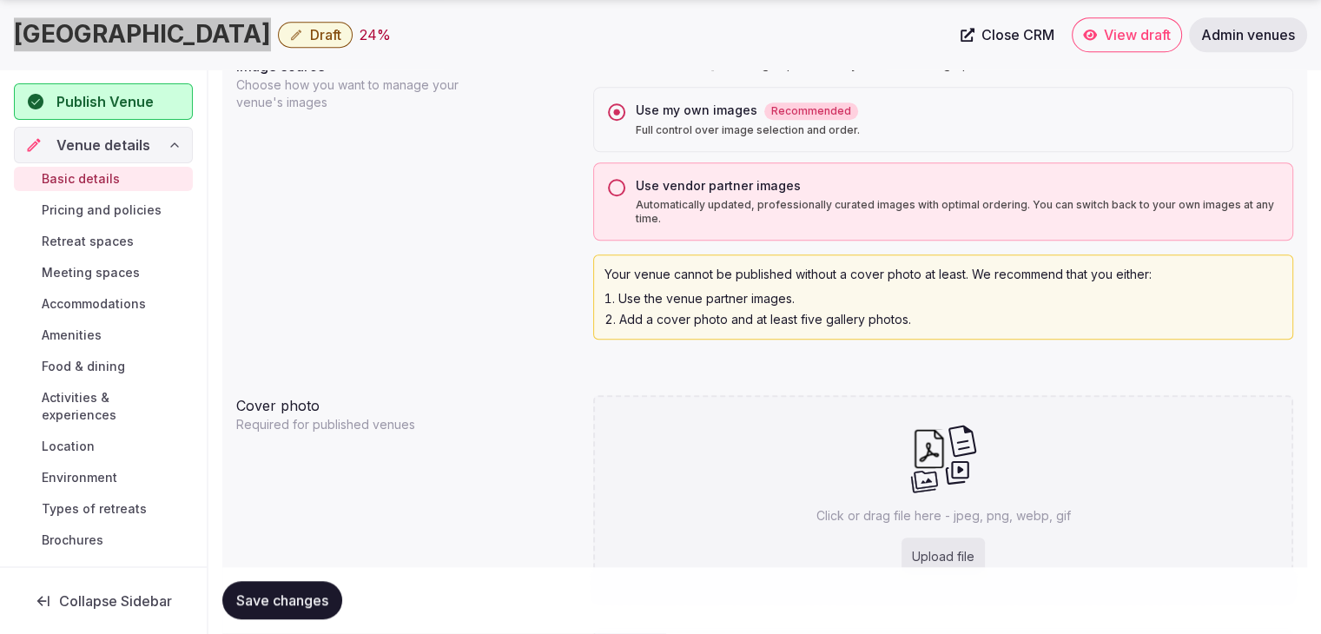
scroll to position [1577, 0]
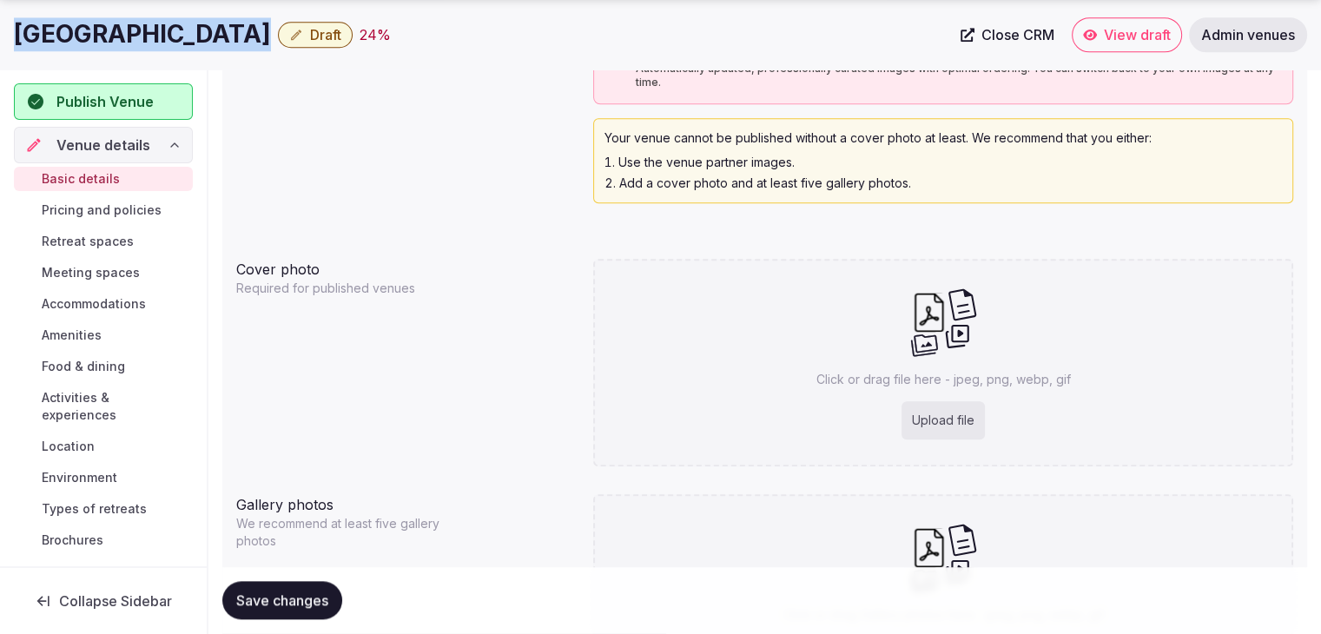
click at [330, 610] on button "Save changes" at bounding box center [282, 601] width 120 height 38
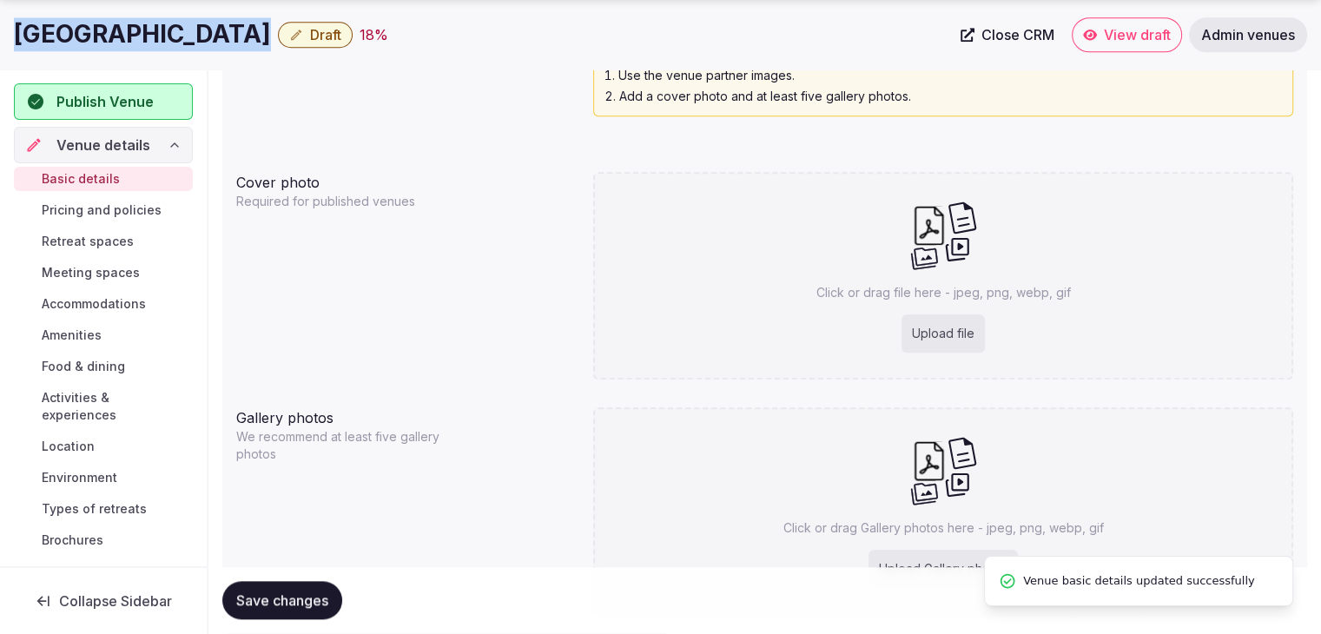
click at [292, 588] on button "Save changes" at bounding box center [282, 601] width 120 height 38
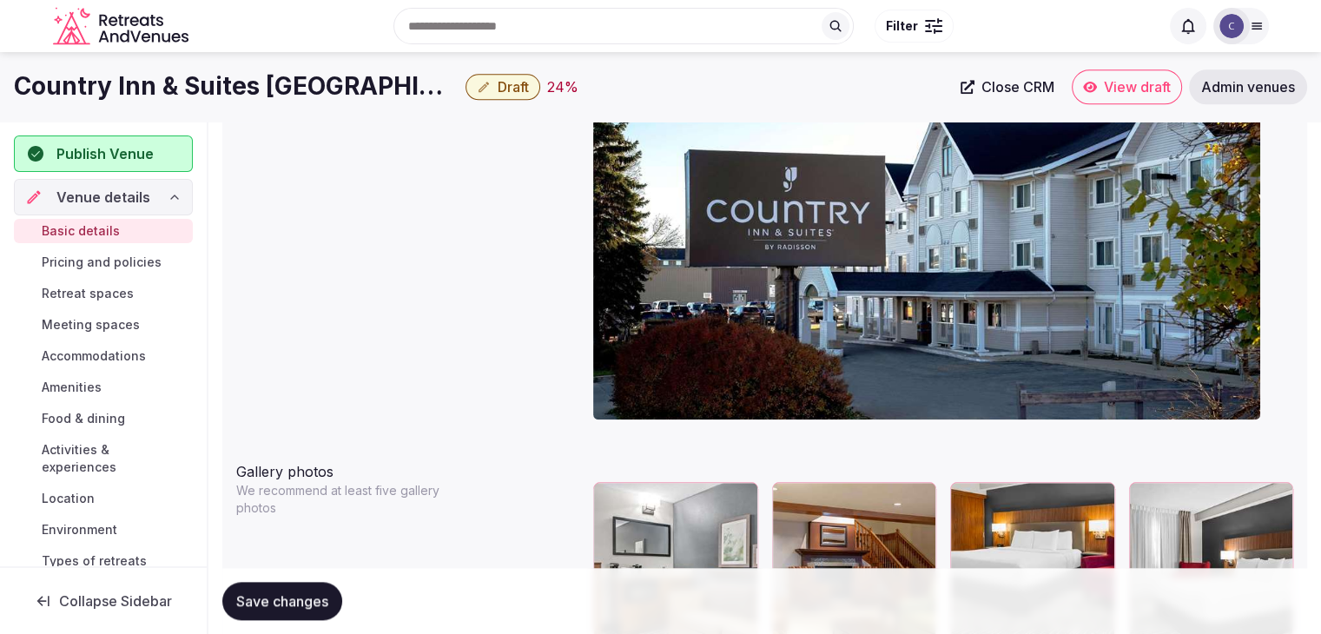
scroll to position [1592, 0]
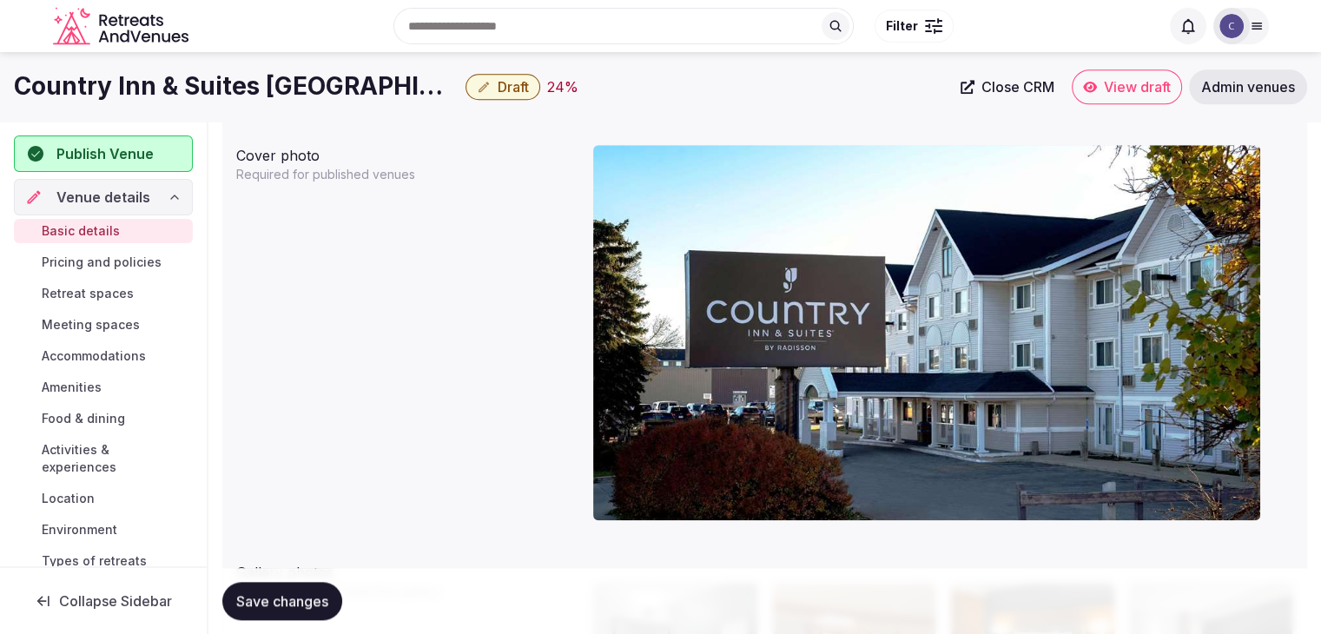
click at [275, 87] on h1 "Country Inn & Suites [GEOGRAPHIC_DATA]" at bounding box center [236, 86] width 445 height 34
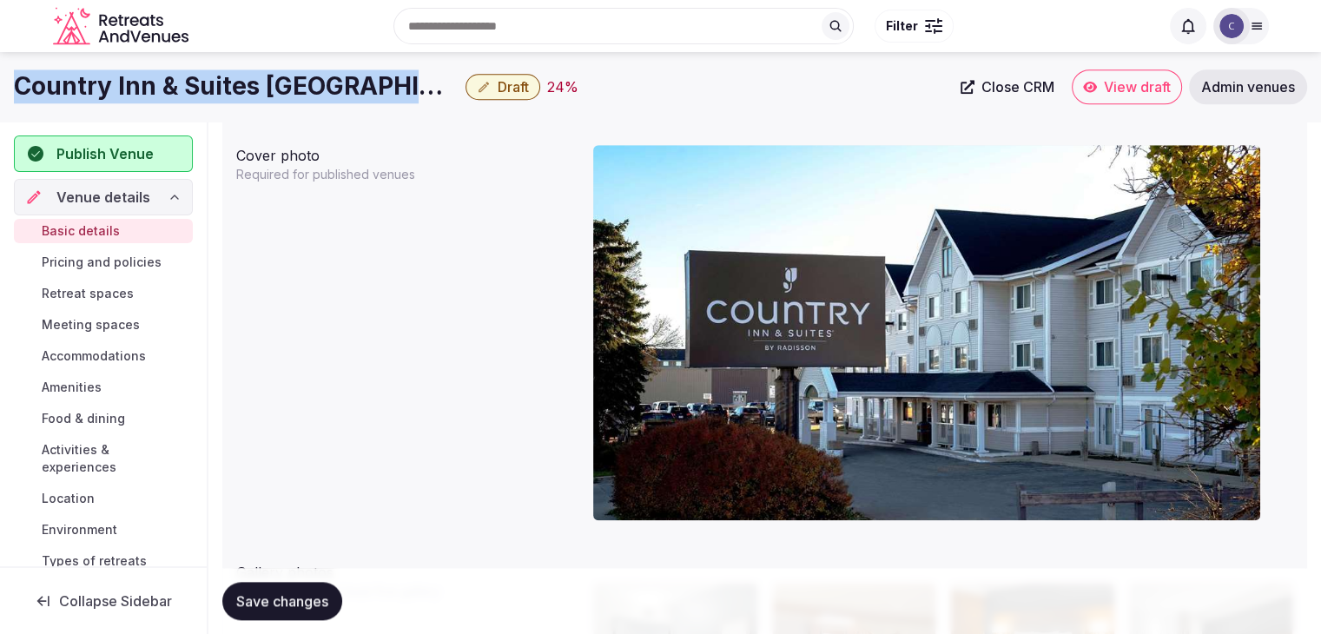
click at [275, 87] on h1 "Country Inn & Suites [GEOGRAPHIC_DATA]" at bounding box center [236, 86] width 445 height 34
copy div "Country Inn & Suites [GEOGRAPHIC_DATA]"
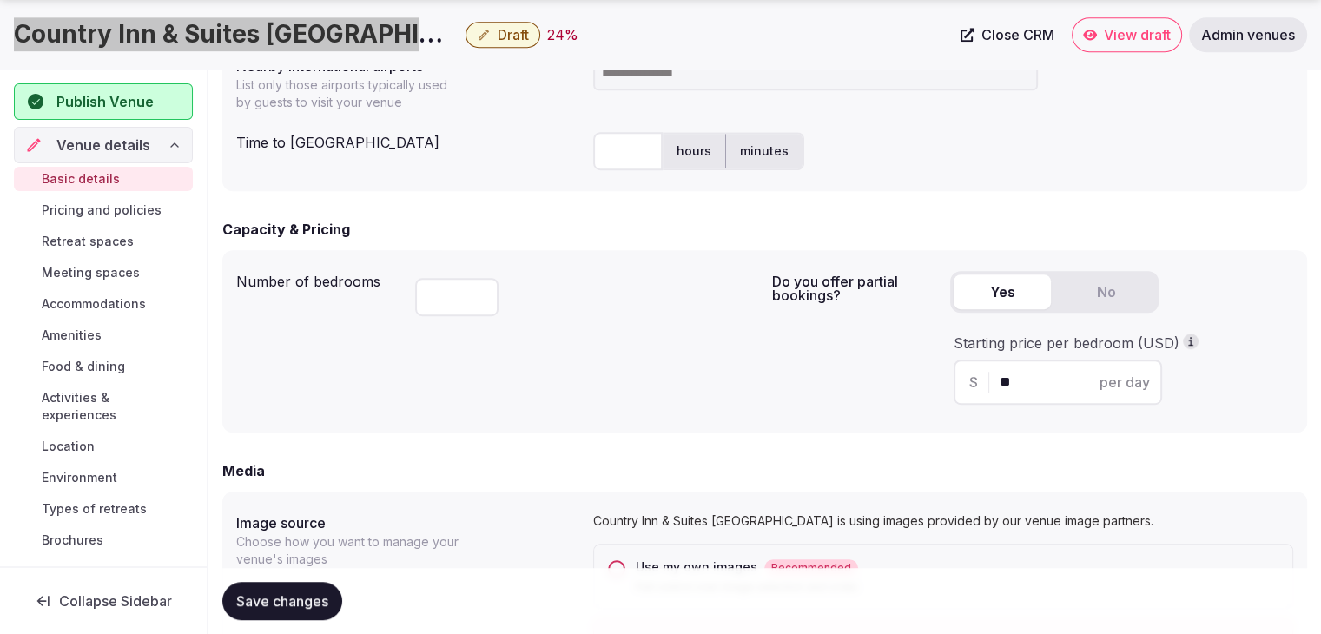
scroll to position [1331, 0]
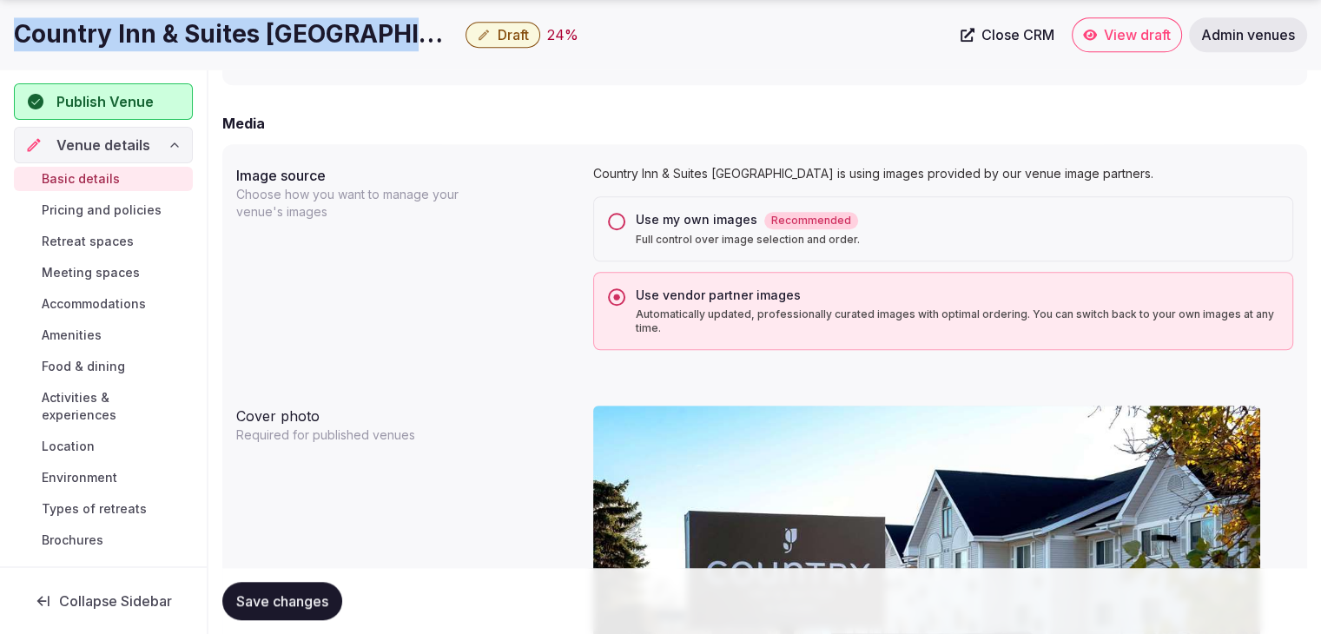
click at [623, 226] on button "Use my own images Recommended Full control over image selection and order." at bounding box center [616, 221] width 17 height 17
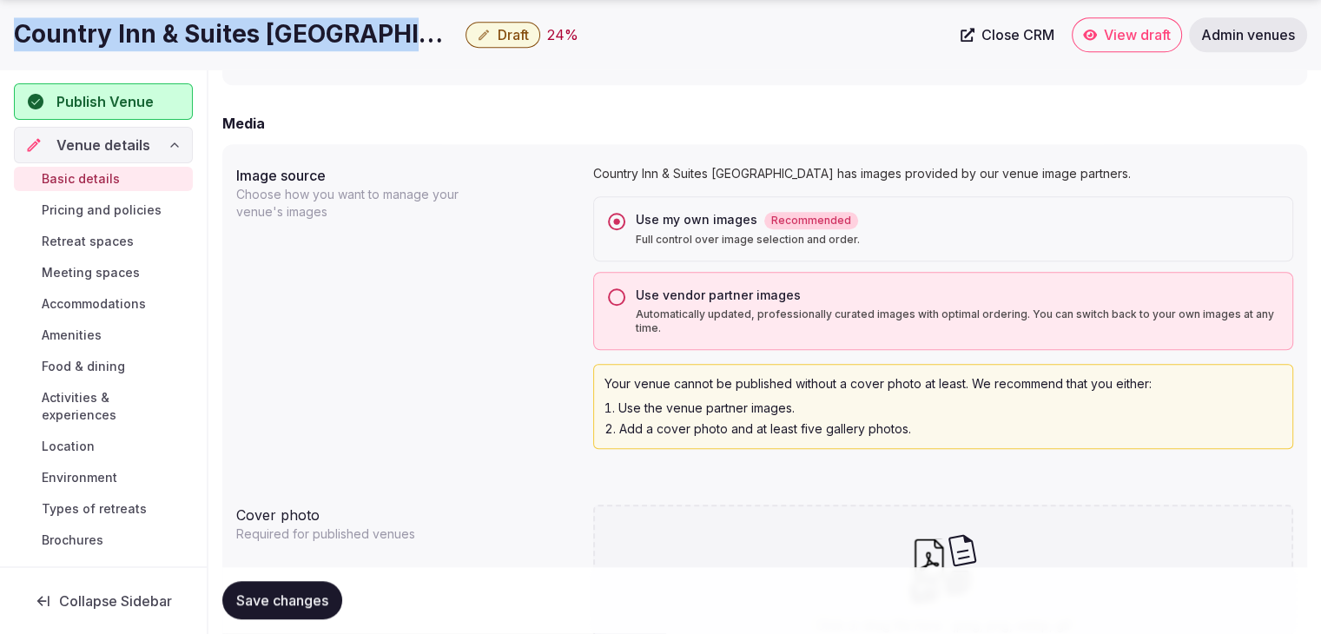
click at [307, 607] on span "Save changes" at bounding box center [282, 600] width 92 height 17
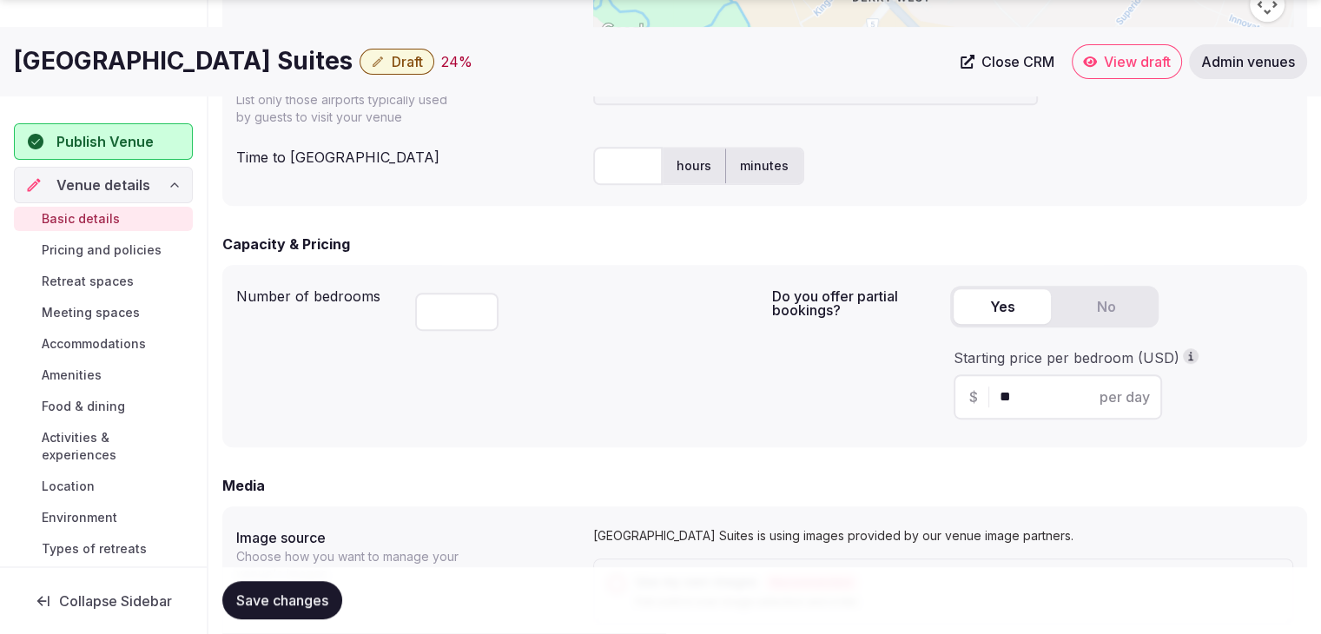
scroll to position [1143, 0]
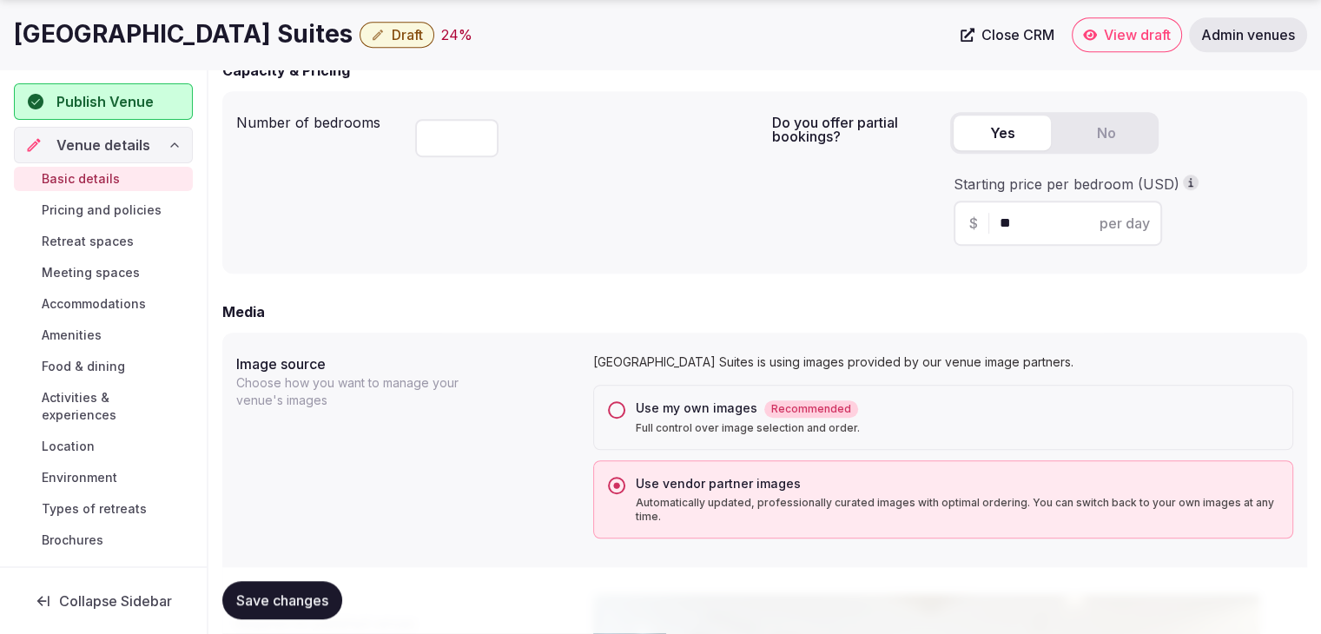
click at [615, 407] on button "Use my own images Recommended Full control over image selection and order." at bounding box center [616, 409] width 17 height 17
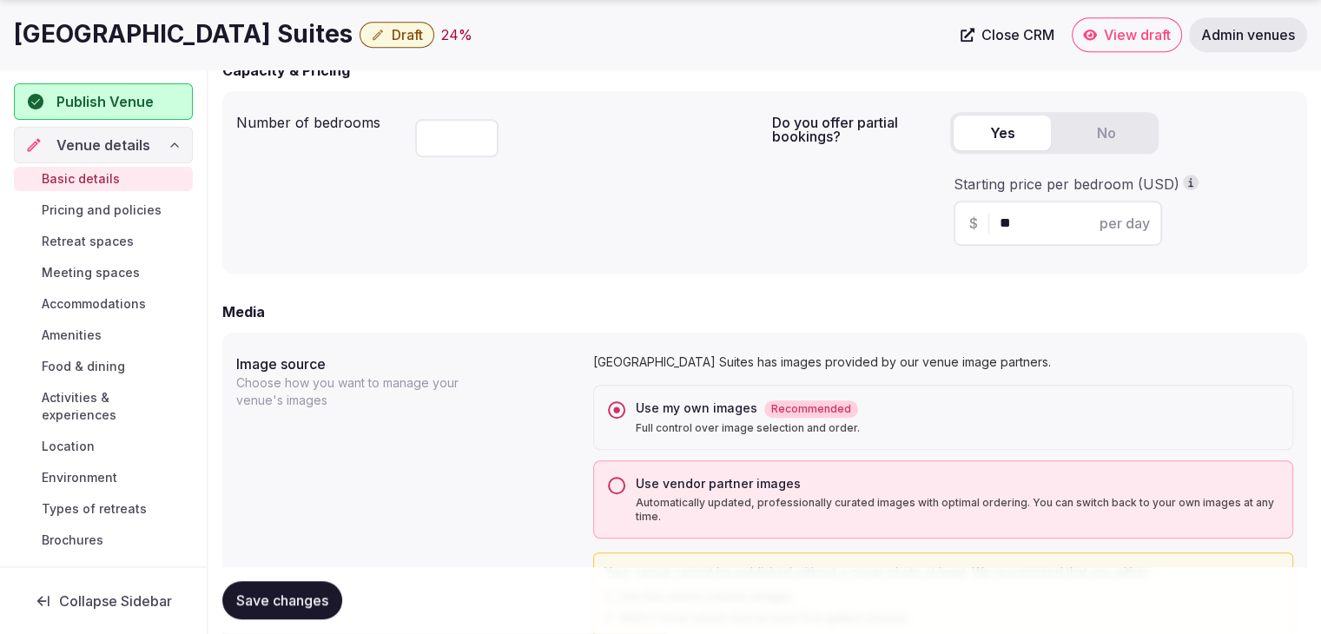
click at [322, 593] on span "Save changes" at bounding box center [282, 600] width 92 height 17
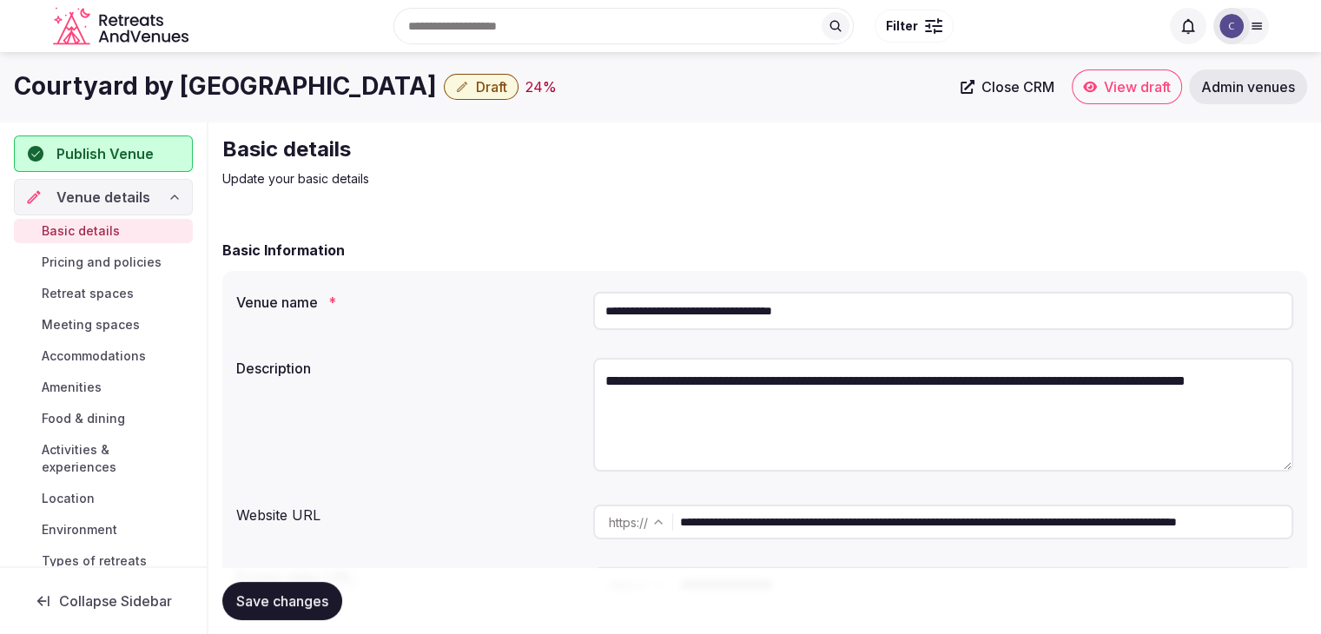
click at [876, 303] on input "**********" at bounding box center [943, 311] width 700 height 38
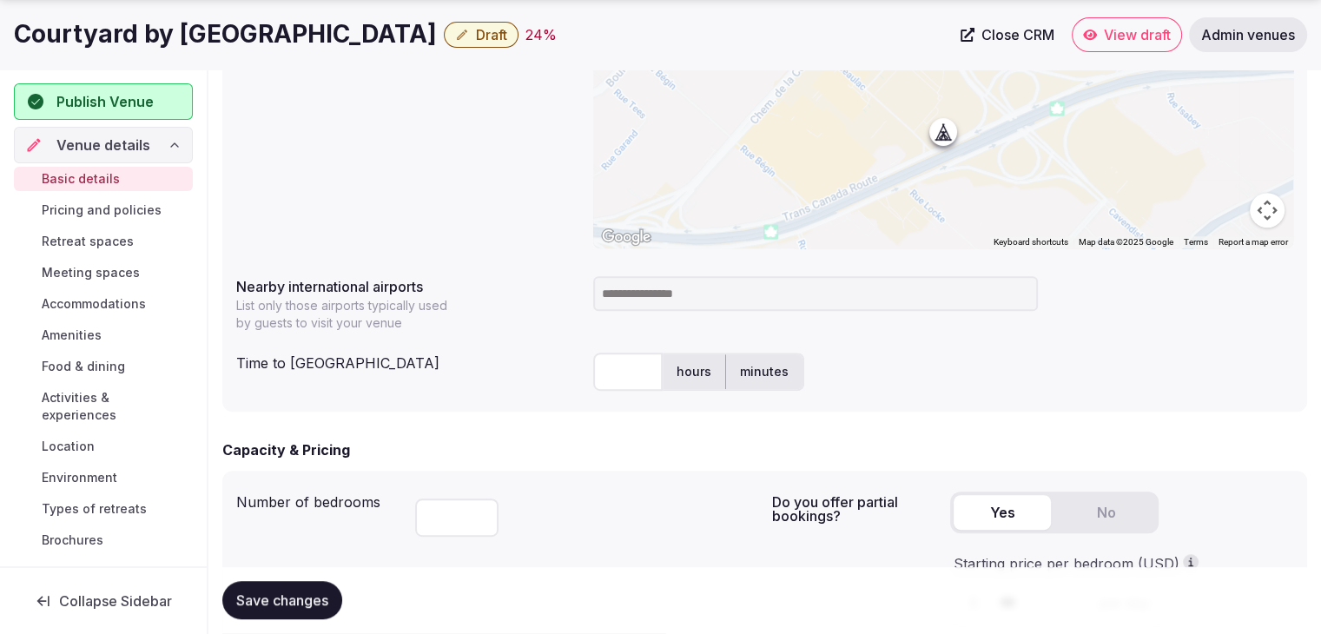
scroll to position [869, 0]
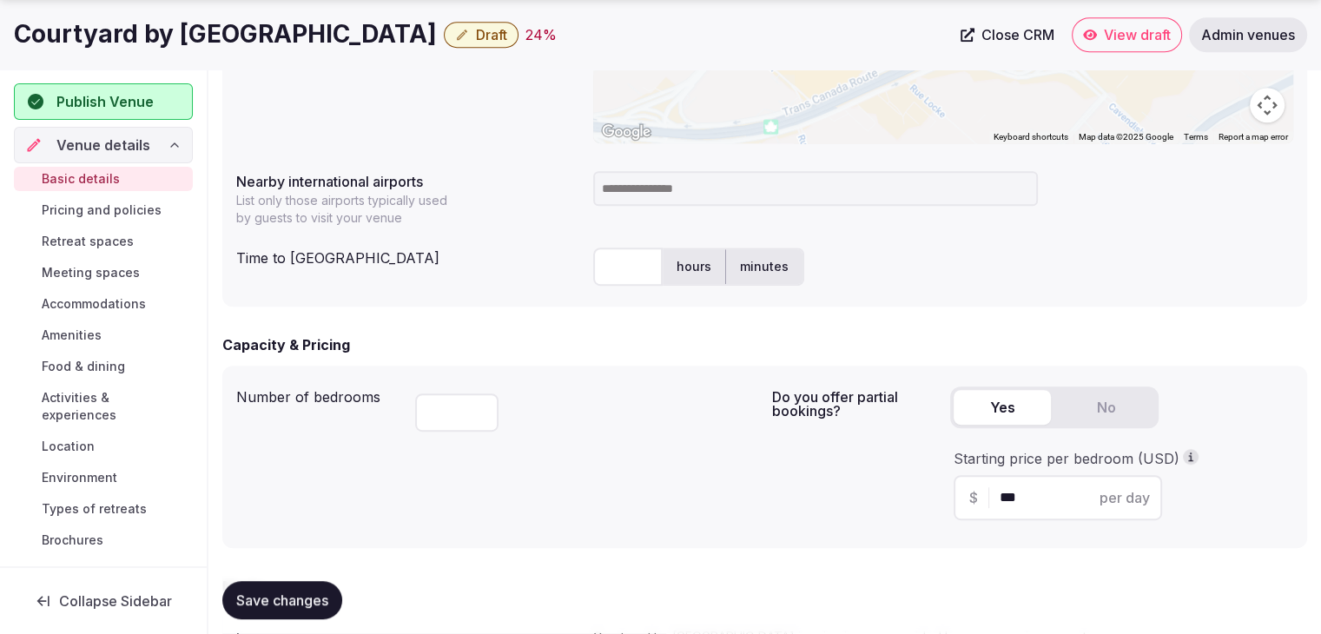
click at [363, 43] on h1 "Courtyard by Marriott Montreal Airport" at bounding box center [225, 34] width 423 height 34
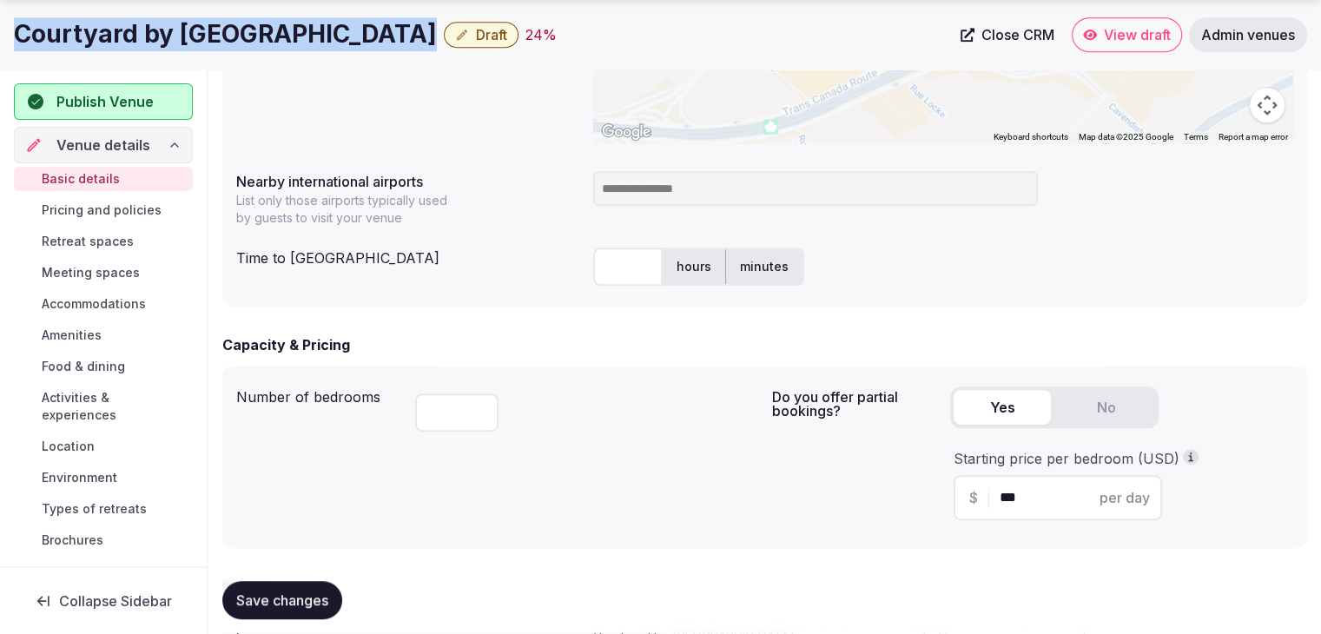
click at [363, 43] on h1 "Courtyard by Marriott Montreal Airport" at bounding box center [225, 34] width 423 height 34
copy div "Courtyard by Marriott Montreal Airport"
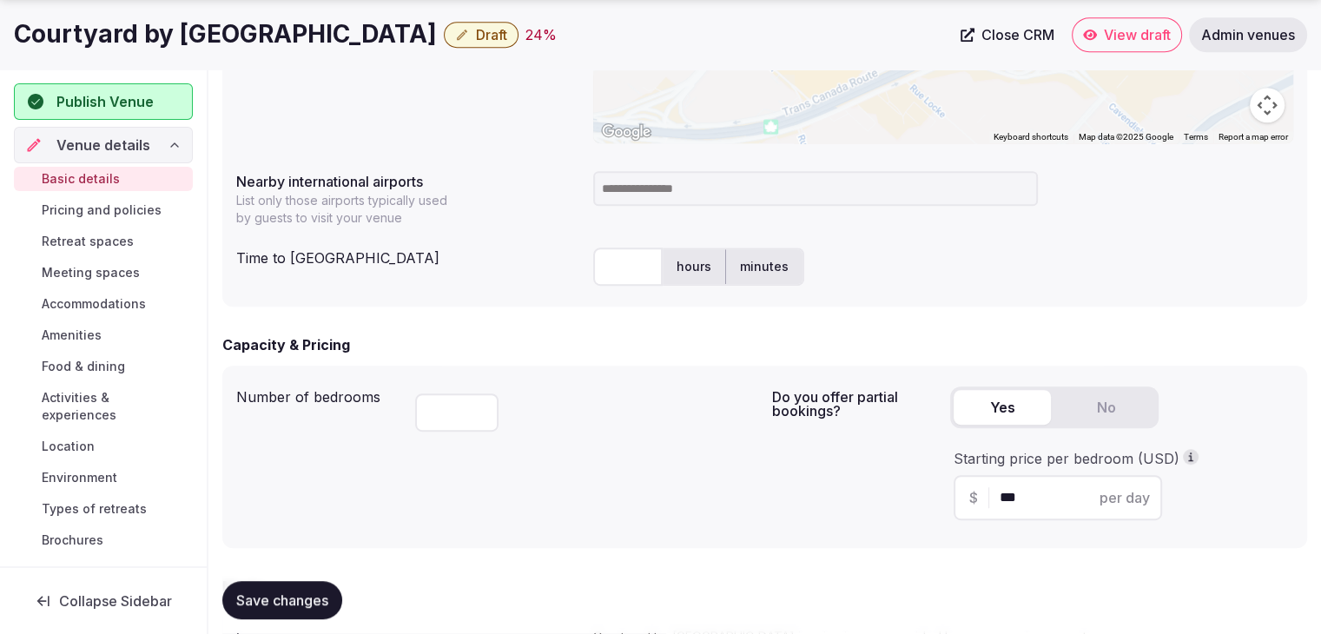
drag, startPoint x: 659, startPoint y: 185, endPoint x: 648, endPoint y: 202, distance: 20.0
click at [653, 189] on input at bounding box center [815, 188] width 445 height 35
type input "***"
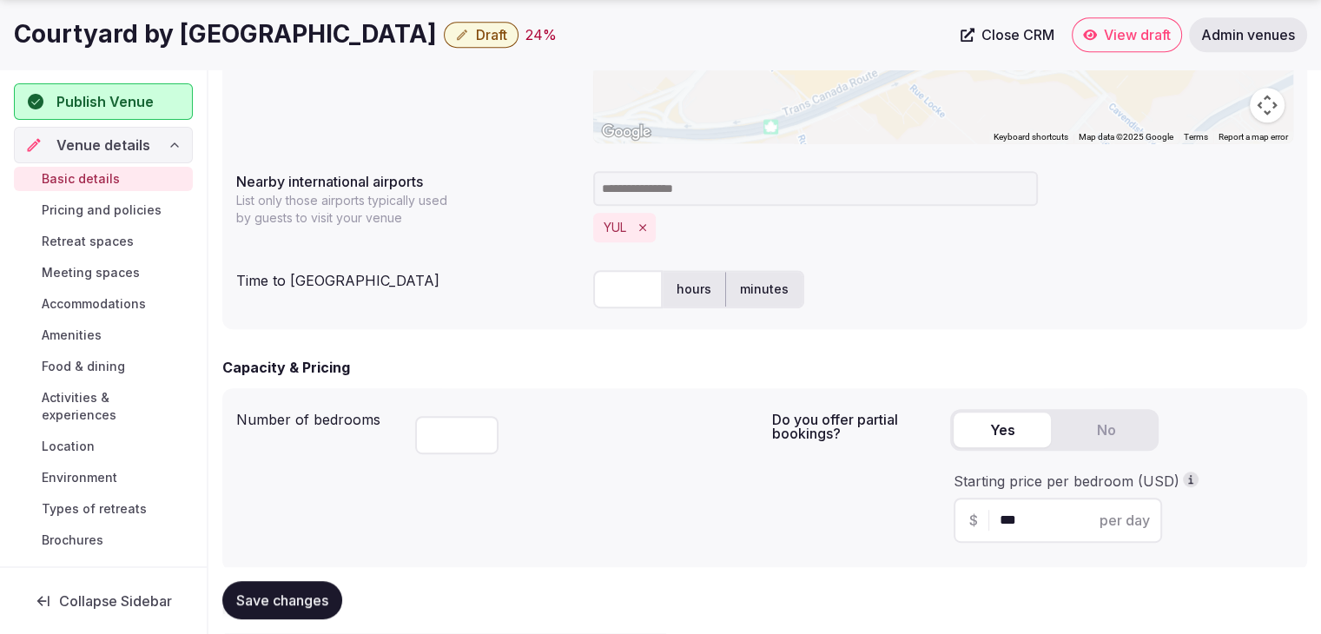
click at [627, 274] on input "text" at bounding box center [627, 289] width 69 height 38
type input "**"
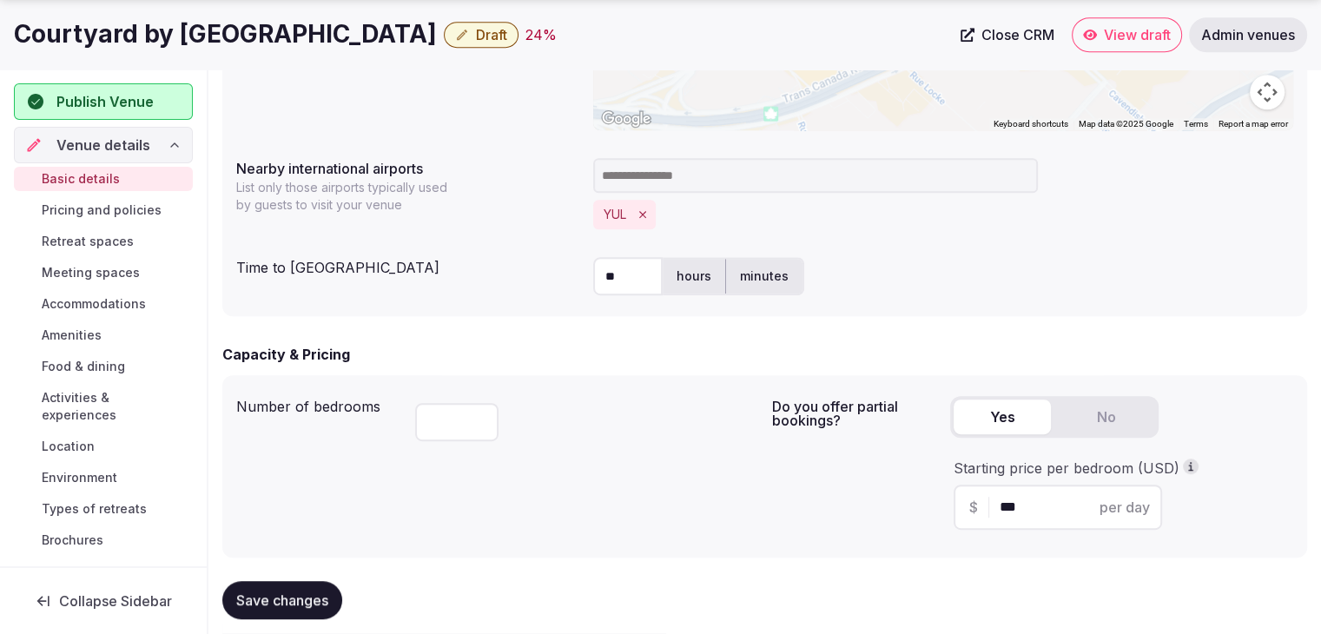
scroll to position [1129, 0]
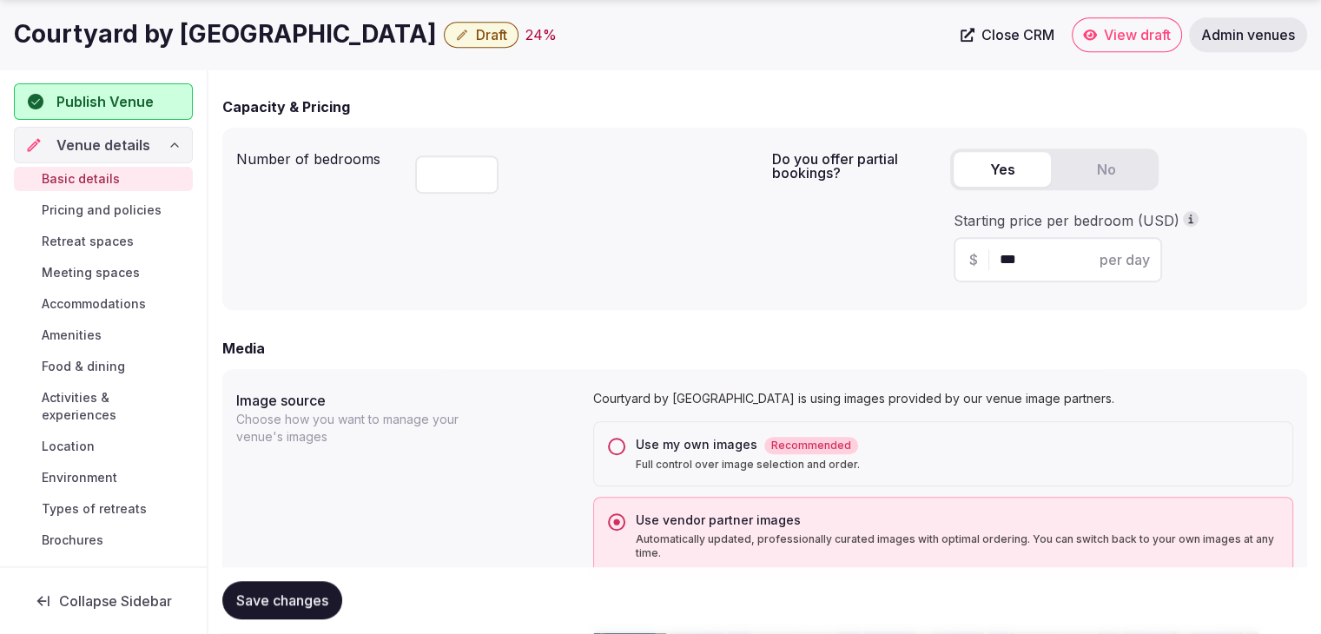
drag, startPoint x: 294, startPoint y: 605, endPoint x: 302, endPoint y: 600, distance: 10.1
click at [293, 605] on span "Save changes" at bounding box center [282, 600] width 92 height 17
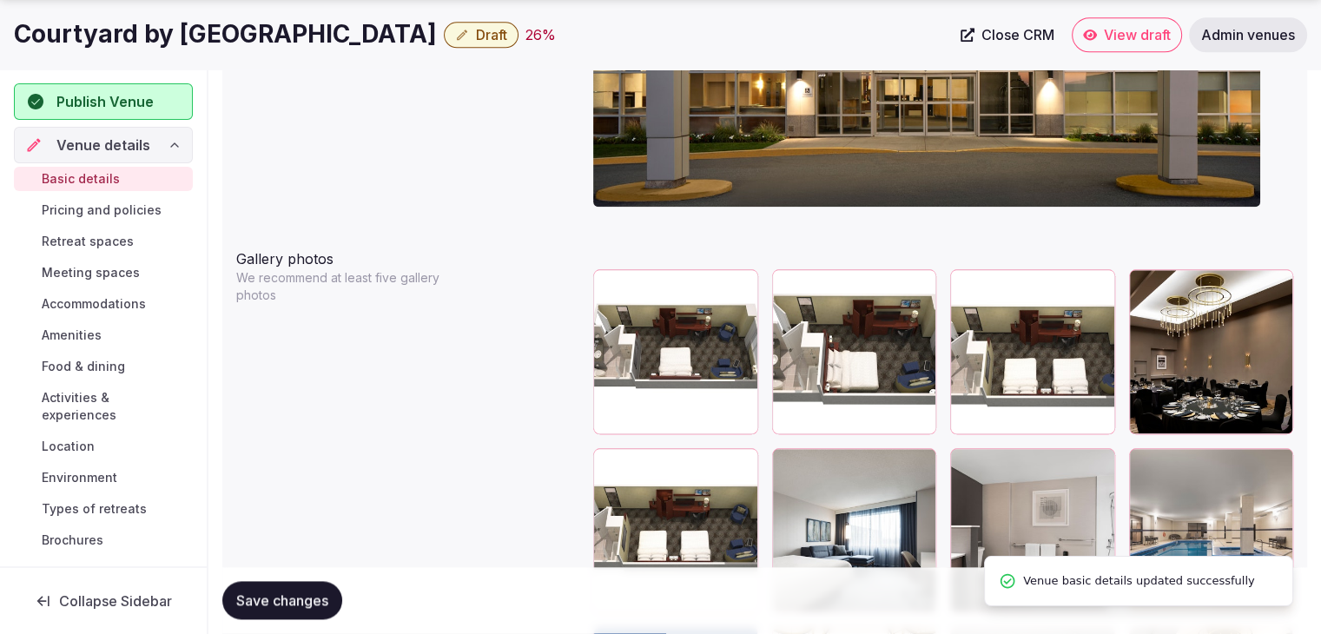
scroll to position [2171, 0]
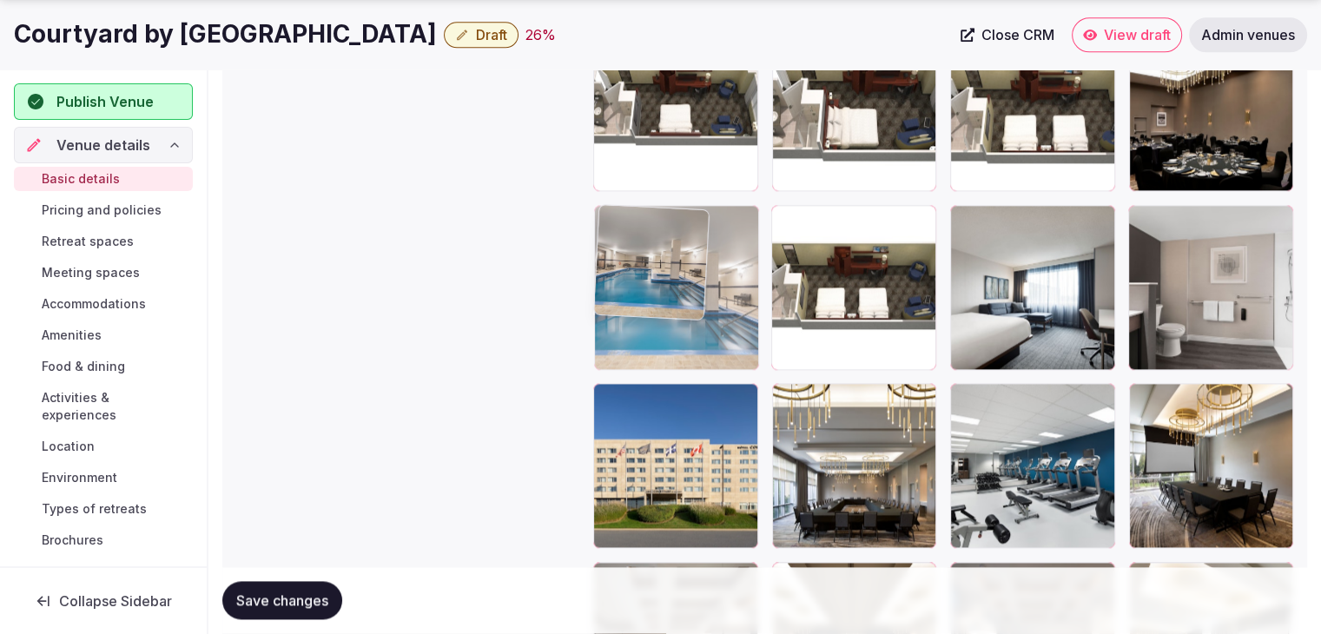
drag, startPoint x: 1149, startPoint y: 219, endPoint x: 624, endPoint y: 202, distance: 525.8
click at [624, 202] on body "**********" at bounding box center [660, 56] width 1321 height 4454
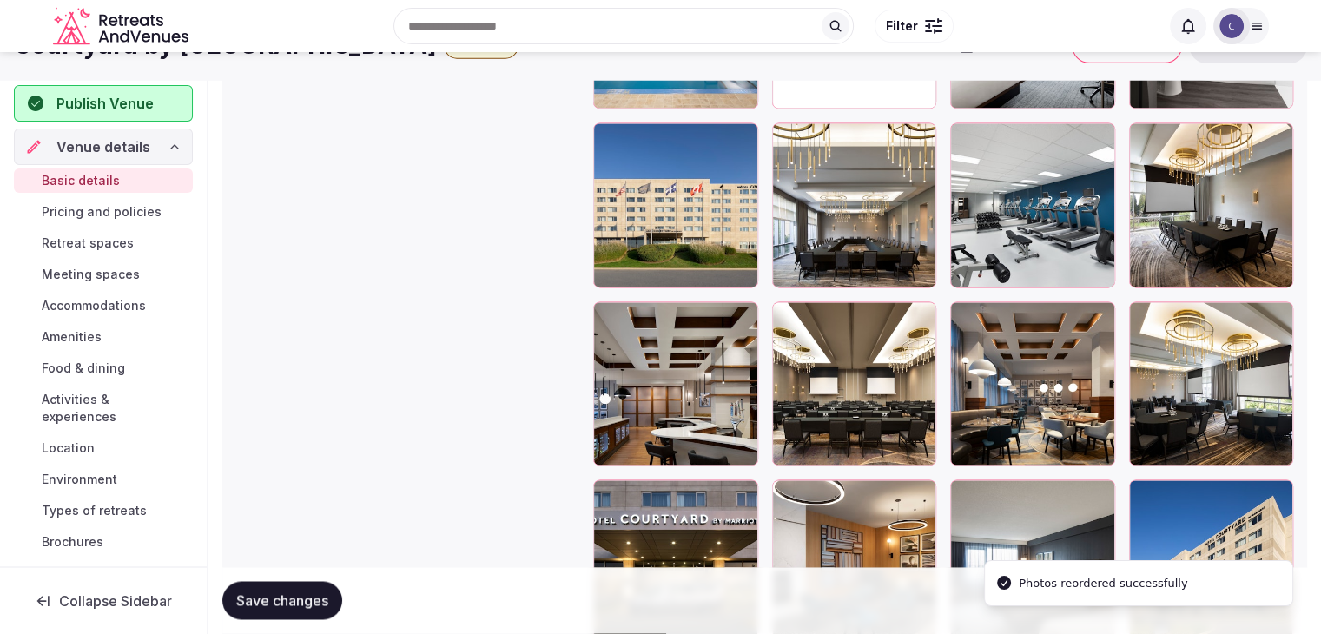
scroll to position [2345, 0]
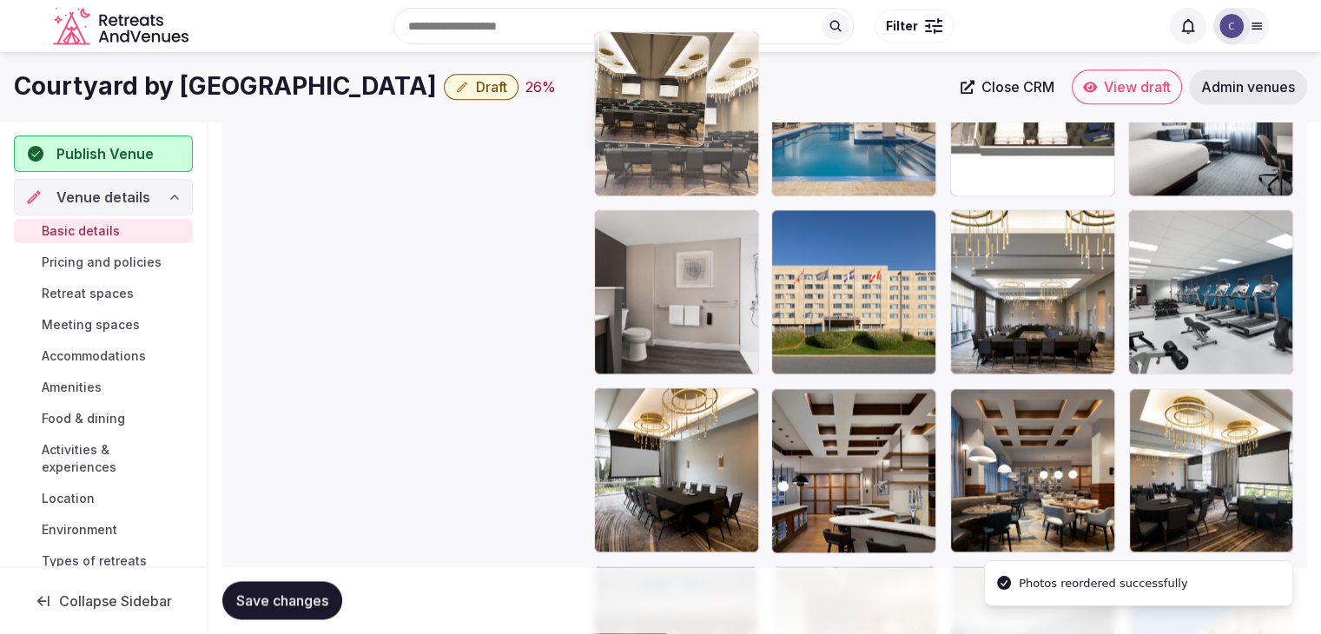
drag, startPoint x: 790, startPoint y: 406, endPoint x: 652, endPoint y: 155, distance: 285.7
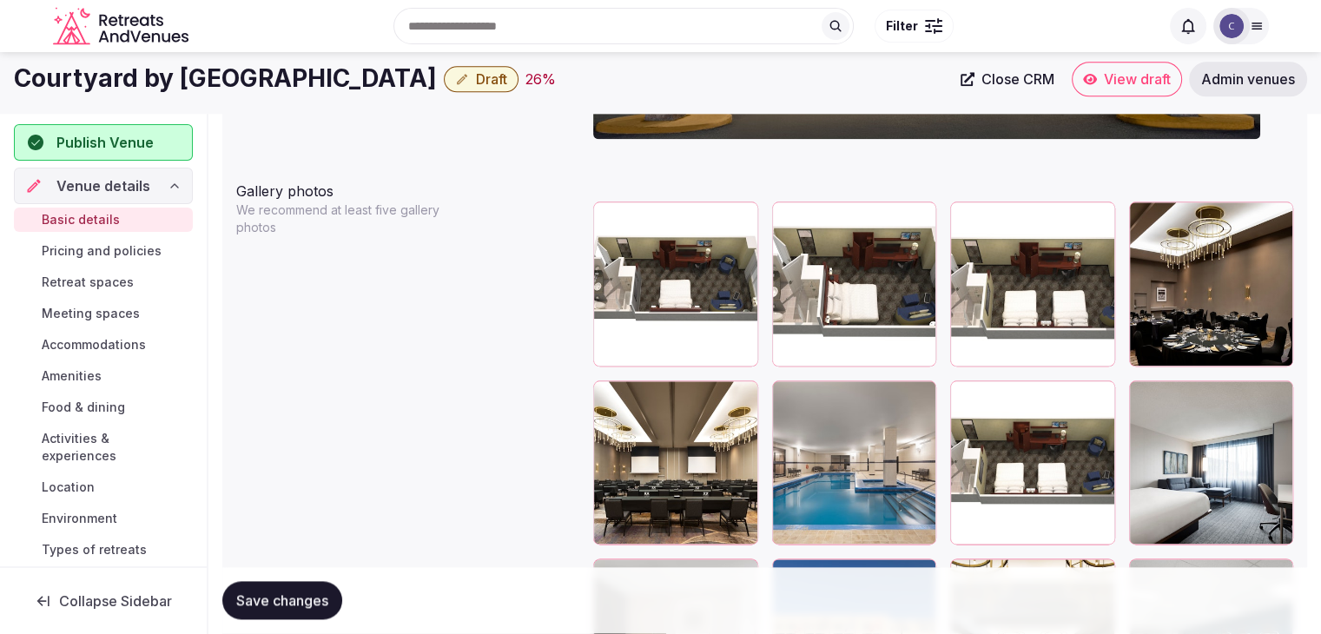
scroll to position [1995, 0]
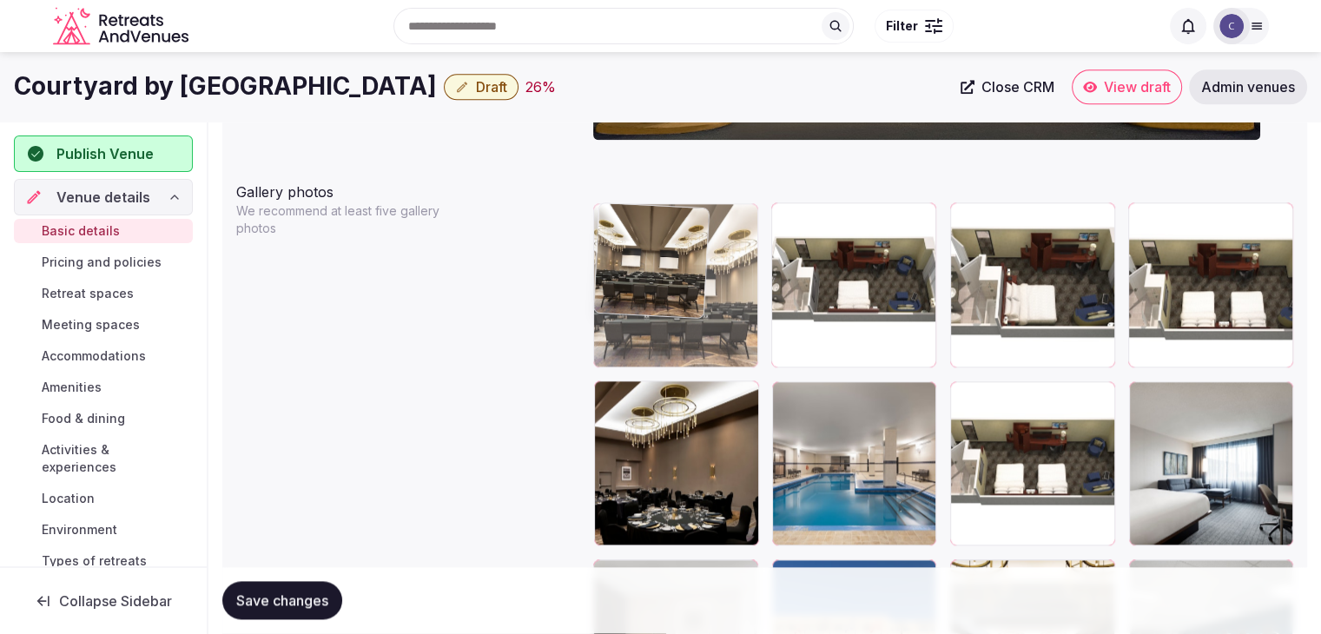
drag, startPoint x: 597, startPoint y: 399, endPoint x: 617, endPoint y: 293, distance: 107.8
click at [617, 286] on body "**********" at bounding box center [660, 232] width 1321 height 4454
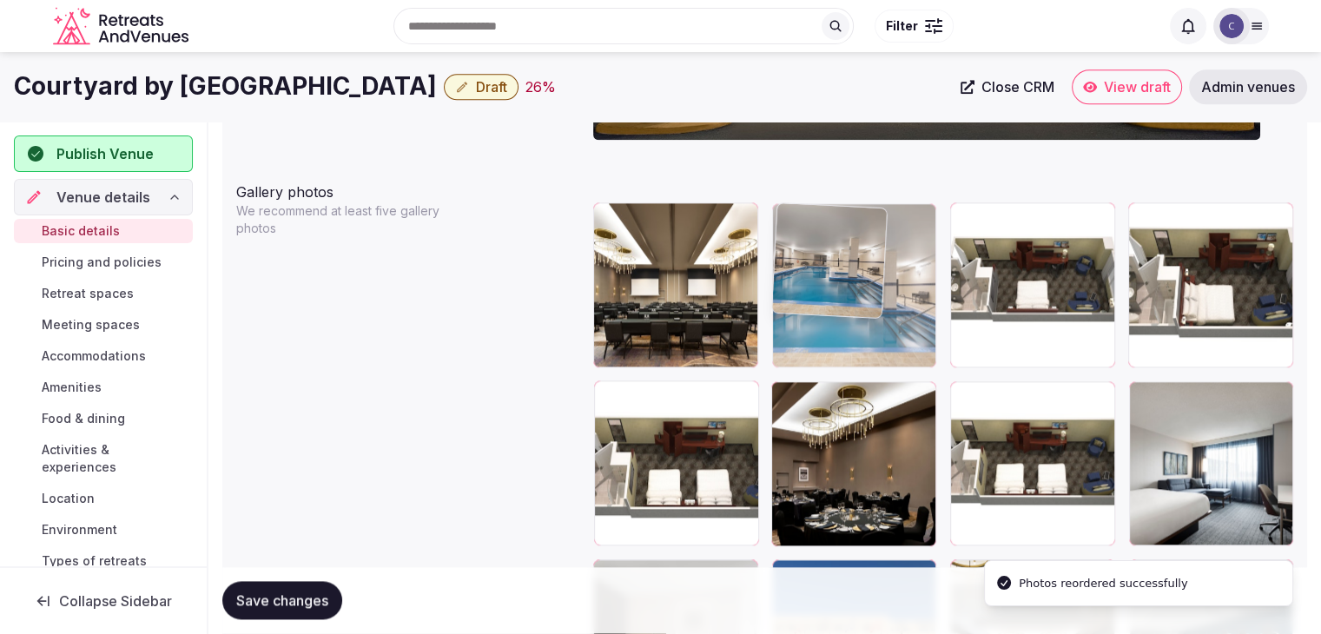
drag, startPoint x: 784, startPoint y: 383, endPoint x: 789, endPoint y: 250, distance: 133.0
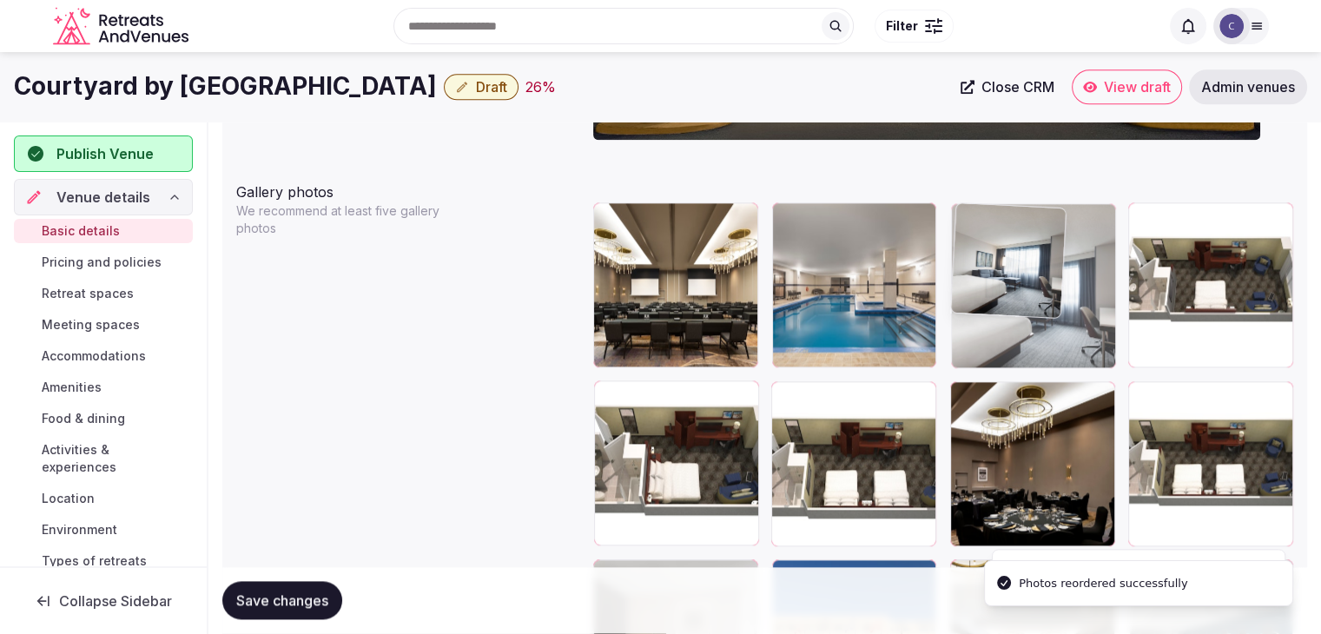
drag, startPoint x: 1143, startPoint y: 396, endPoint x: 994, endPoint y: 303, distance: 175.9
click at [994, 303] on body "**********" at bounding box center [660, 232] width 1321 height 4454
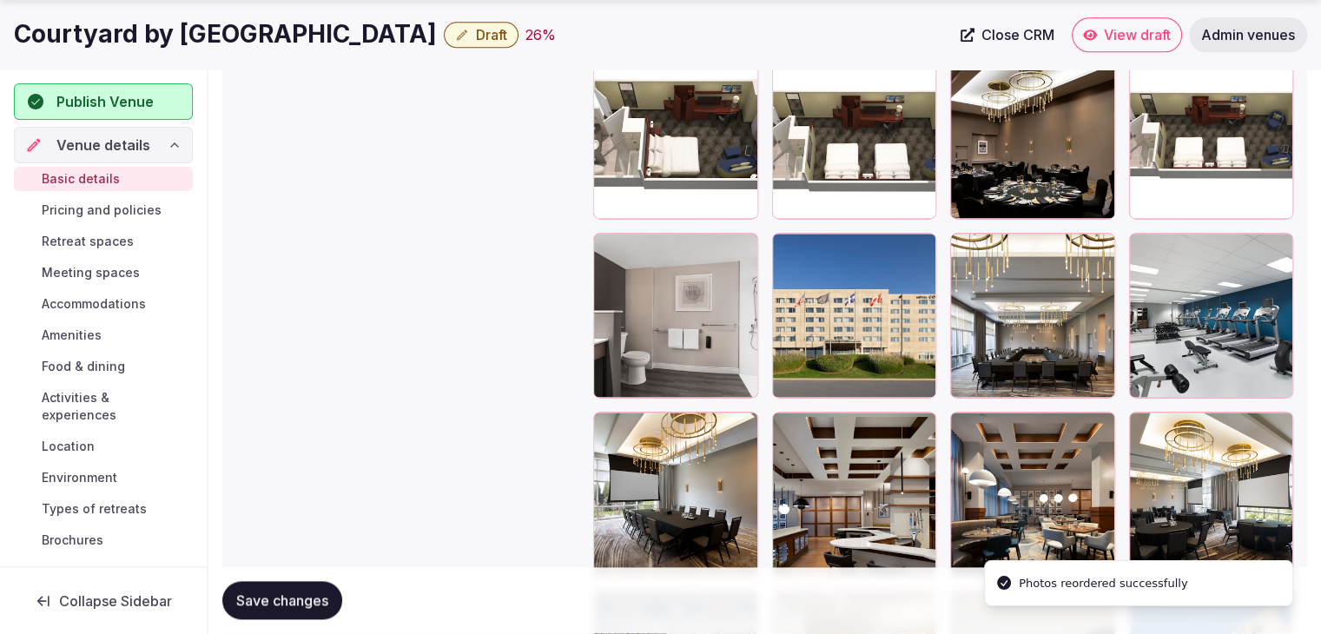
scroll to position [2516, 0]
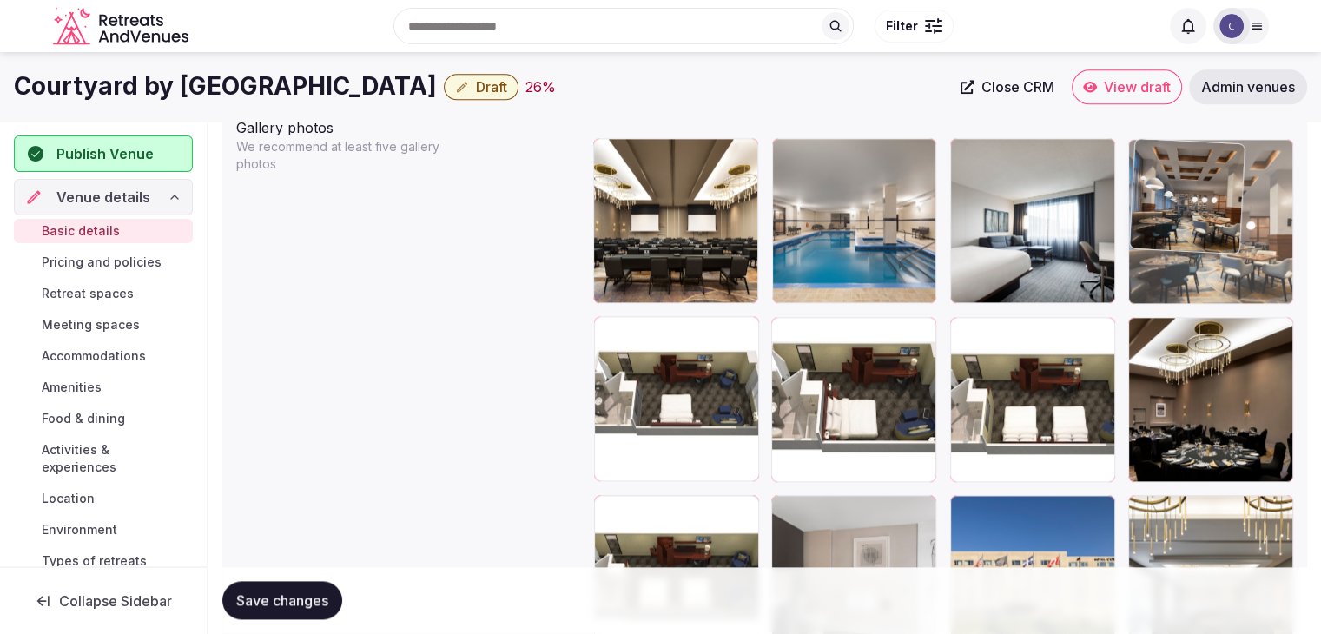
drag, startPoint x: 947, startPoint y: 238, endPoint x: 1133, endPoint y: 179, distance: 195.0
click at [1133, 179] on div at bounding box center [1210, 221] width 165 height 165
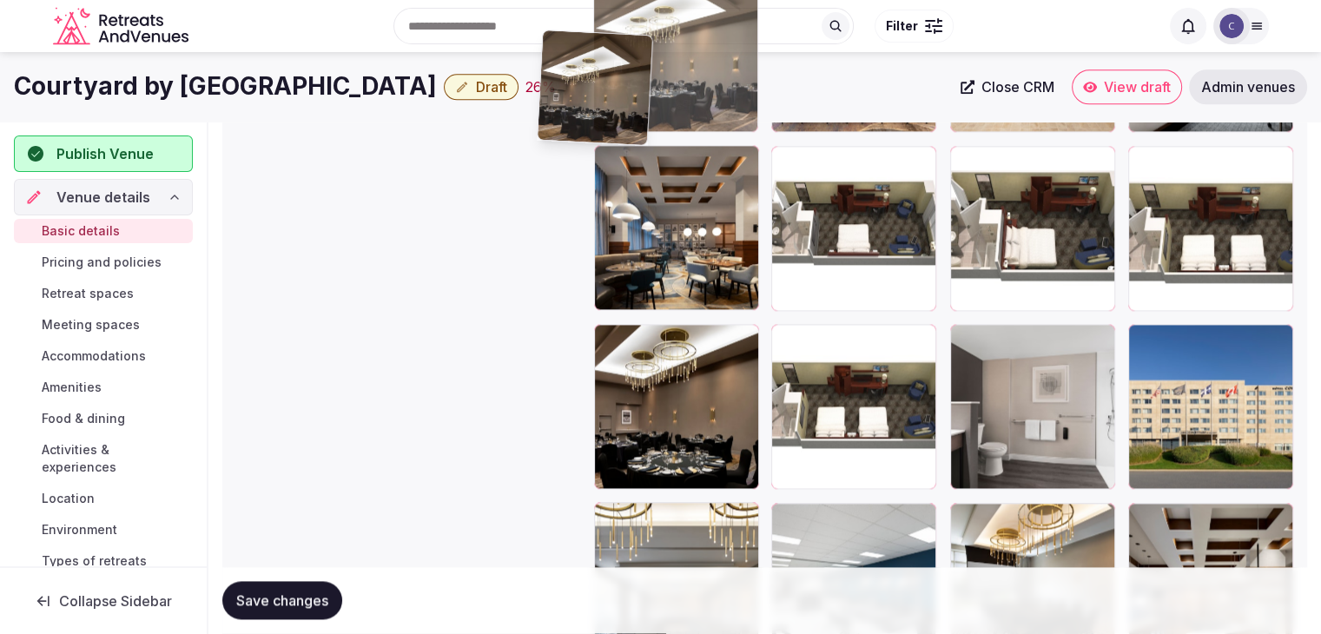
scroll to position [2223, 0]
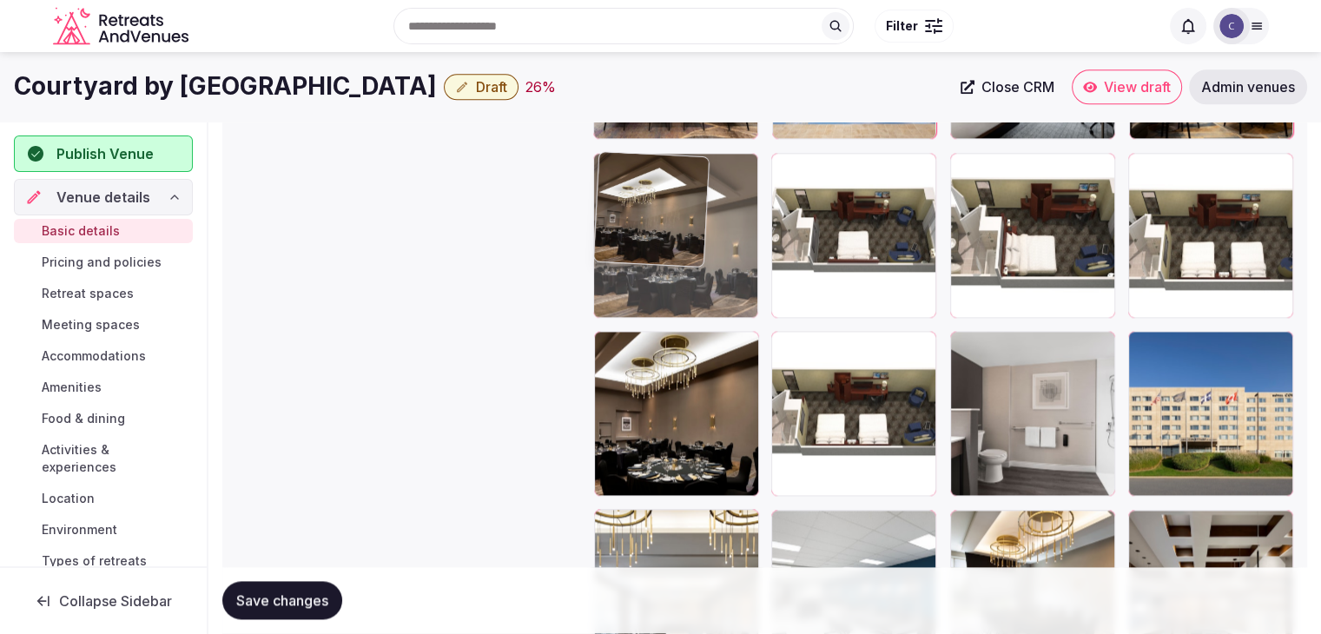
drag, startPoint x: 639, startPoint y: 282, endPoint x: 618, endPoint y: 206, distance: 79.2
click at [618, 206] on body "**********" at bounding box center [660, 4] width 1321 height 4454
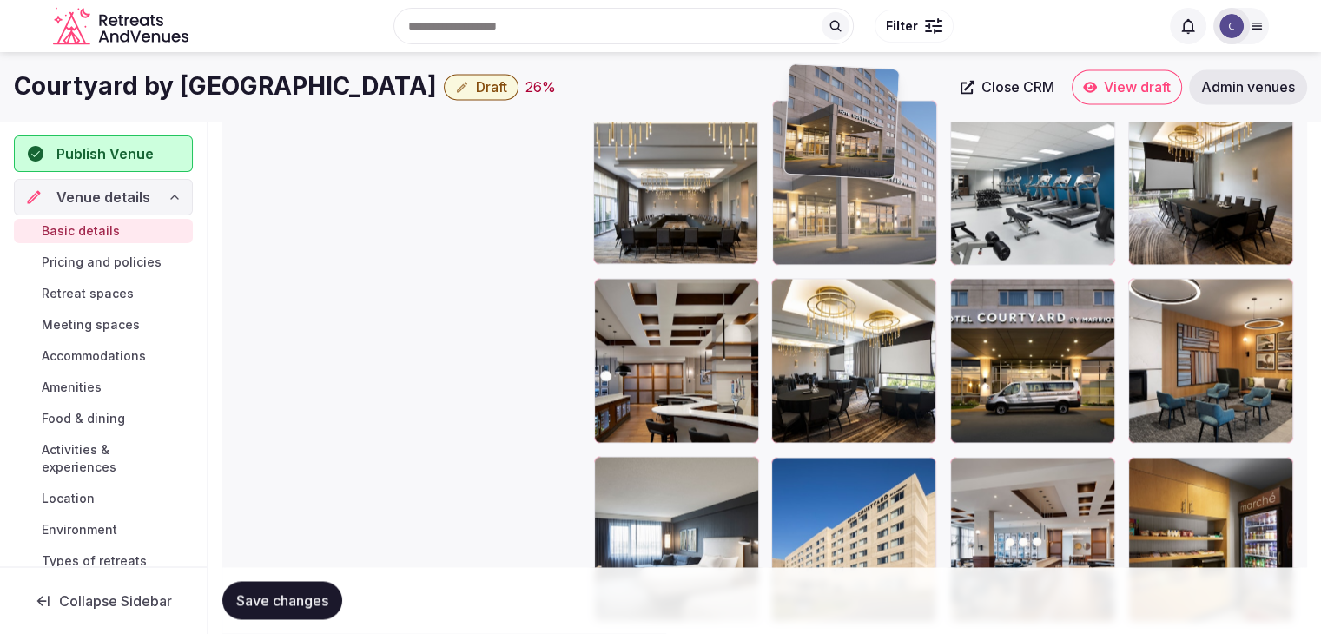
scroll to position [2618, 0]
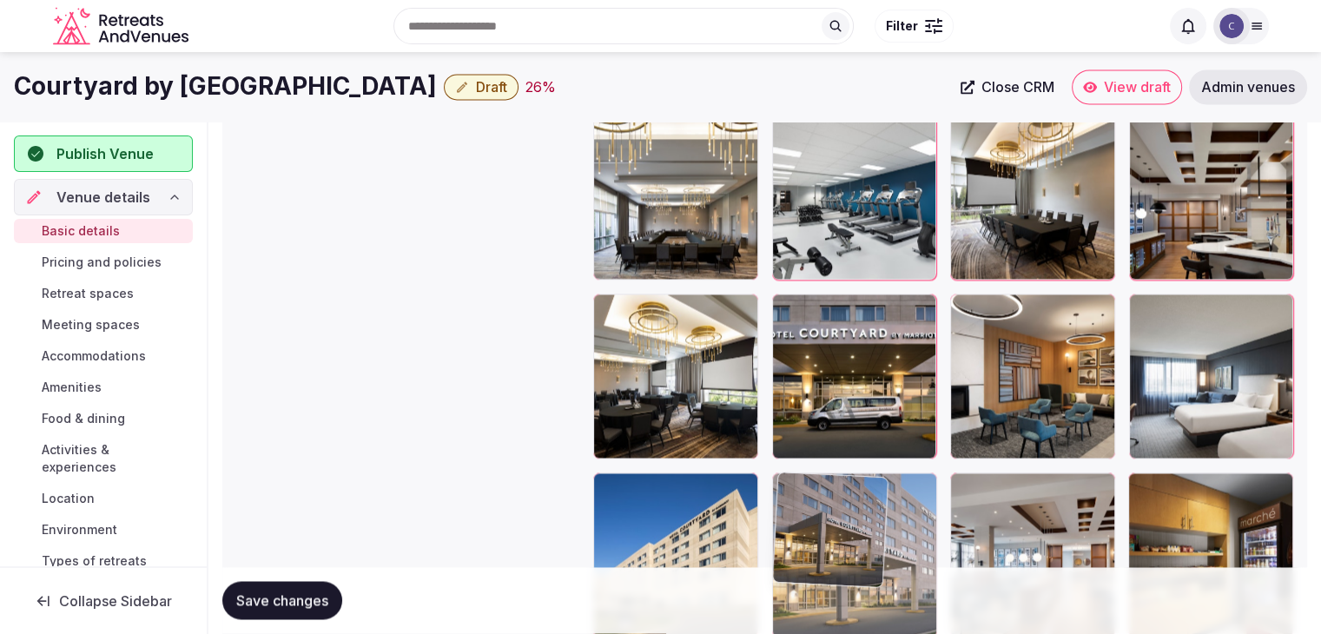
drag, startPoint x: 980, startPoint y: 327, endPoint x: 891, endPoint y: 445, distance: 147.7
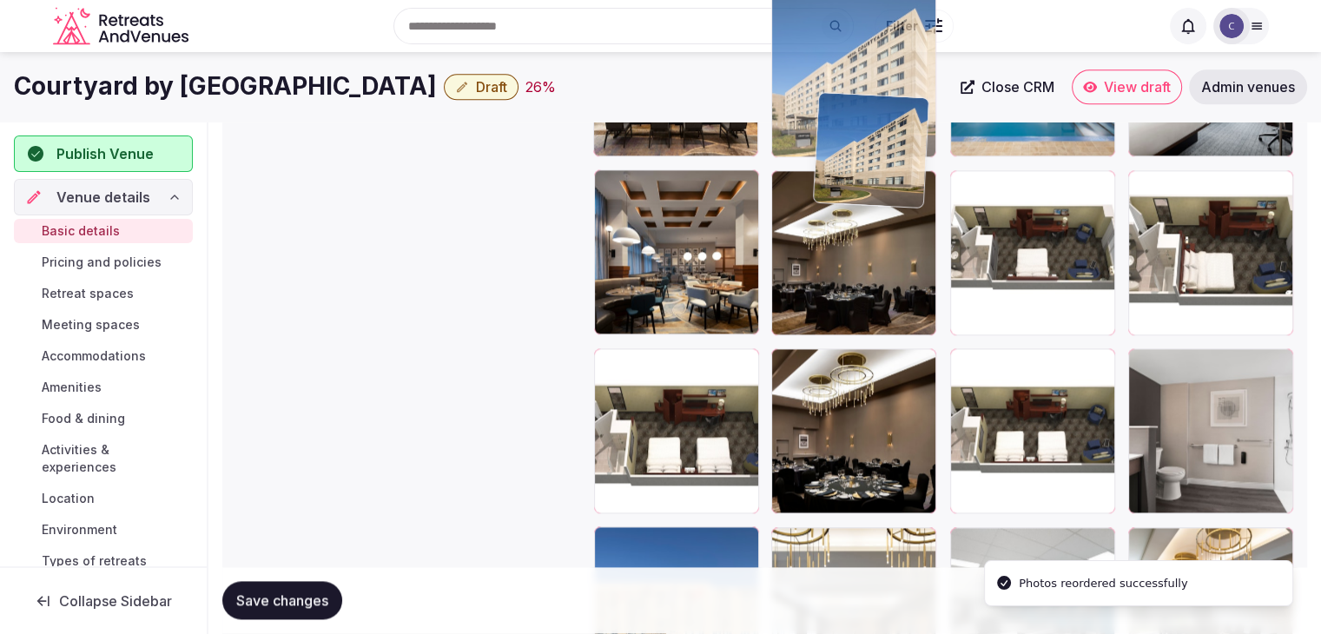
scroll to position [2206, 0]
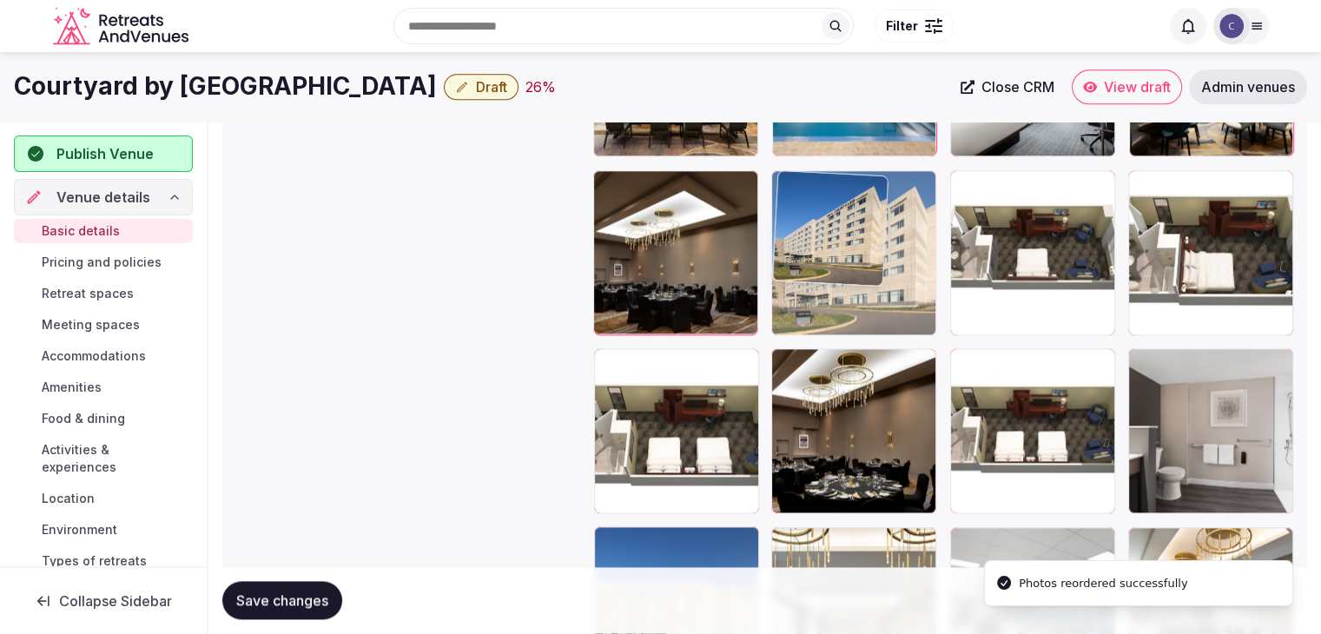
drag, startPoint x: 607, startPoint y: 314, endPoint x: 813, endPoint y: 223, distance: 225.1
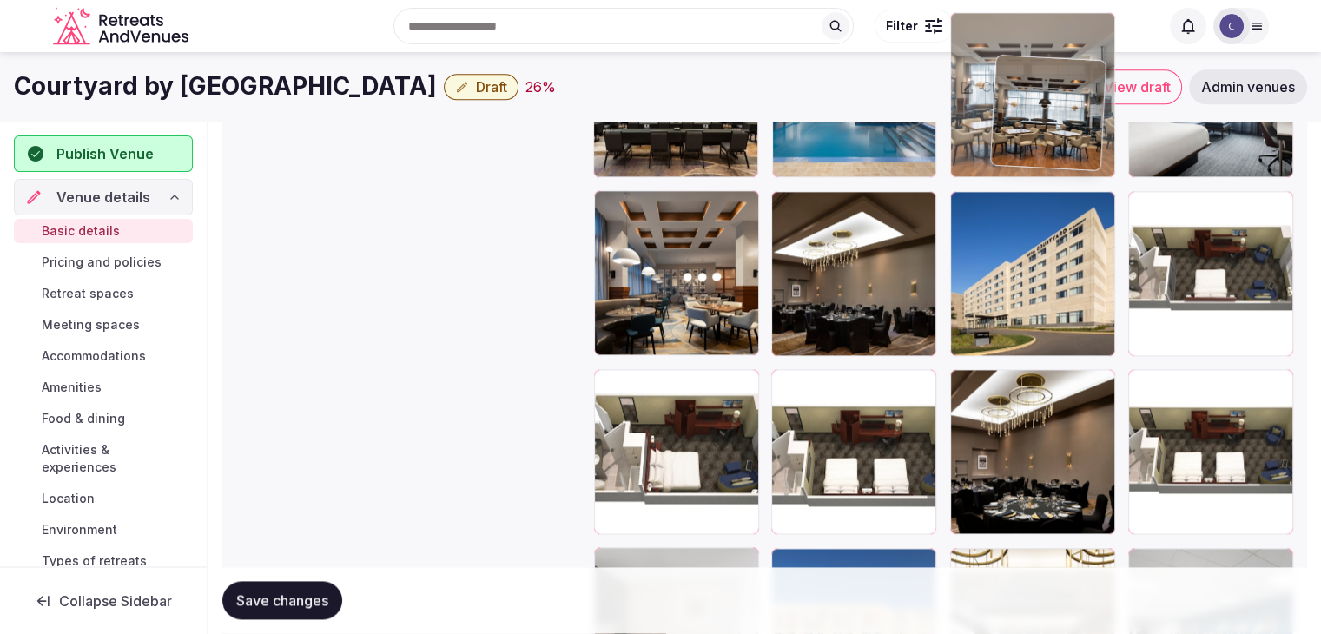
scroll to position [2181, 0]
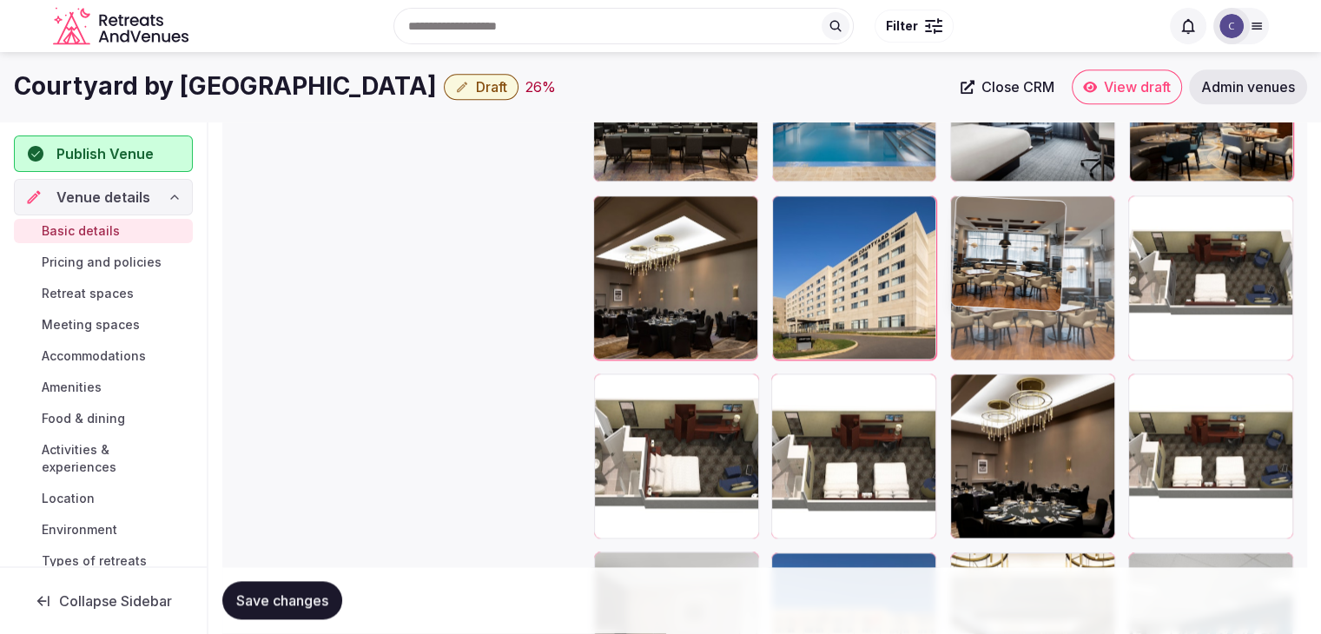
drag, startPoint x: 977, startPoint y: 17, endPoint x: 1063, endPoint y: 213, distance: 213.5
click at [1063, 213] on div at bounding box center [1032, 277] width 164 height 165
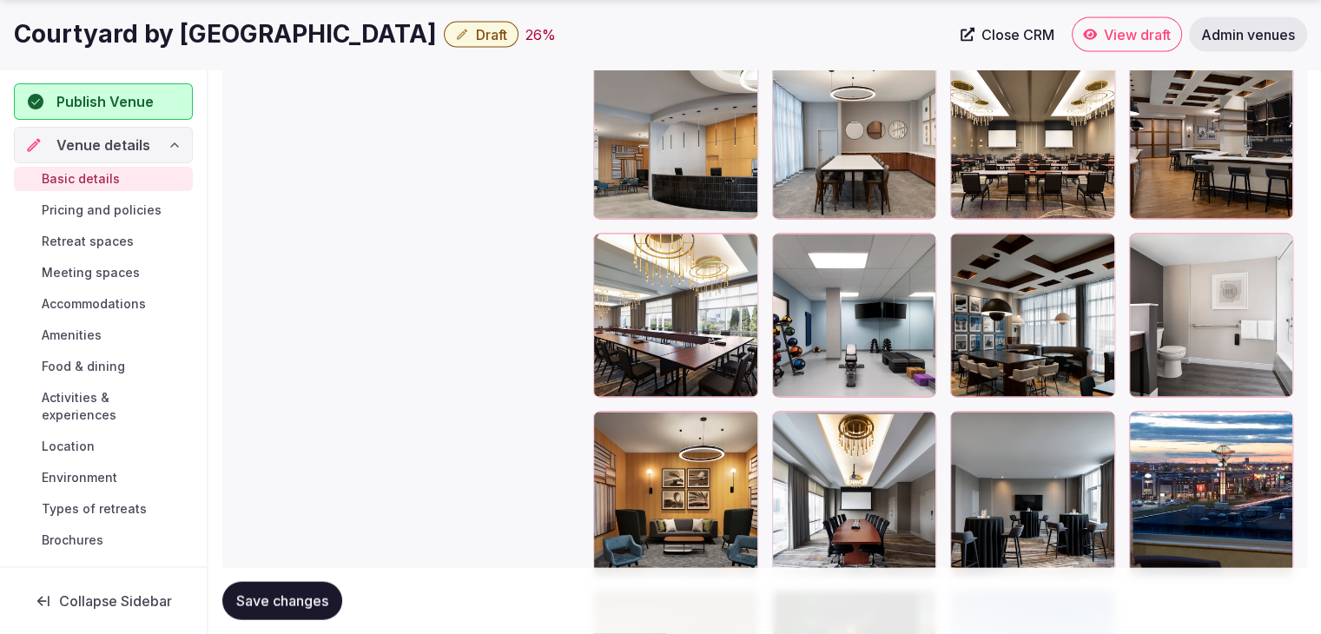
scroll to position [3744, 0]
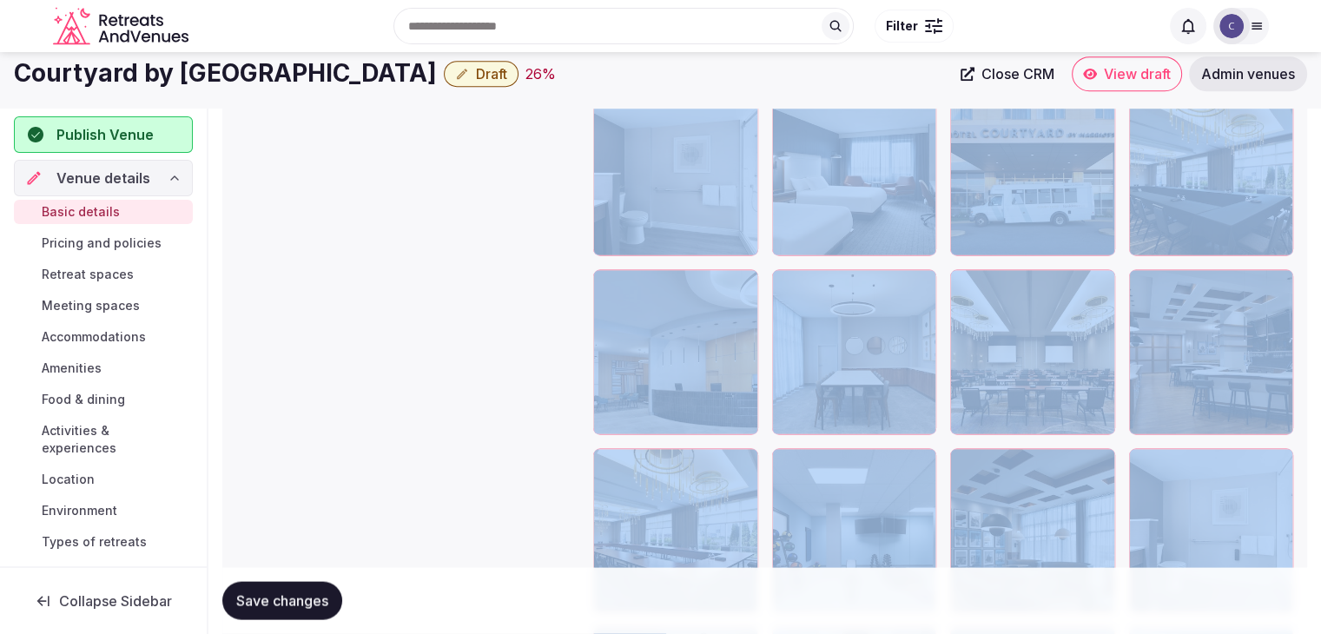
drag, startPoint x: 966, startPoint y: 222, endPoint x: 1092, endPoint y: 17, distance: 240.6
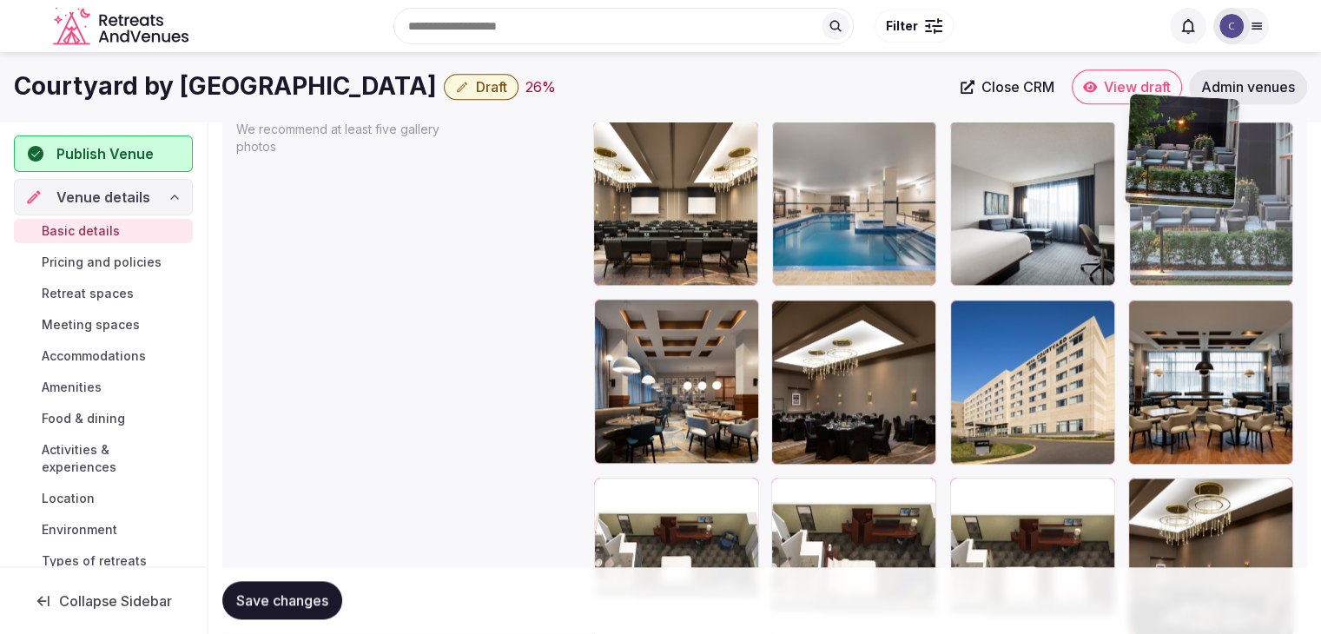
scroll to position [2072, 0]
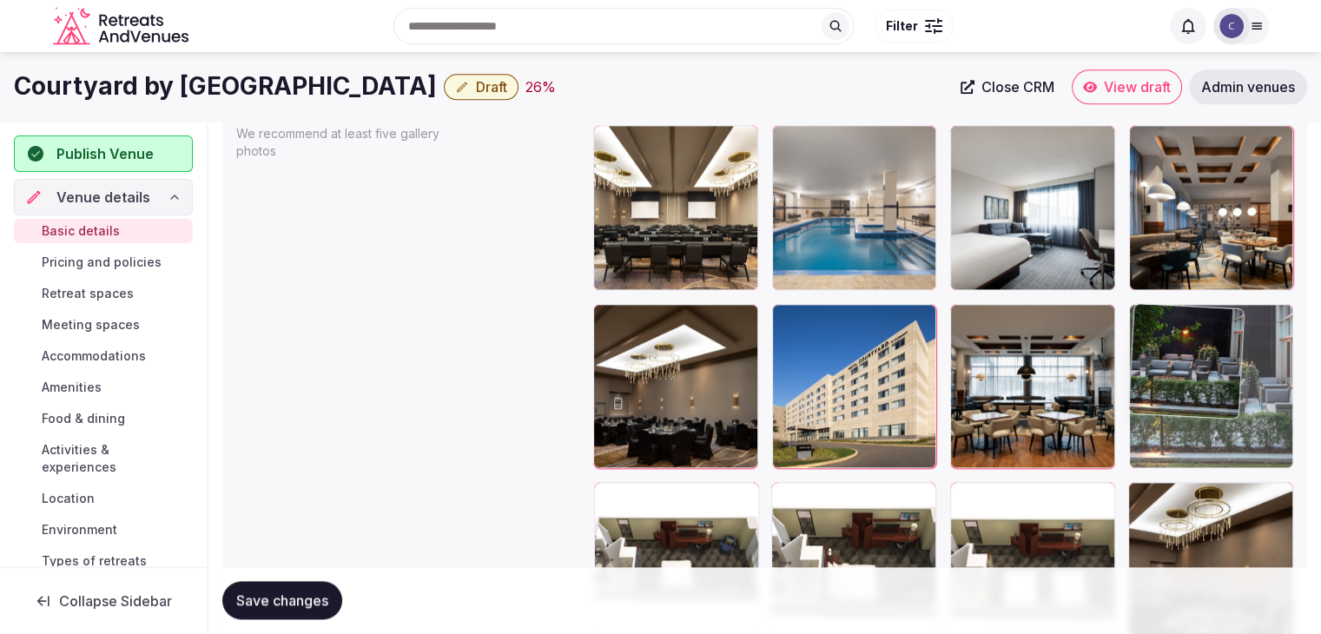
drag, startPoint x: 780, startPoint y: 361, endPoint x: 1175, endPoint y: 316, distance: 397.8
click at [1175, 316] on body "**********" at bounding box center [660, 155] width 1321 height 4454
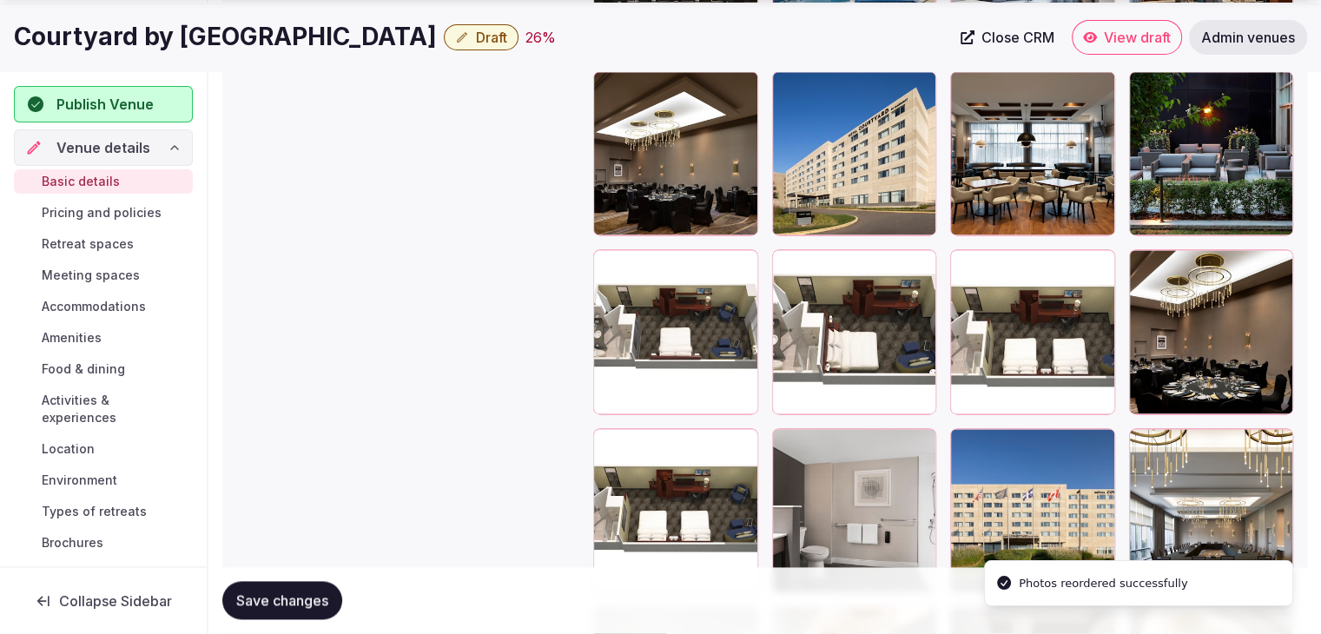
scroll to position [2333, 0]
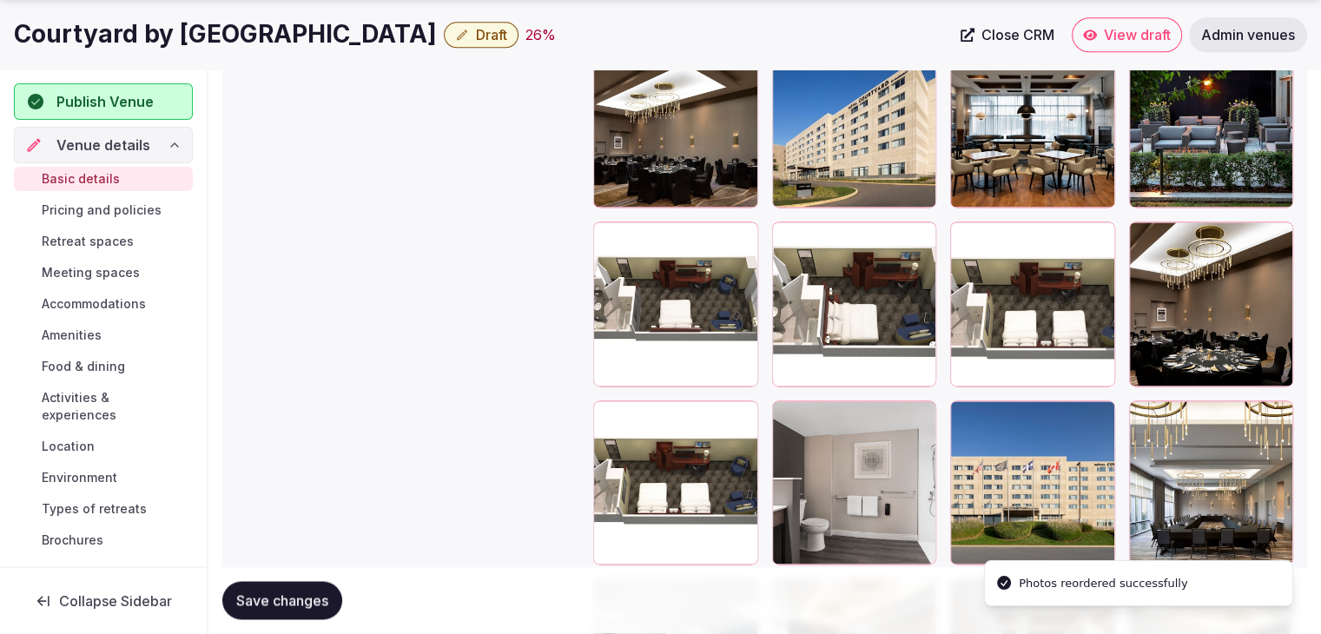
click at [608, 244] on div at bounding box center [607, 235] width 28 height 28
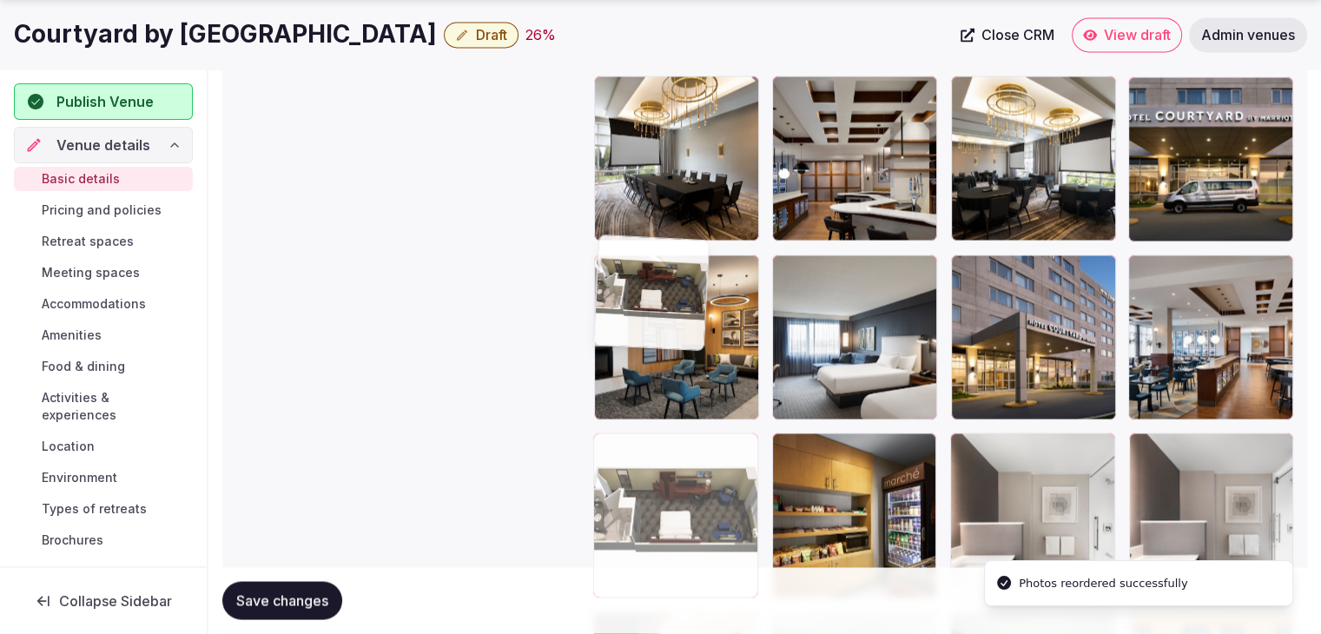
drag, startPoint x: 608, startPoint y: 244, endPoint x: 600, endPoint y: 584, distance: 339.7
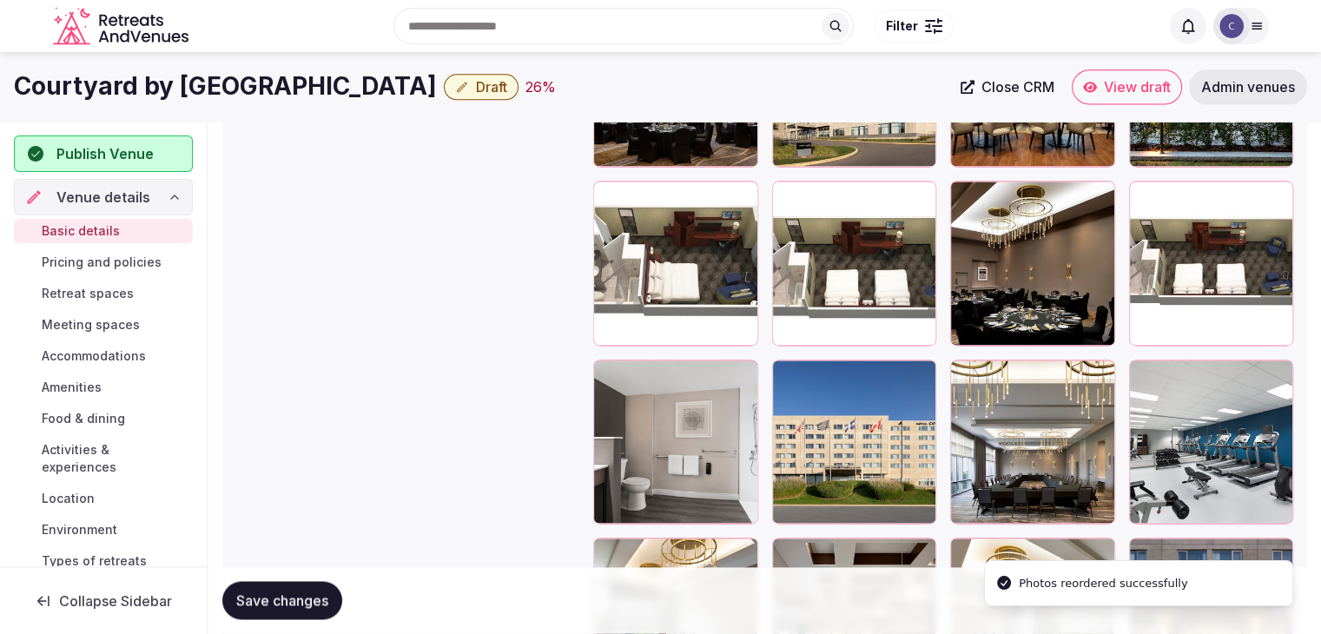
scroll to position [2343, 0]
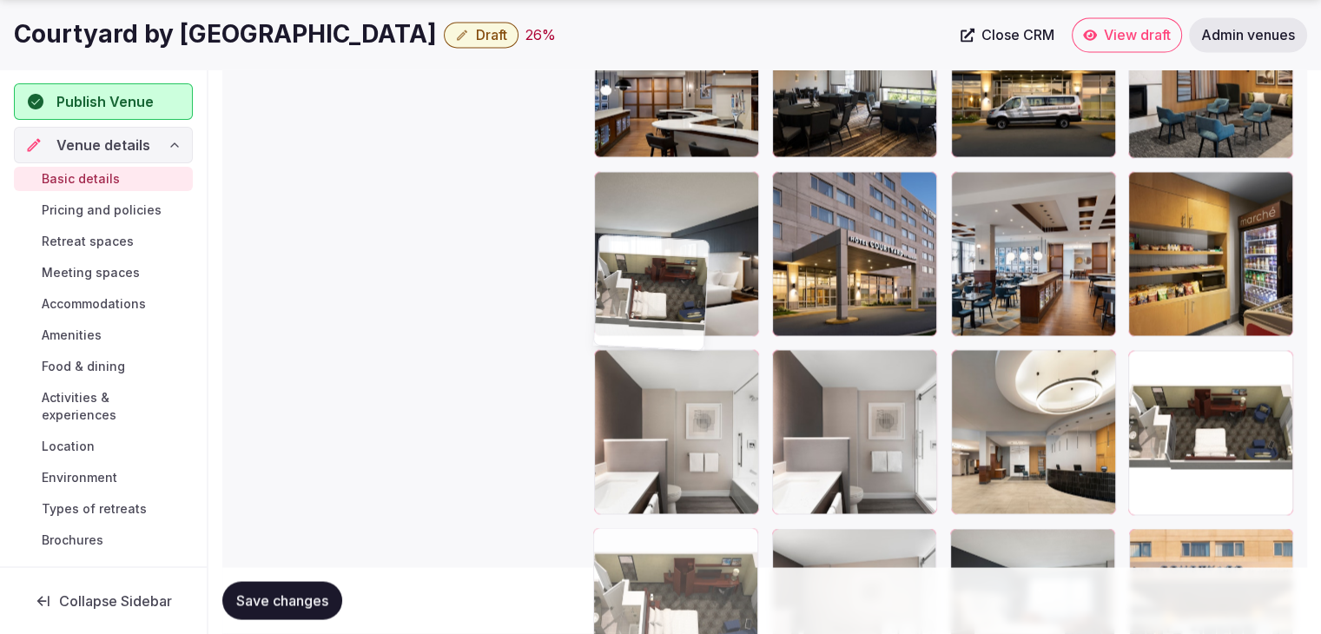
drag, startPoint x: 602, startPoint y: 227, endPoint x: 646, endPoint y: 486, distance: 262.6
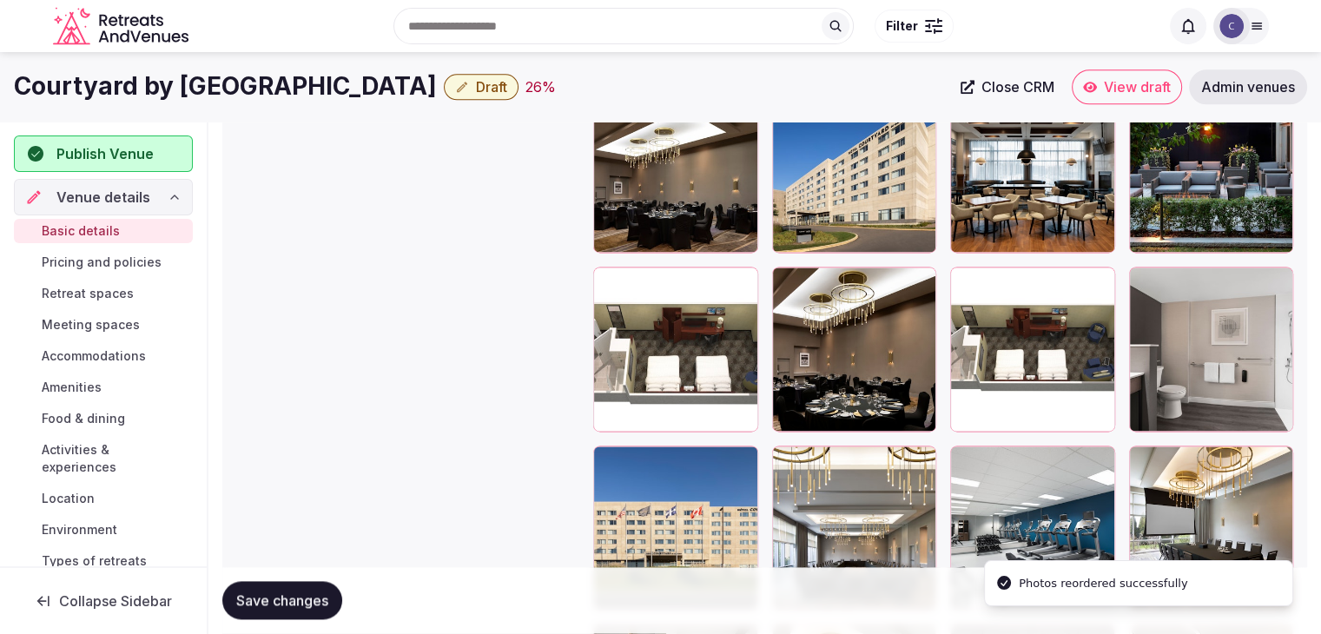
scroll to position [2256, 0]
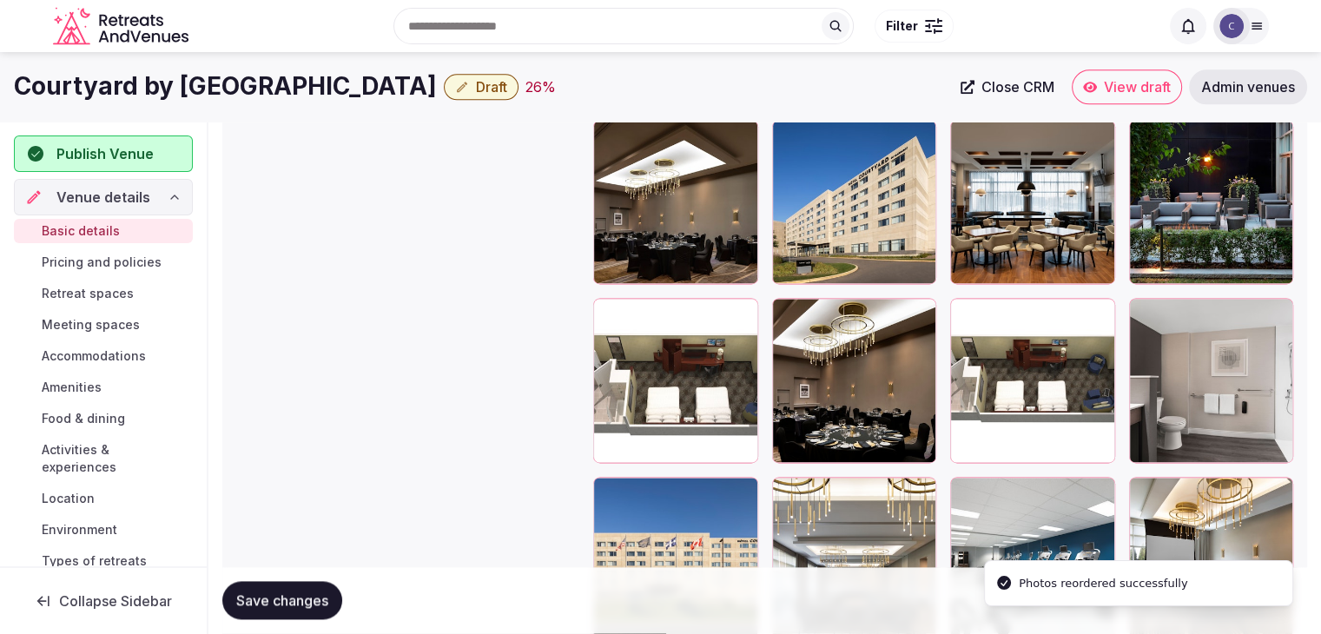
click at [603, 310] on icon at bounding box center [607, 311] width 21 height 21
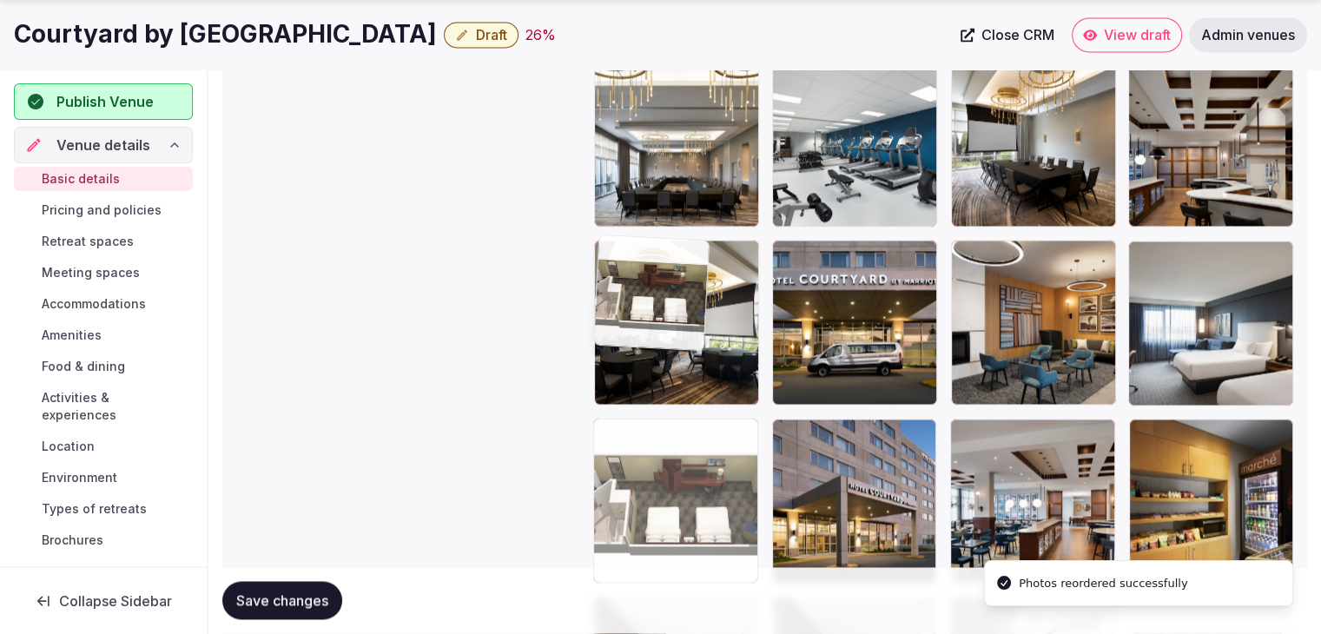
drag, startPoint x: 603, startPoint y: 316, endPoint x: 603, endPoint y: 634, distance: 317.9
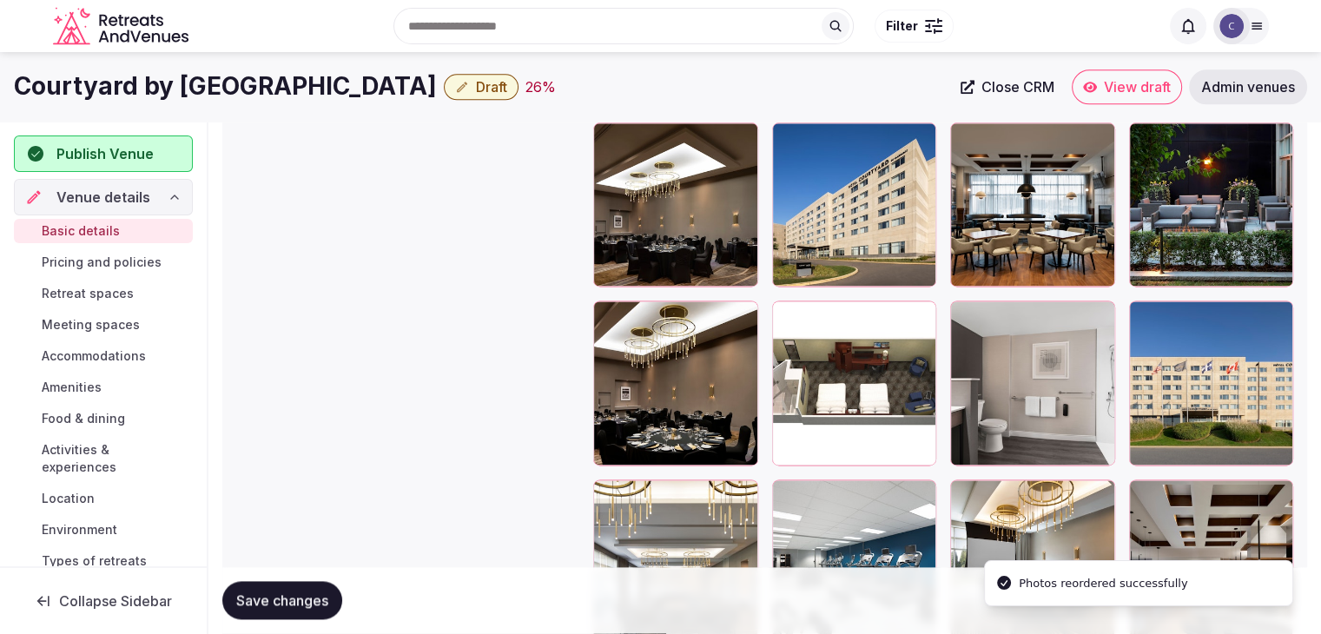
scroll to position [2251, 0]
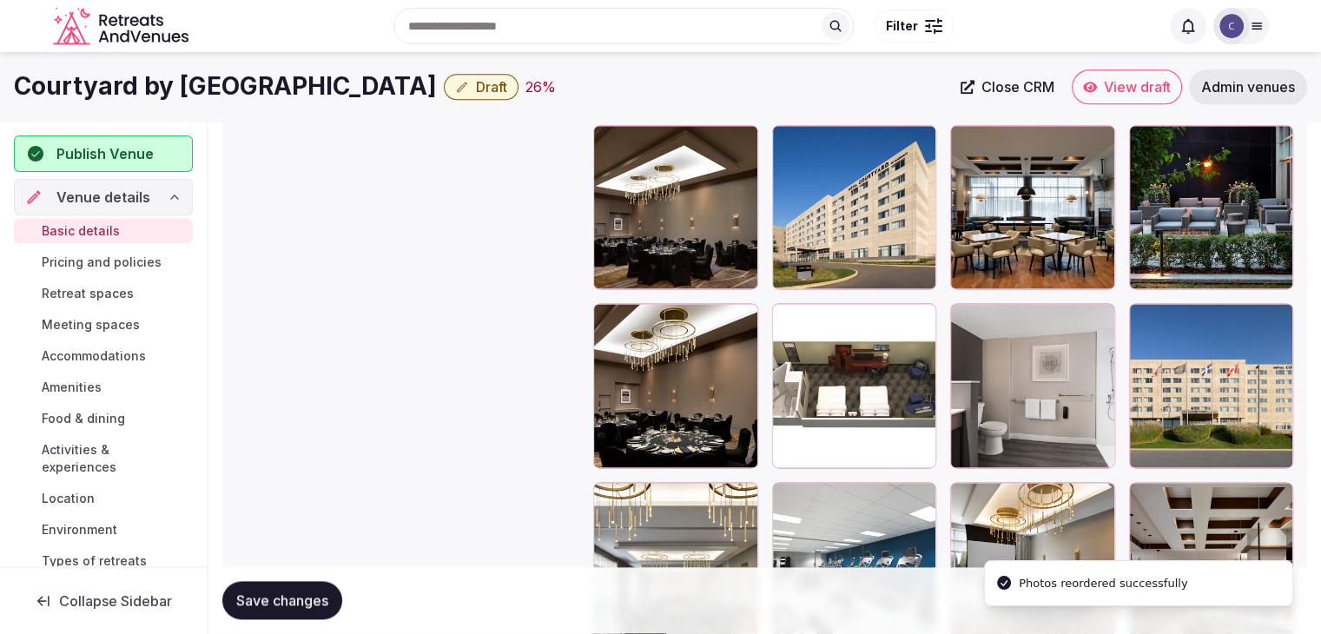
click at [776, 317] on icon at bounding box center [786, 317] width 21 height 21
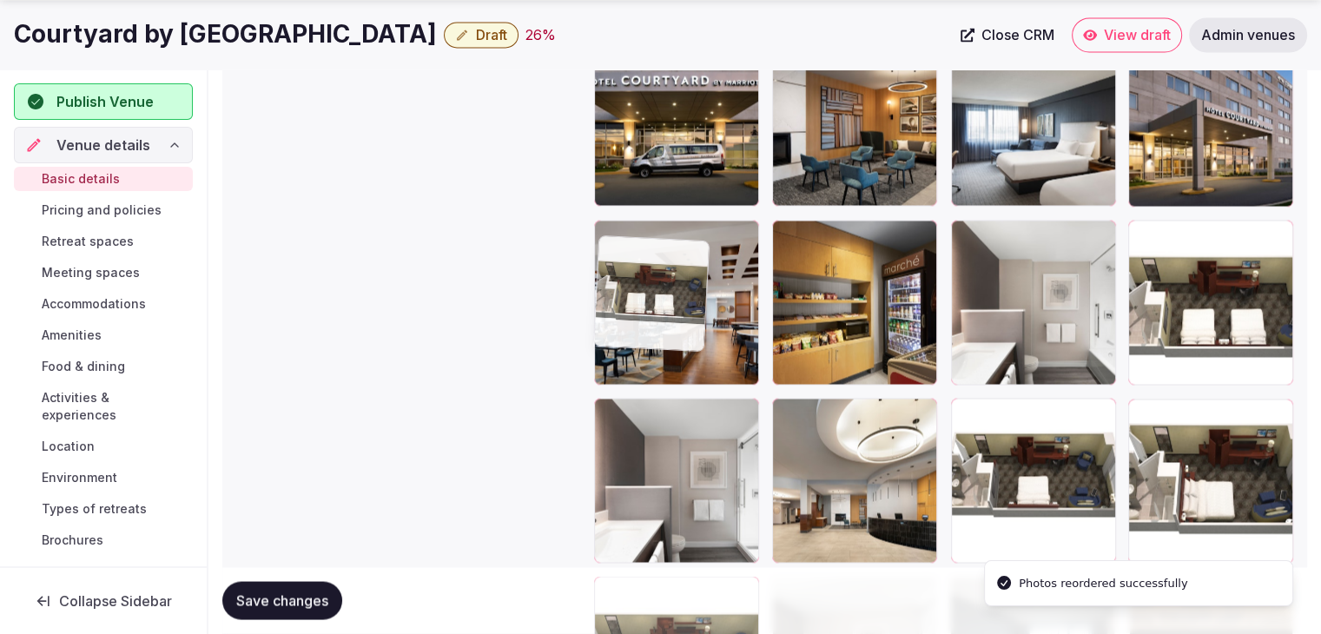
drag, startPoint x: 775, startPoint y: 326, endPoint x: 587, endPoint y: 558, distance: 298.3
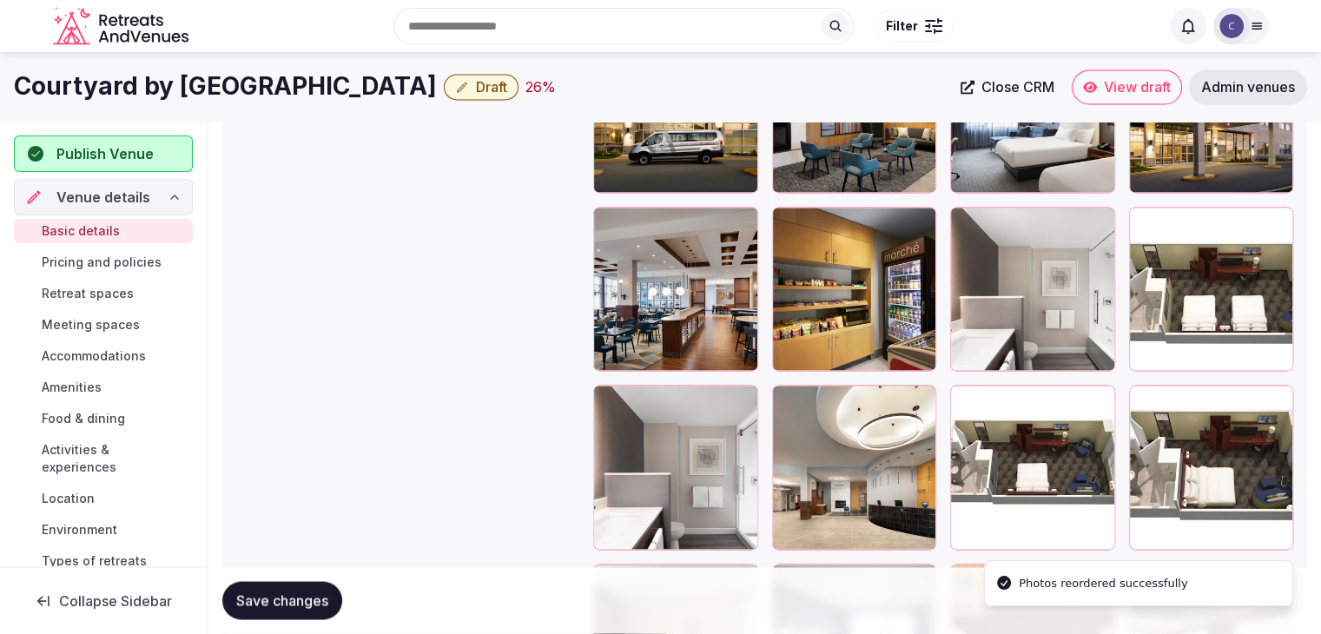
scroll to position [2782, 0]
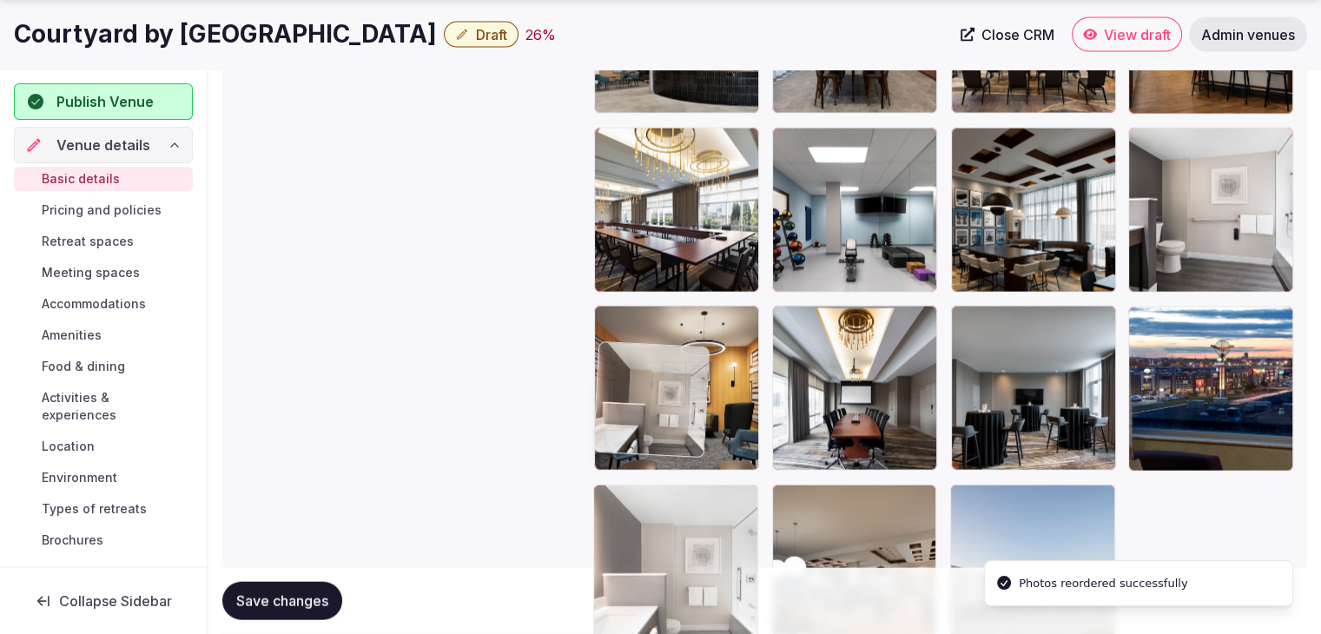
drag, startPoint x: 976, startPoint y: 327, endPoint x: 652, endPoint y: 664, distance: 467.5
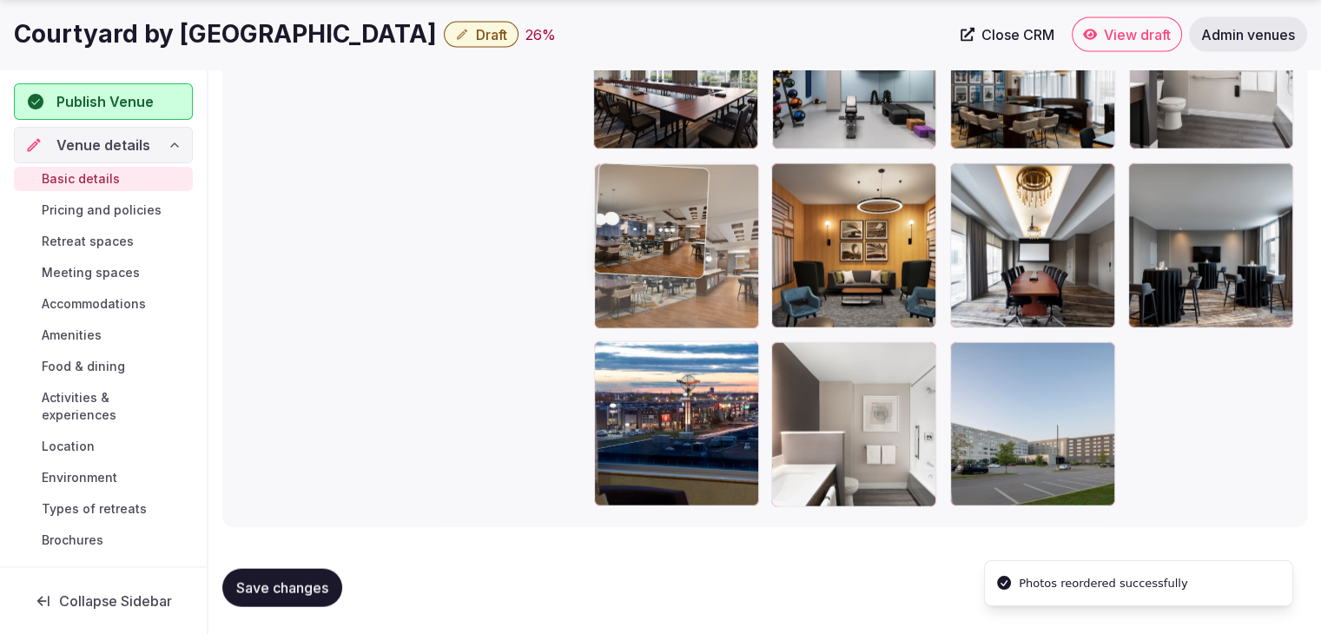
drag, startPoint x: 780, startPoint y: 350, endPoint x: 690, endPoint y: 143, distance: 225.2
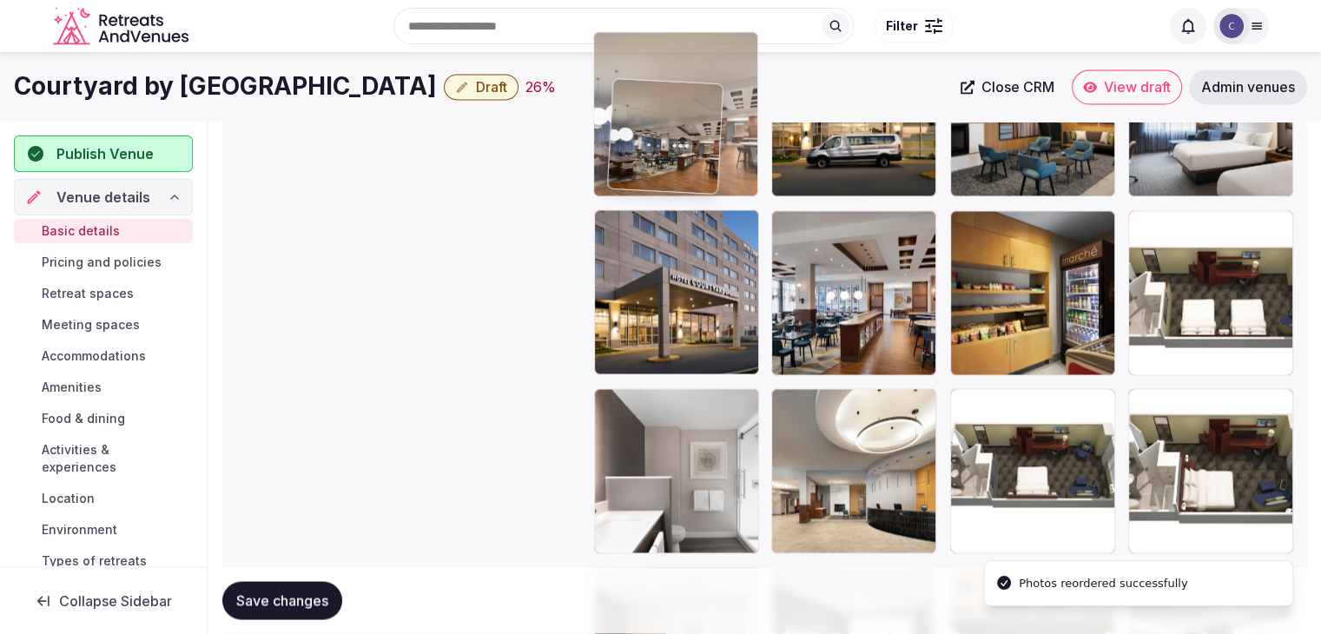
scroll to position [2876, 0]
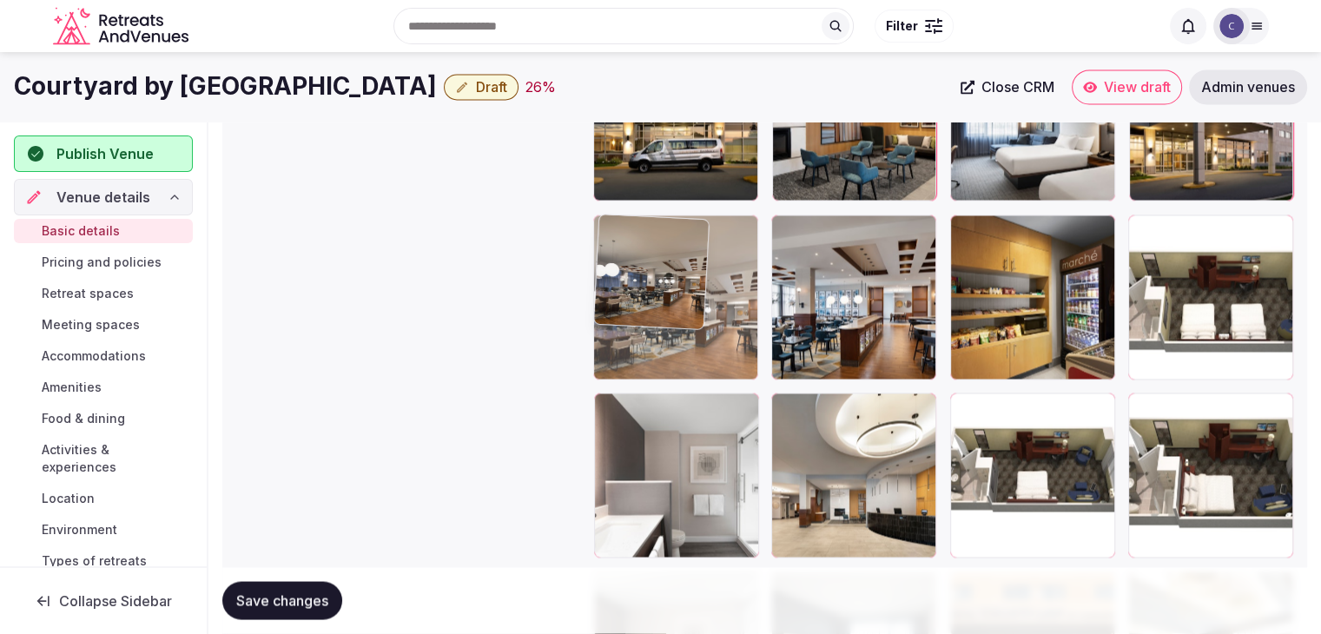
drag, startPoint x: 613, startPoint y: 253, endPoint x: 677, endPoint y: 305, distance: 82.1
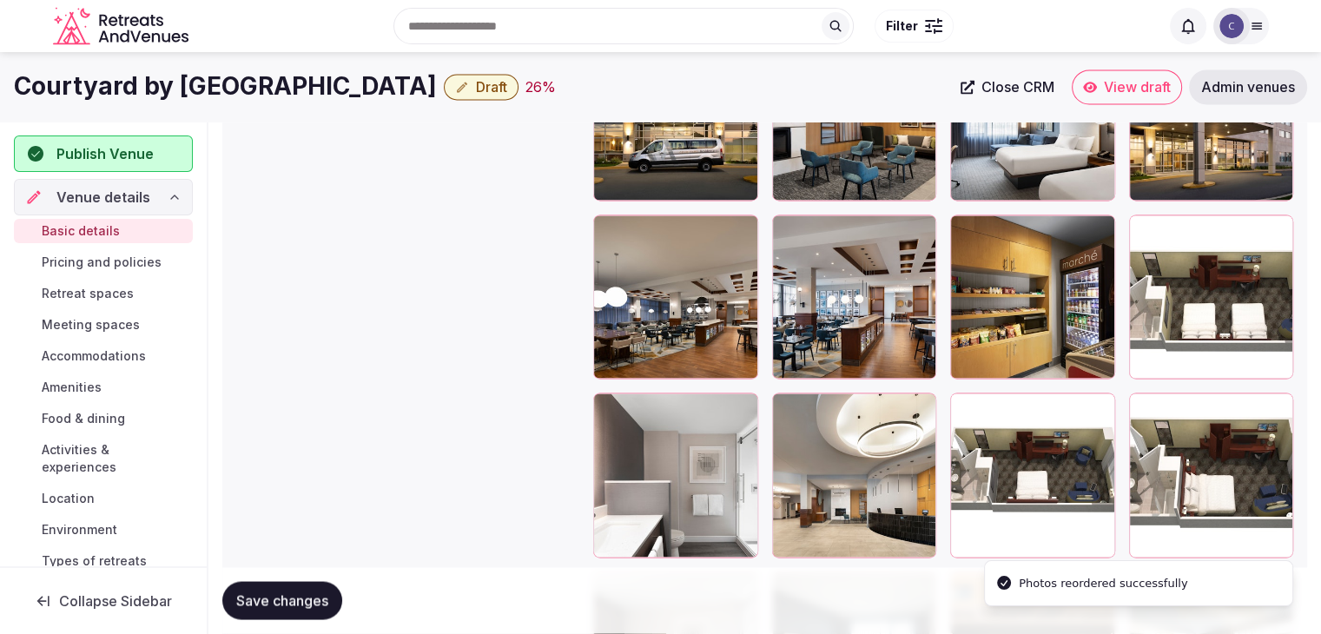
click at [323, 612] on button "Save changes" at bounding box center [282, 601] width 120 height 38
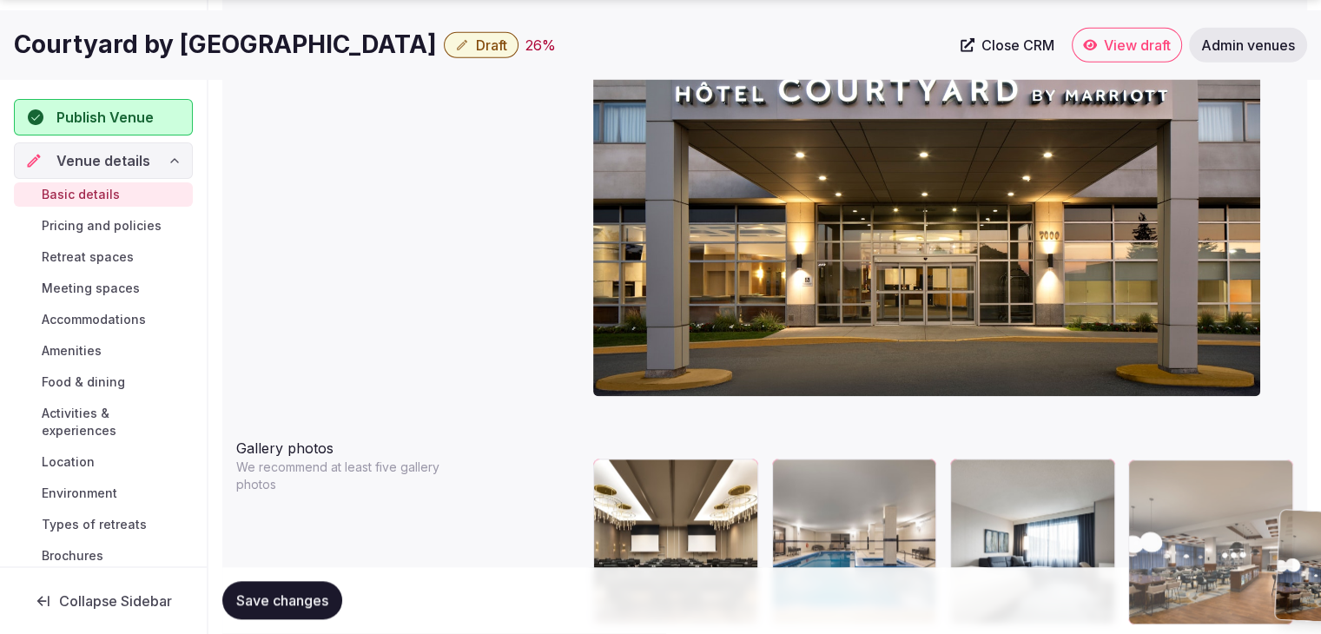
scroll to position [1752, 0]
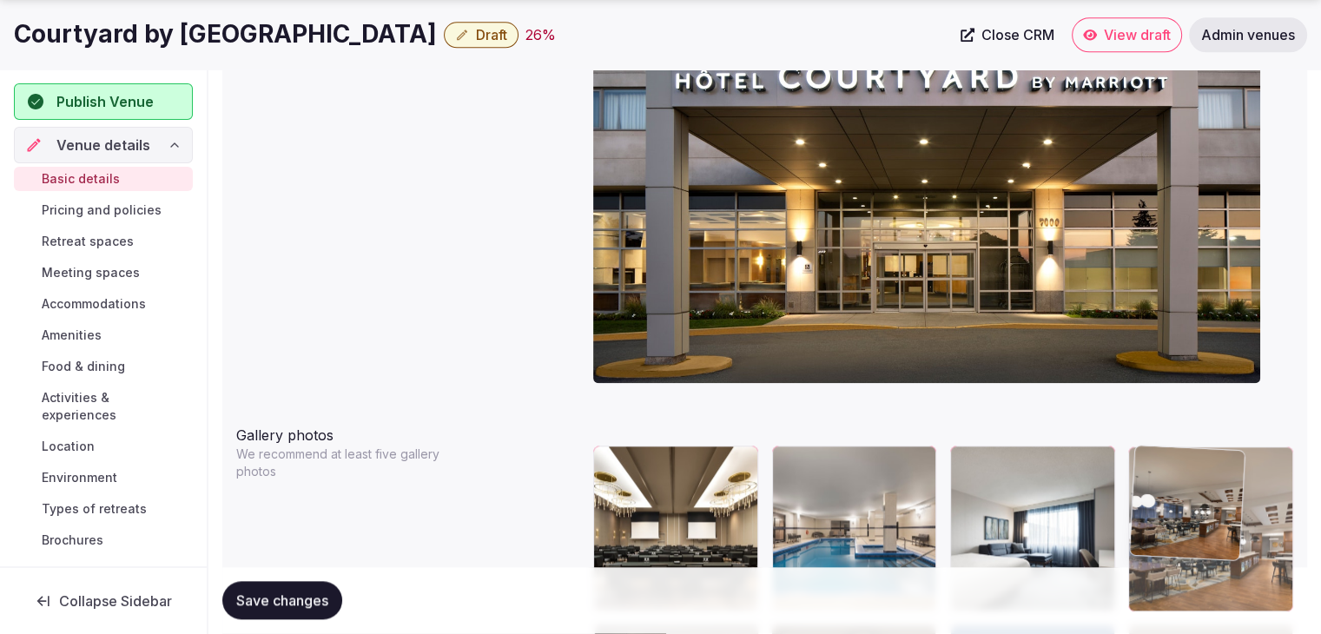
drag, startPoint x: 611, startPoint y: 317, endPoint x: 1225, endPoint y: 486, distance: 636.8
click at [1224, 484] on body "**********" at bounding box center [660, 475] width 1321 height 4454
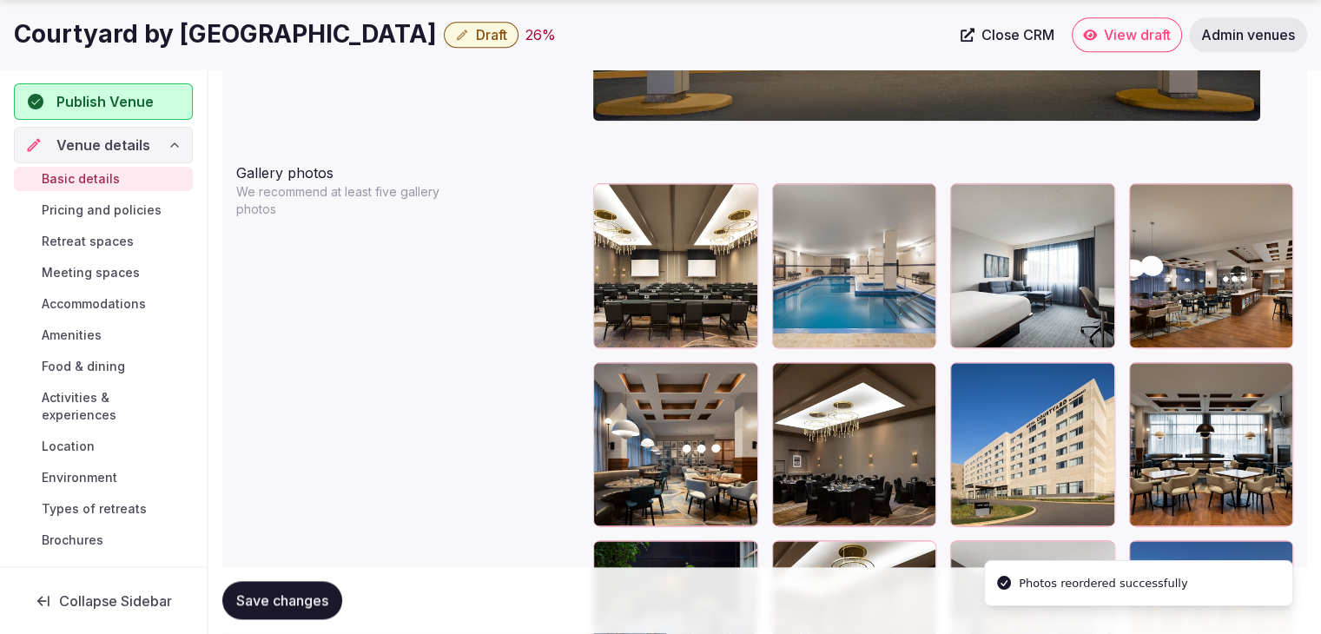
scroll to position [2099, 0]
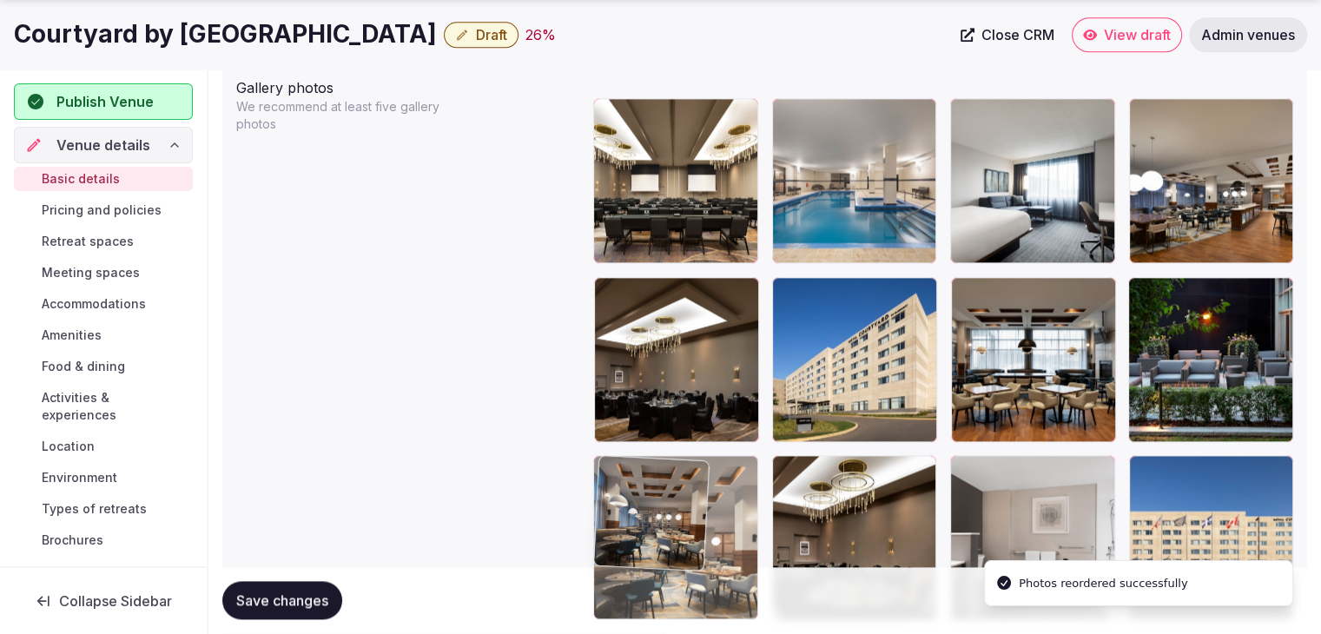
drag, startPoint x: 618, startPoint y: 289, endPoint x: 618, endPoint y: 463, distance: 173.7
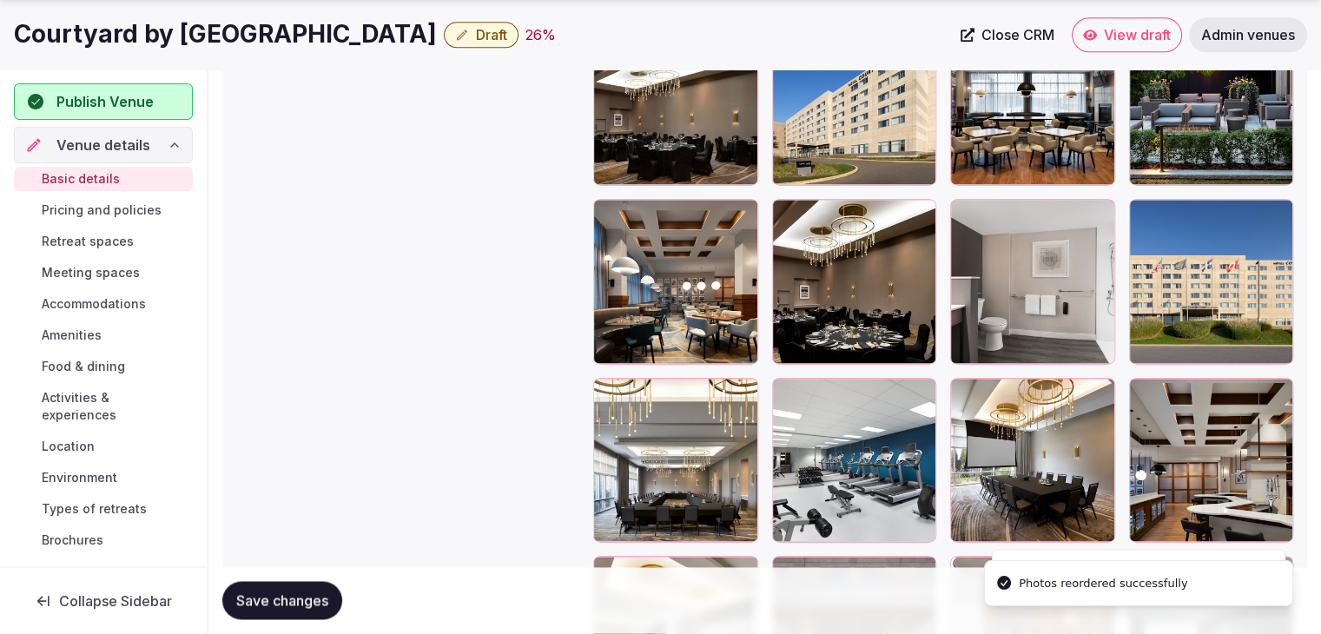
scroll to position [2360, 0]
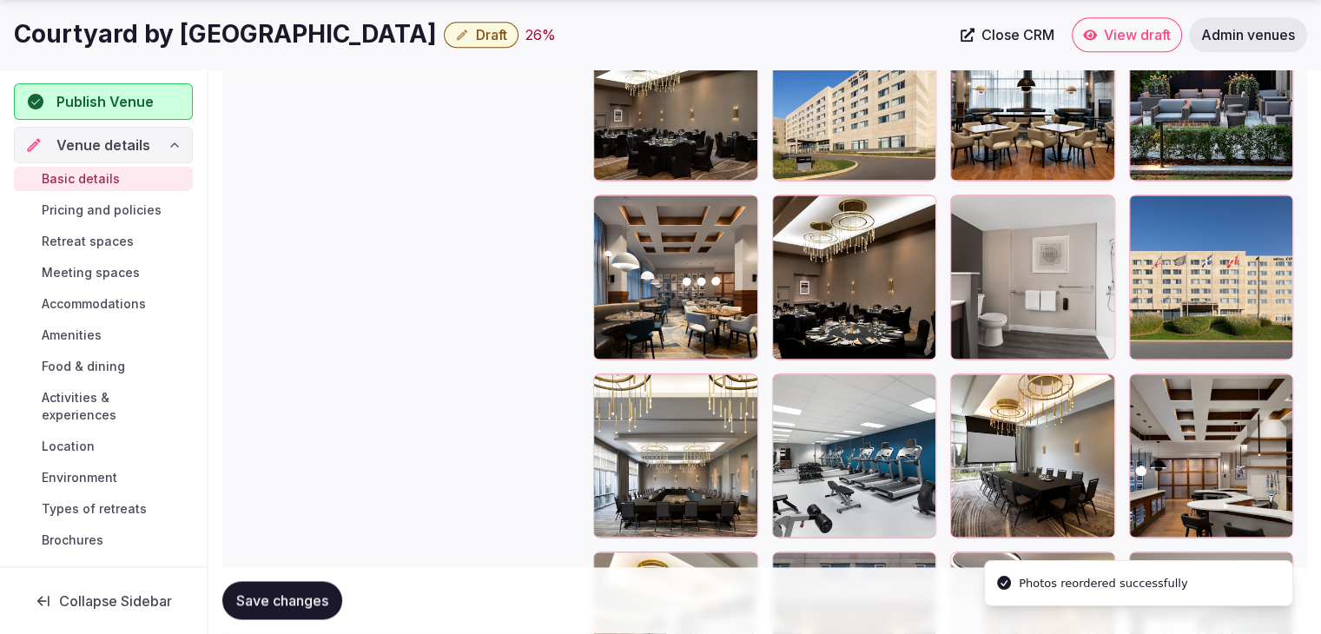
click at [320, 606] on span "Save changes" at bounding box center [282, 600] width 92 height 17
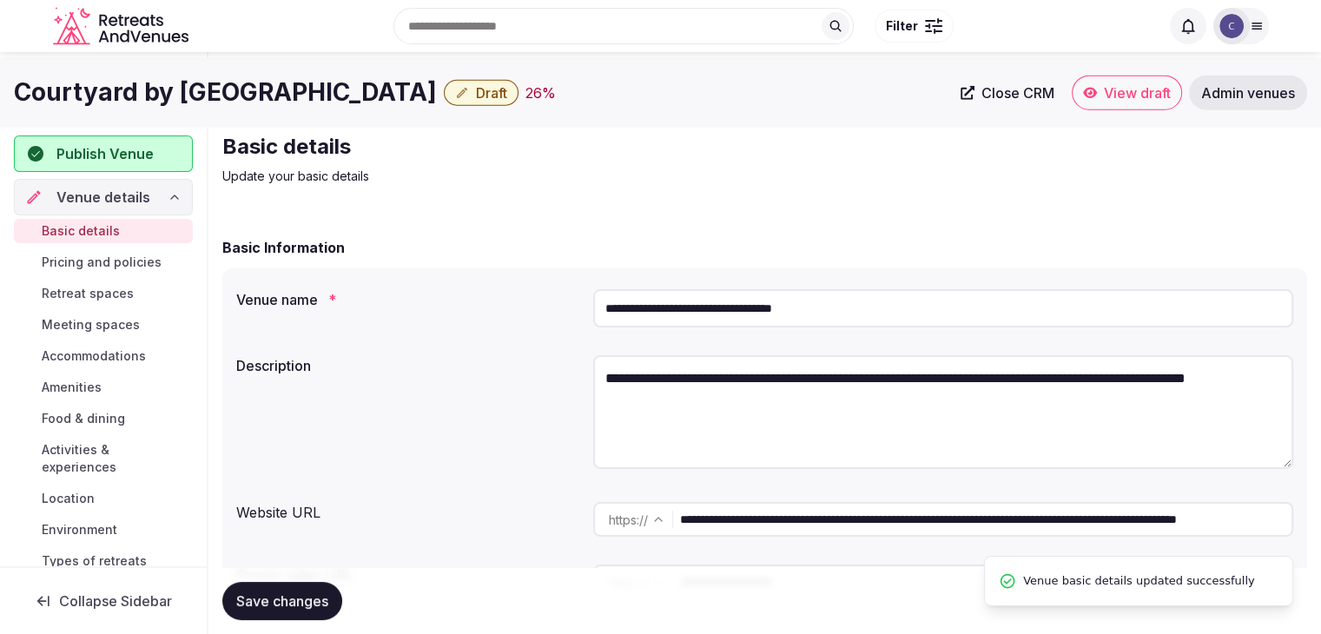
scroll to position [0, 0]
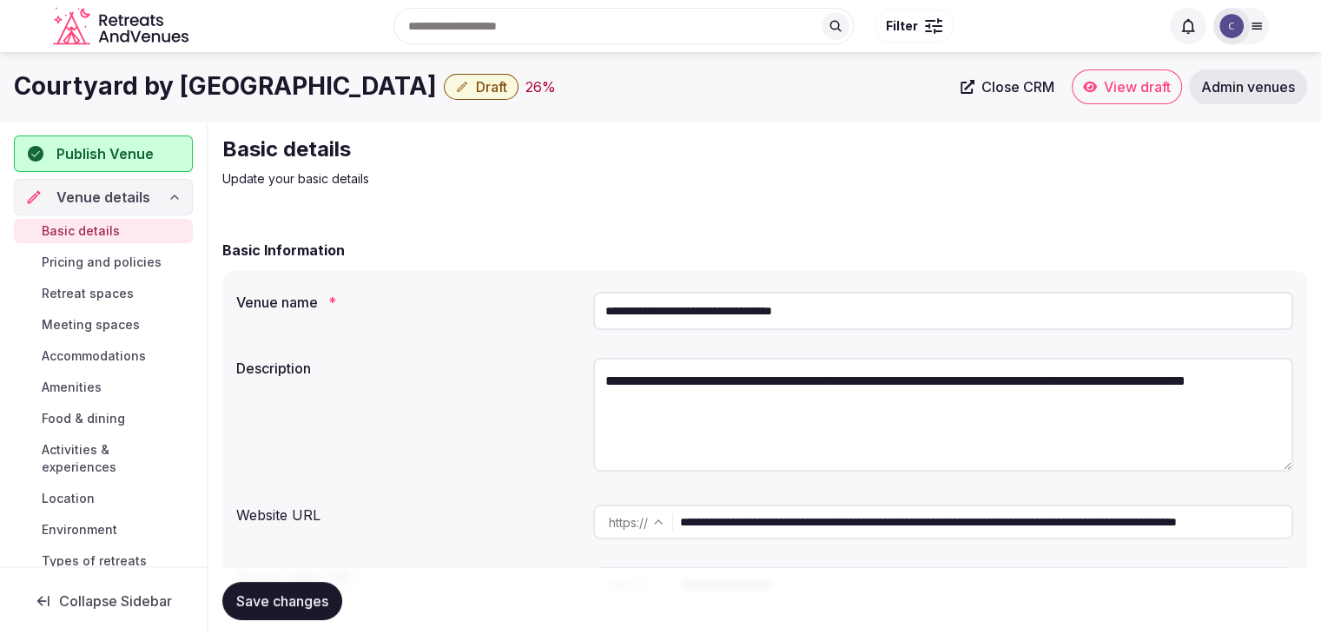
click at [654, 310] on input "**********" at bounding box center [943, 311] width 700 height 38
click at [725, 373] on textarea "**********" at bounding box center [943, 415] width 700 height 114
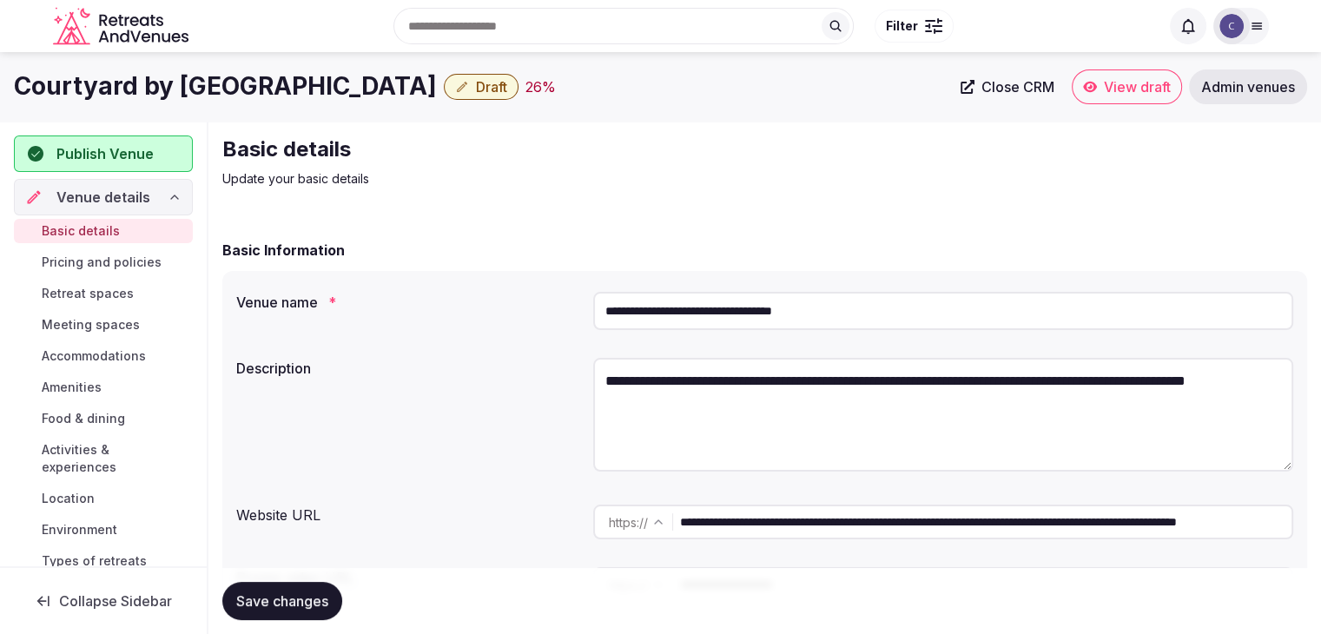
click at [725, 373] on textarea "**********" at bounding box center [943, 415] width 700 height 114
paste textarea "**********"
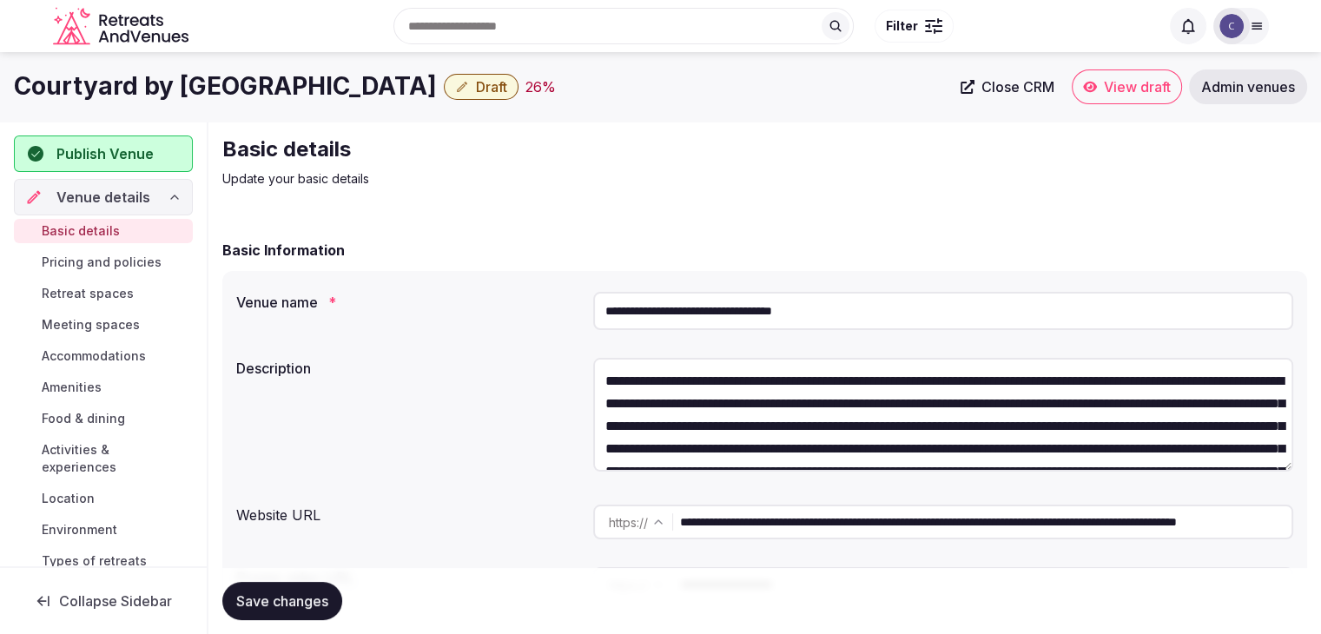
scroll to position [122, 0]
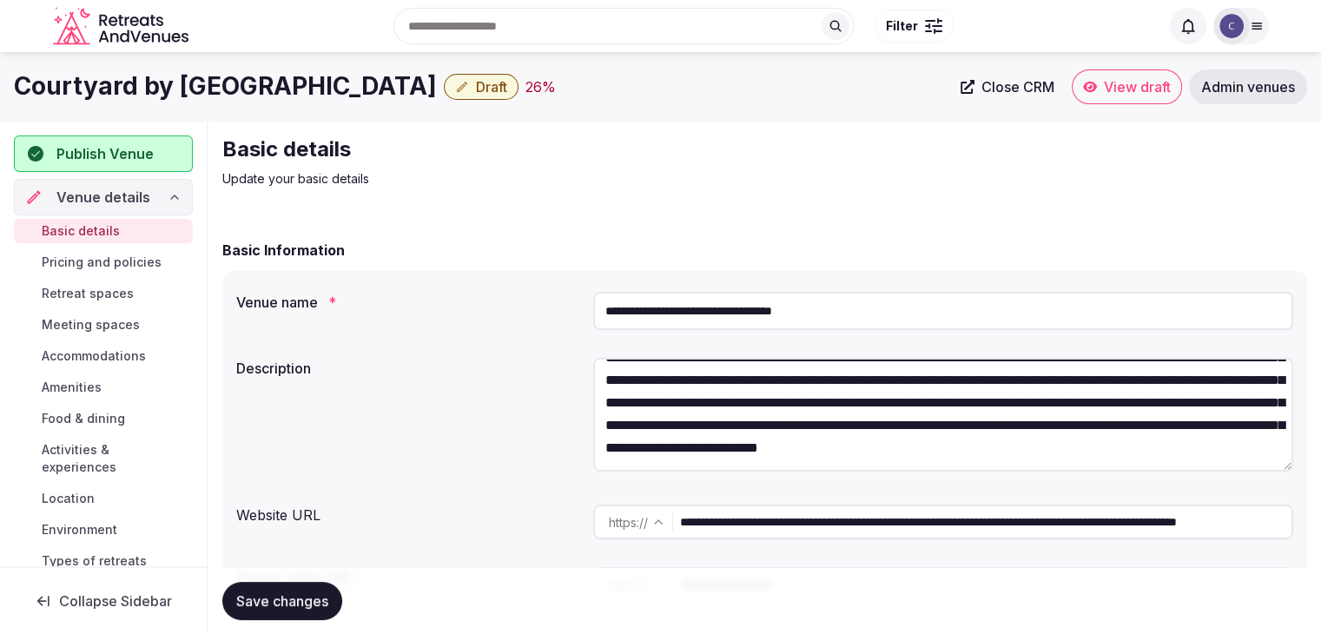
type textarea "**********"
click at [280, 598] on span "Save changes" at bounding box center [282, 600] width 92 height 17
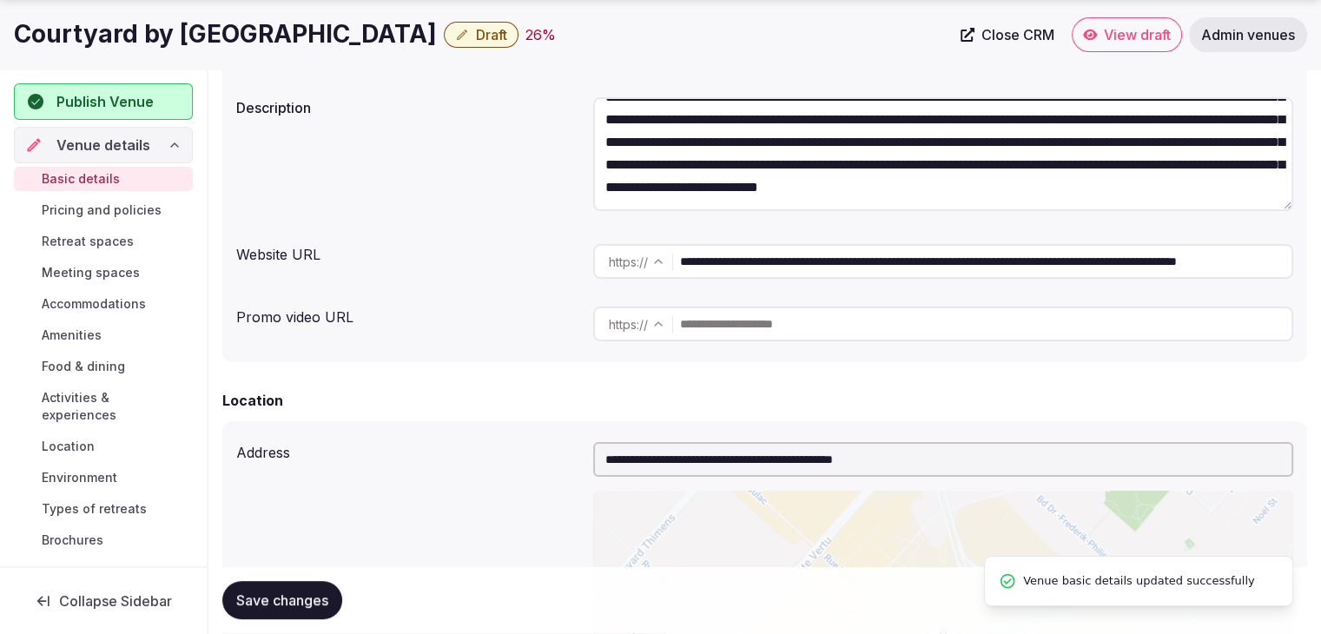
scroll to position [347, 0]
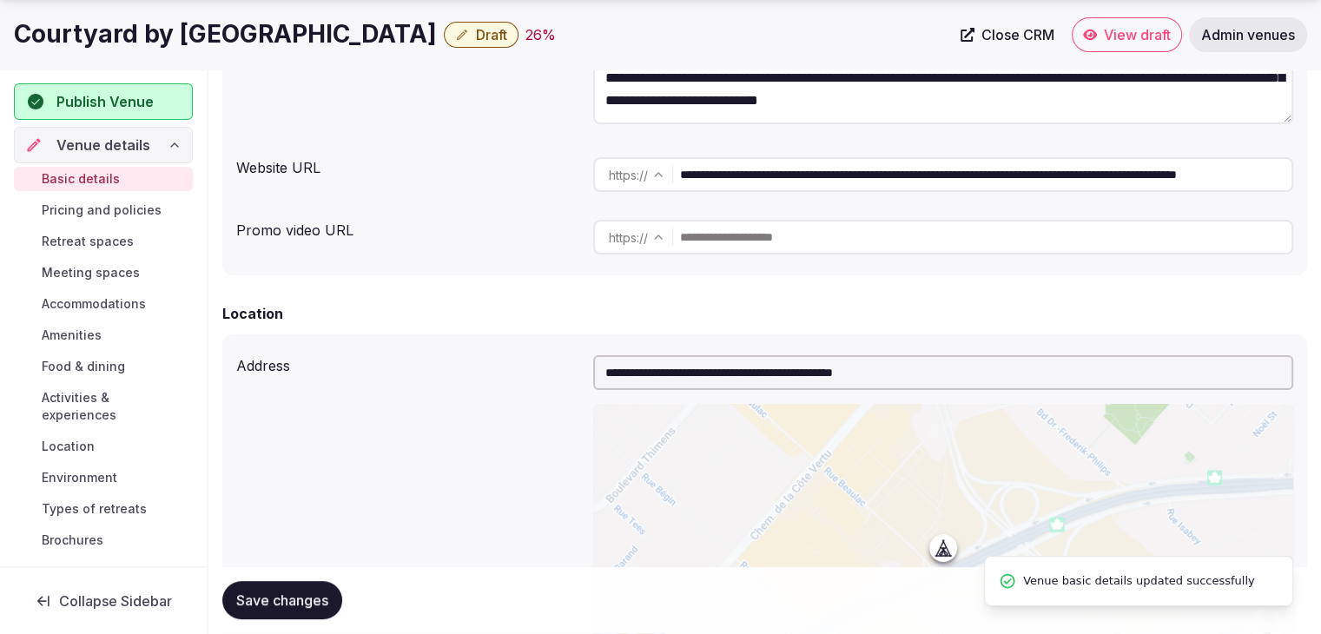
click at [497, 38] on button "Draft" at bounding box center [481, 35] width 75 height 26
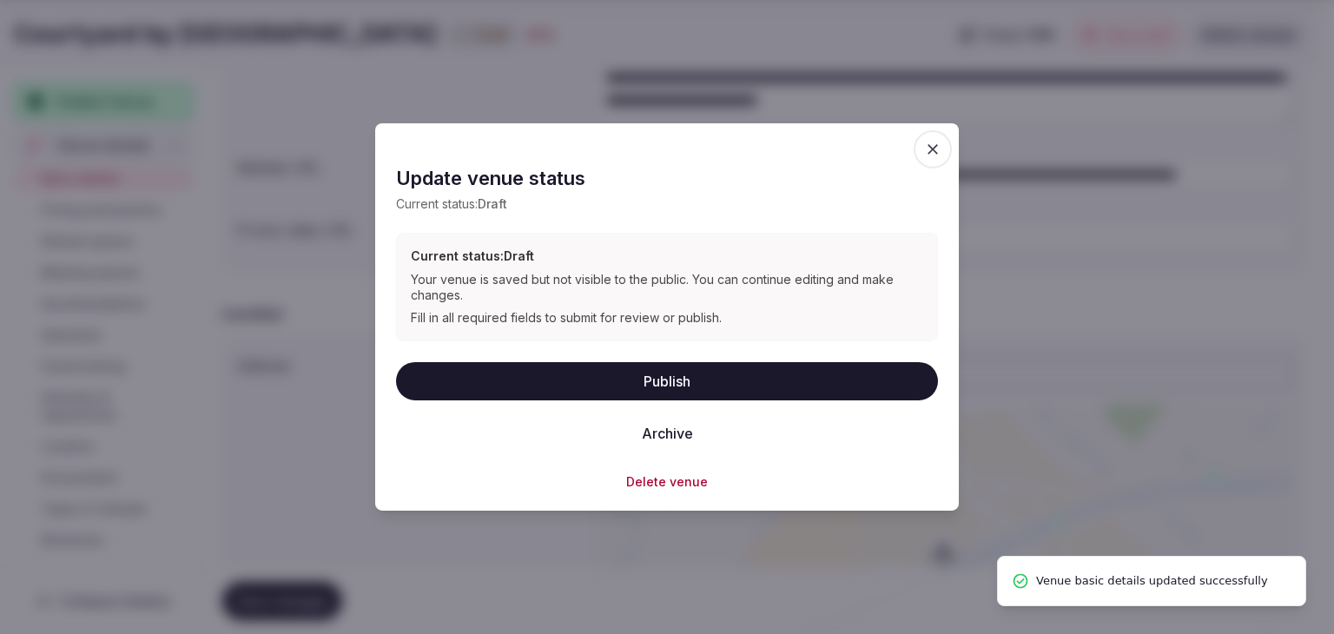
click at [660, 380] on button "Publish" at bounding box center [667, 380] width 542 height 38
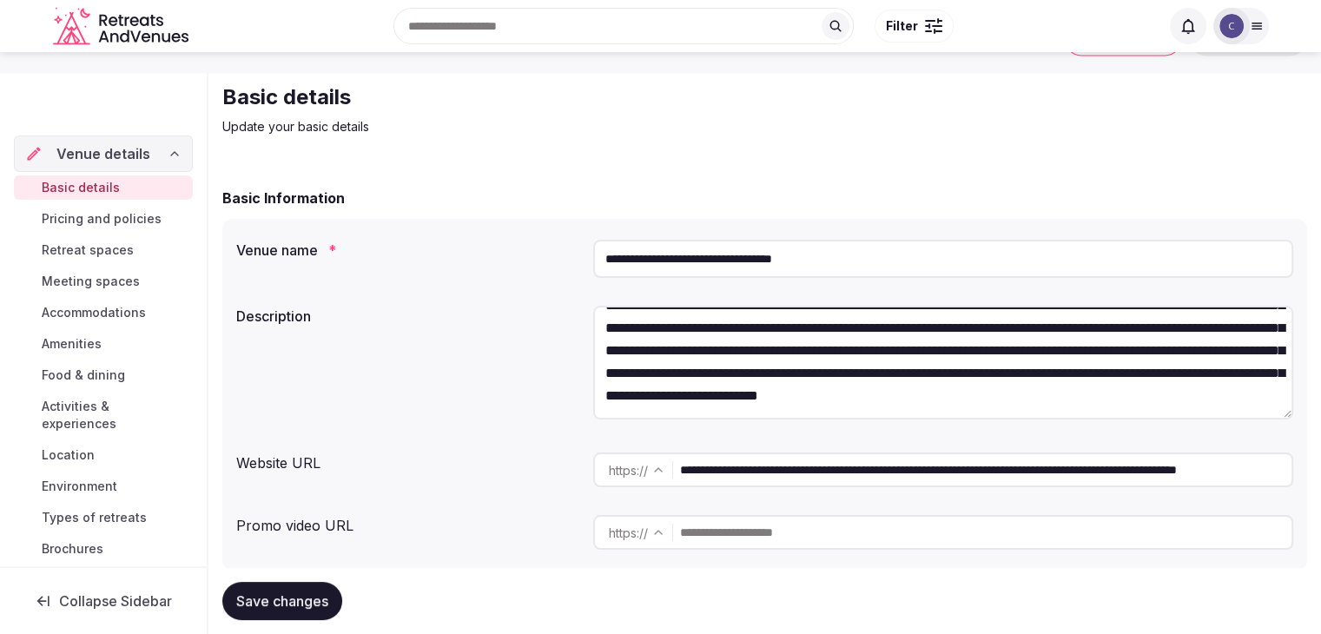
scroll to position [0, 0]
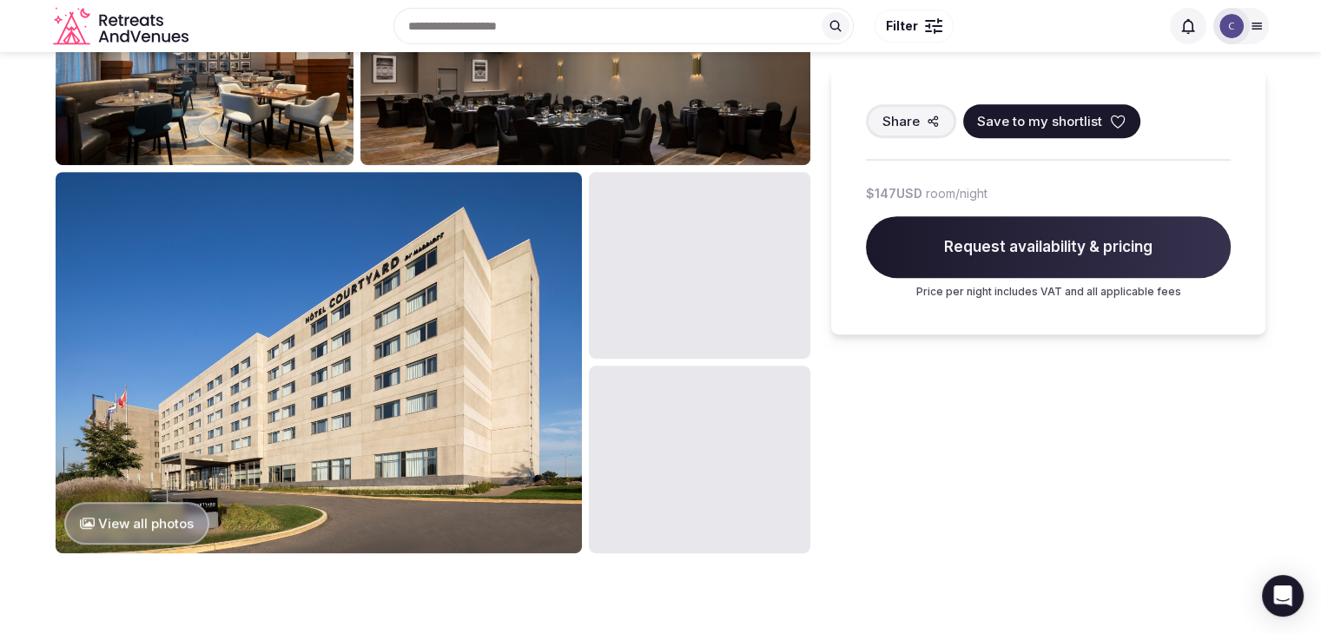
scroll to position [869, 0]
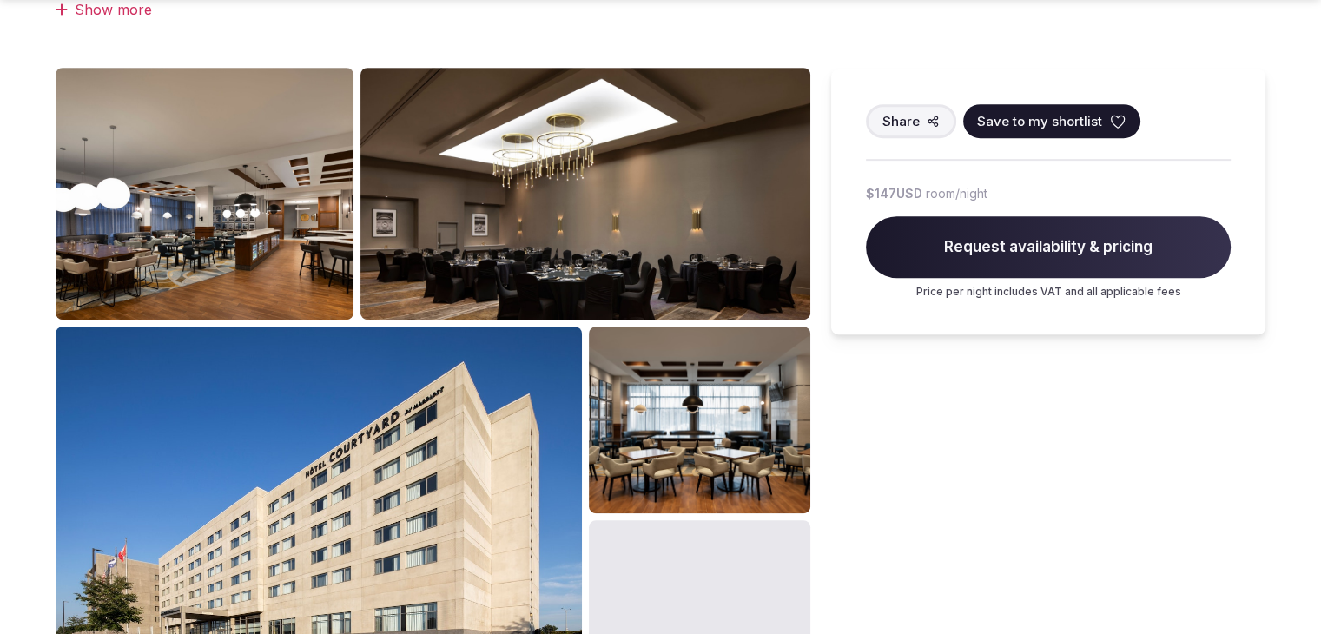
scroll to position [869, 0]
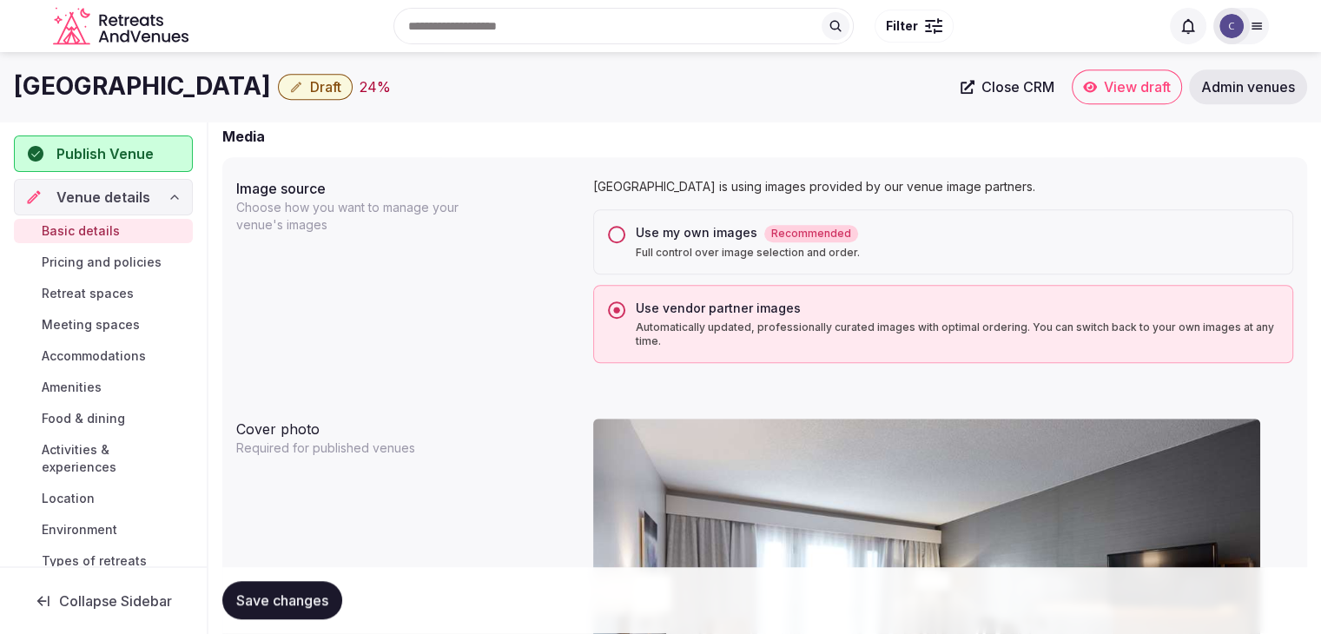
scroll to position [1056, 0]
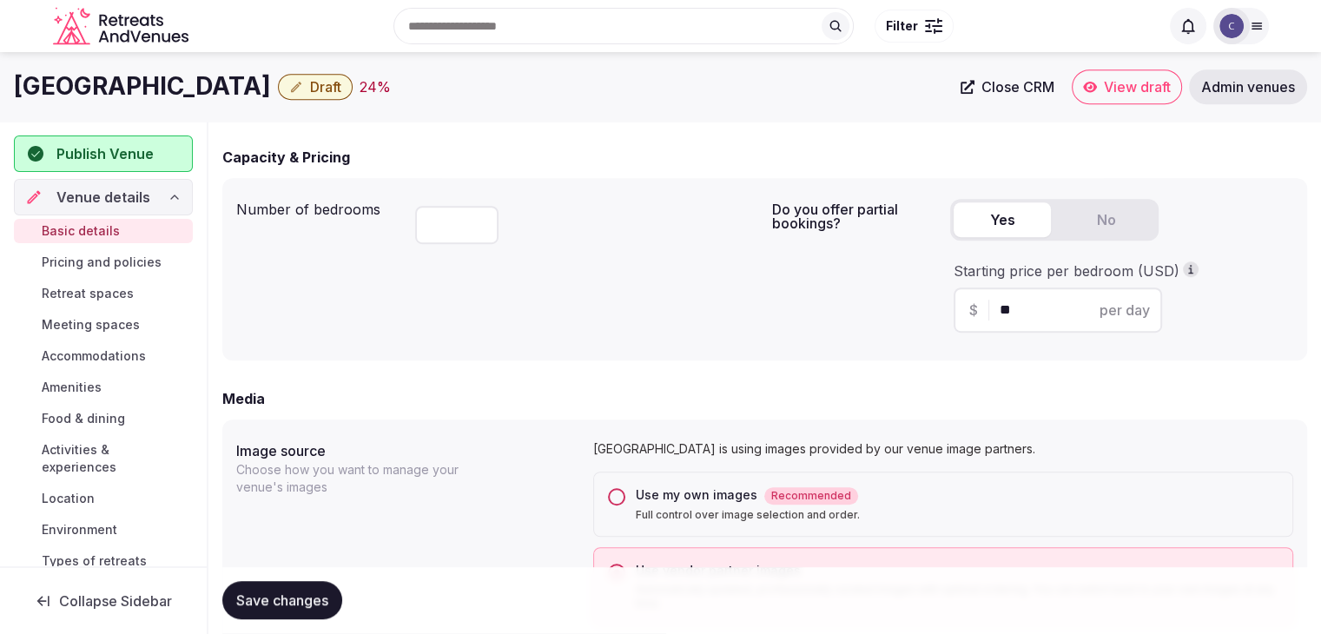
click at [608, 498] on div "Use my own images Recommended Full control over image selection and order." at bounding box center [943, 504] width 700 height 65
click at [610, 498] on button "Use my own images Recommended Full control over image selection and order." at bounding box center [616, 496] width 17 height 17
click at [310, 590] on button "Save changes" at bounding box center [282, 601] width 120 height 38
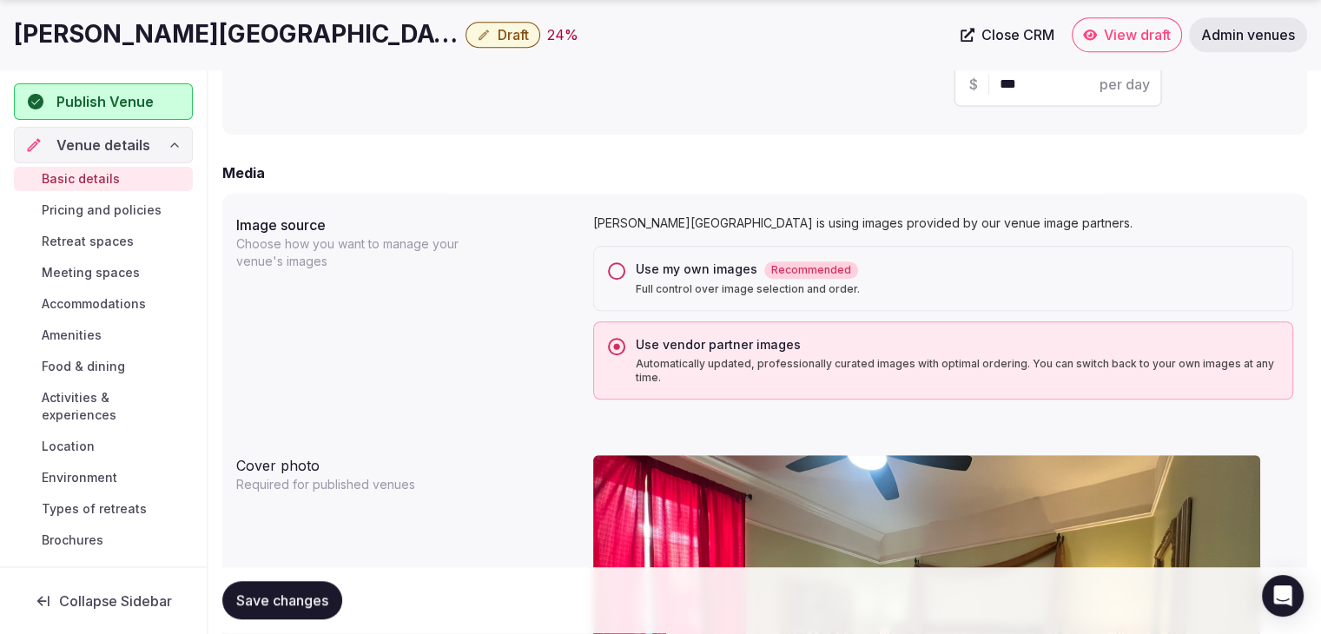
scroll to position [1327, 0]
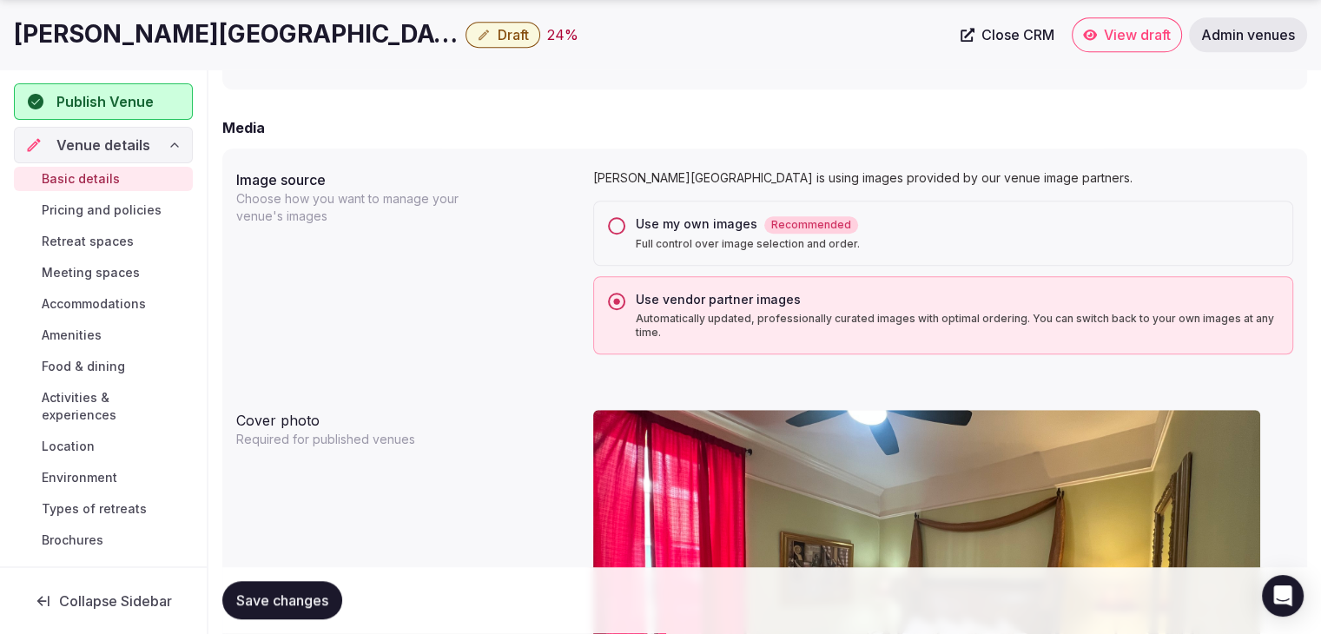
click at [610, 217] on div "Use my own images Recommended Full control over image selection and order." at bounding box center [943, 233] width 700 height 65
click at [610, 226] on button "Use my own images Recommended Full control over image selection and order." at bounding box center [616, 225] width 17 height 17
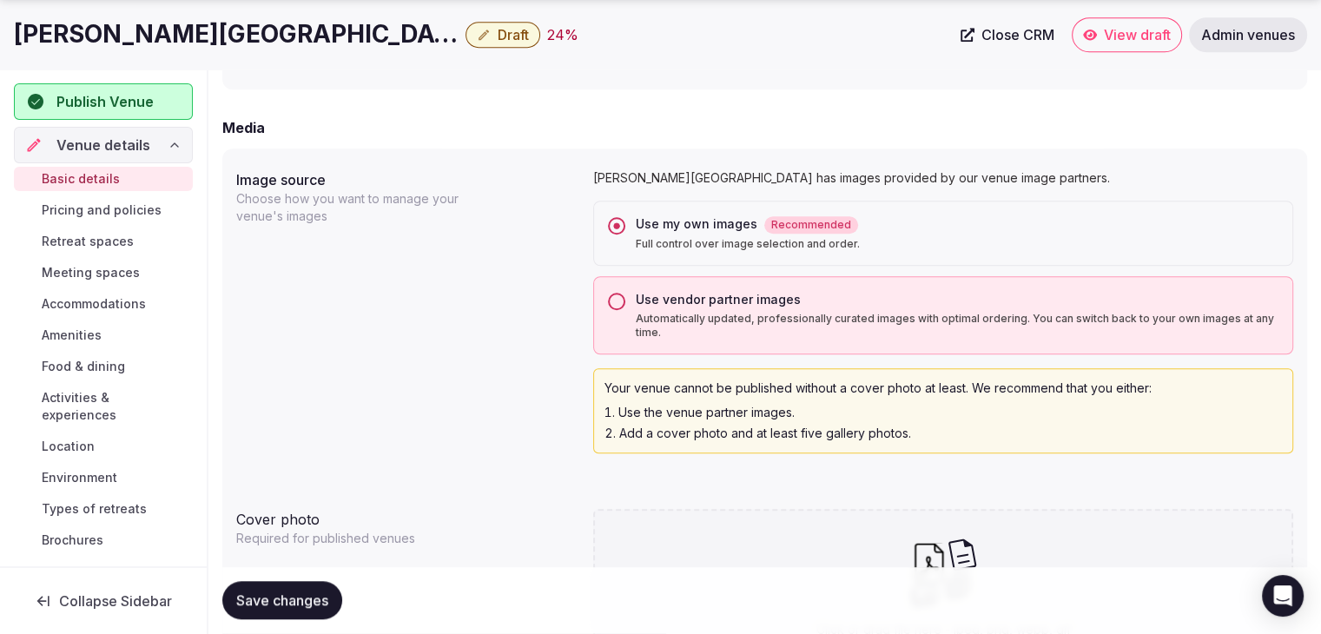
click at [296, 591] on button "Save changes" at bounding box center [282, 601] width 120 height 38
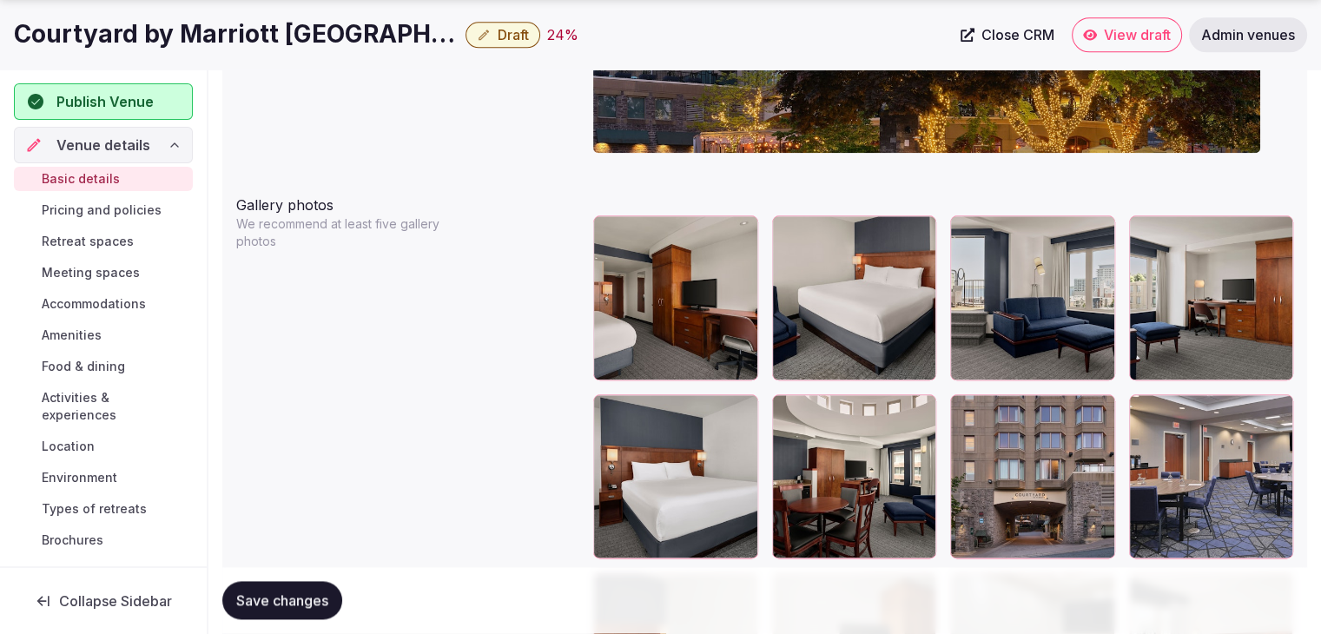
scroll to position [2084, 0]
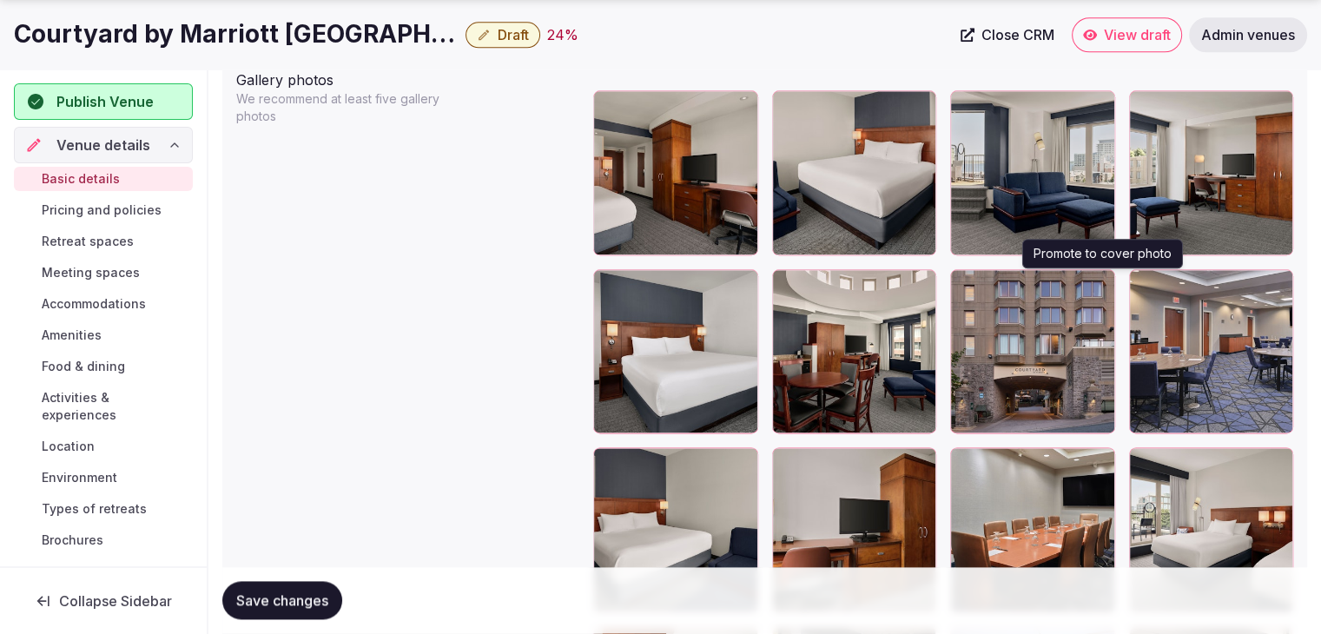
click at [1098, 288] on icon "button" at bounding box center [1098, 287] width 14 height 14
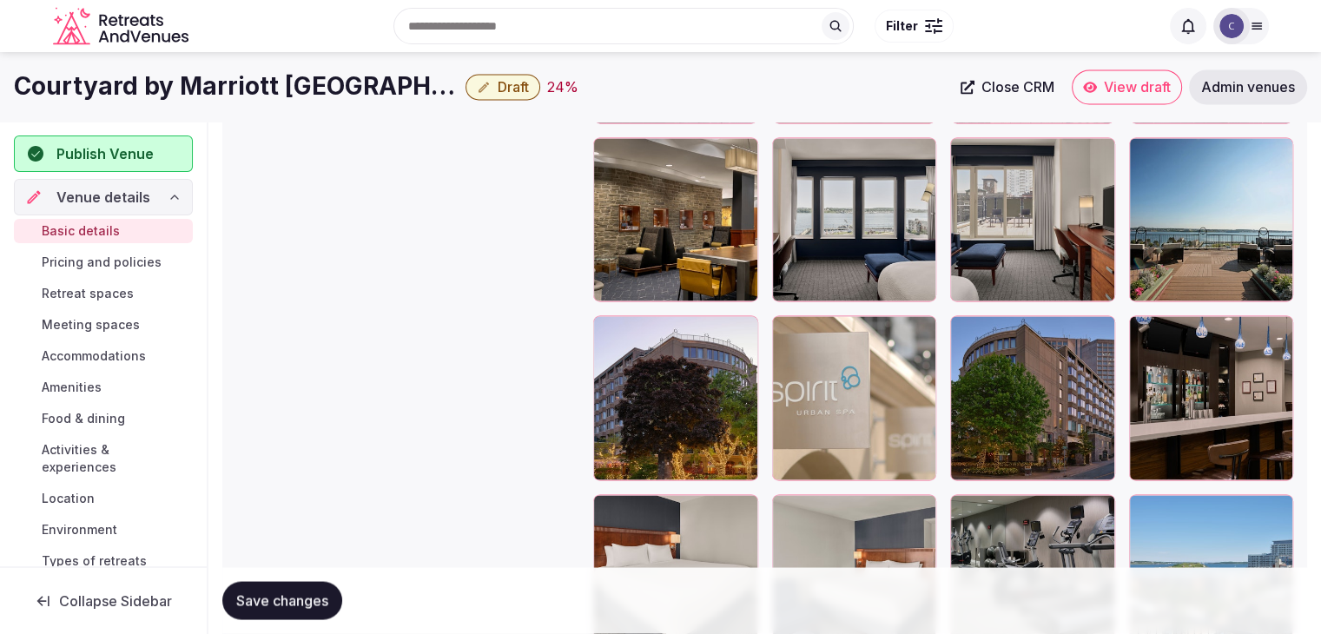
scroll to position [2918, 0]
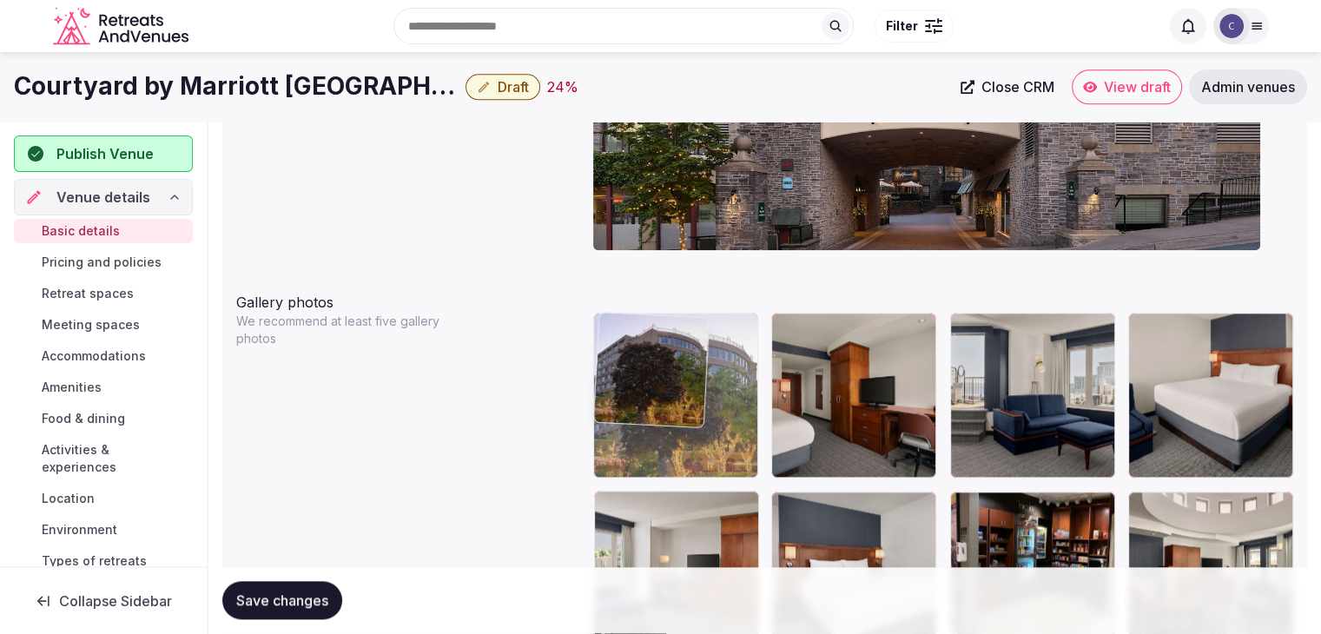
drag, startPoint x: 611, startPoint y: 334, endPoint x: 634, endPoint y: 342, distance: 24.7
click at [634, 342] on body "**********" at bounding box center [660, 175] width 1321 height 4074
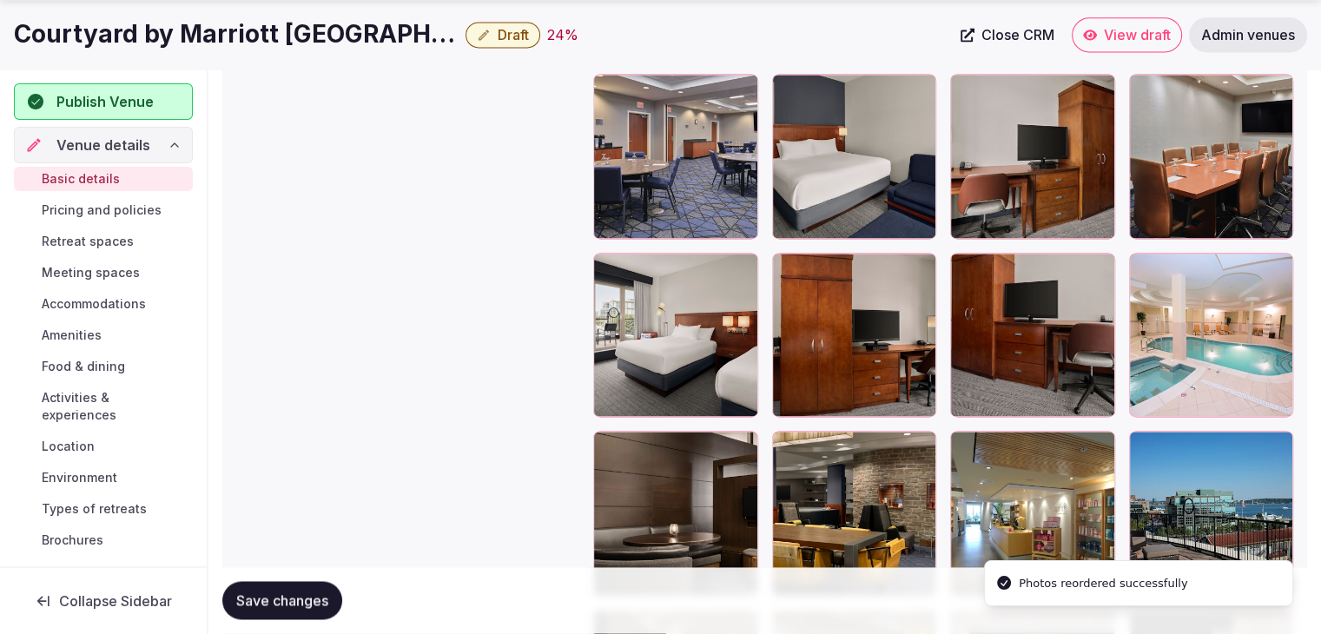
scroll to position [2557, 0]
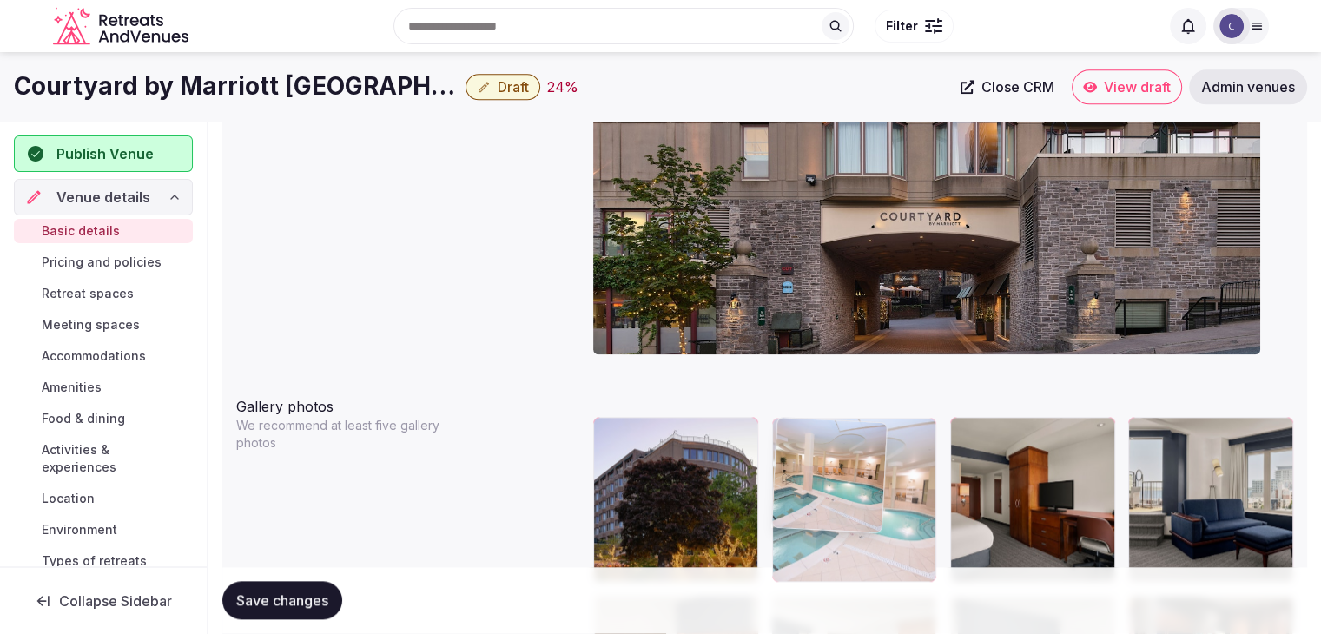
drag, startPoint x: 1141, startPoint y: 156, endPoint x: 798, endPoint y: 466, distance: 462.4
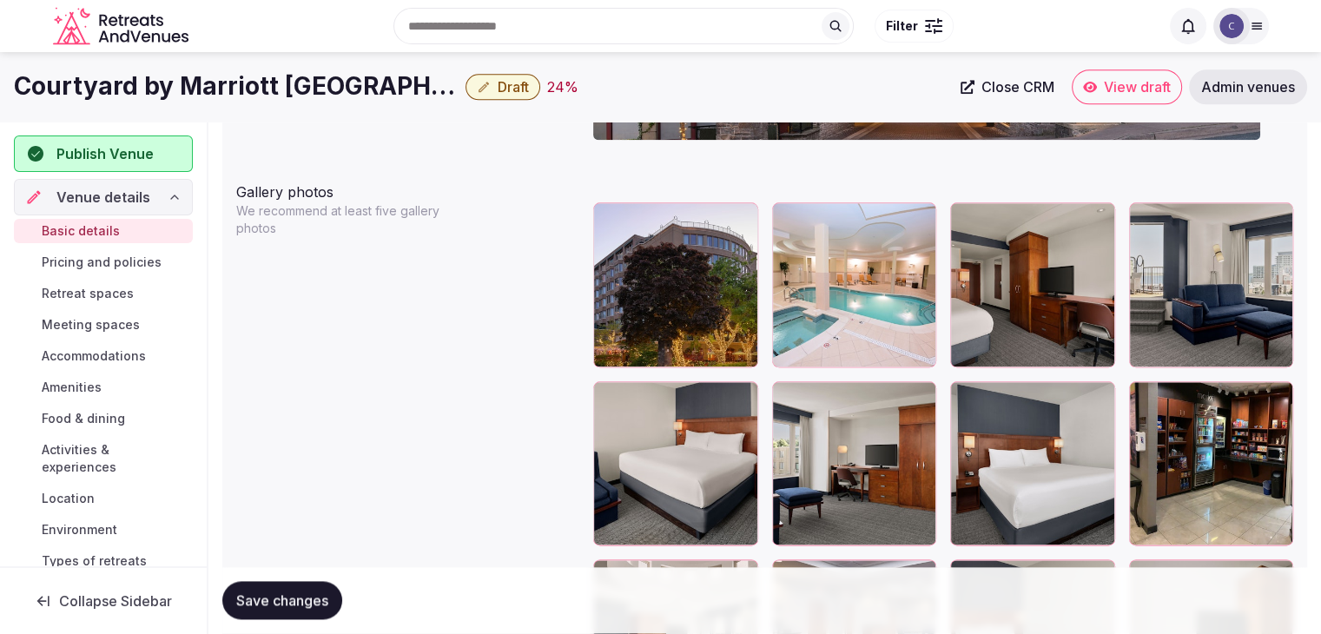
scroll to position [1963, 0]
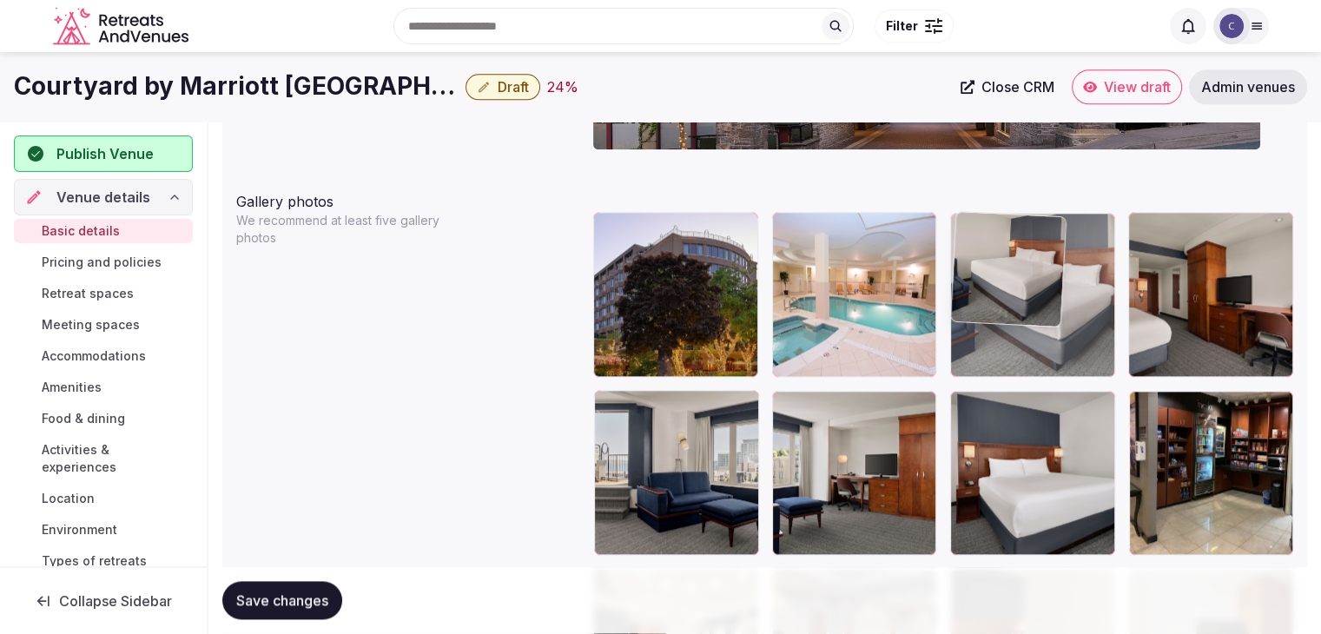
drag, startPoint x: 611, startPoint y: 408, endPoint x: 1011, endPoint y: 279, distance: 420.0
click at [1011, 279] on body "**********" at bounding box center [660, 74] width 1321 height 4074
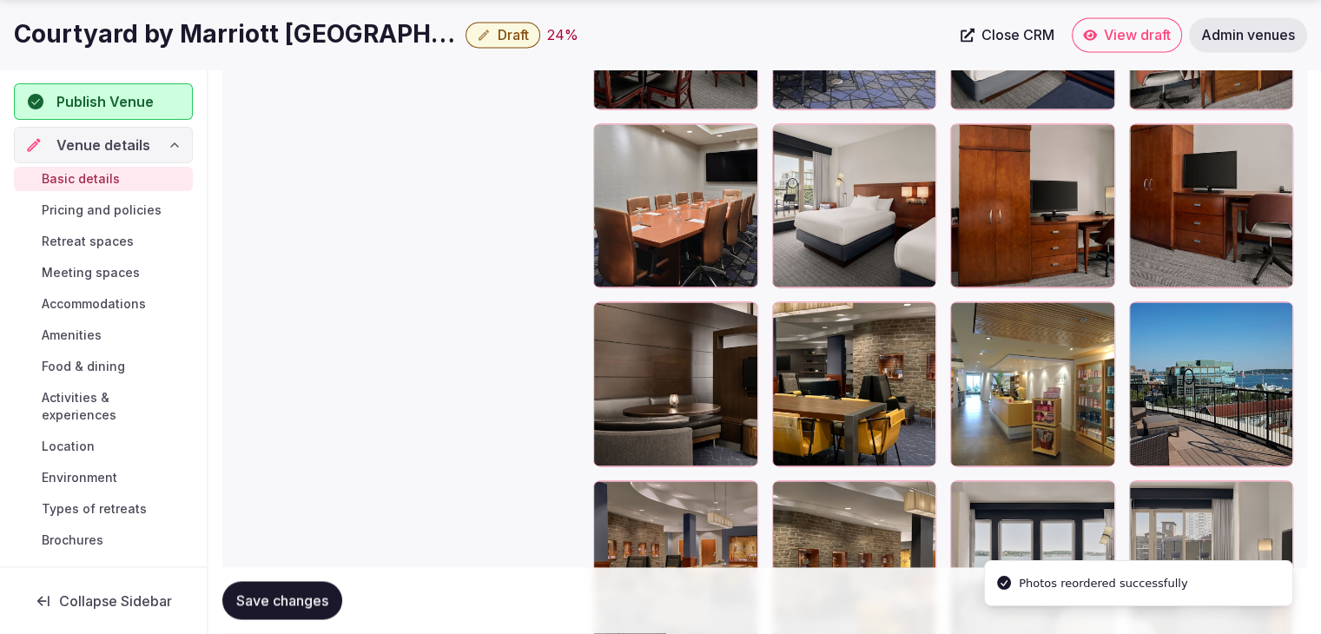
scroll to position [2658, 0]
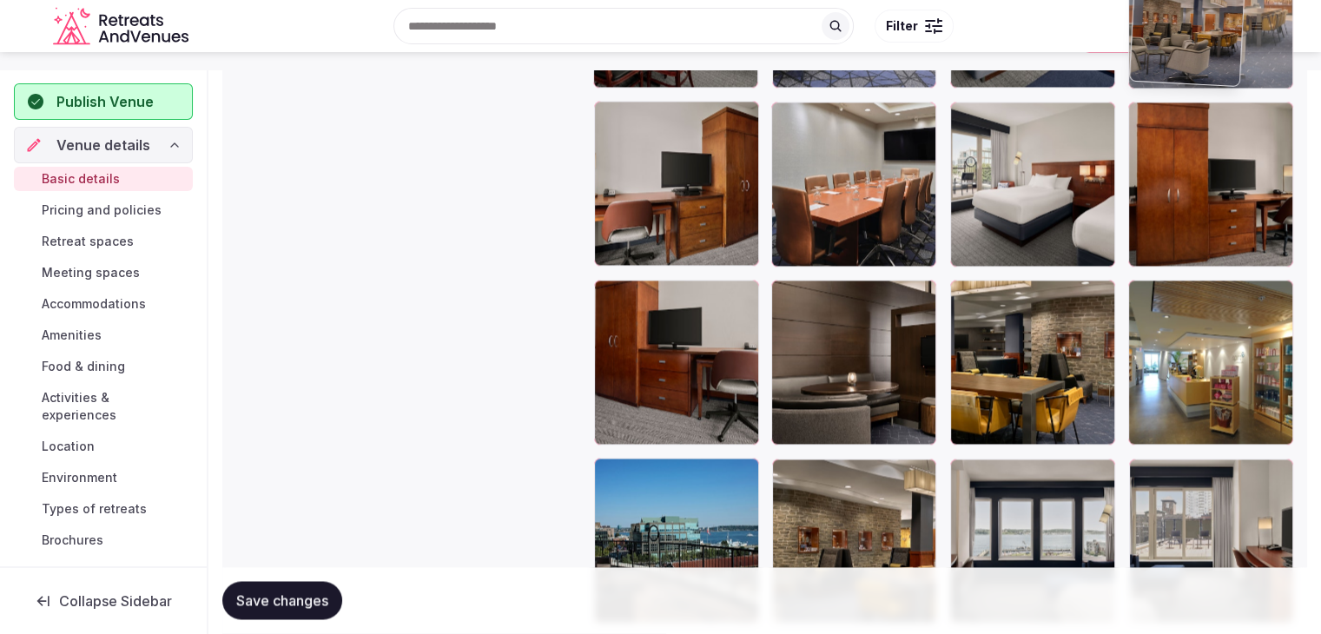
drag, startPoint x: 607, startPoint y: 429, endPoint x: 1181, endPoint y: 68, distance: 678.3
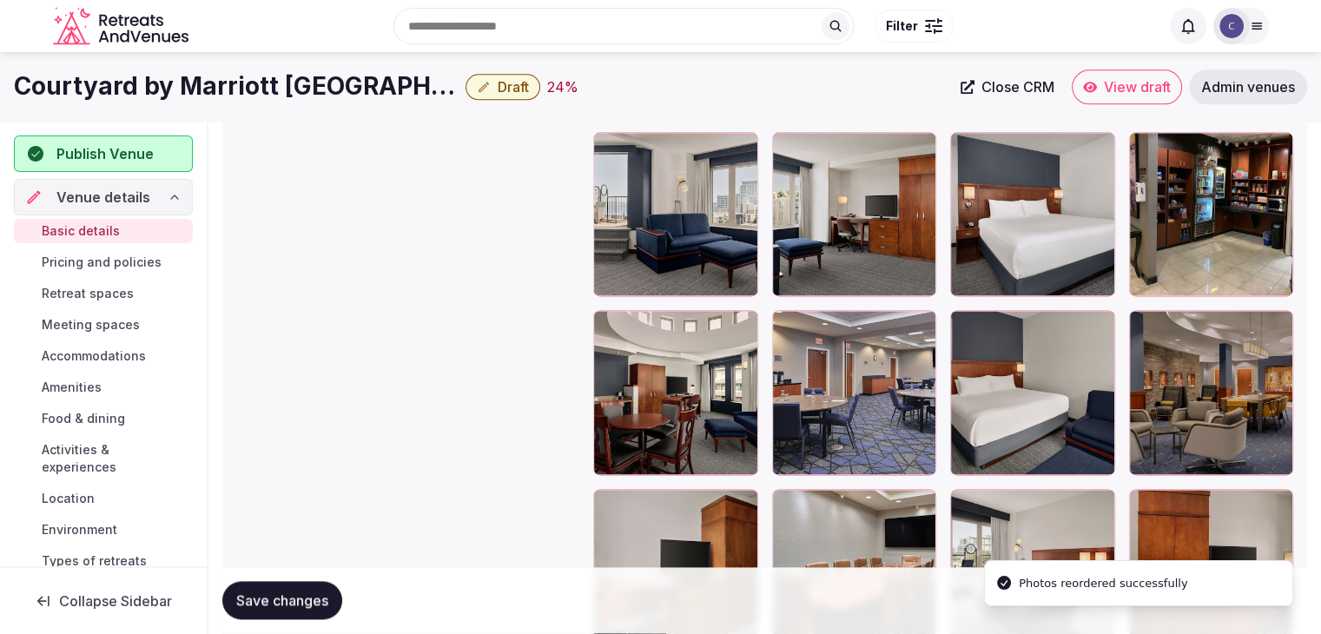
scroll to position [2213, 0]
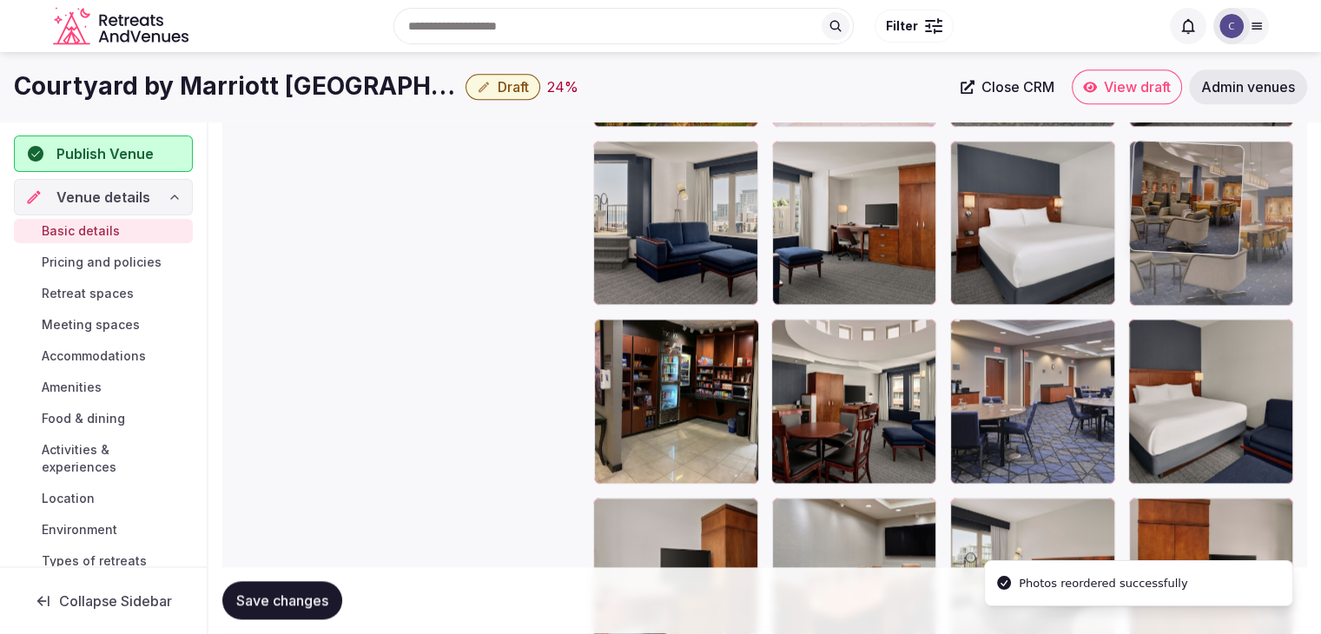
drag, startPoint x: 1156, startPoint y: 335, endPoint x: 1163, endPoint y: 237, distance: 98.4
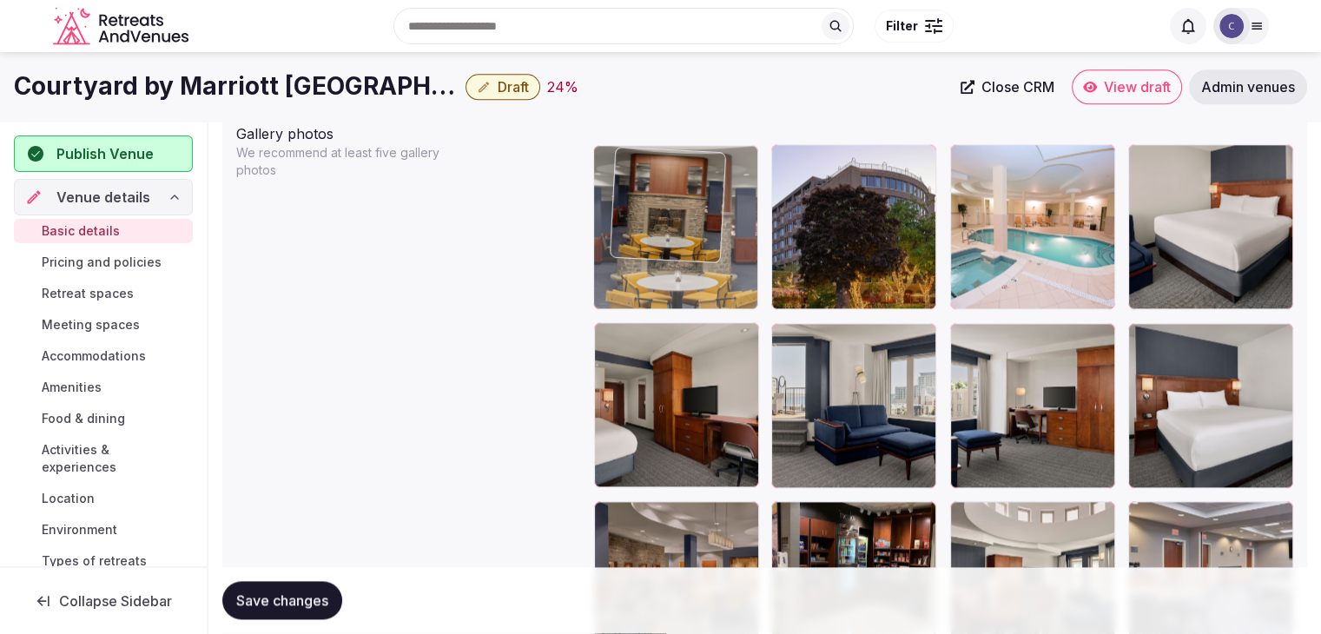
scroll to position [2029, 0]
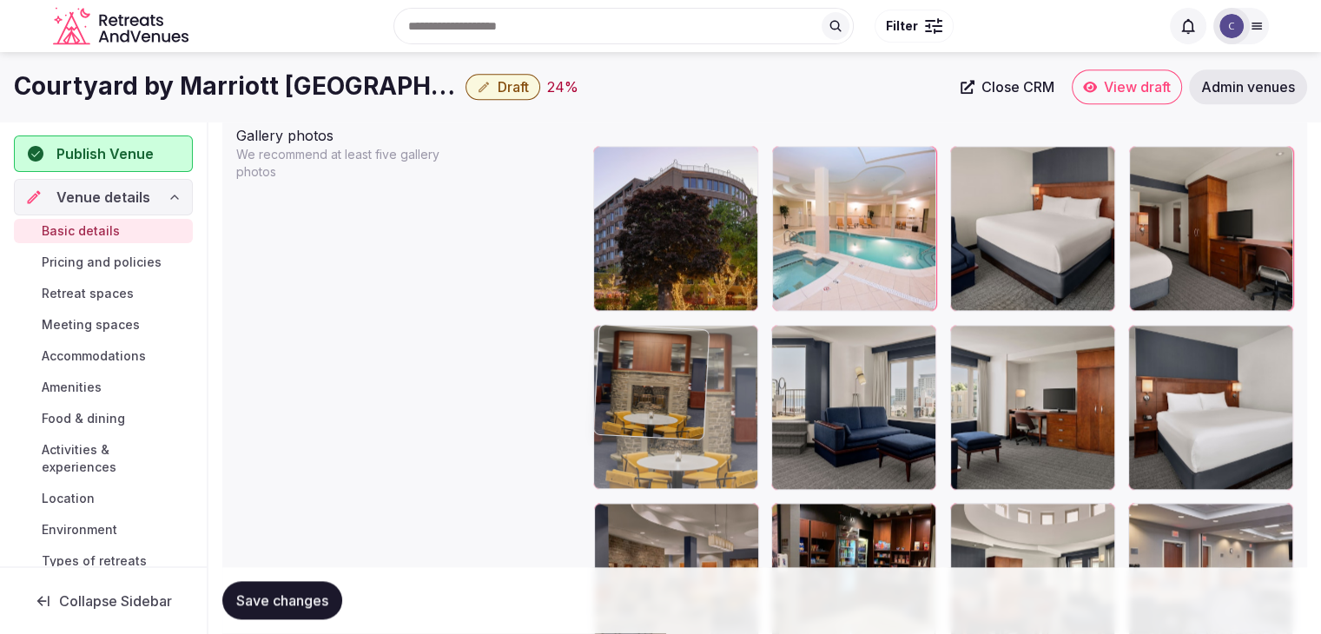
drag, startPoint x: 618, startPoint y: 353, endPoint x: 683, endPoint y: 365, distance: 65.4
click at [637, 365] on body "**********" at bounding box center [660, 8] width 1321 height 4074
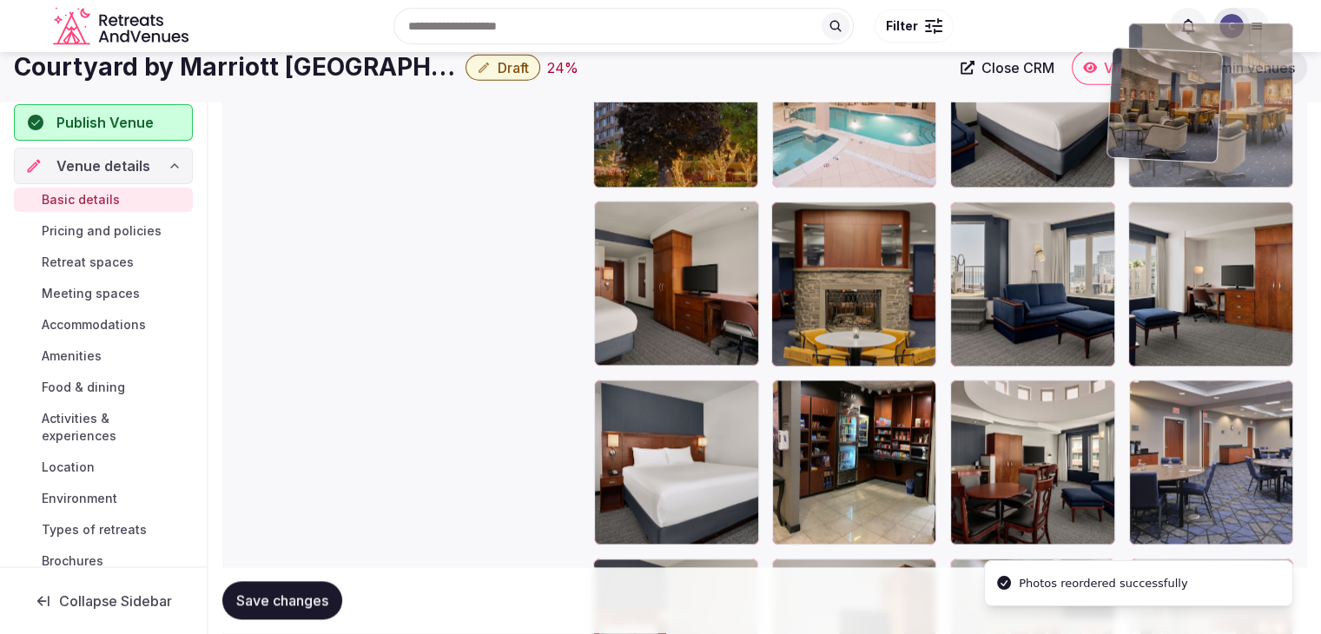
scroll to position [2090, 0]
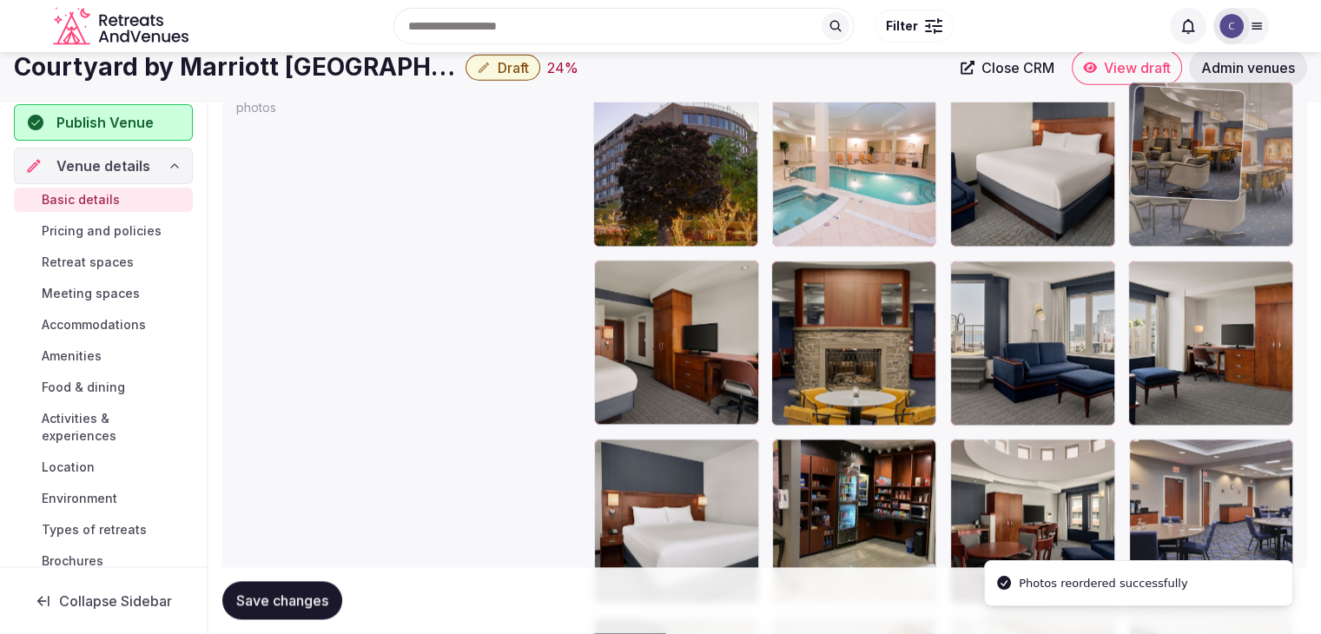
drag, startPoint x: 609, startPoint y: 341, endPoint x: 1122, endPoint y: 63, distance: 584.1
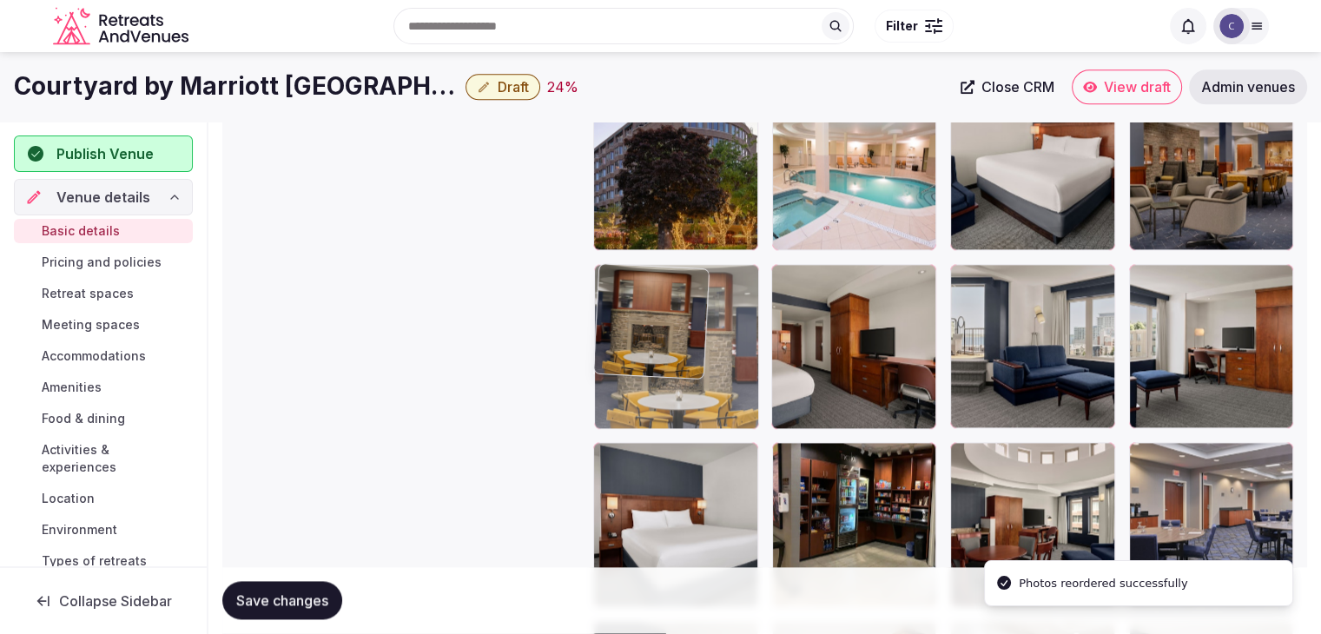
drag, startPoint x: 792, startPoint y: 289, endPoint x: 613, endPoint y: 287, distance: 178.9
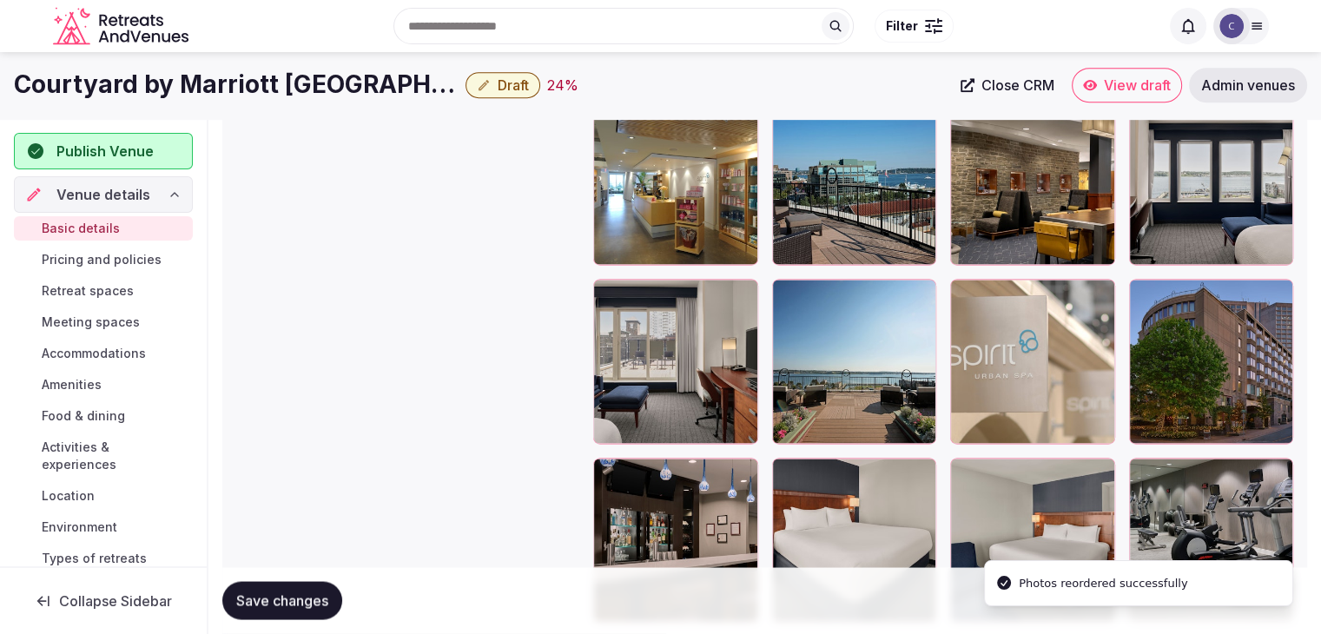
scroll to position [2958, 0]
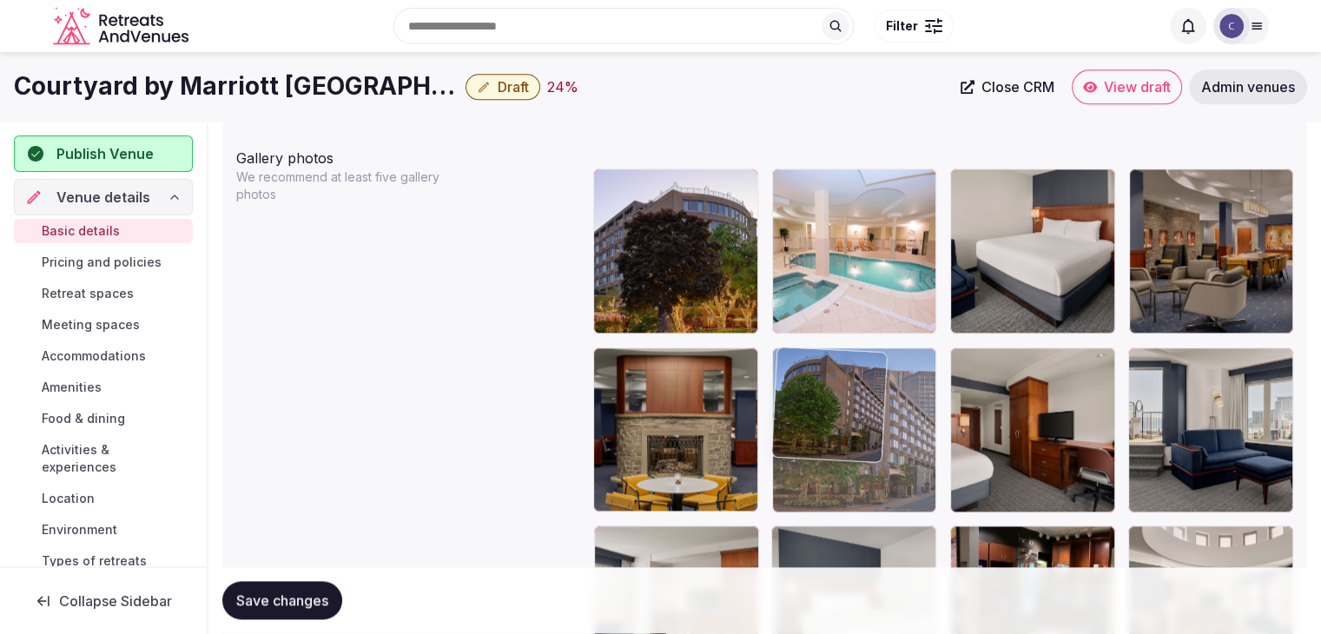
drag, startPoint x: 1142, startPoint y: 299, endPoint x: 829, endPoint y: 334, distance: 314.7
click at [823, 327] on body "**********" at bounding box center [660, 31] width 1321 height 4074
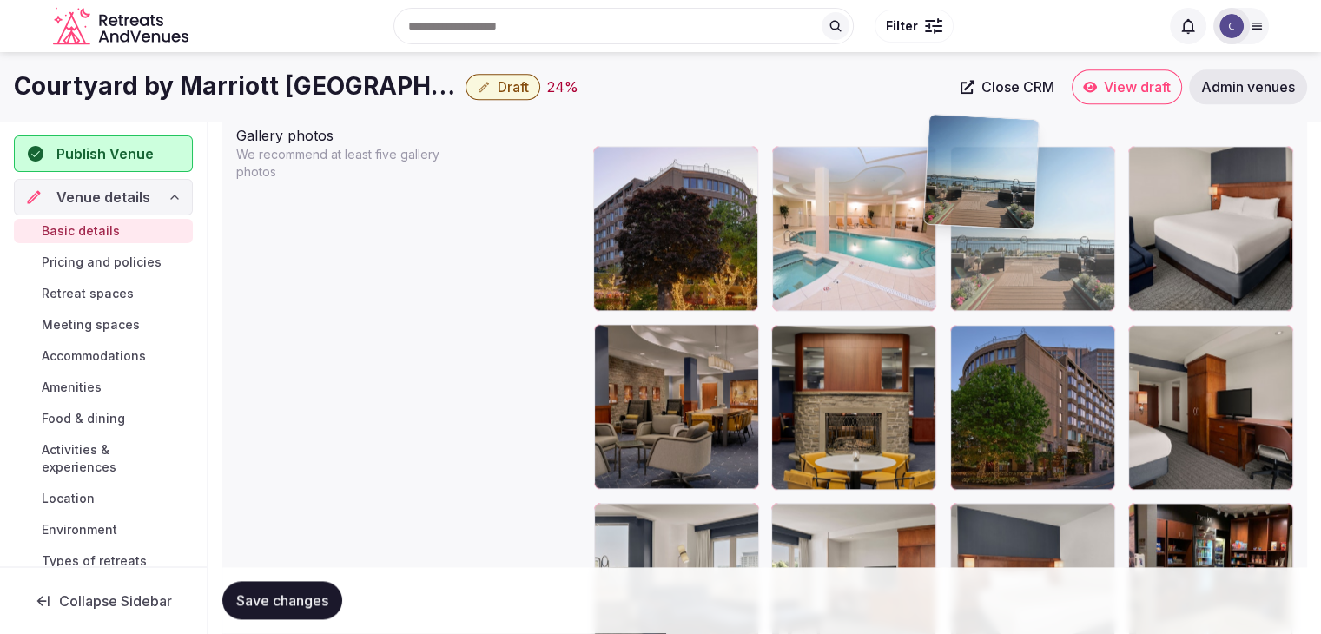
scroll to position [2029, 0]
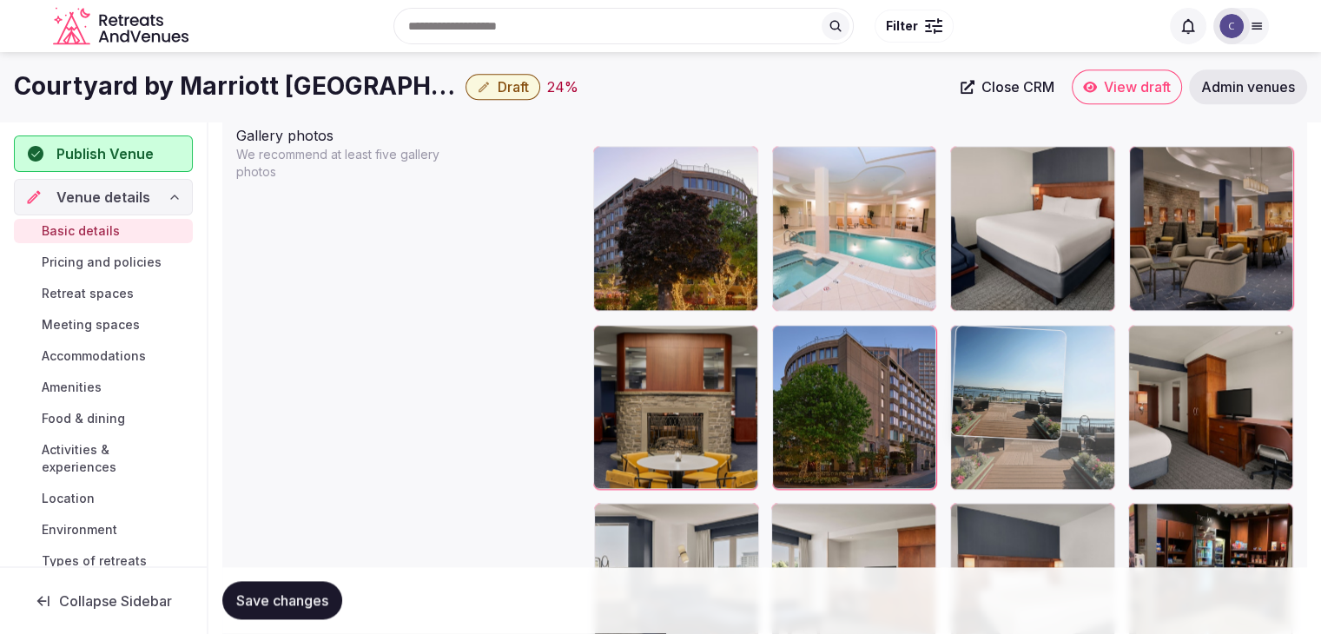
drag, startPoint x: 965, startPoint y: 426, endPoint x: 986, endPoint y: 352, distance: 77.5
click at [986, 352] on body "**********" at bounding box center [660, 8] width 1321 height 4074
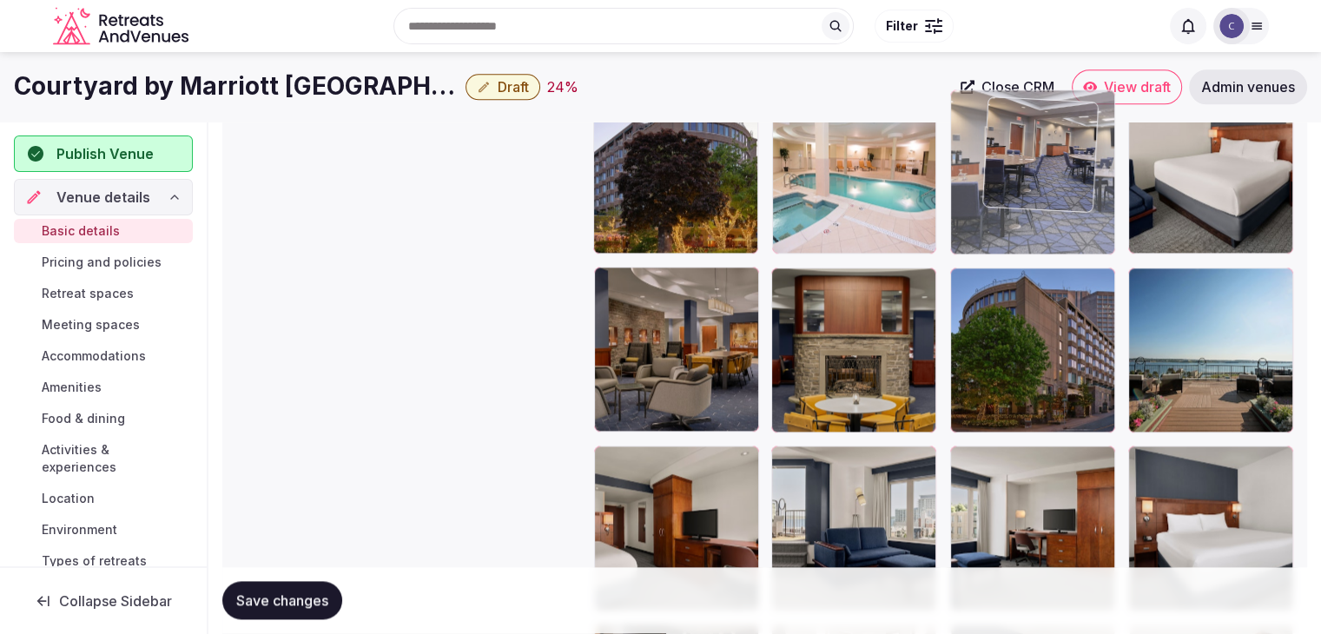
scroll to position [2085, 0]
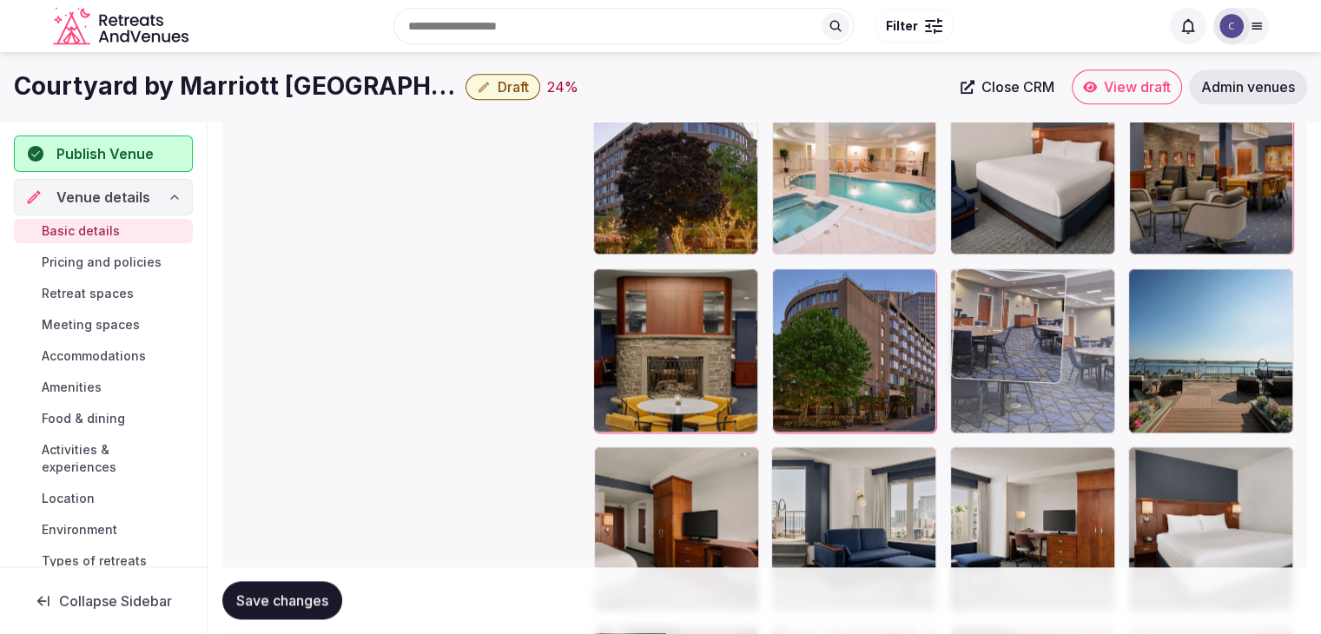
drag, startPoint x: 907, startPoint y: 212, endPoint x: 1011, endPoint y: 320, distance: 150.5
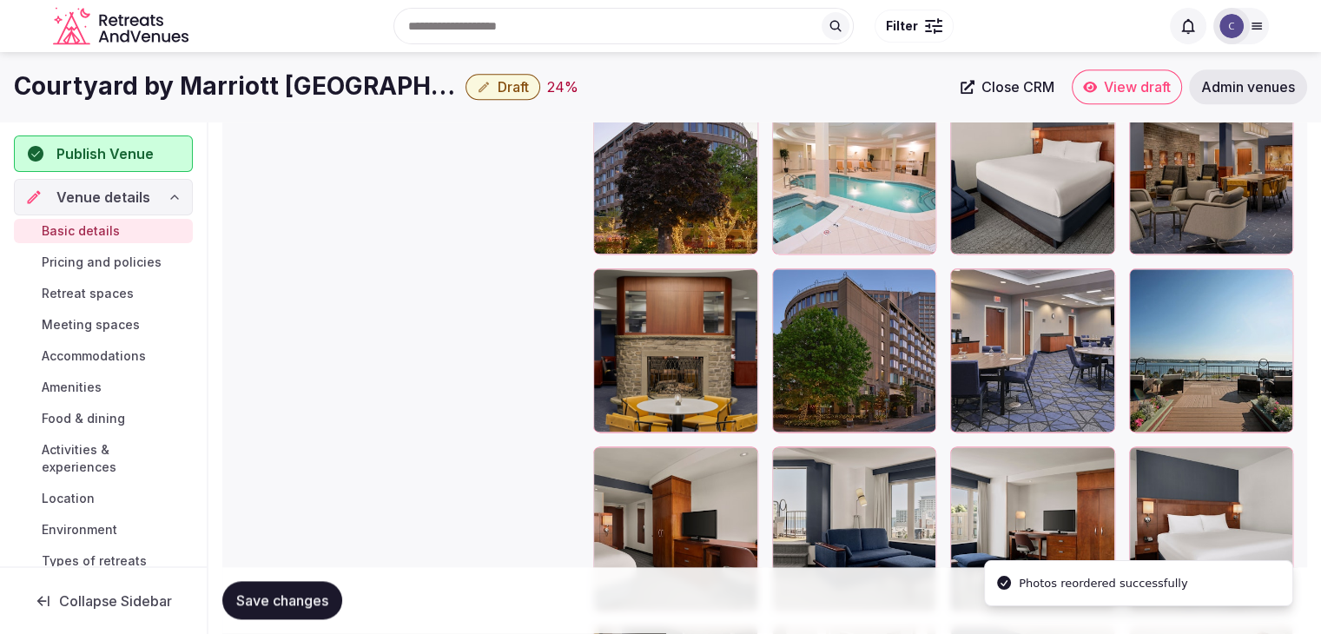
click at [312, 603] on span "Save changes" at bounding box center [282, 600] width 92 height 17
click at [337, 89] on h1 "Courtyard by Marriott [GEOGRAPHIC_DATA]" at bounding box center [236, 86] width 445 height 34
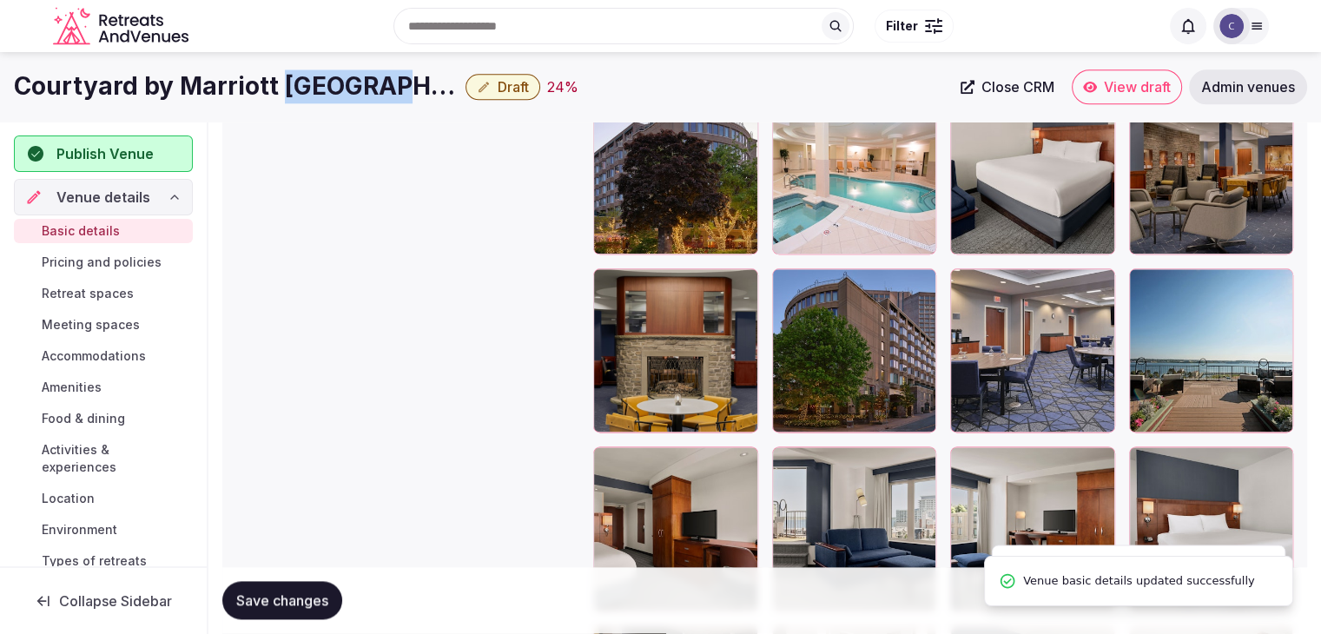
click at [337, 89] on h1 "Courtyard by Marriott [GEOGRAPHIC_DATA]" at bounding box center [236, 86] width 445 height 34
copy div "Courtyard by Marriott [GEOGRAPHIC_DATA]"
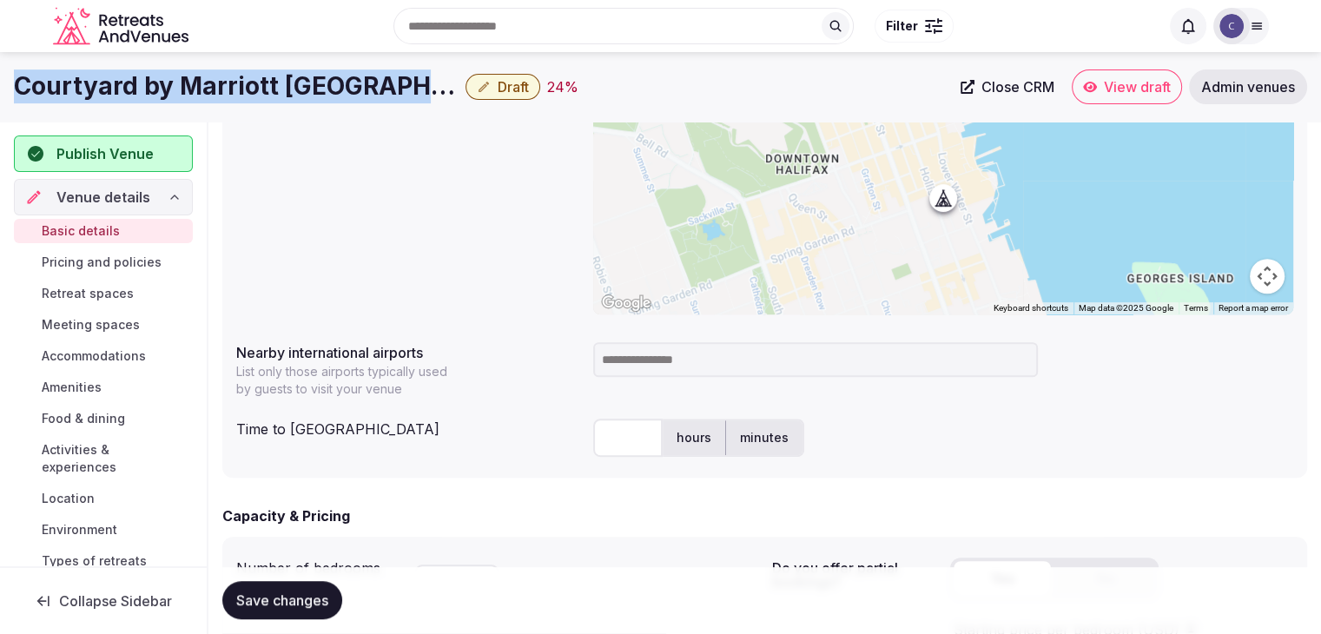
scroll to position [696, 0]
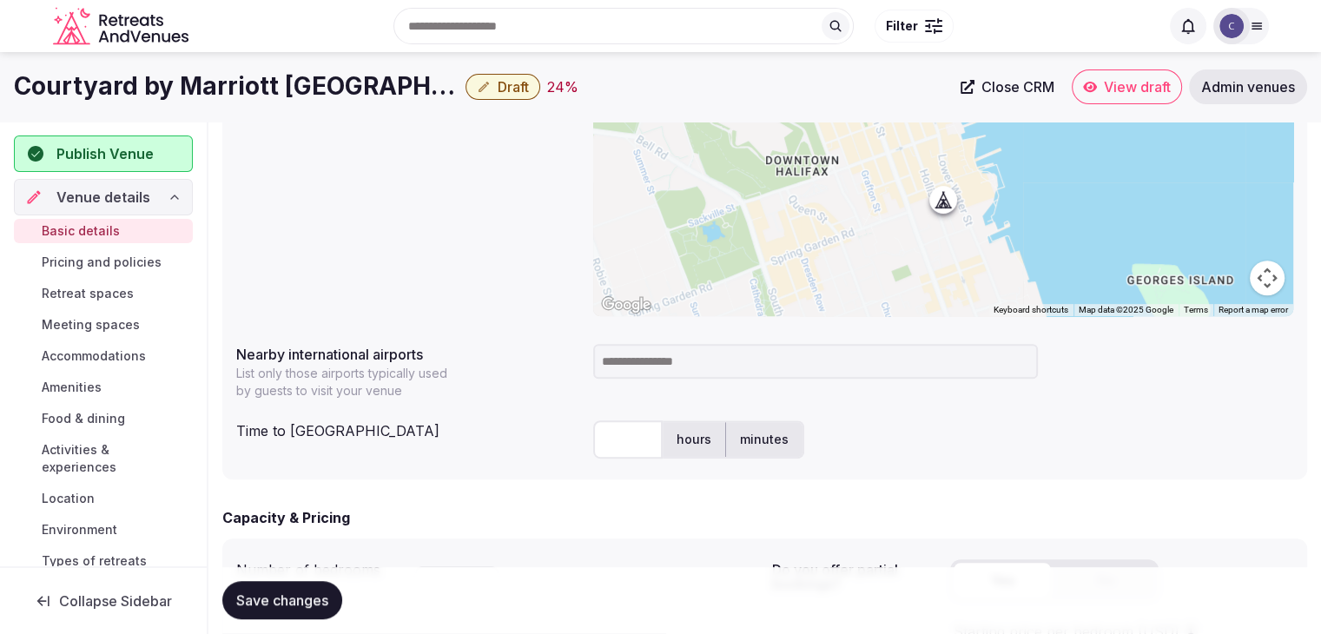
click at [657, 358] on input at bounding box center [815, 361] width 445 height 35
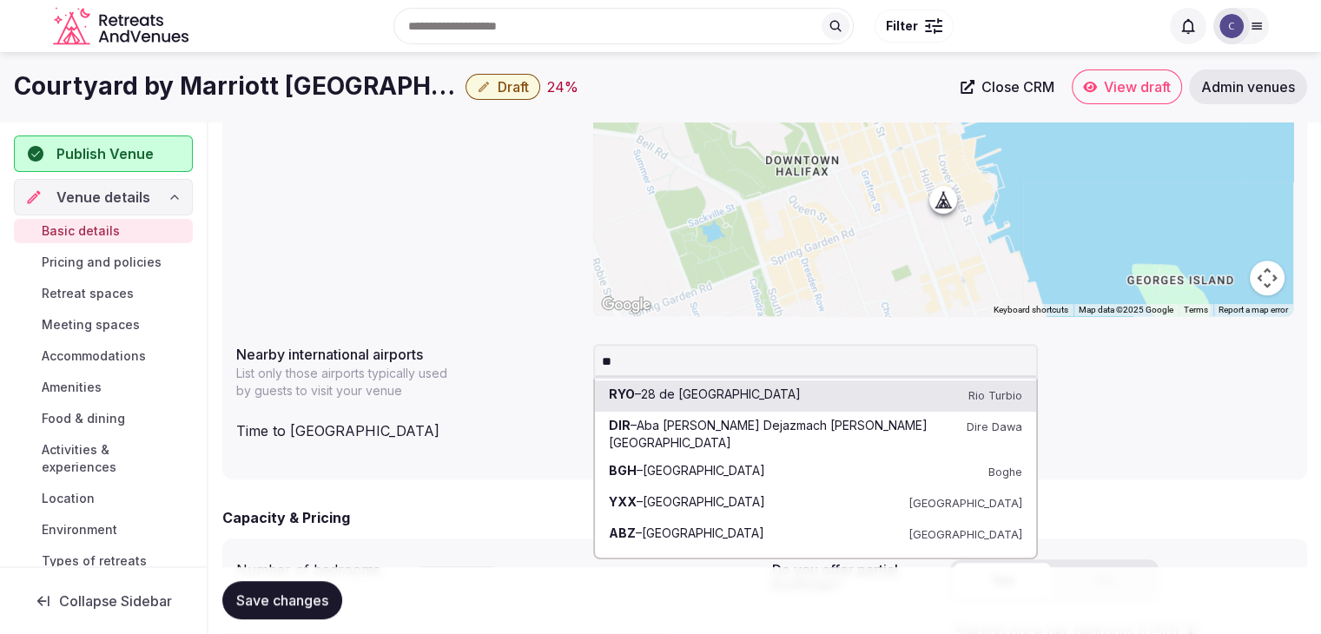
type input "***"
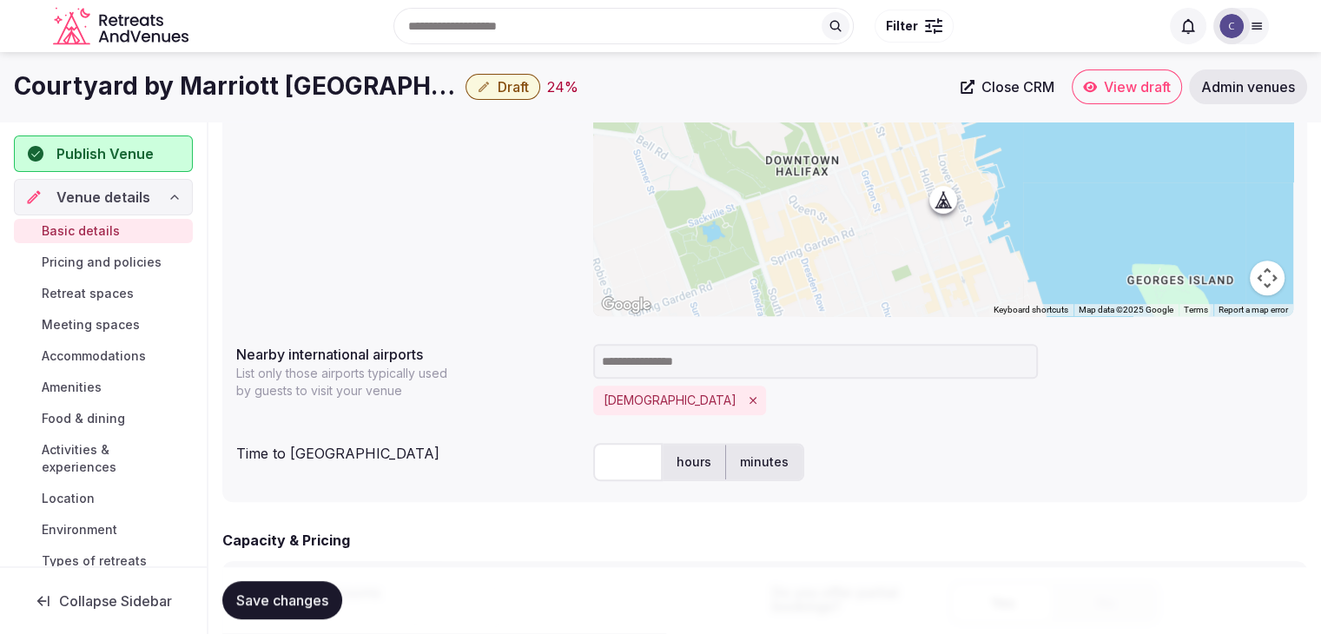
click at [638, 453] on input "text" at bounding box center [627, 462] width 69 height 38
type input "**"
click at [292, 605] on span "Save changes" at bounding box center [282, 600] width 92 height 17
click at [372, 104] on div "Courtyard by Marriott Halifax Downtown Draft 26 % Close CRM View draft Admin ve…" at bounding box center [660, 86] width 1321 height 69
click at [371, 102] on h1 "Courtyard by Marriott Halifax Downtown" at bounding box center [236, 86] width 445 height 34
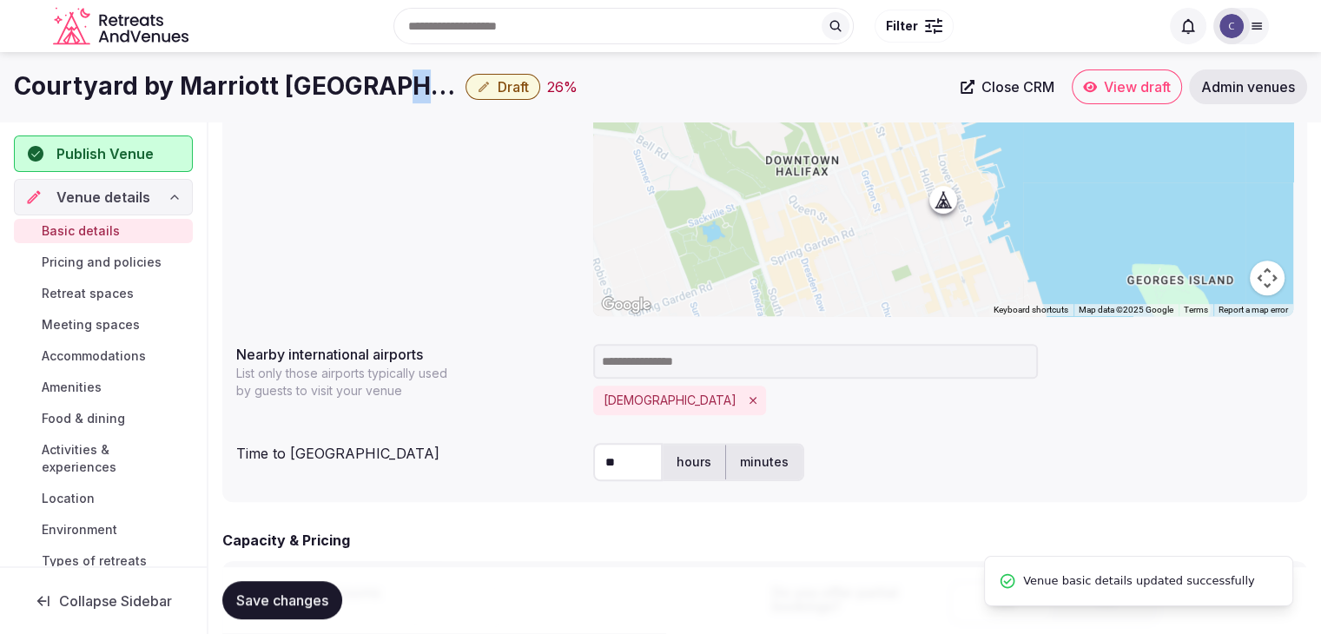
click at [371, 102] on h1 "Courtyard by Marriott Halifax Downtown" at bounding box center [236, 86] width 445 height 34
click at [367, 91] on h1 "Courtyard by Marriott Halifax Downtown" at bounding box center [236, 86] width 445 height 34
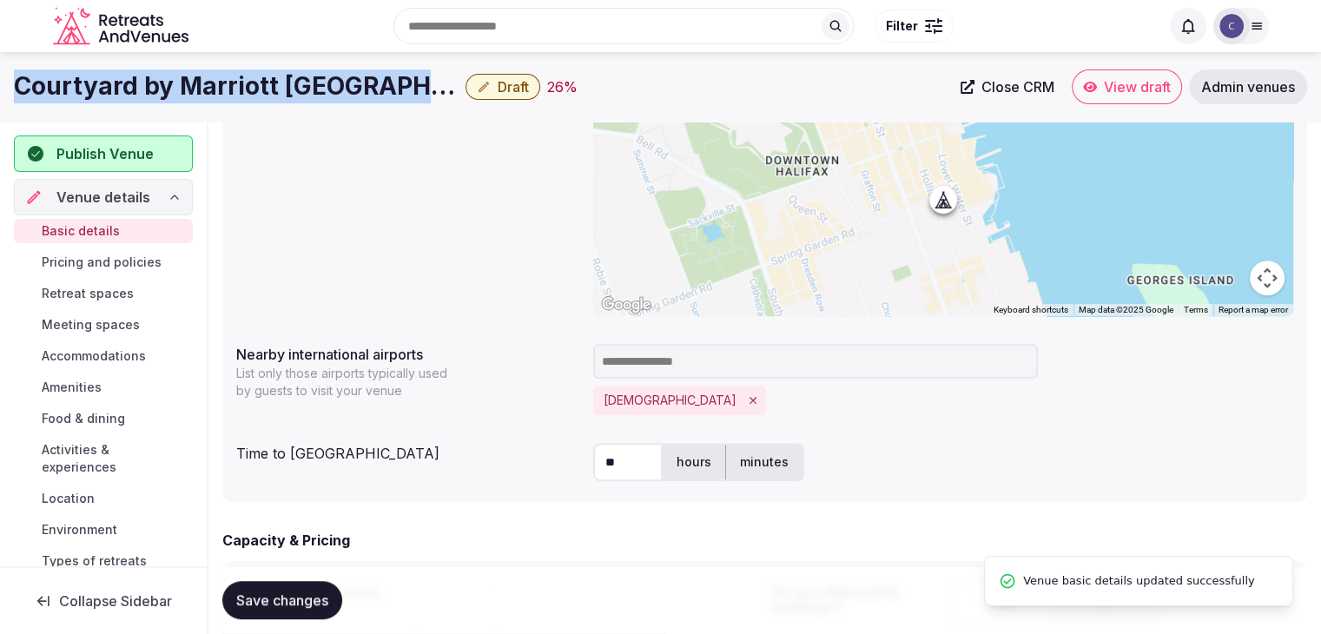
click at [367, 91] on h1 "Courtyard by Marriott Halifax Downtown" at bounding box center [236, 86] width 445 height 34
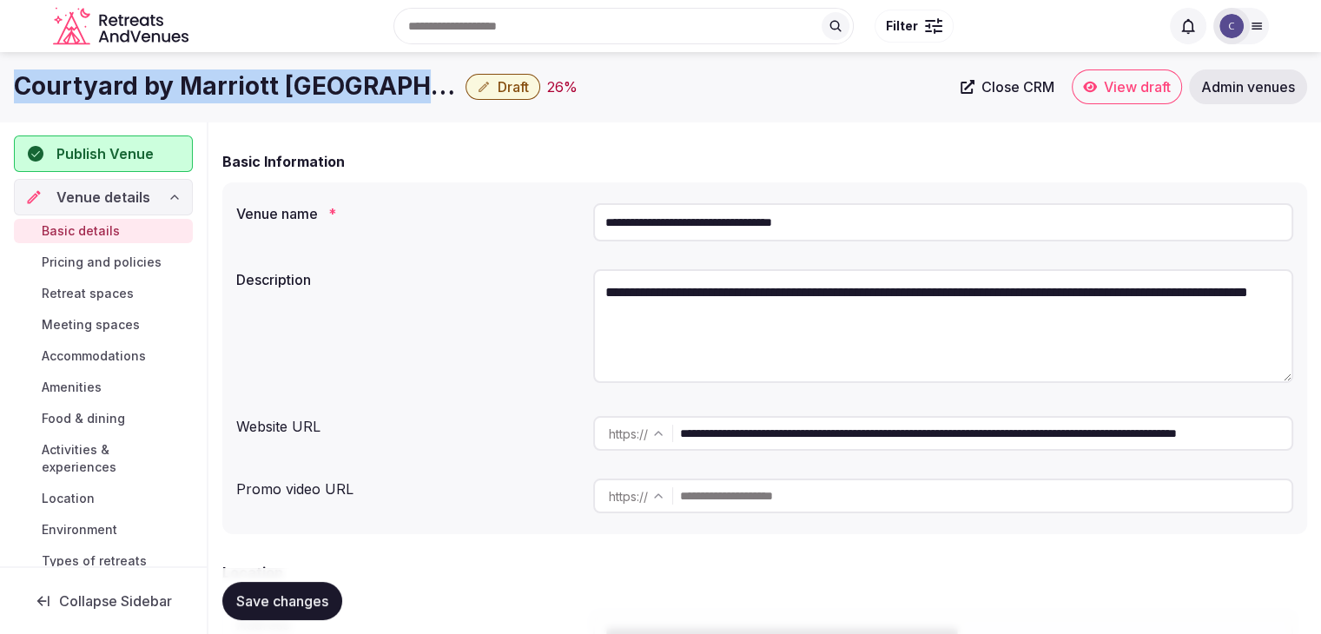
scroll to position [0, 0]
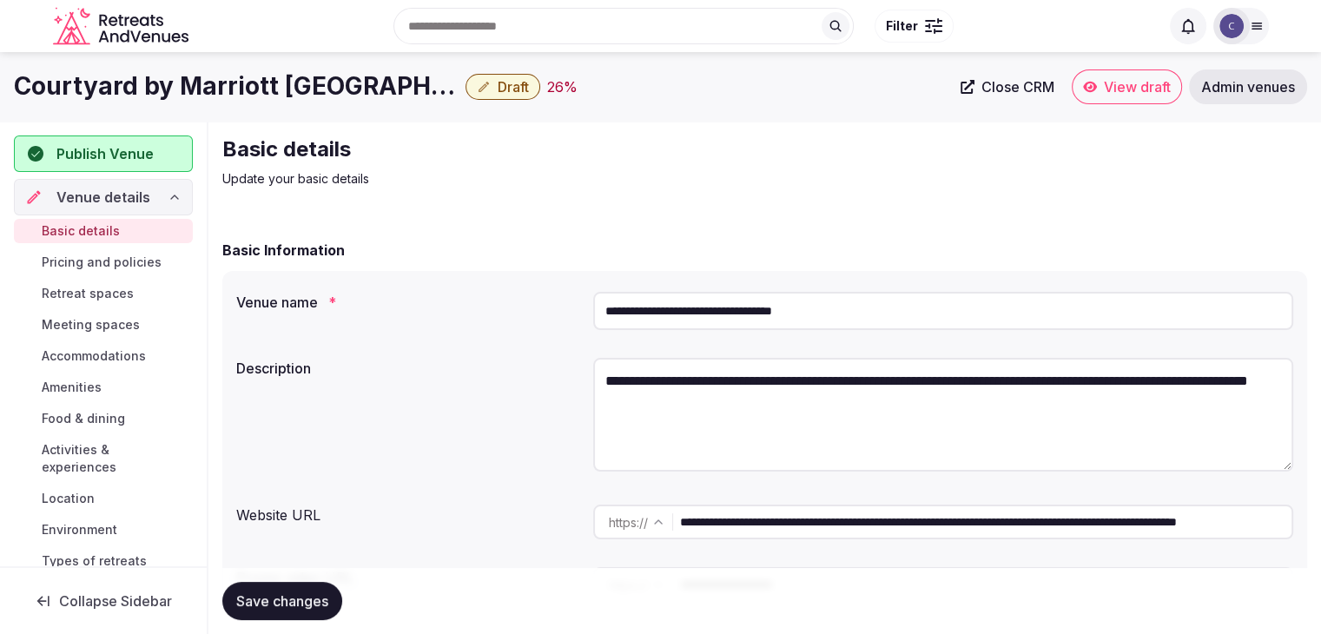
click at [661, 380] on textarea "**********" at bounding box center [943, 415] width 700 height 114
paste textarea "**********"
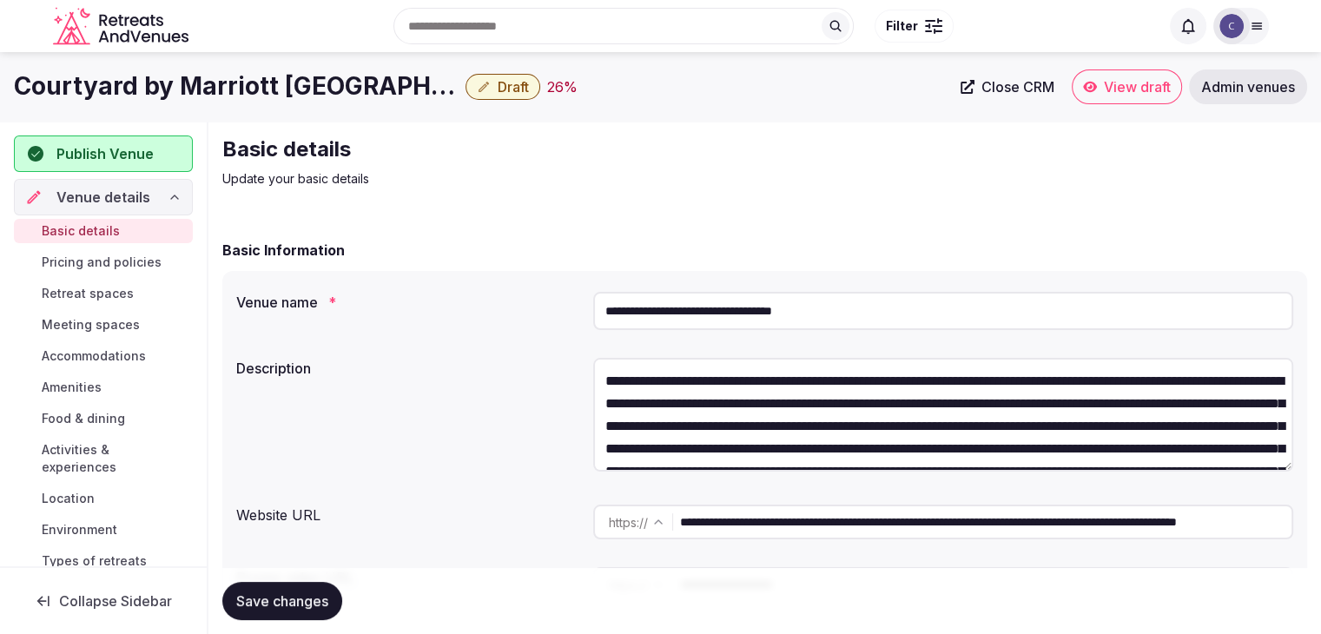
scroll to position [144, 0]
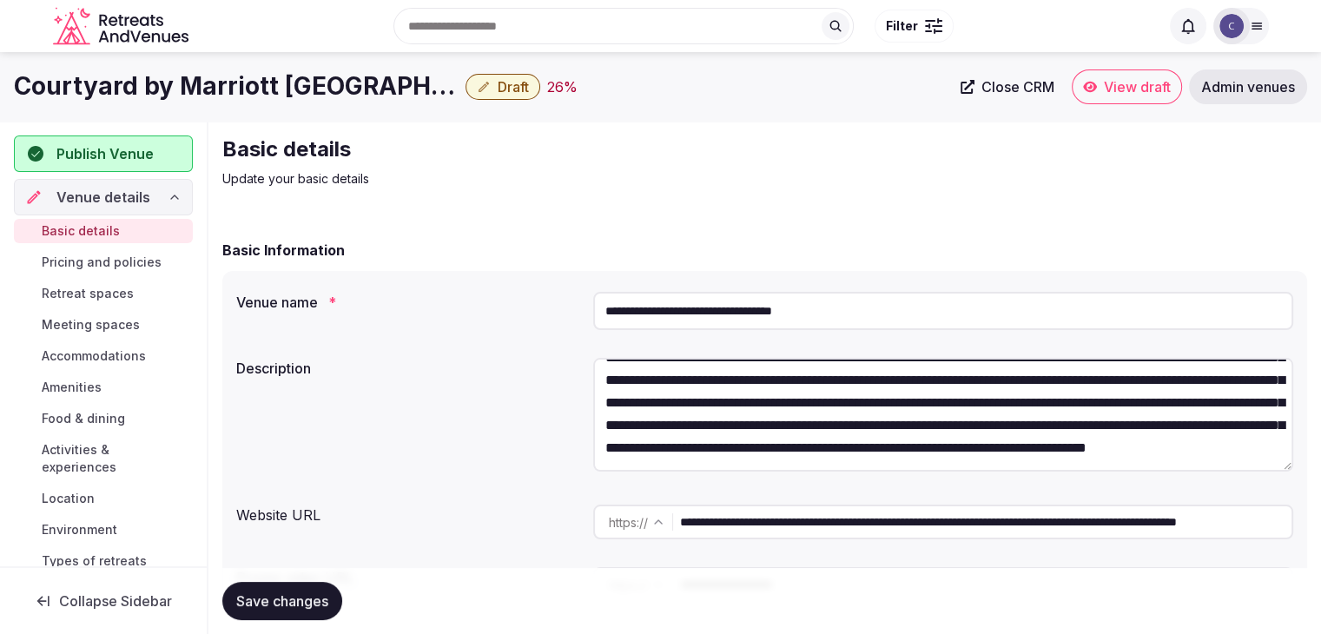
type textarea "**********"
click at [306, 607] on span "Save changes" at bounding box center [282, 600] width 92 height 17
click at [498, 91] on span "Draft" at bounding box center [513, 86] width 31 height 17
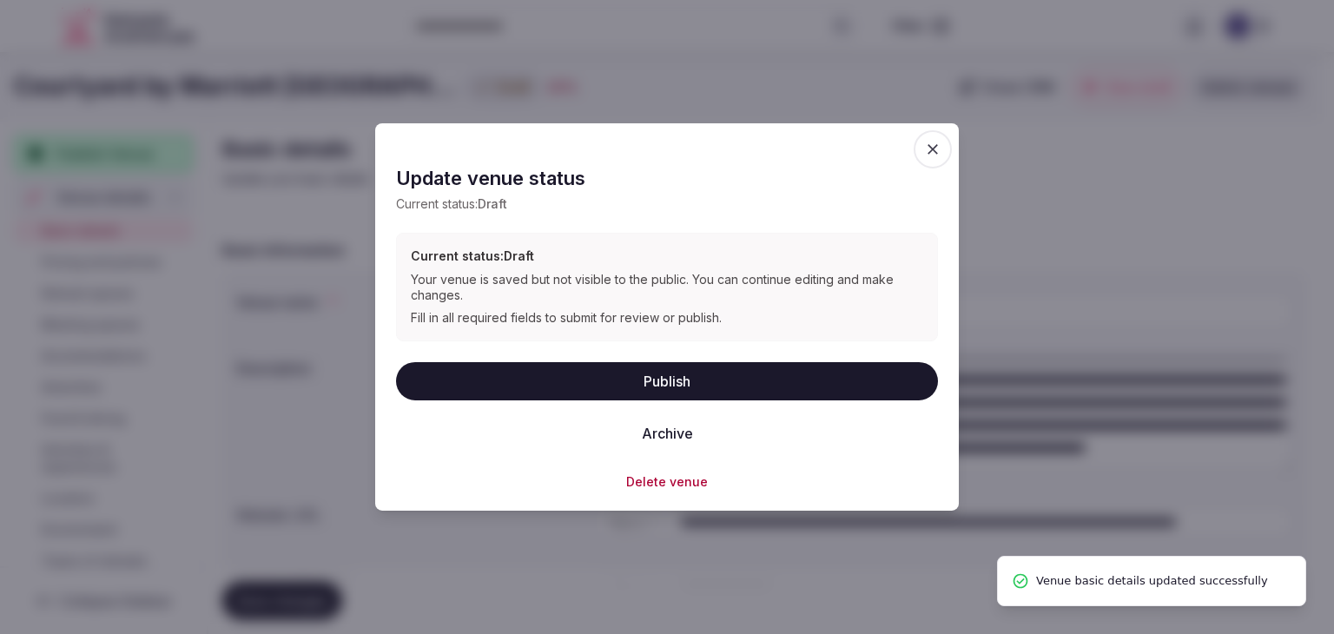
click at [664, 377] on button "Publish" at bounding box center [667, 380] width 542 height 38
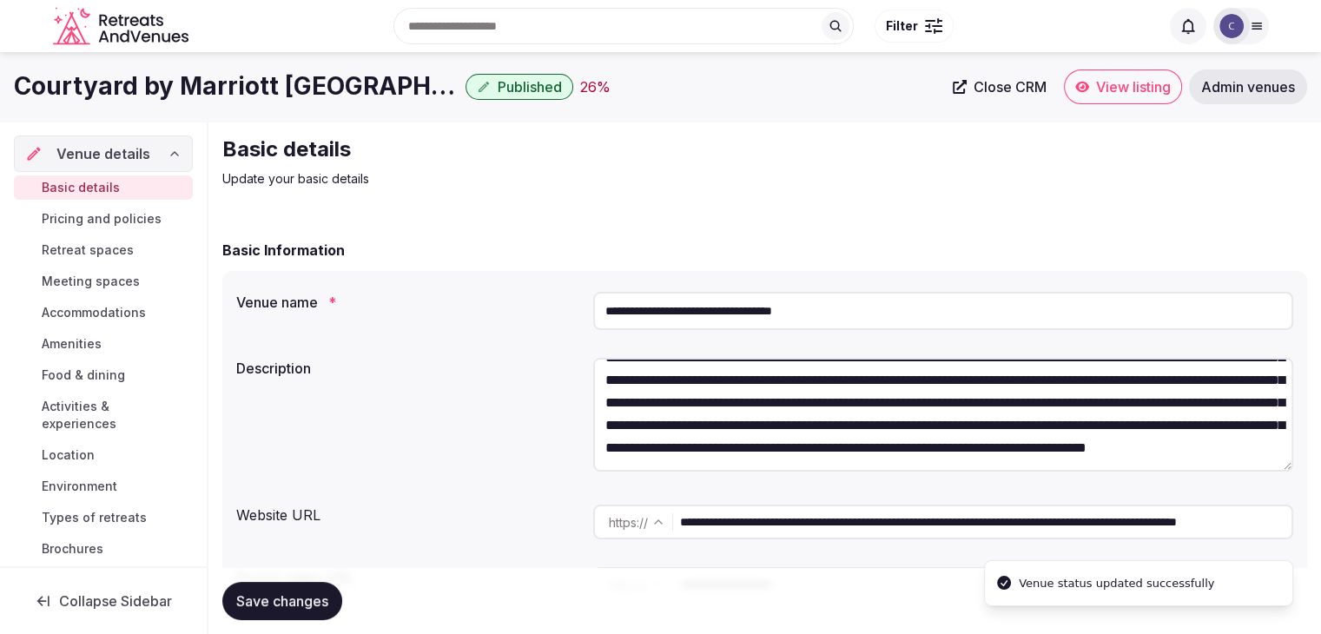
click at [336, 91] on h1 "Courtyard by Marriott Halifax Downtown" at bounding box center [236, 86] width 445 height 34
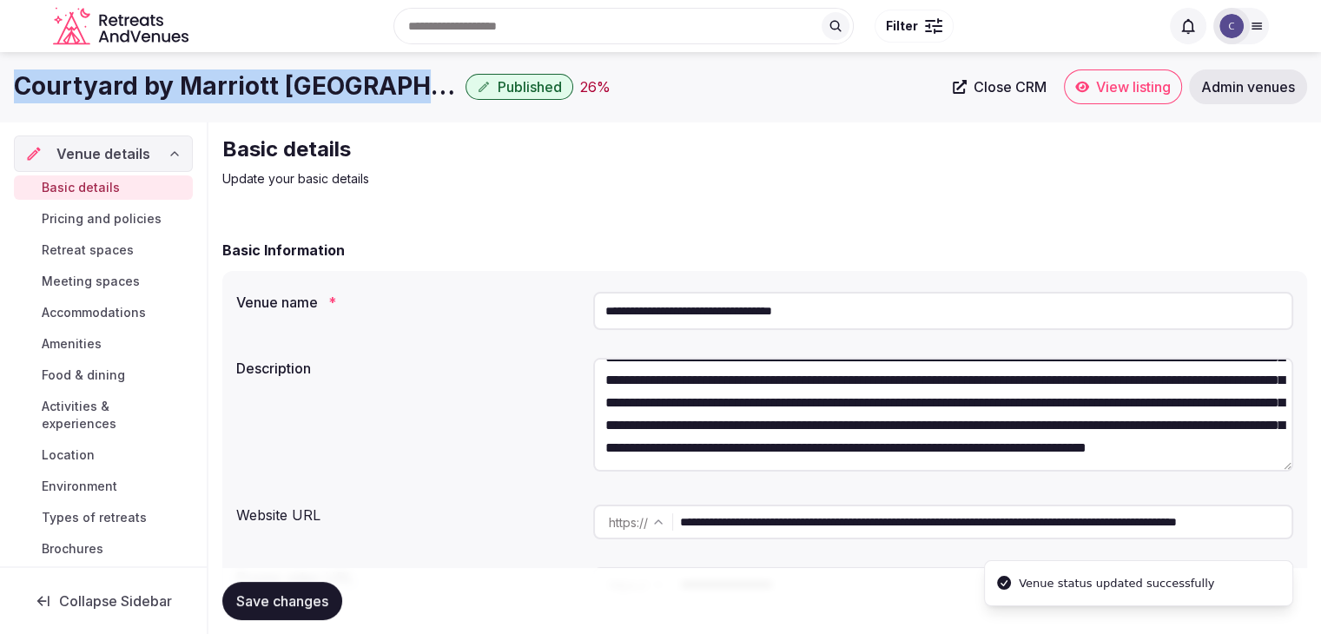
click at [336, 91] on h1 "Courtyard by Marriott Halifax Downtown" at bounding box center [236, 86] width 445 height 34
copy div "Courtyard by Marriott Halifax Downtown"
click at [1105, 97] on link "View listing" at bounding box center [1123, 86] width 118 height 35
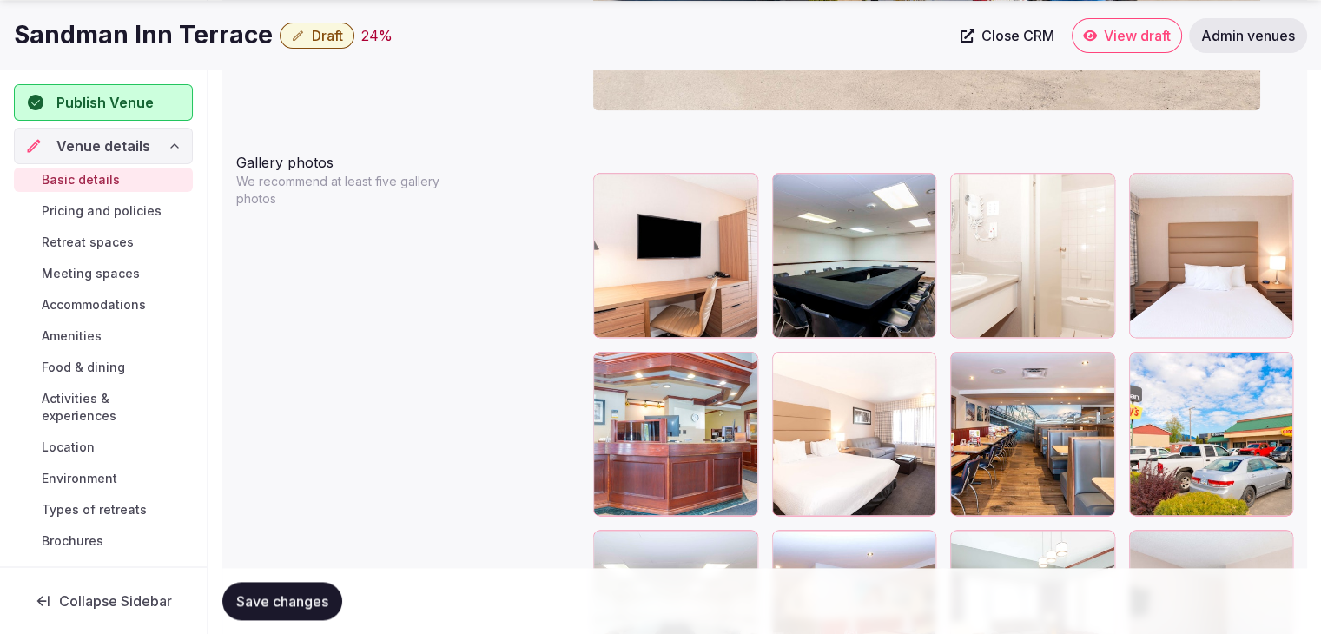
scroll to position [2132, 0]
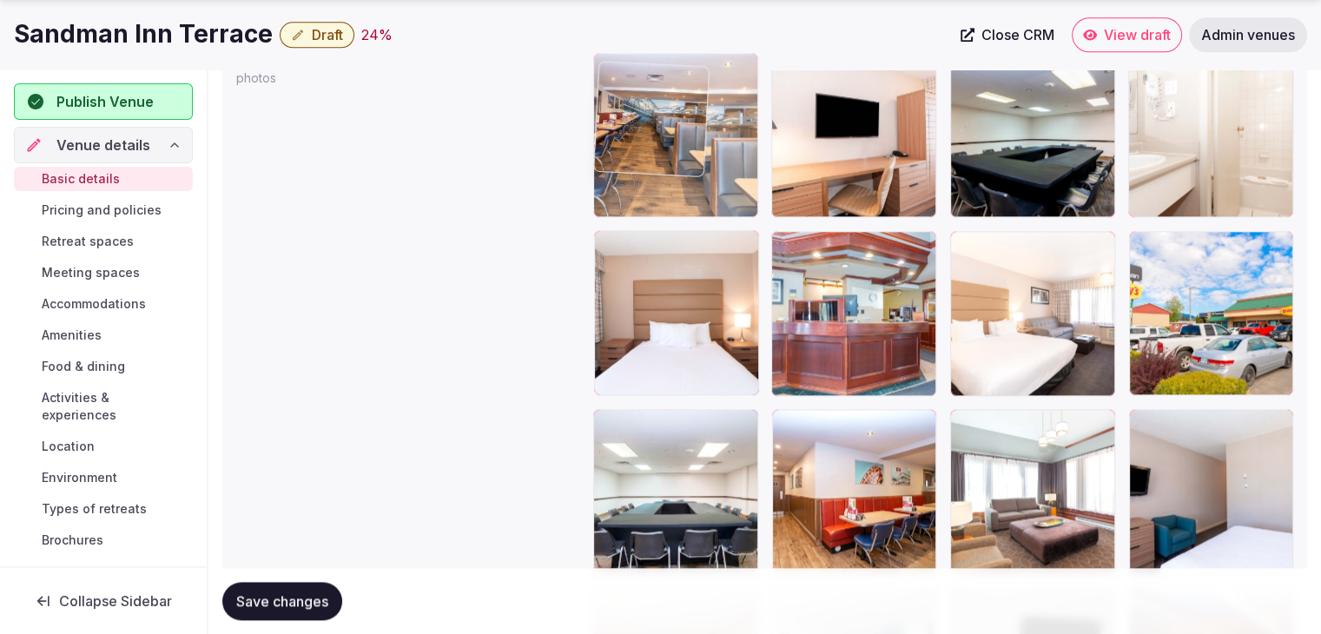
drag, startPoint x: 979, startPoint y: 241, endPoint x: 653, endPoint y: 118, distance: 348.3
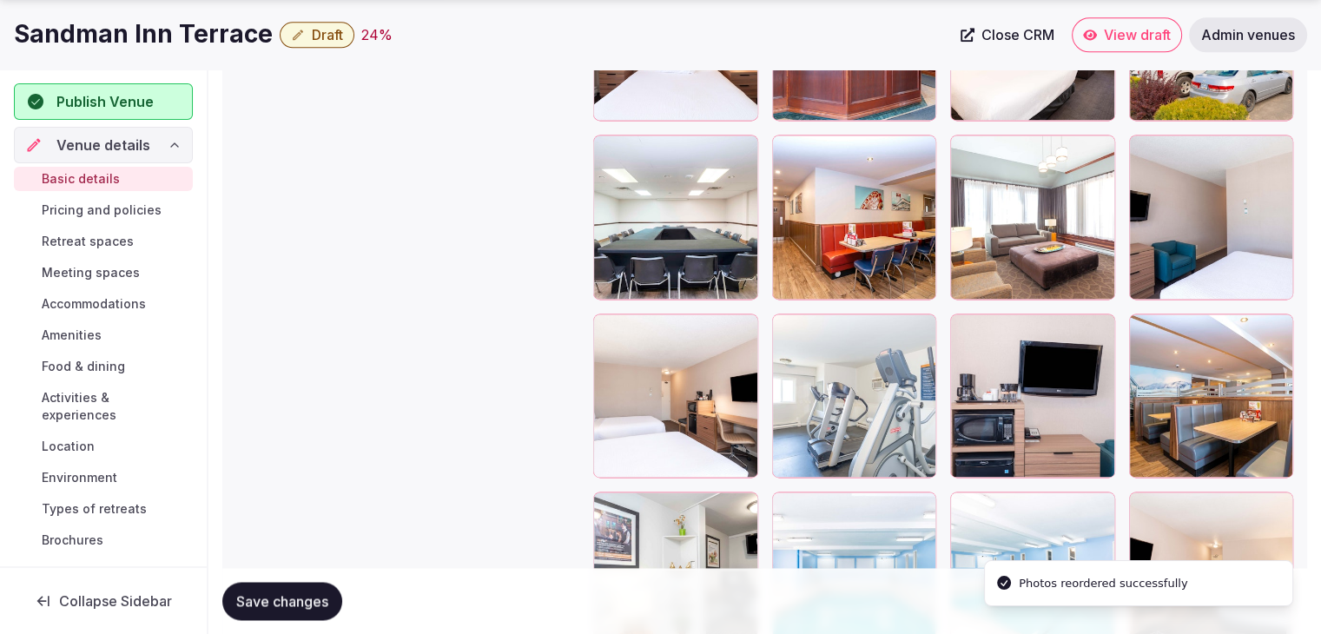
scroll to position [2548, 0]
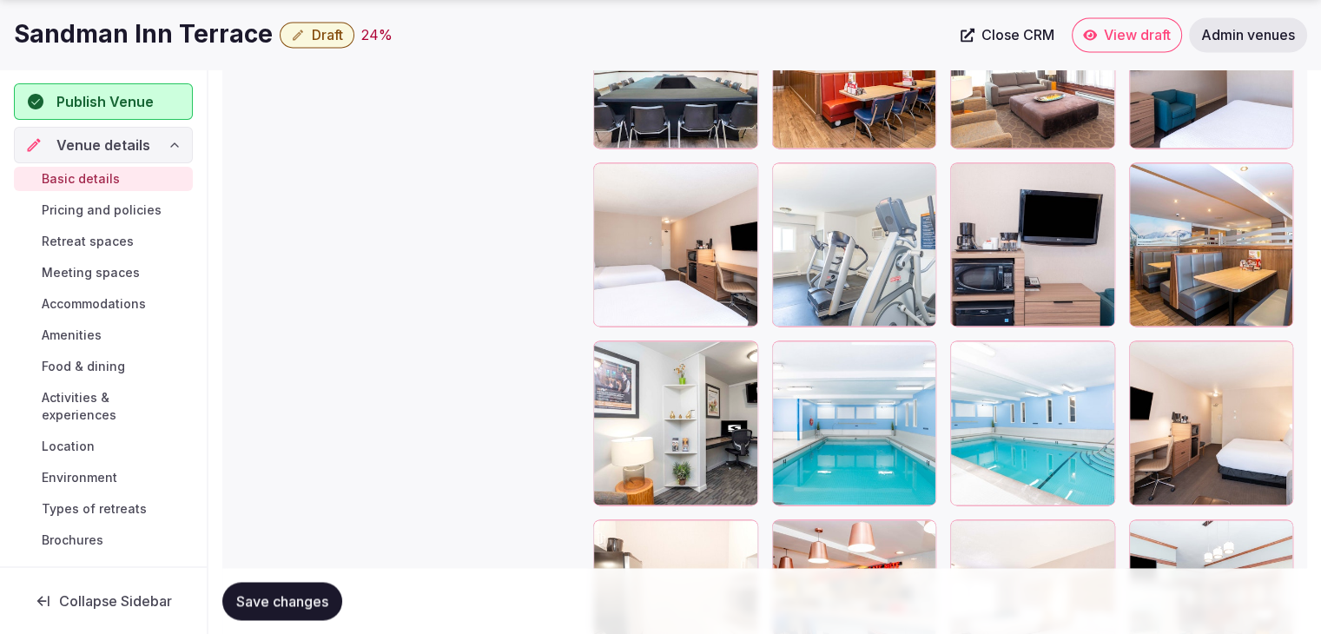
click at [962, 353] on icon at bounding box center [964, 354] width 21 height 21
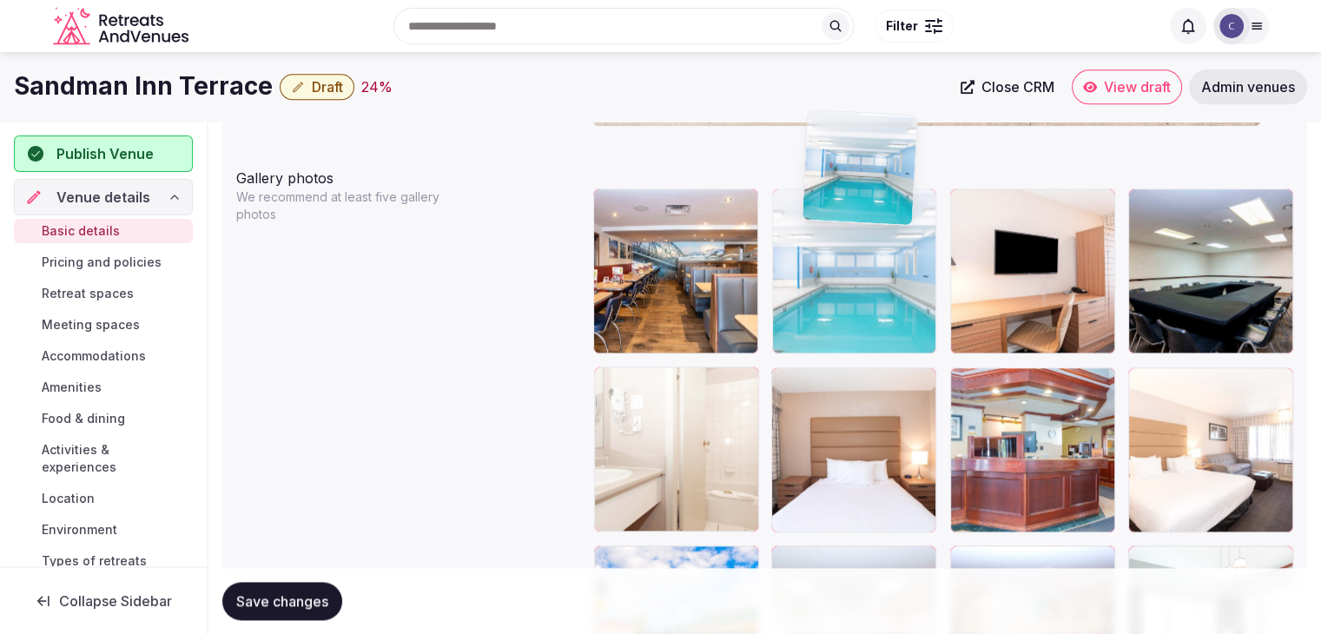
scroll to position [1984, 0]
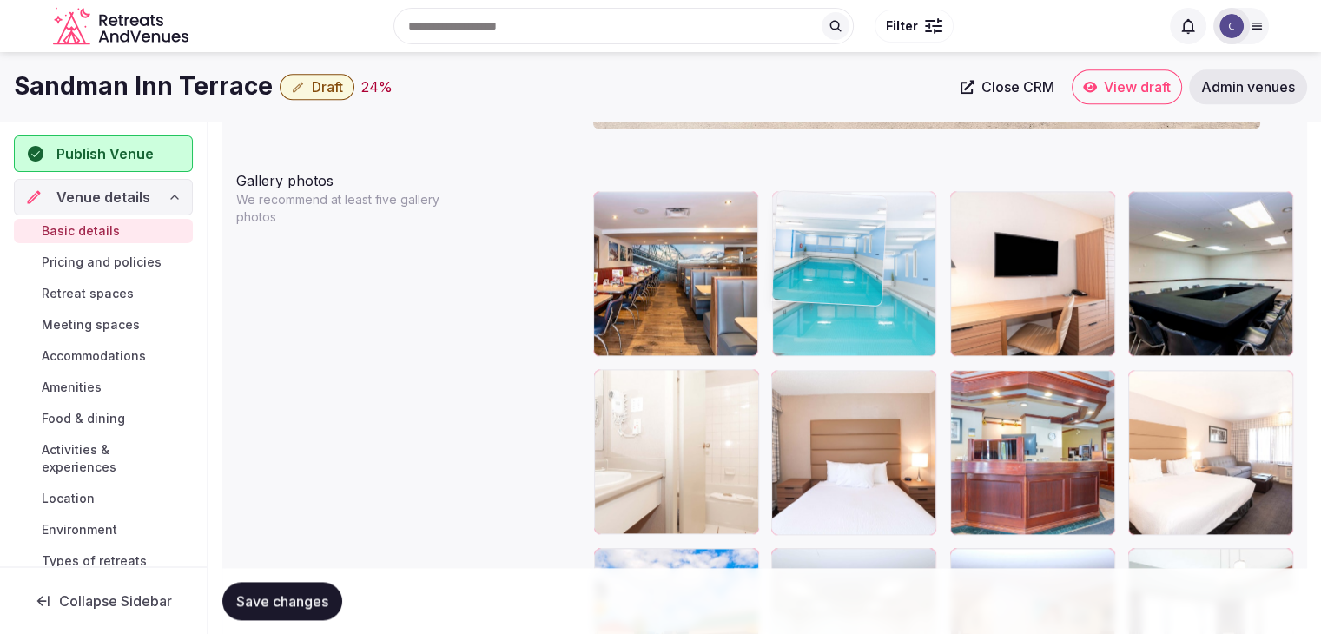
drag, startPoint x: 790, startPoint y: 362, endPoint x: 834, endPoint y: 248, distance: 122.6
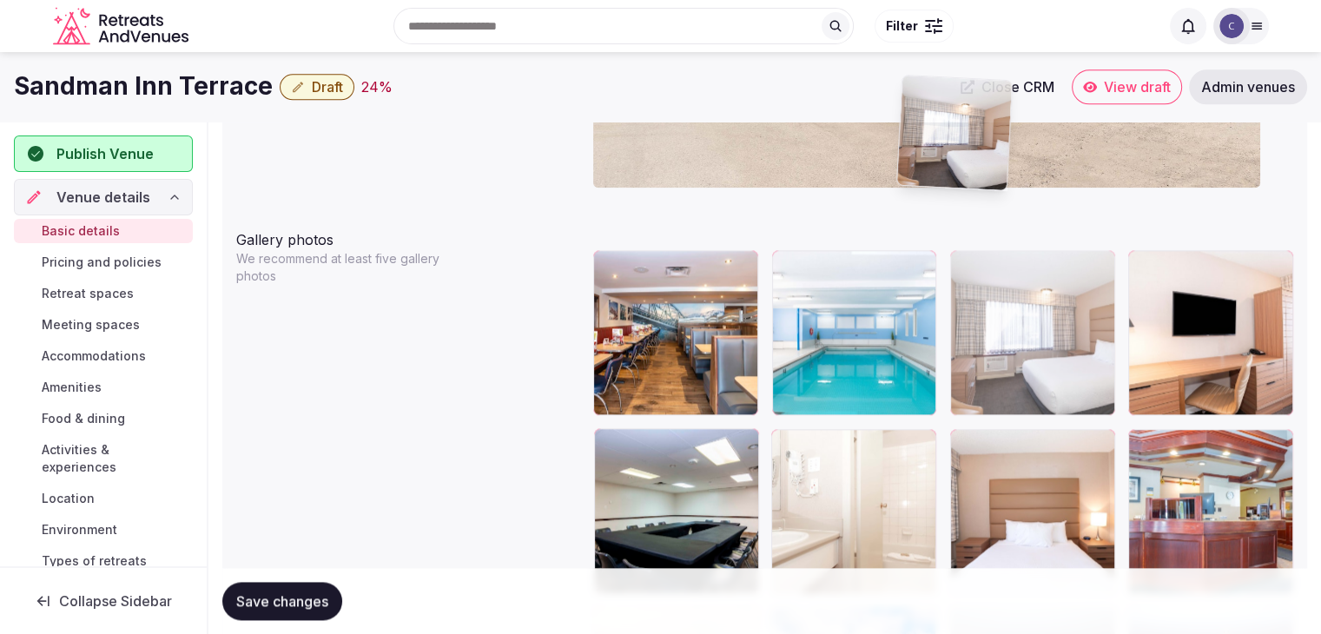
scroll to position [1905, 0]
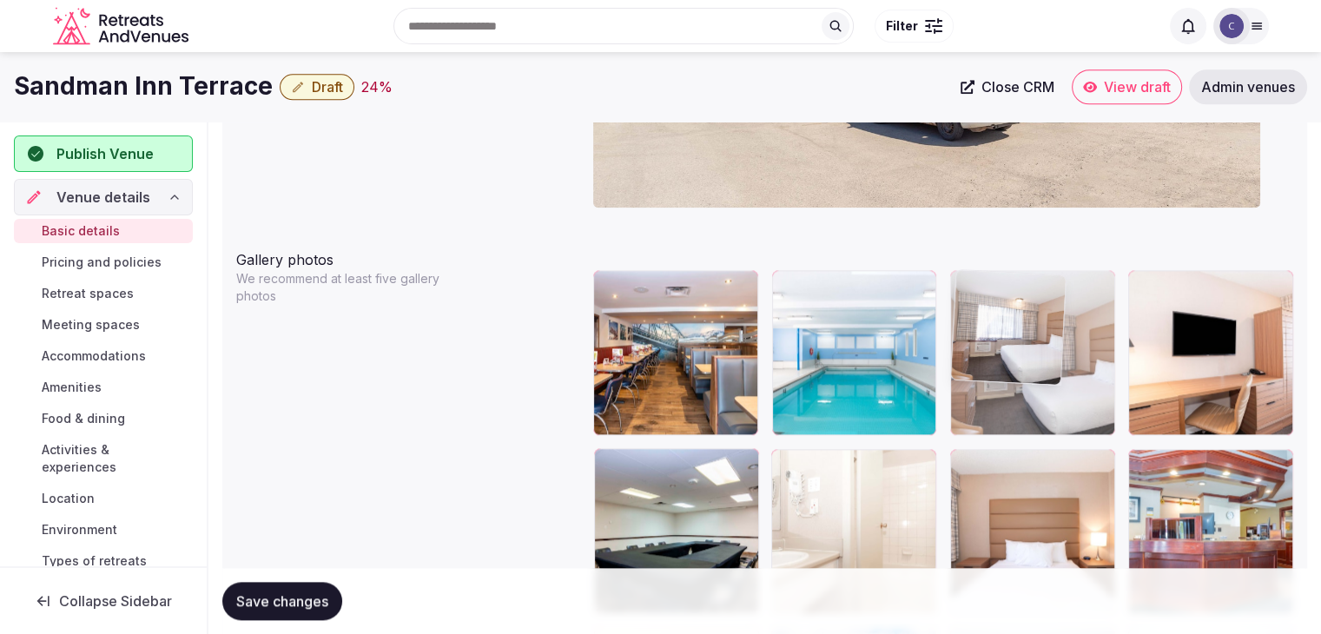
drag, startPoint x: 608, startPoint y: 352, endPoint x: 1074, endPoint y: 330, distance: 466.0
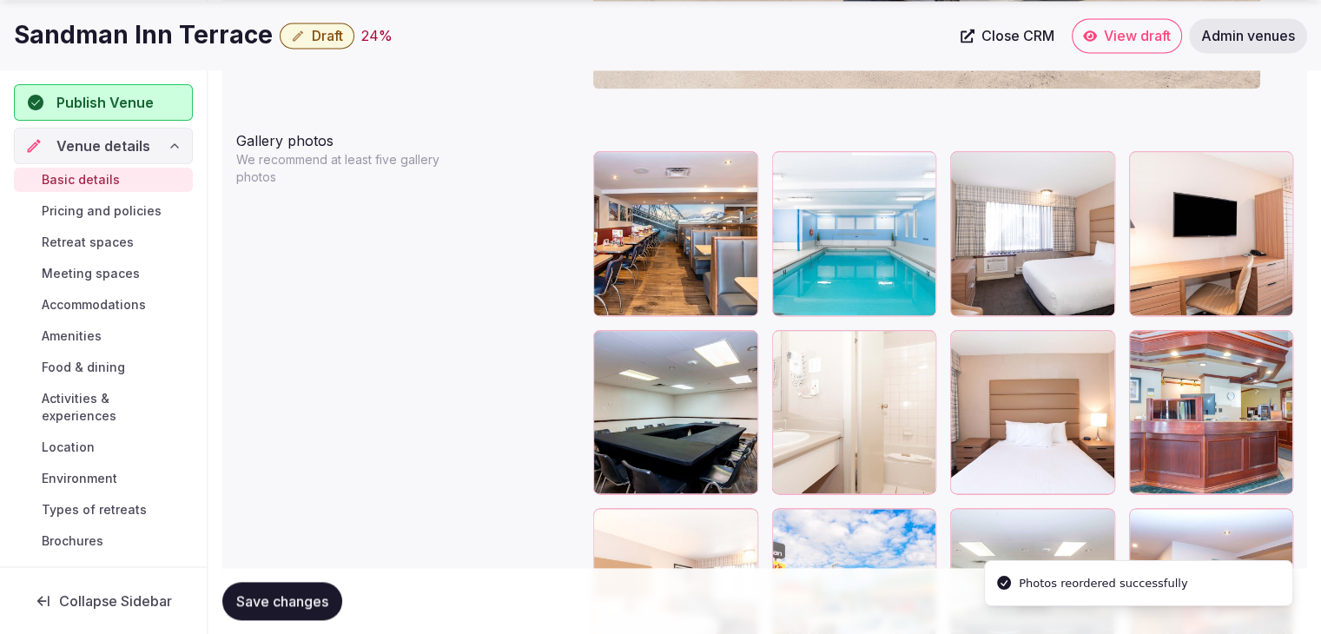
scroll to position [2165, 0]
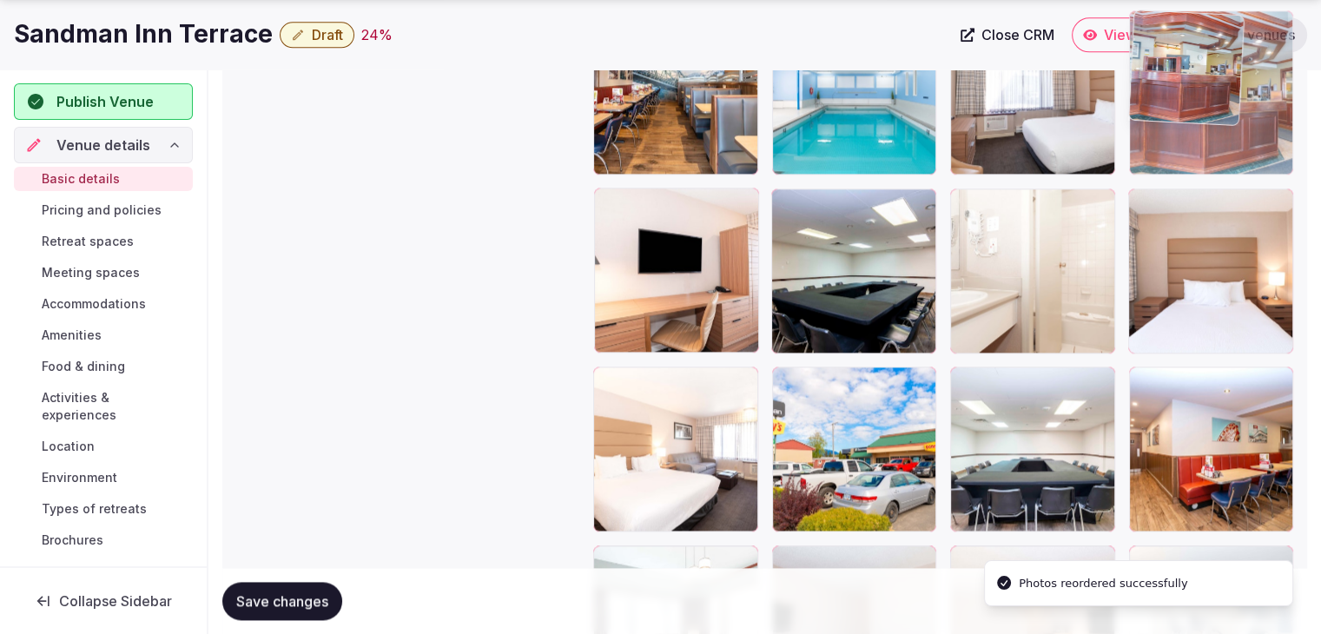
drag, startPoint x: 1147, startPoint y: 204, endPoint x: 1142, endPoint y: 168, distance: 36.0
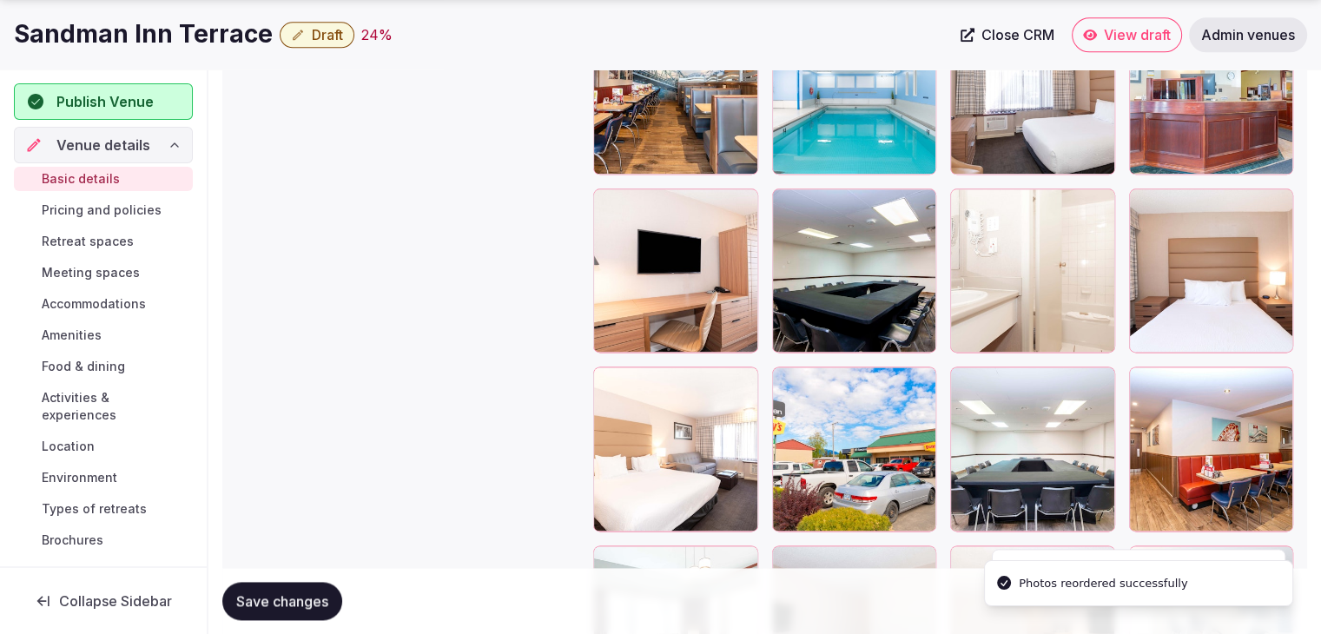
click at [789, 204] on icon at bounding box center [786, 202] width 21 height 21
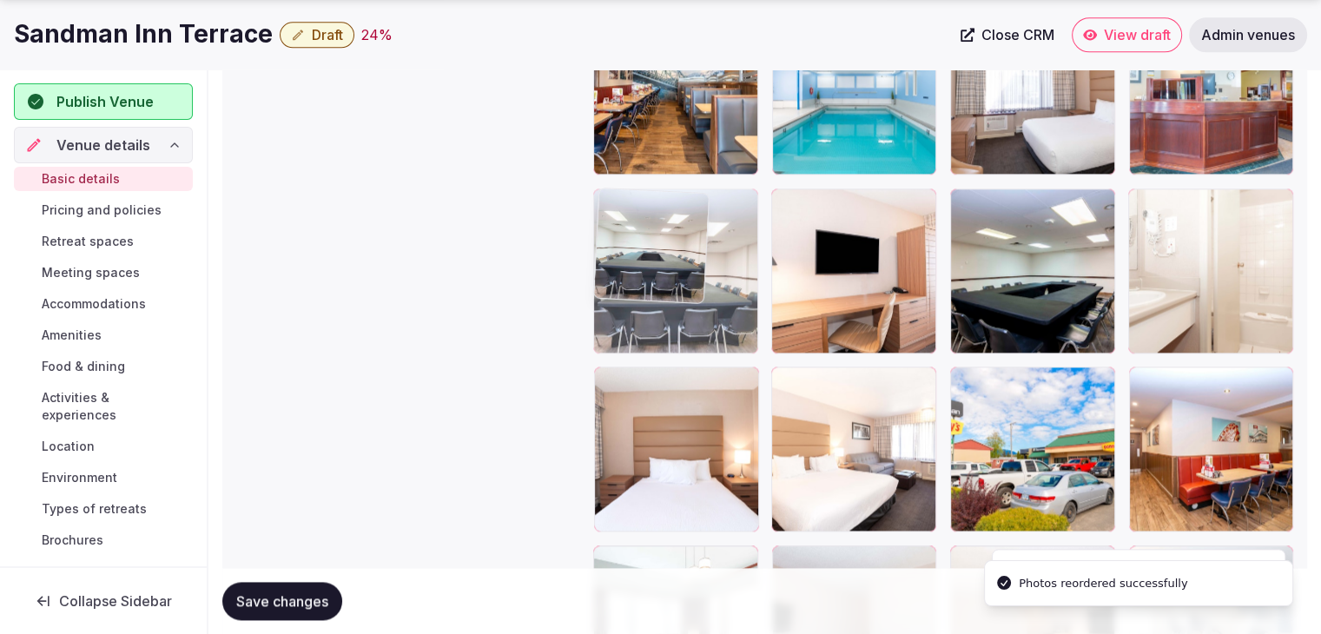
drag, startPoint x: 970, startPoint y: 377, endPoint x: 671, endPoint y: 252, distance: 324.7
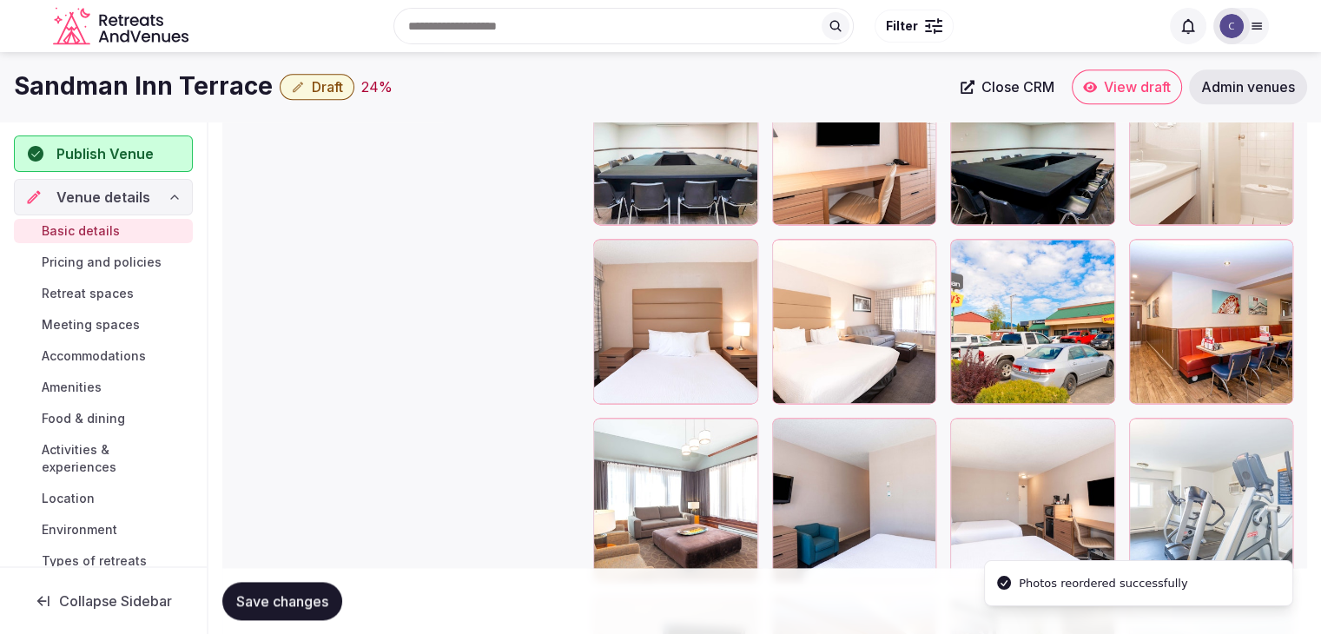
scroll to position [2252, 0]
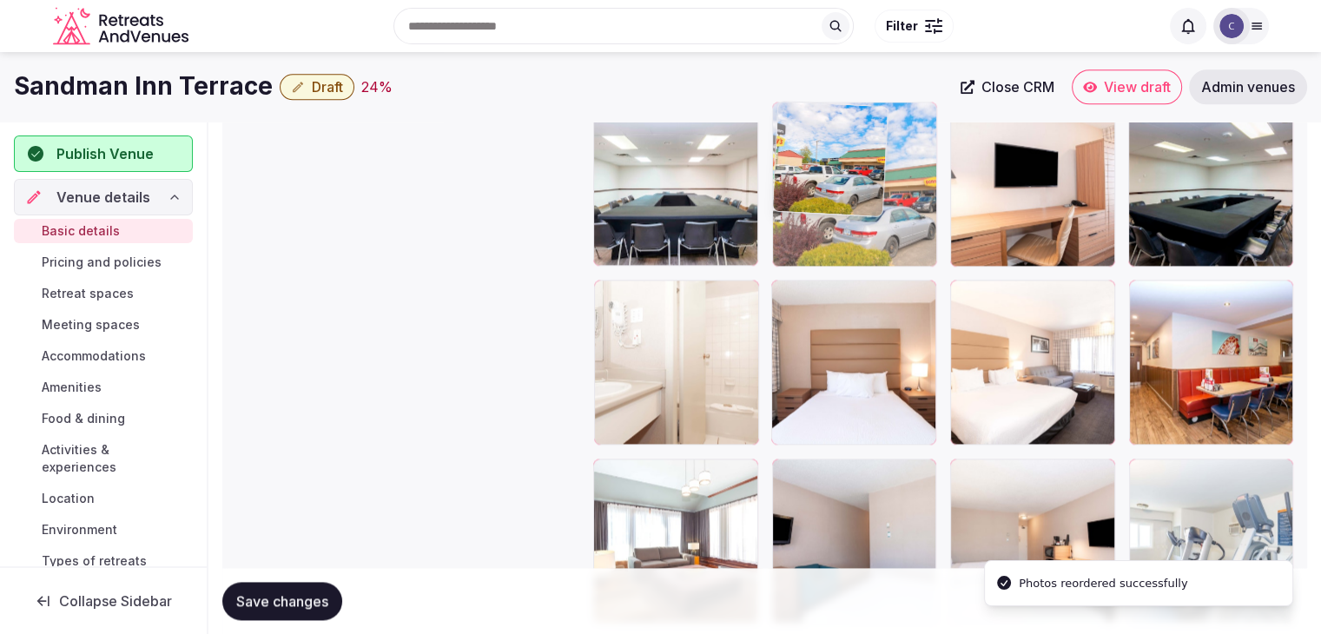
drag, startPoint x: 967, startPoint y: 279, endPoint x: 862, endPoint y: 198, distance: 132.5
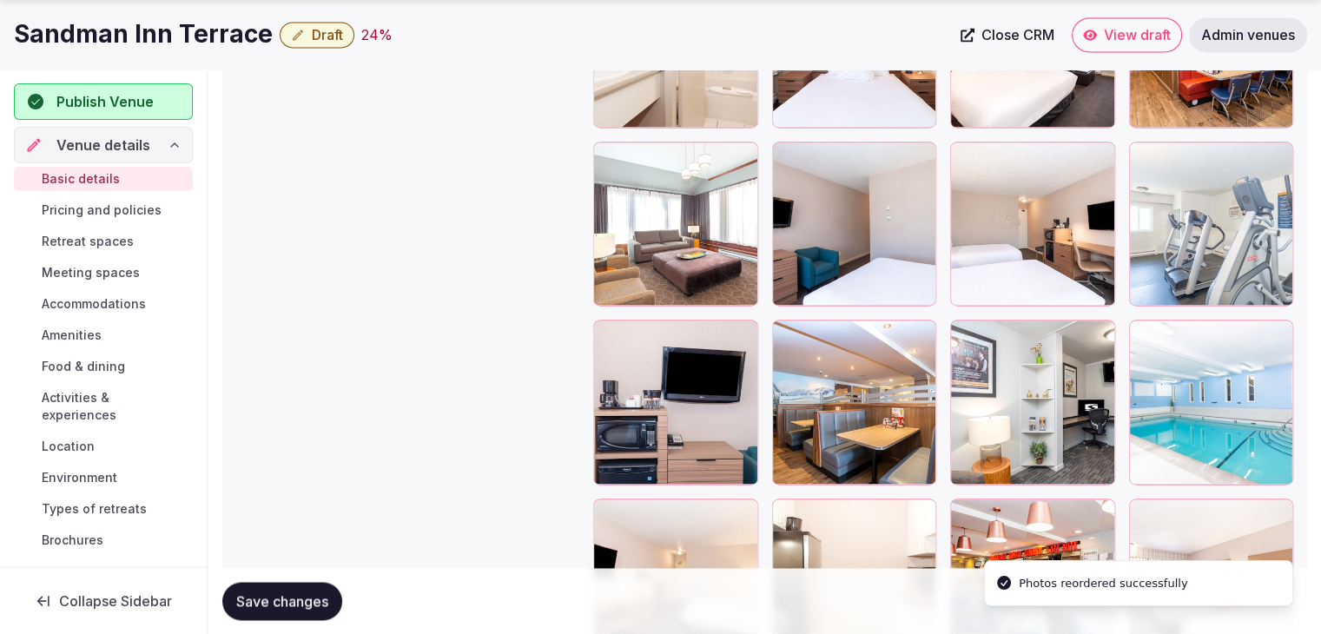
scroll to position [2600, 0]
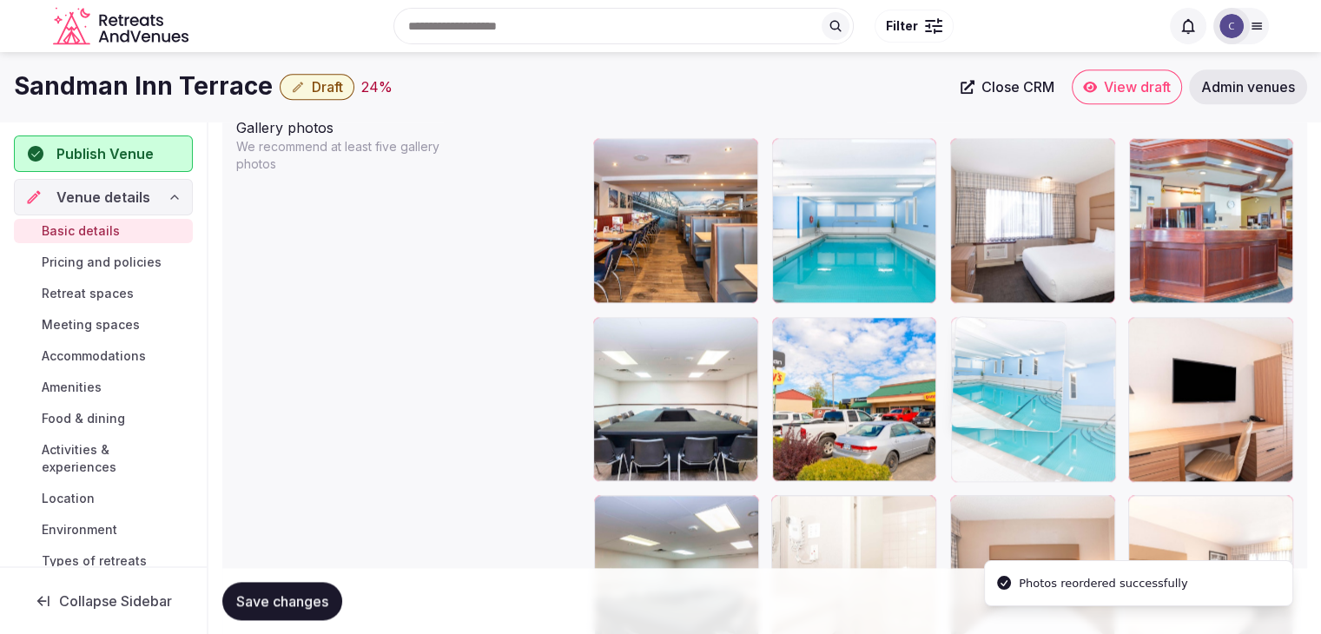
drag, startPoint x: 1150, startPoint y: 298, endPoint x: 1010, endPoint y: 319, distance: 141.4
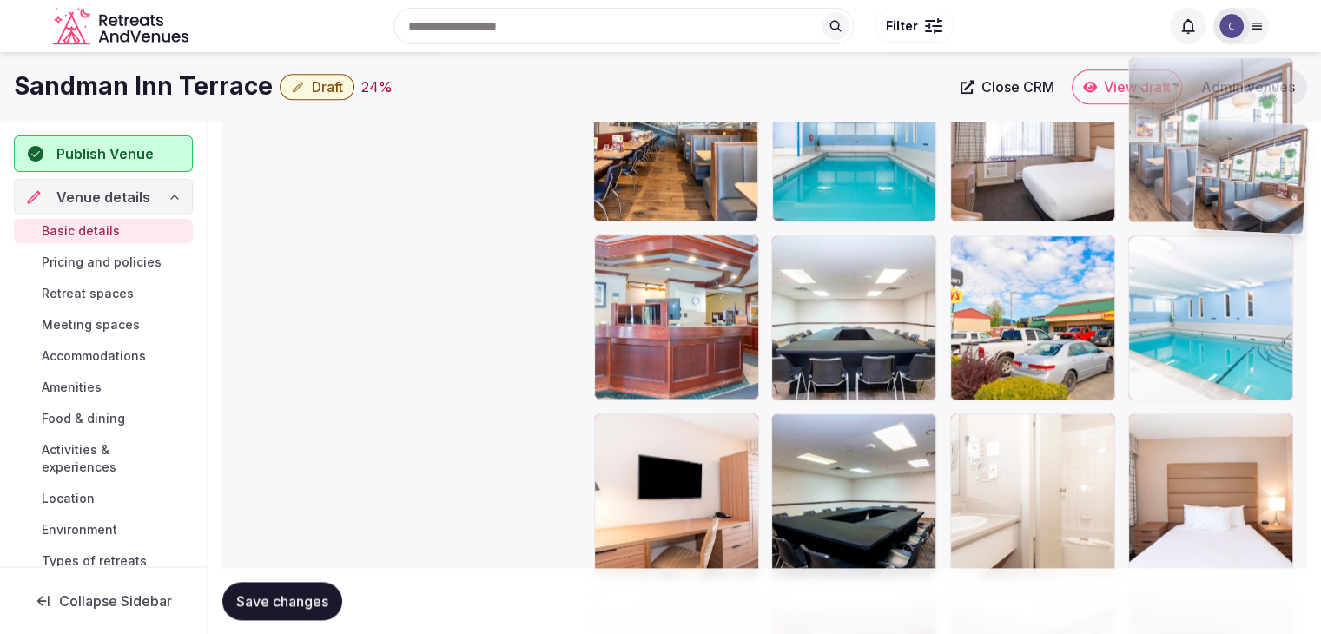
scroll to position [2117, 0]
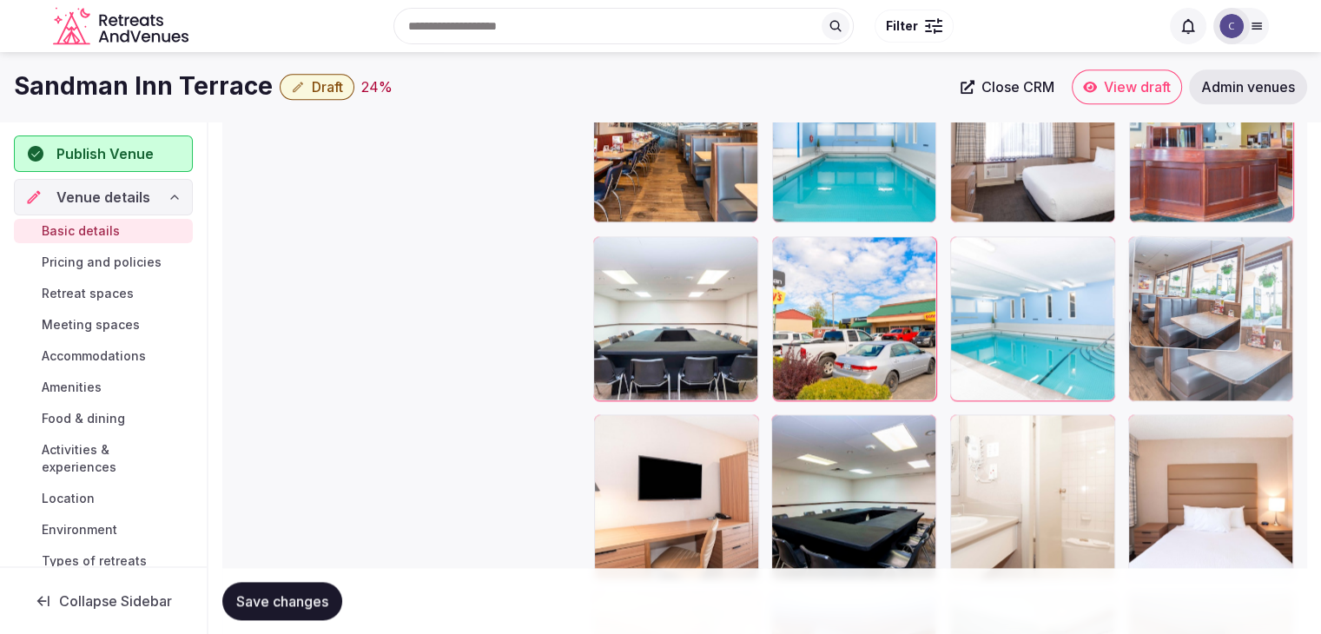
drag, startPoint x: 967, startPoint y: 171, endPoint x: 1214, endPoint y: 258, distance: 262.3
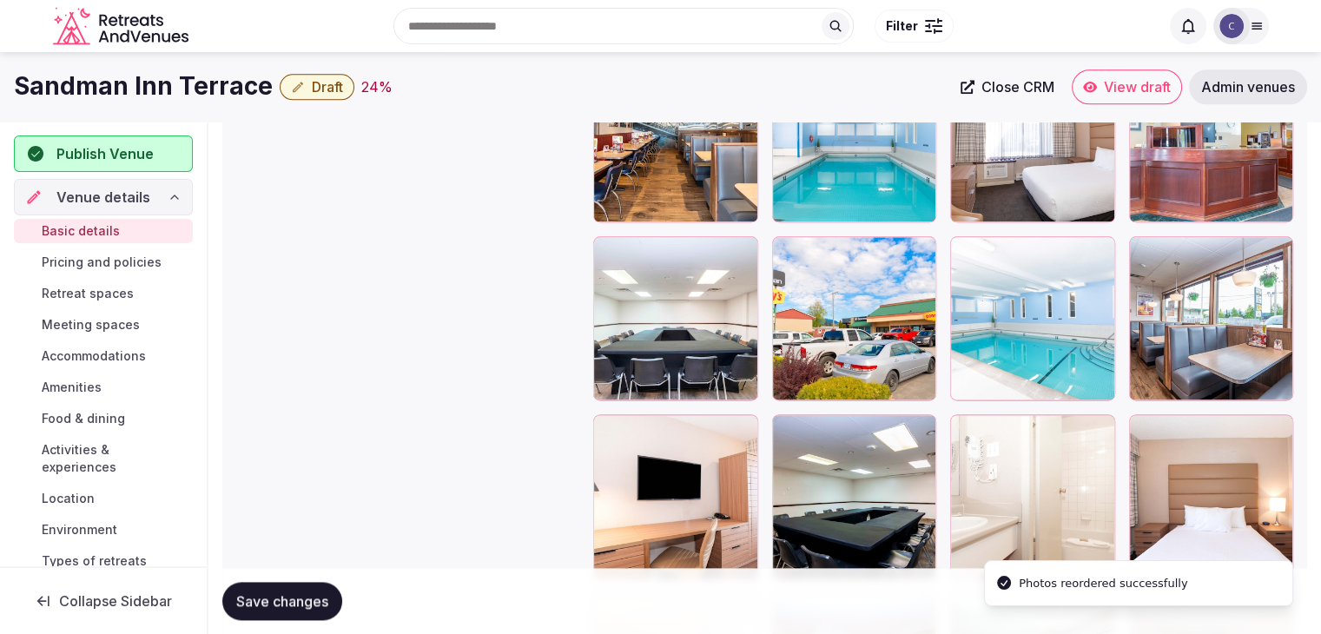
click at [248, 595] on span "Save changes" at bounding box center [282, 600] width 92 height 17
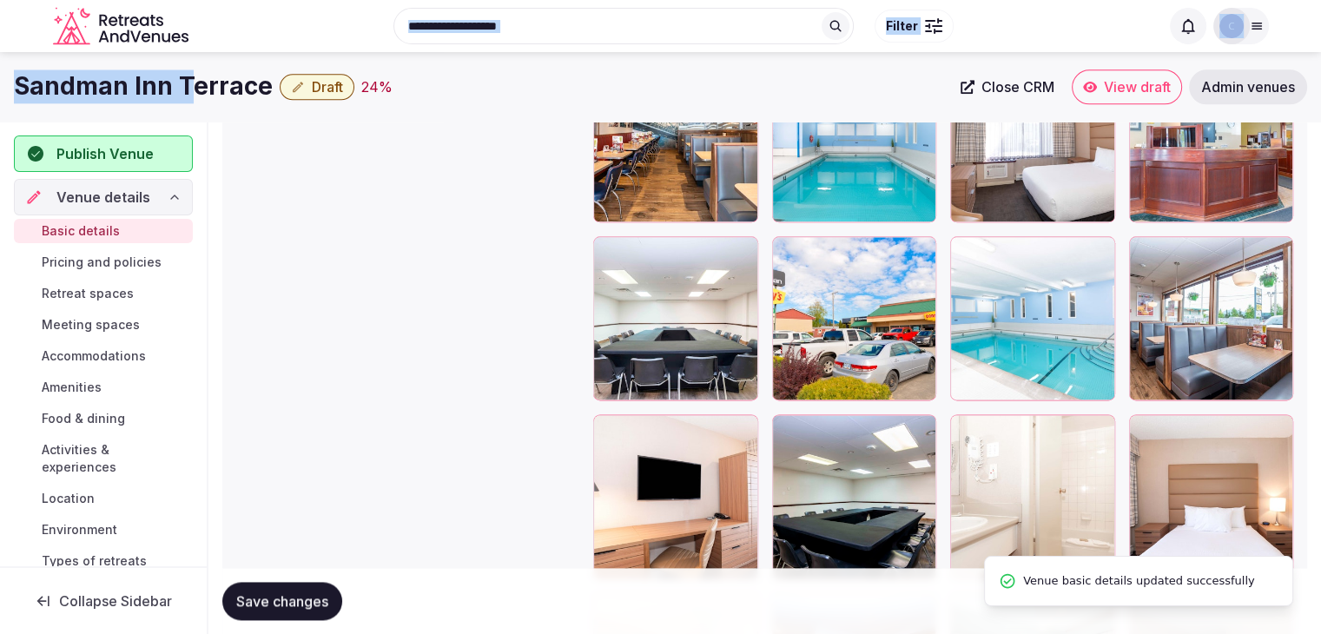
click at [188, 70] on h1 "Sandman Inn Terrace" at bounding box center [143, 86] width 259 height 34
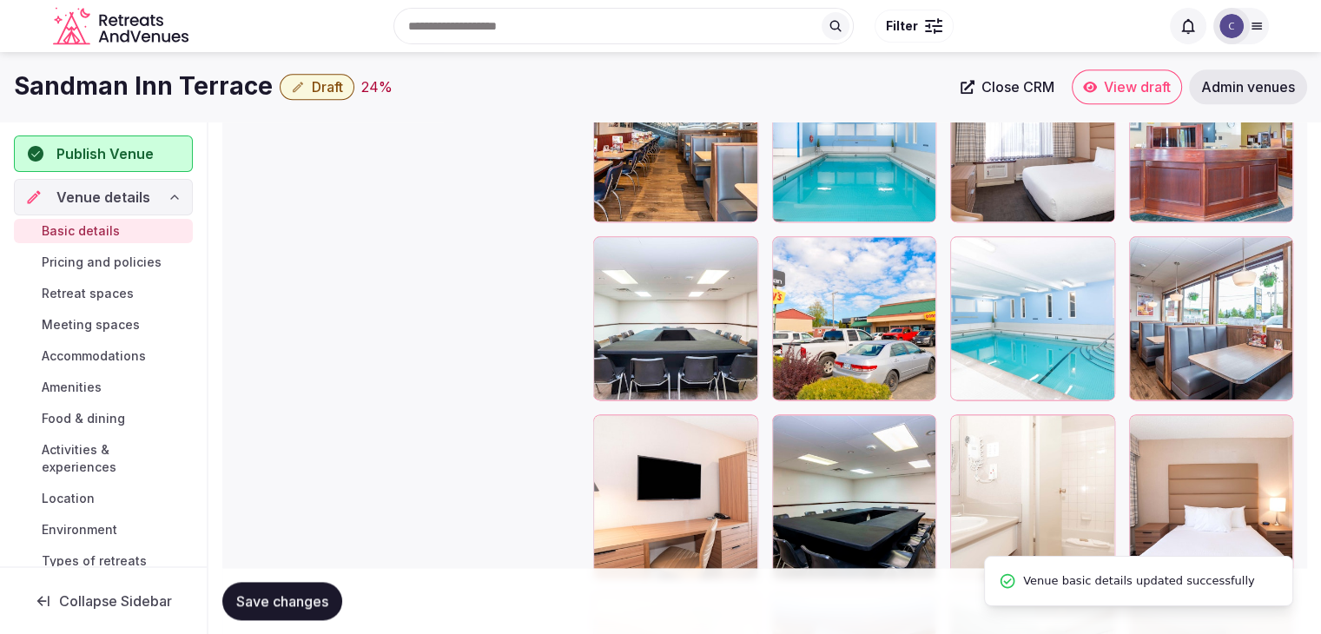
click at [231, 92] on h1 "Sandman Inn Terrace" at bounding box center [143, 86] width 259 height 34
copy div "Sandman Inn Terrace"
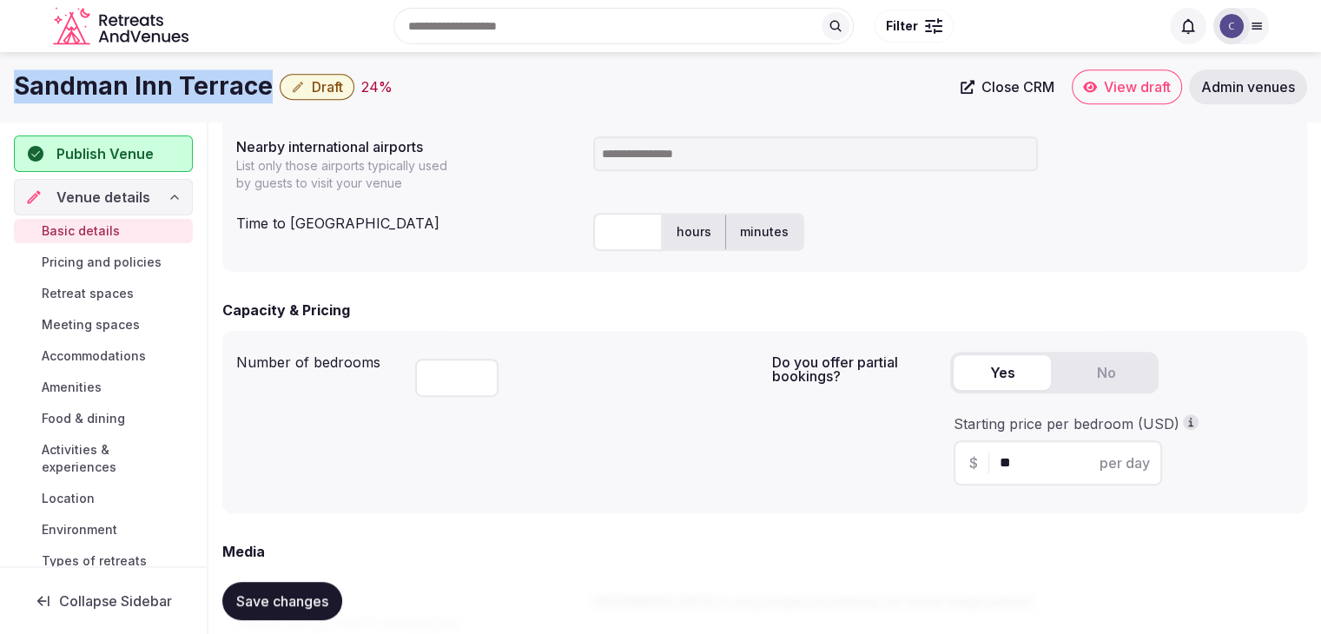
scroll to position [902, 0]
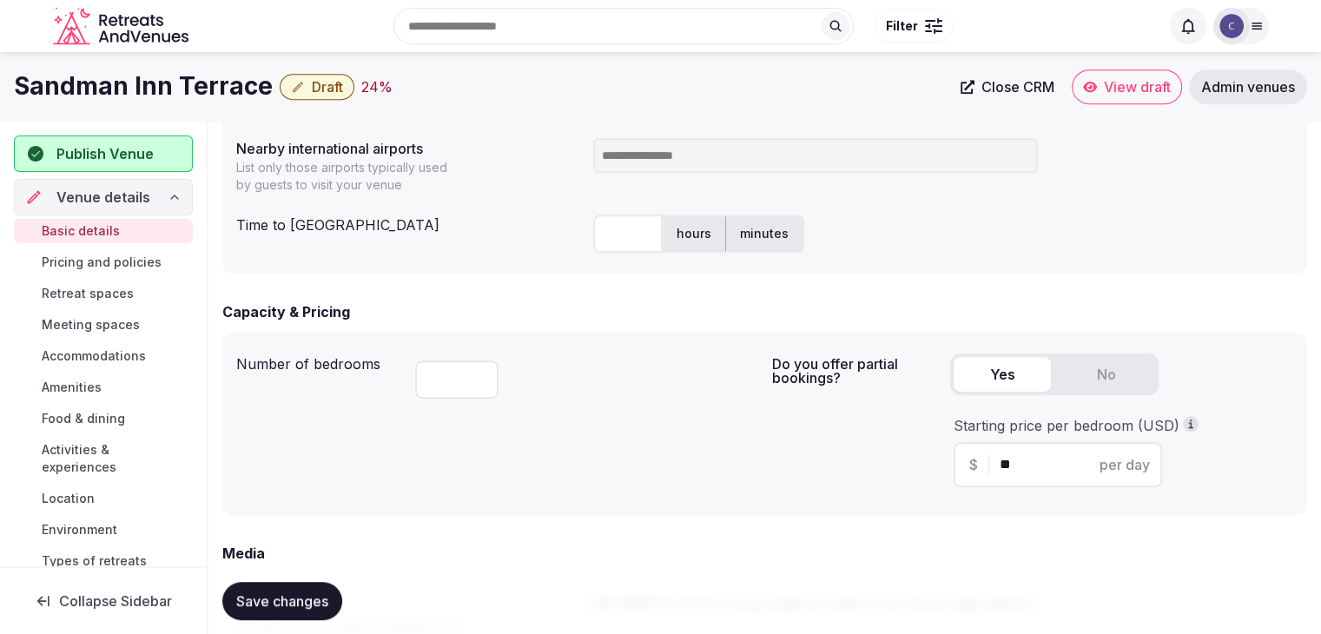
click at [629, 157] on input at bounding box center [815, 155] width 445 height 35
type input "***"
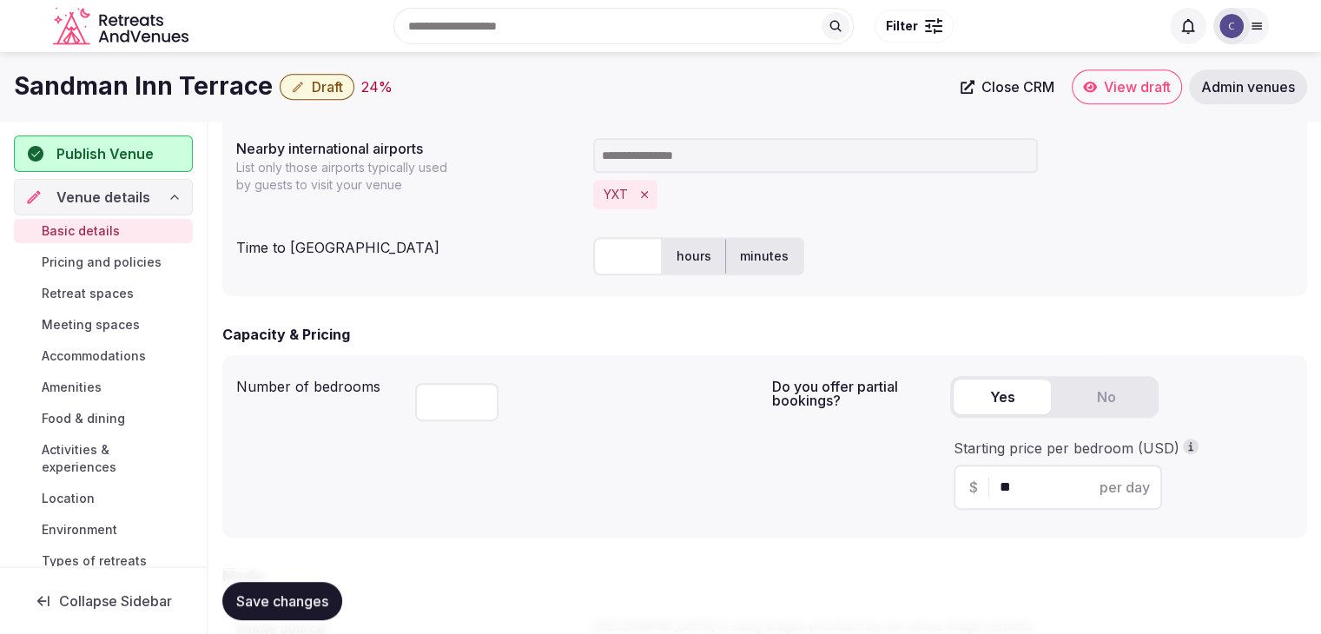
click at [632, 258] on input "text" at bounding box center [627, 256] width 69 height 38
type input "**"
drag, startPoint x: 302, startPoint y: 602, endPoint x: 318, endPoint y: 598, distance: 16.0
click at [302, 601] on span "Save changes" at bounding box center [282, 600] width 92 height 17
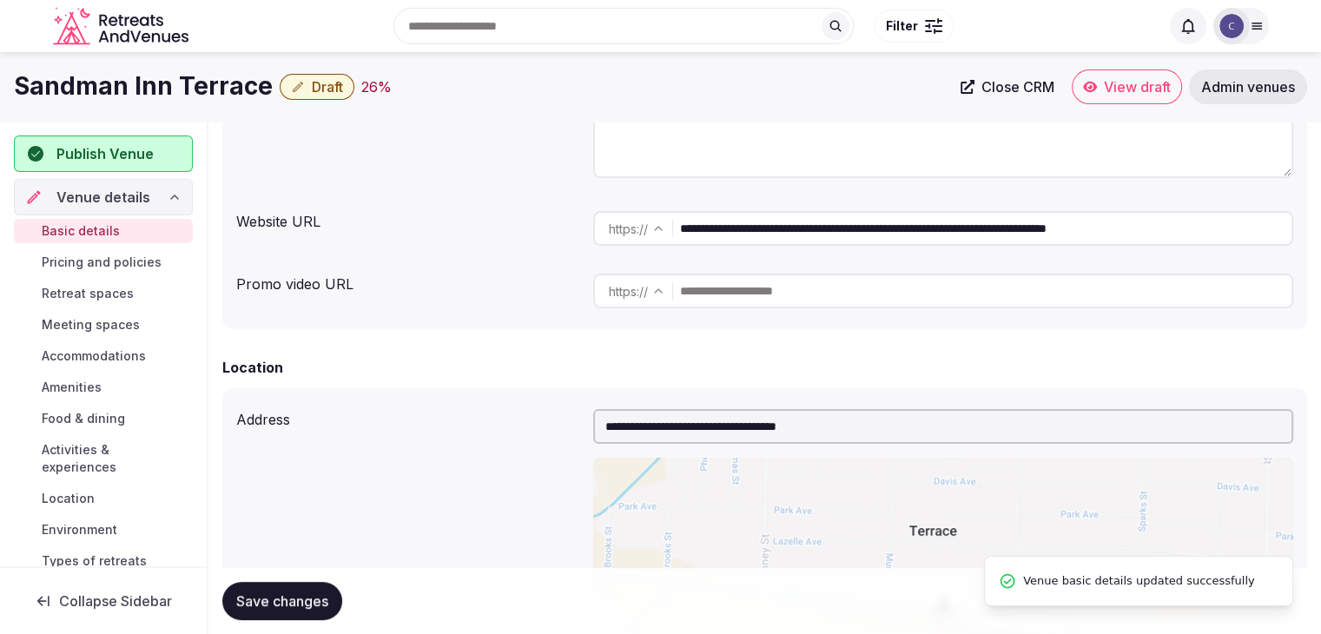
scroll to position [33, 0]
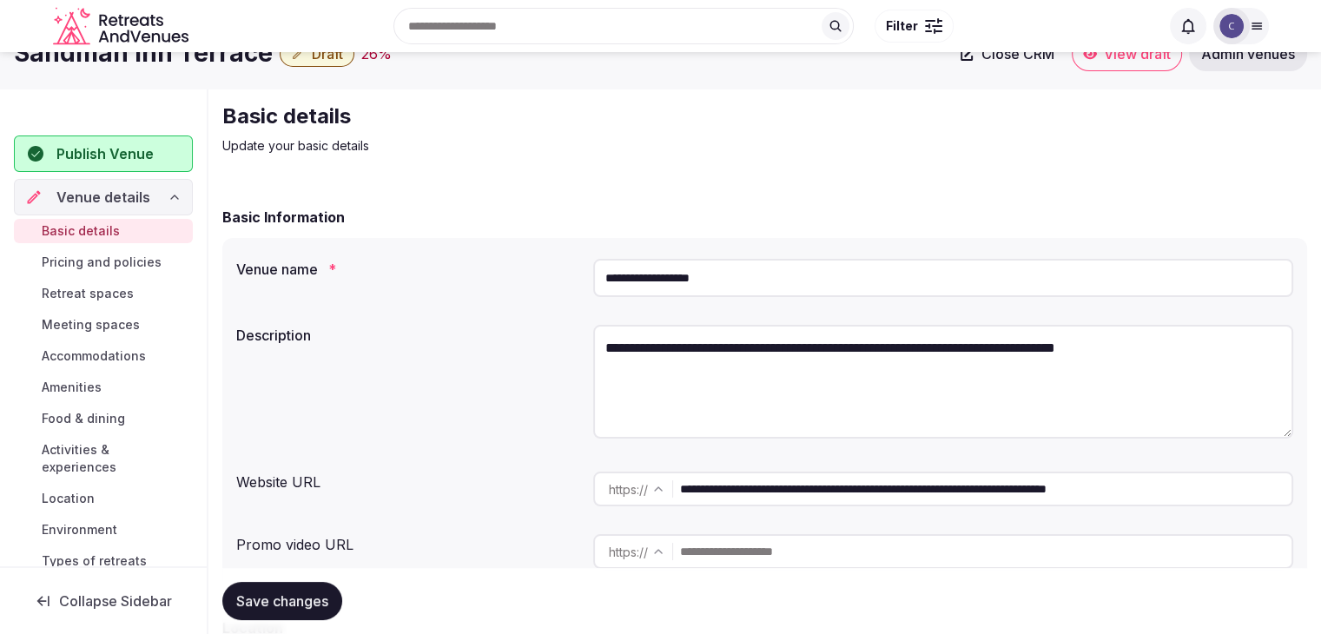
click at [825, 341] on textarea "**********" at bounding box center [943, 382] width 700 height 114
click at [825, 343] on textarea "**********" at bounding box center [943, 382] width 700 height 114
paste textarea "**********"
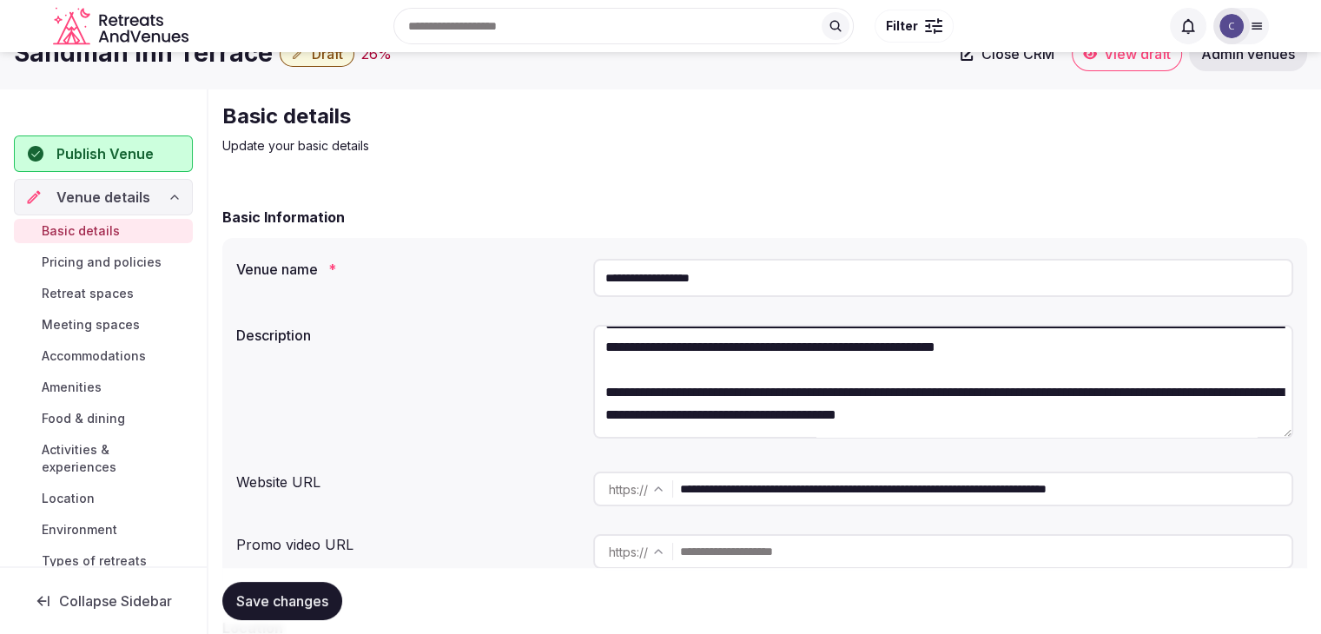
scroll to position [0, 0]
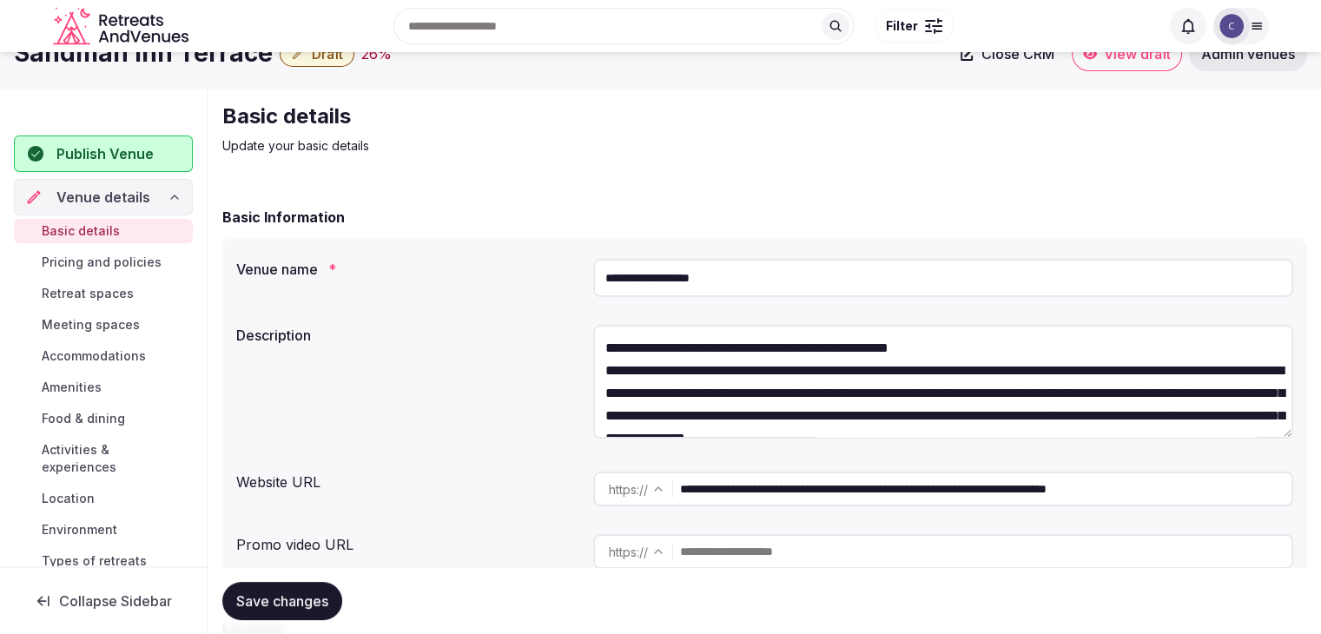
paste textarea "**********"
click at [725, 339] on textarea "**********" at bounding box center [943, 382] width 700 height 114
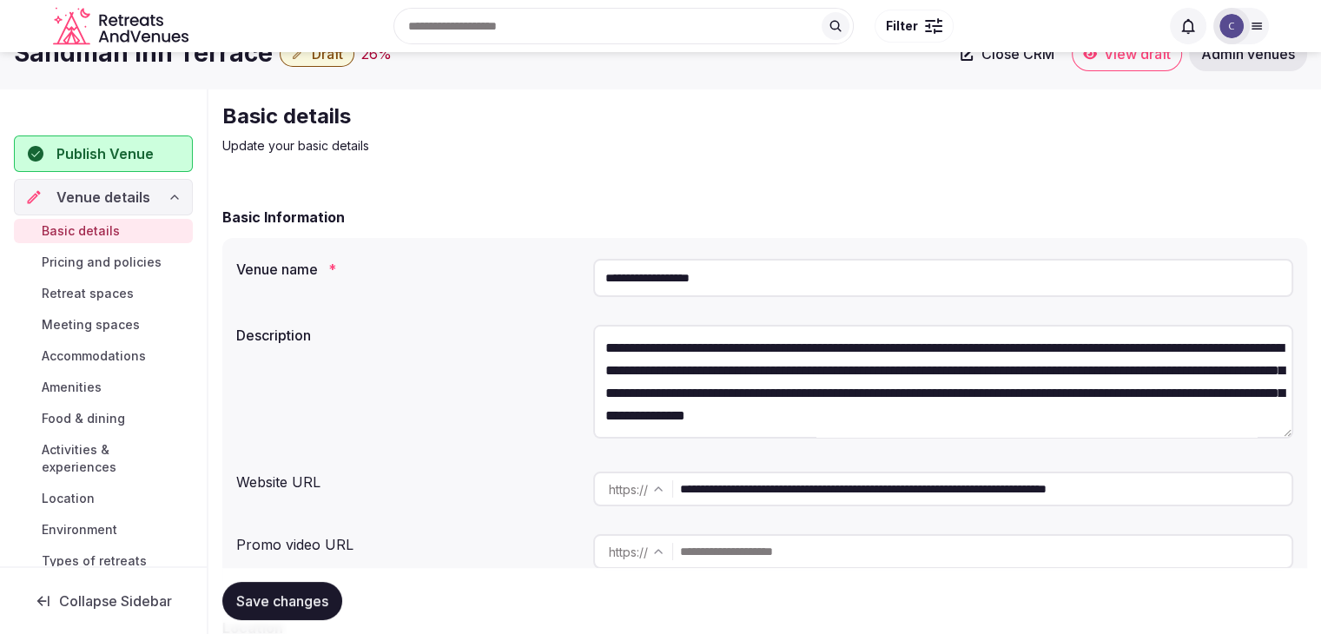
type textarea "**********"
click at [295, 583] on button "Save changes" at bounding box center [282, 601] width 120 height 38
click at [332, 68] on div "Search Popular Destinations Toscana, Italy Riviera Maya, Mexico Indonesia, Bali…" at bounding box center [661, 26] width 1216 height 89
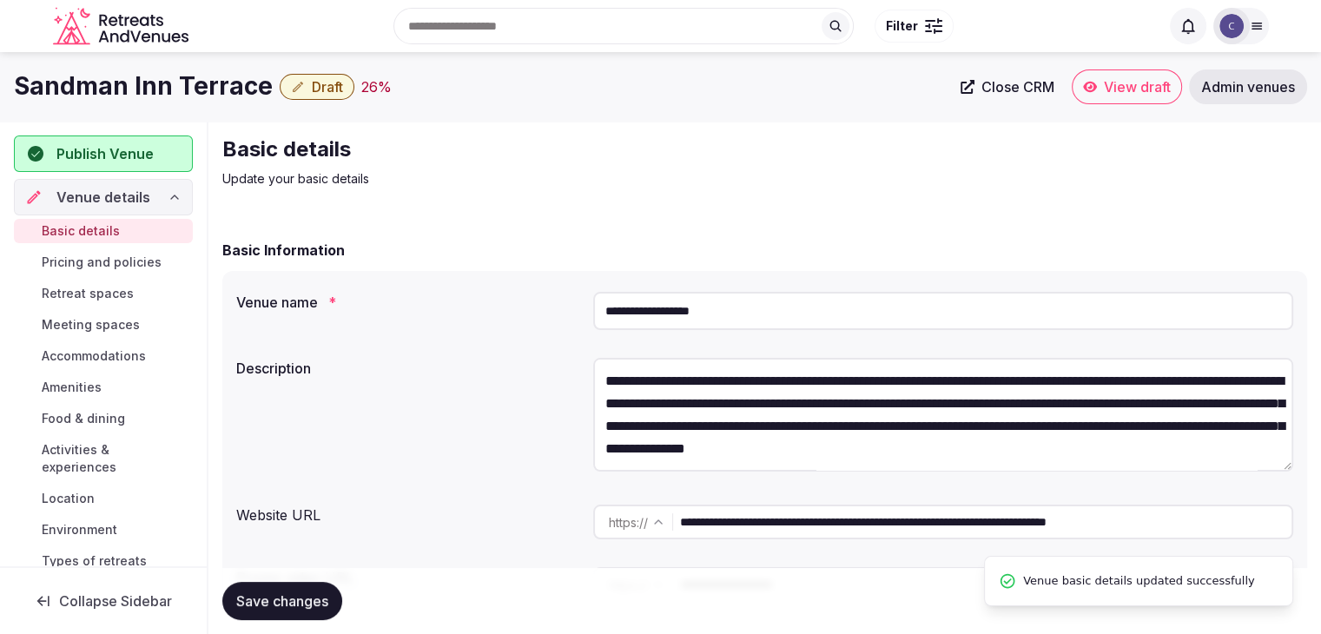
click at [331, 91] on span "Draft" at bounding box center [327, 86] width 31 height 17
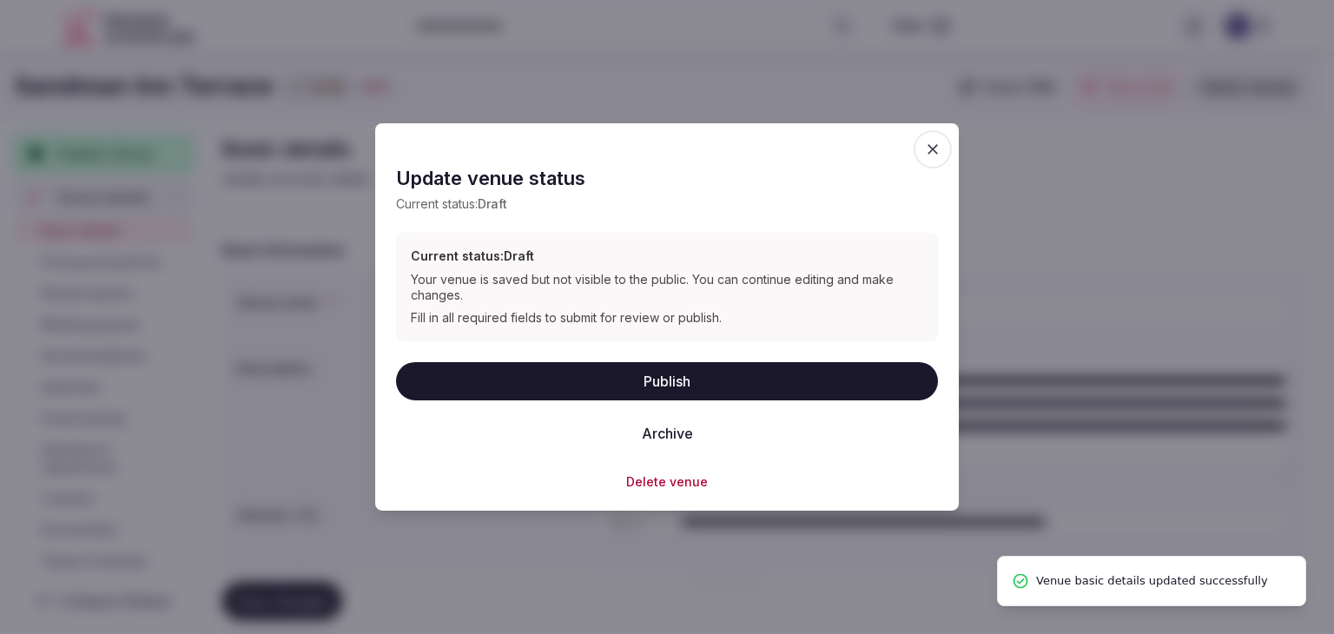
click at [733, 366] on button "Publish" at bounding box center [667, 380] width 542 height 38
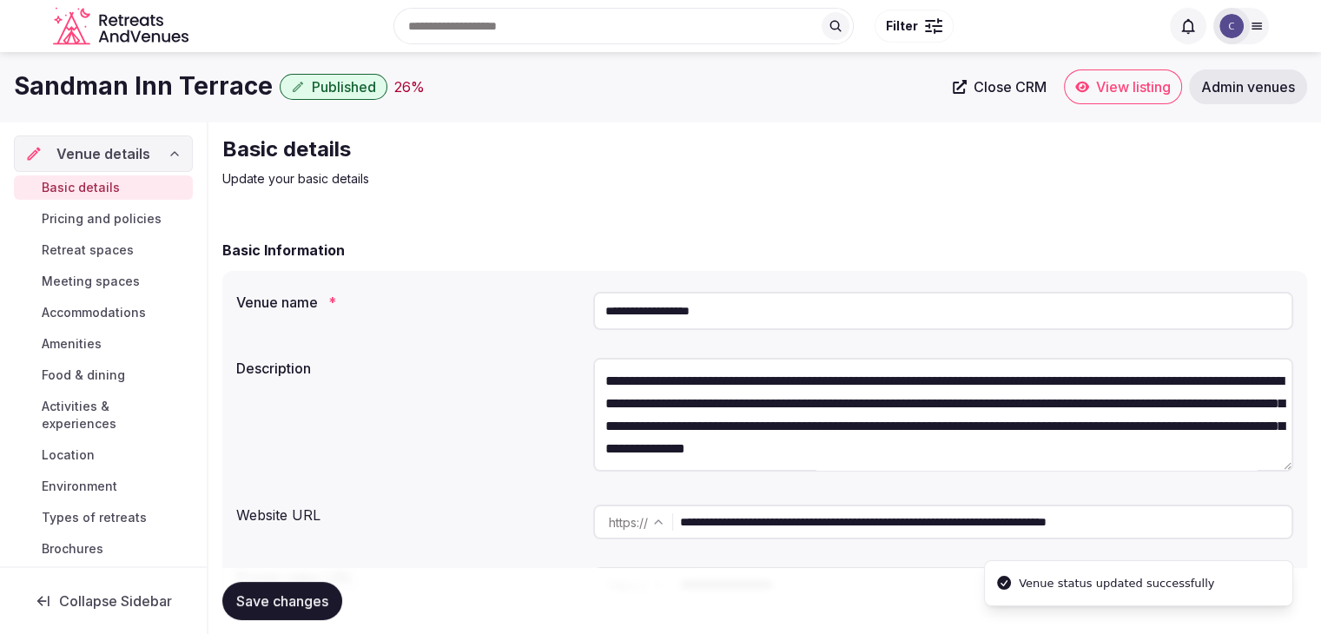
click at [184, 86] on h1 "Sandman Inn Terrace" at bounding box center [143, 86] width 259 height 34
copy div "Sandman Inn Terrace"
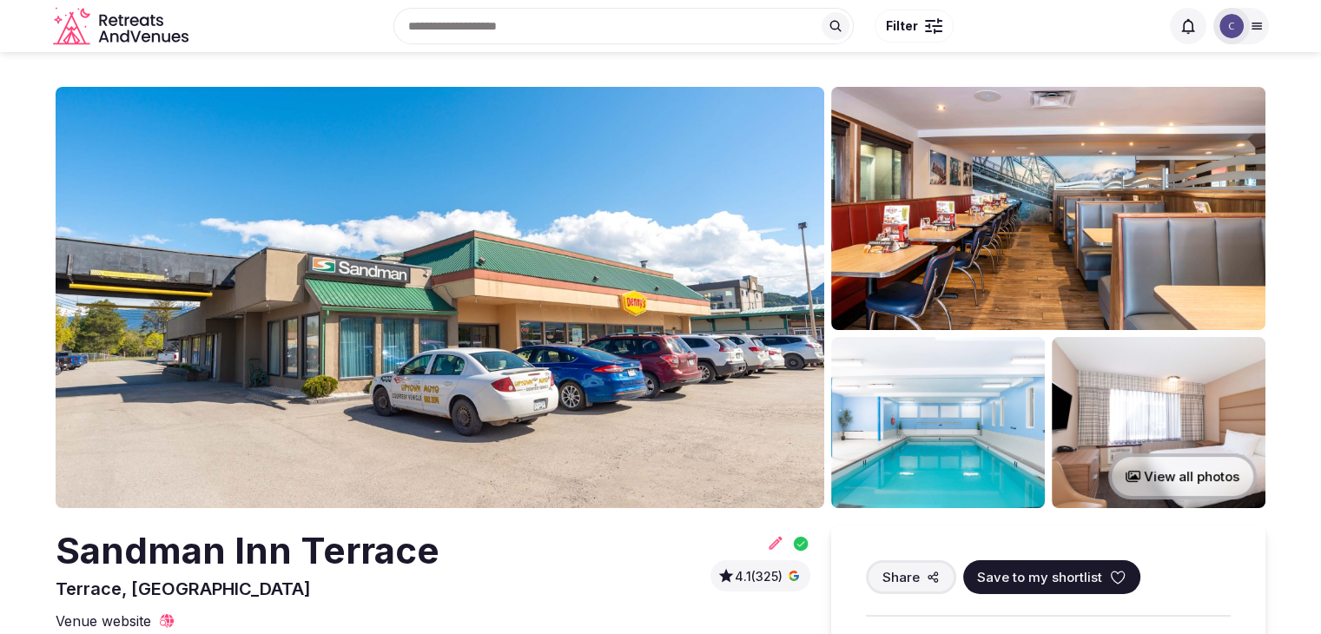
click at [354, 539] on h2 "Sandman Inn Terrace" at bounding box center [248, 550] width 384 height 51
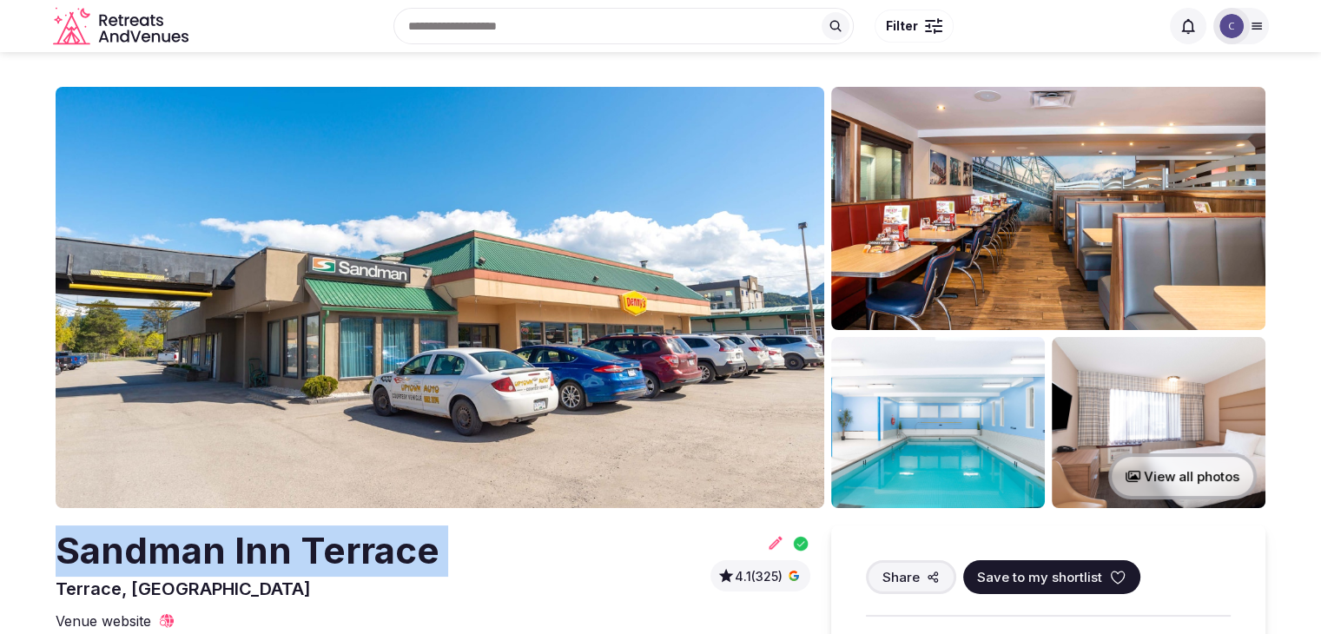
click at [354, 539] on h2 "Sandman Inn Terrace" at bounding box center [248, 550] width 384 height 51
copy h2 "Sandman Inn Terrace"
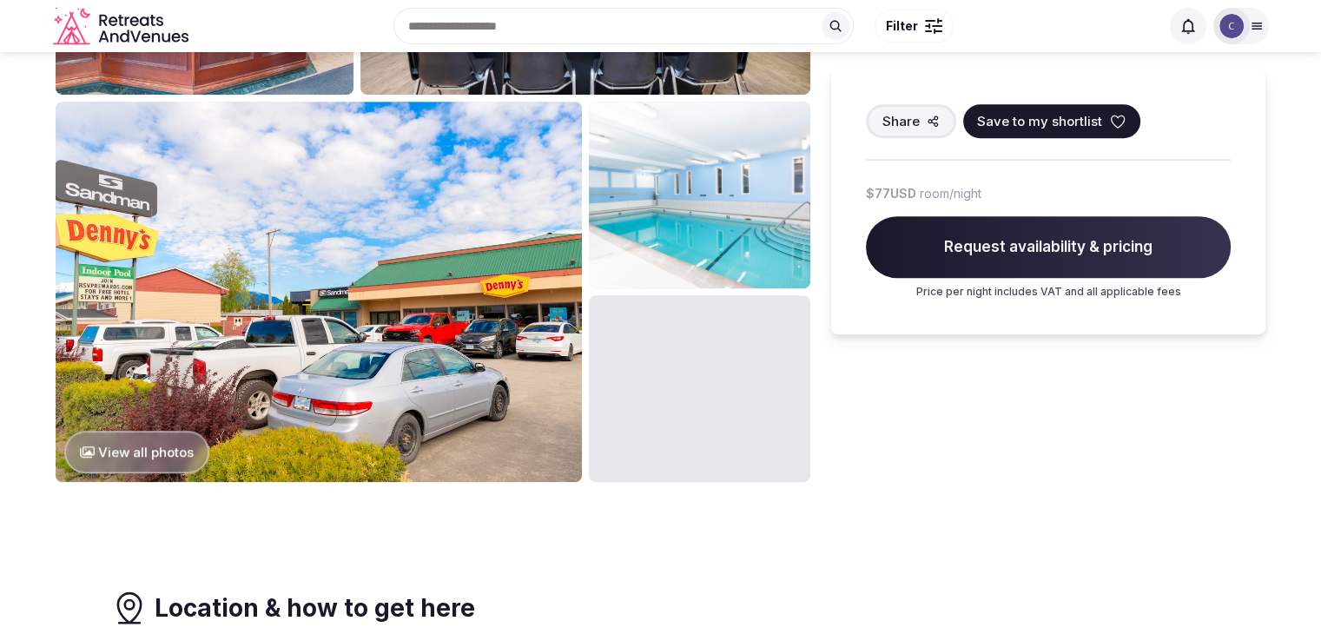
scroll to position [869, 0]
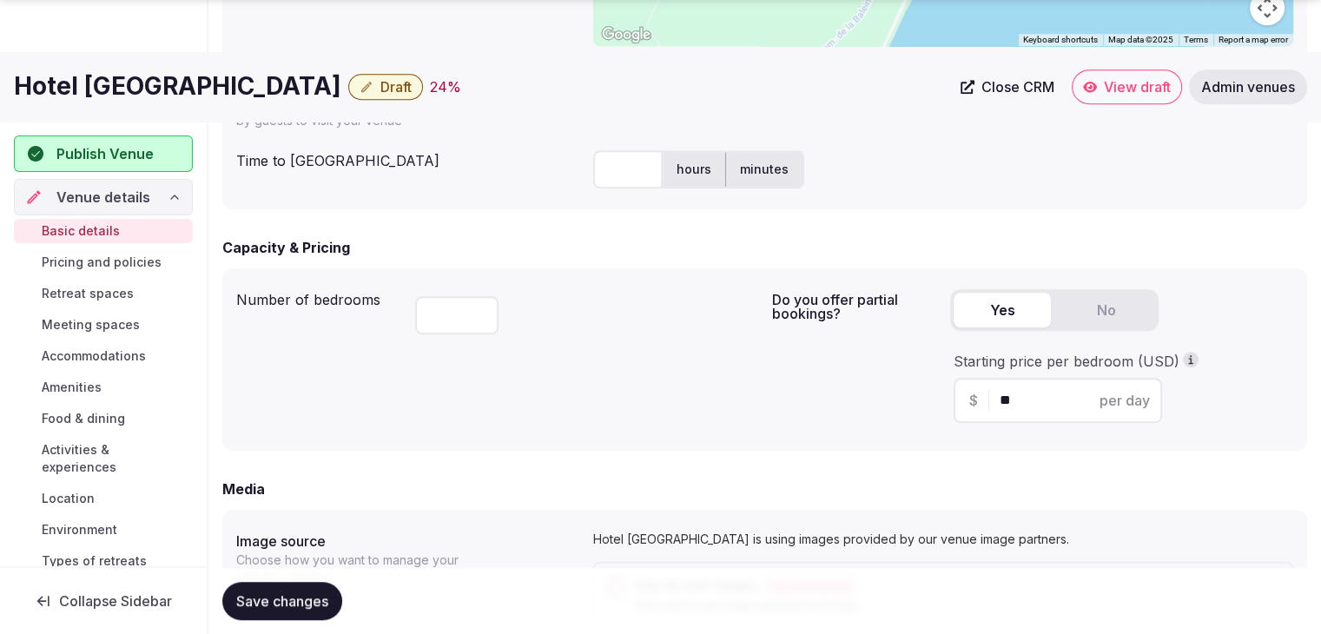
scroll to position [1226, 0]
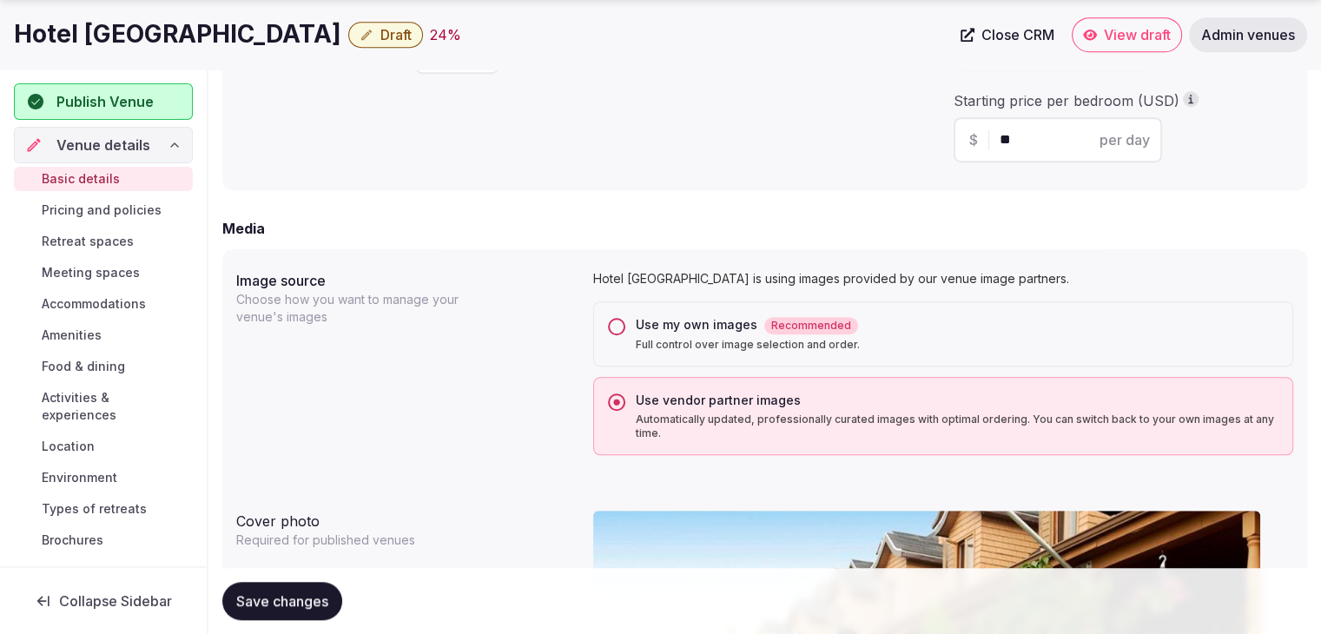
click at [632, 323] on div "Use my own images Recommended Full control over image selection and order." at bounding box center [943, 333] width 700 height 65
click at [615, 320] on button "Use my own images Recommended Full control over image selection and order." at bounding box center [616, 326] width 17 height 17
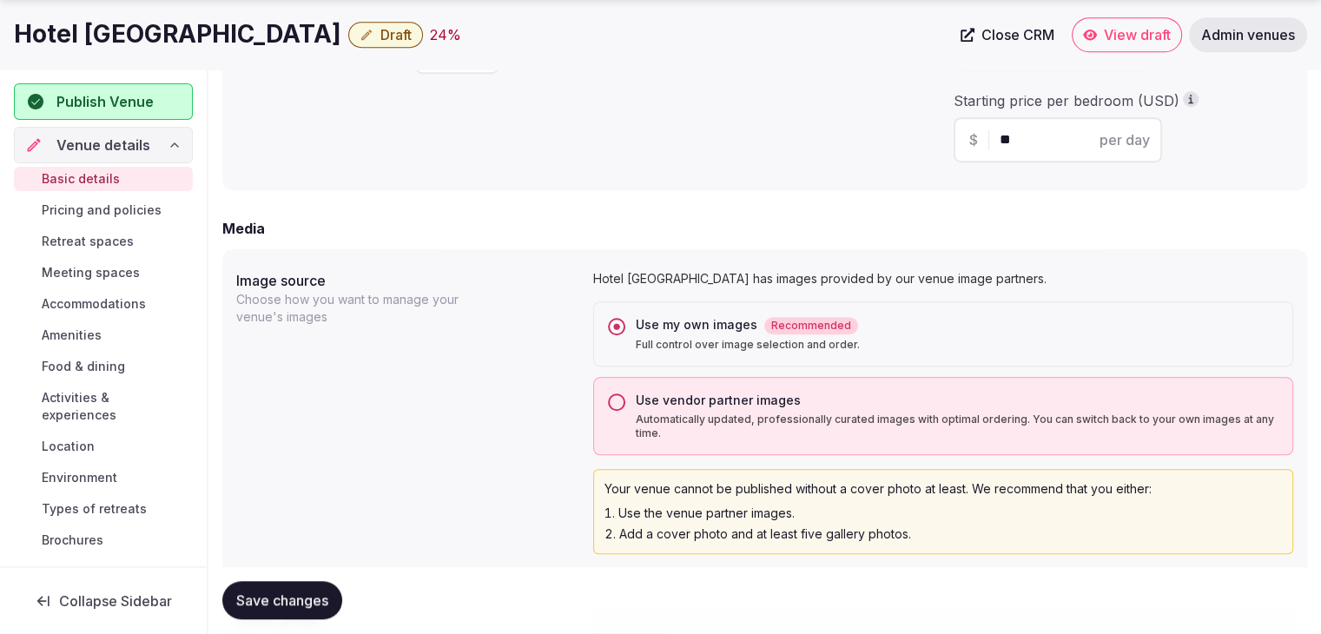
click at [316, 589] on button "Save changes" at bounding box center [282, 601] width 120 height 38
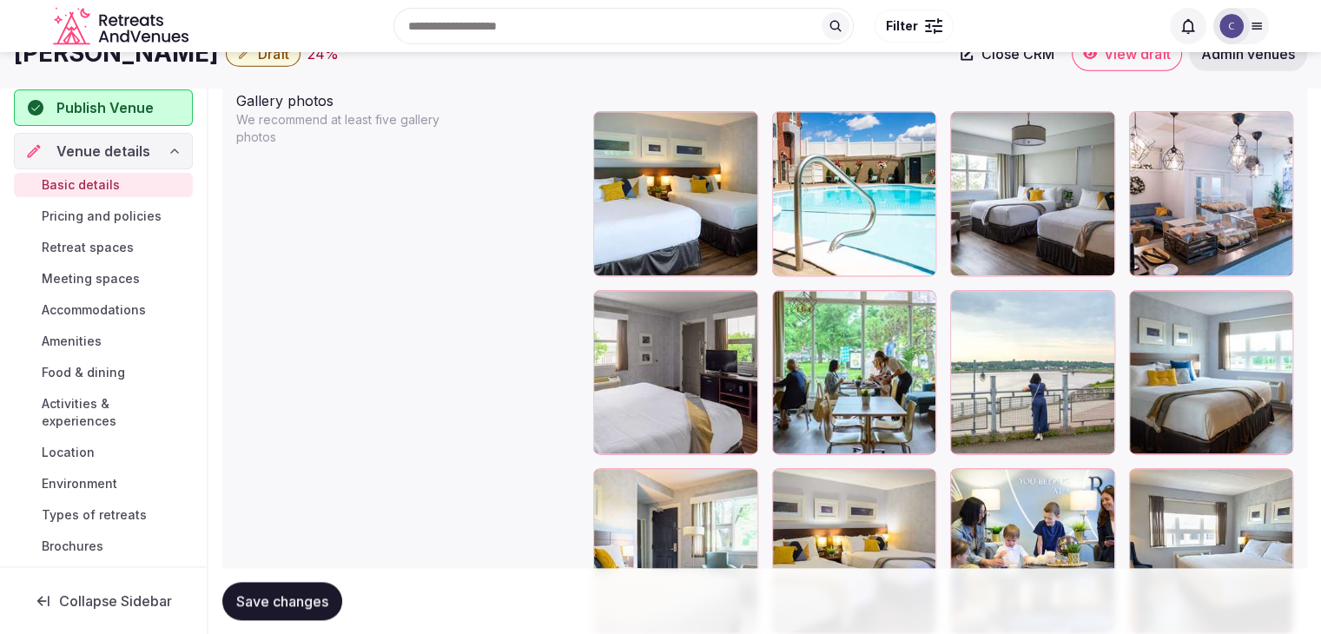
scroll to position [1939, 0]
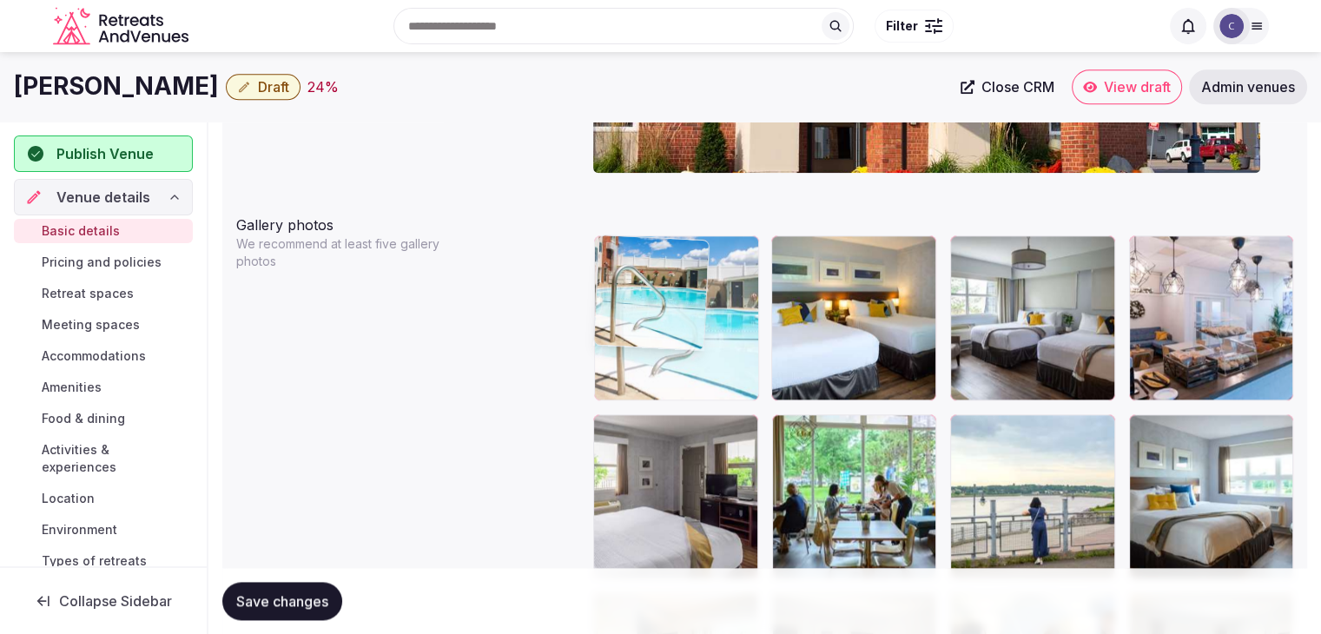
drag, startPoint x: 786, startPoint y: 247, endPoint x: 665, endPoint y: 251, distance: 120.8
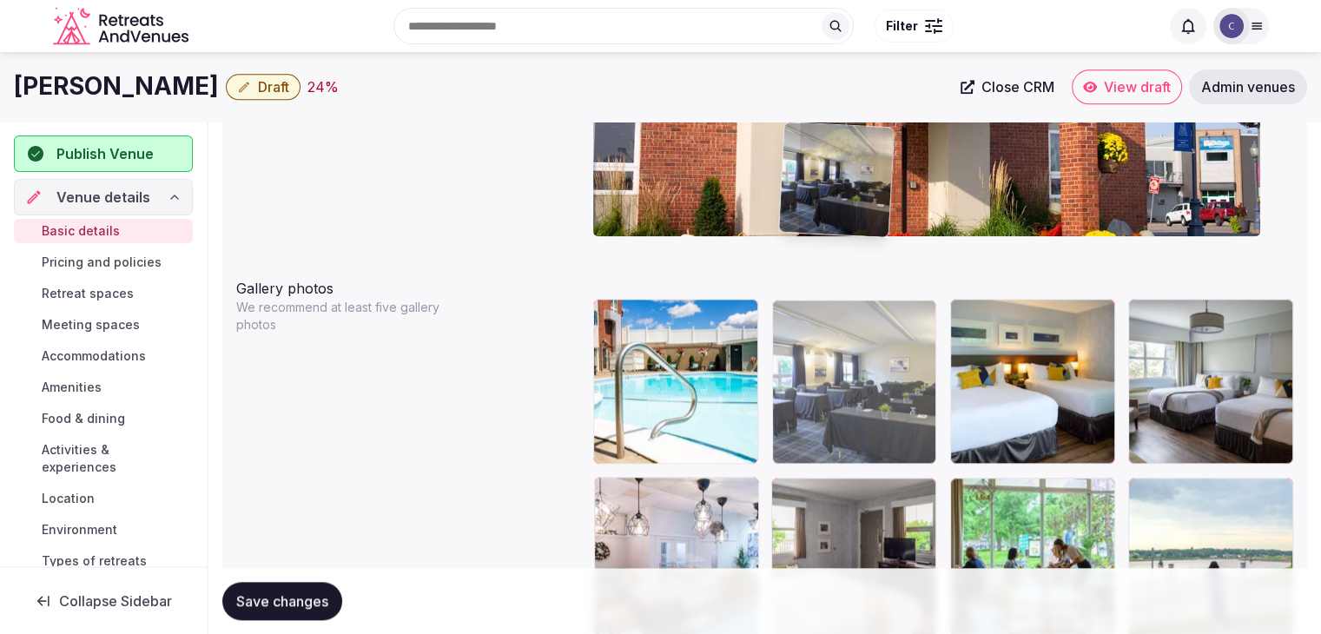
scroll to position [1864, 0]
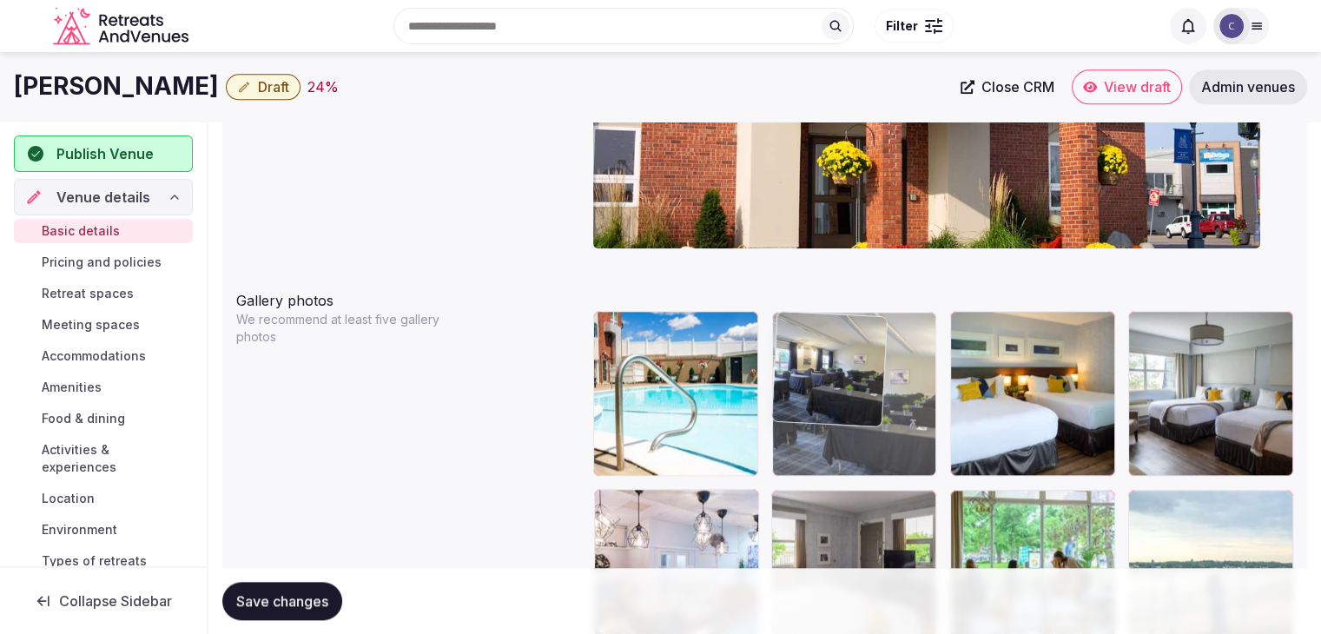
drag, startPoint x: 1143, startPoint y: 444, endPoint x: 823, endPoint y: 385, distance: 325.0
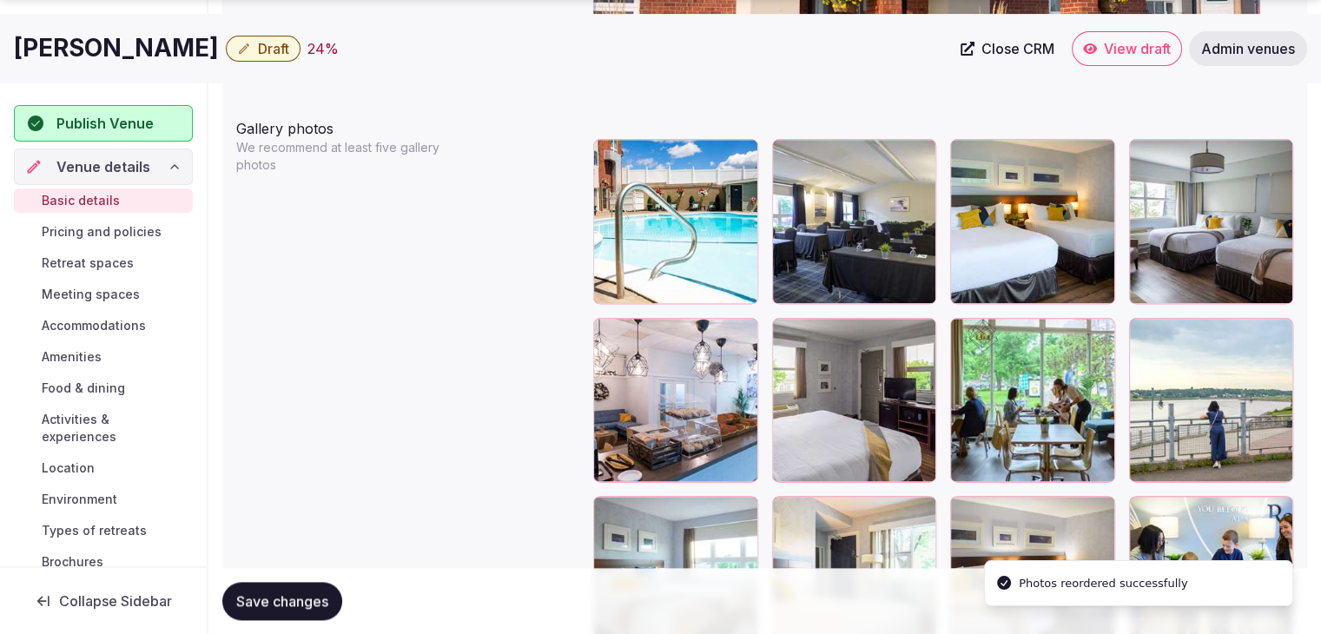
scroll to position [2038, 0]
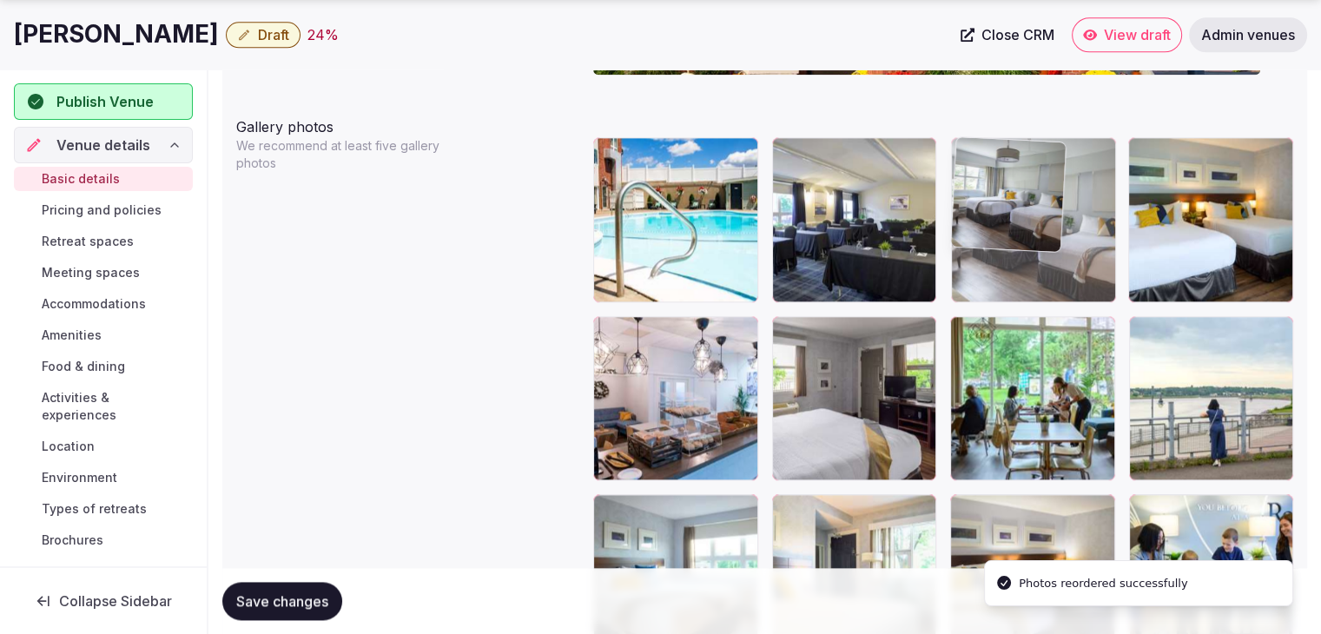
drag, startPoint x: 1157, startPoint y: 154, endPoint x: 1021, endPoint y: 168, distance: 137.1
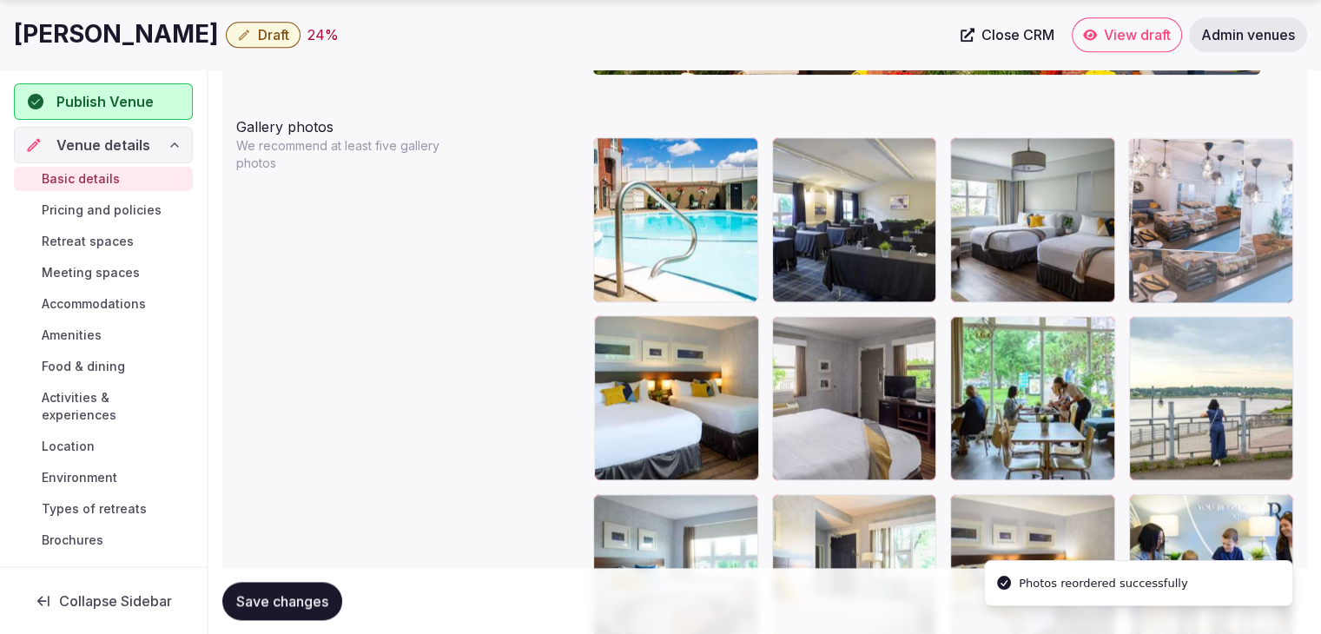
drag, startPoint x: 611, startPoint y: 337, endPoint x: 1196, endPoint y: 190, distance: 602.7
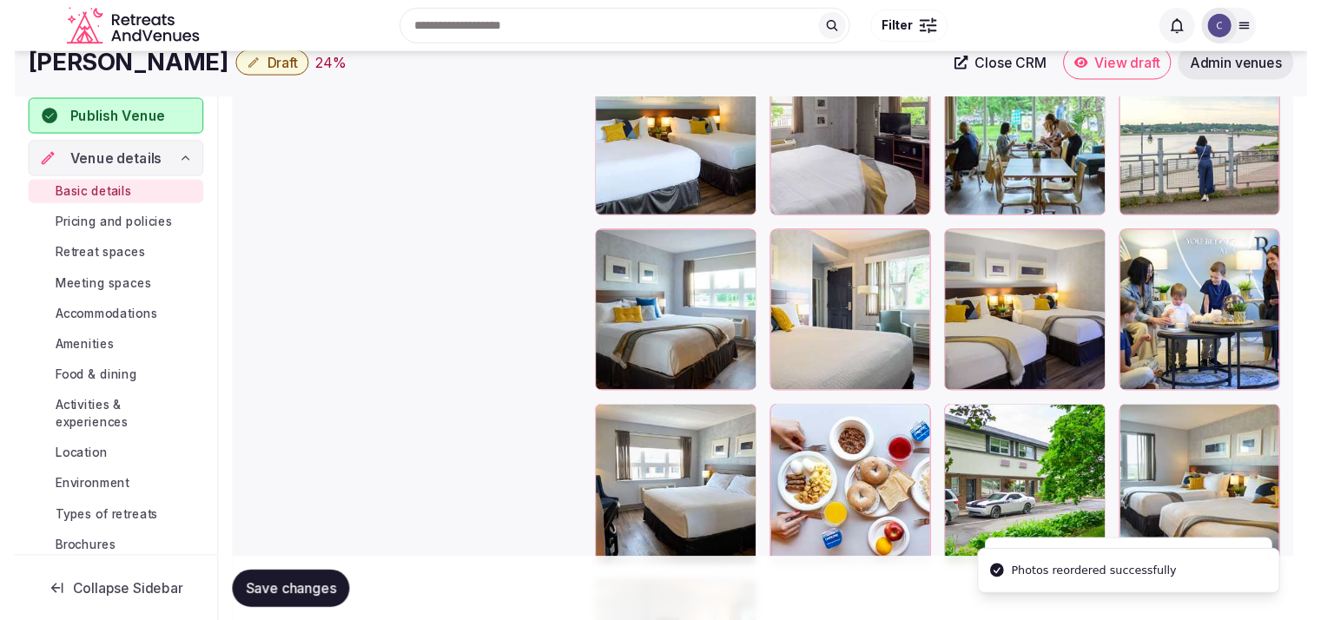
scroll to position [2124, 0]
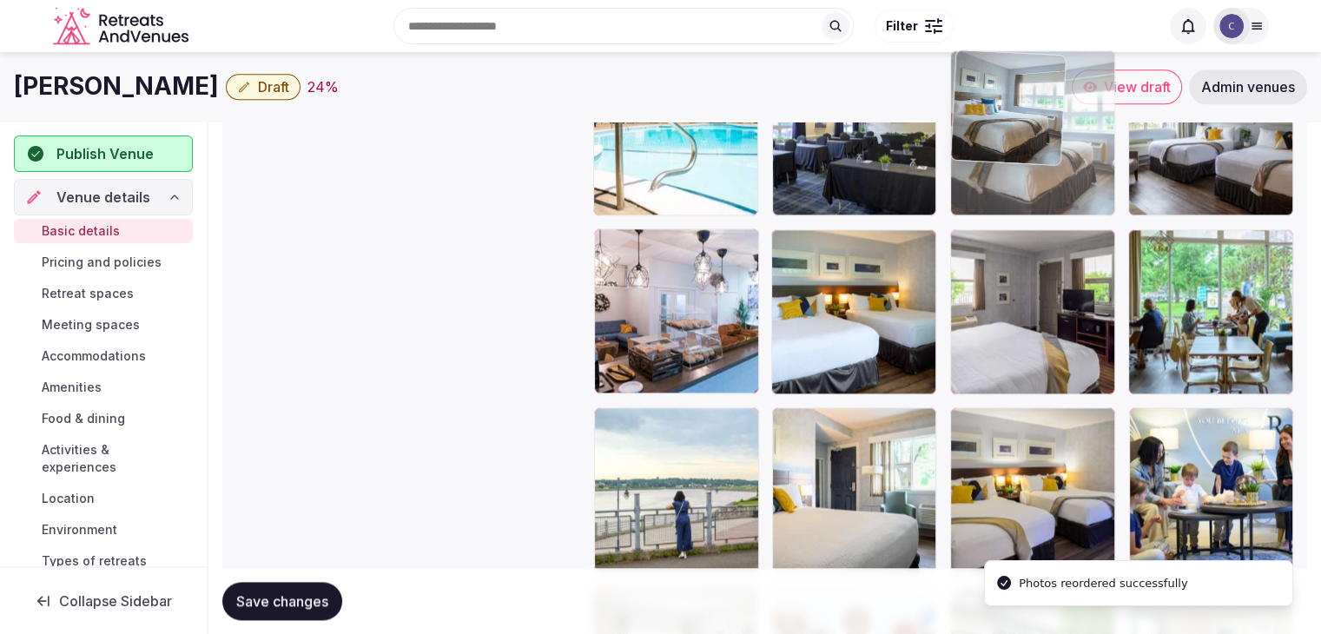
drag, startPoint x: 601, startPoint y: 419, endPoint x: 943, endPoint y: 141, distance: 440.8
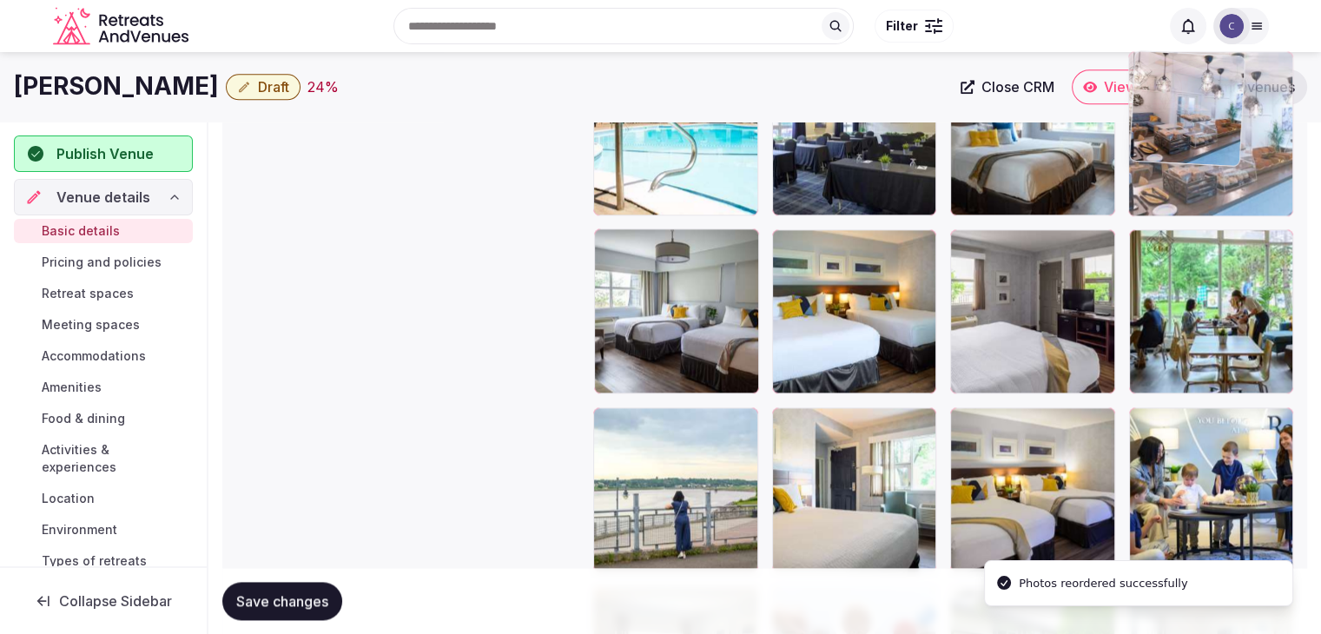
drag, startPoint x: 622, startPoint y: 245, endPoint x: 1157, endPoint y: 243, distance: 535.0
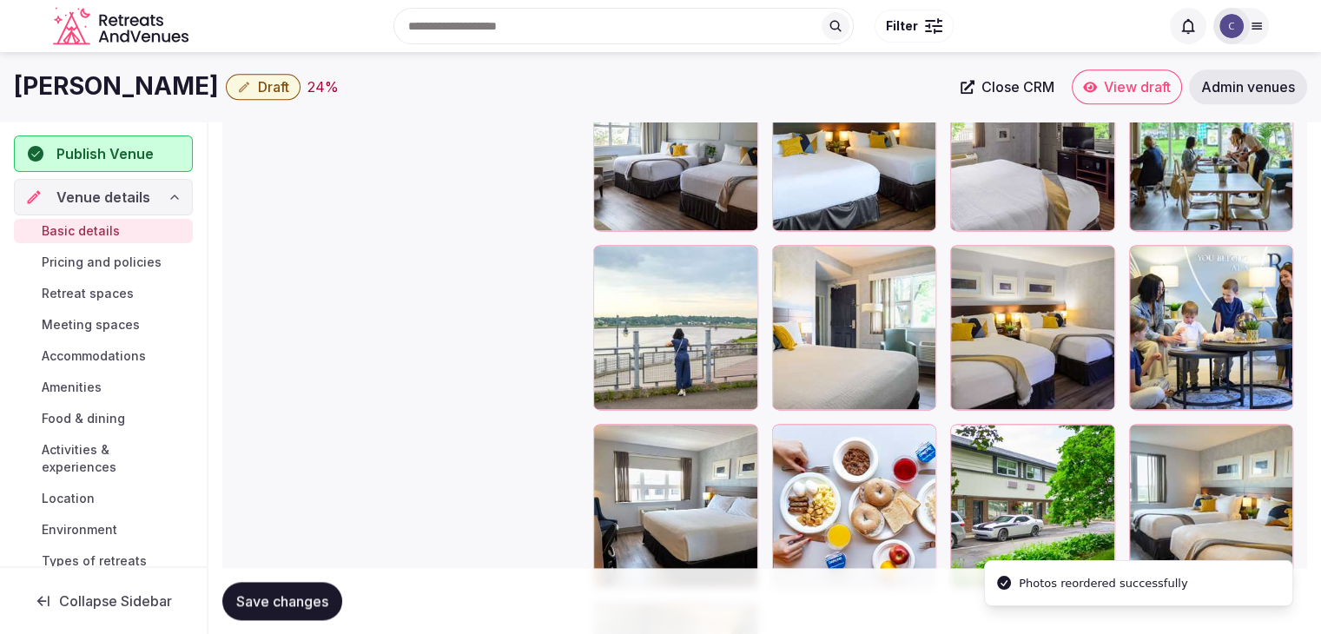
scroll to position [2113, 0]
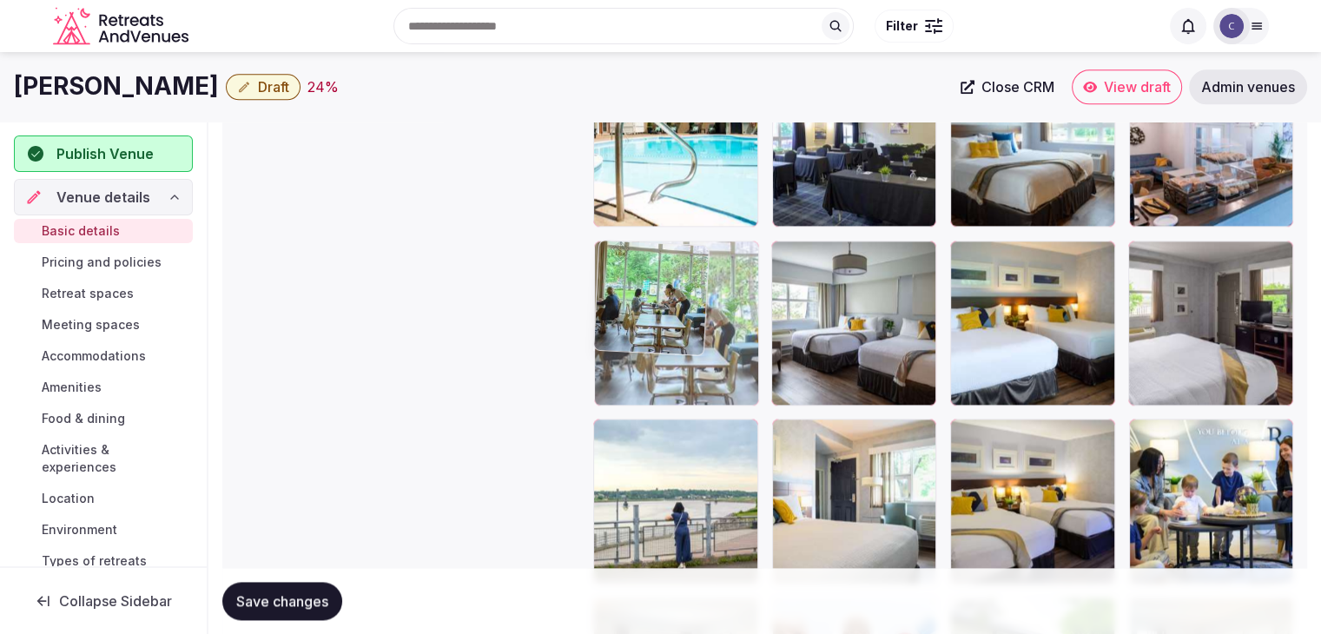
drag, startPoint x: 1152, startPoint y: 260, endPoint x: 643, endPoint y: 265, distance: 509.0
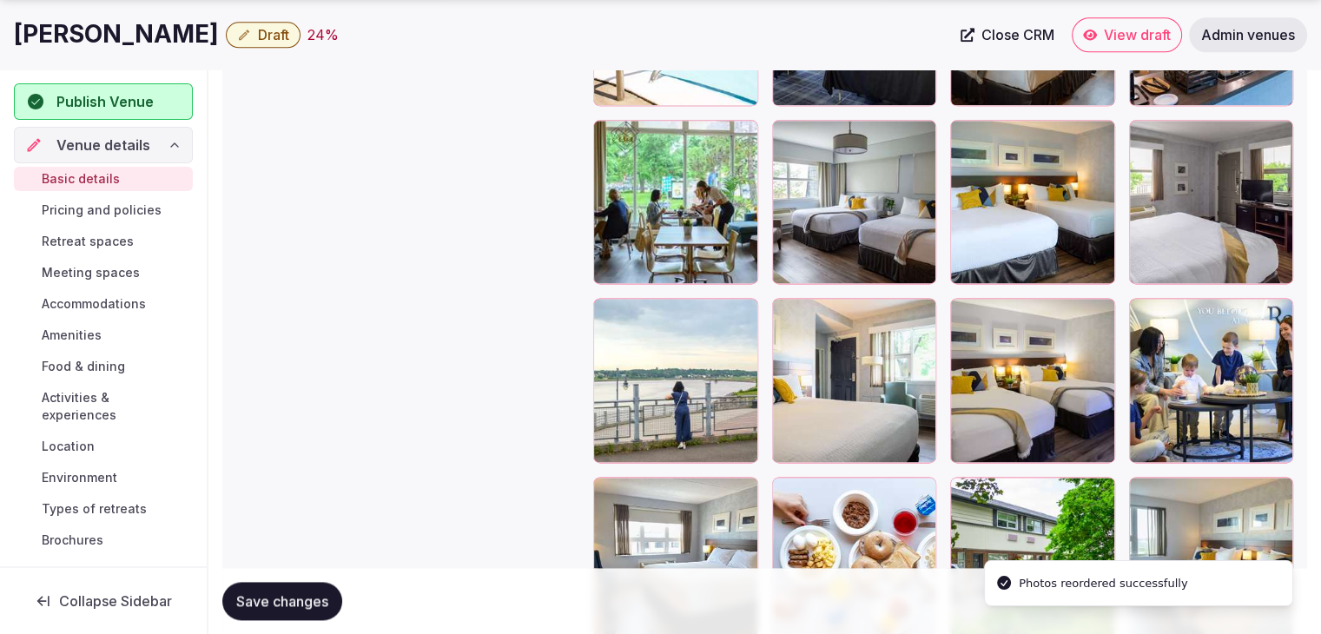
scroll to position [2287, 0]
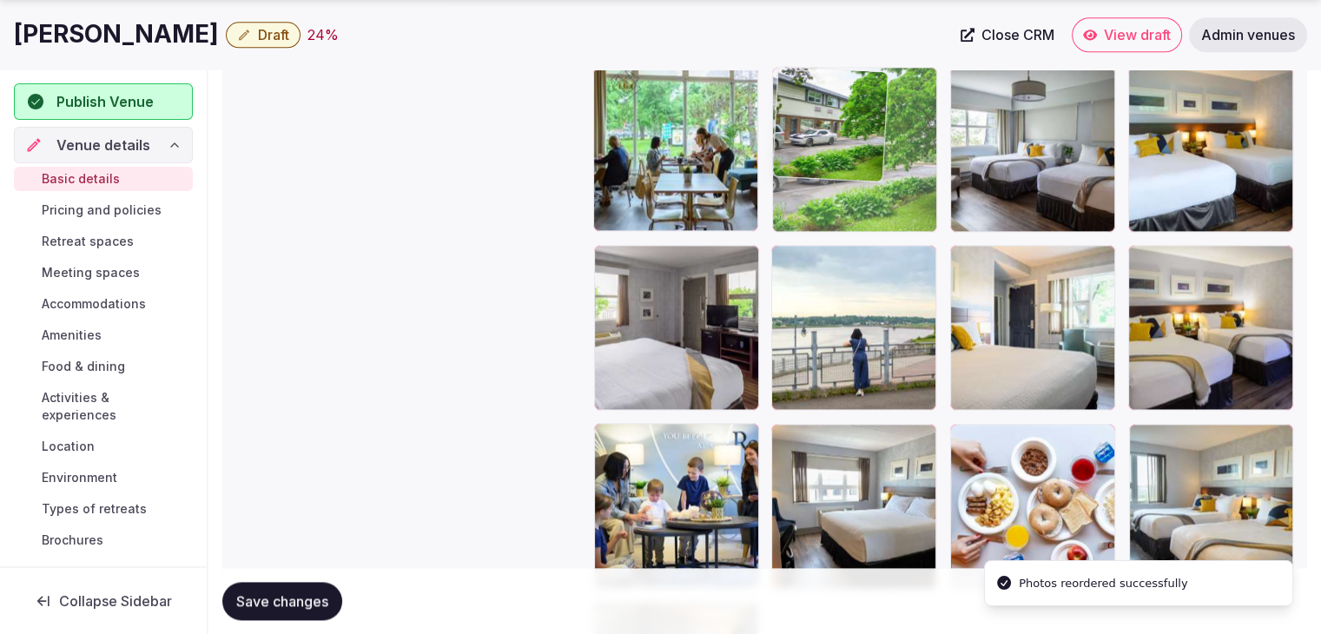
drag, startPoint x: 973, startPoint y: 435, endPoint x: 869, endPoint y: 167, distance: 287.9
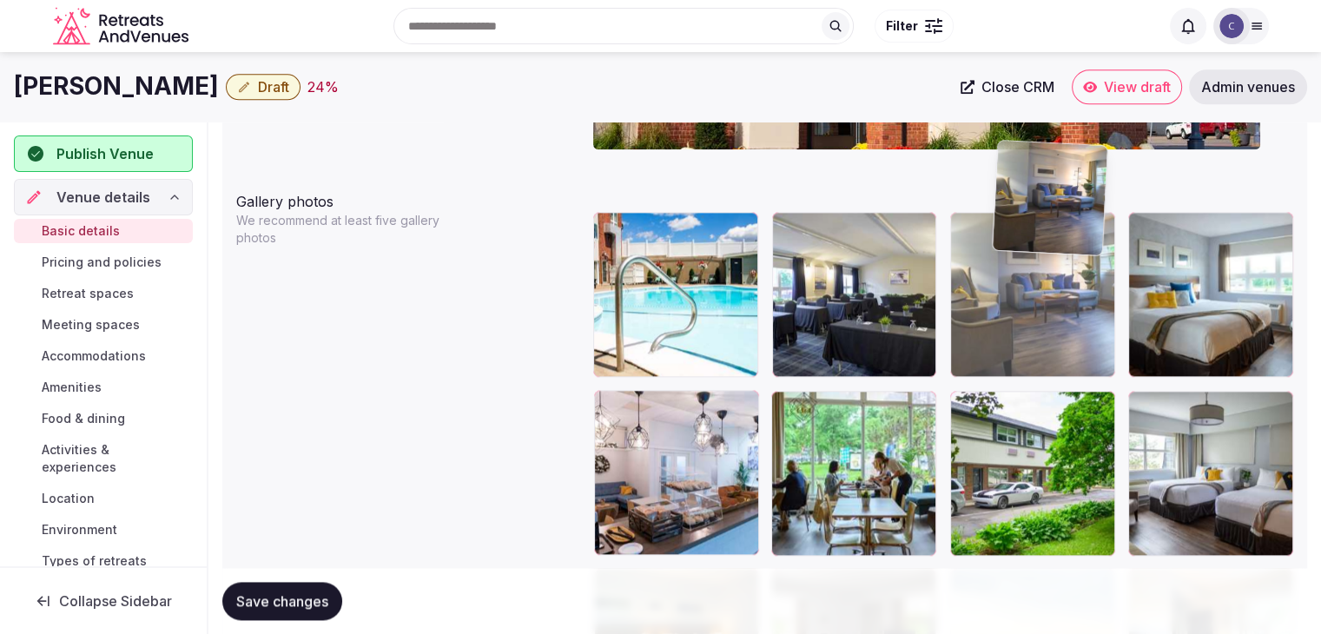
scroll to position [1956, 0]
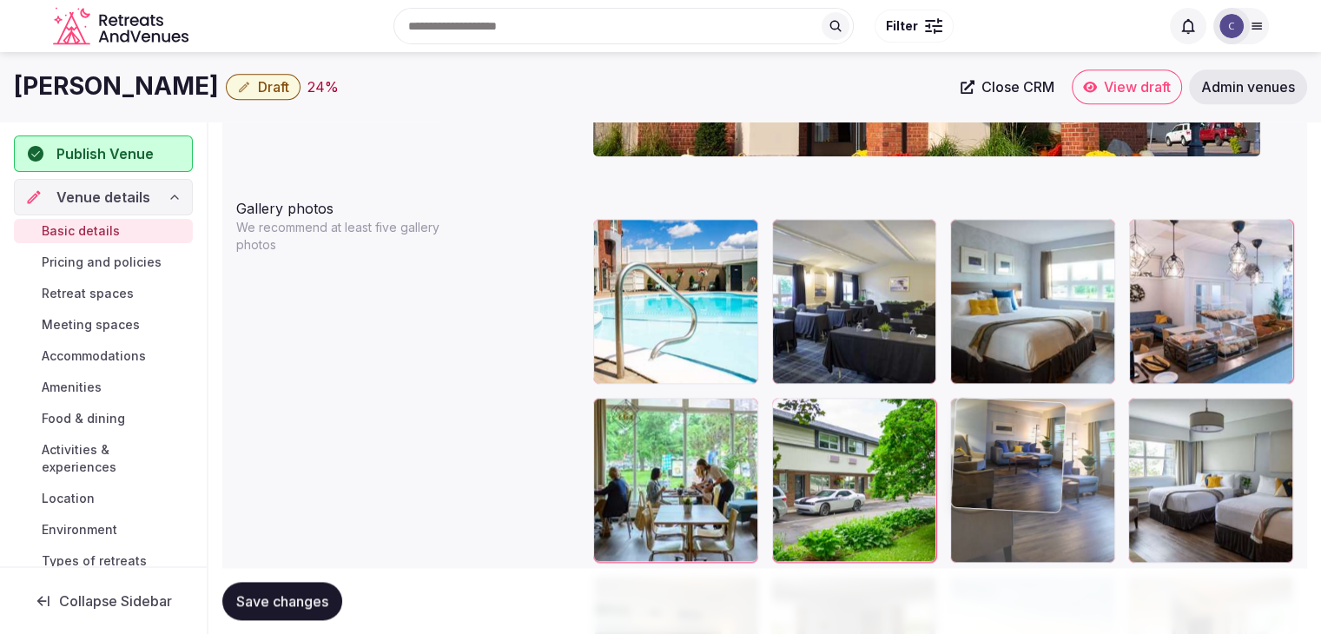
drag, startPoint x: 611, startPoint y: 353, endPoint x: 970, endPoint y: 421, distance: 365.0
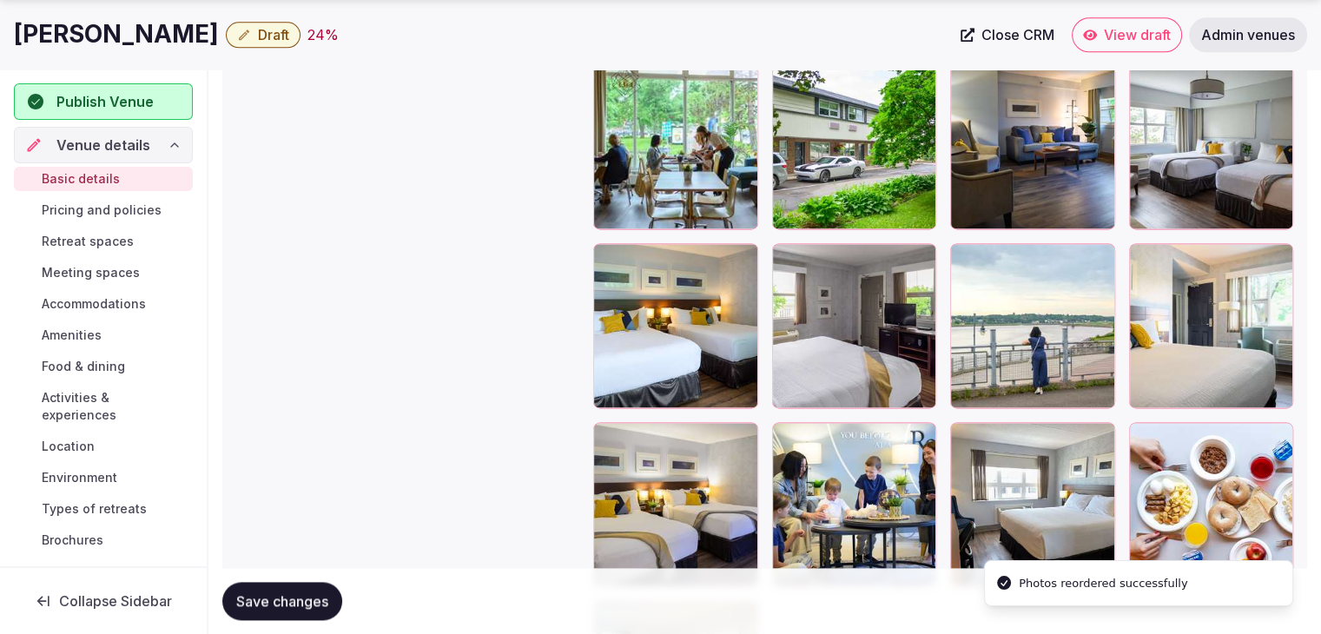
scroll to position [2390, 0]
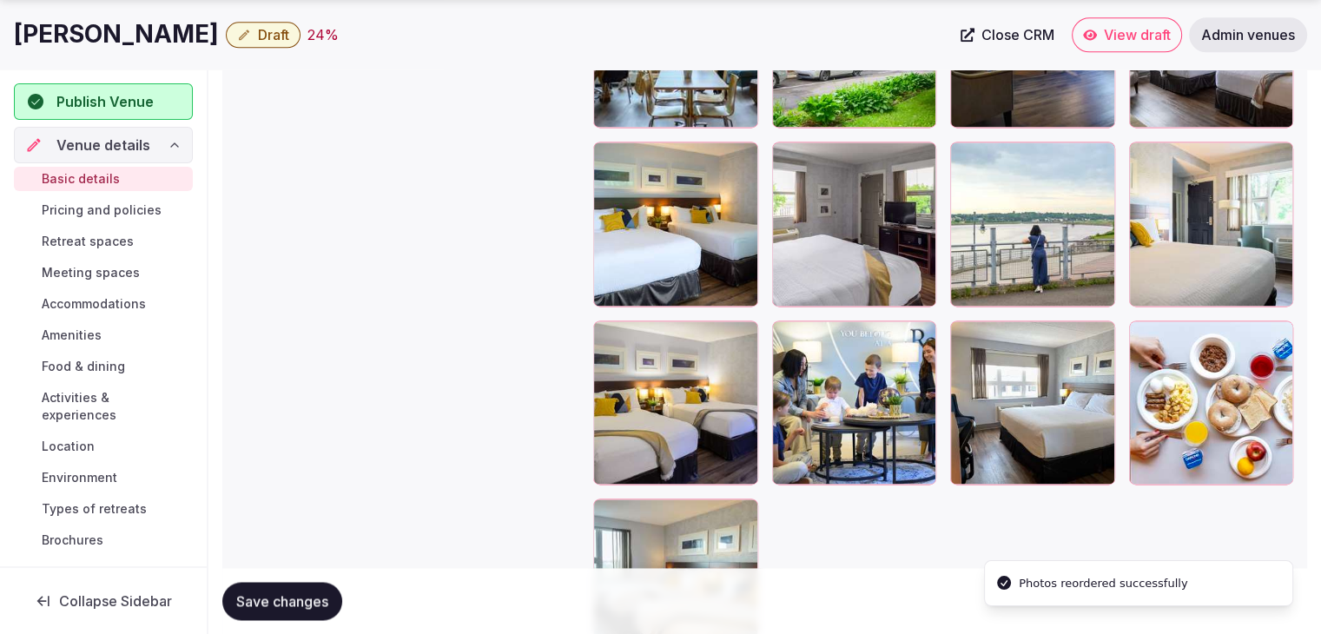
click at [310, 584] on button "Save changes" at bounding box center [282, 601] width 120 height 38
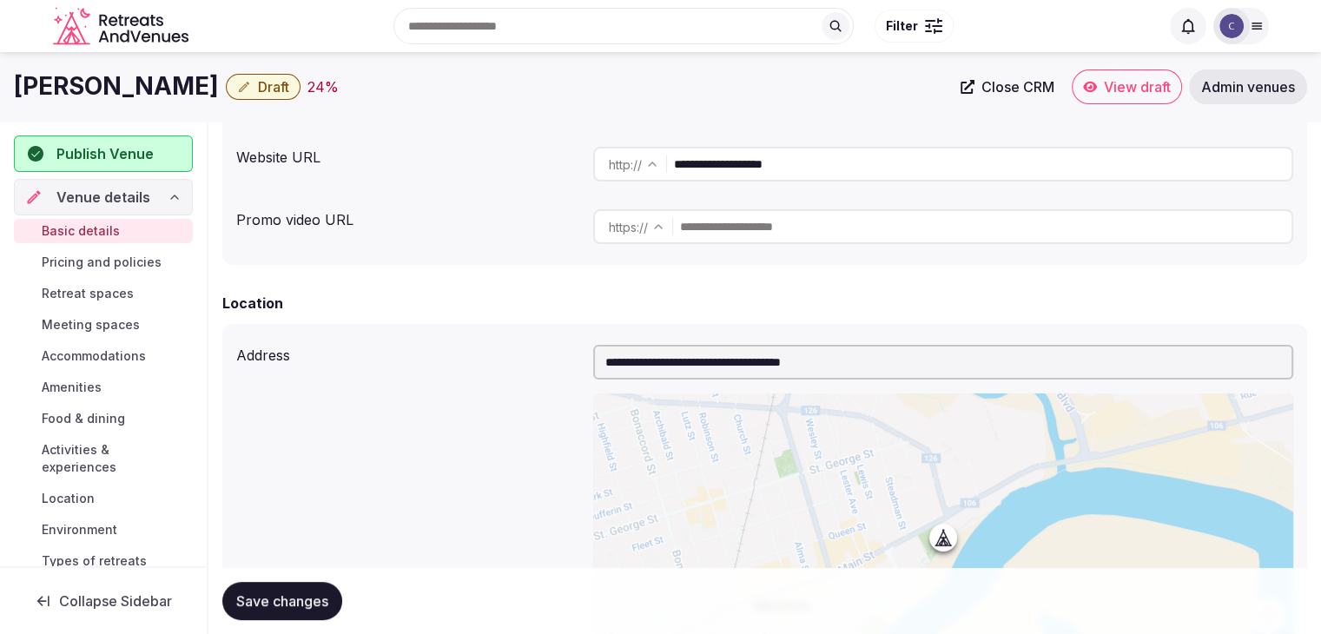
scroll to position [116, 0]
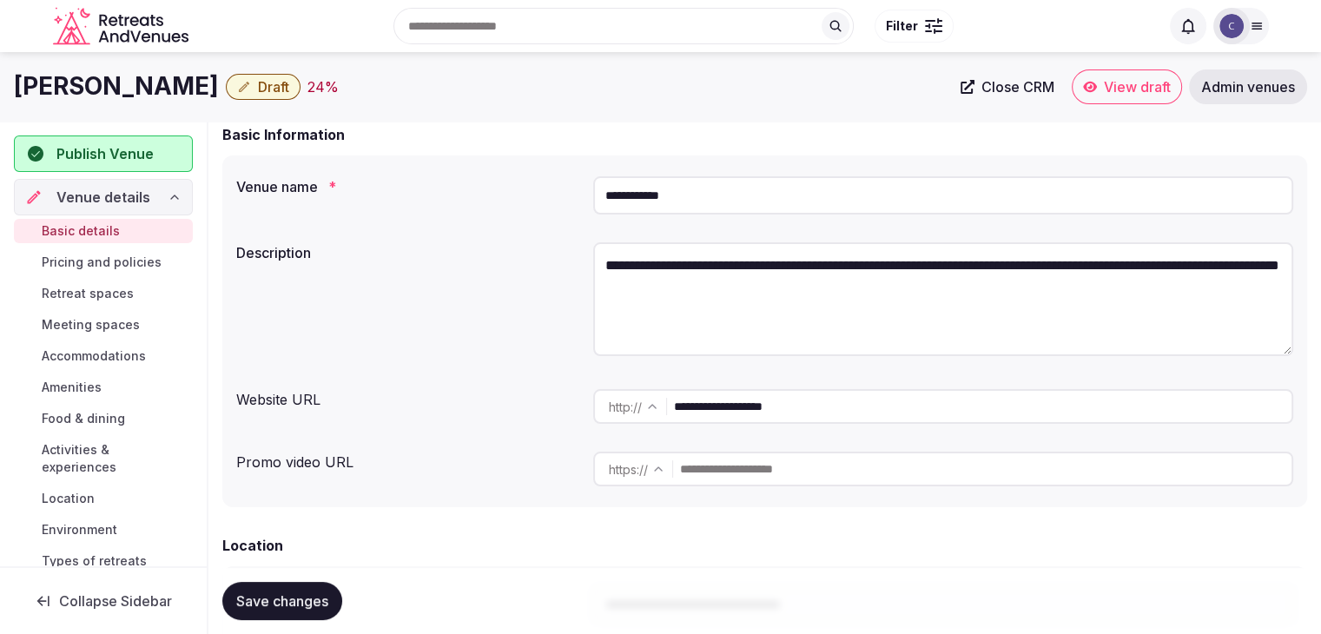
click at [136, 90] on h1 "[PERSON_NAME]" at bounding box center [116, 86] width 205 height 34
copy div "[PERSON_NAME]"
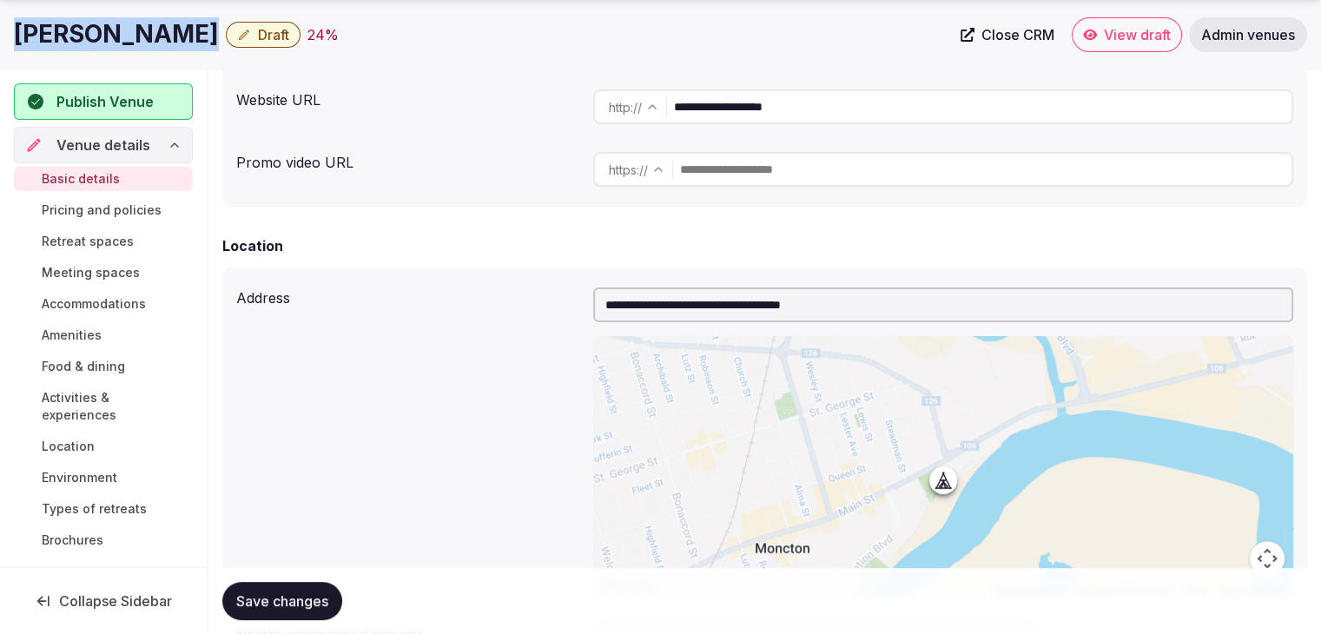
scroll to position [723, 0]
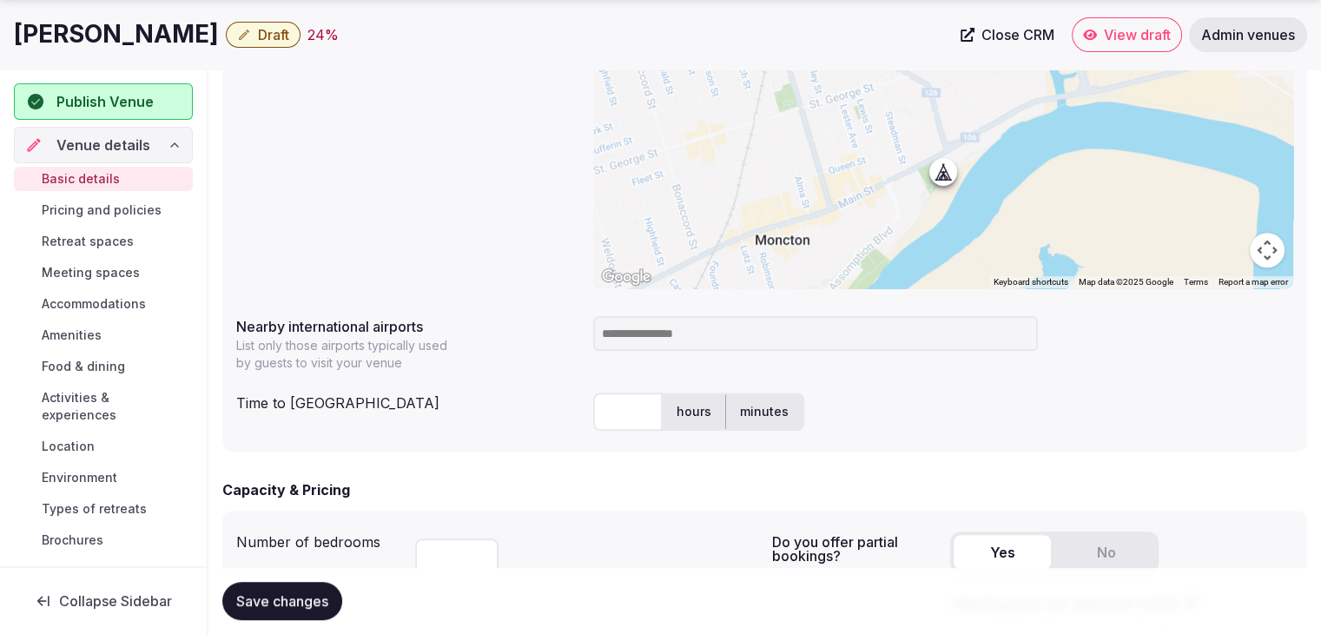
click at [657, 339] on input at bounding box center [815, 333] width 445 height 35
type input "***"
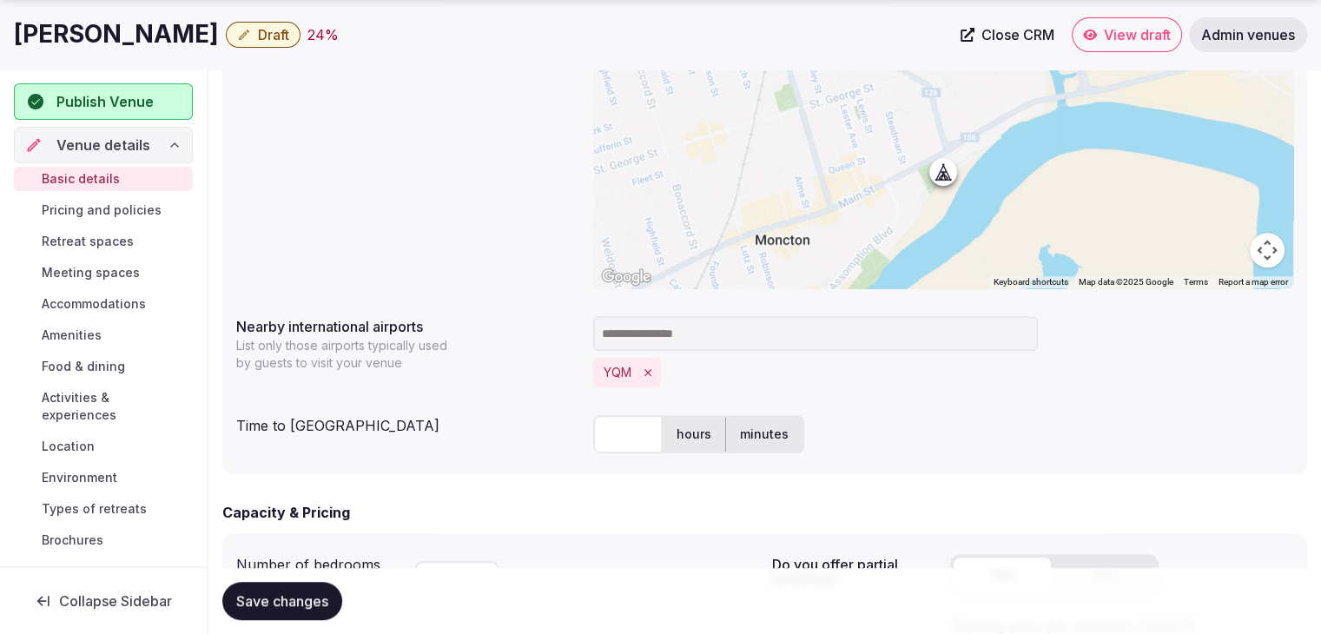
click at [619, 433] on input "text" at bounding box center [627, 434] width 69 height 38
type input "**"
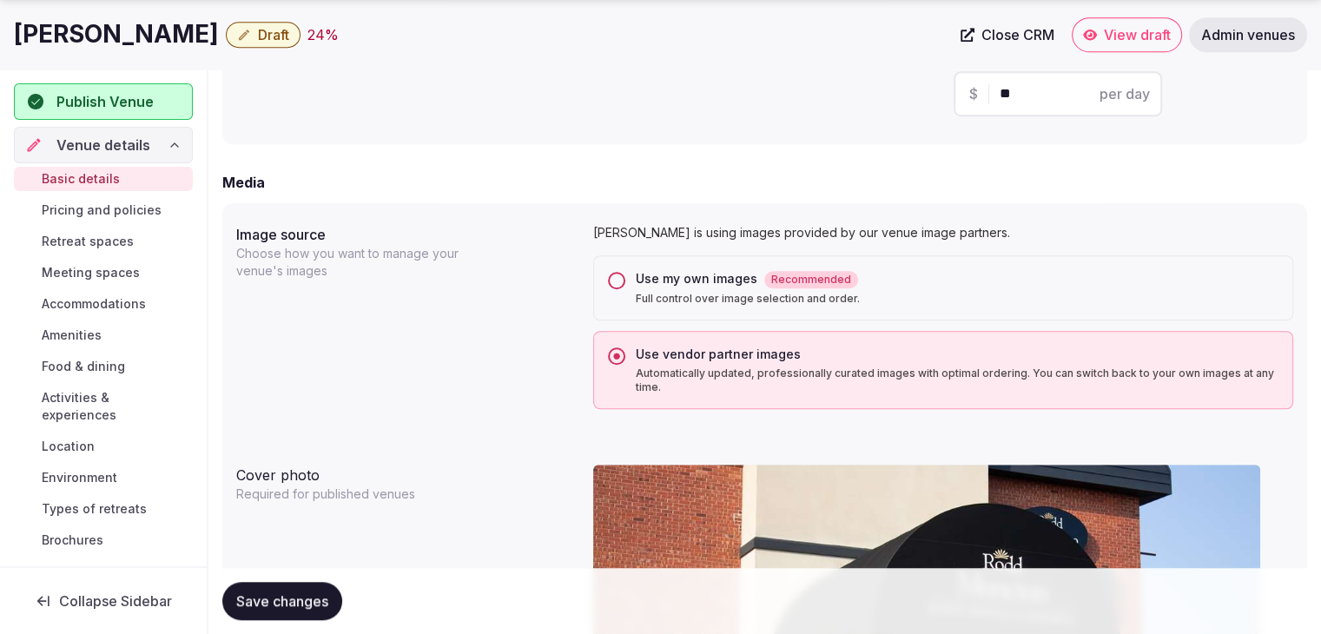
scroll to position [1505, 0]
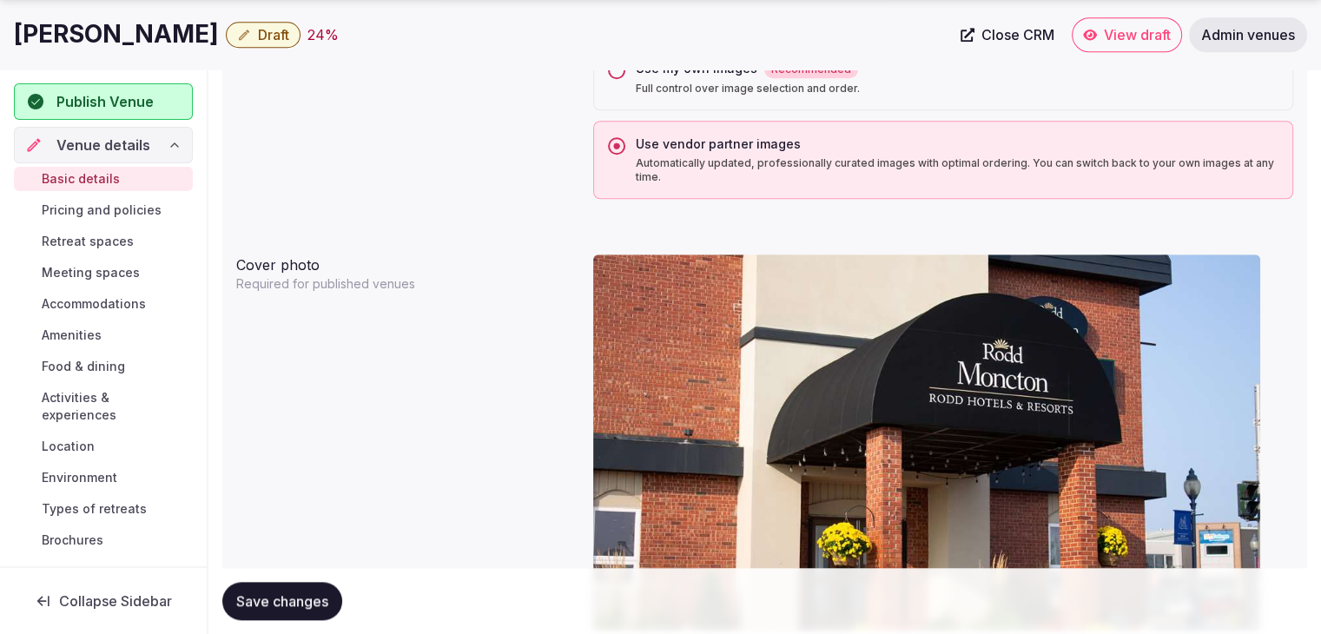
drag, startPoint x: 303, startPoint y: 599, endPoint x: 377, endPoint y: 505, distance: 119.4
click at [302, 599] on span "Save changes" at bounding box center [282, 600] width 92 height 17
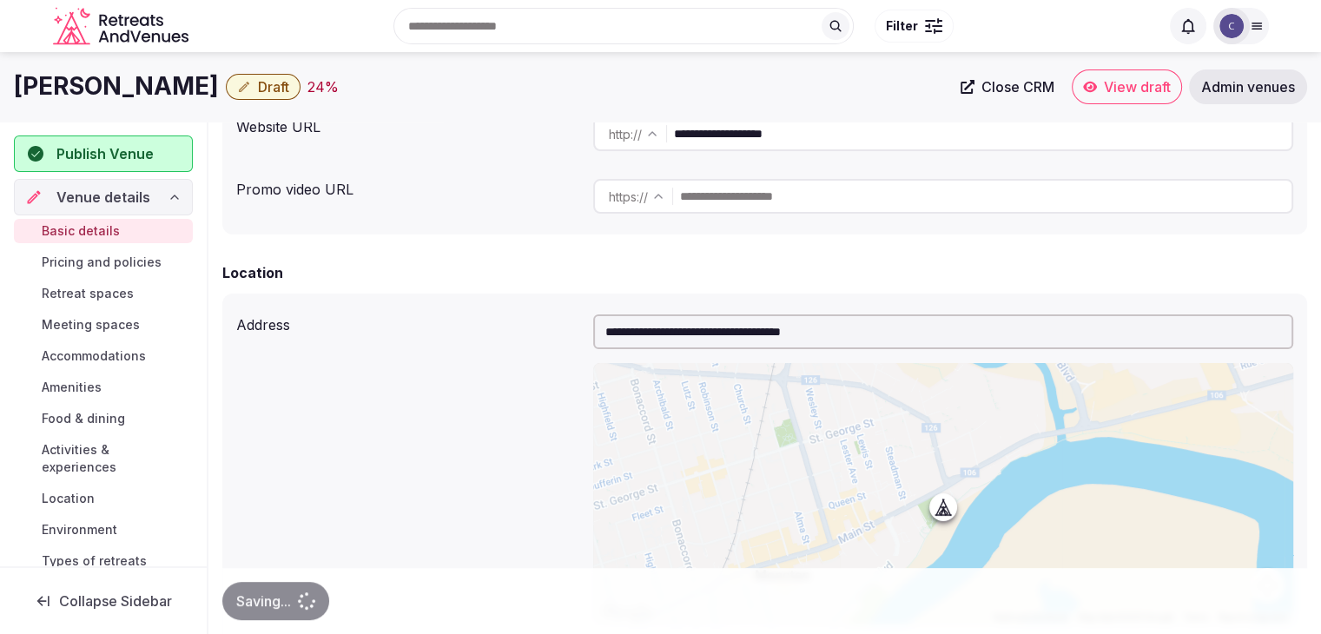
scroll to position [202, 0]
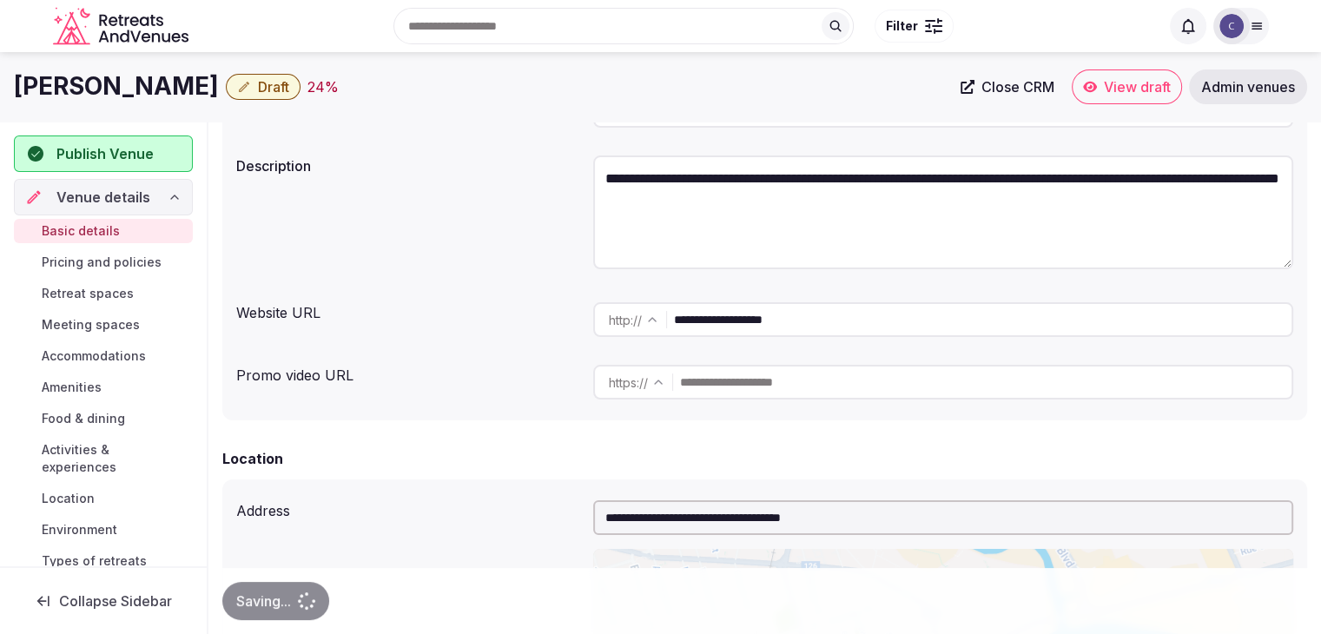
click at [717, 199] on textarea "**********" at bounding box center [943, 212] width 700 height 114
paste textarea "**********"
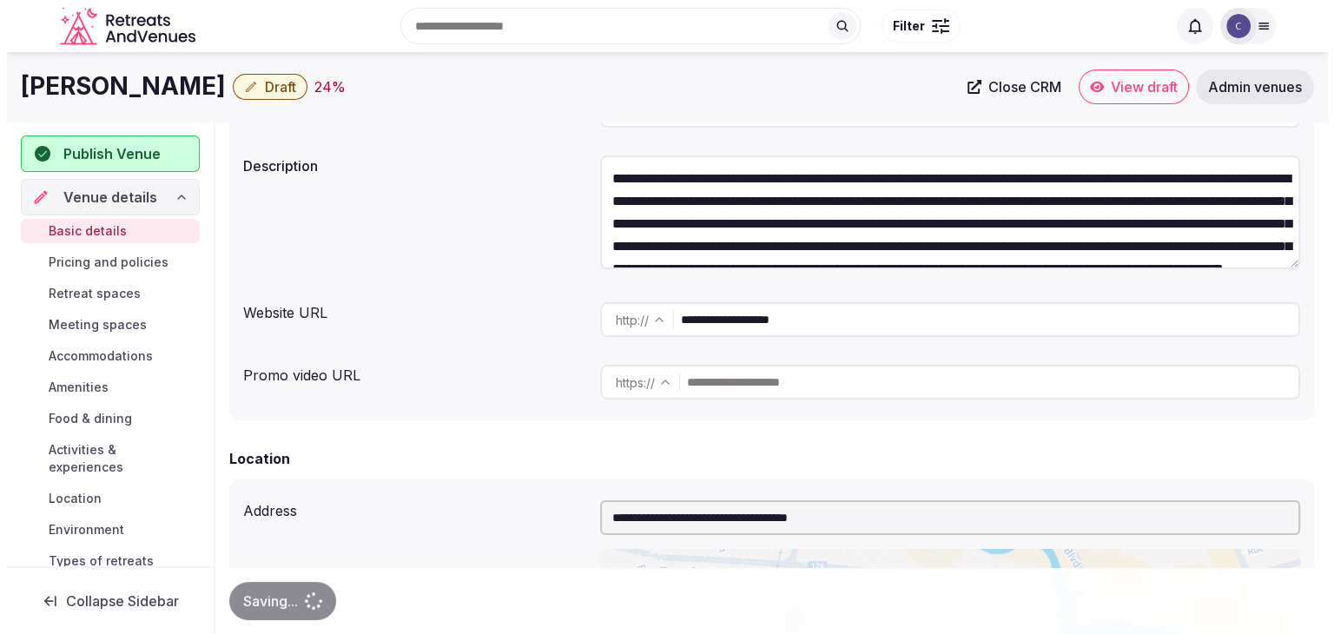
scroll to position [99, 0]
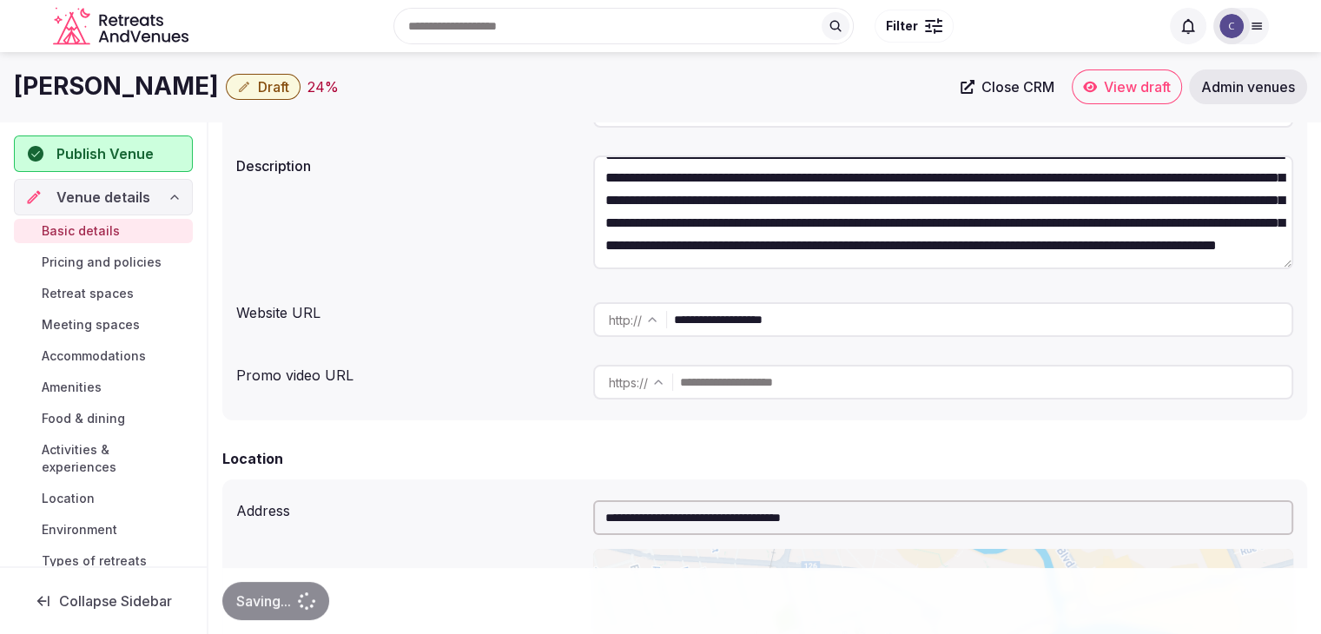
type textarea "**********"
click at [268, 607] on div "Saving..." at bounding box center [275, 601] width 107 height 38
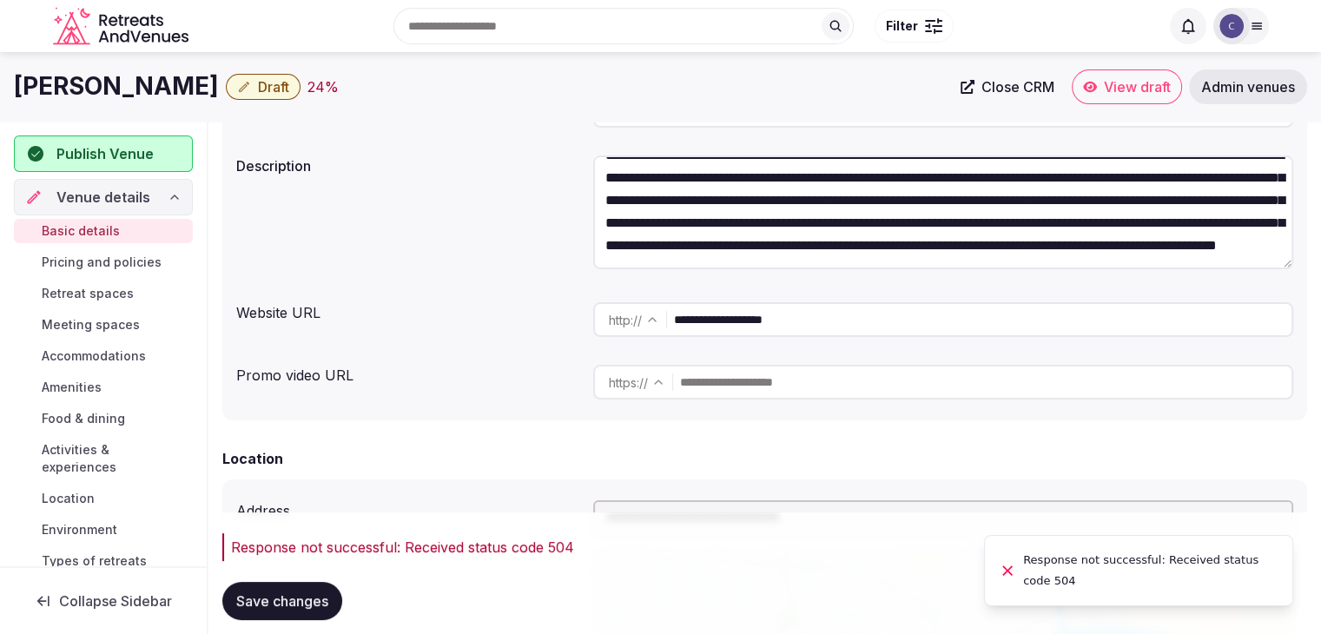
click at [251, 585] on button "Save changes" at bounding box center [282, 601] width 120 height 38
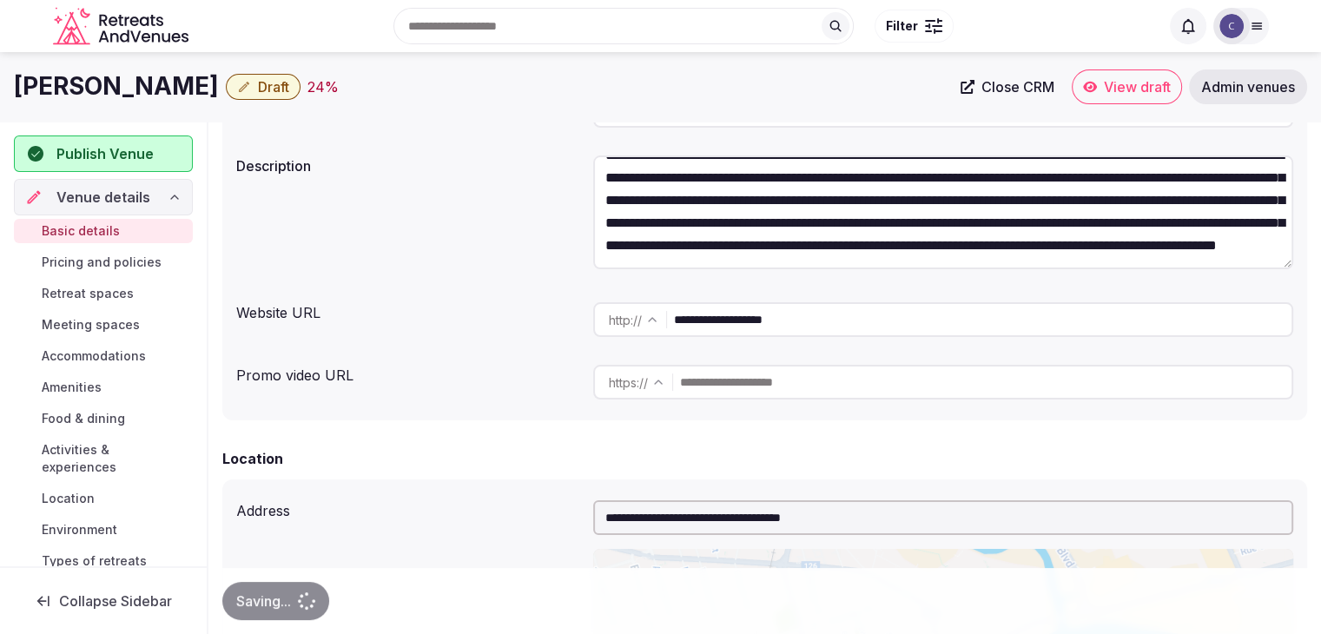
click at [146, 83] on h1 "[PERSON_NAME]" at bounding box center [116, 86] width 205 height 34
copy div "[PERSON_NAME]"
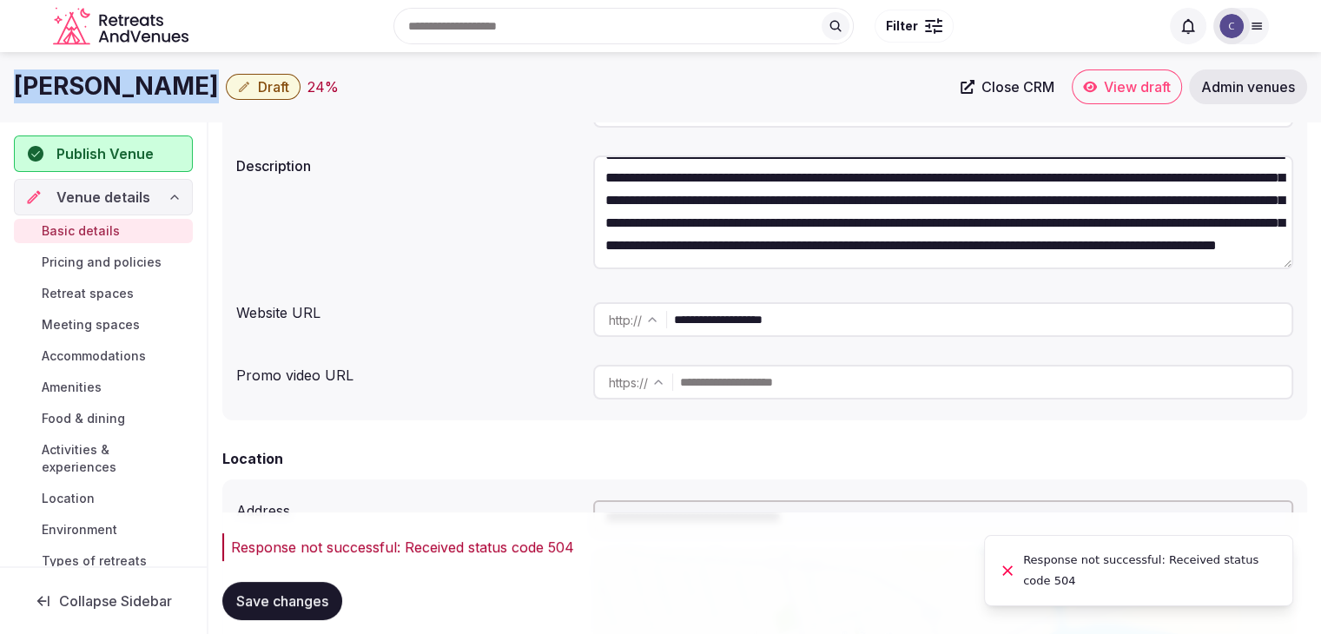
click at [263, 83] on button "Draft" at bounding box center [263, 87] width 75 height 26
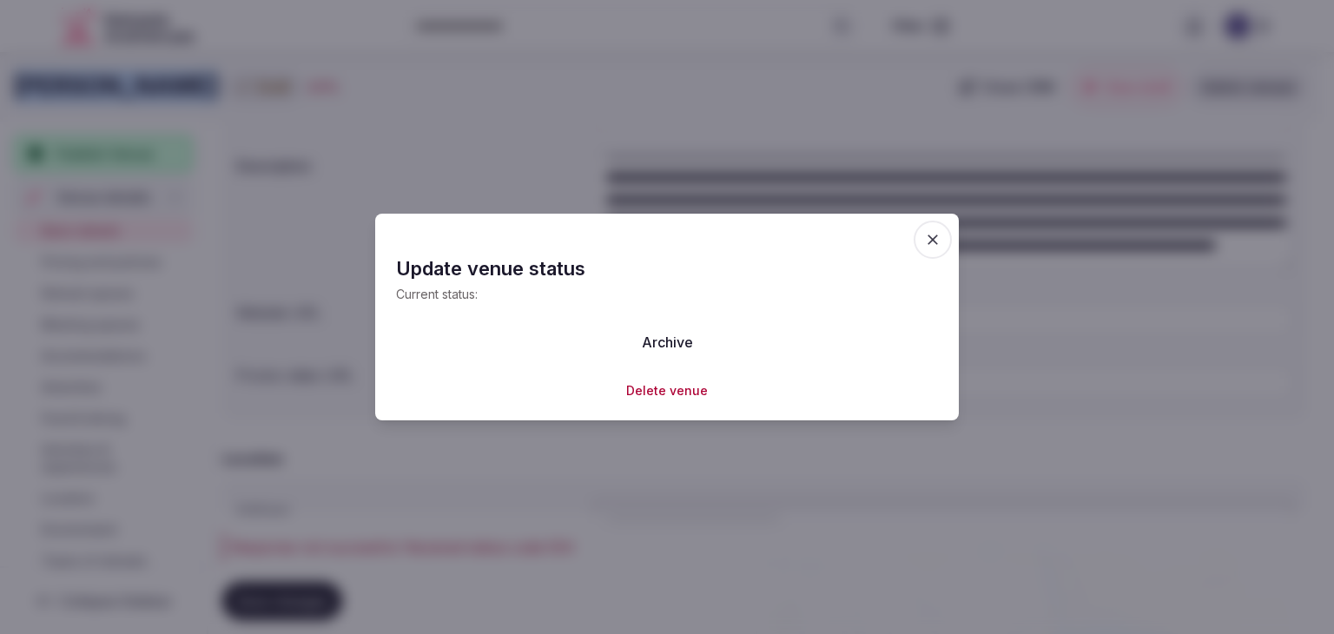
click at [946, 239] on span "button" at bounding box center [933, 240] width 38 height 38
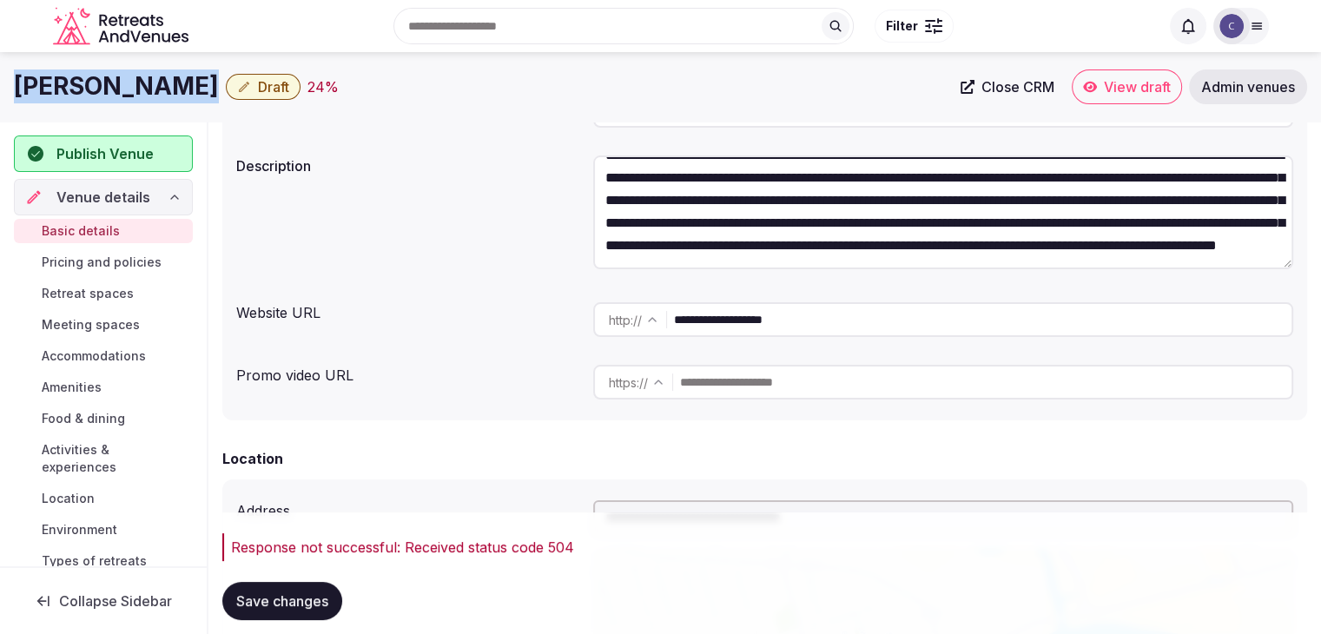
click at [318, 603] on span "Save changes" at bounding box center [282, 600] width 92 height 17
click at [328, 595] on span "Save changes" at bounding box center [282, 600] width 92 height 17
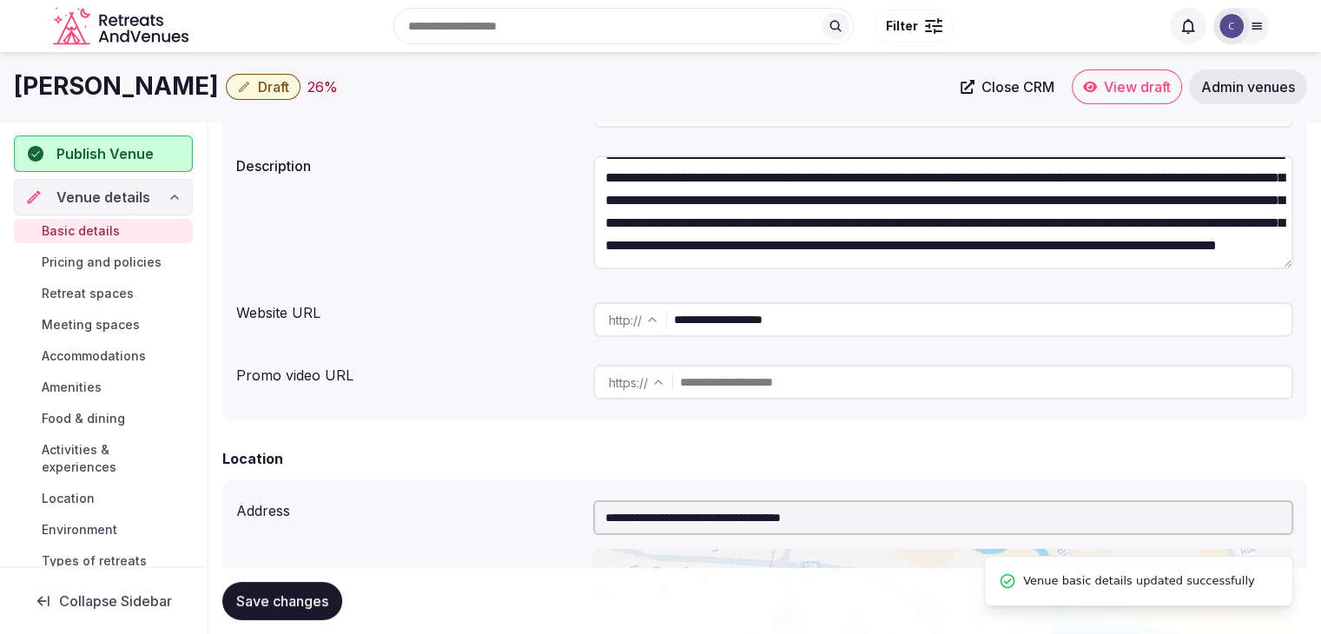
click at [246, 70] on div "Rodd Moncton Draft 26 %" at bounding box center [482, 86] width 936 height 34
click at [258, 83] on span "Draft" at bounding box center [273, 86] width 31 height 17
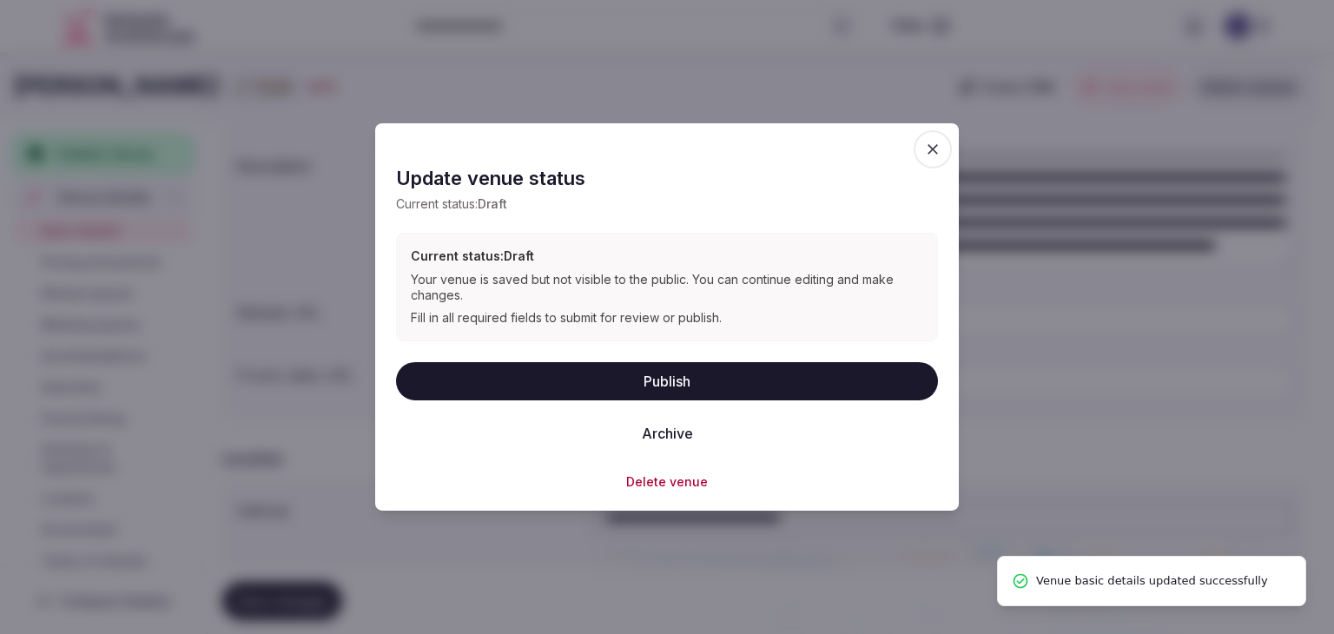
click at [660, 373] on button "Publish" at bounding box center [667, 380] width 542 height 38
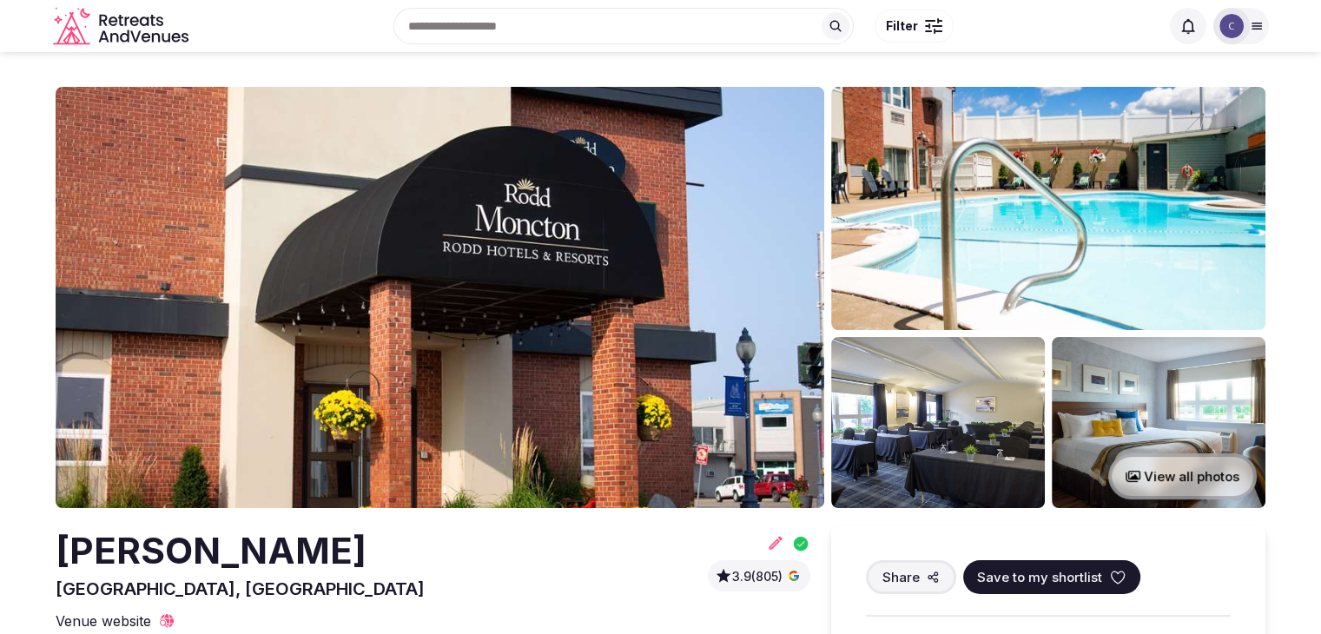
click at [281, 577] on div "Rodd Moncton [GEOGRAPHIC_DATA], [GEOGRAPHIC_DATA]" at bounding box center [240, 563] width 369 height 76
click at [288, 552] on h2 "[PERSON_NAME]" at bounding box center [240, 550] width 369 height 51
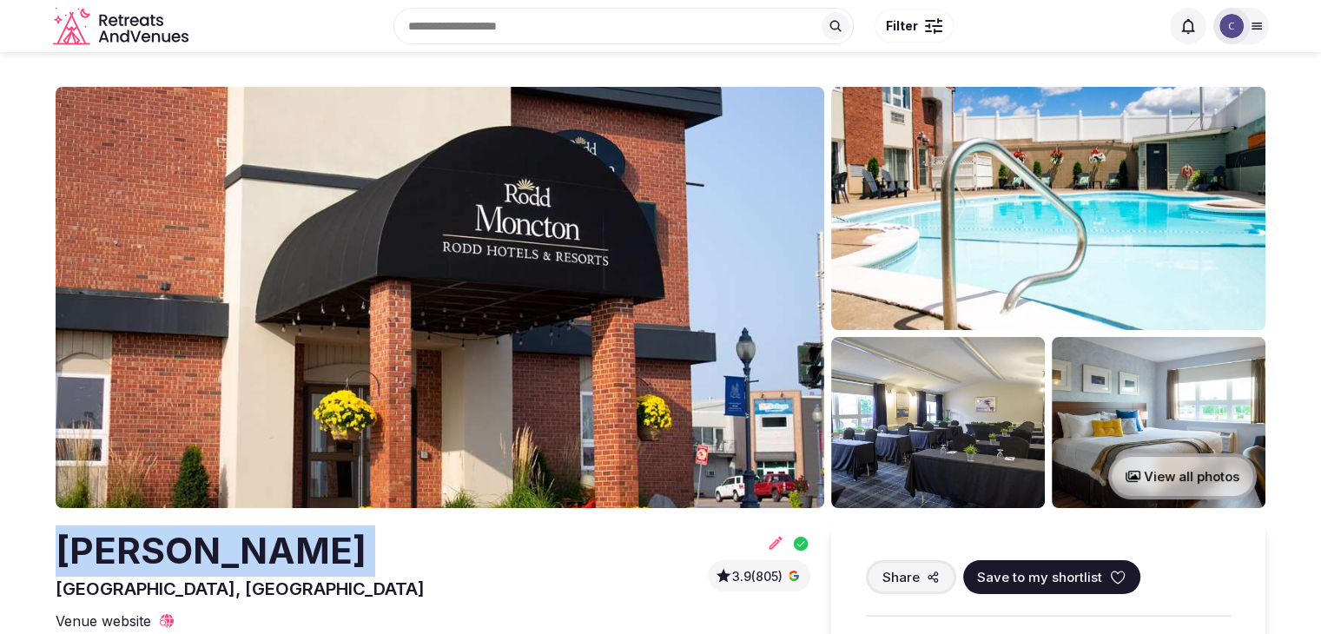
click at [288, 552] on h2 "[PERSON_NAME]" at bounding box center [240, 550] width 369 height 51
copy h2 "[PERSON_NAME]"
